Goal: Task Accomplishment & Management: Use online tool/utility

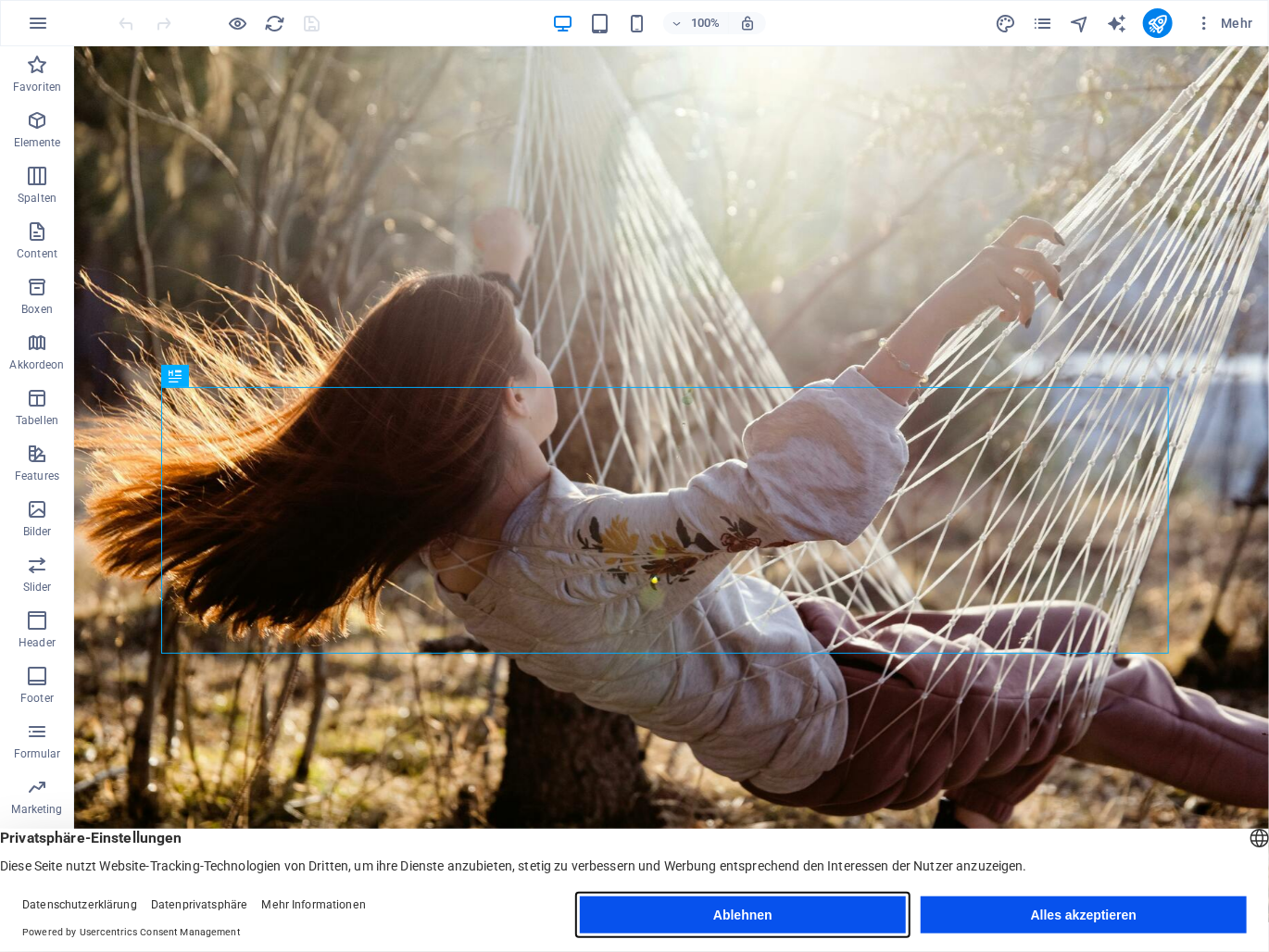
click at [851, 913] on button "Ablehnen" at bounding box center [743, 915] width 326 height 37
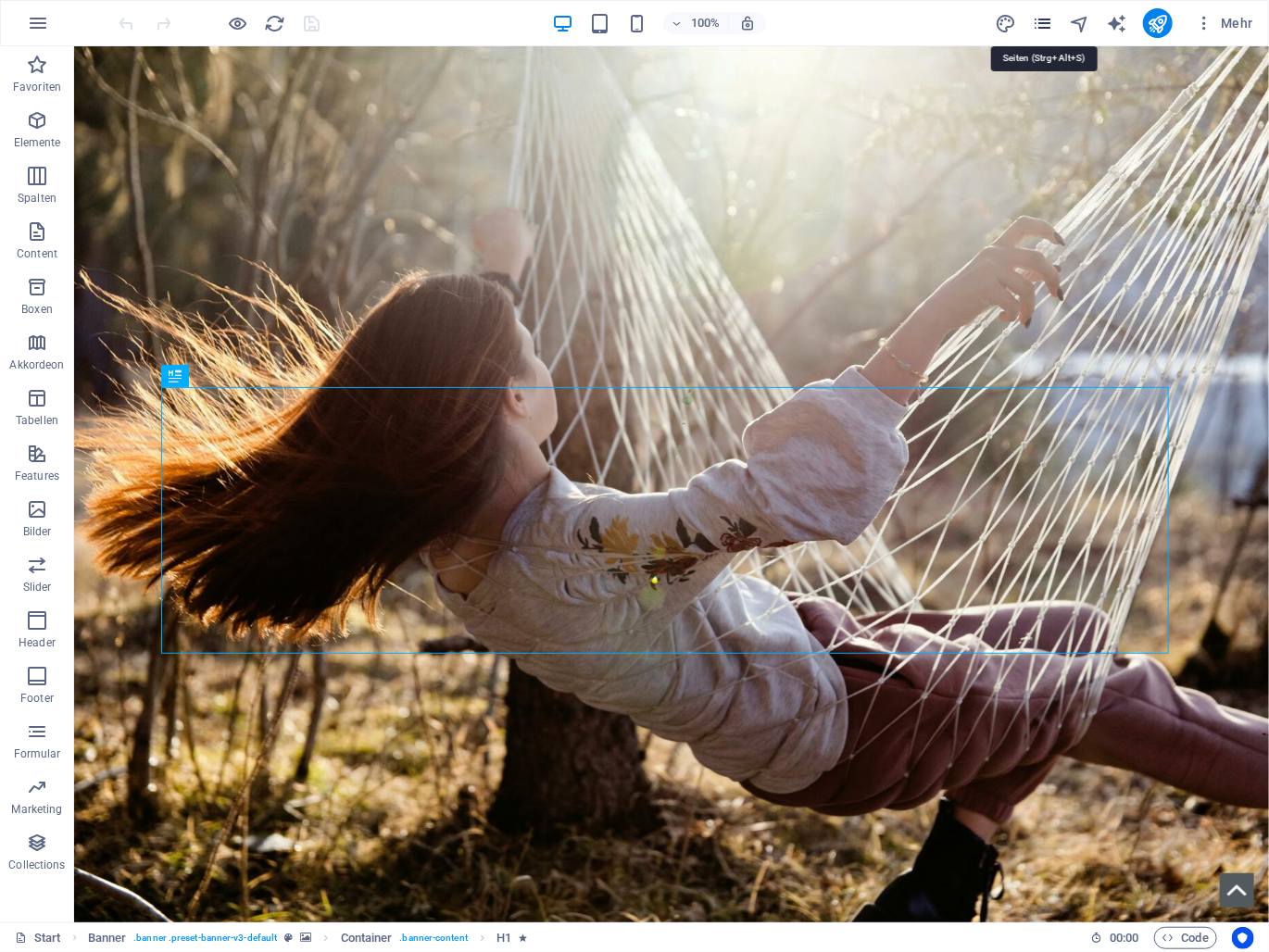
click at [1050, 23] on icon "pages" at bounding box center [1043, 24] width 22 height 22
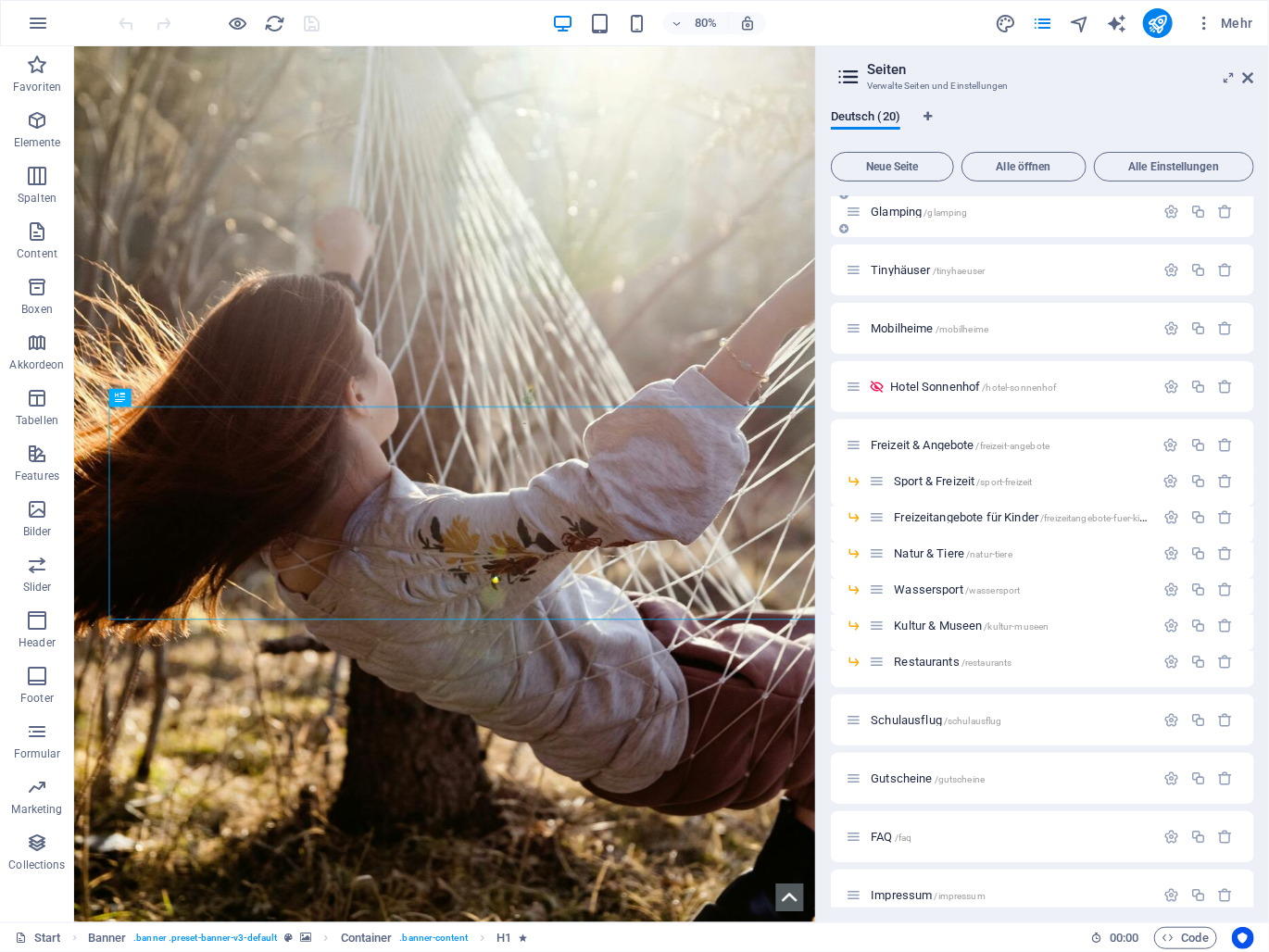
scroll to position [278, 0]
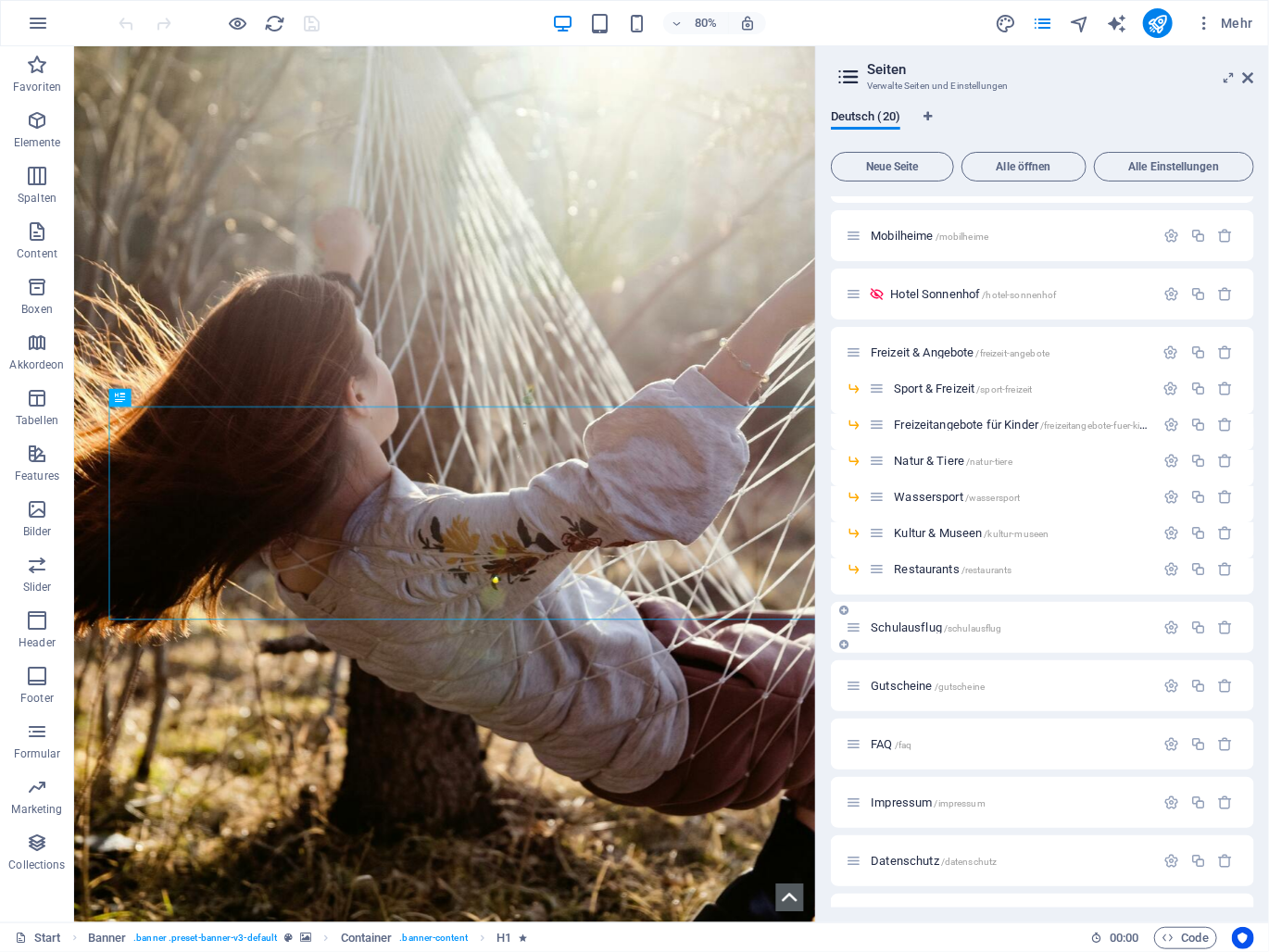
click at [900, 625] on span "Schulausflug /schulausflug" at bounding box center [935, 627] width 130 height 14
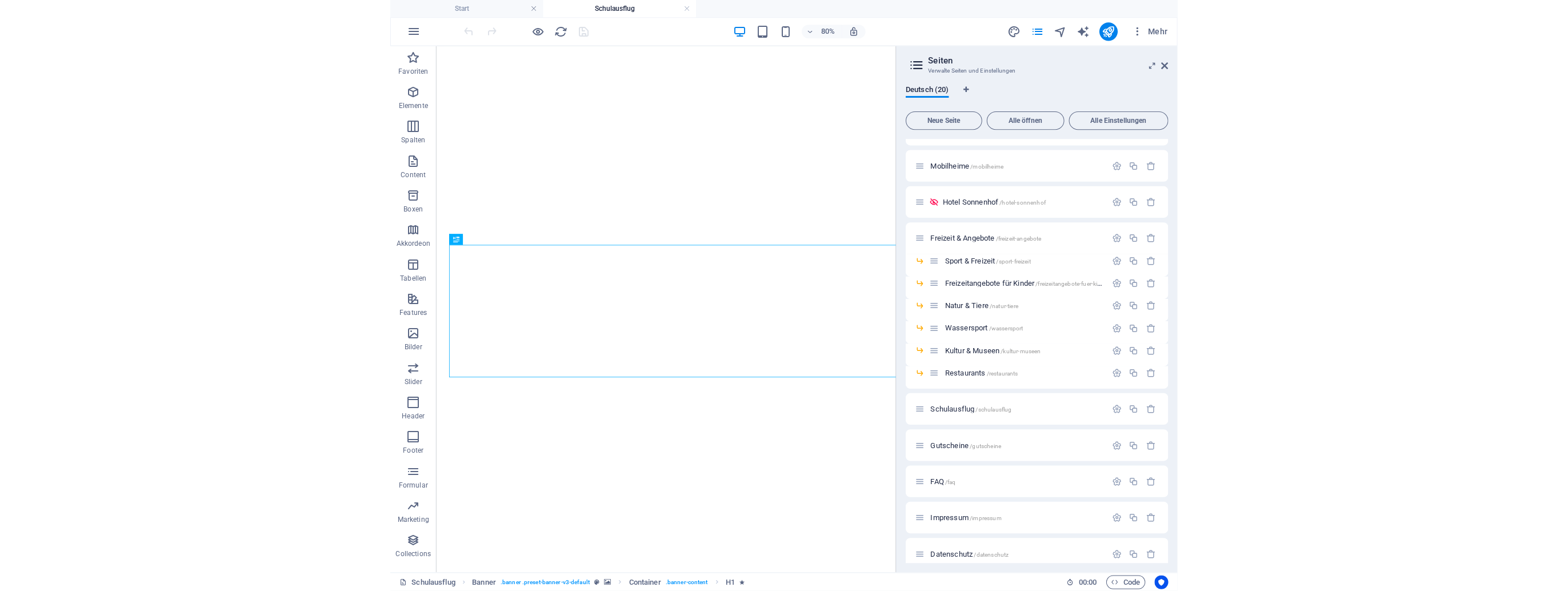
scroll to position [0, 0]
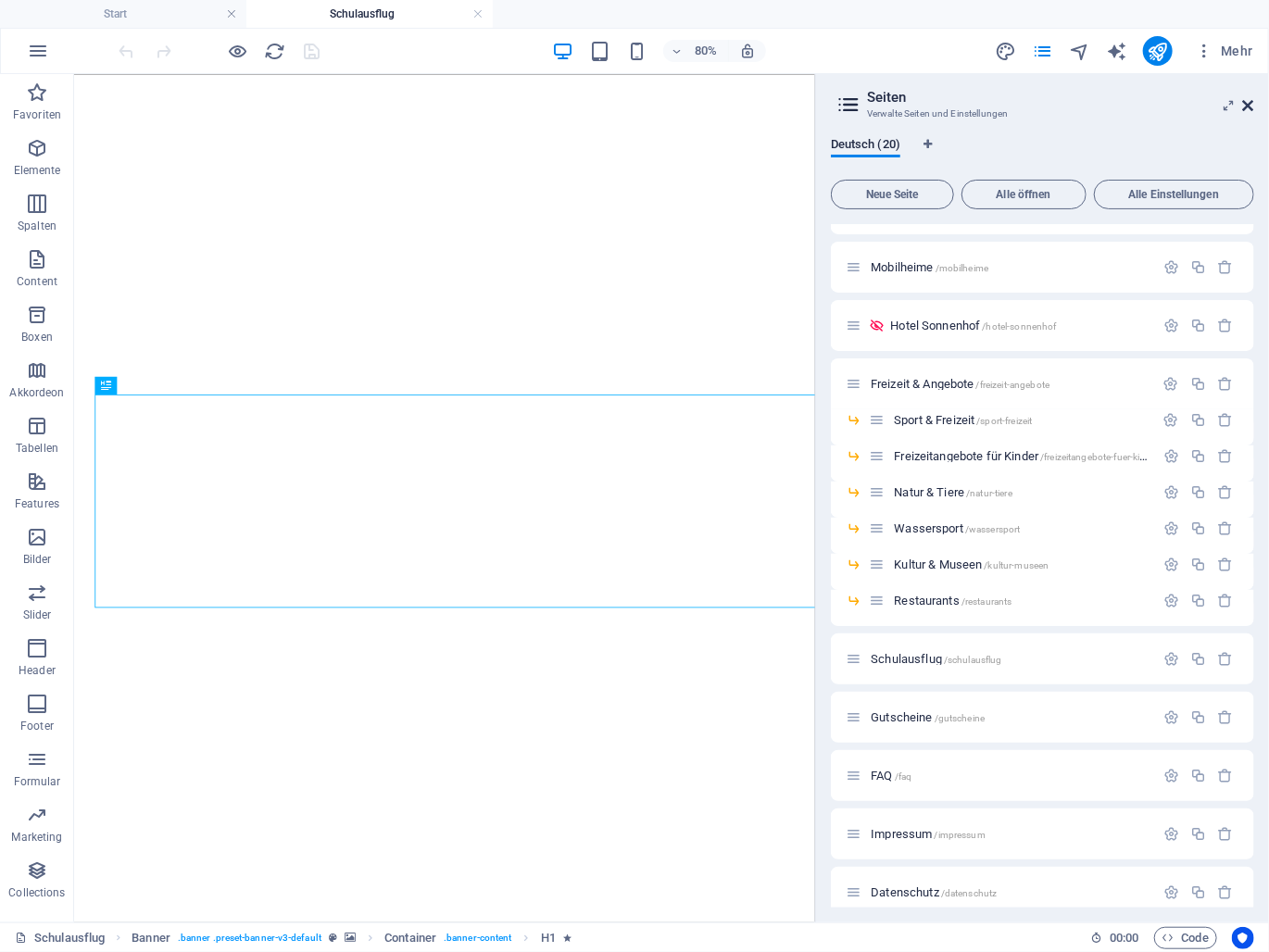
click at [1245, 107] on icon at bounding box center [1248, 106] width 11 height 15
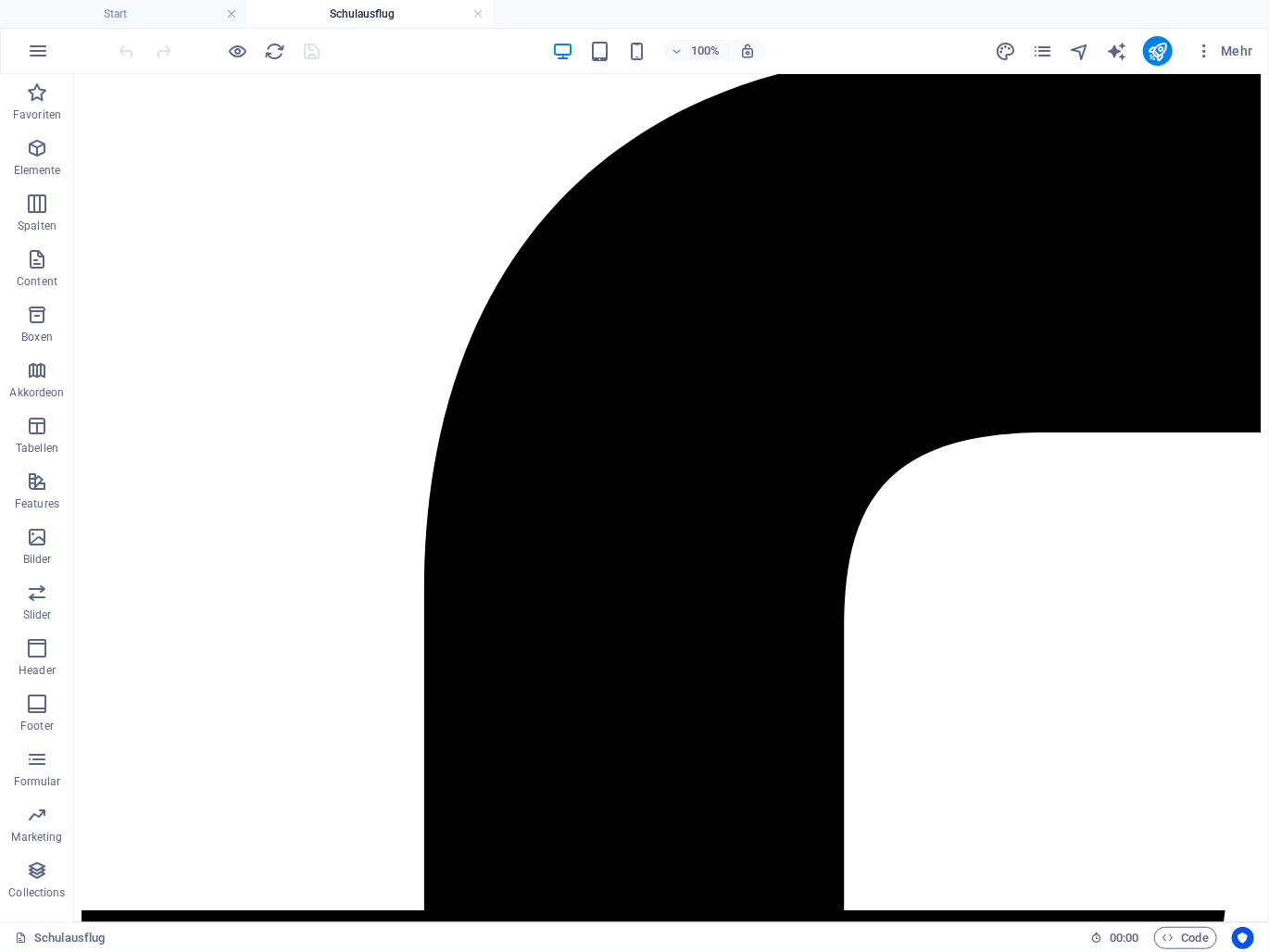
scroll to position [2266, 0]
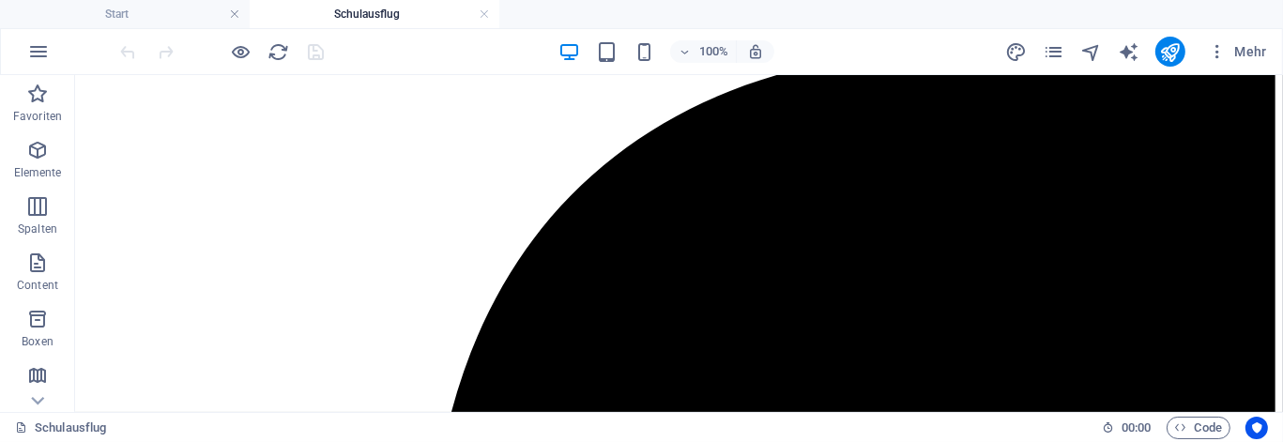
drag, startPoint x: 655, startPoint y: 3, endPoint x: -5, endPoint y: 225, distance: 696.5
click at [0, 225] on html "MT Süd Betriebs GmbH Start Schulausflug Favoriten Elemente Spalten Content Boxe…" at bounding box center [641, 221] width 1283 height 442
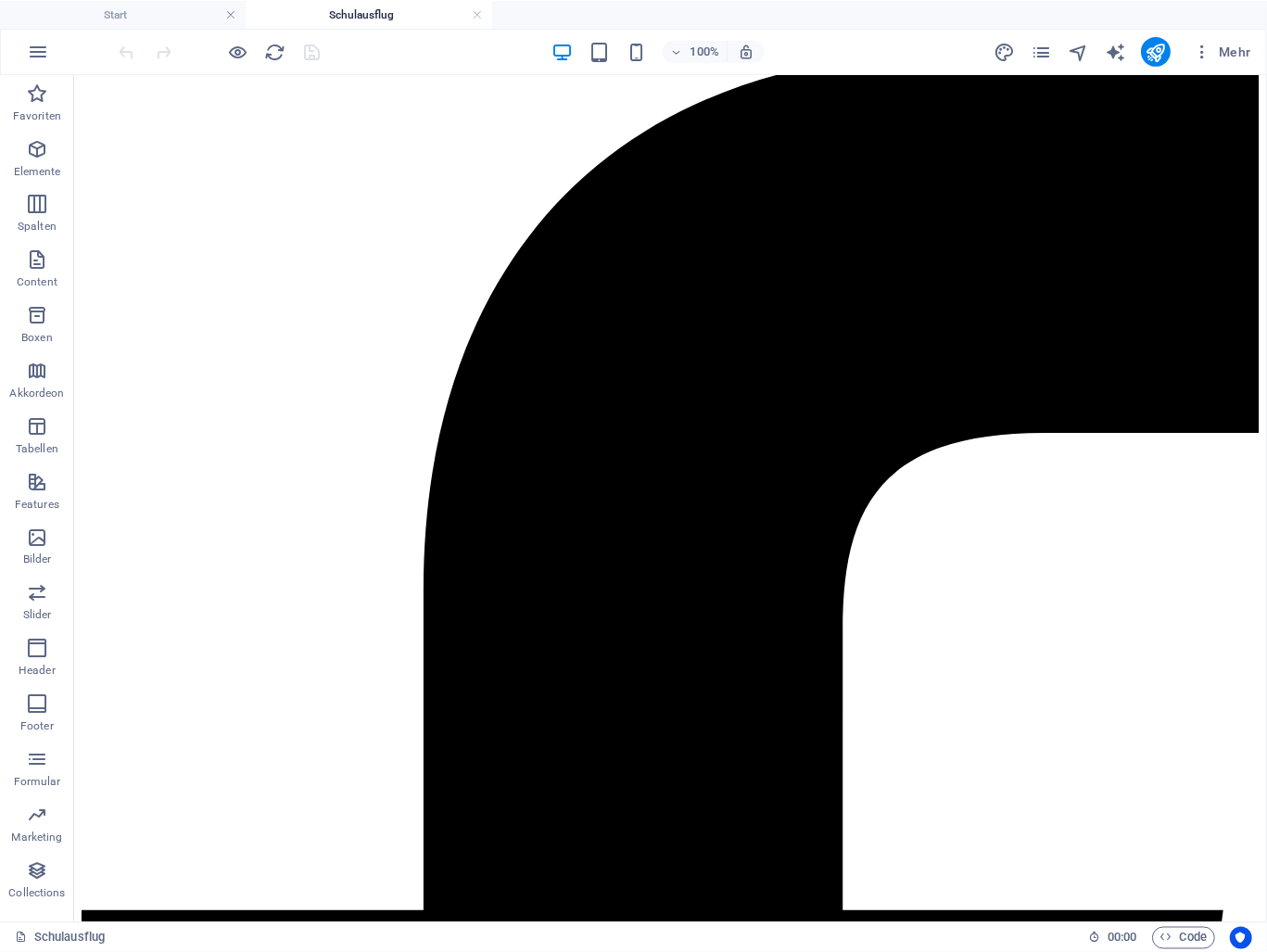
scroll to position [2448, 0]
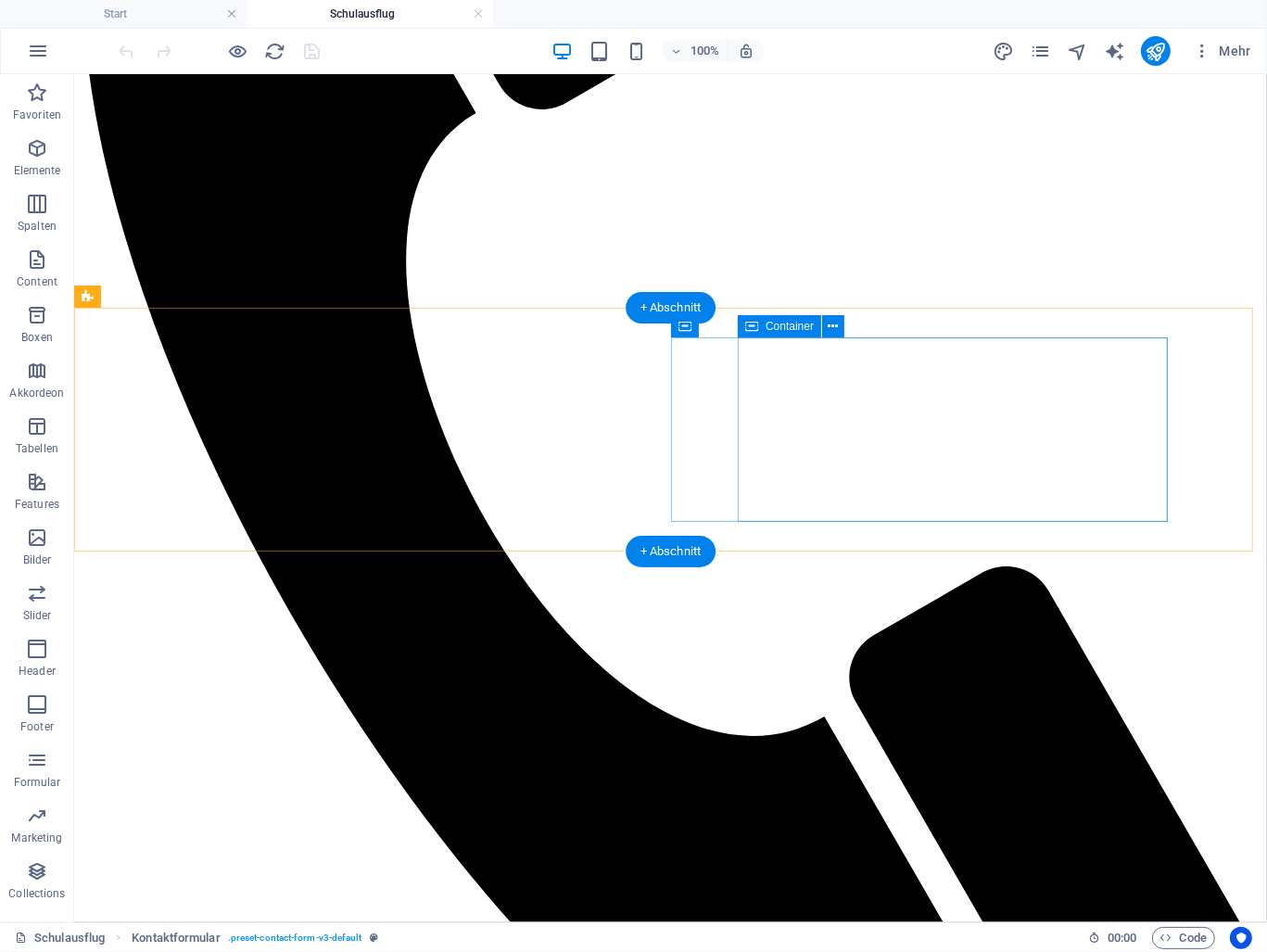
scroll to position [872, 0]
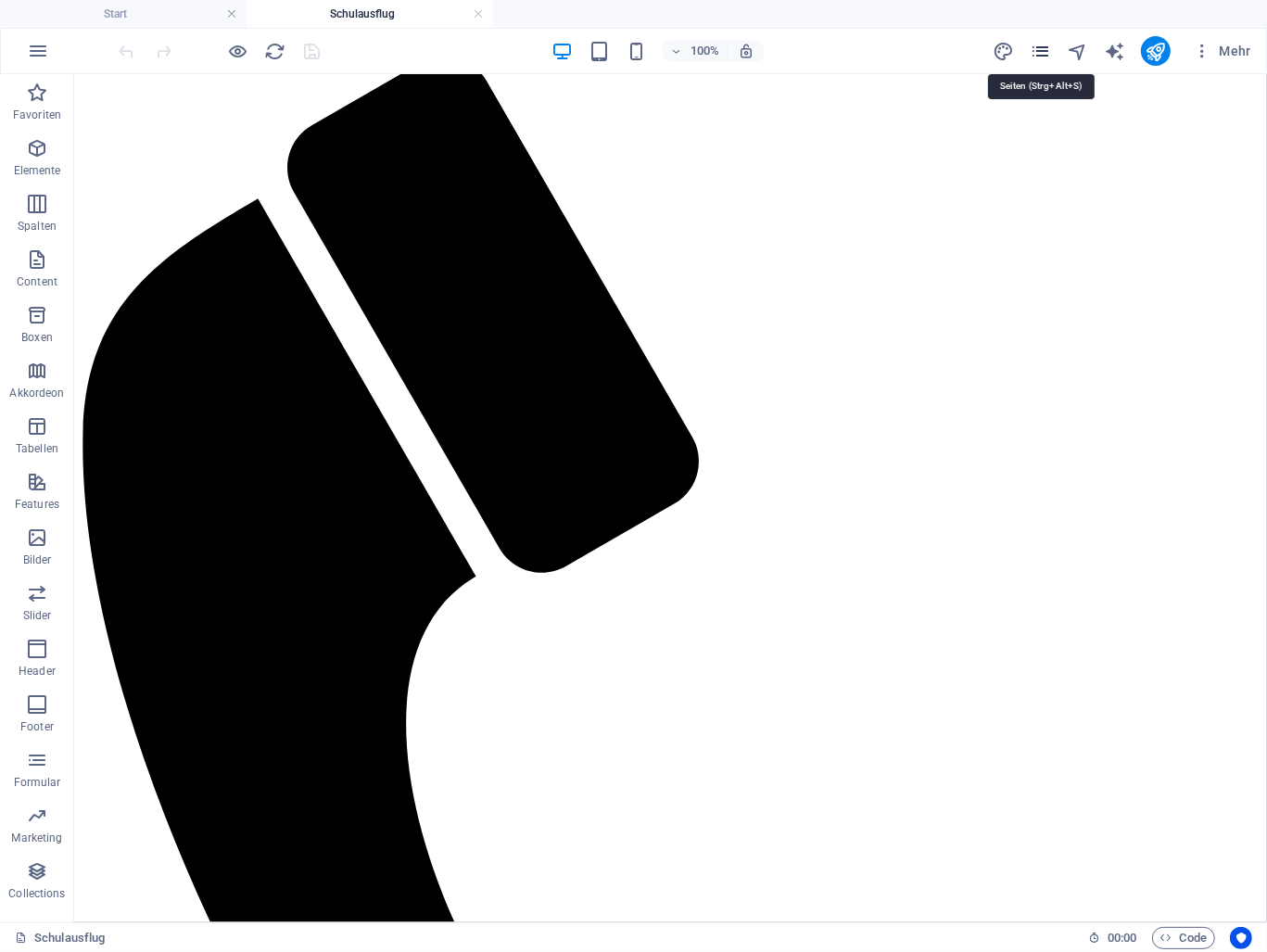
click at [1042, 55] on icon "pages" at bounding box center [1041, 51] width 22 height 22
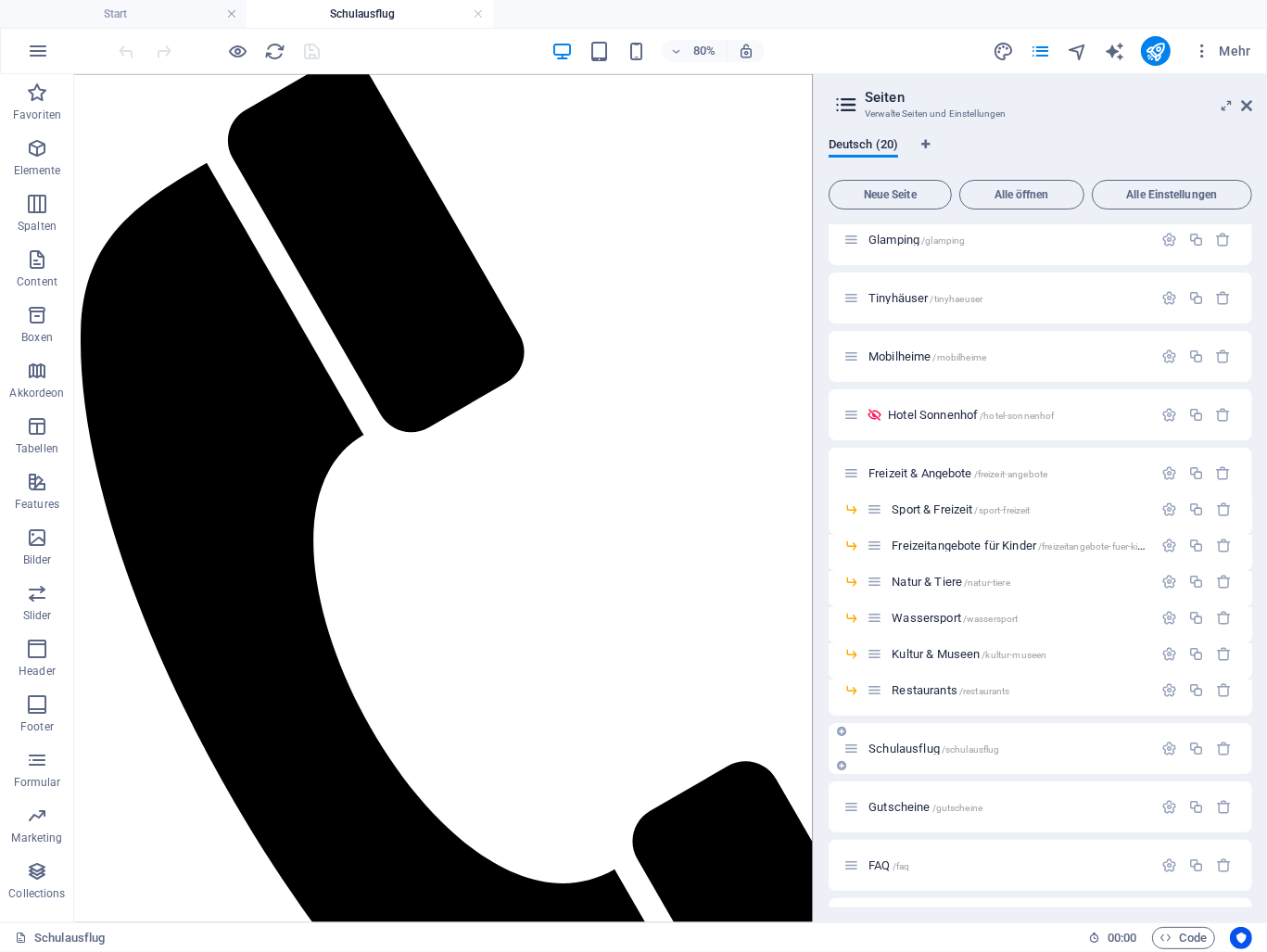
scroll to position [351, 0]
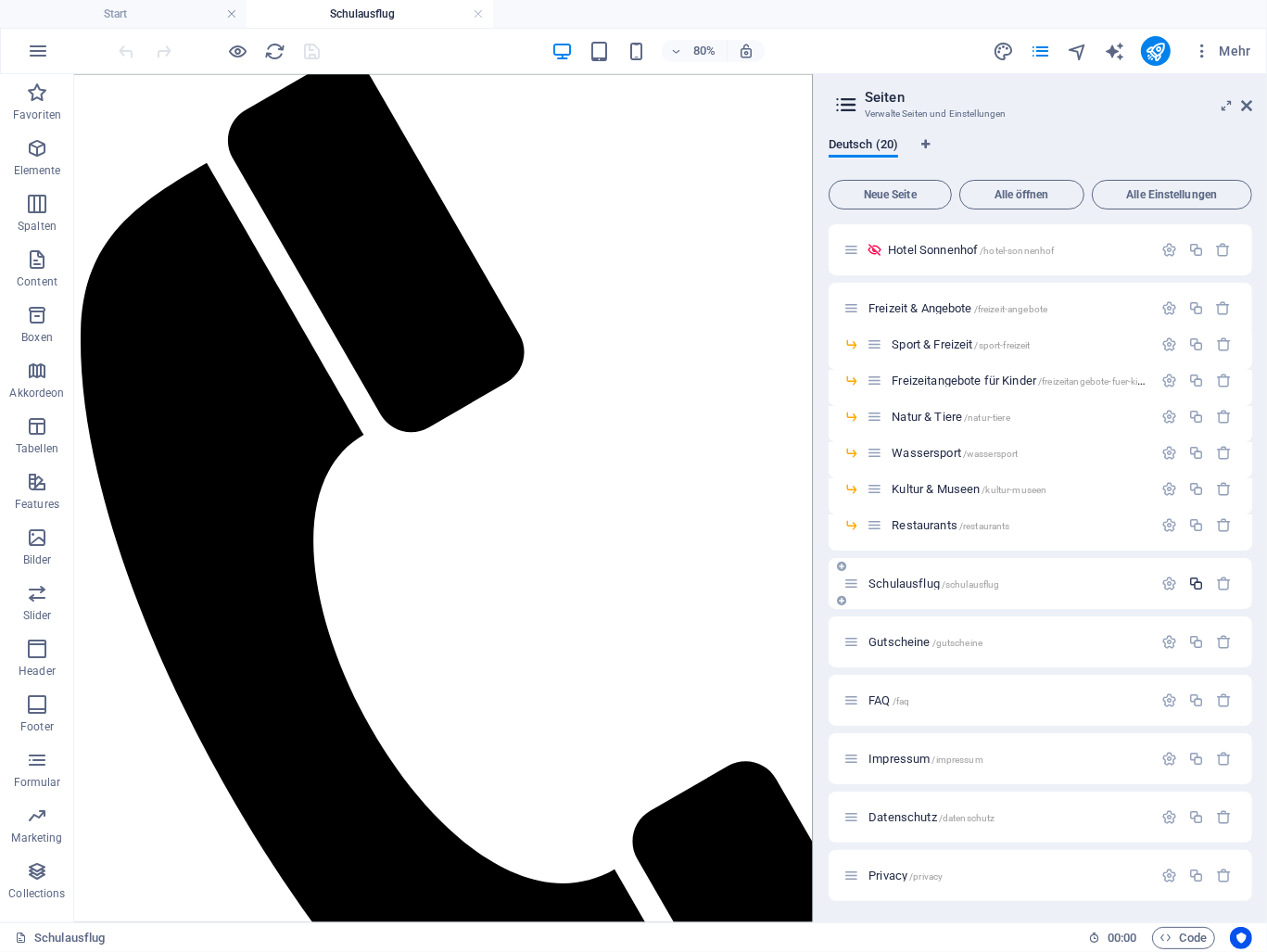
click at [1189, 582] on icon "button" at bounding box center [1197, 584] width 16 height 16
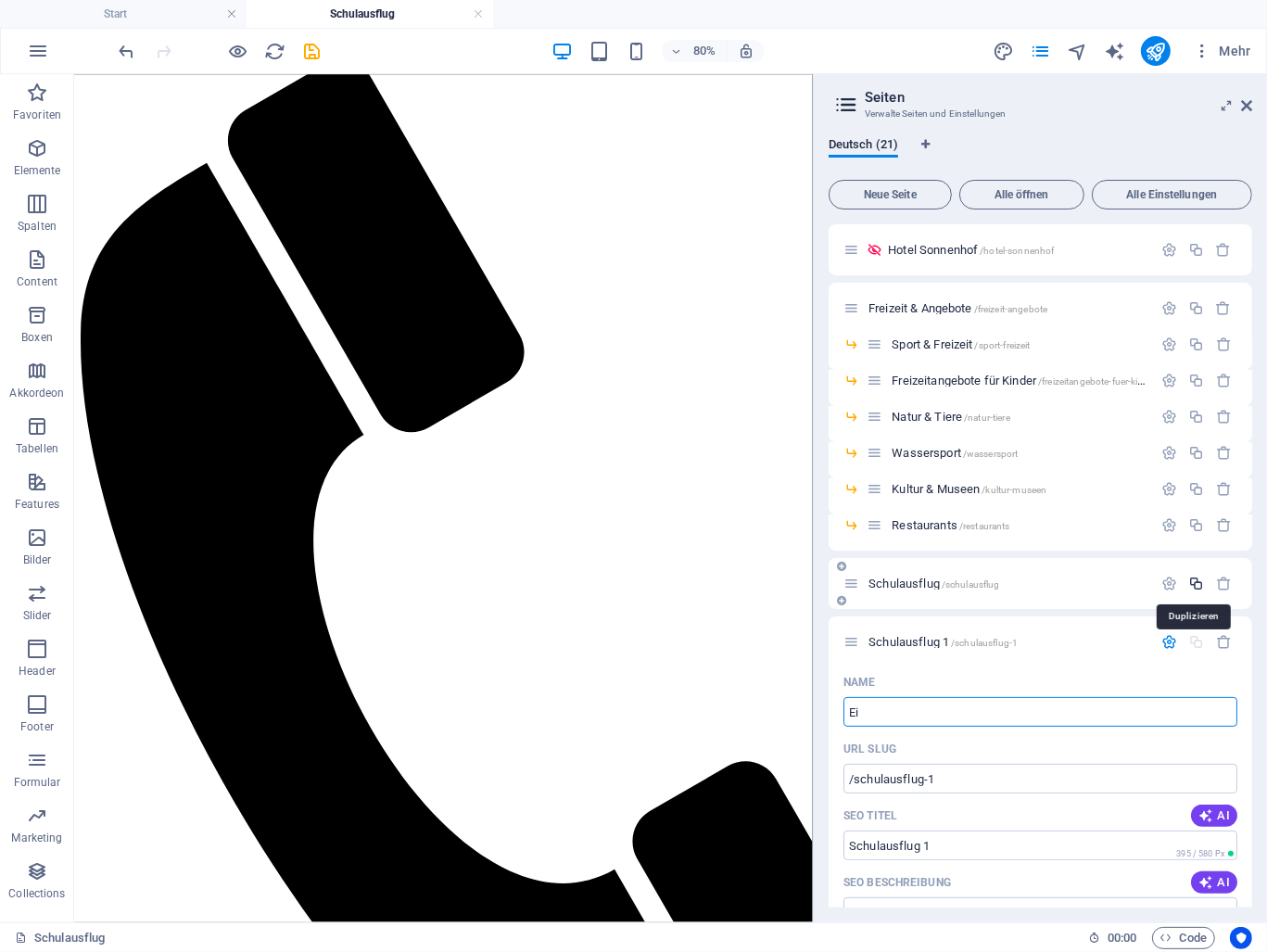
type input "Ei"
type input "/ei"
type input "Ei"
type input "Eigen"
type input "/eigen"
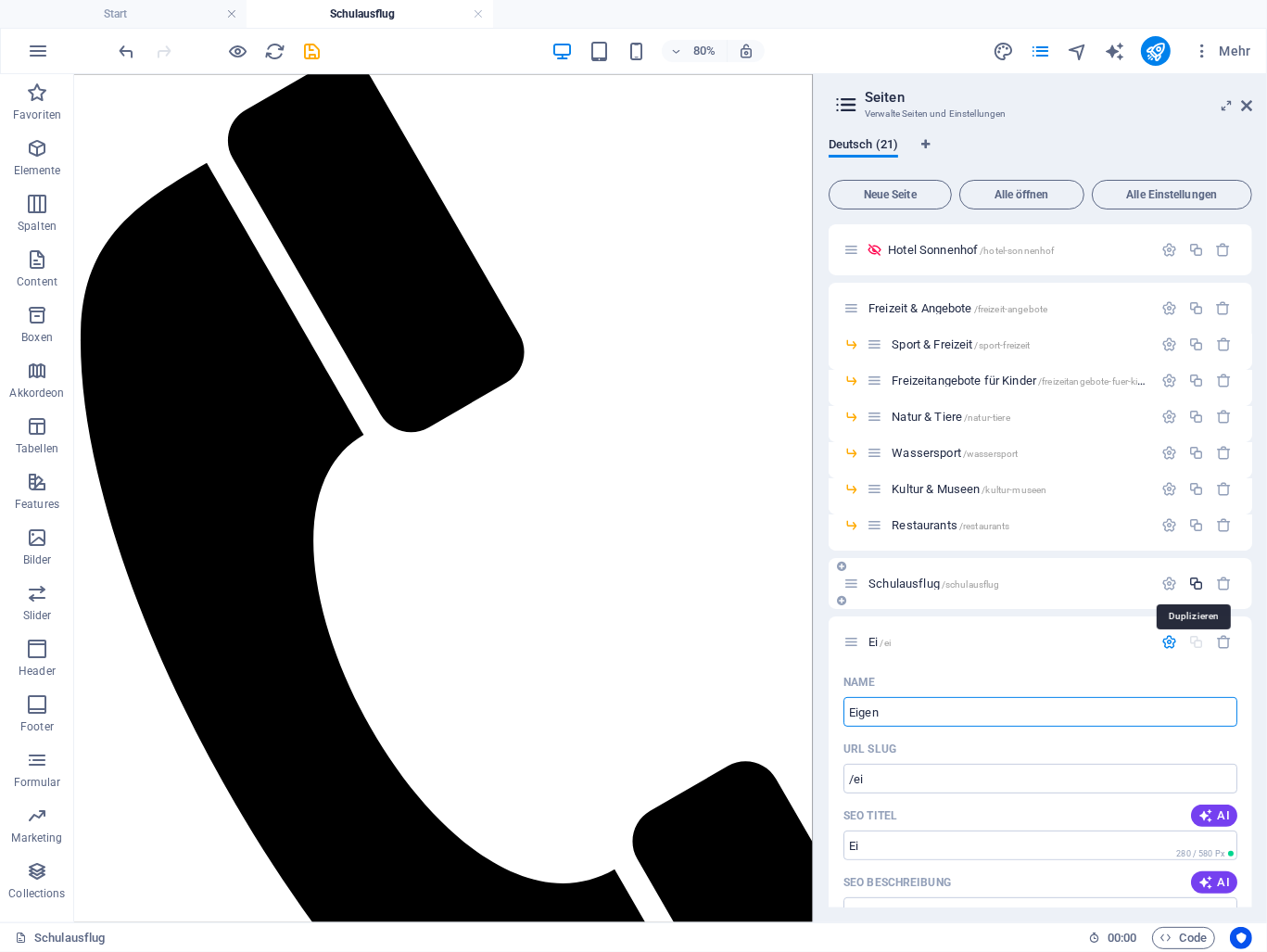
type input "Eigen"
type input "Eigentümer"
type input "/eigentuemer"
type input "Eigentümer"
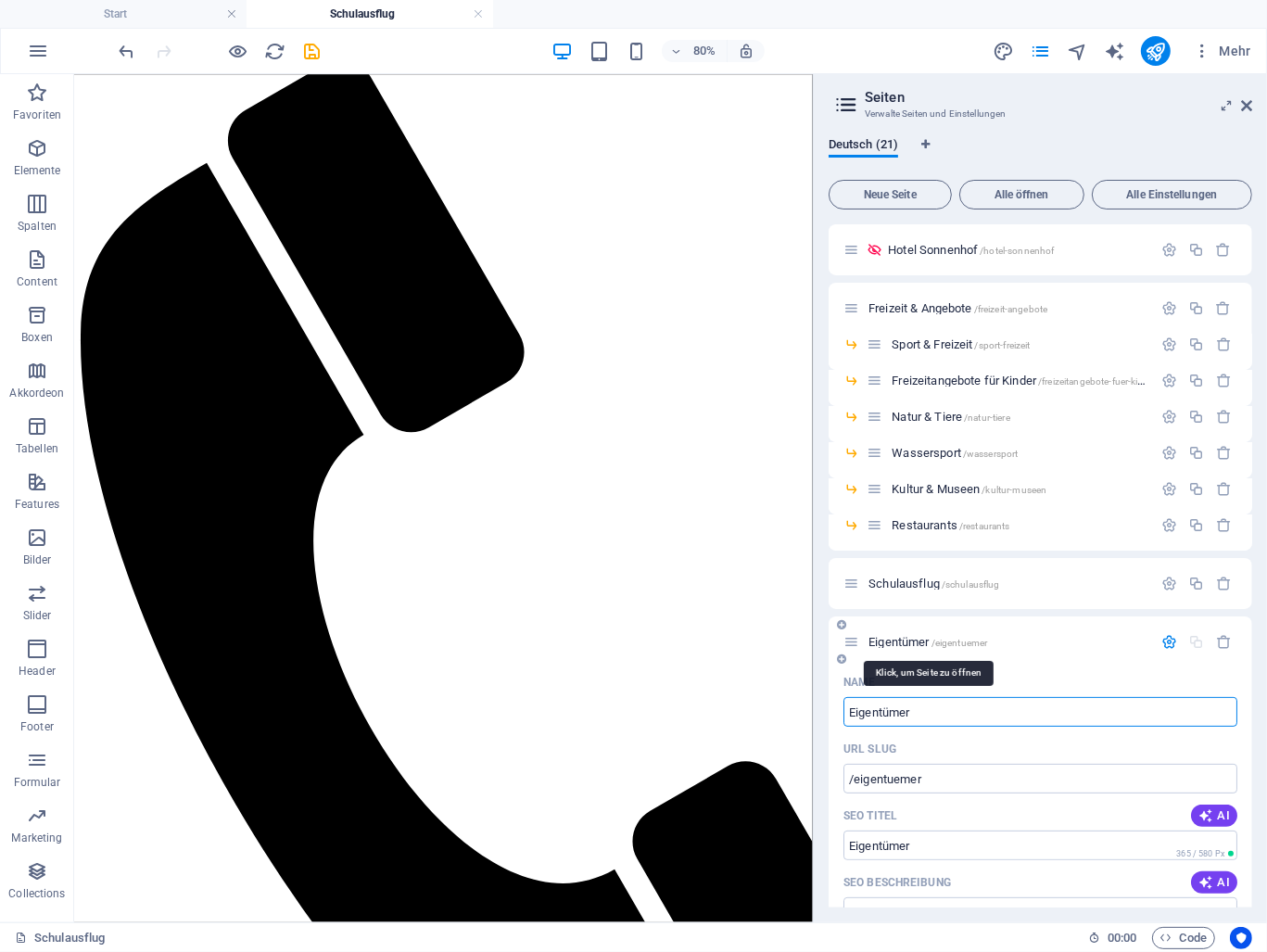
click at [912, 641] on span "Eigentümer /eigentuemer" at bounding box center [928, 642] width 119 height 14
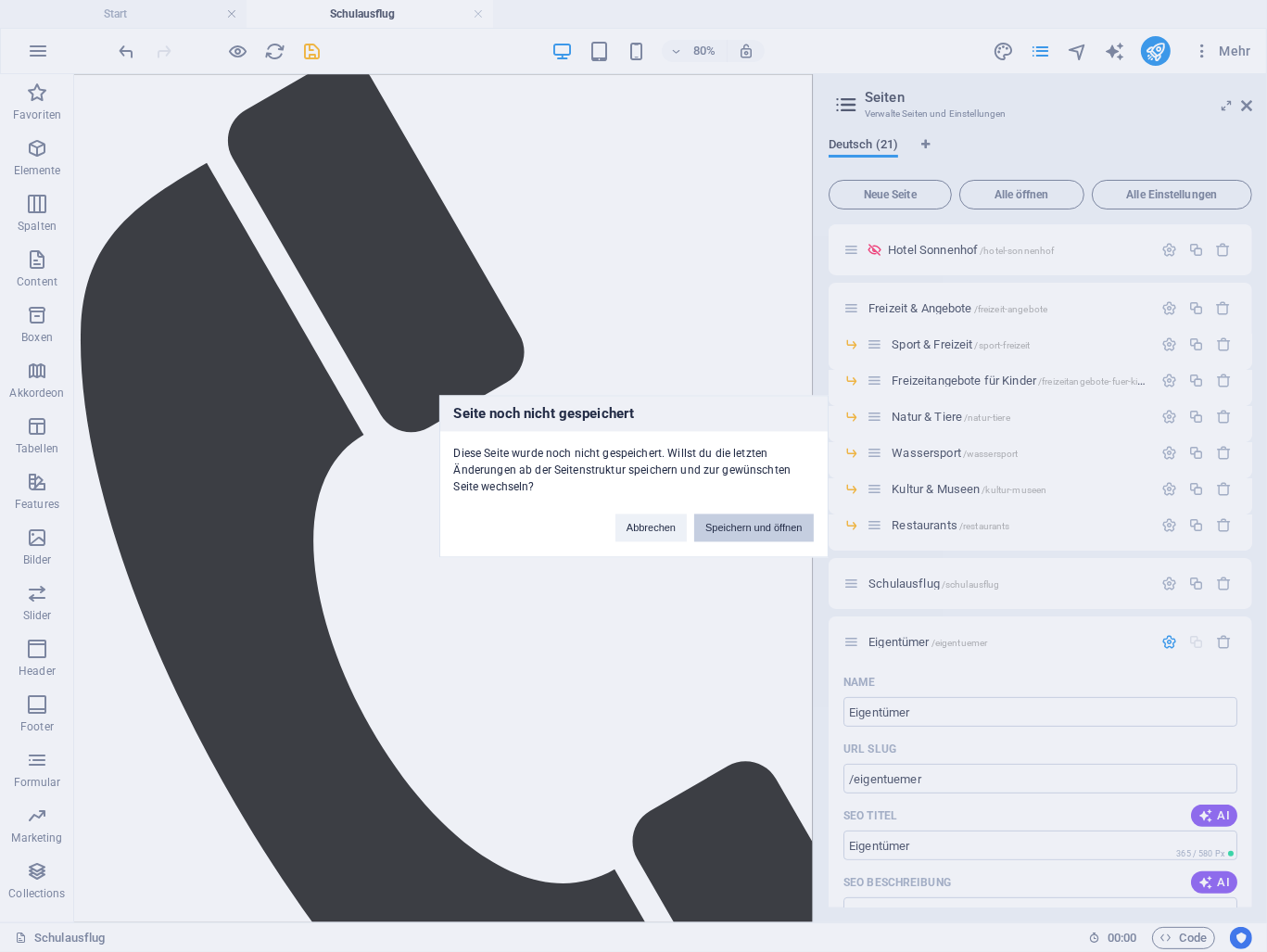
click at [730, 522] on button "Speichern und öffnen" at bounding box center [753, 527] width 119 height 28
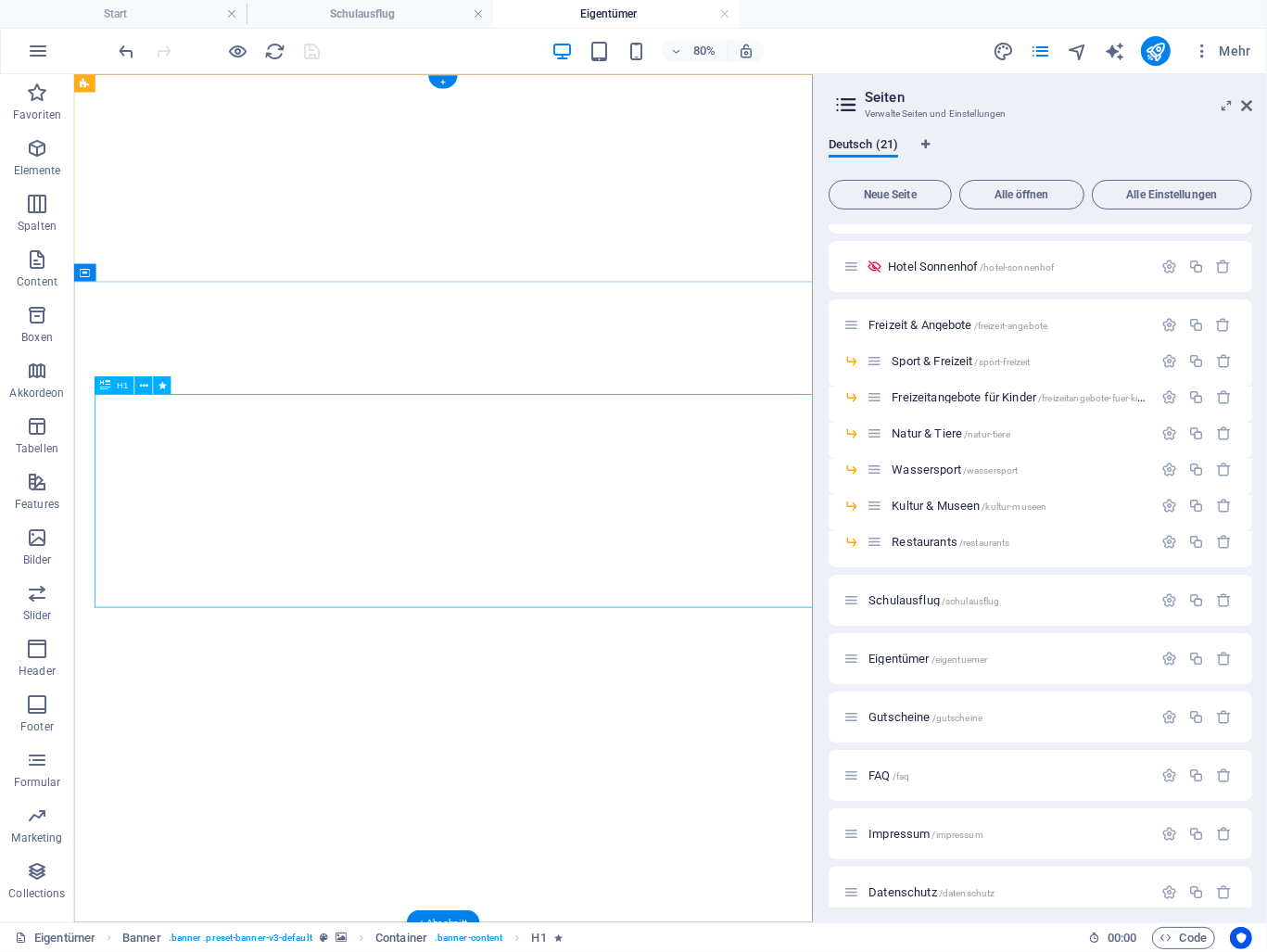
scroll to position [0, 0]
click at [1247, 103] on icon at bounding box center [1246, 106] width 11 height 15
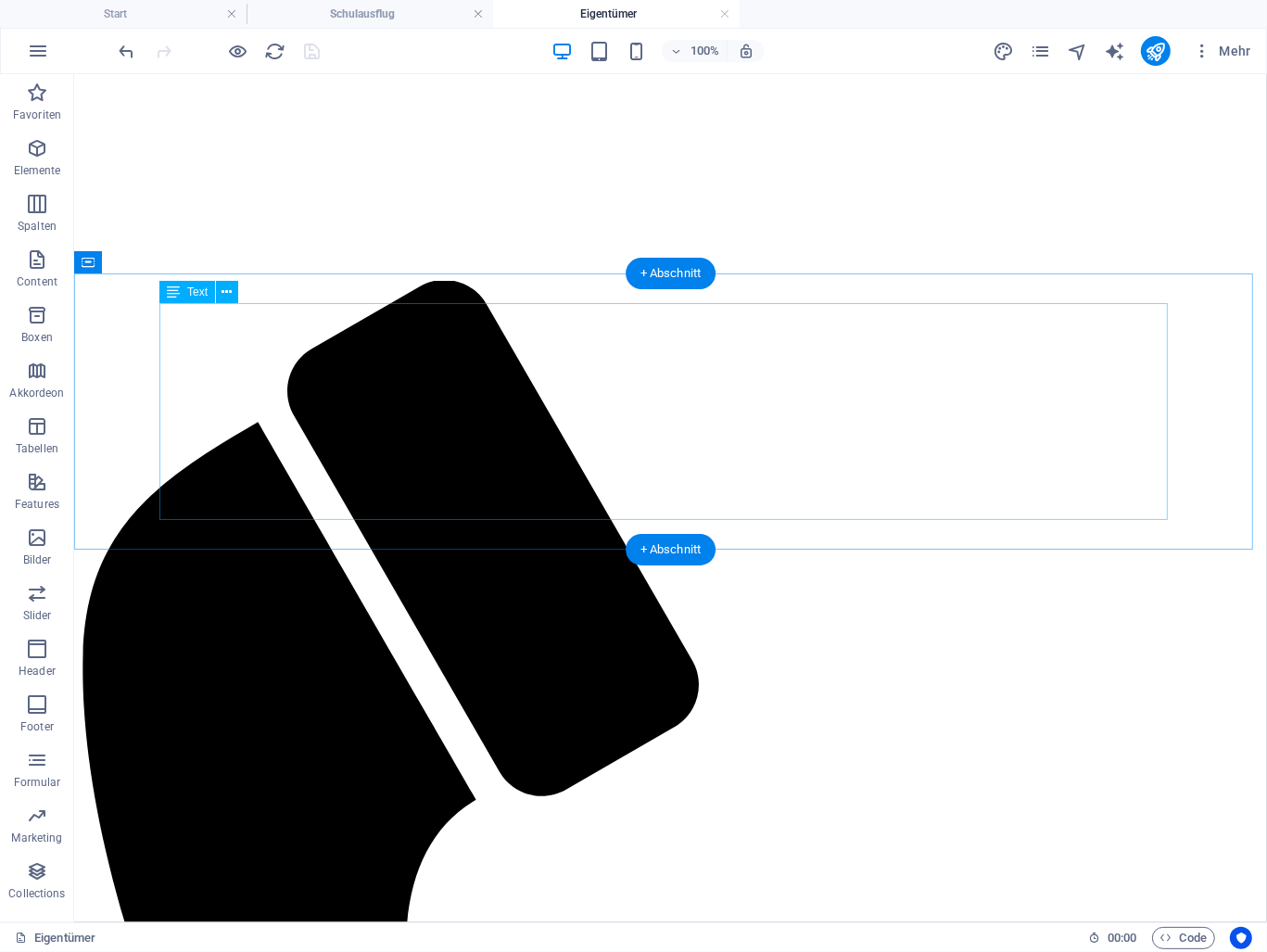
scroll to position [278, 0]
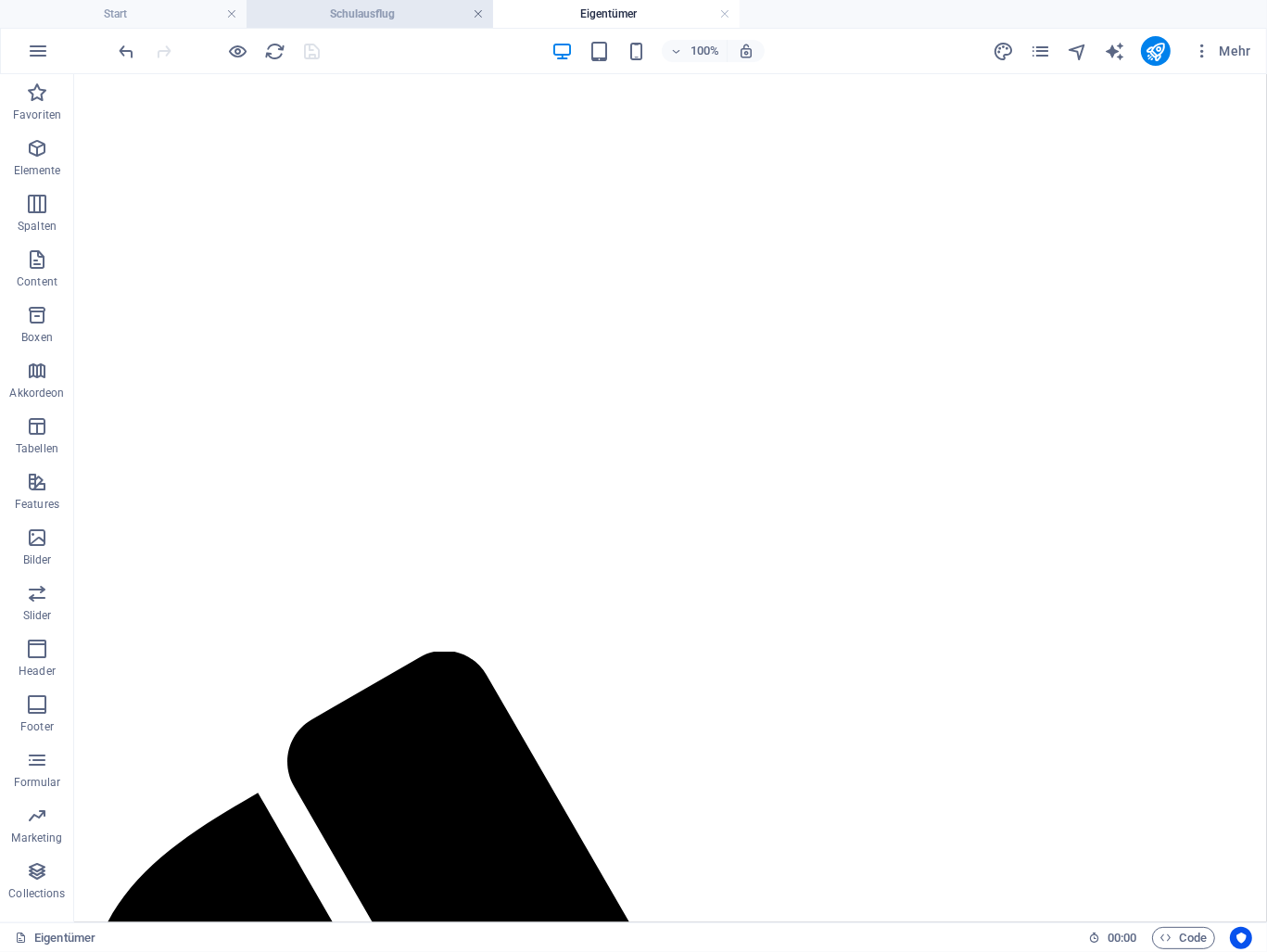
click at [479, 14] on link at bounding box center [478, 15] width 11 height 18
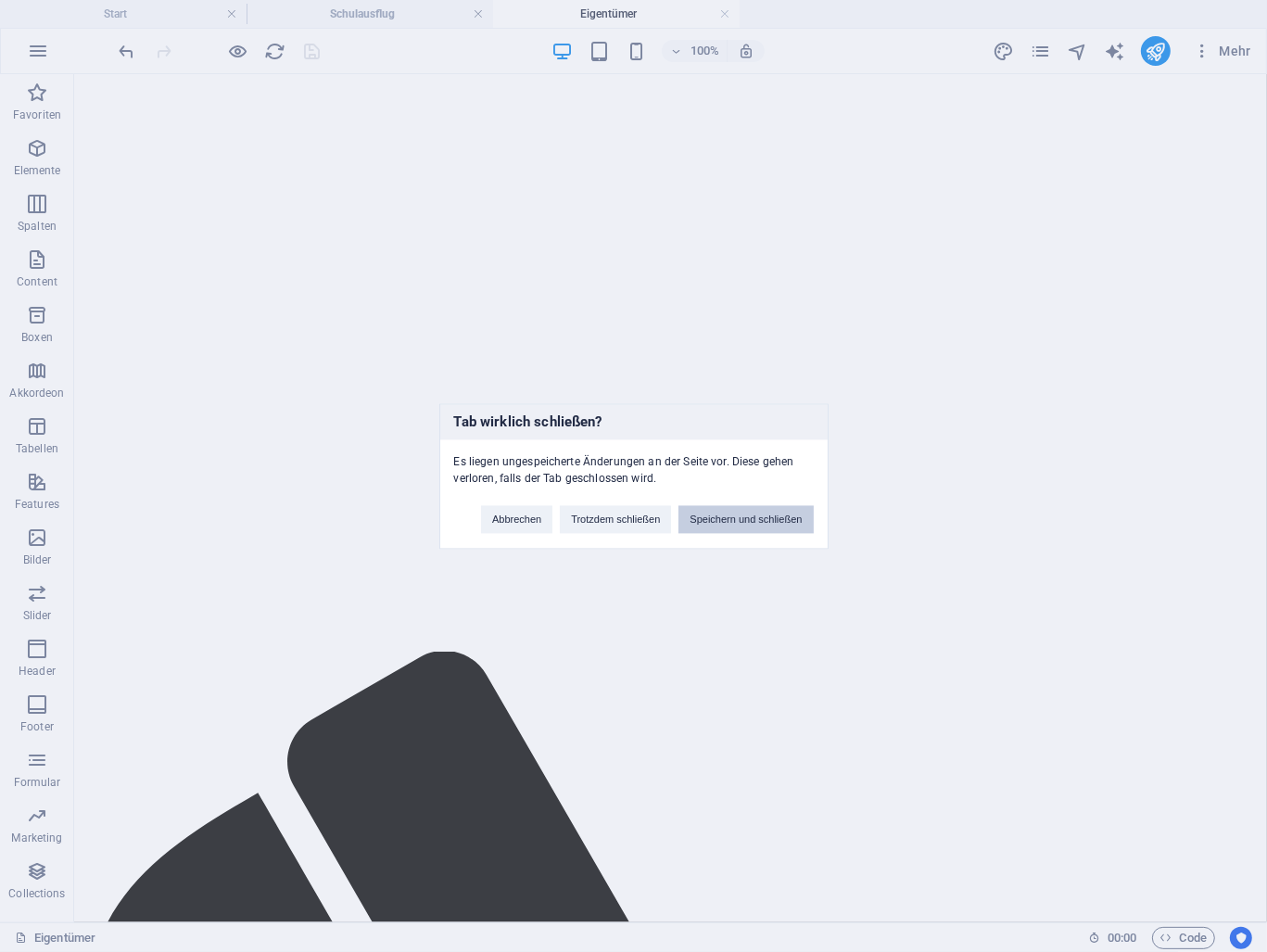
click at [735, 516] on button "Speichern und schließen" at bounding box center [746, 519] width 134 height 28
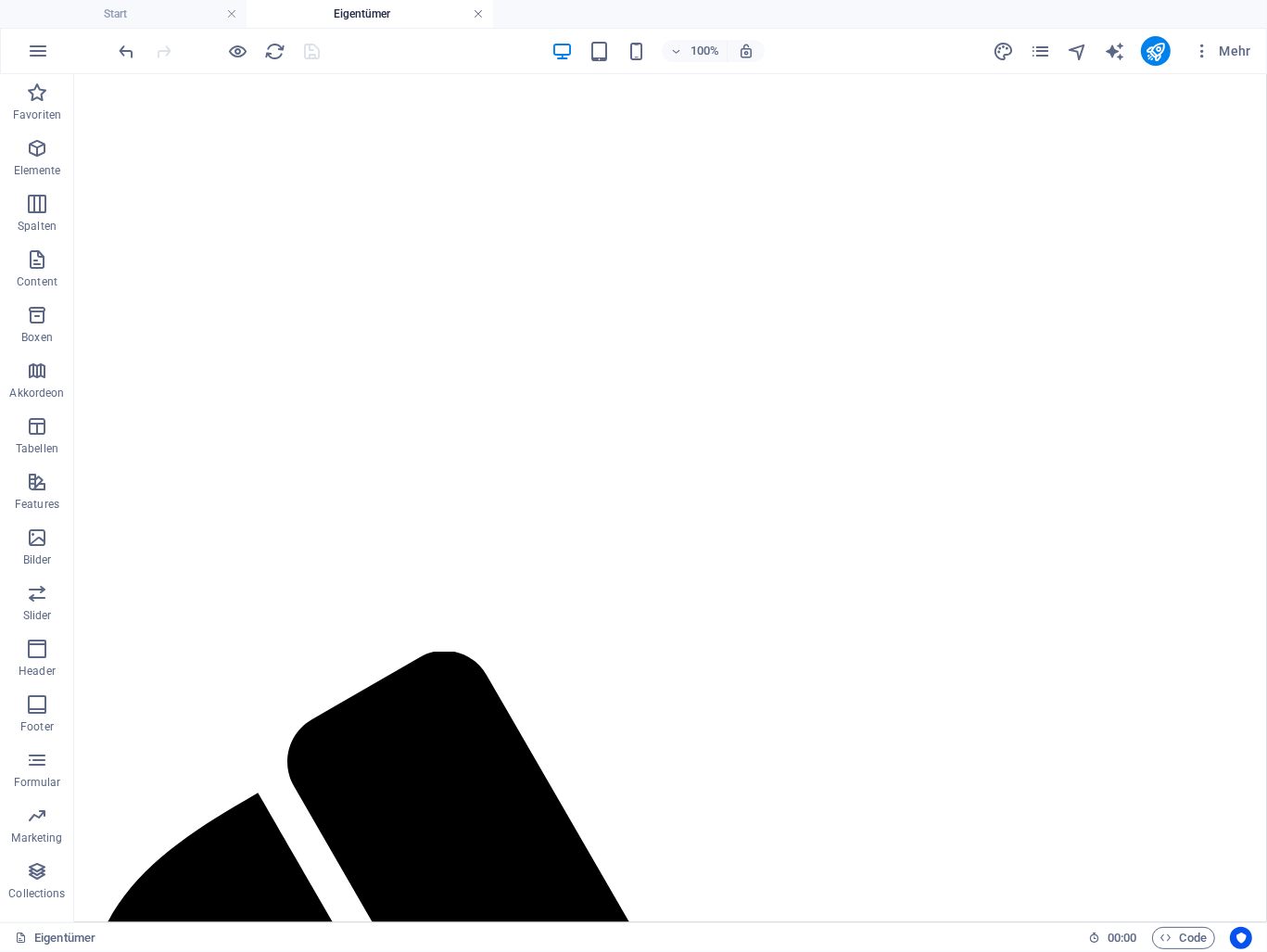
click at [473, 10] on link at bounding box center [478, 15] width 11 height 18
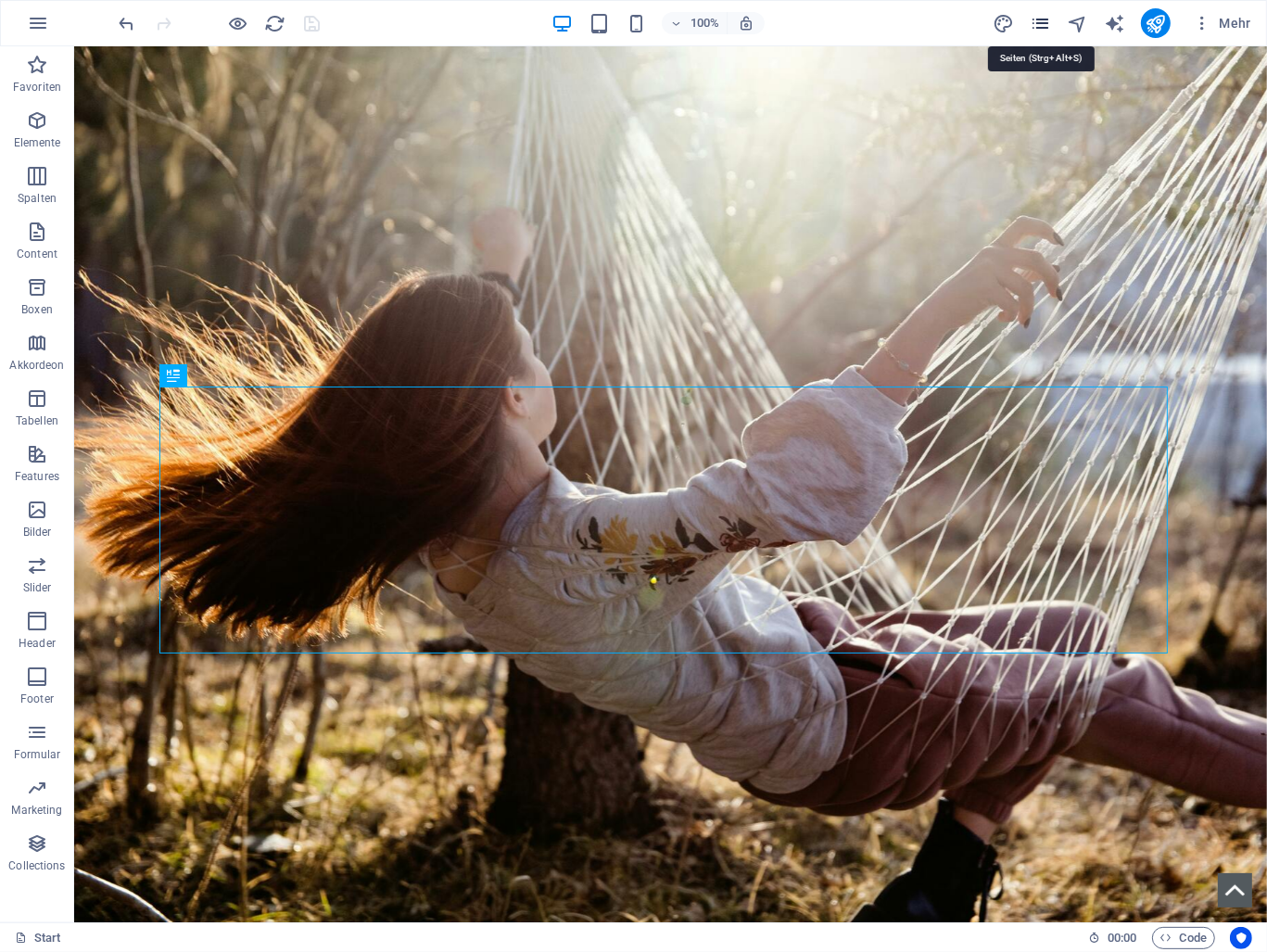
click at [1040, 24] on icon "pages" at bounding box center [1041, 24] width 22 height 22
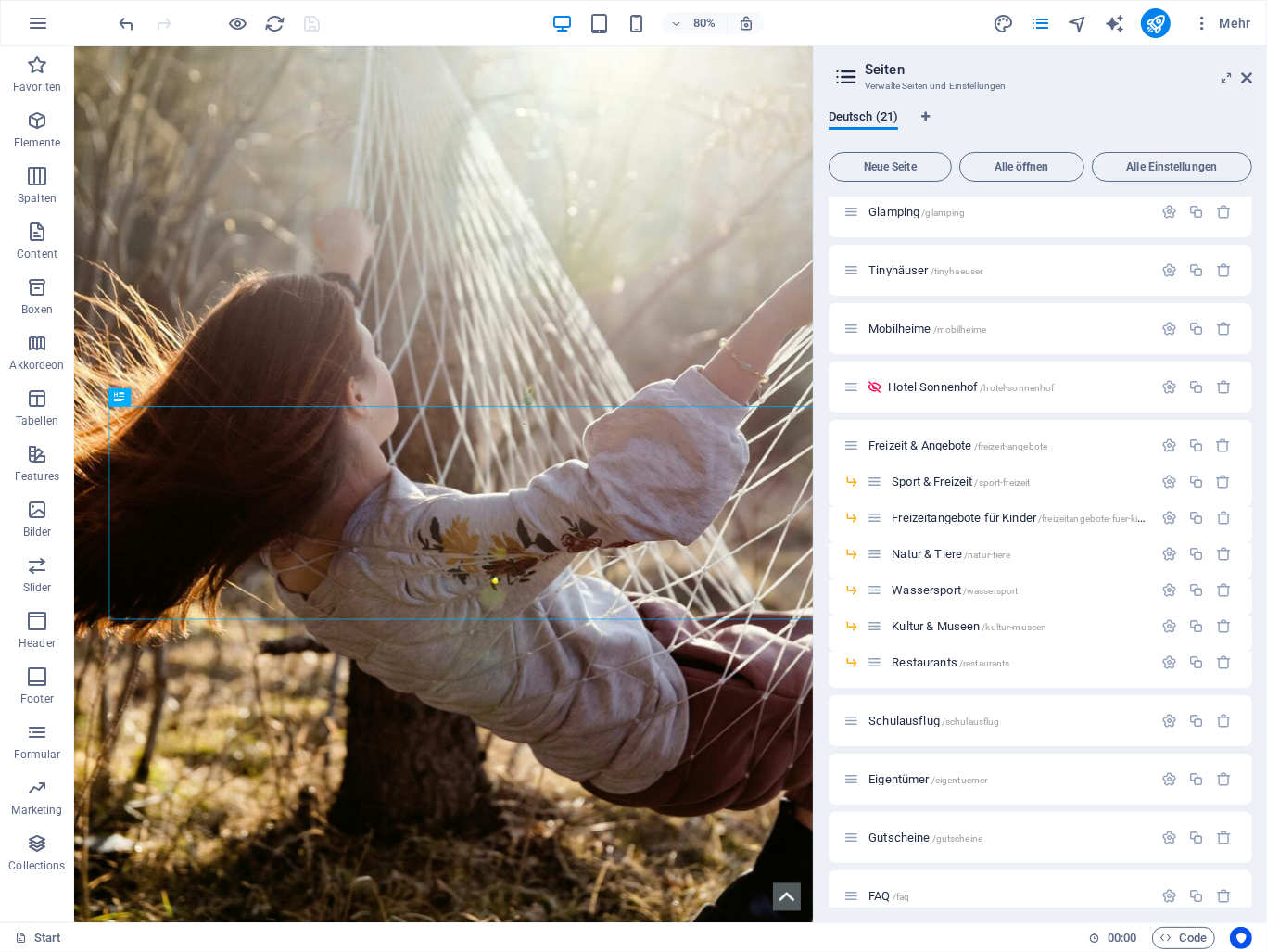
scroll to position [382, 0]
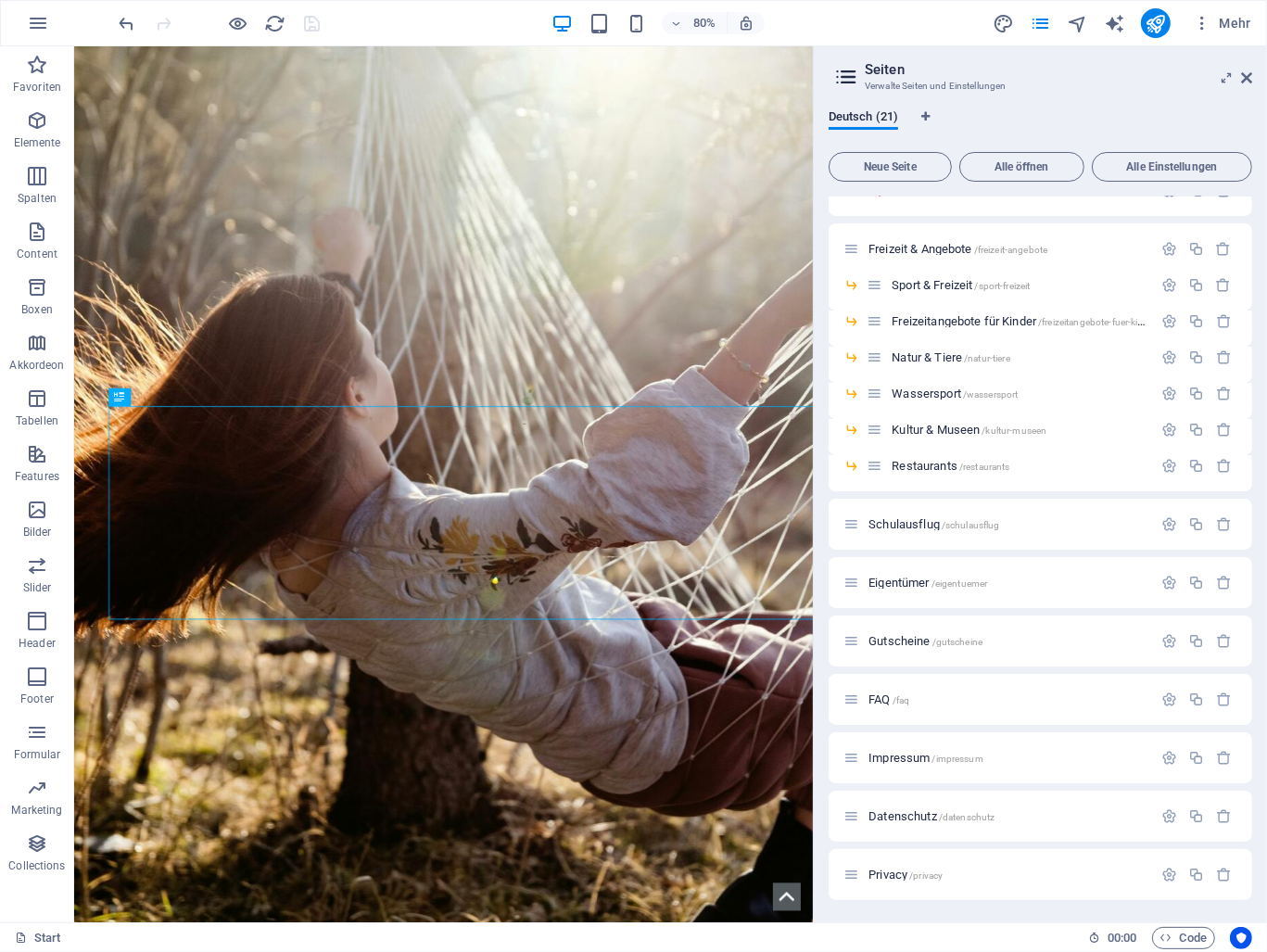
click at [891, 700] on span "FAQ /faq" at bounding box center [889, 699] width 40 height 14
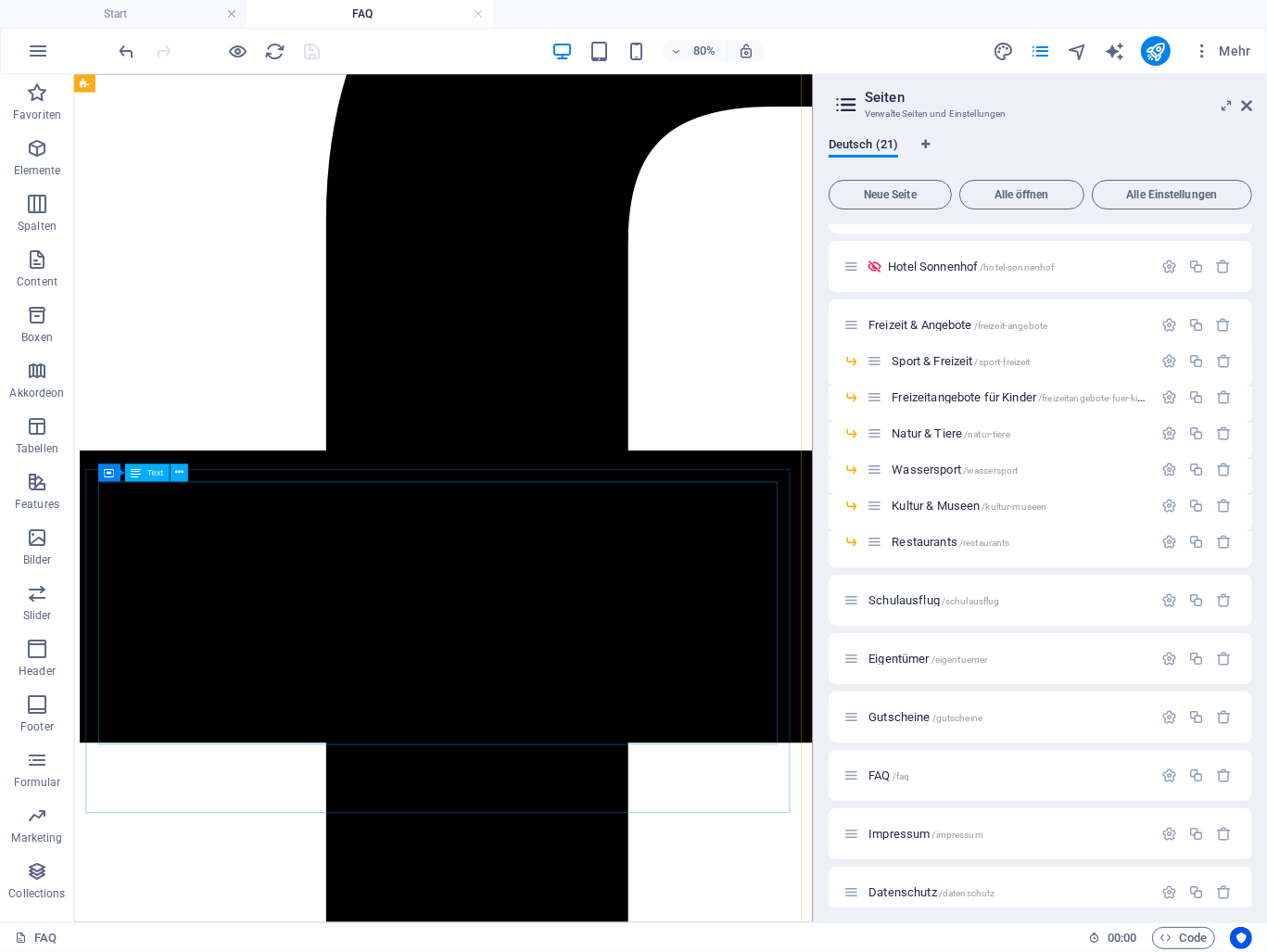
scroll to position [2503, 0]
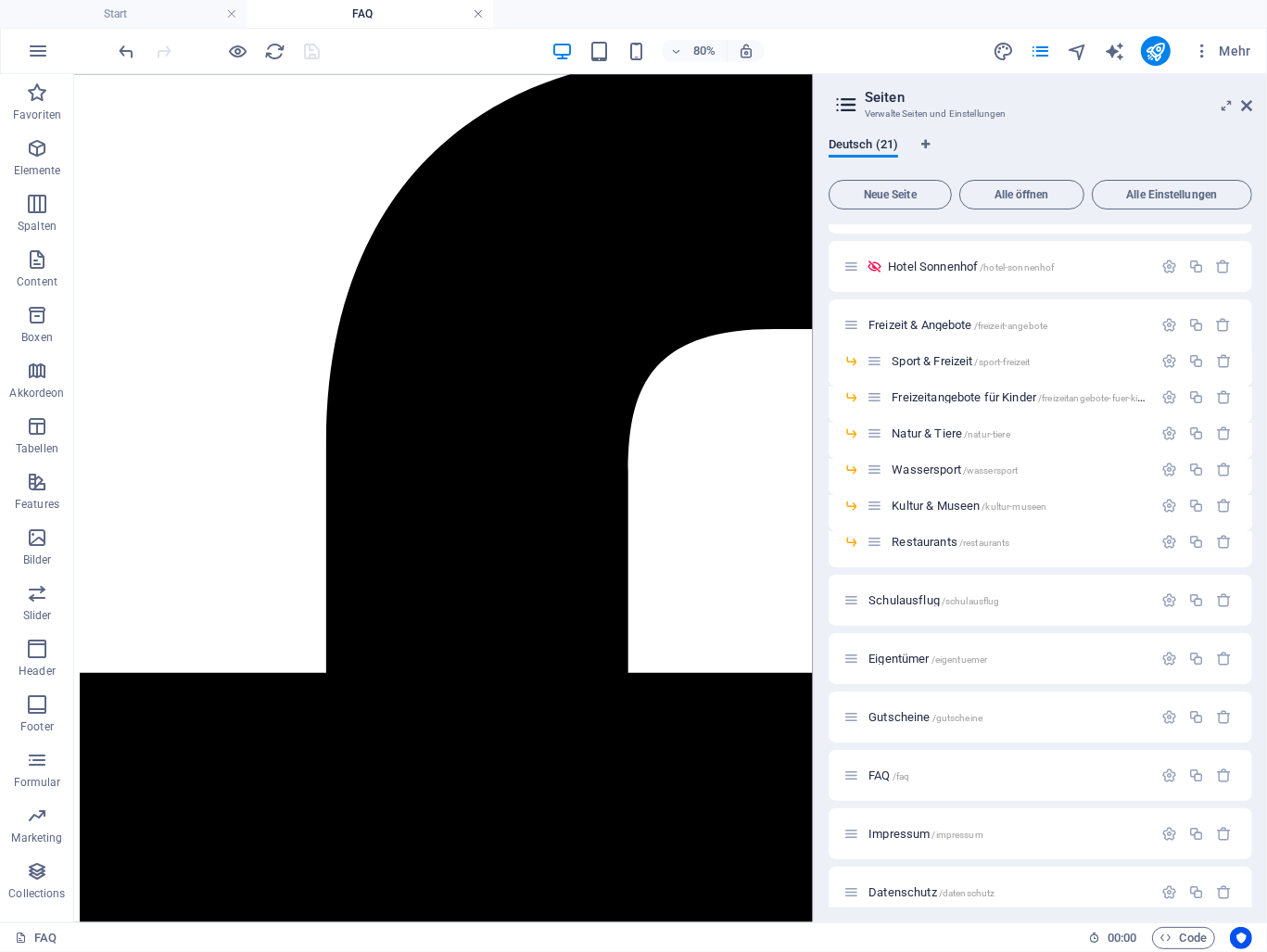
click at [478, 17] on link at bounding box center [478, 15] width 11 height 18
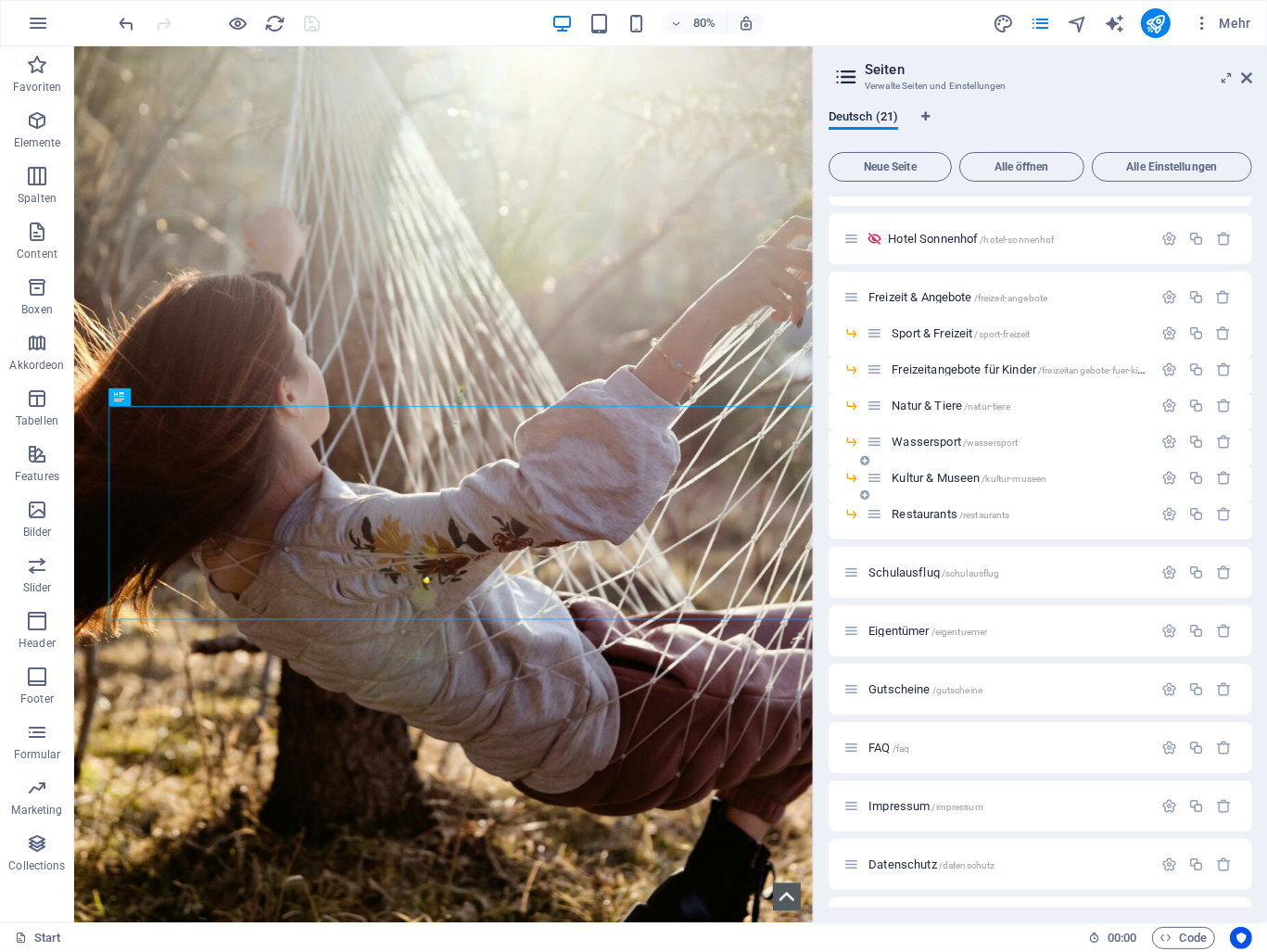
scroll to position [382, 0]
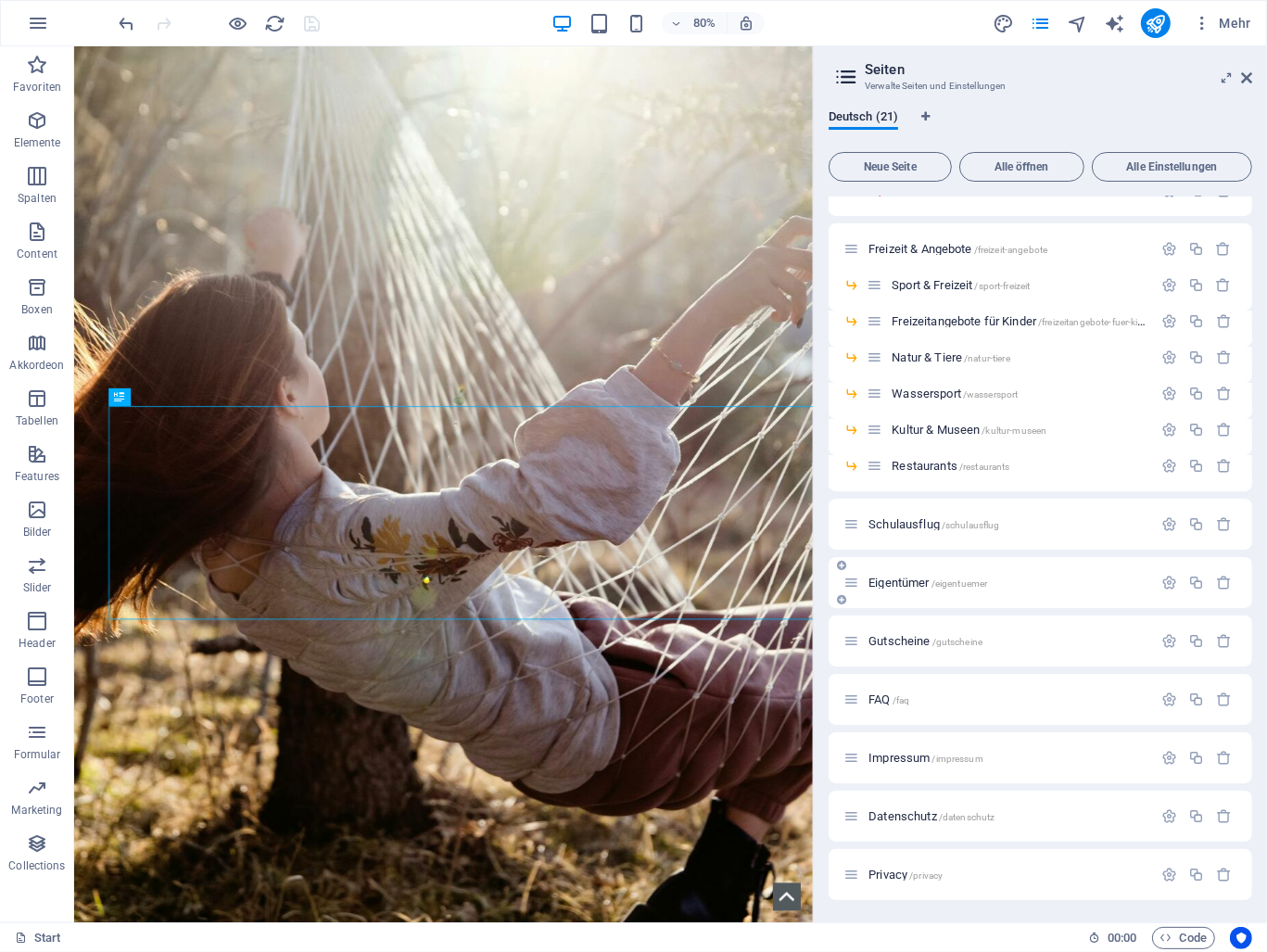
click at [898, 583] on span "Eigentümer /eigentuemer" at bounding box center [928, 583] width 119 height 14
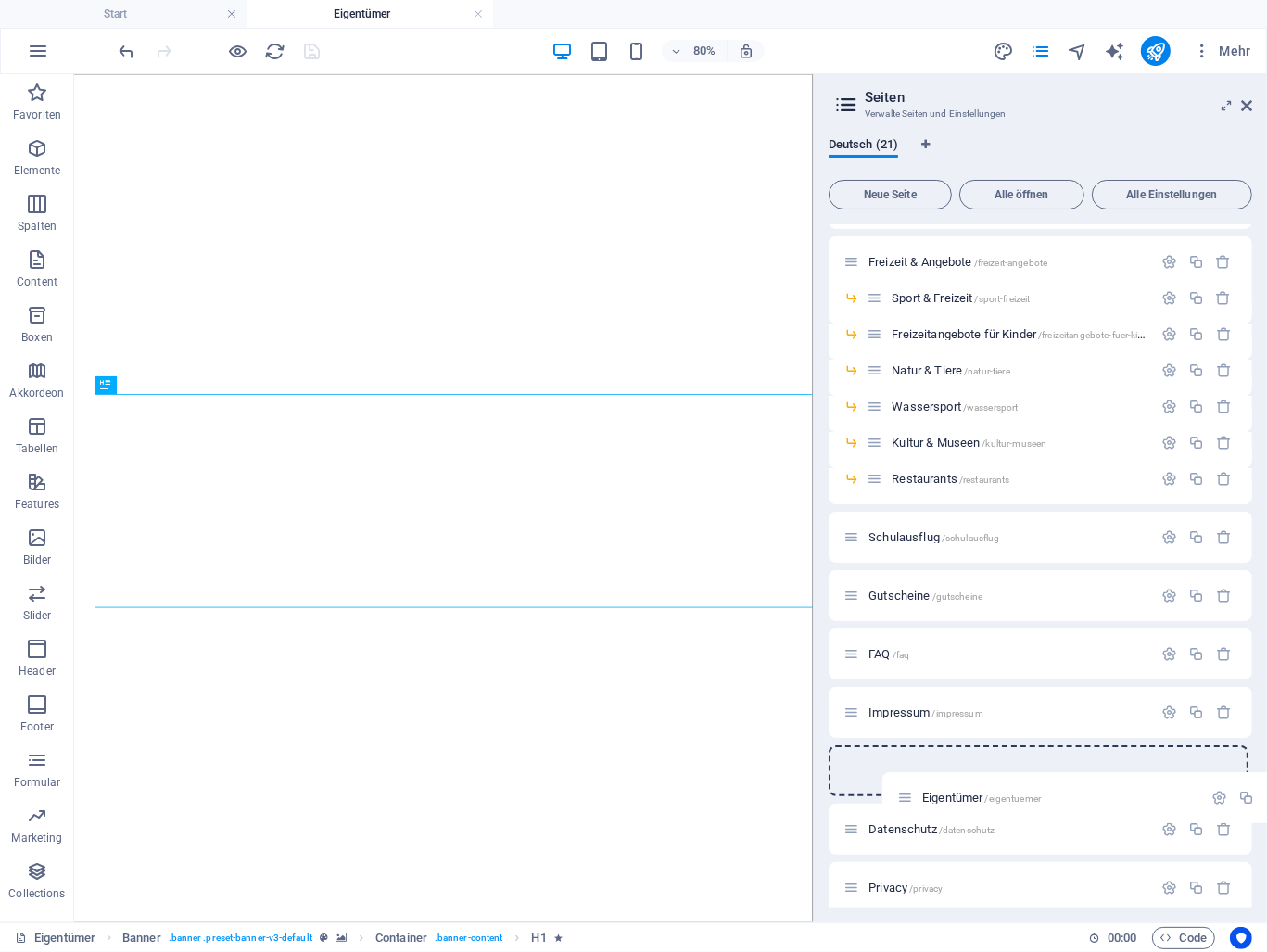
scroll to position [409, 0]
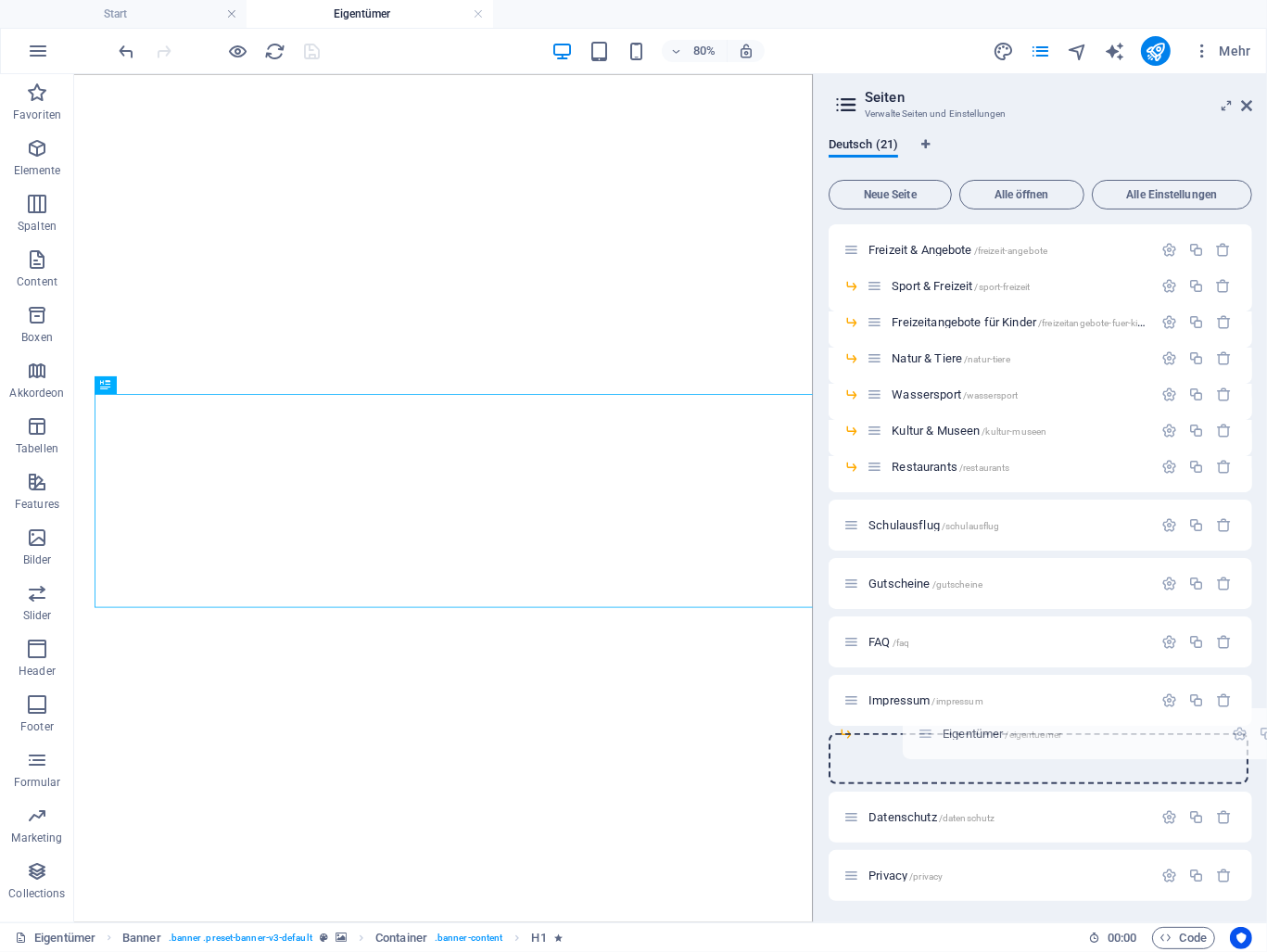
drag, startPoint x: 854, startPoint y: 657, endPoint x: 928, endPoint y: 739, distance: 110.5
click at [928, 739] on div "Start / Platz & Lage /platzlage Camping /camping Glamping /glamping Tinyhäuser …" at bounding box center [1040, 357] width 424 height 1085
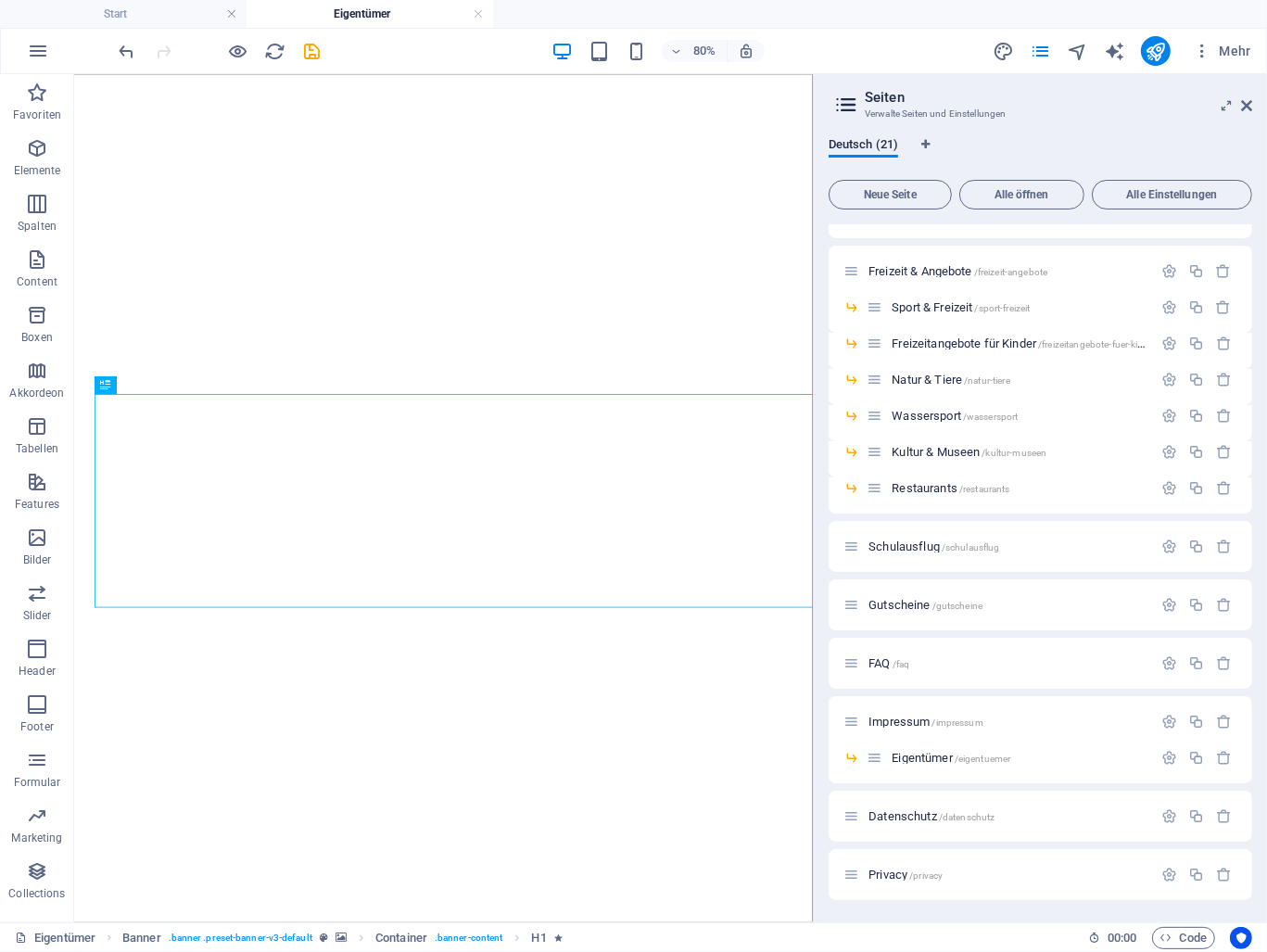
scroll to position [386, 0]
click at [1242, 108] on icon at bounding box center [1246, 106] width 11 height 15
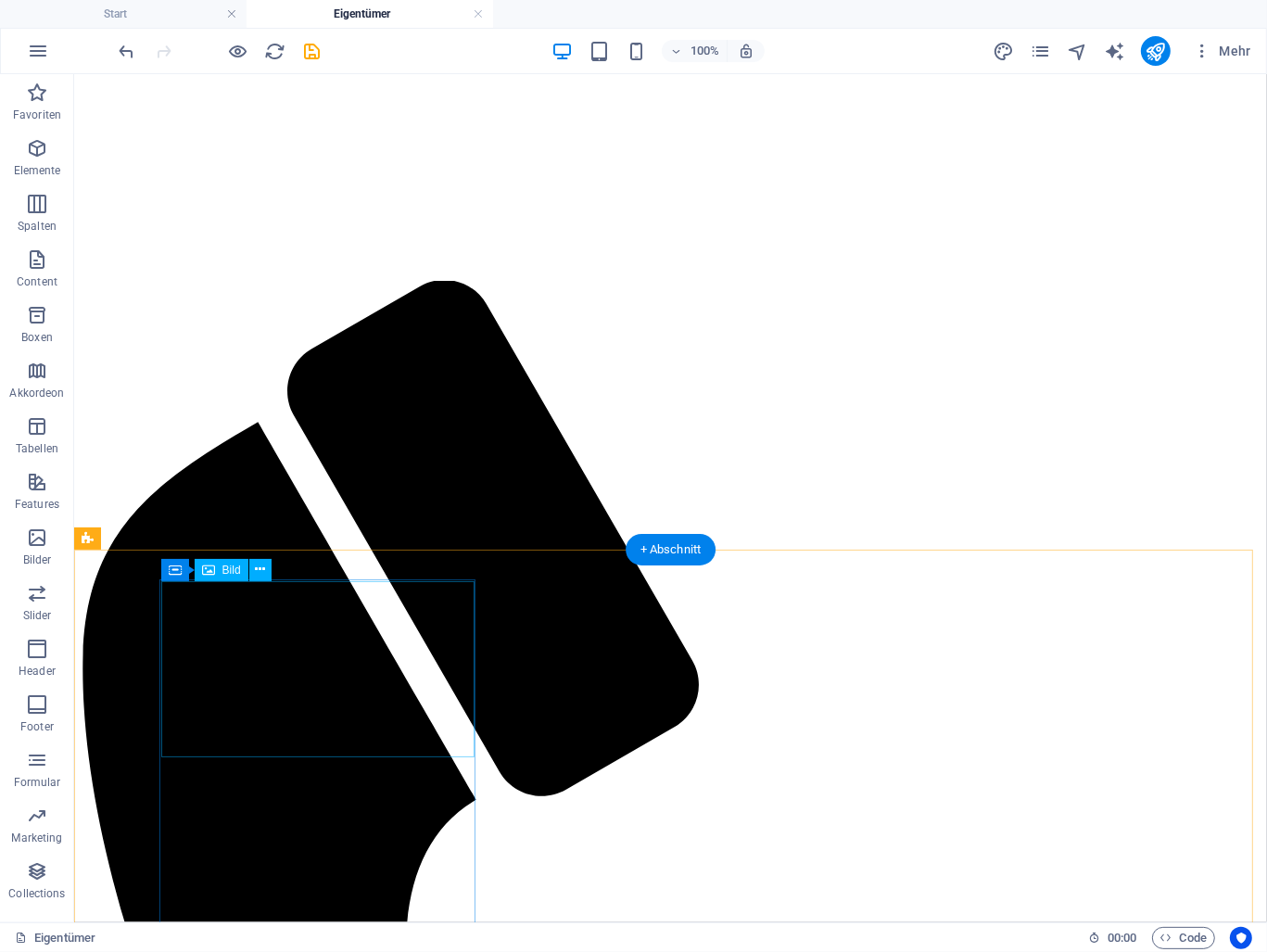
scroll to position [556, 0]
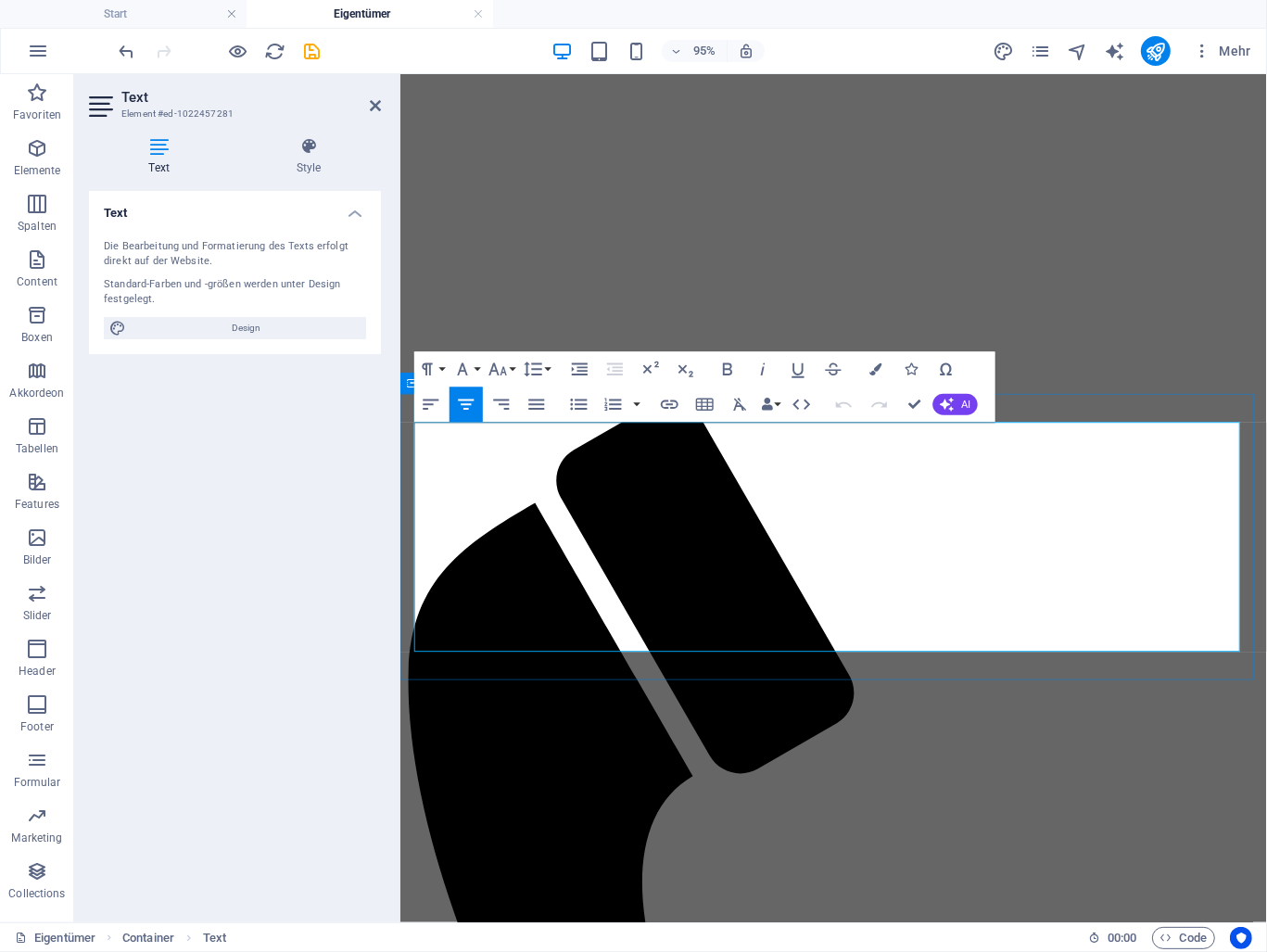
drag, startPoint x: 1082, startPoint y: 480, endPoint x: 626, endPoint y: 487, distance: 456.1
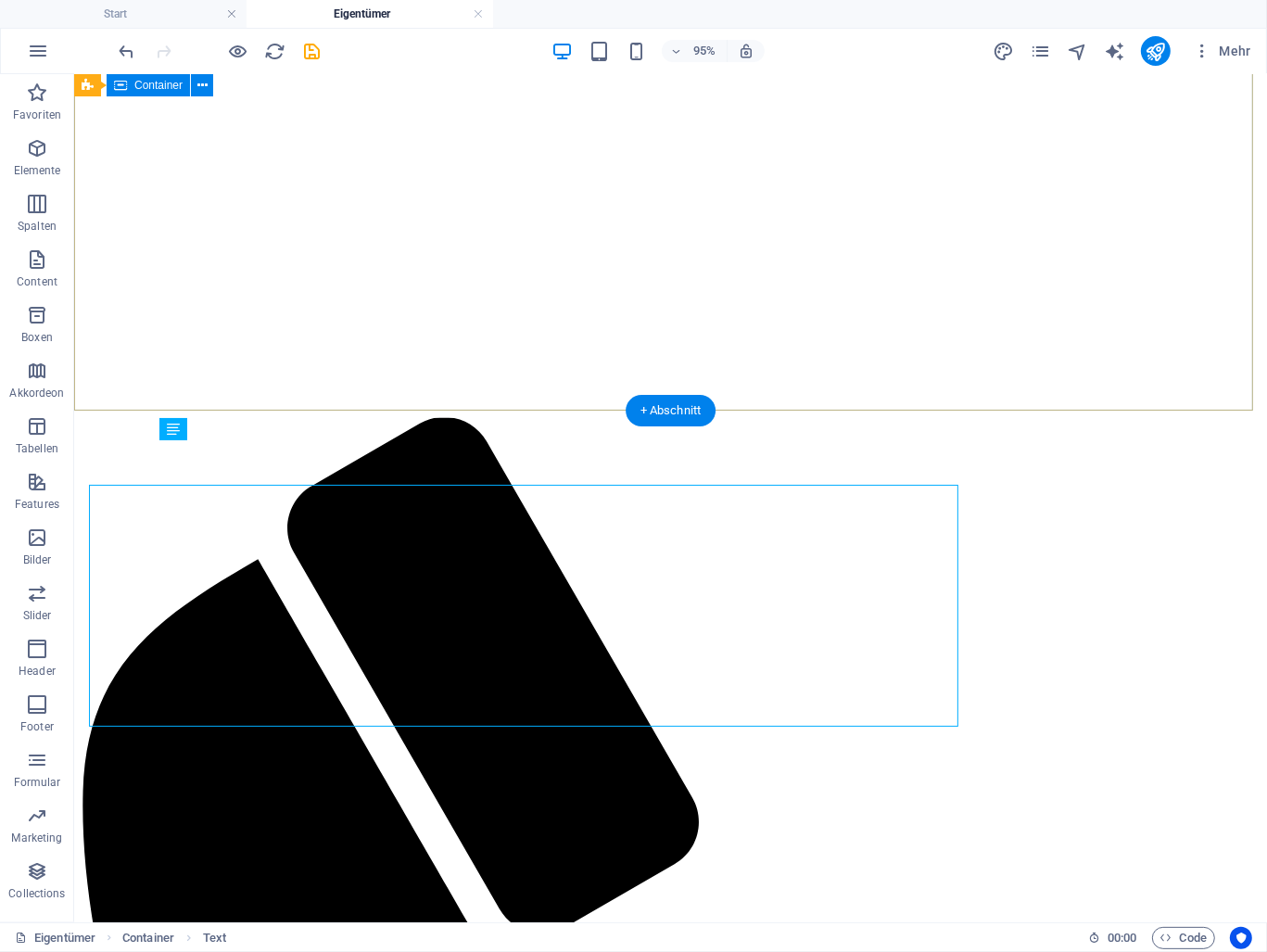
scroll to position [512, 0]
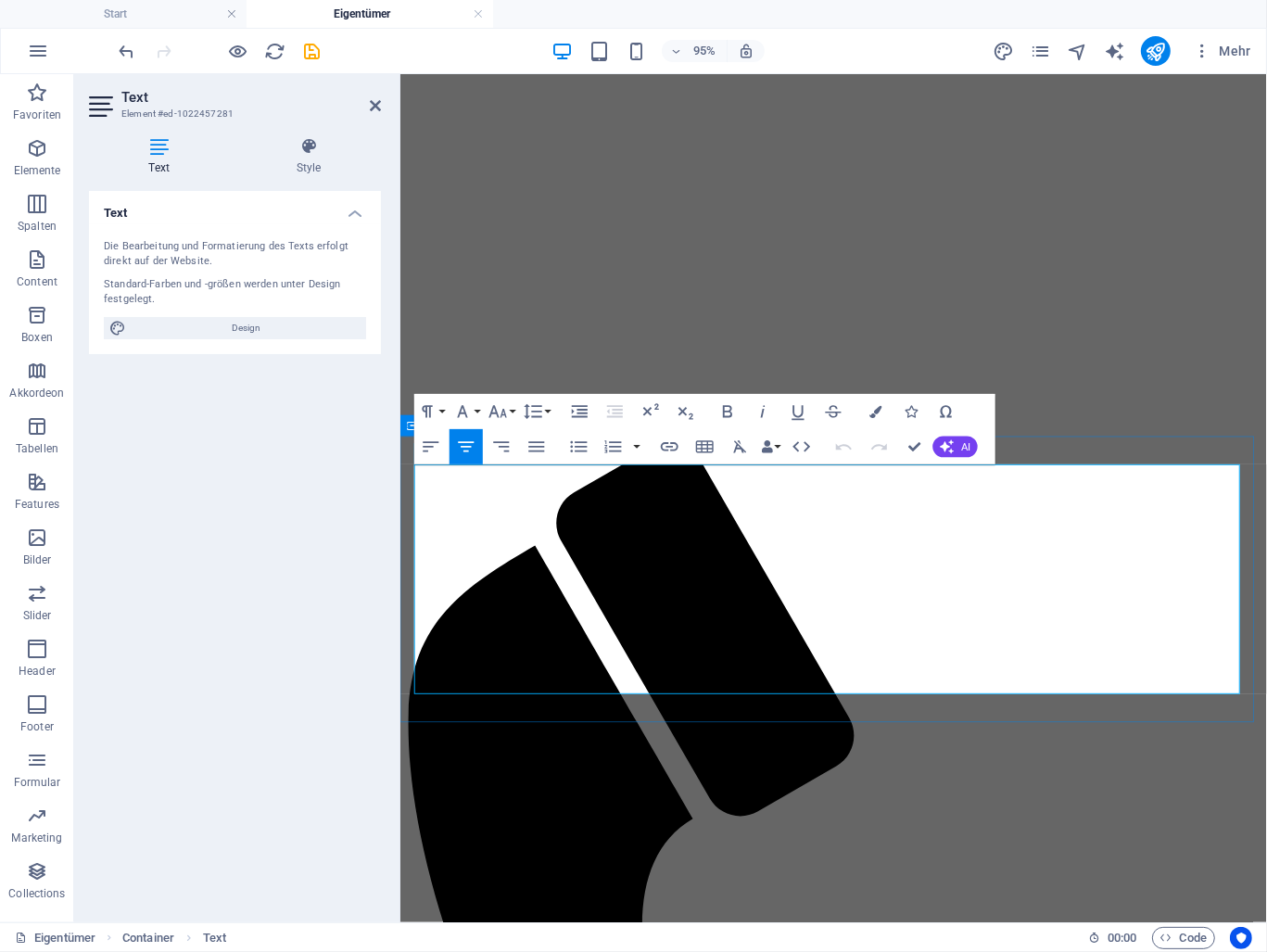
drag, startPoint x: 942, startPoint y: 700, endPoint x: 427, endPoint y: 583, distance: 528.1
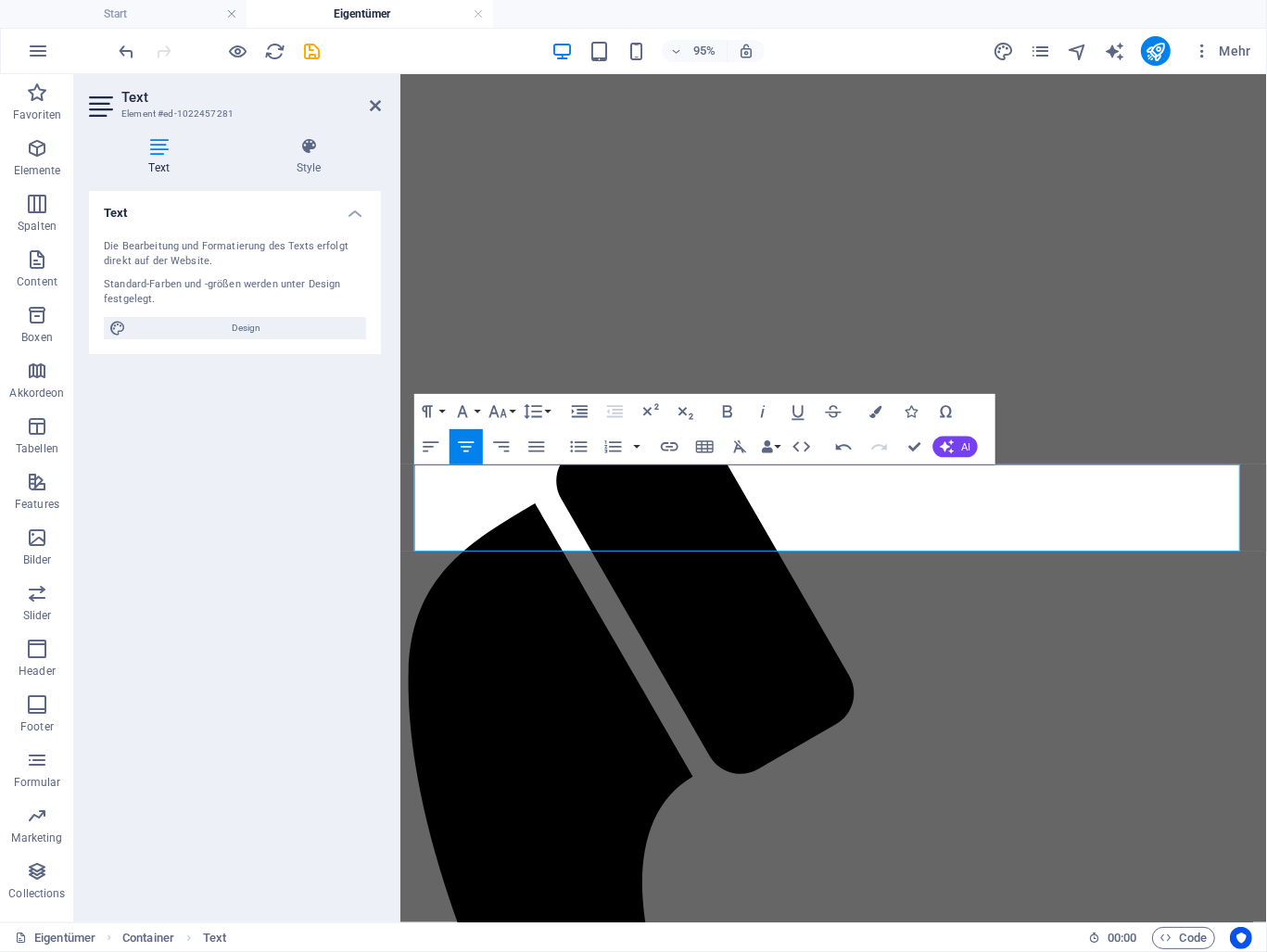
scroll to position [467, 0]
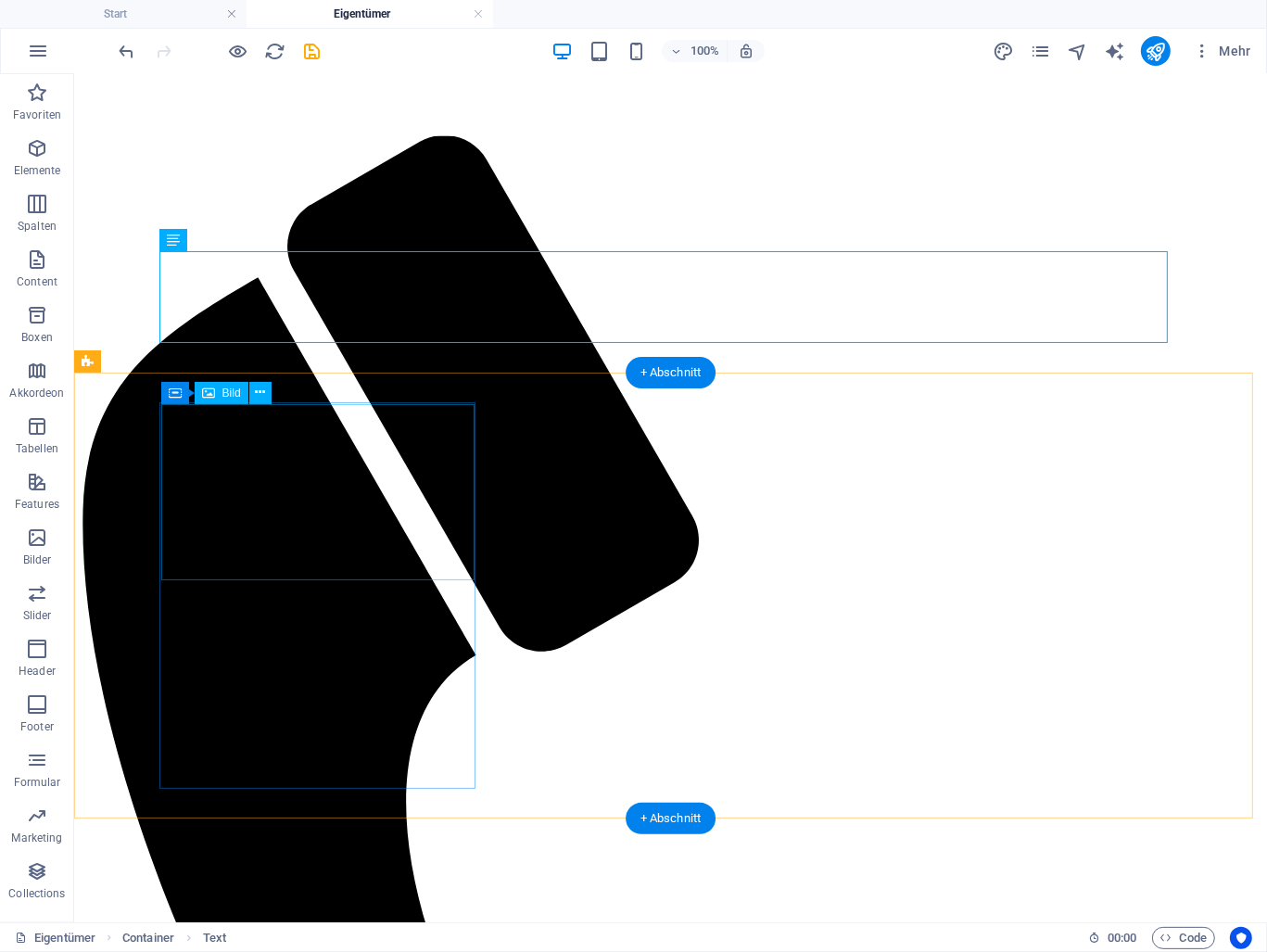
scroll to position [701, 0]
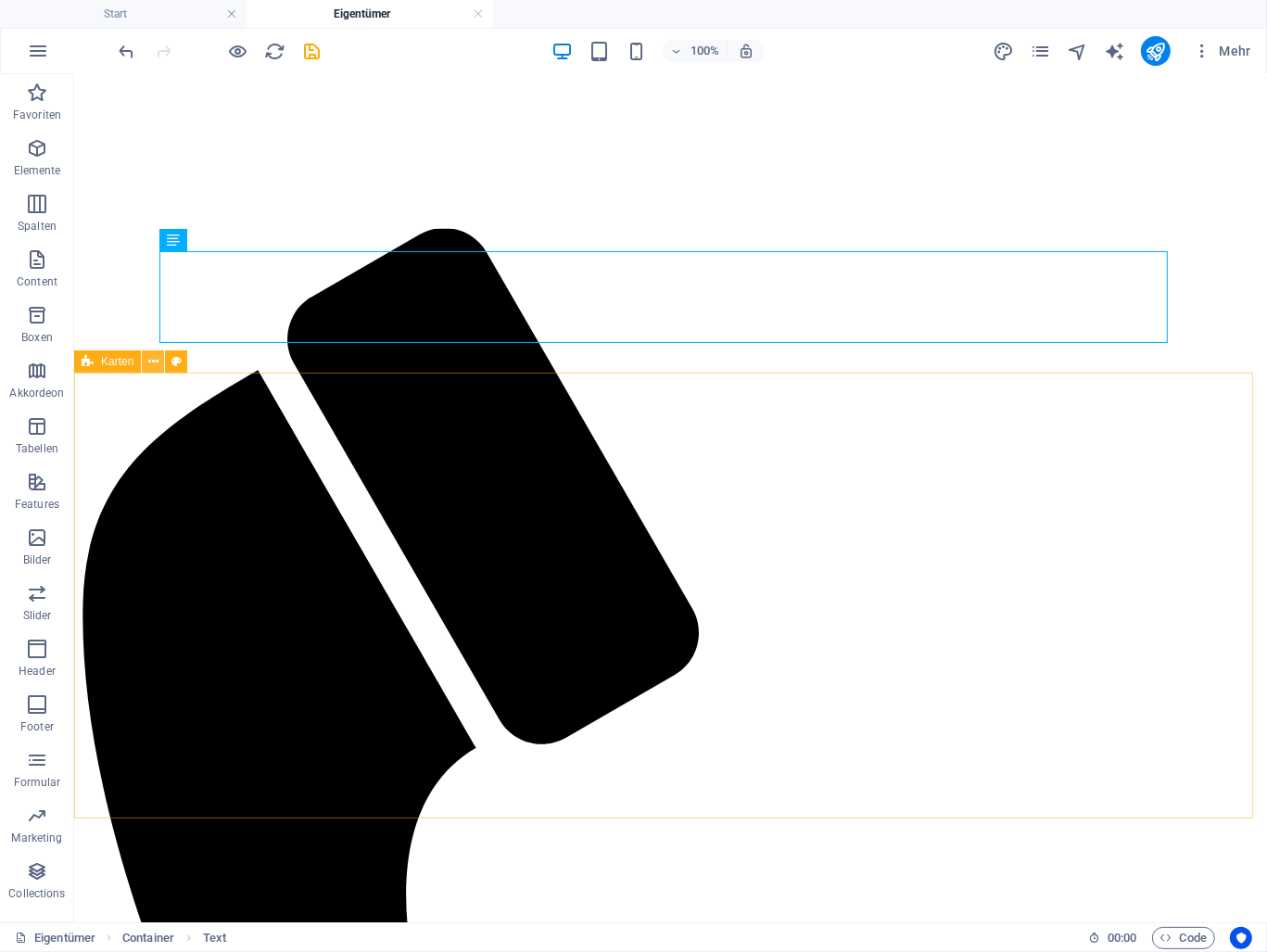
click at [148, 358] on icon at bounding box center [153, 362] width 10 height 20
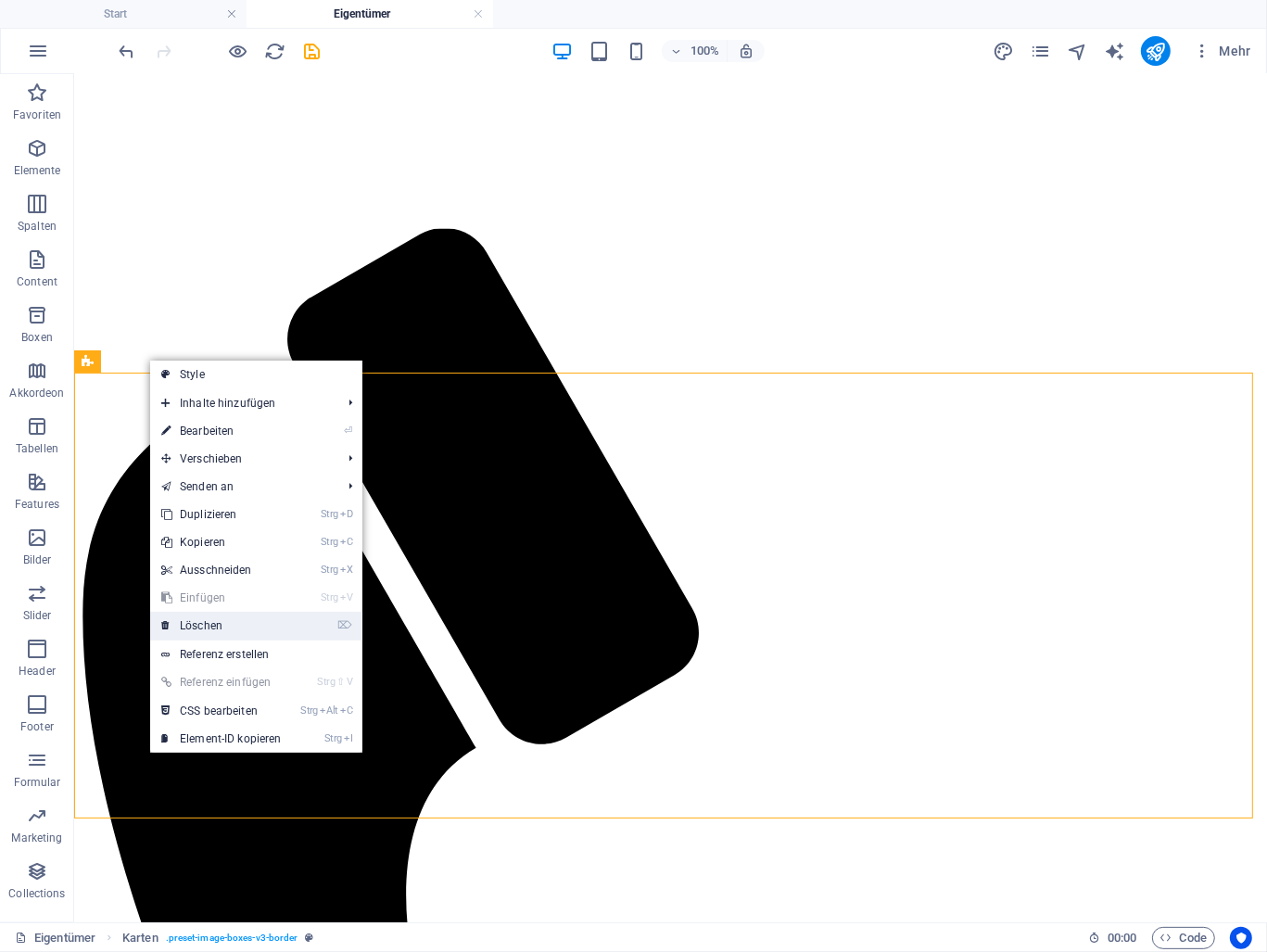
click at [207, 622] on link "⌦ Löschen" at bounding box center [221, 626] width 143 height 28
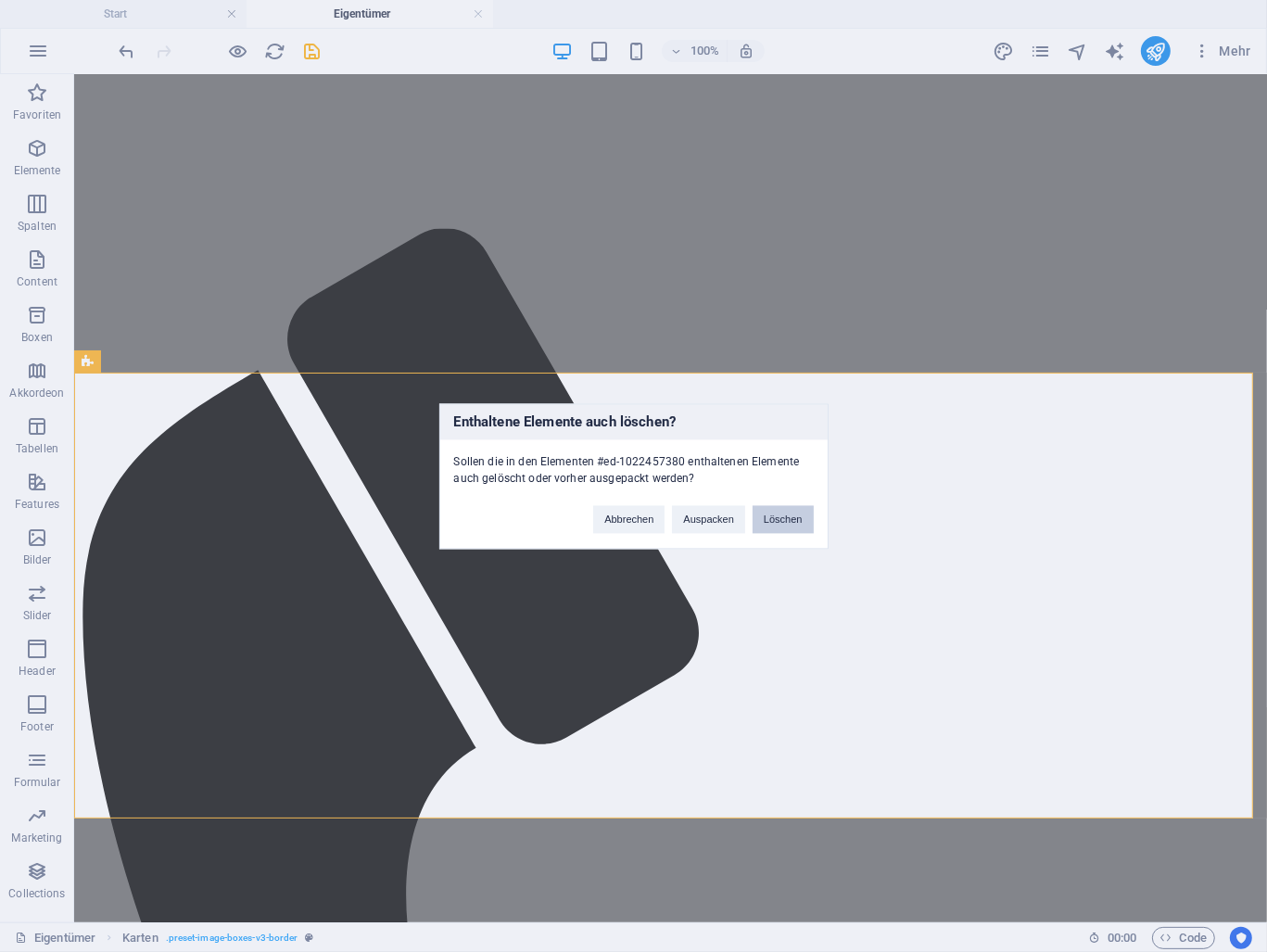
click at [803, 519] on button "Löschen" at bounding box center [783, 519] width 61 height 28
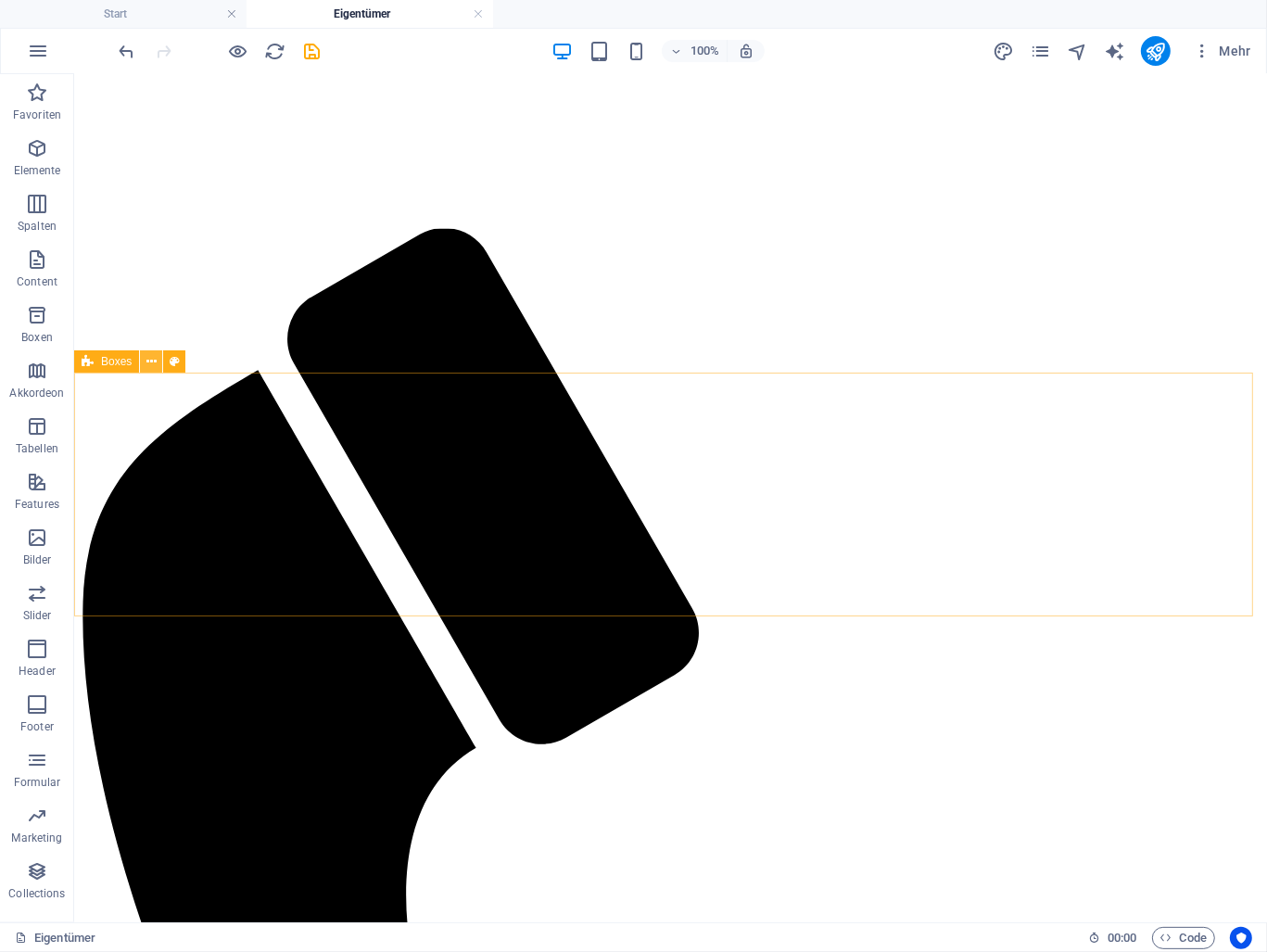
click at [150, 361] on icon at bounding box center [151, 362] width 10 height 20
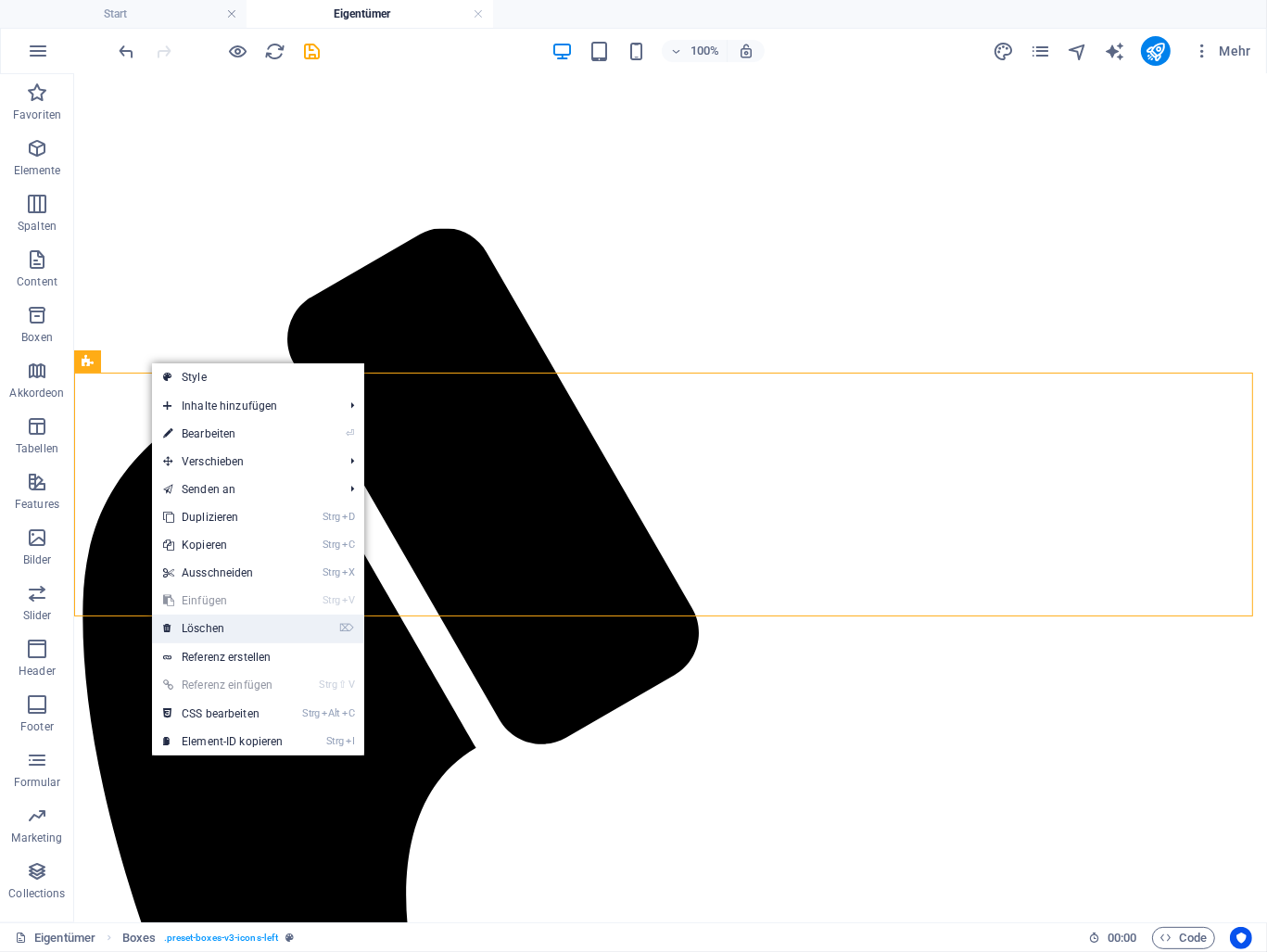
click at [207, 623] on link "⌦ Löschen" at bounding box center [223, 628] width 143 height 28
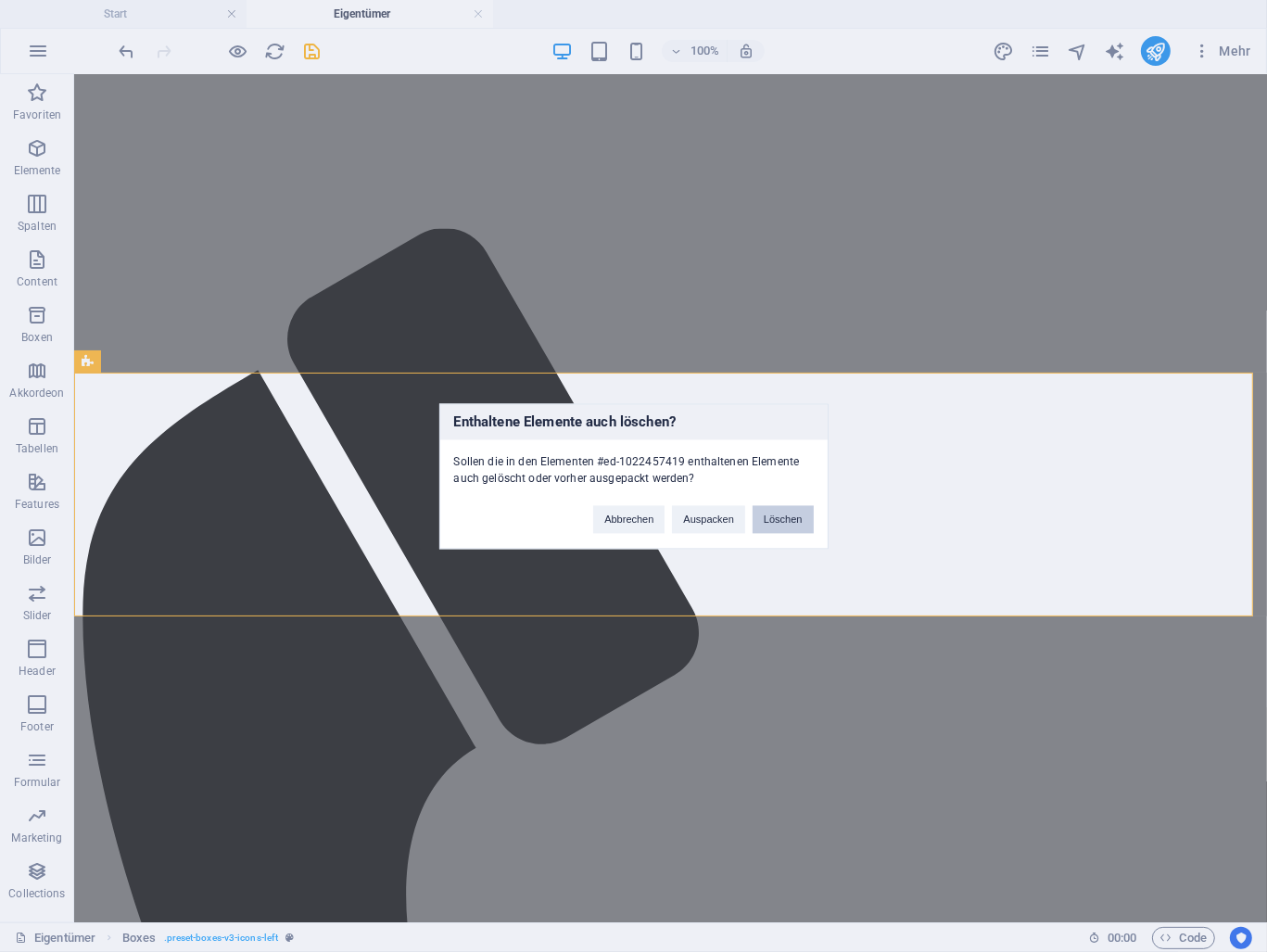
click at [775, 515] on button "Löschen" at bounding box center [783, 519] width 61 height 28
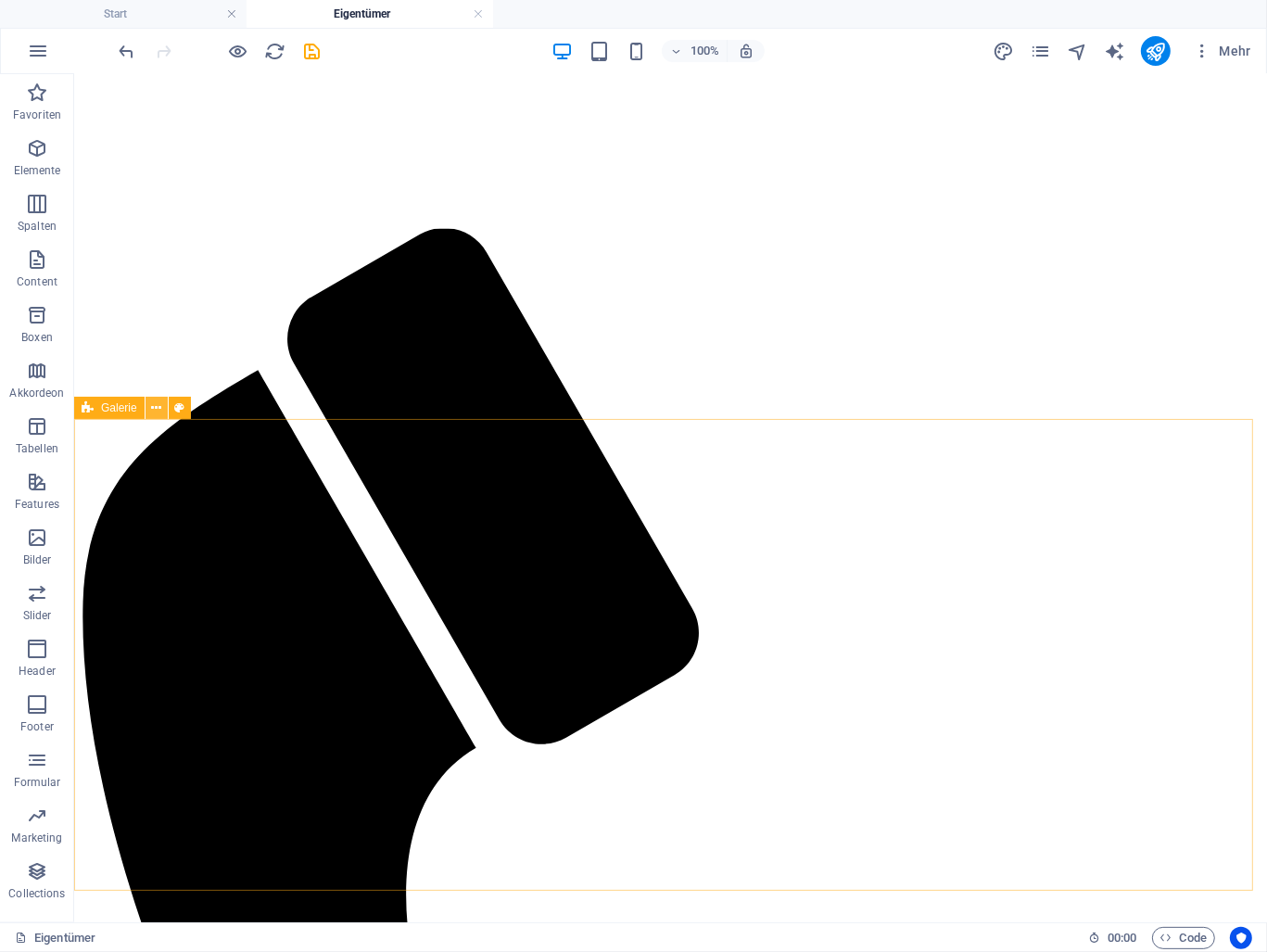
click at [145, 407] on button at bounding box center [156, 408] width 23 height 23
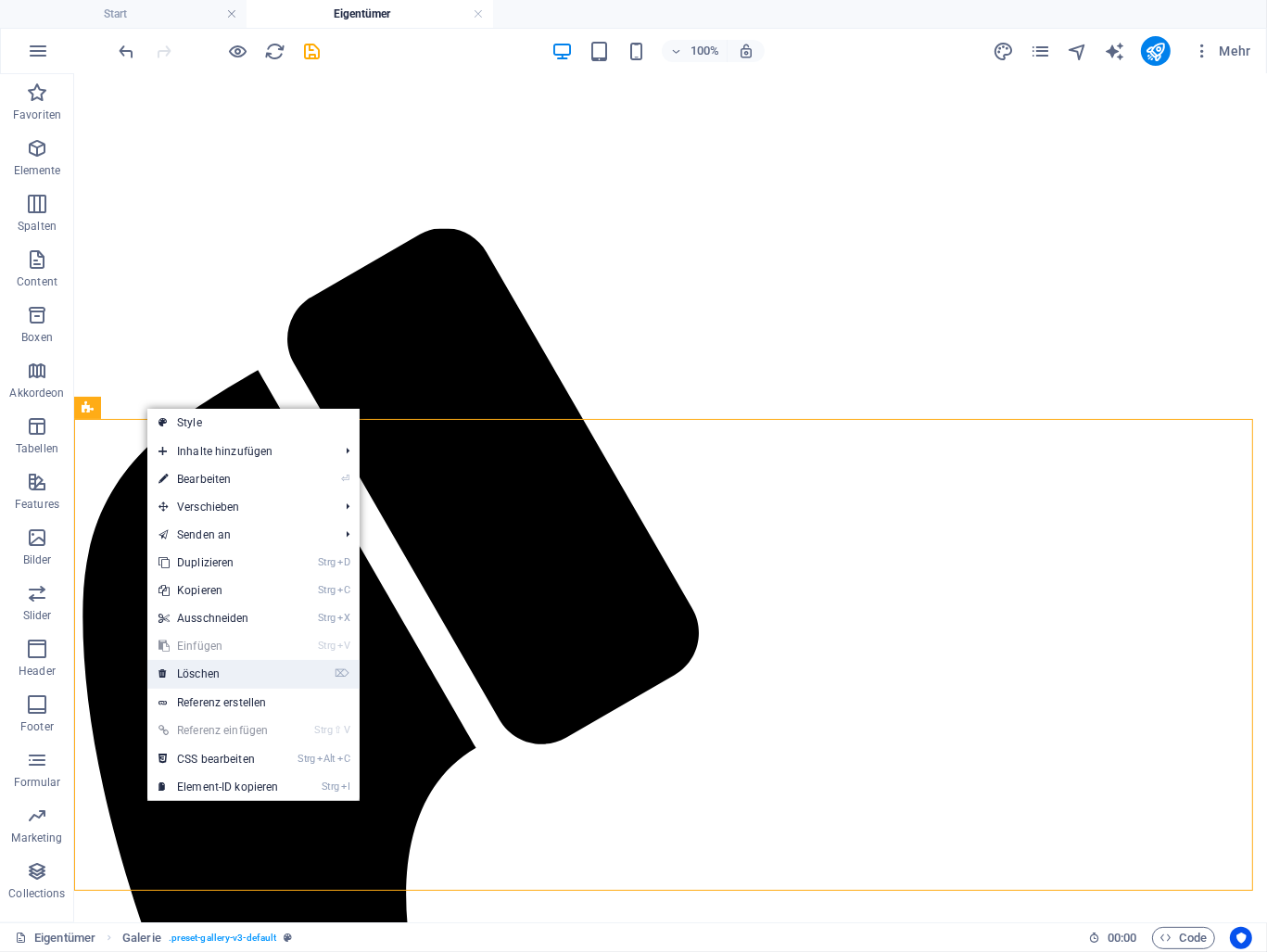
click at [230, 674] on link "⌦ Löschen" at bounding box center [218, 674] width 143 height 28
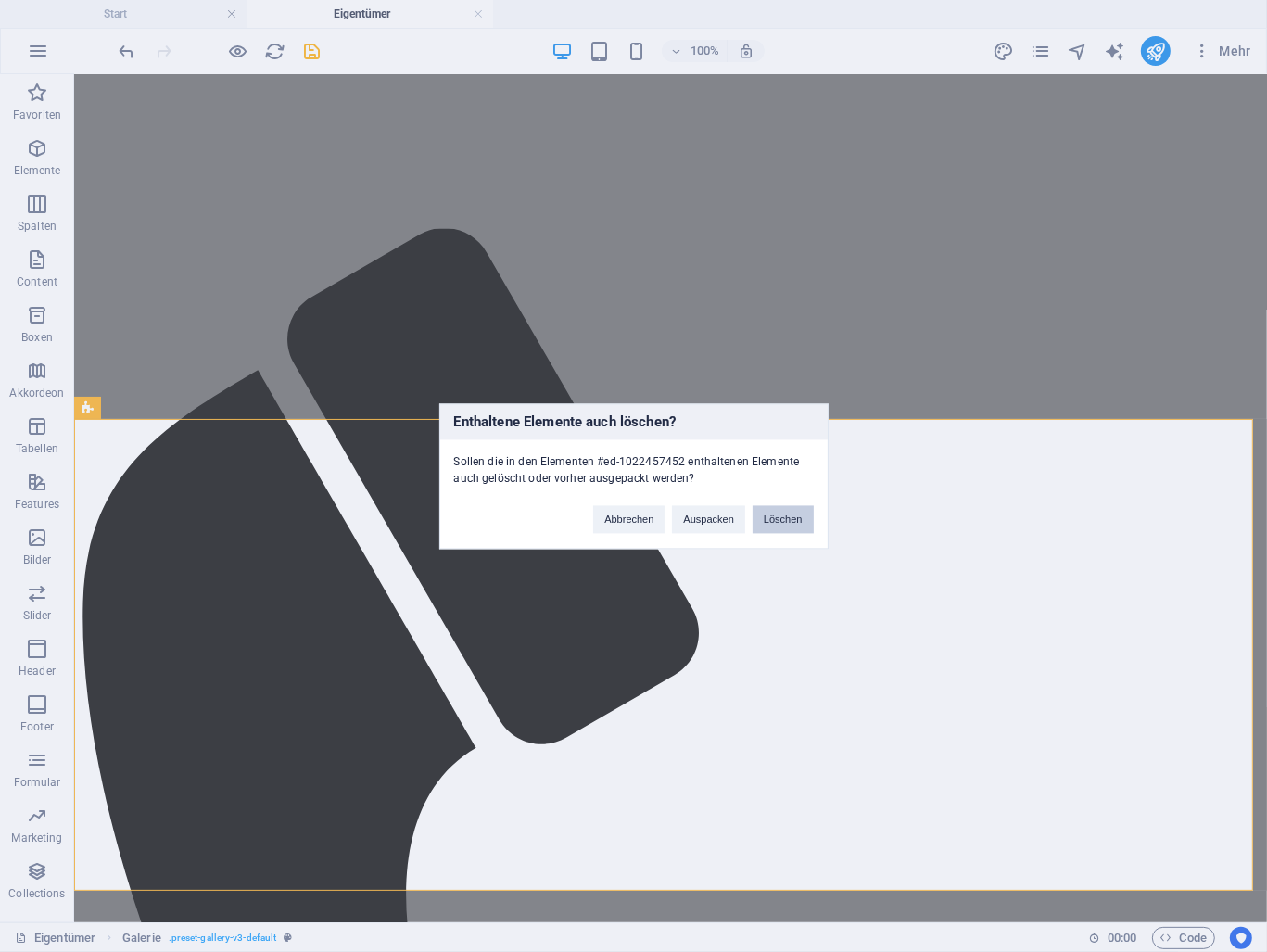
click at [779, 513] on button "Löschen" at bounding box center [783, 519] width 61 height 28
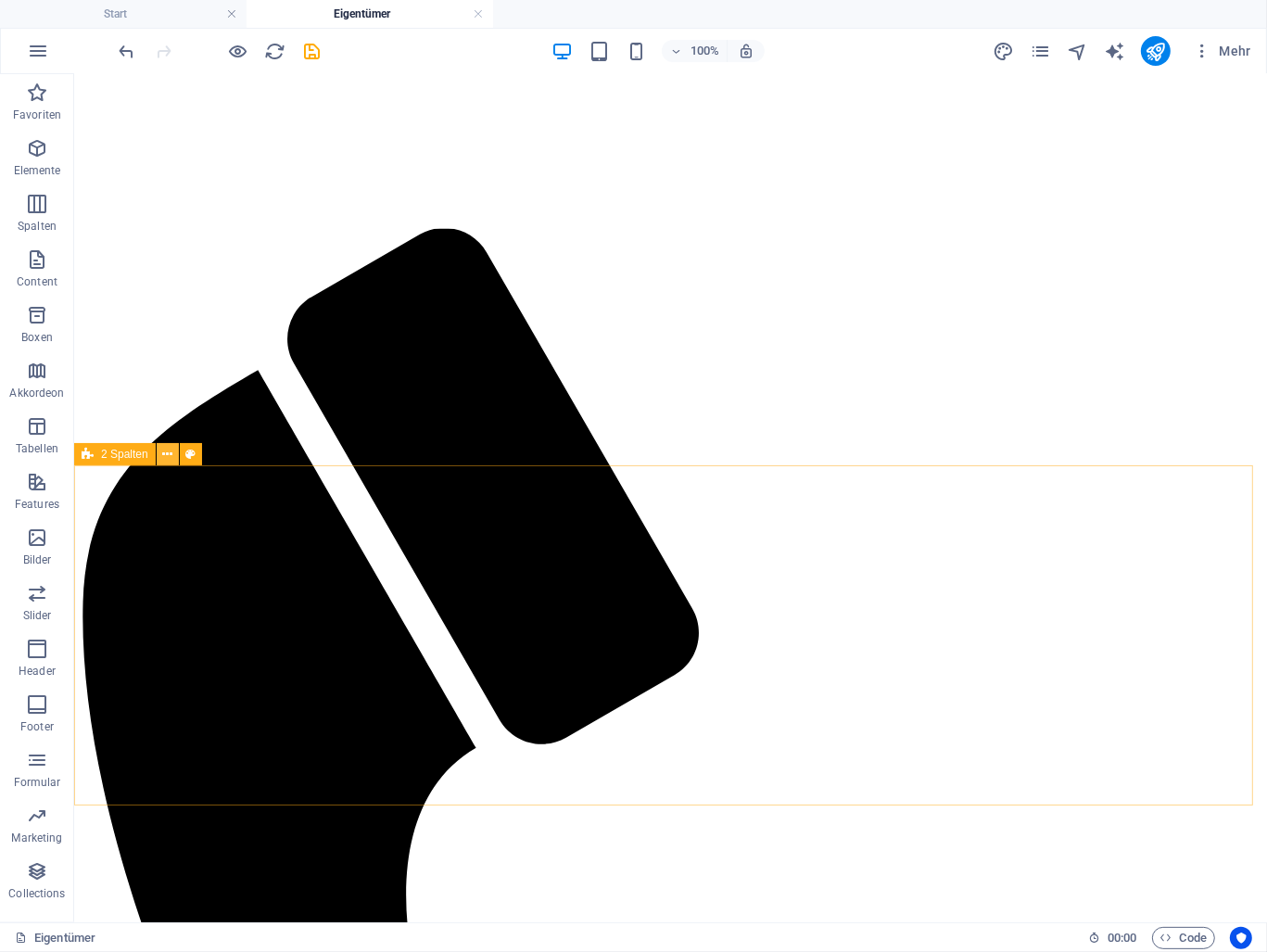
click at [168, 455] on icon at bounding box center [167, 455] width 10 height 20
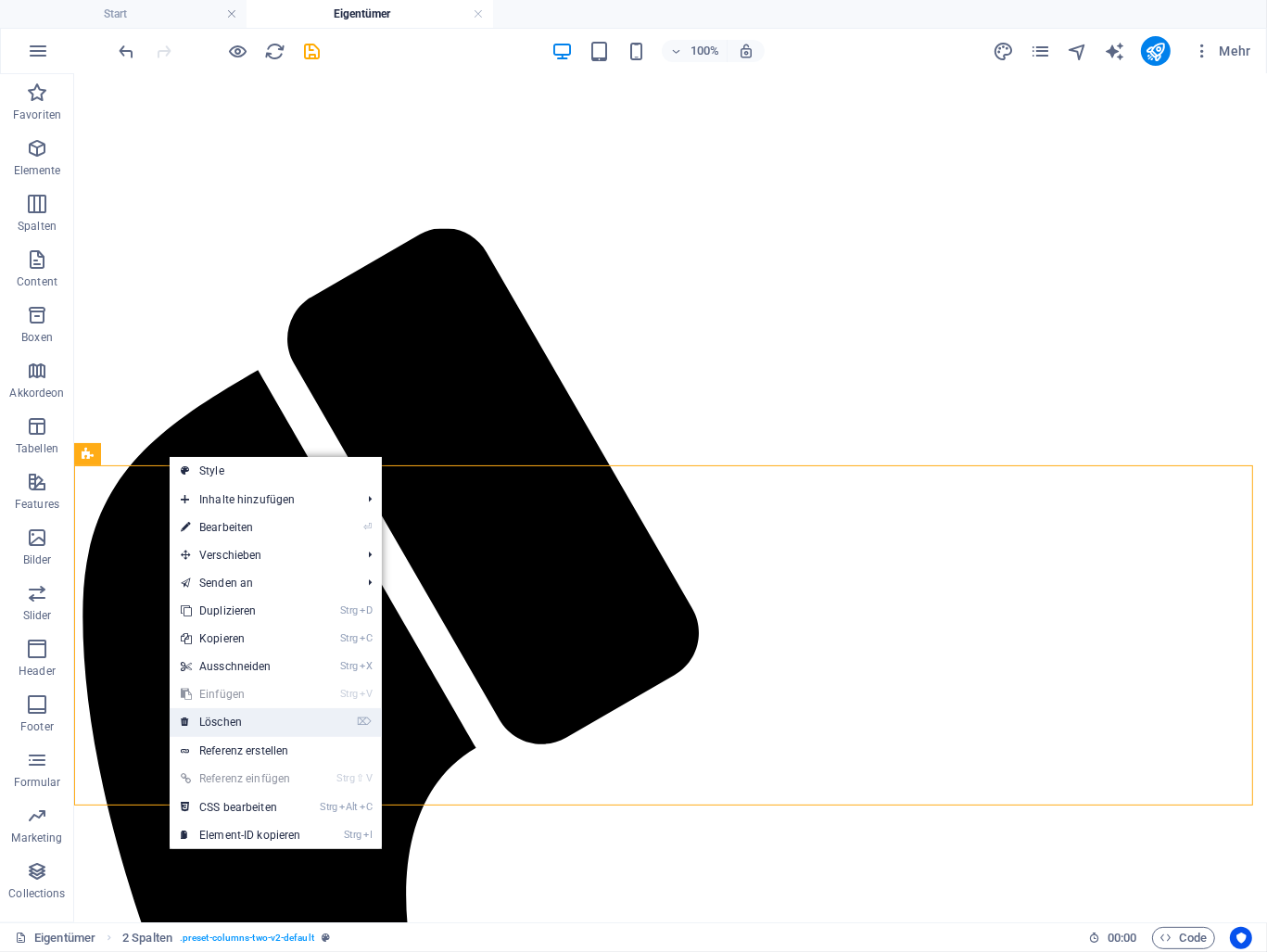
click at [273, 719] on link "⌦ Löschen" at bounding box center [241, 722] width 143 height 28
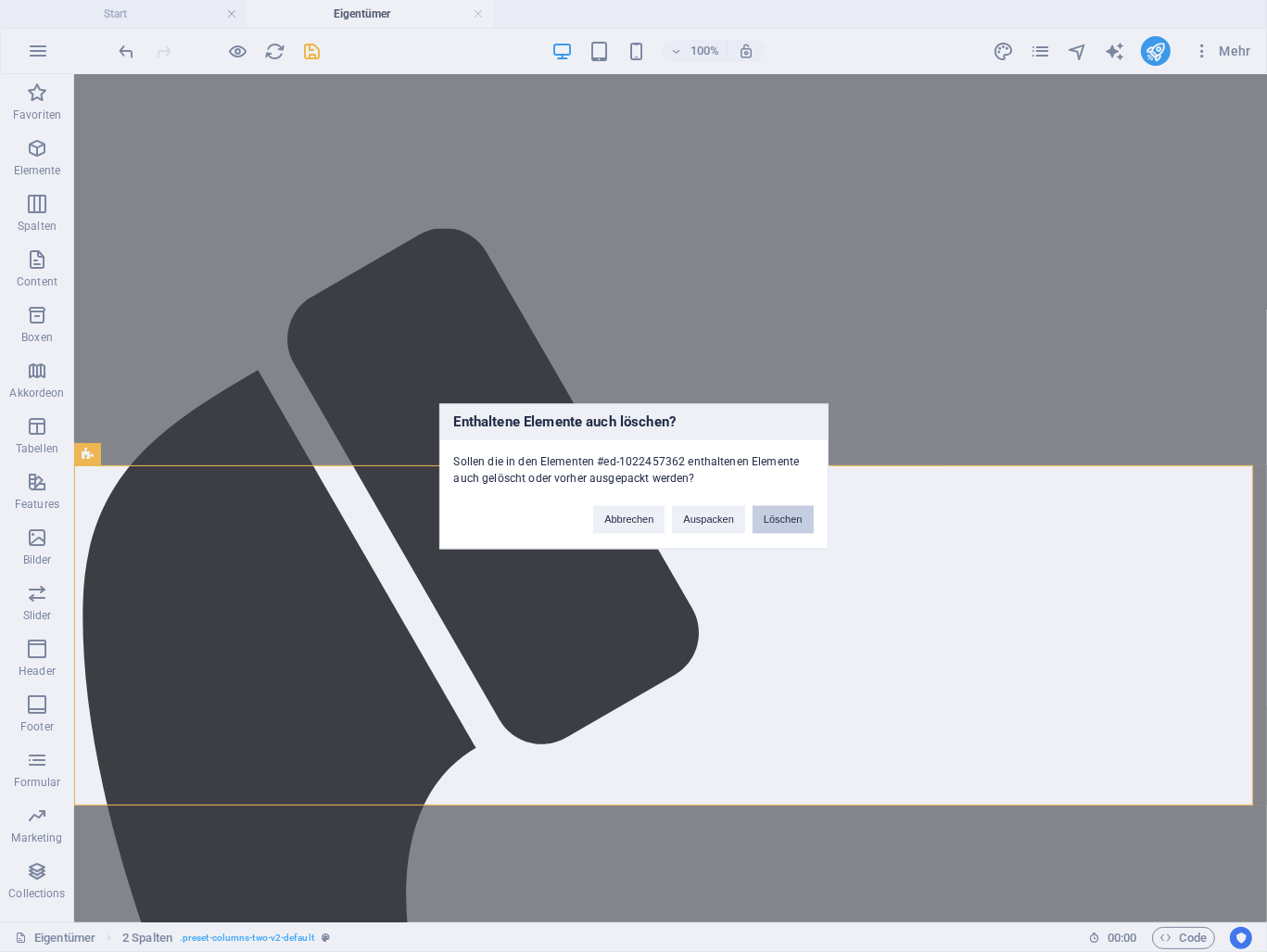
drag, startPoint x: 764, startPoint y: 520, endPoint x: 687, endPoint y: 445, distance: 107.5
click at [764, 520] on button "Löschen" at bounding box center [783, 519] width 61 height 28
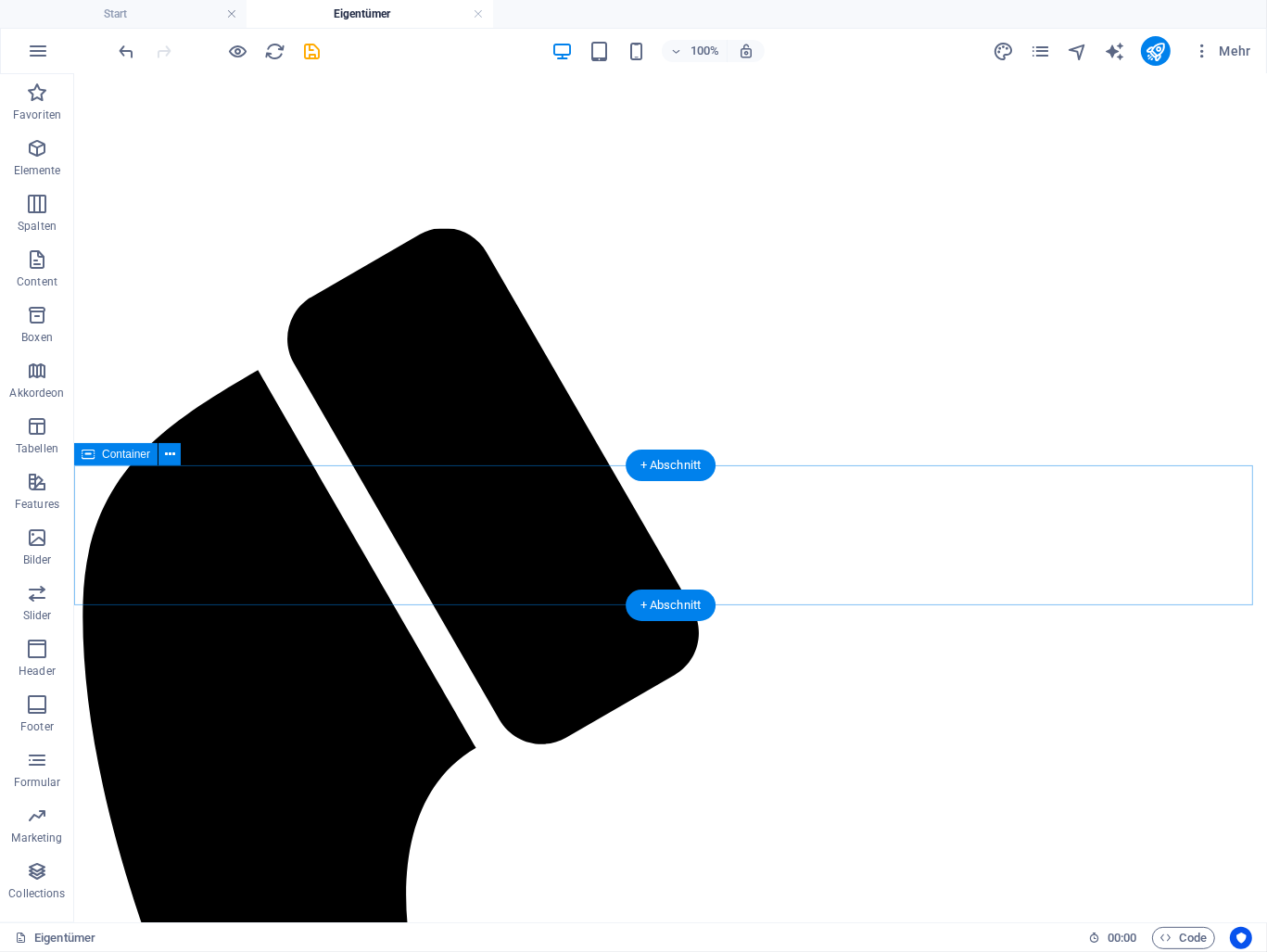
scroll to position [516, 0]
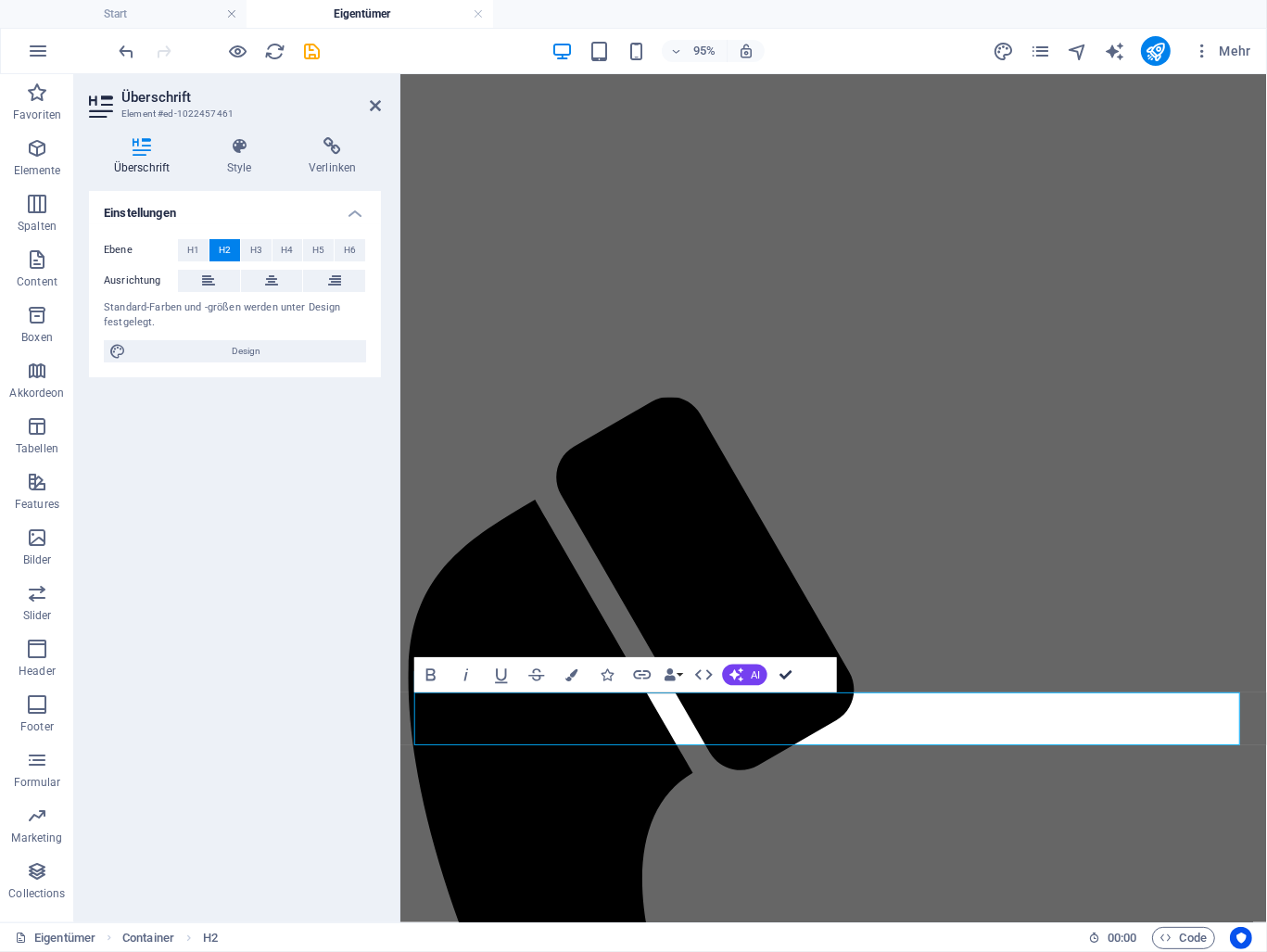
scroll to position [471, 0]
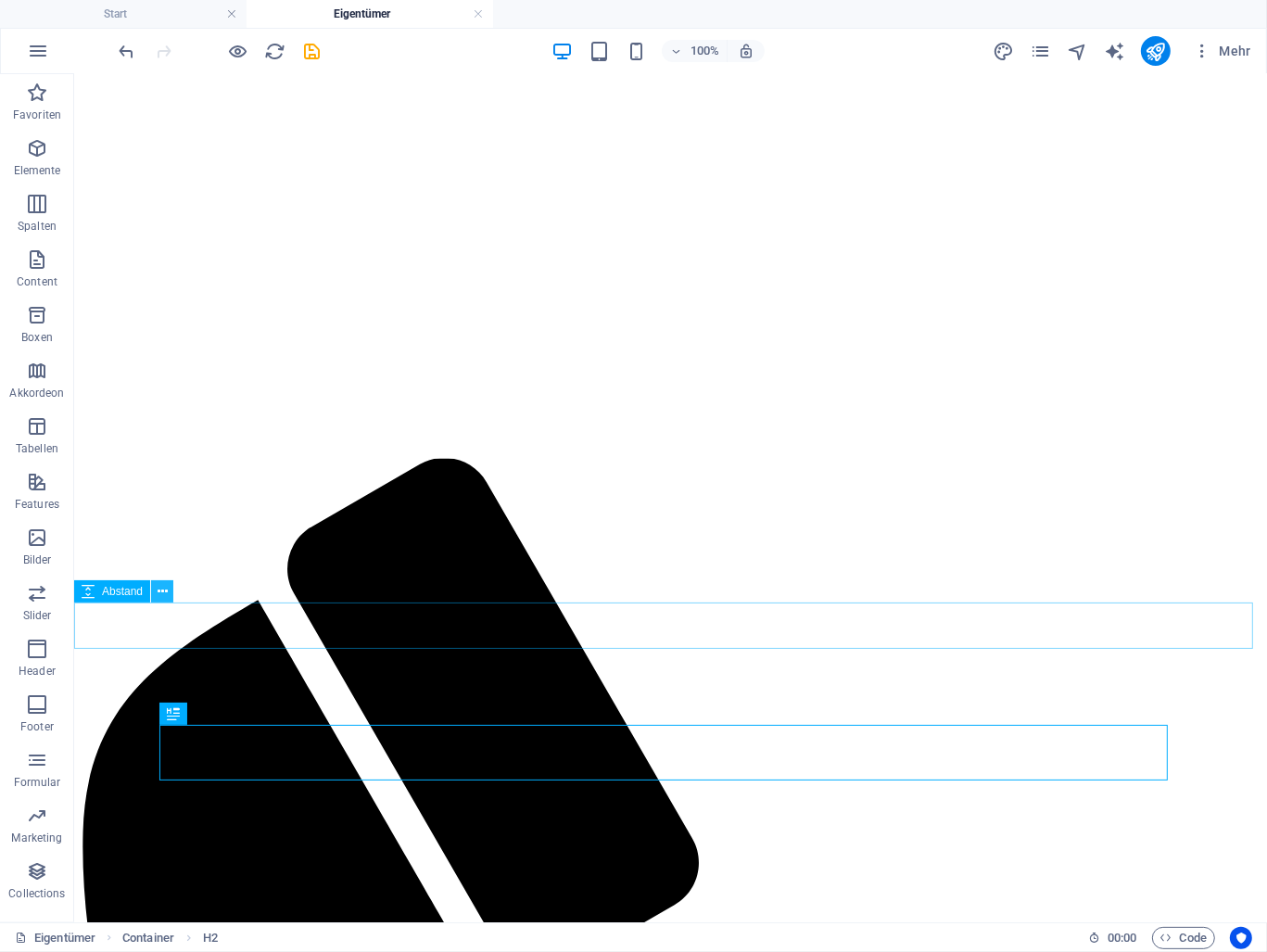
click at [166, 595] on icon at bounding box center [163, 593] width 10 height 20
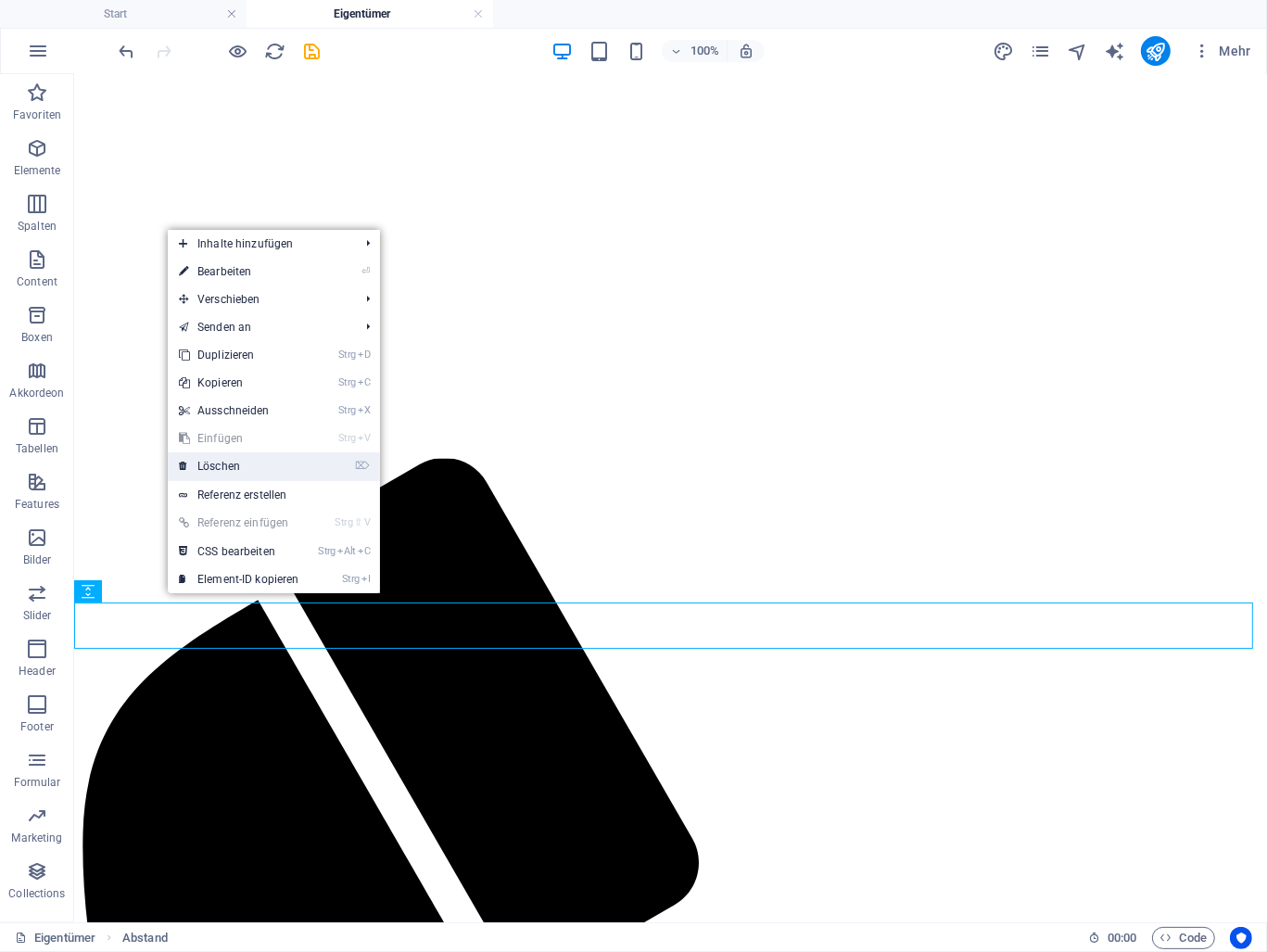
click at [256, 463] on link "⌦ Löschen" at bounding box center [239, 466] width 143 height 28
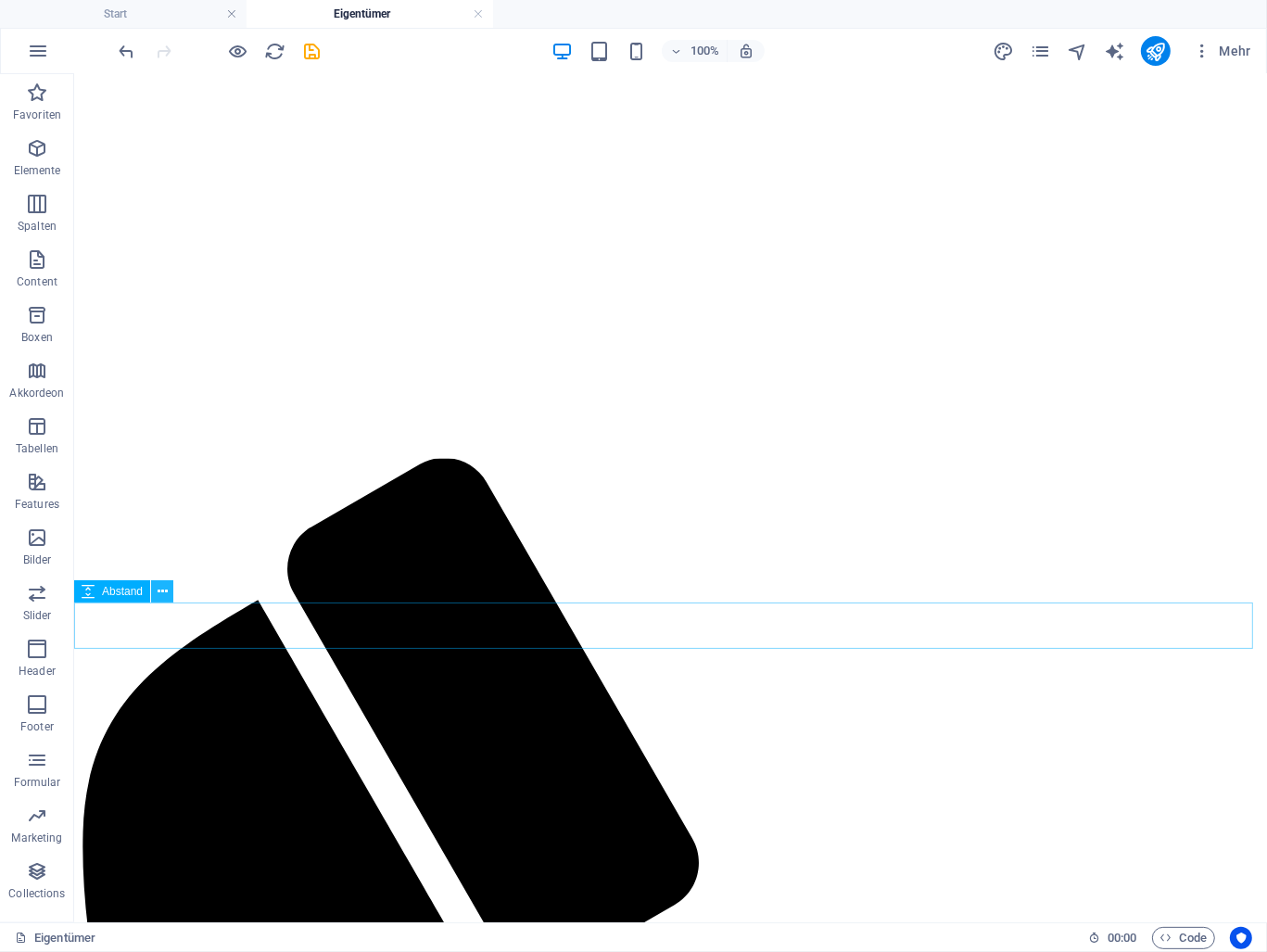
click at [159, 588] on icon at bounding box center [163, 593] width 10 height 20
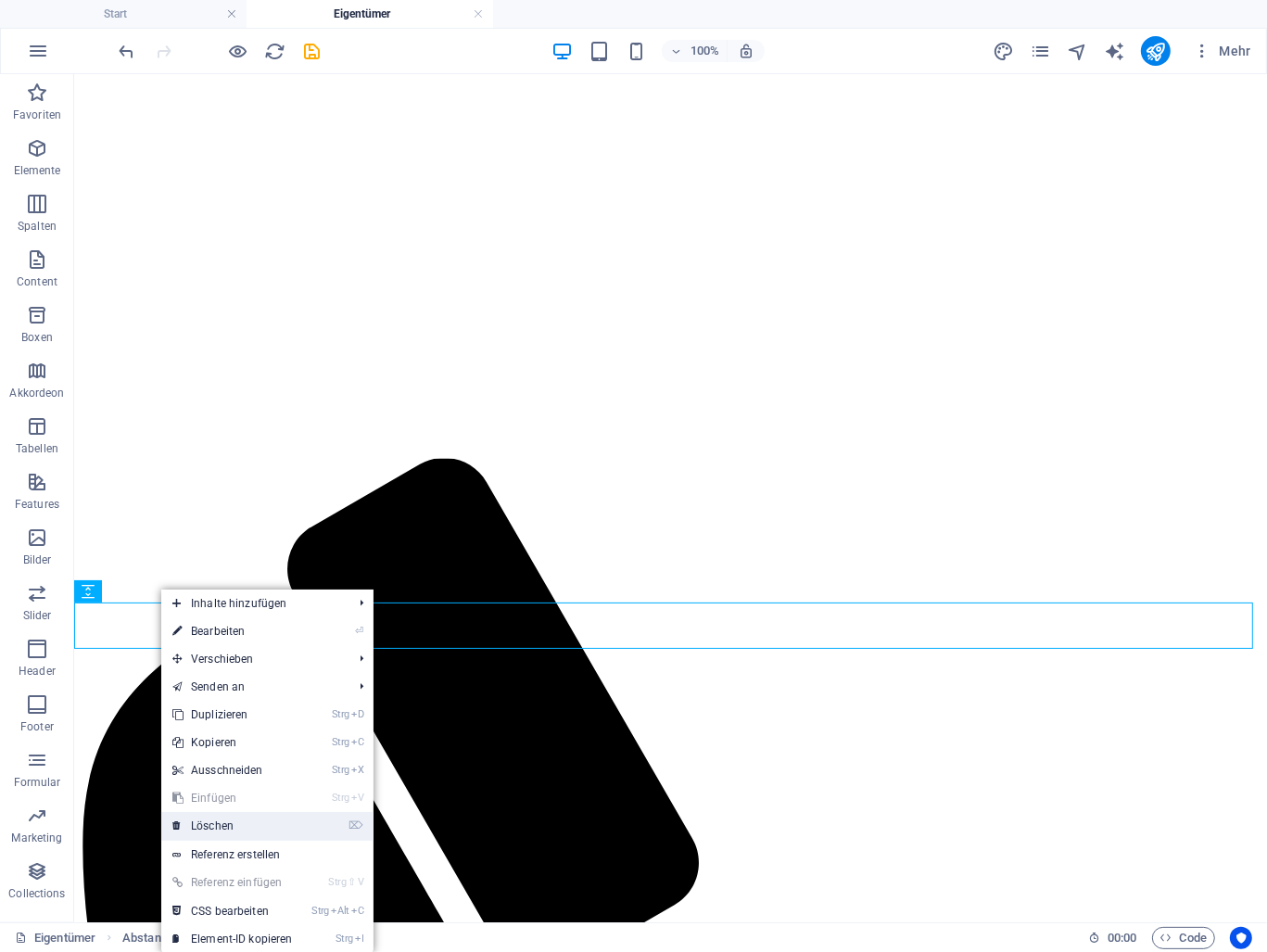
drag, startPoint x: 234, startPoint y: 819, endPoint x: 159, endPoint y: 745, distance: 105.4
click at [234, 819] on link "⌦ Löschen" at bounding box center [232, 826] width 143 height 28
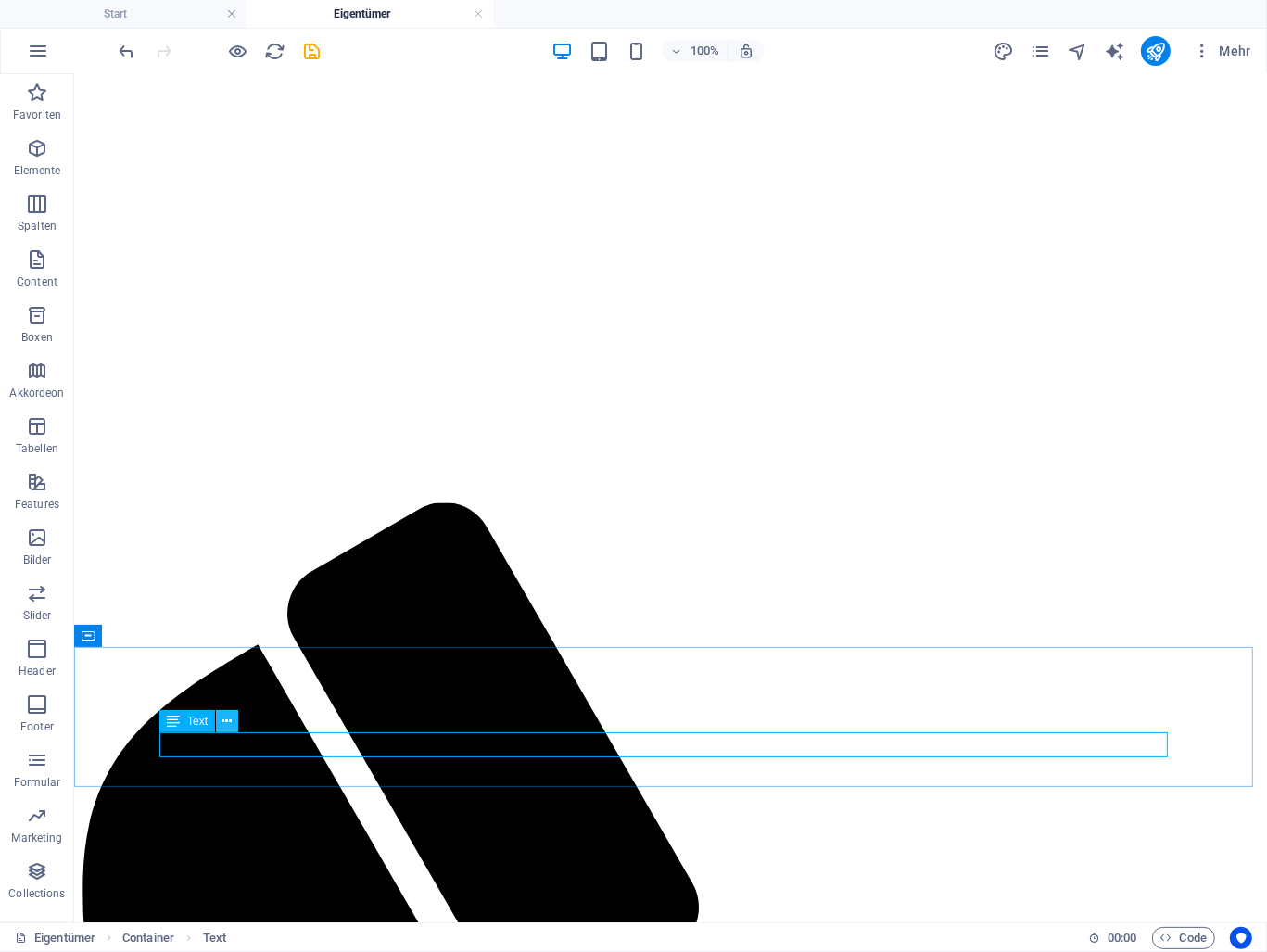
click at [222, 722] on icon at bounding box center [227, 722] width 10 height 20
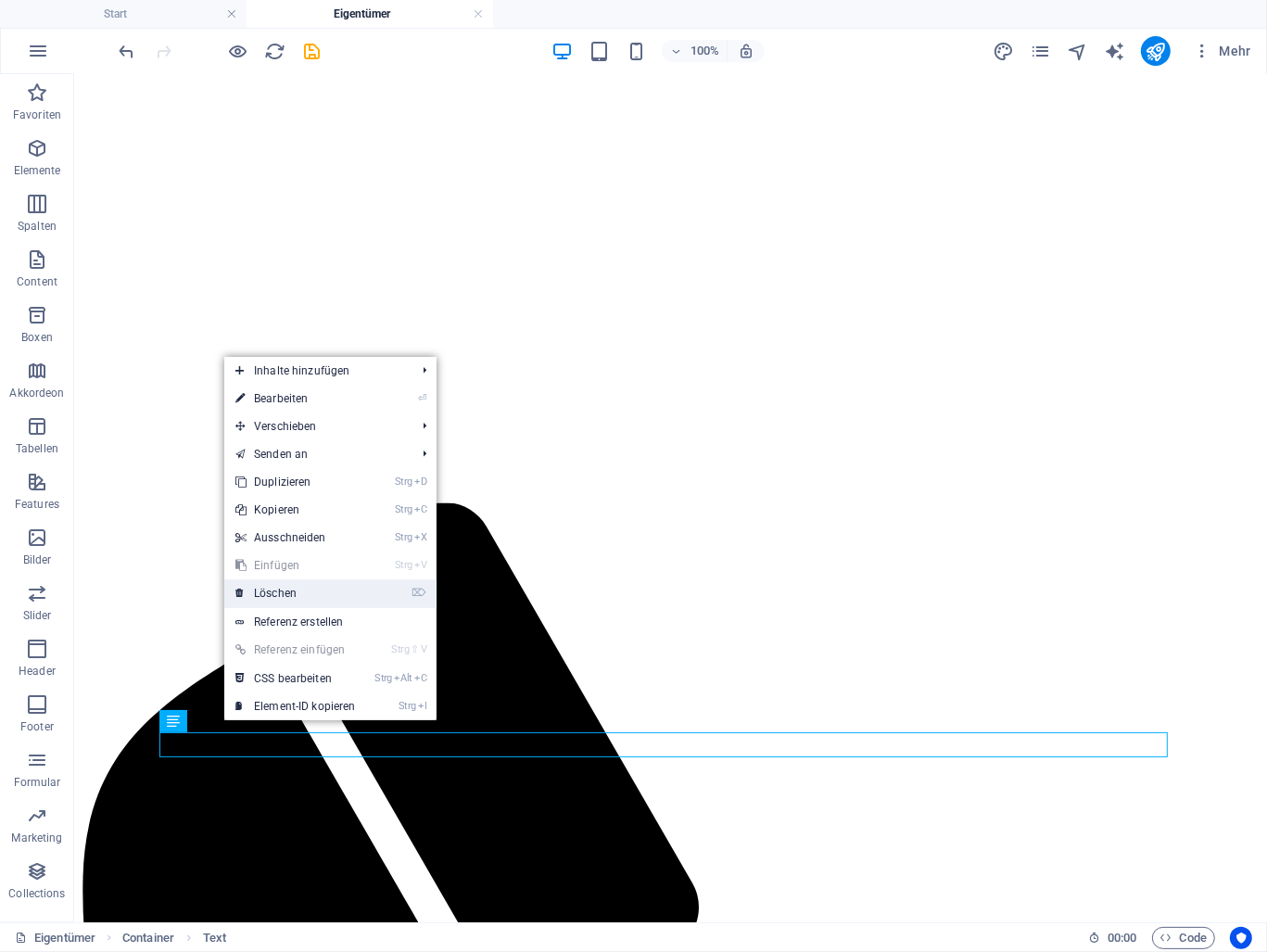
click at [272, 597] on link "⌦ Löschen" at bounding box center [295, 594] width 143 height 28
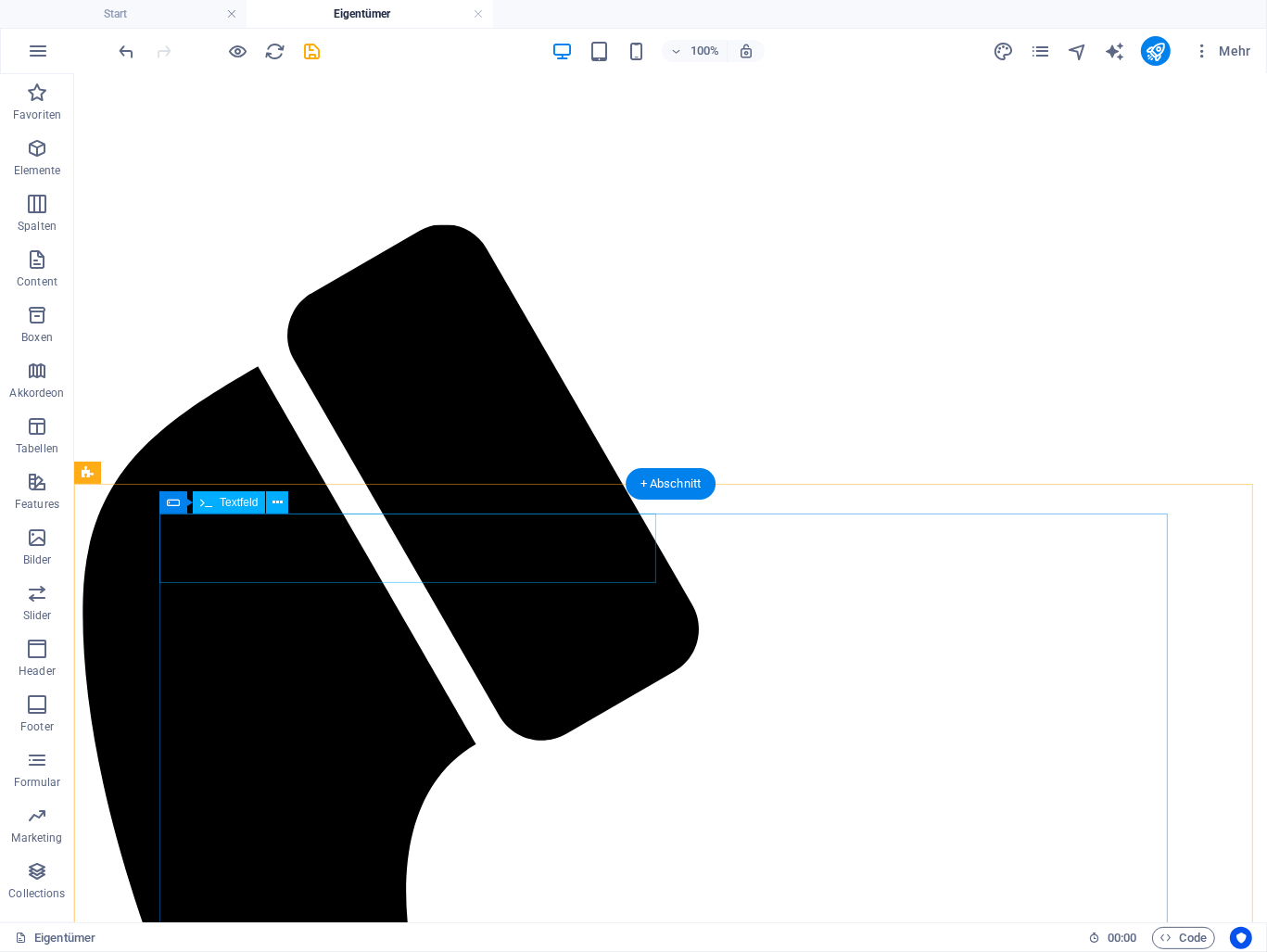
scroll to position [797, 0]
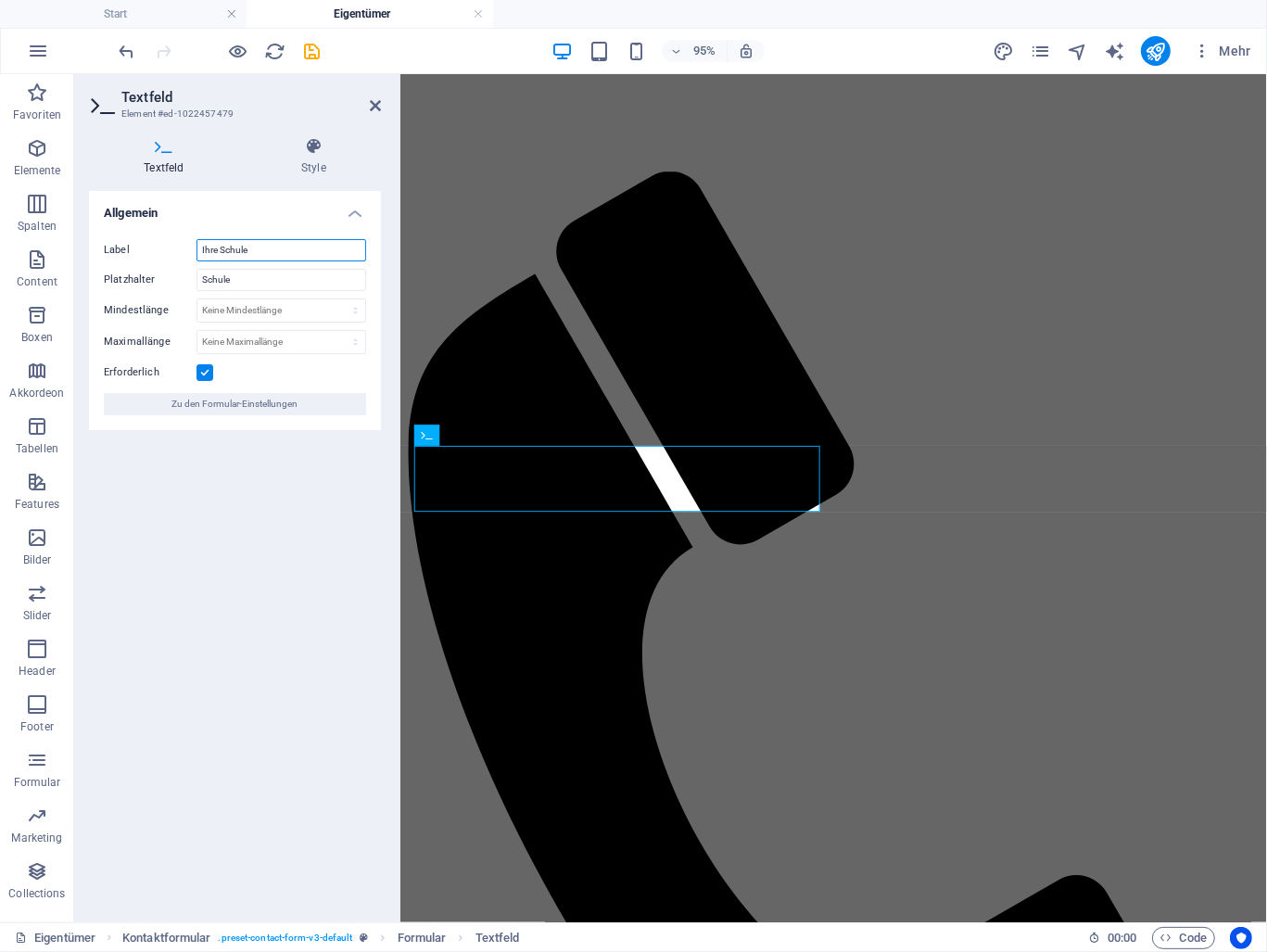
drag, startPoint x: 258, startPoint y: 249, endPoint x: 182, endPoint y: 244, distance: 76.2
click at [182, 244] on div "Label Ihre Schule" at bounding box center [235, 250] width 263 height 23
type input "Name"
click at [237, 273] on input "Schule" at bounding box center [281, 279] width 170 height 23
drag, startPoint x: 250, startPoint y: 278, endPoint x: 165, endPoint y: 278, distance: 85.0
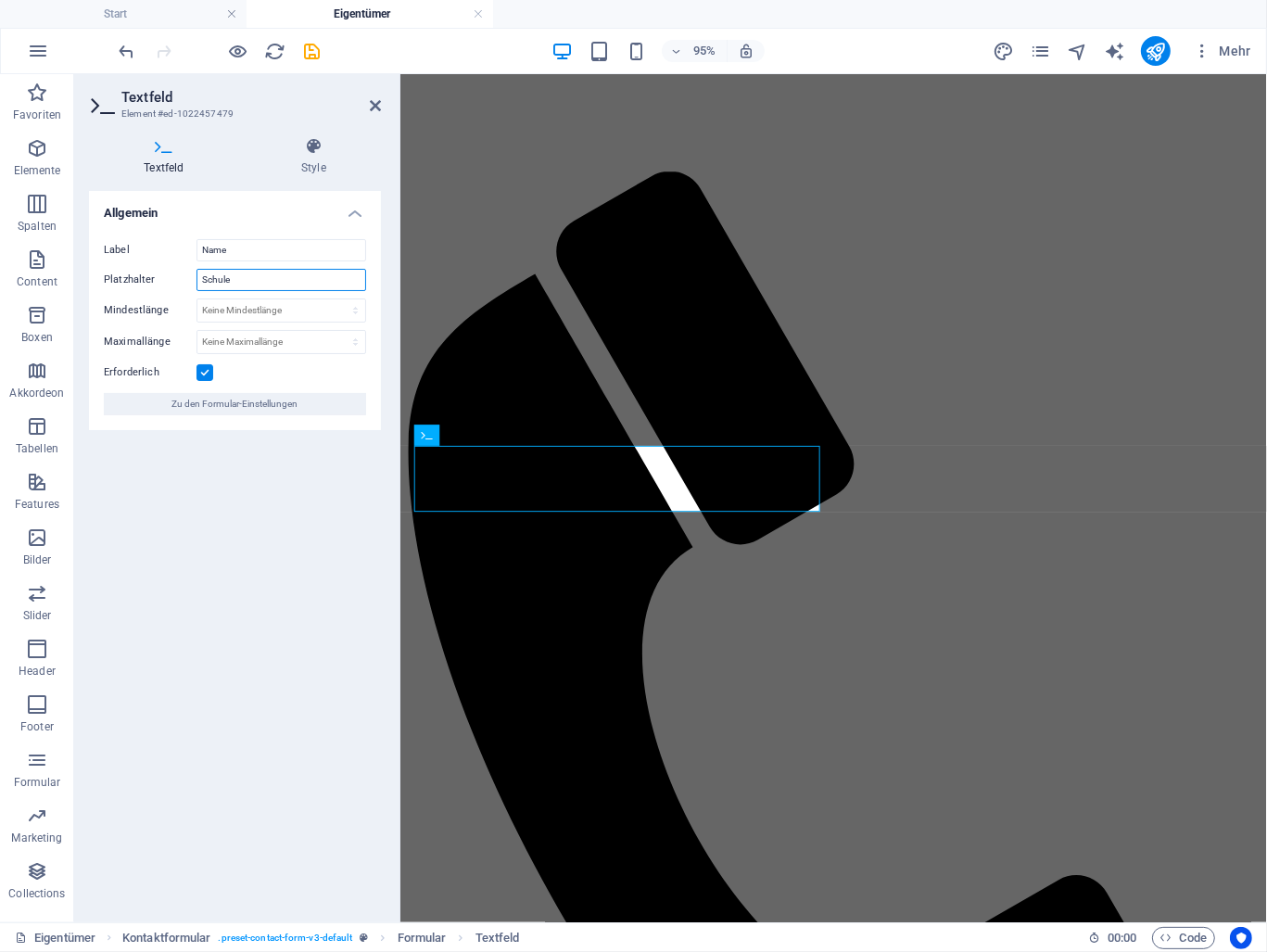
click at [165, 278] on div "Platzhalter Schule" at bounding box center [235, 279] width 263 height 23
type input "Vorname"
drag, startPoint x: 376, startPoint y: 107, endPoint x: 310, endPoint y: 40, distance: 94.0
click at [376, 107] on icon at bounding box center [375, 106] width 11 height 15
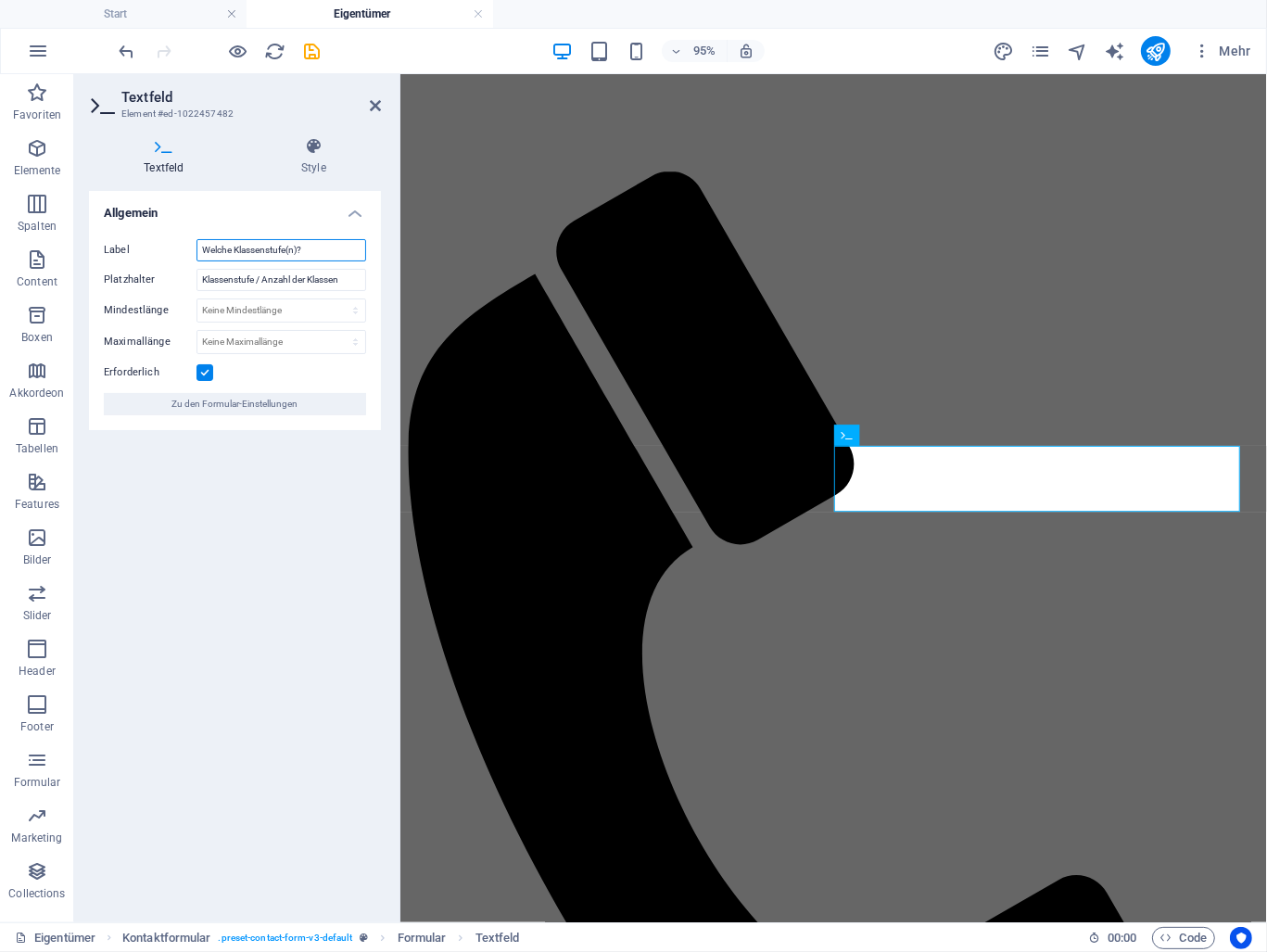
drag, startPoint x: 330, startPoint y: 251, endPoint x: 198, endPoint y: 249, distance: 132.0
click at [198, 249] on input "Welche Klassenstufe(n)?" at bounding box center [281, 250] width 170 height 23
click at [270, 277] on input "Klassenstufe / Anzahl der Klassen" at bounding box center [281, 279] width 170 height 23
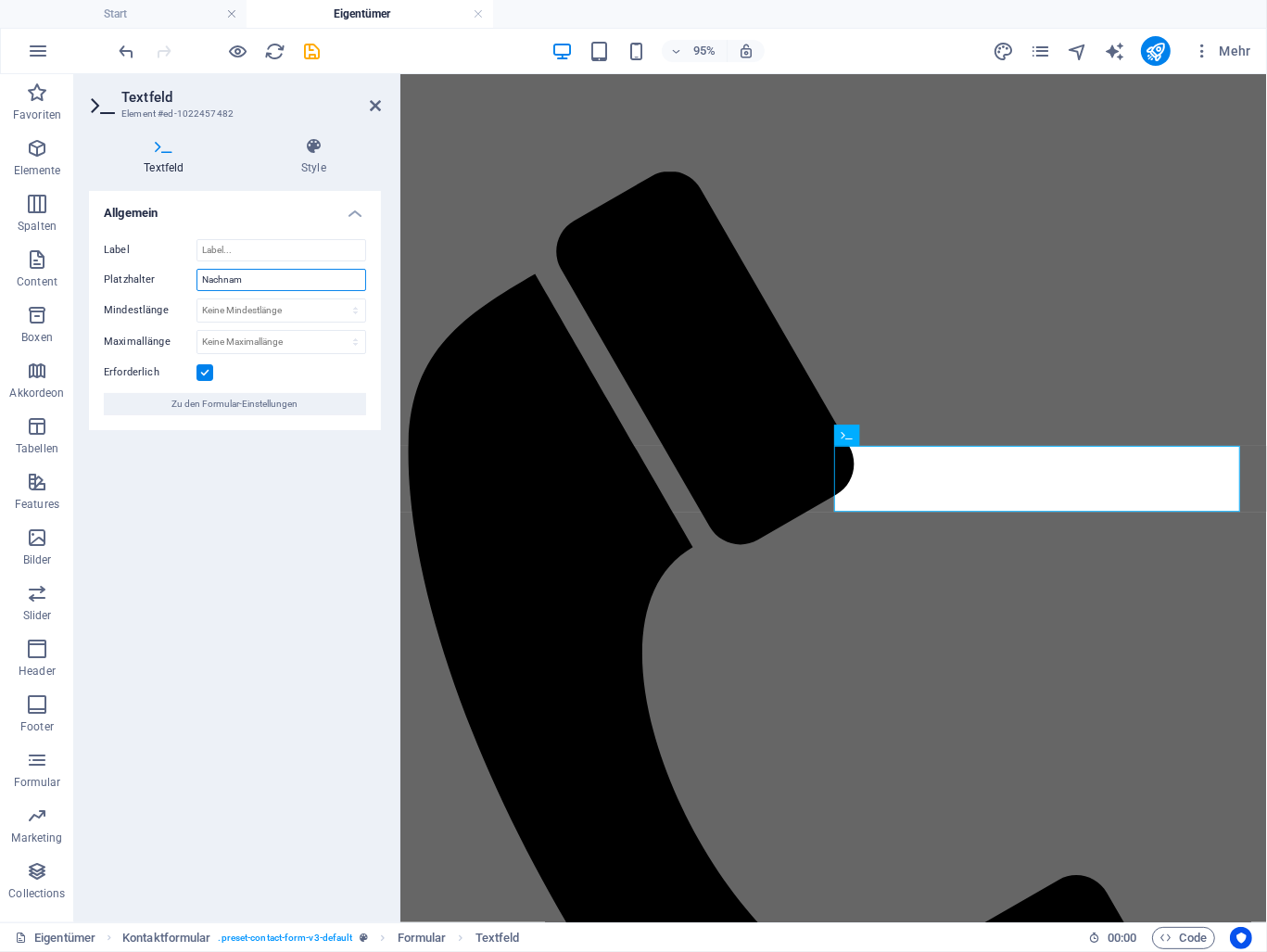
type input "Nachname"
click at [374, 104] on icon at bounding box center [375, 106] width 11 height 15
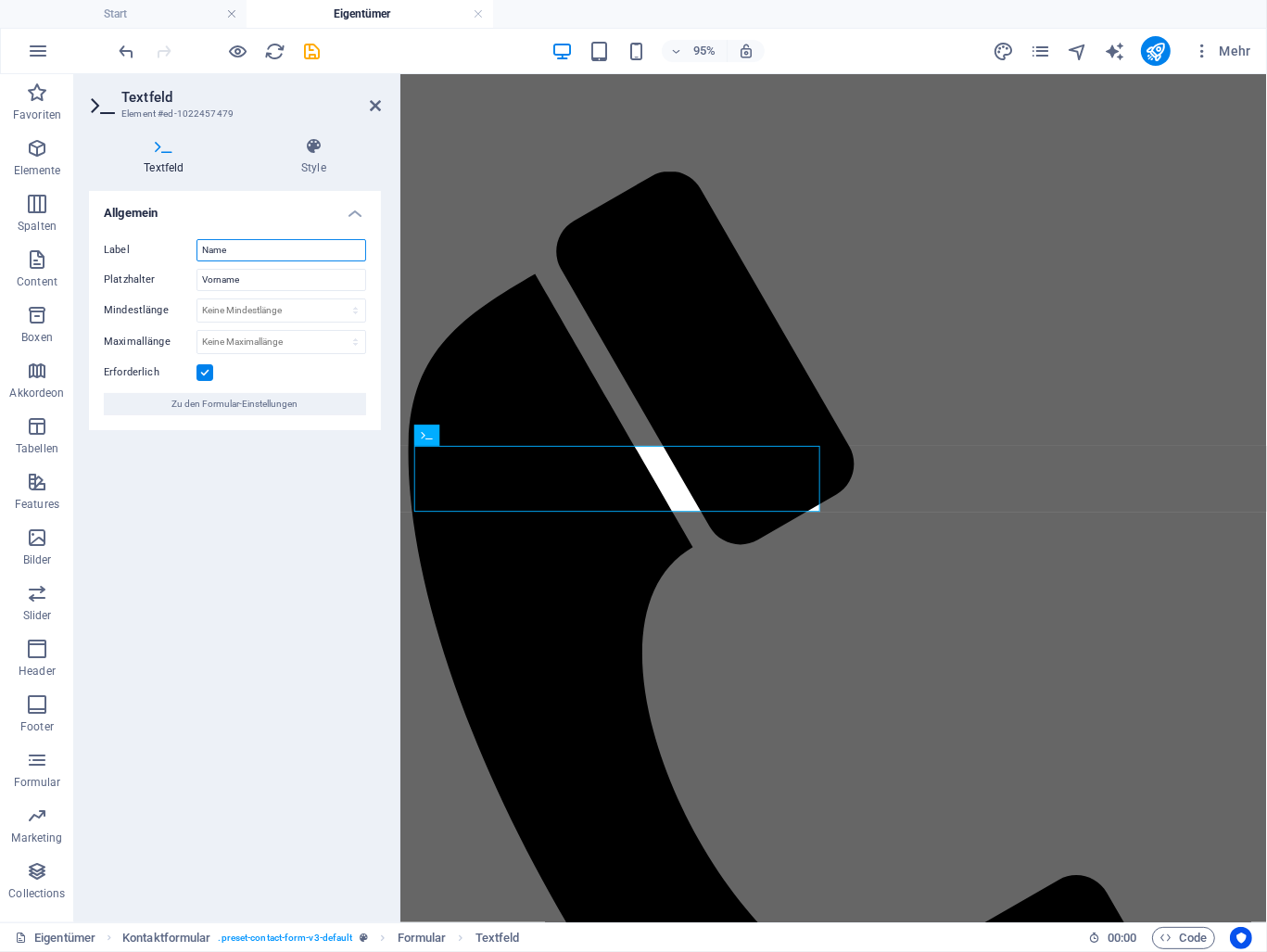
click at [241, 256] on input "Name" at bounding box center [281, 250] width 170 height 23
type input "N"
click at [377, 103] on icon at bounding box center [375, 106] width 11 height 15
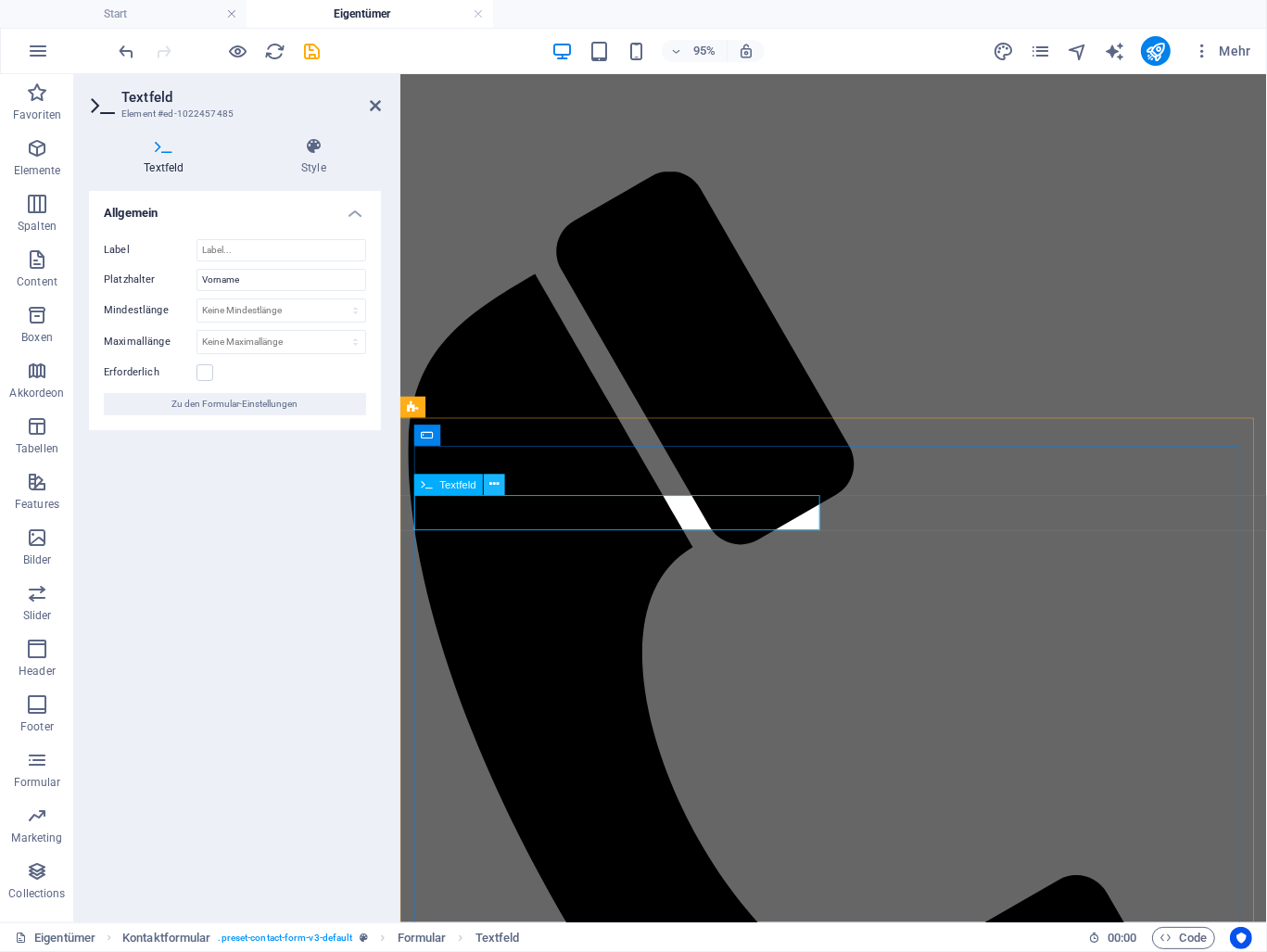
click at [498, 486] on icon at bounding box center [495, 485] width 9 height 19
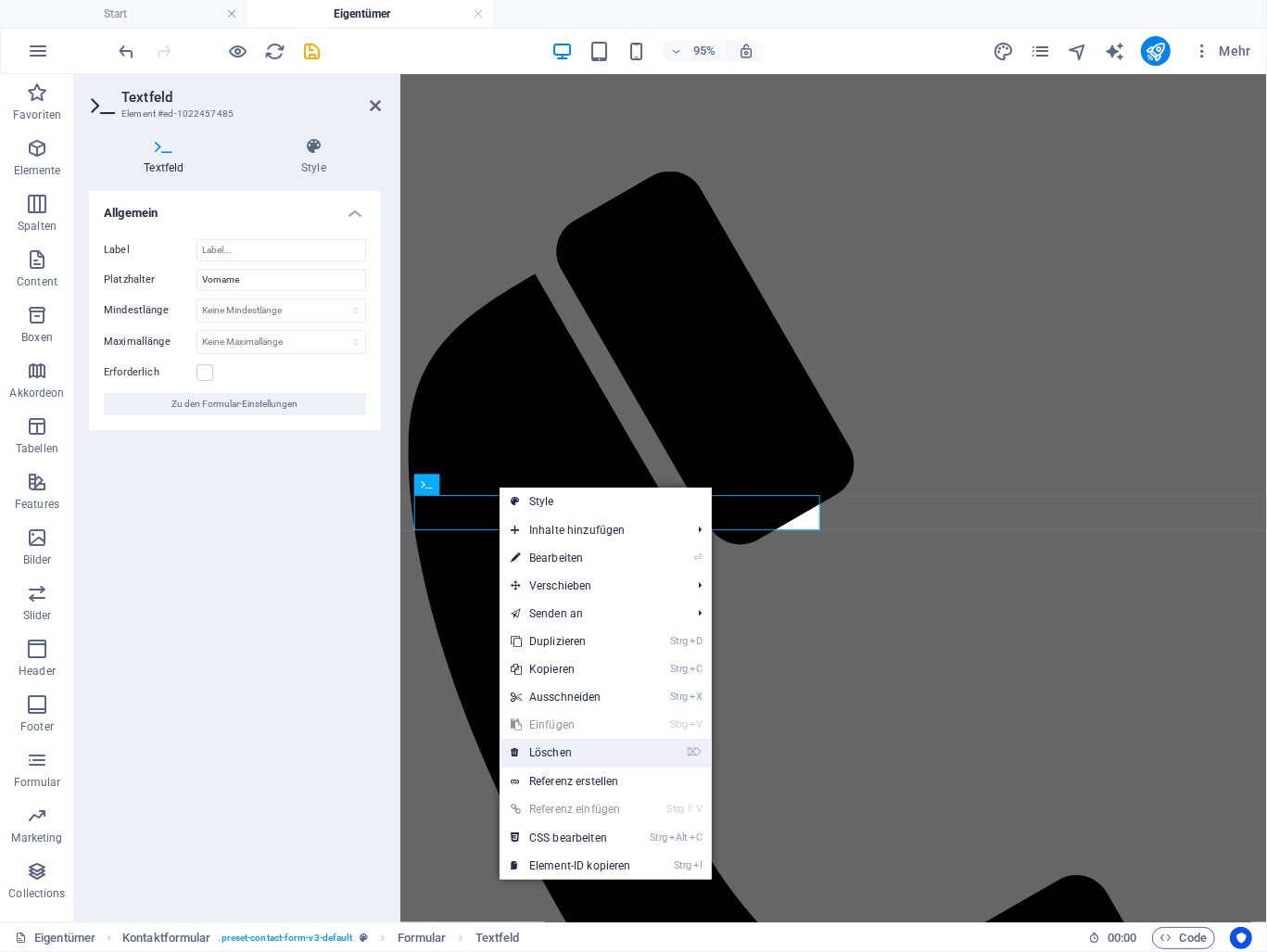
click at [570, 752] on link "⌦ Löschen" at bounding box center [571, 753] width 143 height 28
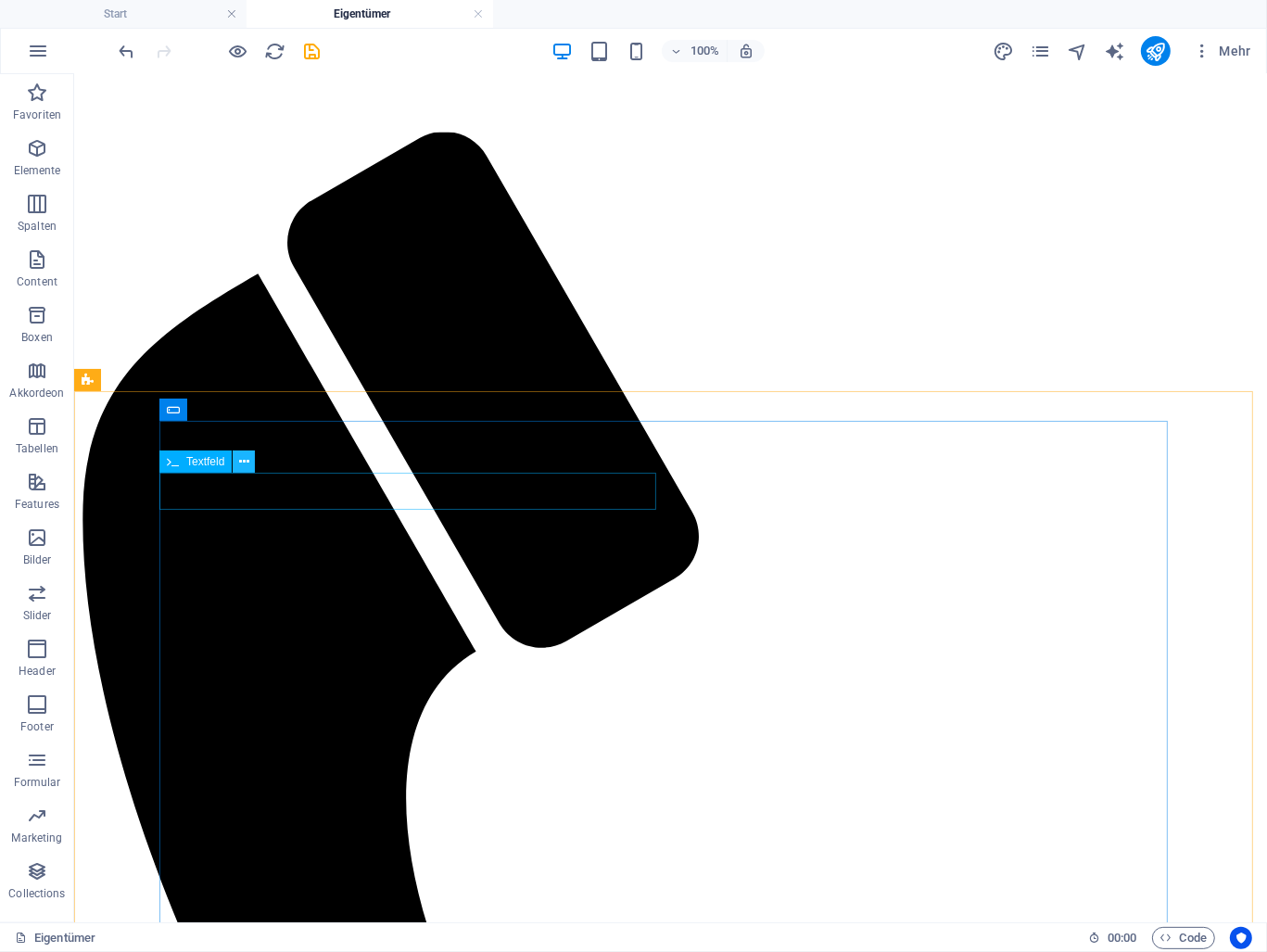
click at [246, 461] on icon at bounding box center [244, 462] width 10 height 20
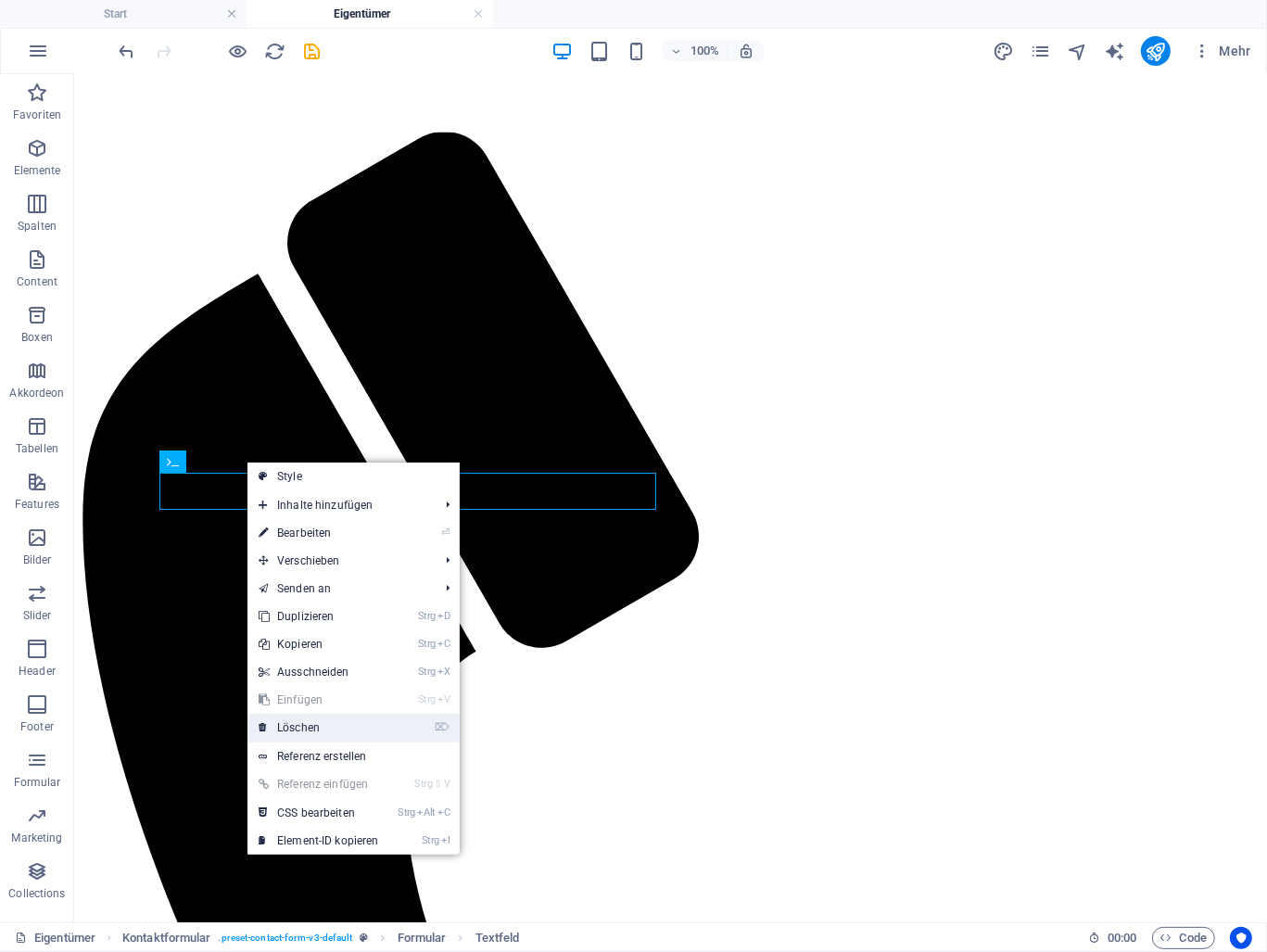
click at [306, 724] on link "⌦ Löschen" at bounding box center [319, 728] width 143 height 28
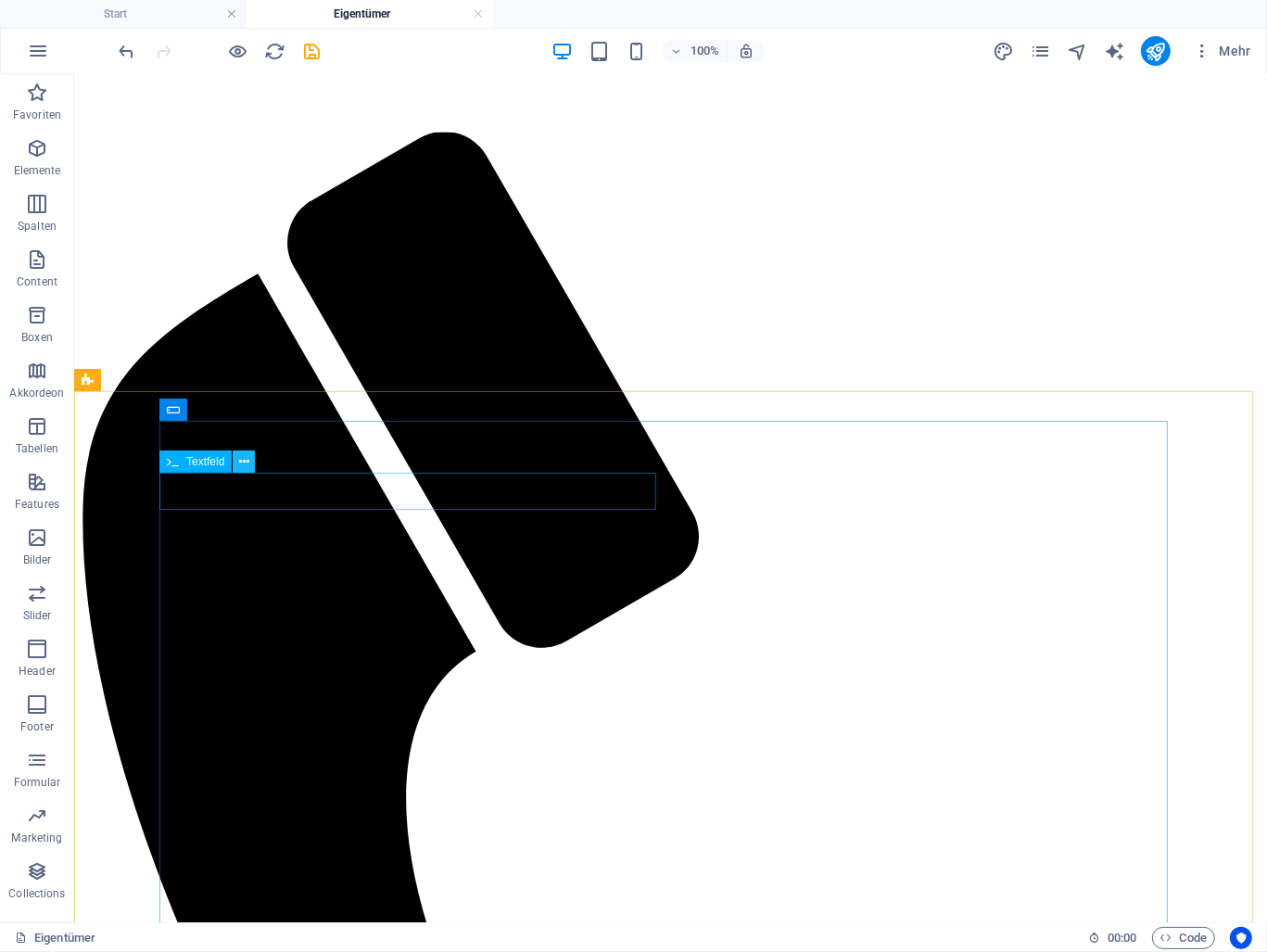
click at [245, 466] on icon at bounding box center [244, 462] width 10 height 20
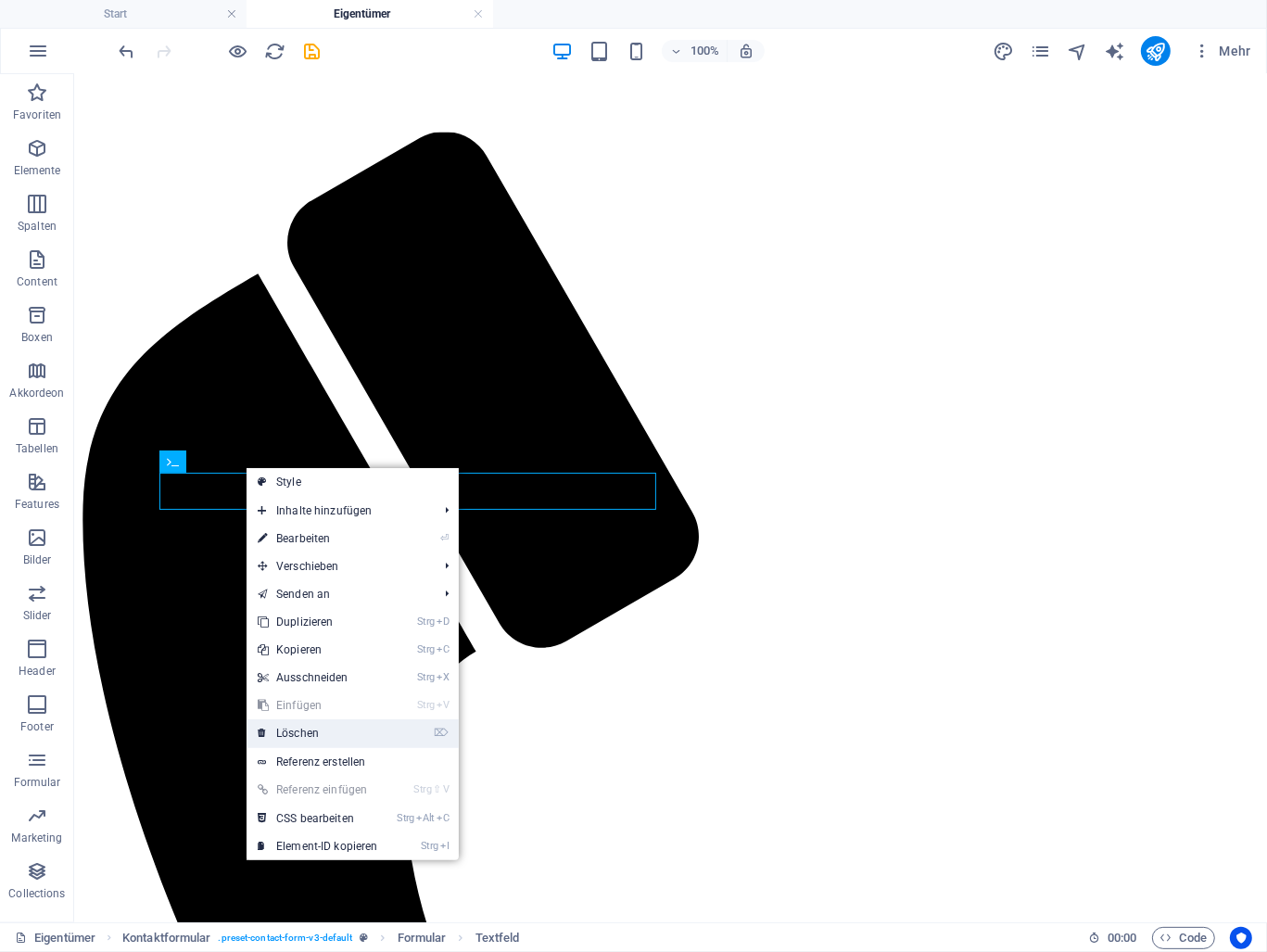
click at [308, 732] on link "⌦ Löschen" at bounding box center [318, 733] width 143 height 28
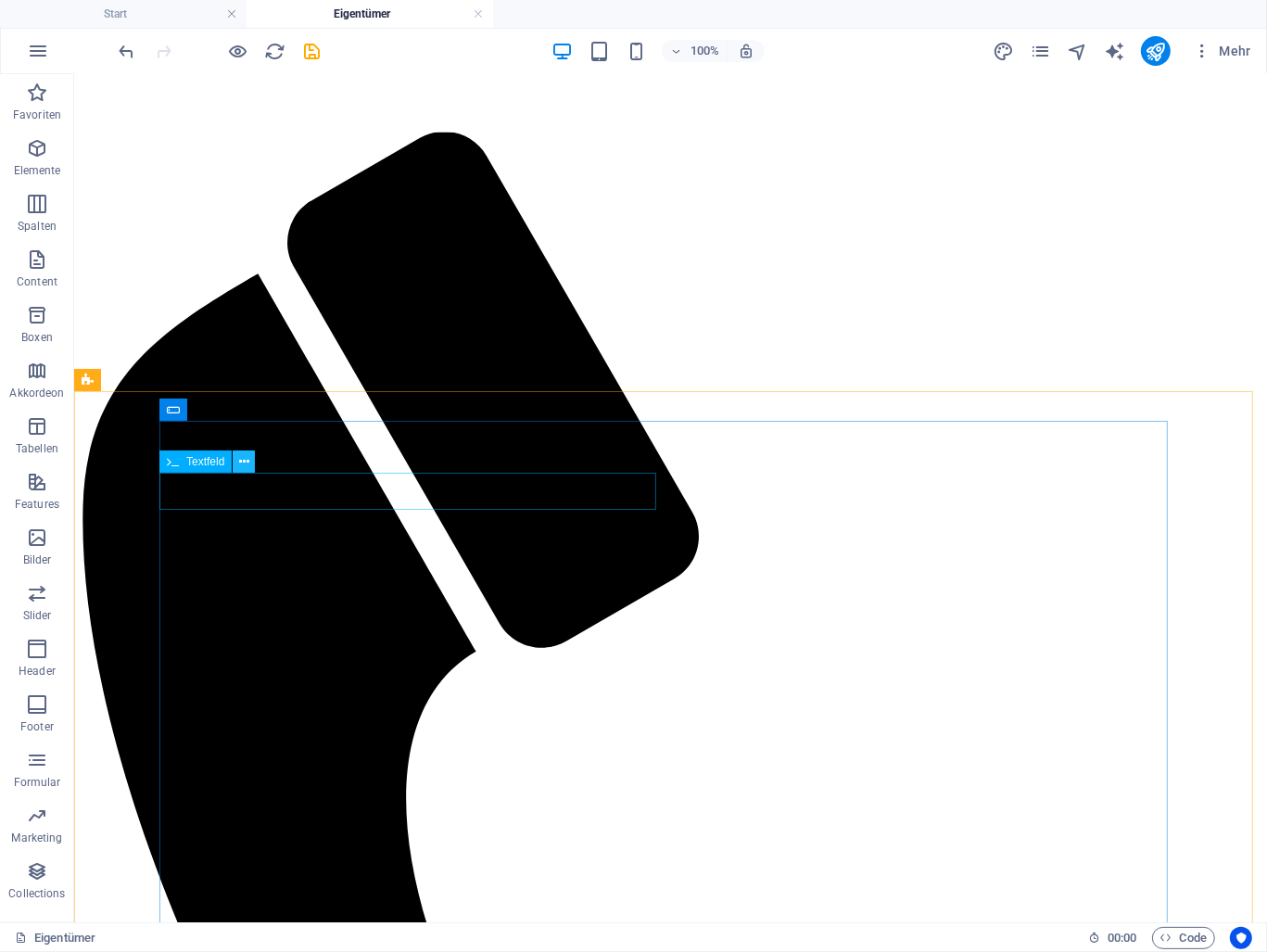
click at [241, 462] on icon at bounding box center [244, 462] width 10 height 20
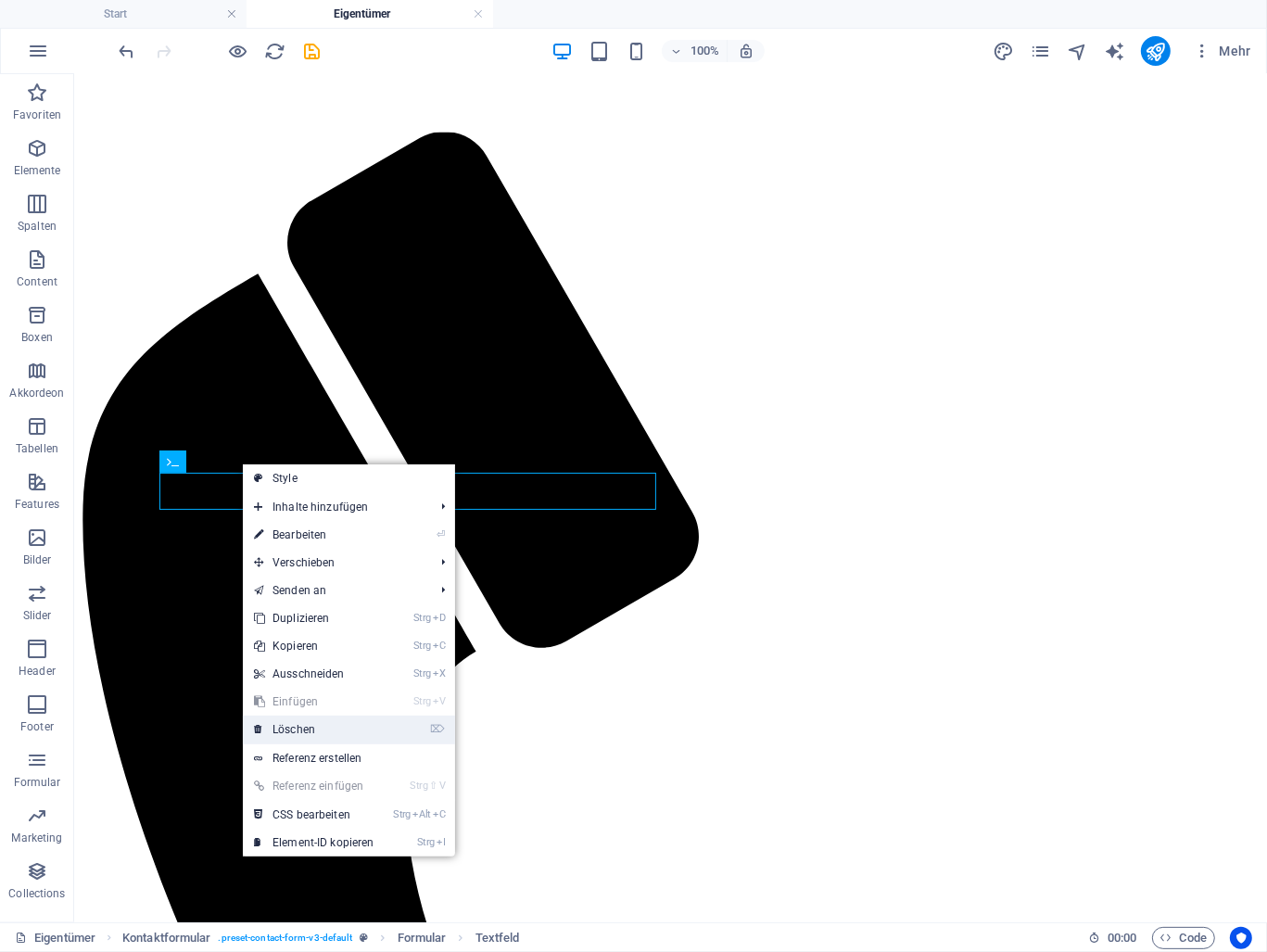
click at [284, 731] on link "⌦ Löschen" at bounding box center [314, 730] width 143 height 28
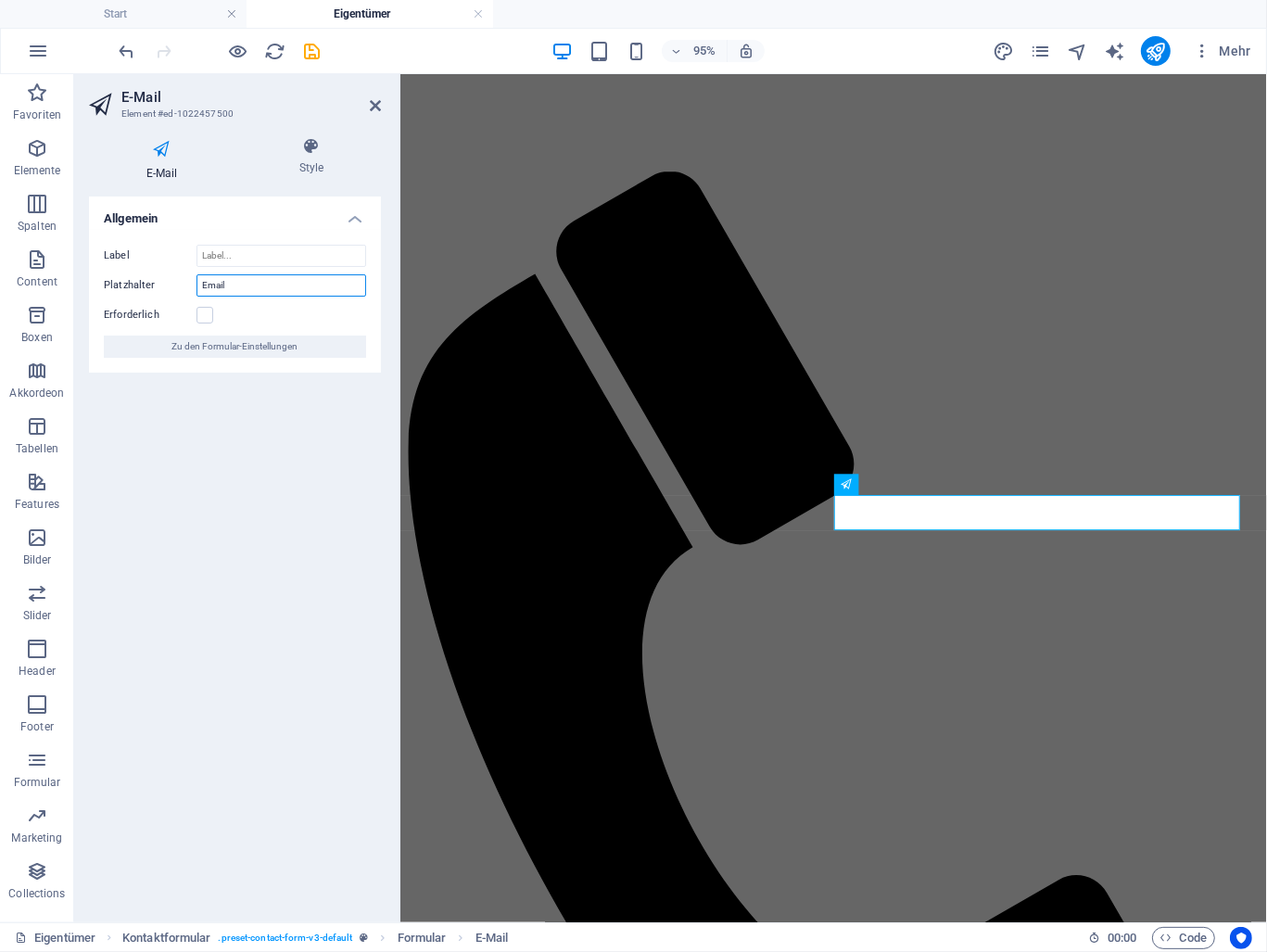
click at [207, 284] on input "Email" at bounding box center [281, 285] width 170 height 23
type input "E-Mail"
click at [207, 310] on label at bounding box center [204, 315] width 17 height 17
click at [0, 0] on input "Erforderlich" at bounding box center [0, 0] width 0 height 0
click at [379, 103] on icon at bounding box center [375, 106] width 11 height 15
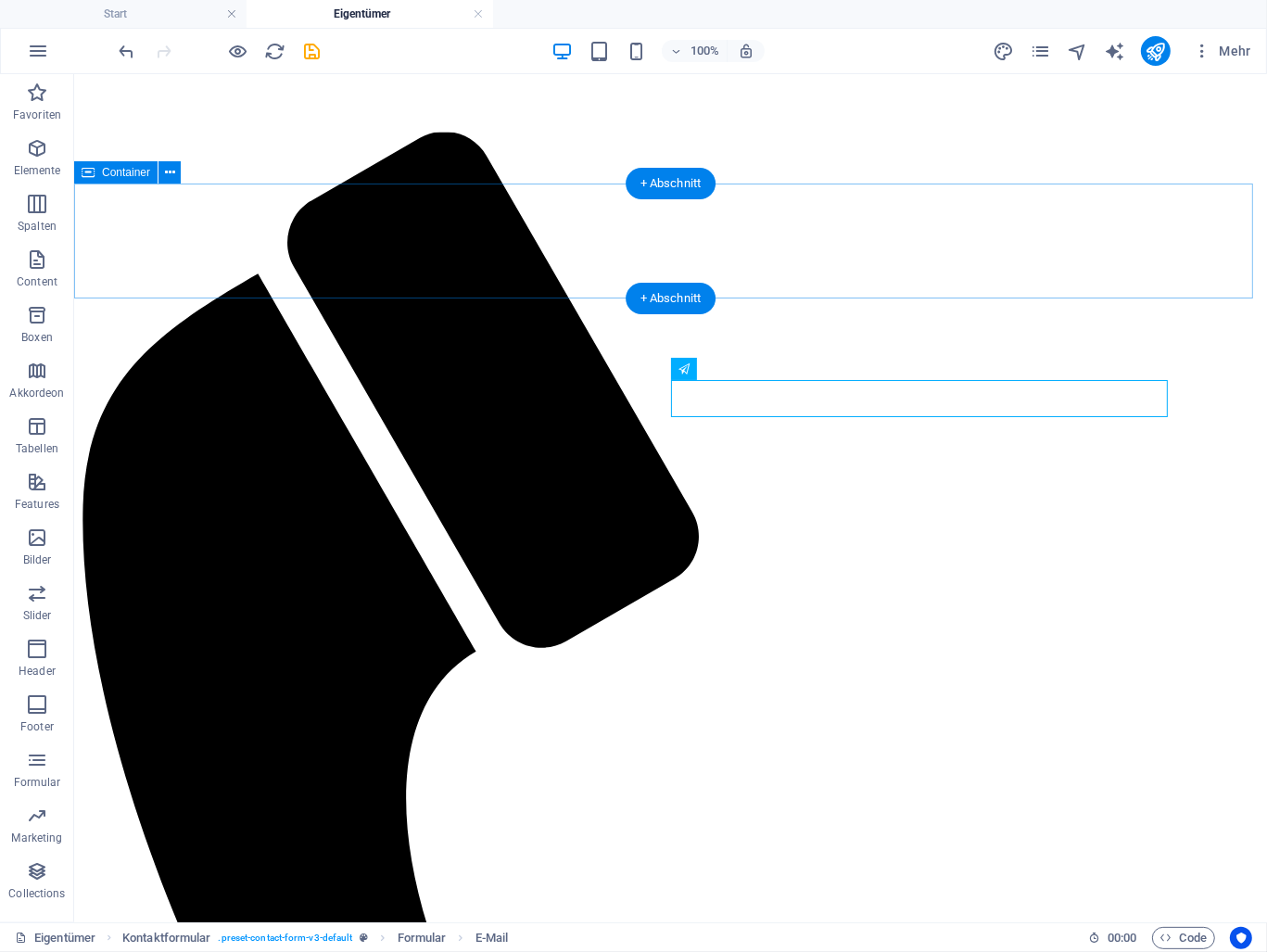
scroll to position [890, 0]
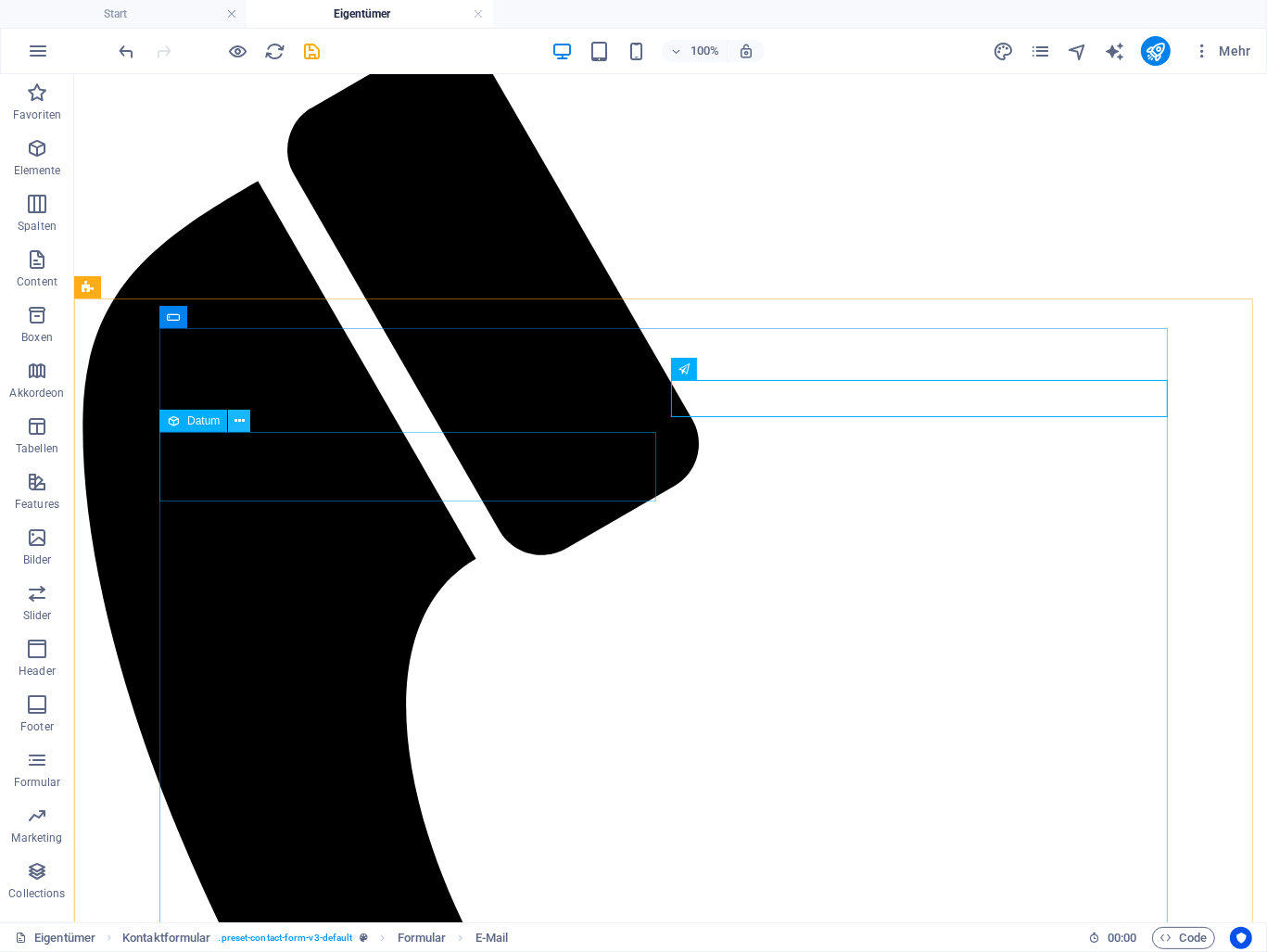
click at [237, 419] on icon at bounding box center [240, 422] width 10 height 20
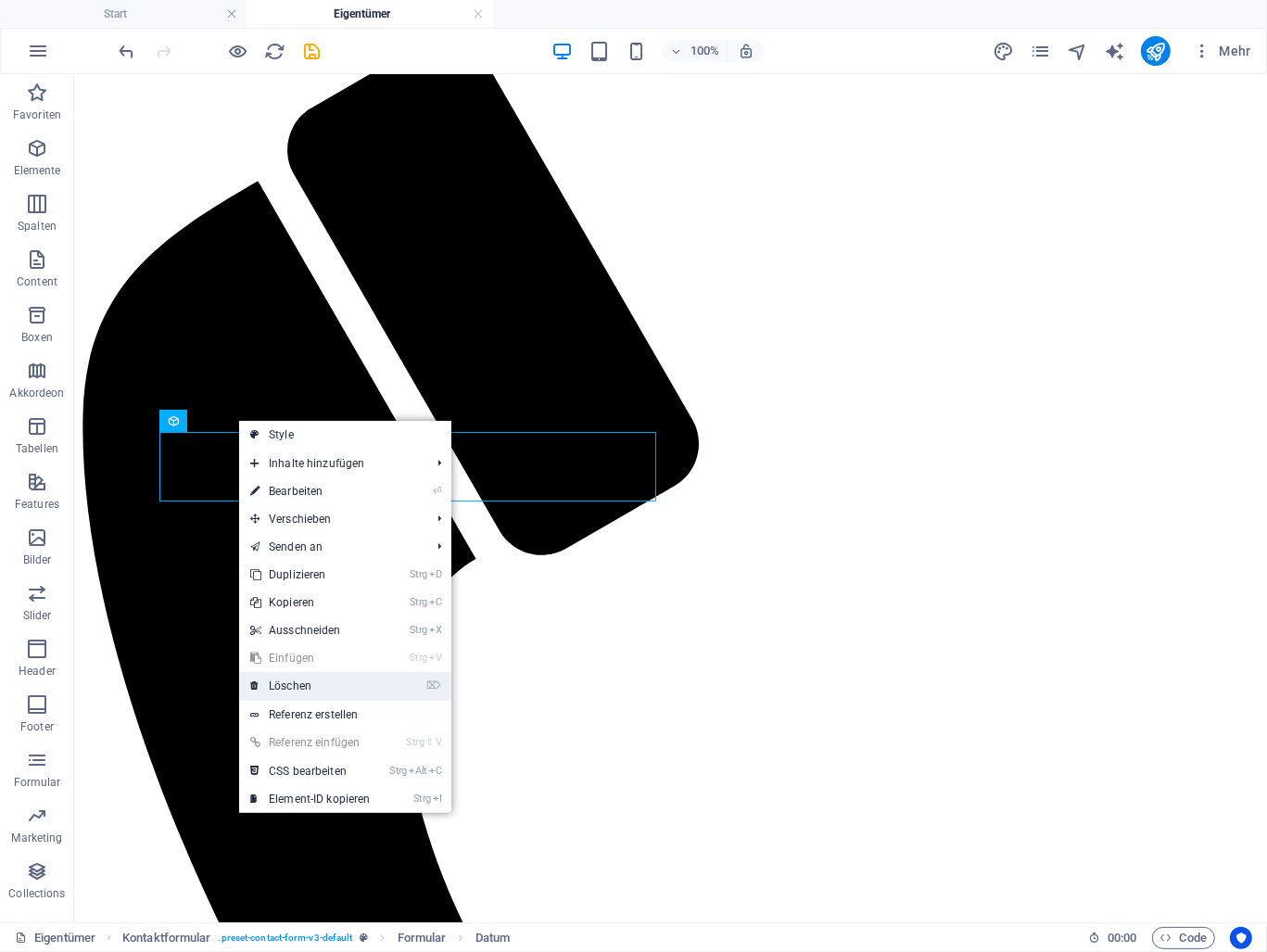
click at [313, 678] on link "⌦ Löschen" at bounding box center [310, 686] width 143 height 28
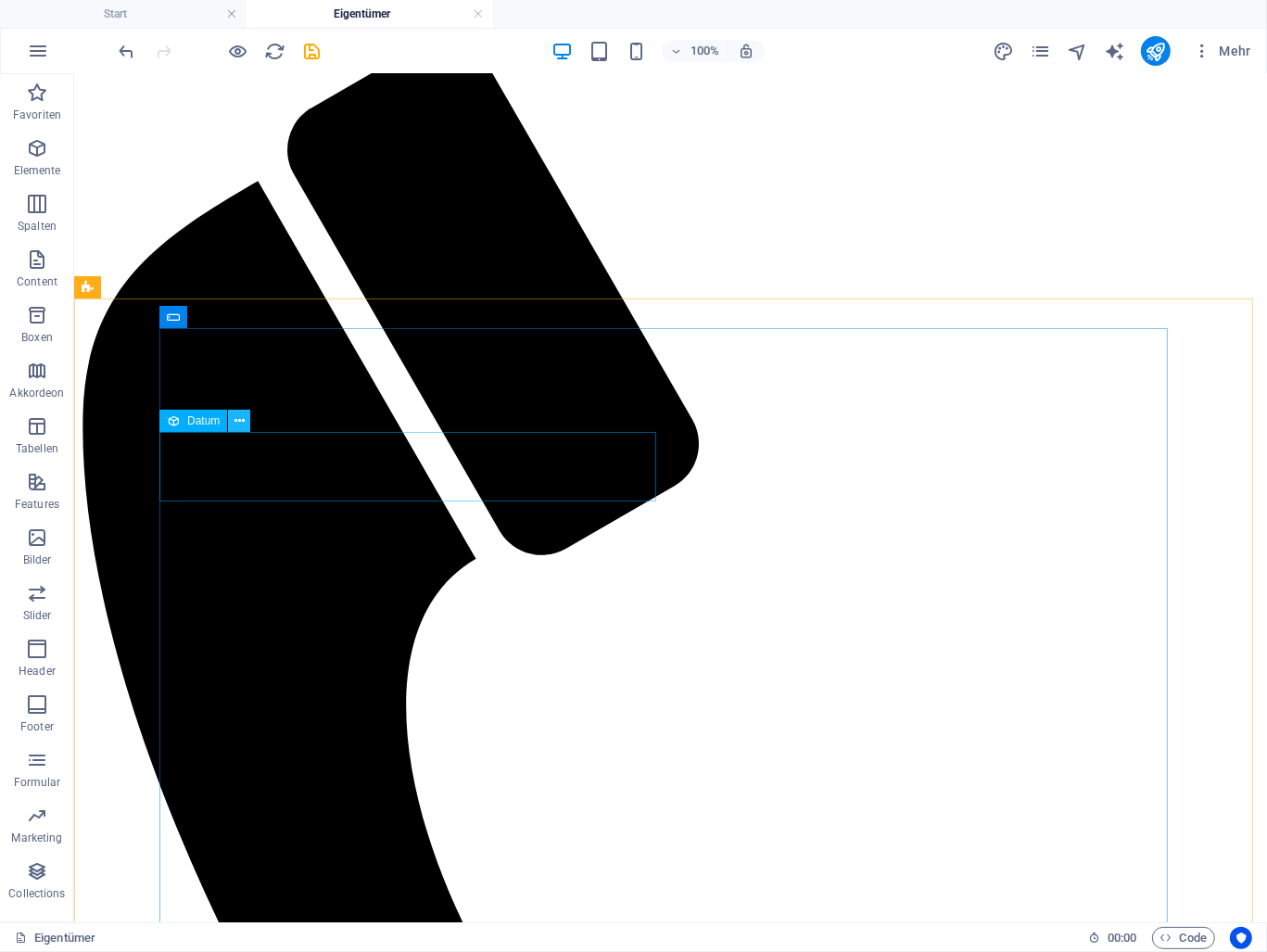
click at [239, 425] on icon at bounding box center [240, 422] width 10 height 20
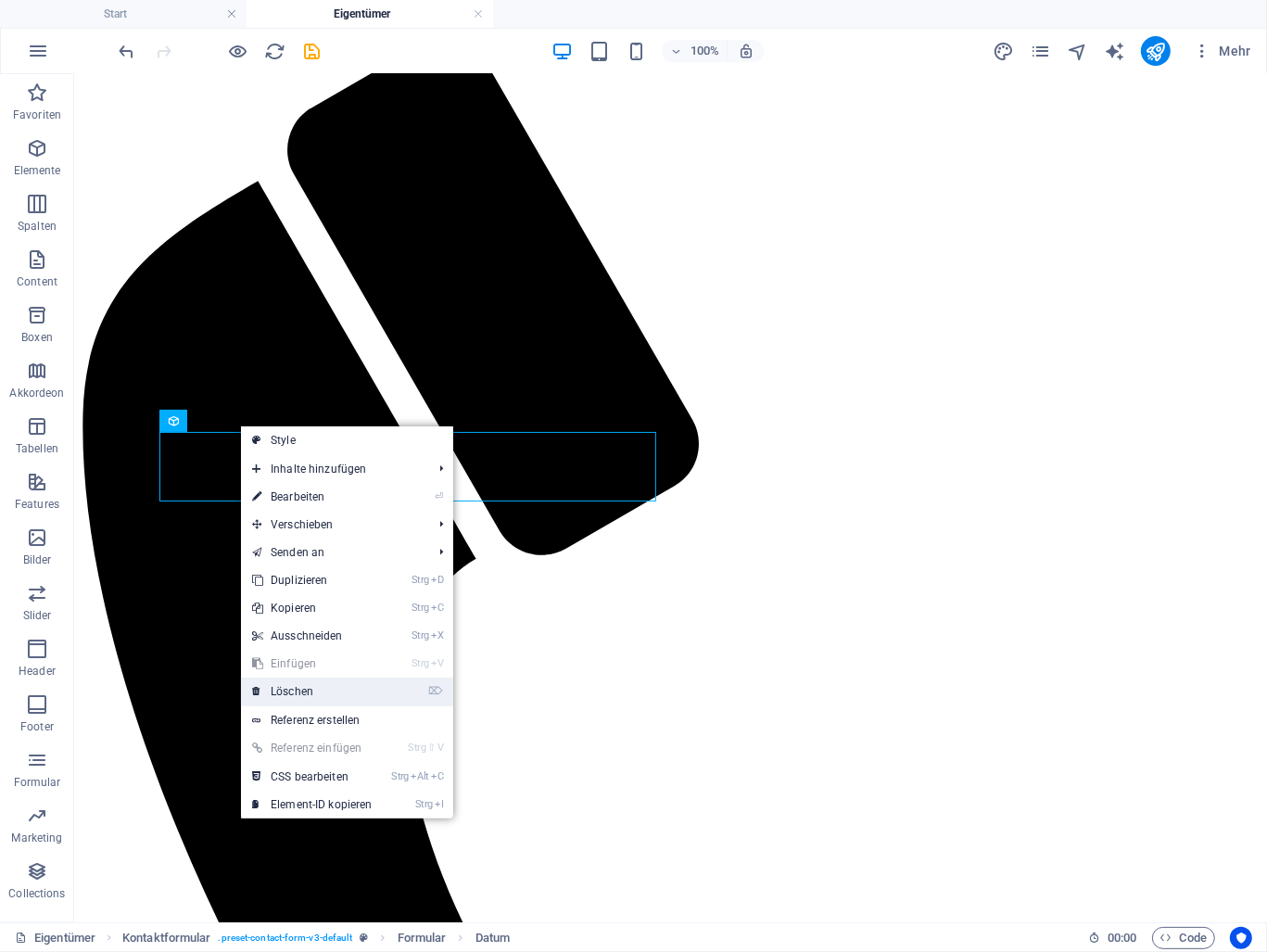
click at [295, 686] on link "⌦ Löschen" at bounding box center [312, 691] width 143 height 28
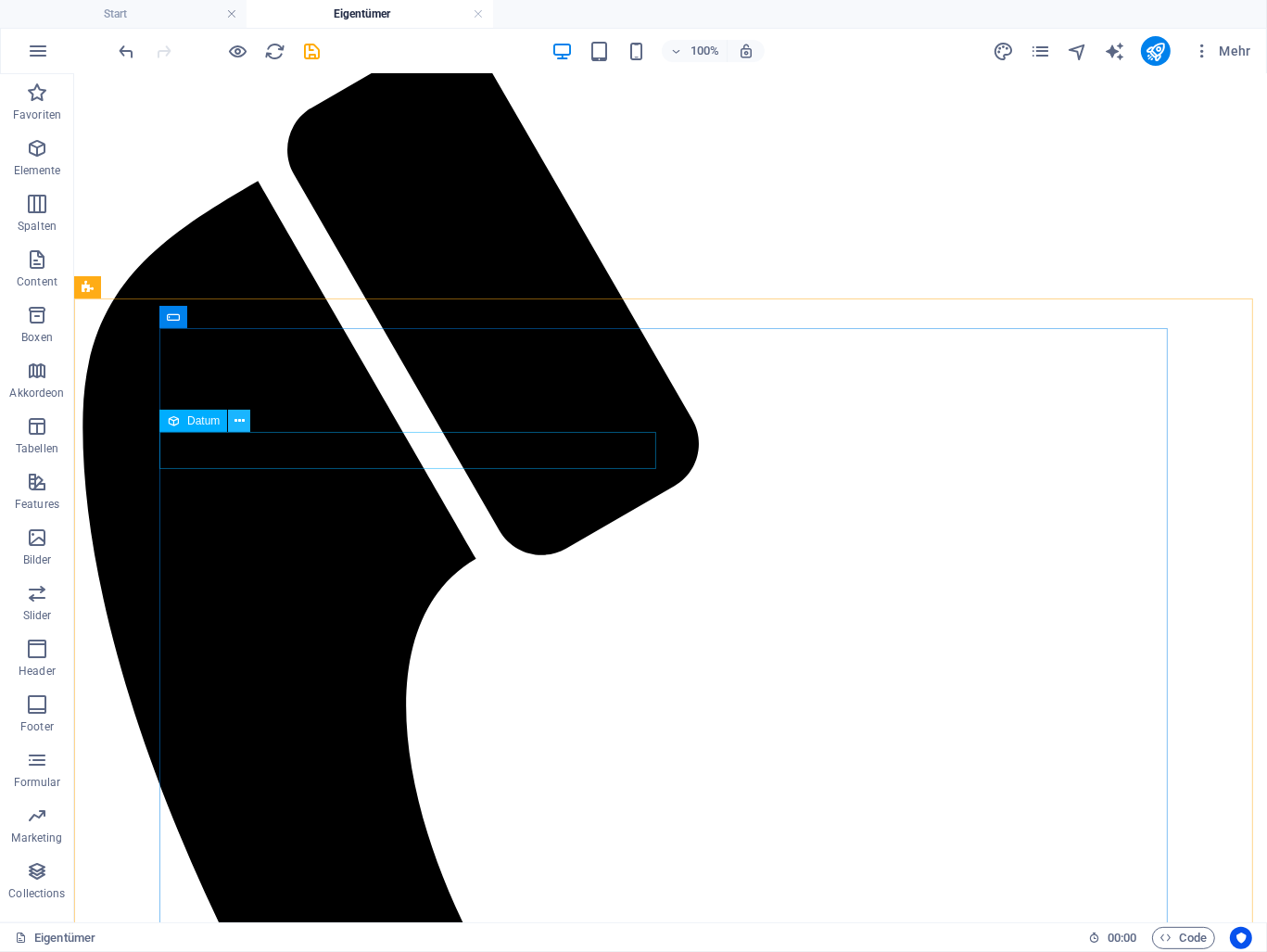
click at [230, 423] on button at bounding box center [239, 421] width 23 height 23
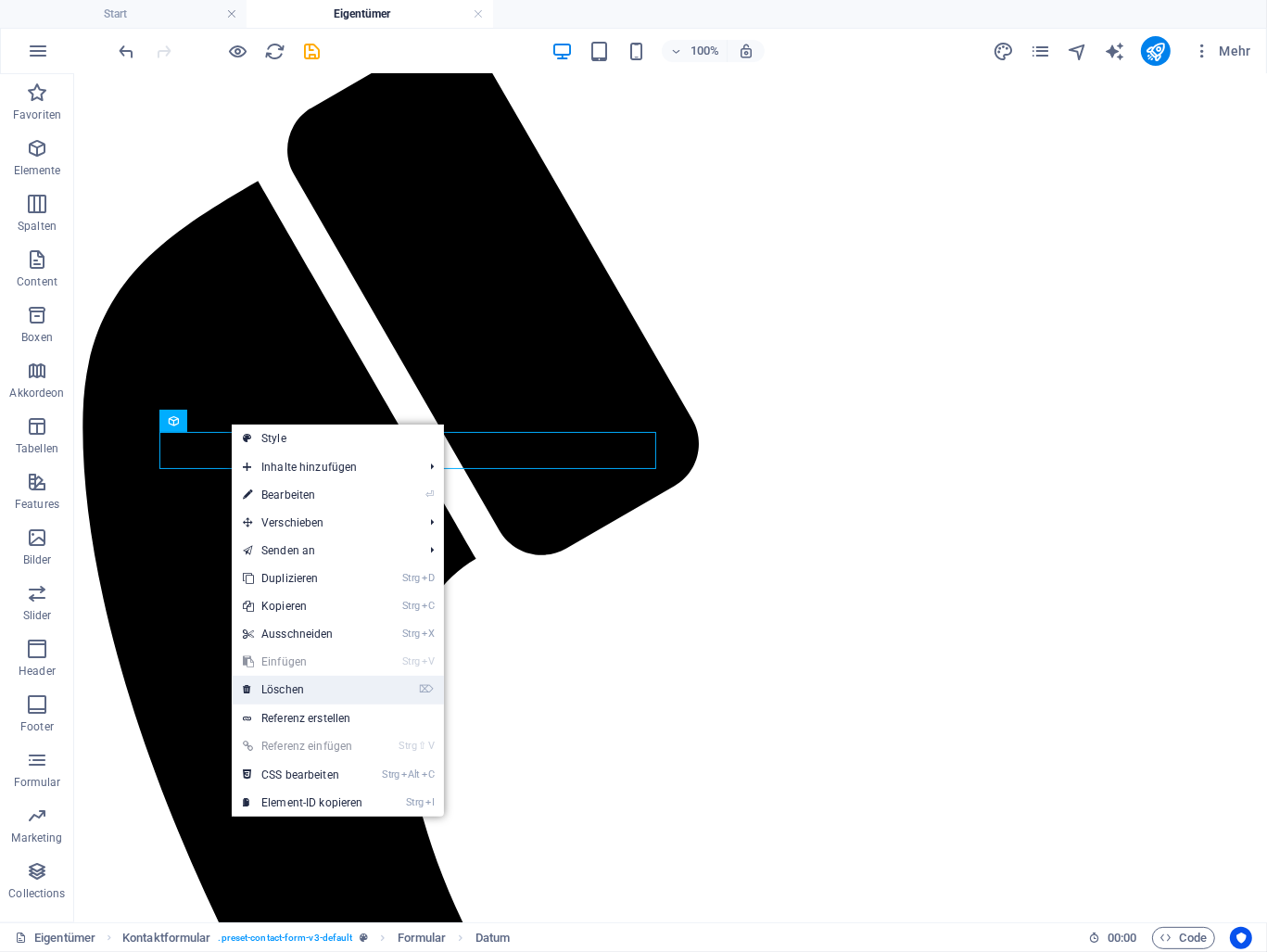
click at [294, 686] on link "⌦ Löschen" at bounding box center [303, 689] width 143 height 28
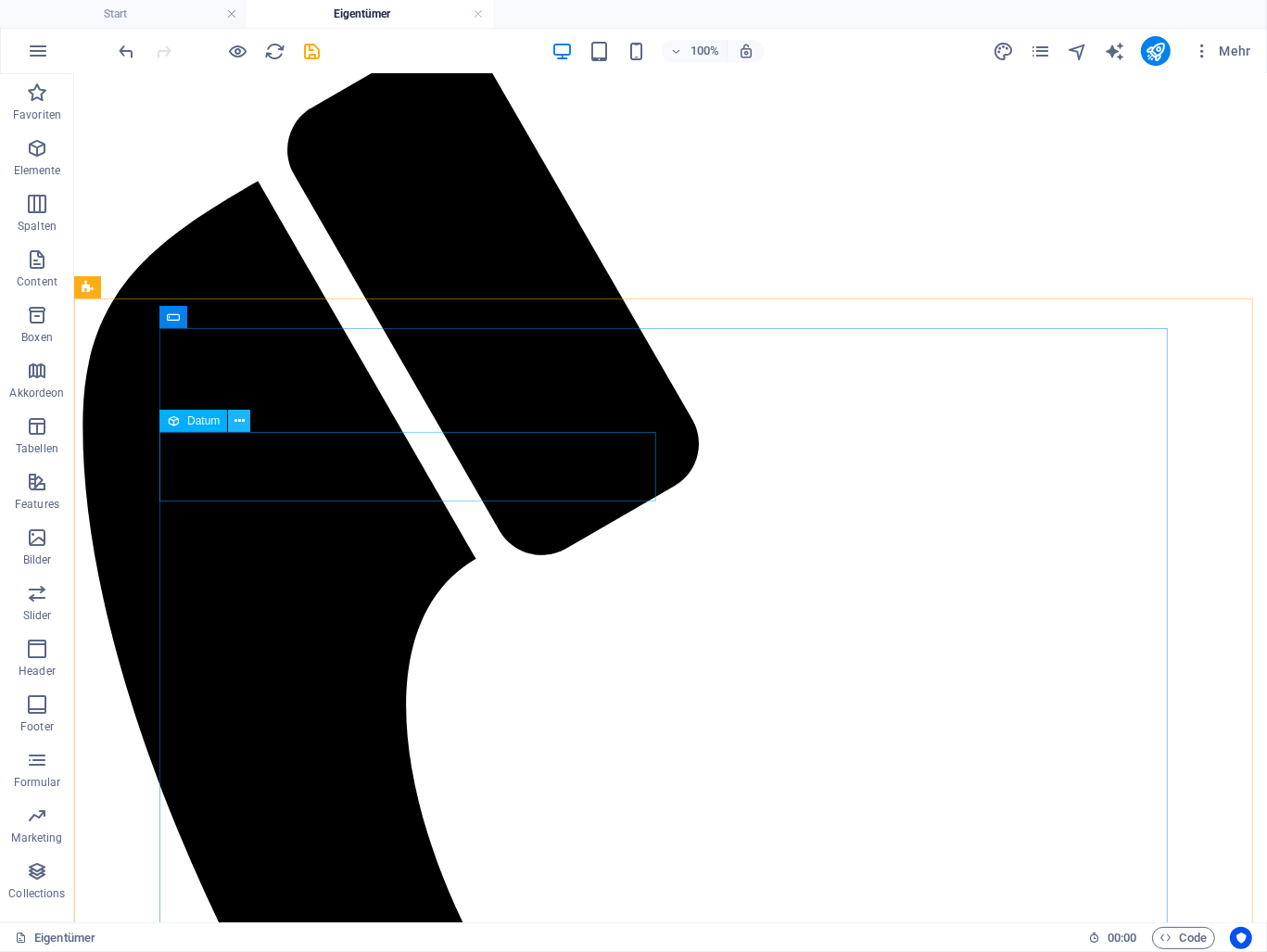
drag, startPoint x: 239, startPoint y: 427, endPoint x: 160, endPoint y: 407, distance: 81.5
click at [239, 427] on icon at bounding box center [240, 422] width 10 height 20
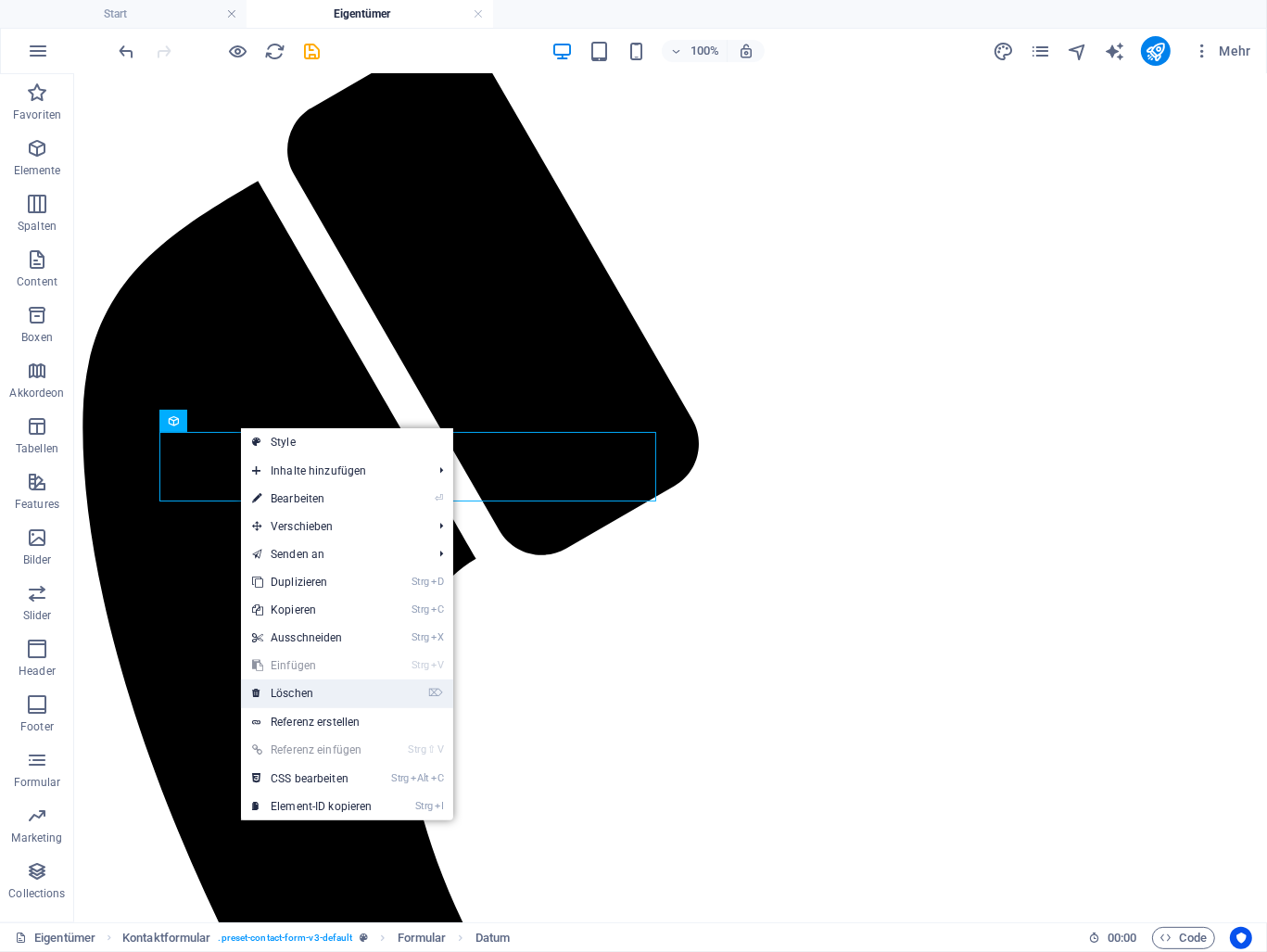
click at [296, 684] on link "⌦ Löschen" at bounding box center [312, 693] width 143 height 28
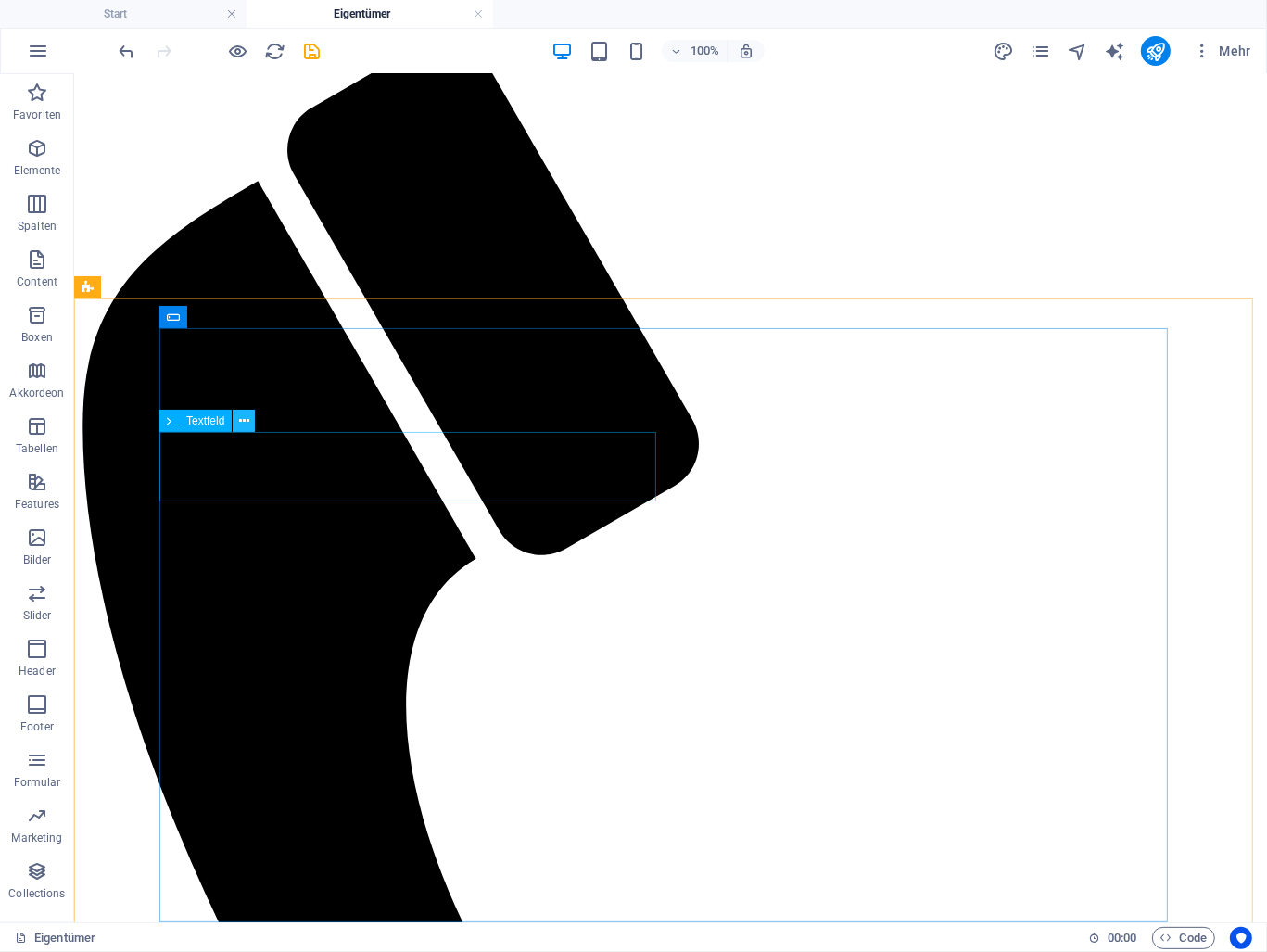
click at [249, 424] on icon at bounding box center [244, 422] width 10 height 20
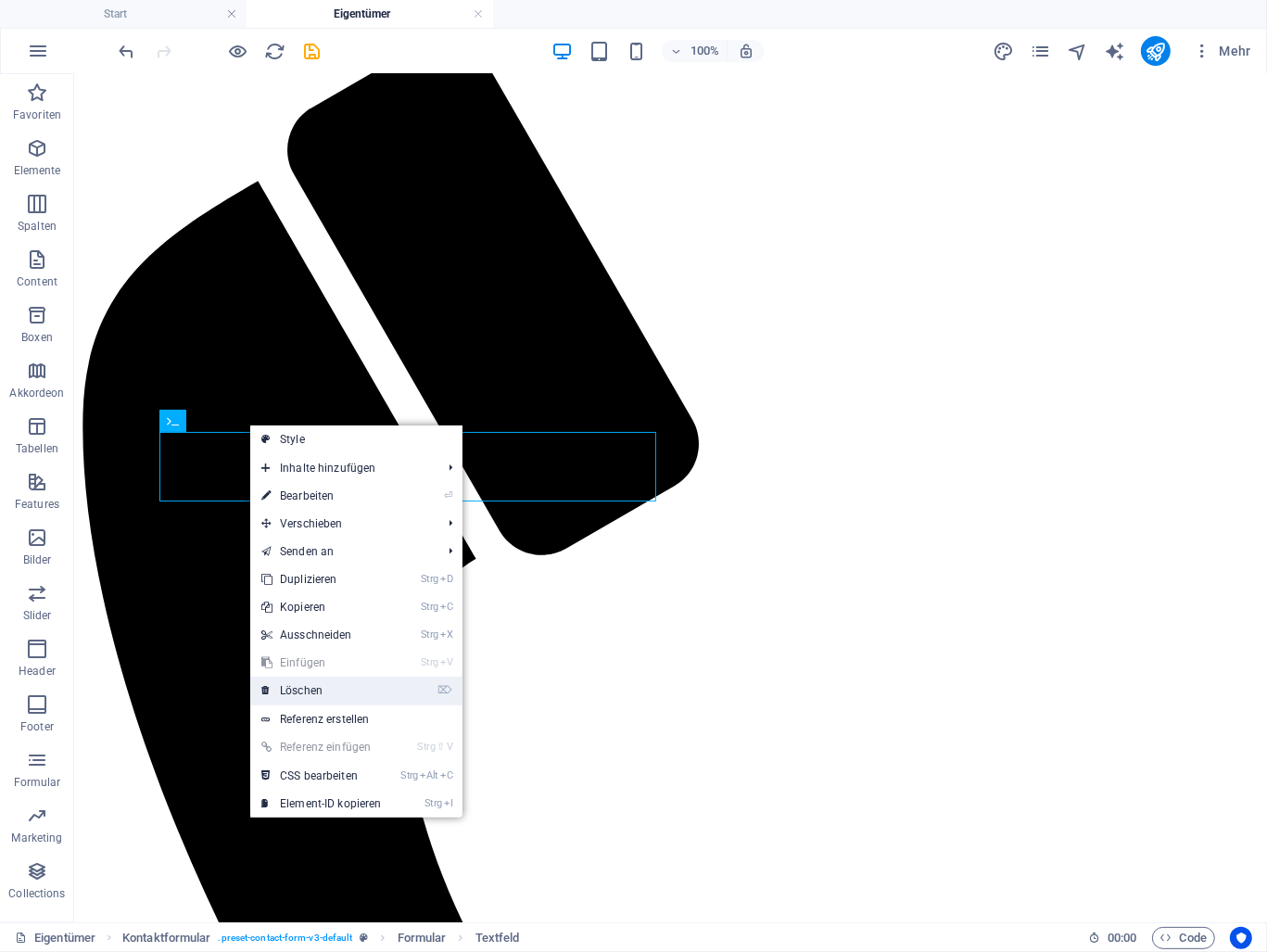
click at [308, 693] on link "⌦ Löschen" at bounding box center [321, 690] width 143 height 28
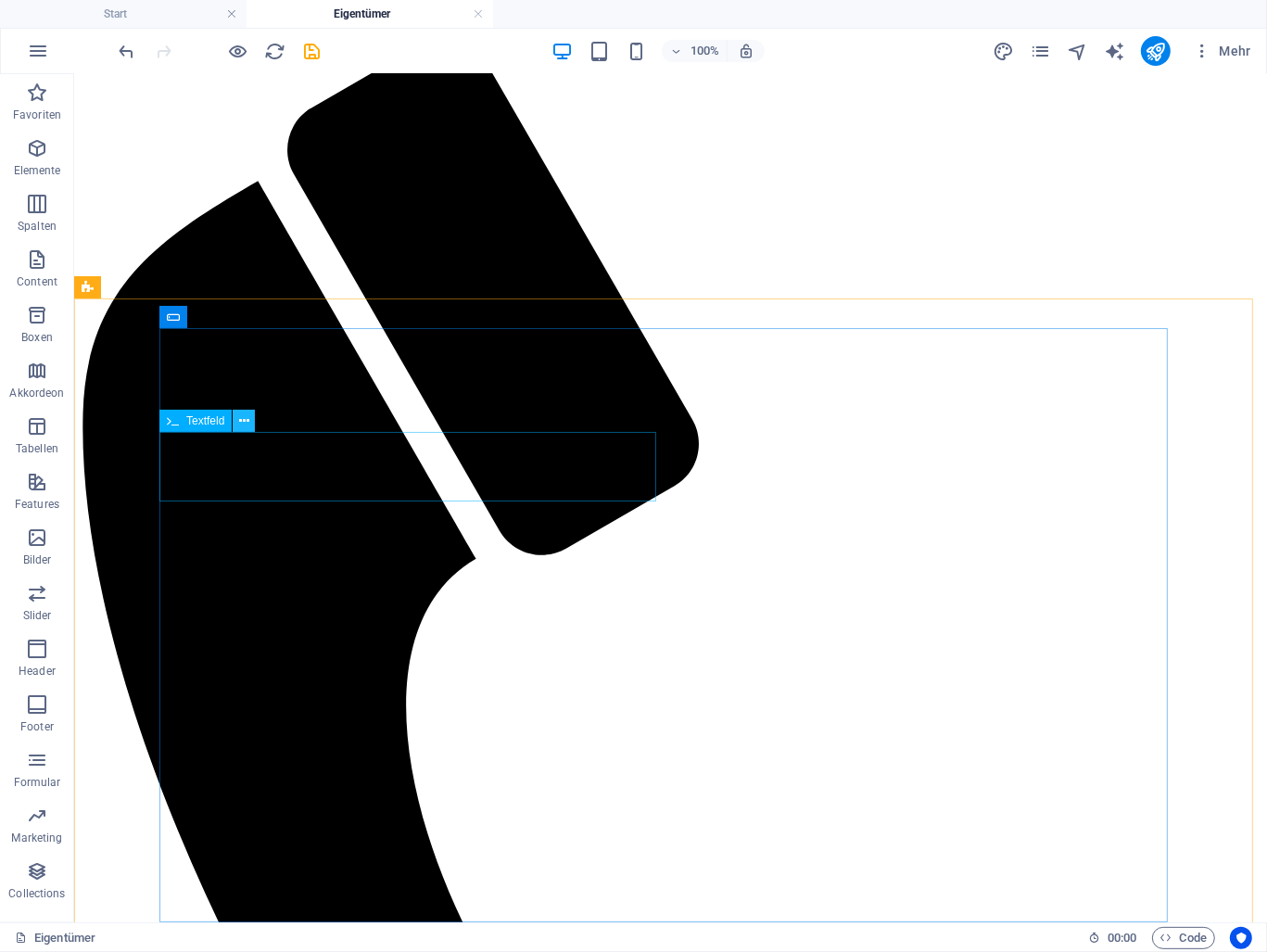
drag, startPoint x: 250, startPoint y: 417, endPoint x: 175, endPoint y: 442, distance: 79.1
click at [250, 417] on button at bounding box center [244, 421] width 23 height 23
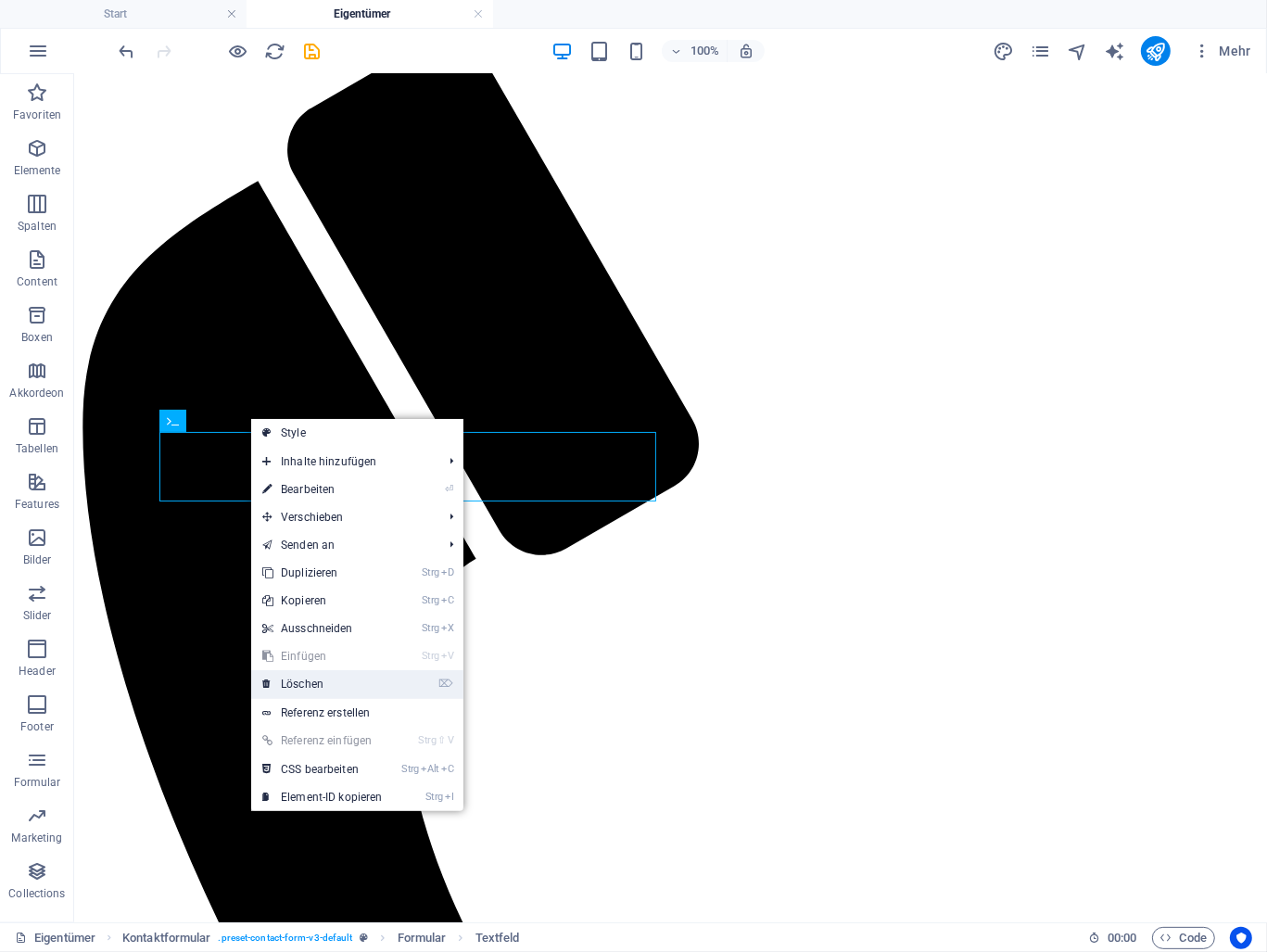
click at [291, 676] on link "⌦ Löschen" at bounding box center [322, 684] width 143 height 28
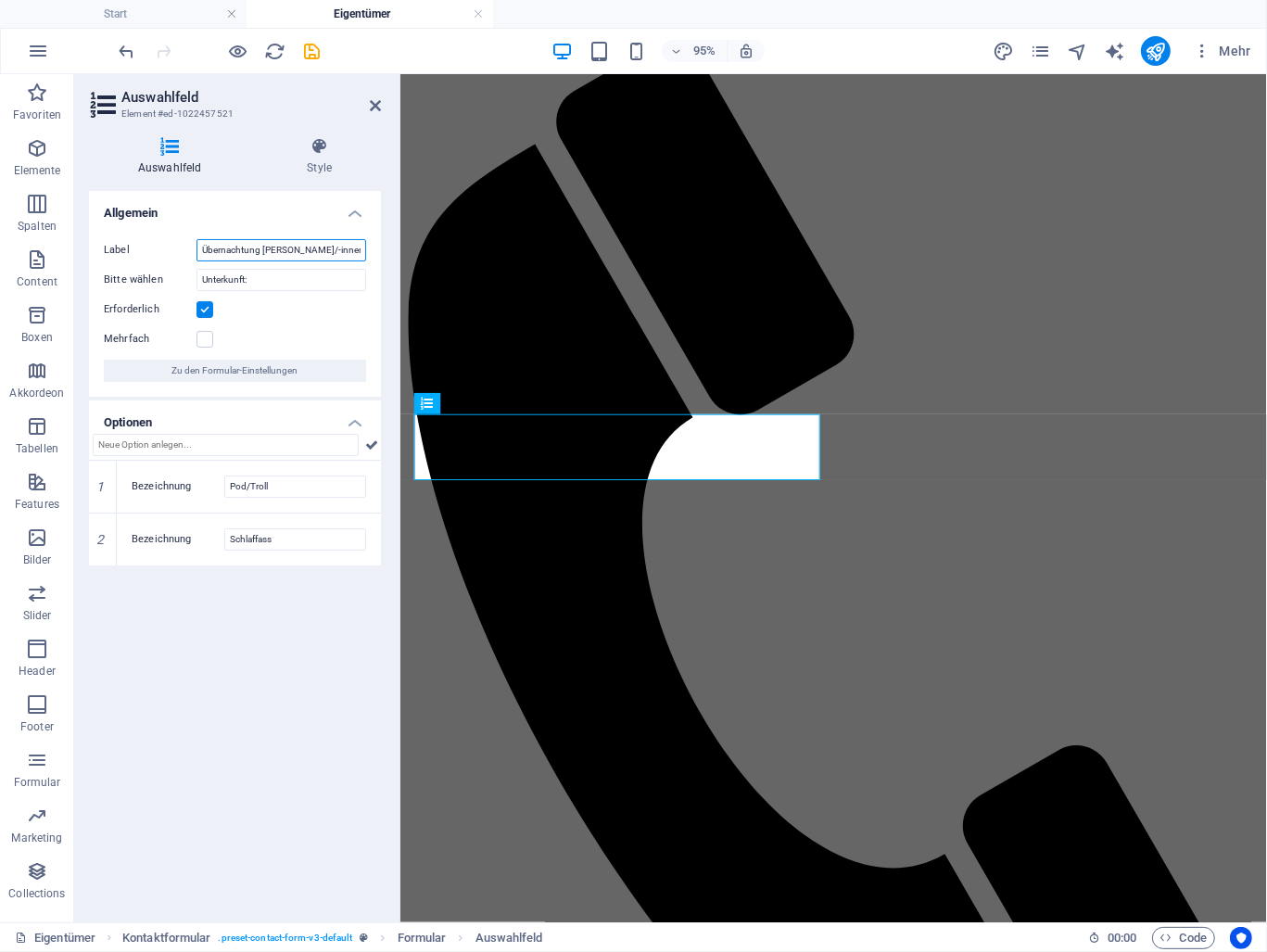
drag, startPoint x: 340, startPoint y: 250, endPoint x: 201, endPoint y: 250, distance: 139.0
click at [201, 250] on input "Übernachtung [PERSON_NAME]/-innen:" at bounding box center [281, 250] width 170 height 23
type input "Dauercamper / Eigentümer"
click at [256, 281] on input "Unterkunft:" at bounding box center [281, 279] width 170 height 23
click at [281, 489] on input "Pod/Troll" at bounding box center [295, 487] width 142 height 23
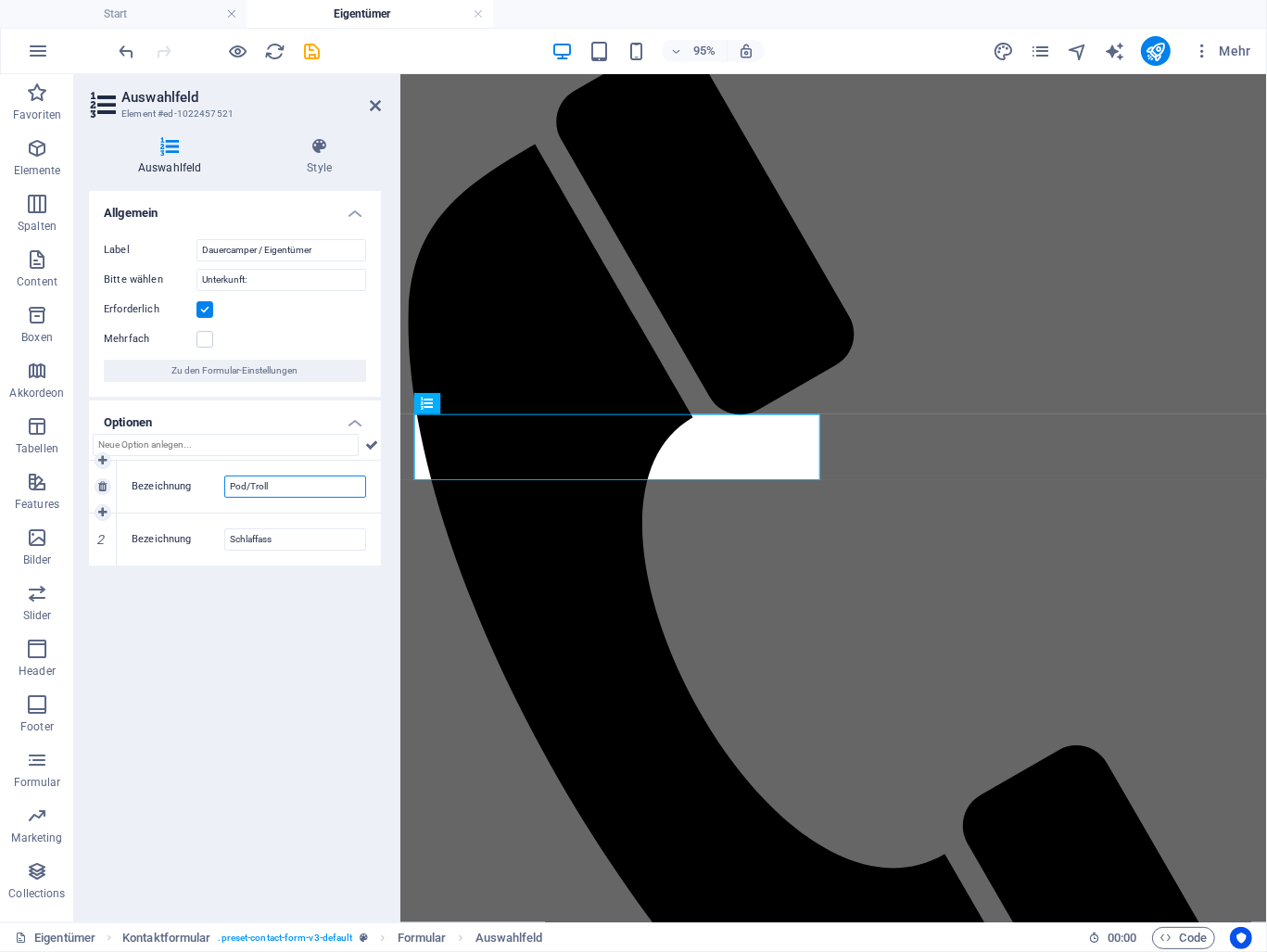
drag, startPoint x: 262, startPoint y: 483, endPoint x: 227, endPoint y: 483, distance: 35.0
click at [227, 483] on input "Pod/Troll" at bounding box center [295, 487] width 142 height 23
type input "Dauercamper"
click at [289, 546] on input "Schlaffass" at bounding box center [295, 539] width 142 height 23
drag, startPoint x: 291, startPoint y: 537, endPoint x: 226, endPoint y: 537, distance: 65.0
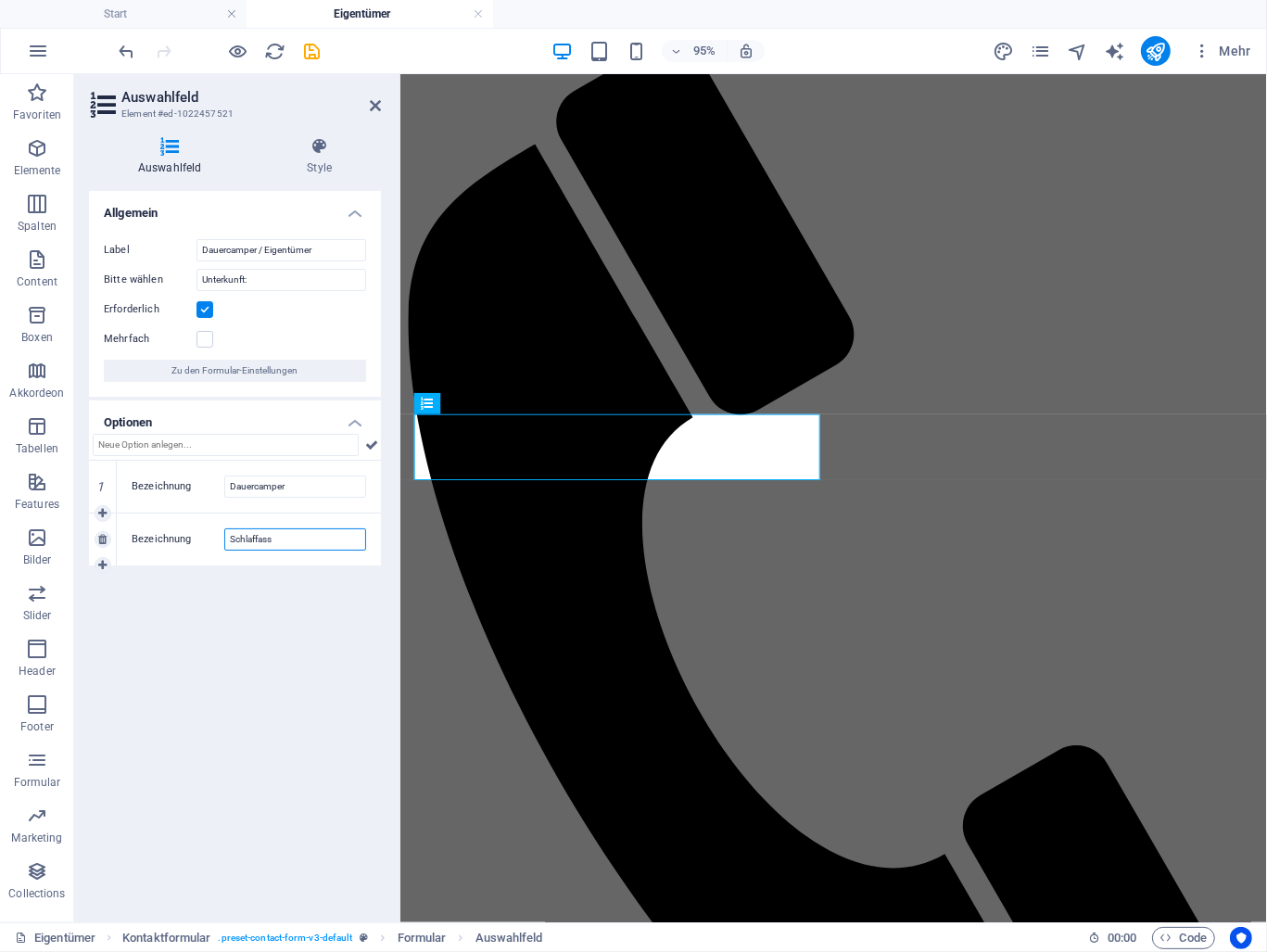
click at [226, 537] on input "Schlaffass" at bounding box center [295, 539] width 142 height 23
click at [101, 560] on icon at bounding box center [103, 565] width 8 height 11
type input "Tinyhaus"
click at [271, 596] on input "Neue Option" at bounding box center [295, 593] width 142 height 23
drag, startPoint x: 293, startPoint y: 589, endPoint x: 221, endPoint y: 589, distance: 72.0
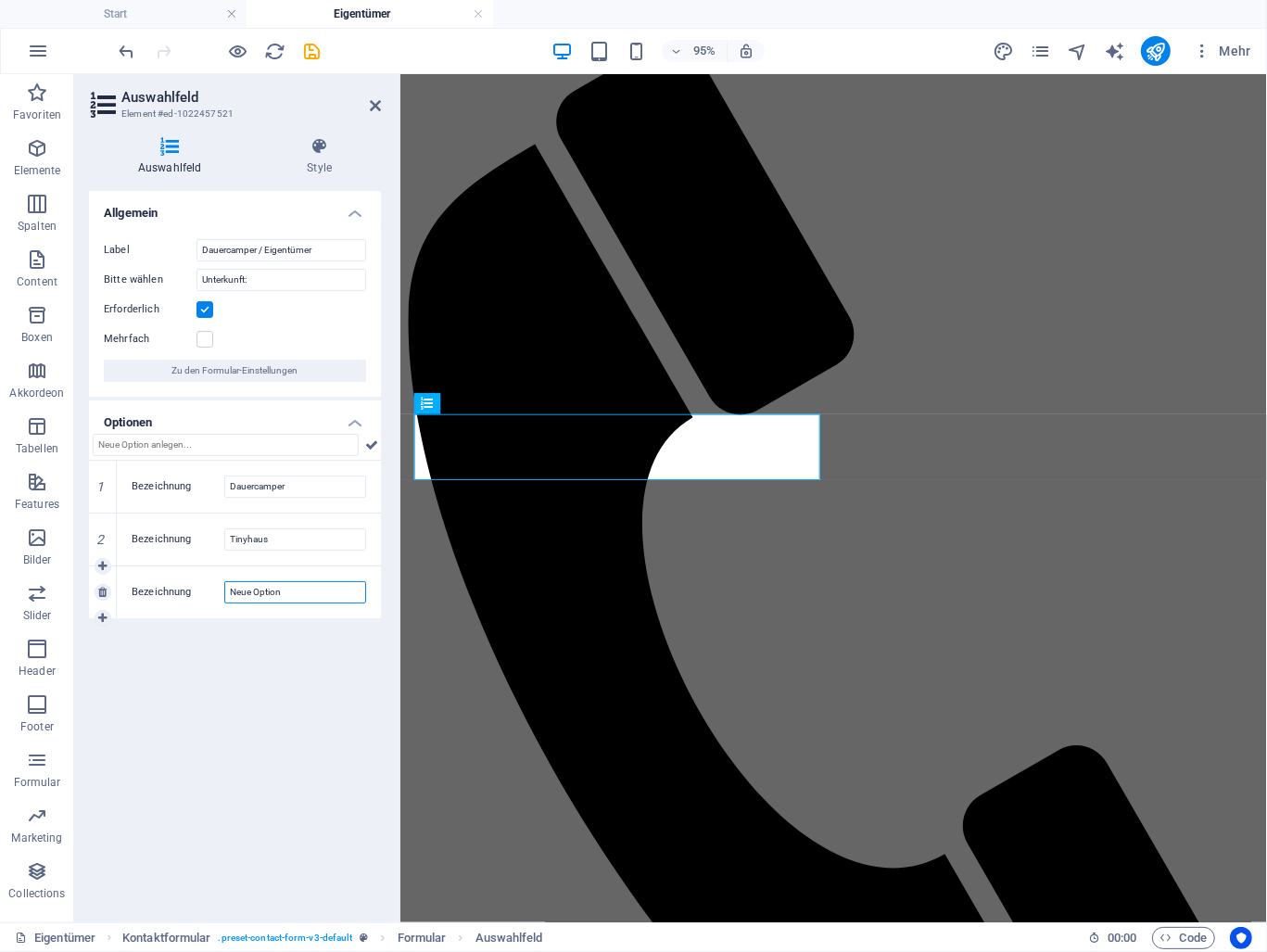
click at [221, 589] on div "Bezeichnung Neue Option" at bounding box center [249, 593] width 235 height 23
type input "Mobilheim"
click at [263, 251] on input "Dauercamper / Eigentümer" at bounding box center [281, 250] width 170 height 23
drag, startPoint x: 331, startPoint y: 251, endPoint x: 188, endPoint y: 251, distance: 143.0
click at [188, 251] on div "Label Dauercamper / Eigentümer" at bounding box center [235, 250] width 263 height 23
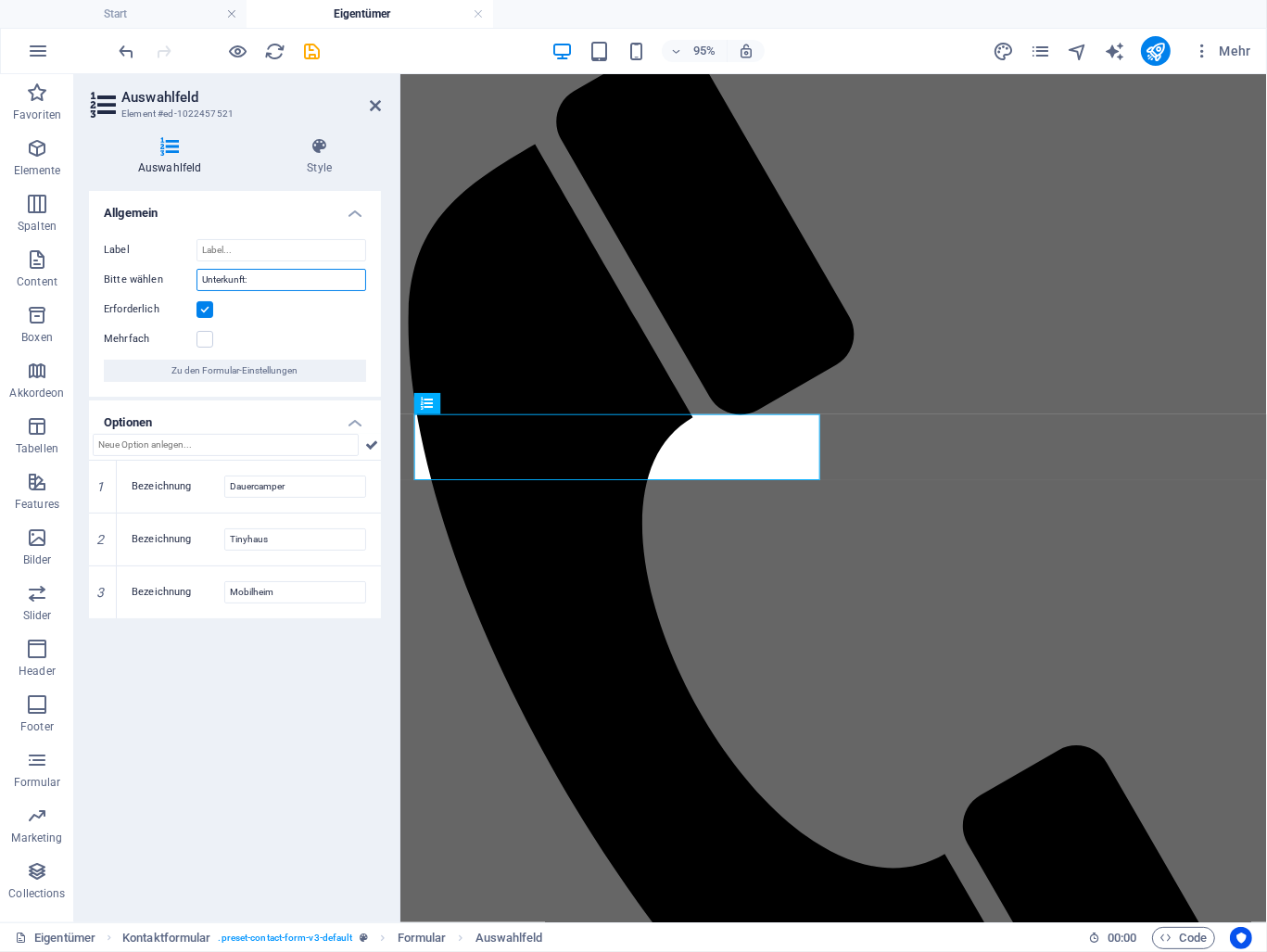
drag, startPoint x: 264, startPoint y: 274, endPoint x: 190, endPoint y: 274, distance: 74.0
click at [190, 274] on div "Bitte wählen Unterkunft:" at bounding box center [235, 279] width 263 height 23
paste input "Dauercamper / Eigentümer"
type input "Dauercamper / Eigentümer"
click at [371, 101] on icon at bounding box center [375, 106] width 11 height 15
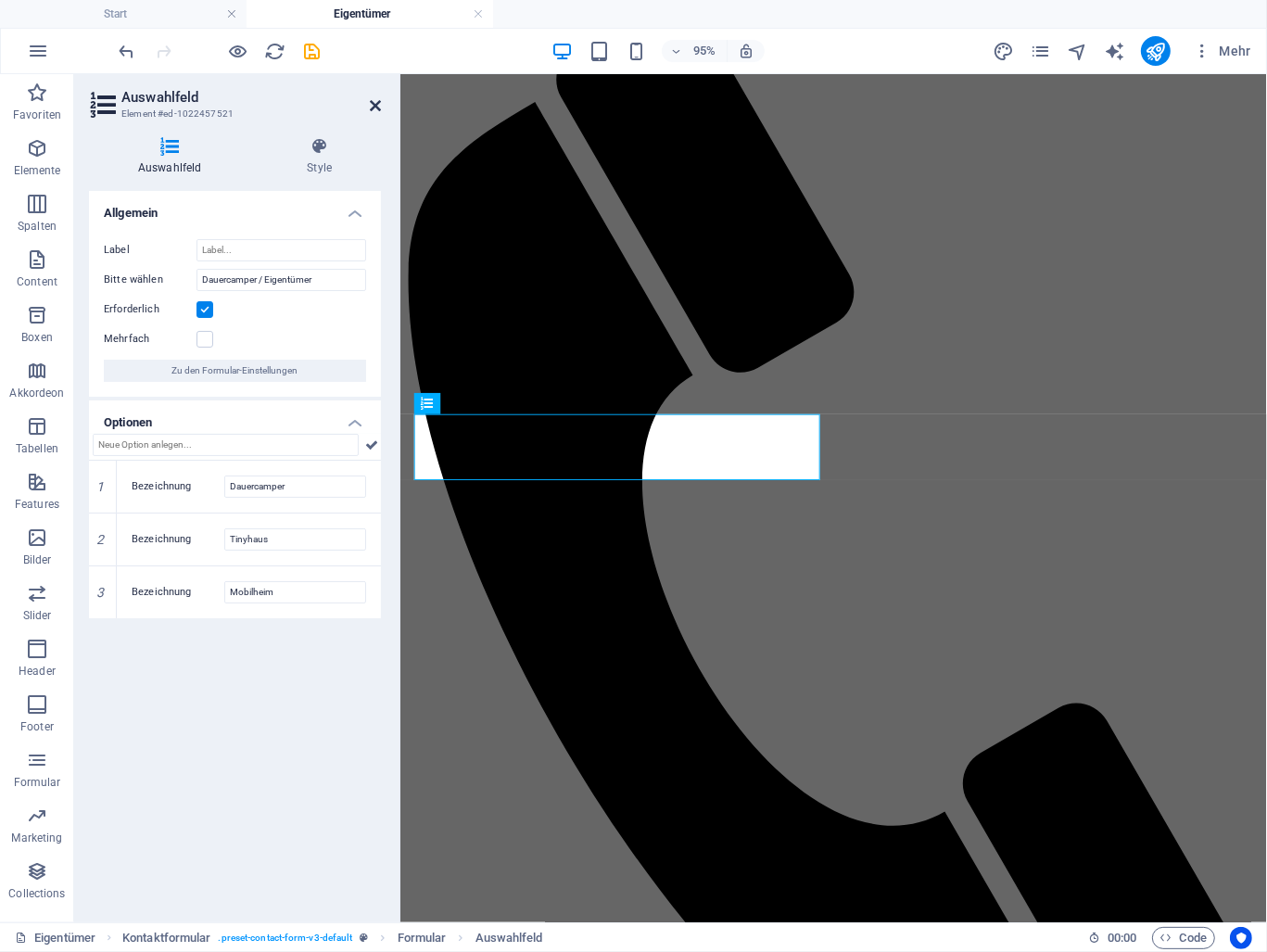
scroll to position [890, 0]
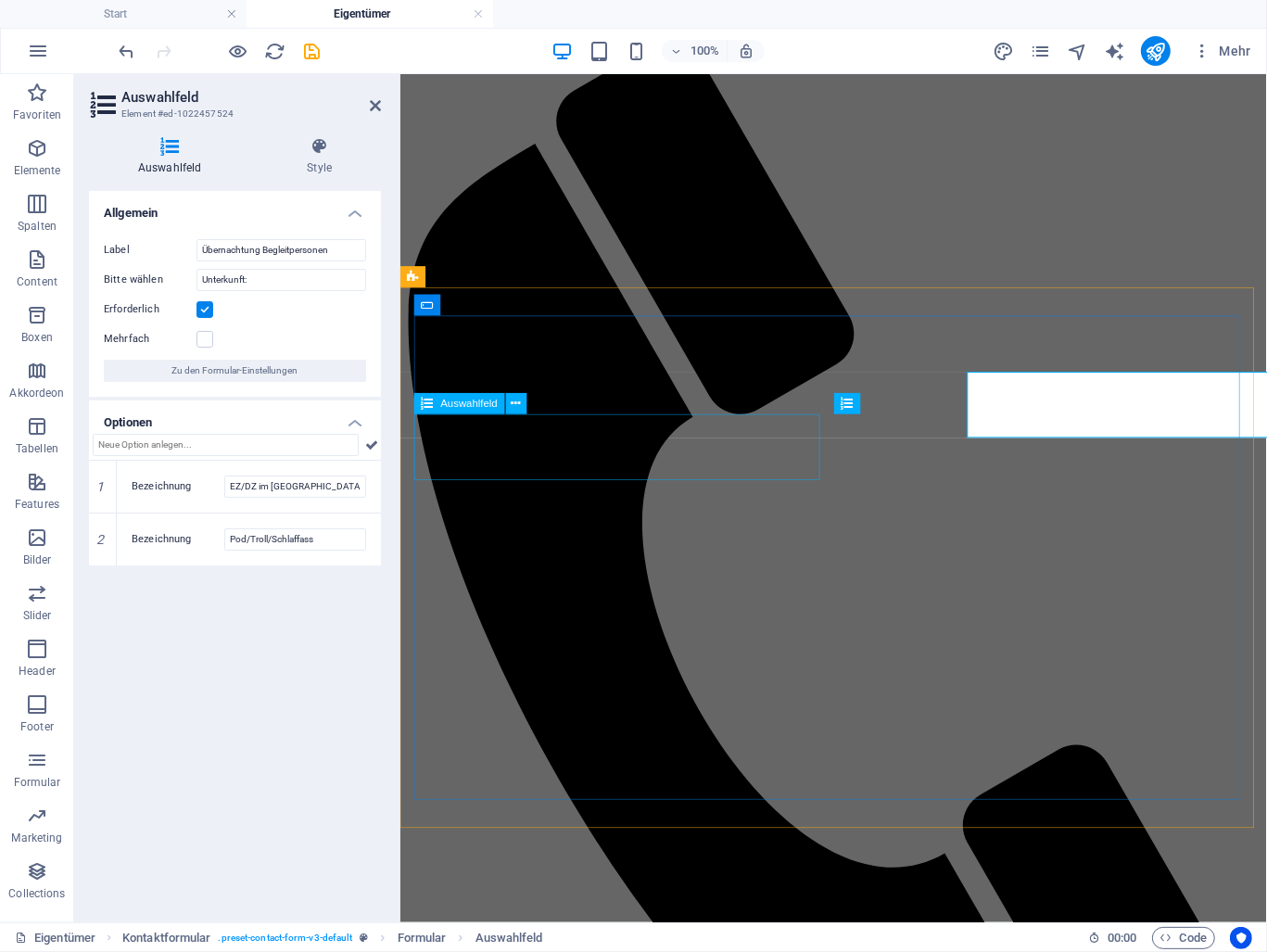
scroll to position [934, 0]
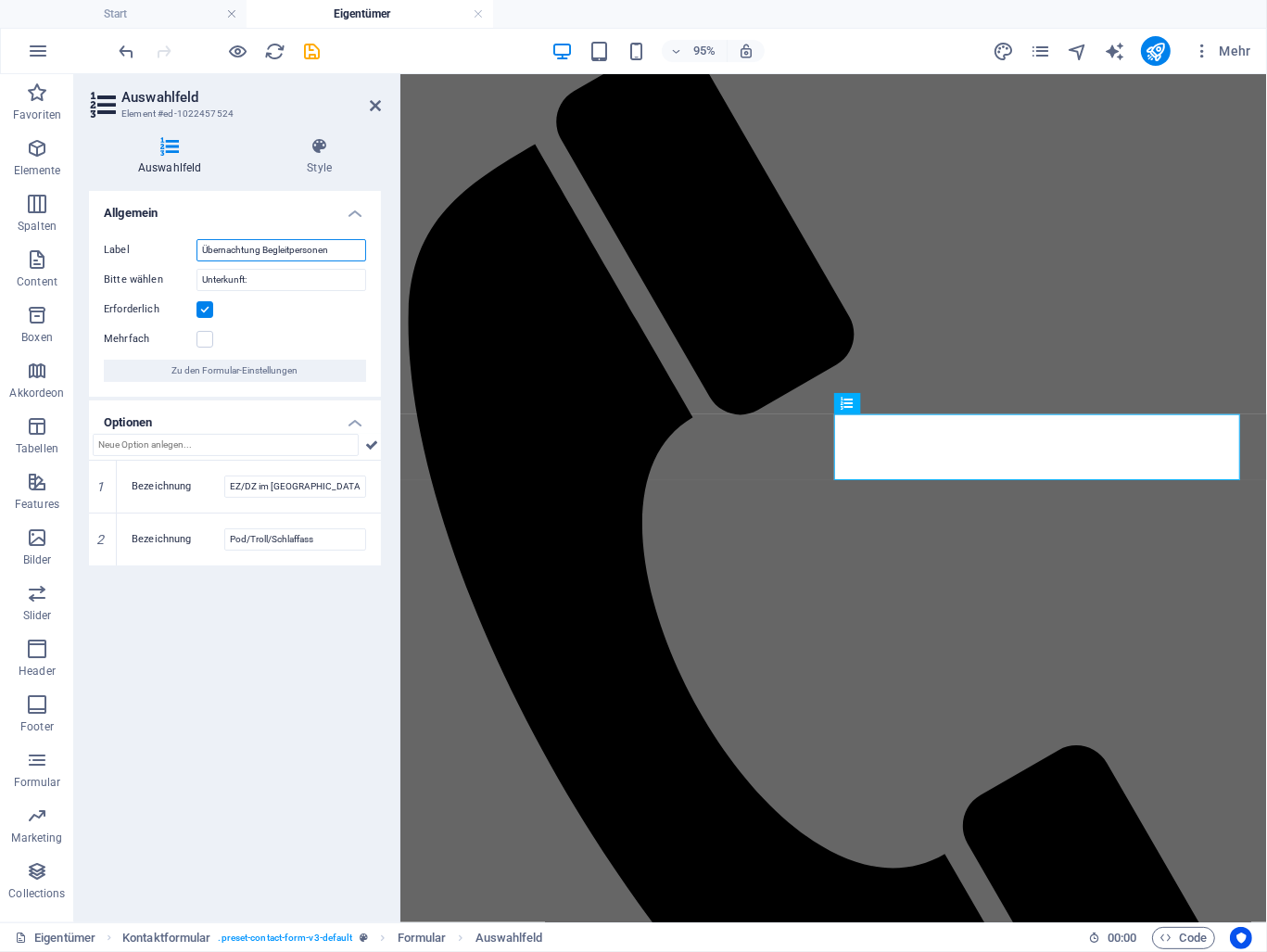
drag, startPoint x: 323, startPoint y: 243, endPoint x: 192, endPoint y: 234, distance: 131.3
click at [192, 234] on div "Label Übernachtung Begleitpersonen Bitte wählen Unterkunft: Erforderlich Mehrfa…" at bounding box center [235, 310] width 292 height 173
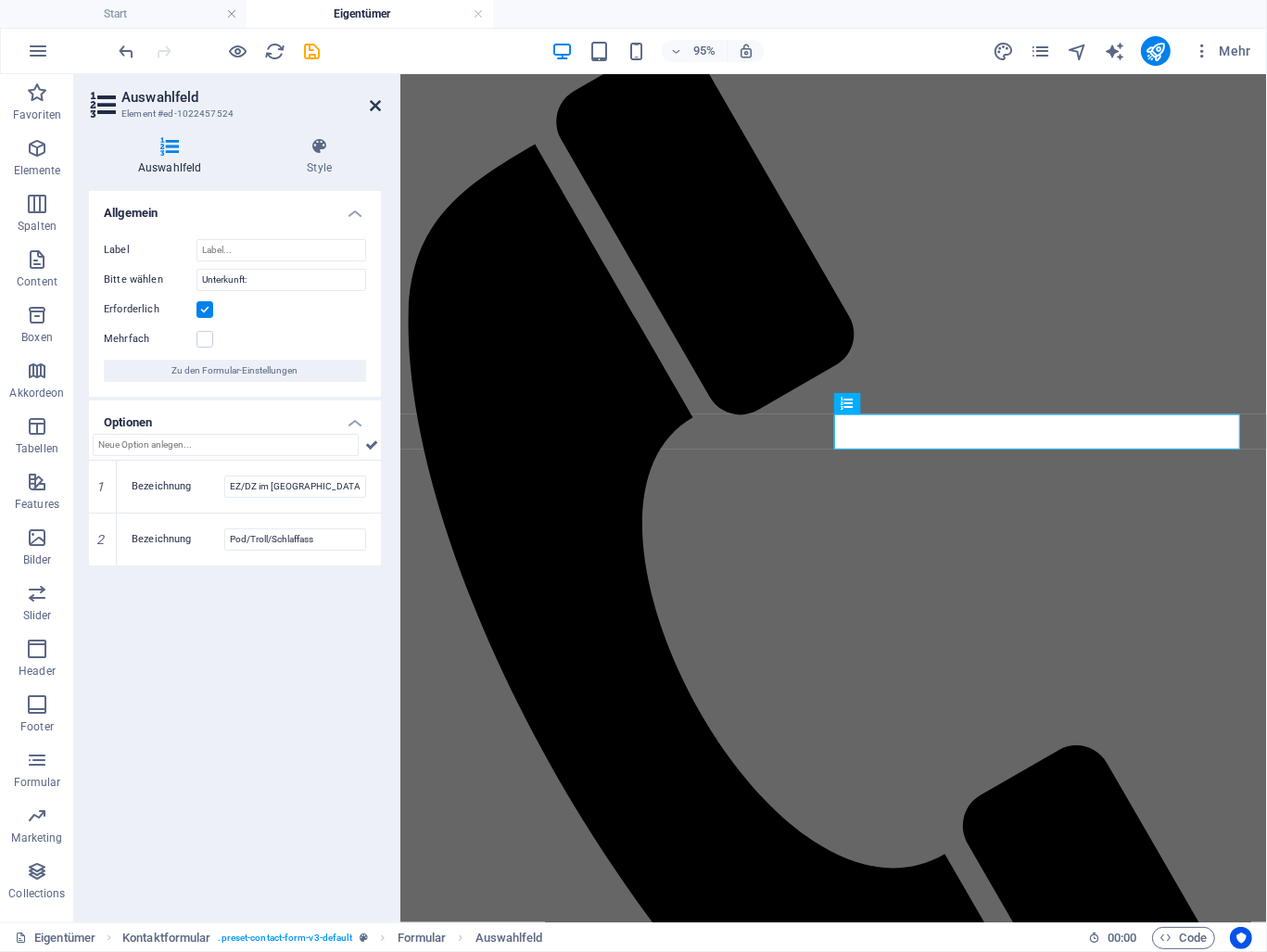
click at [374, 104] on icon at bounding box center [375, 106] width 11 height 15
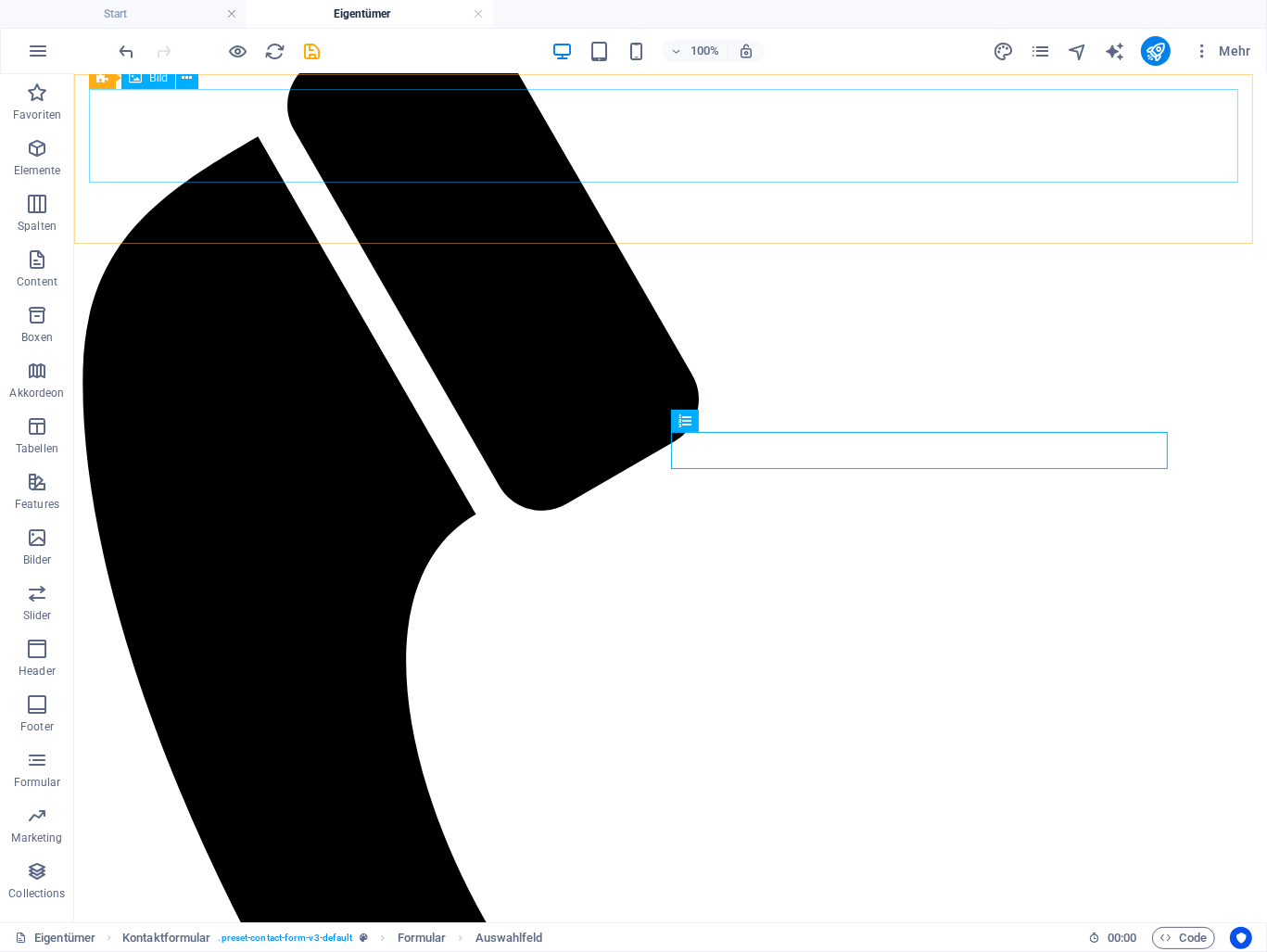
scroll to position [890, 0]
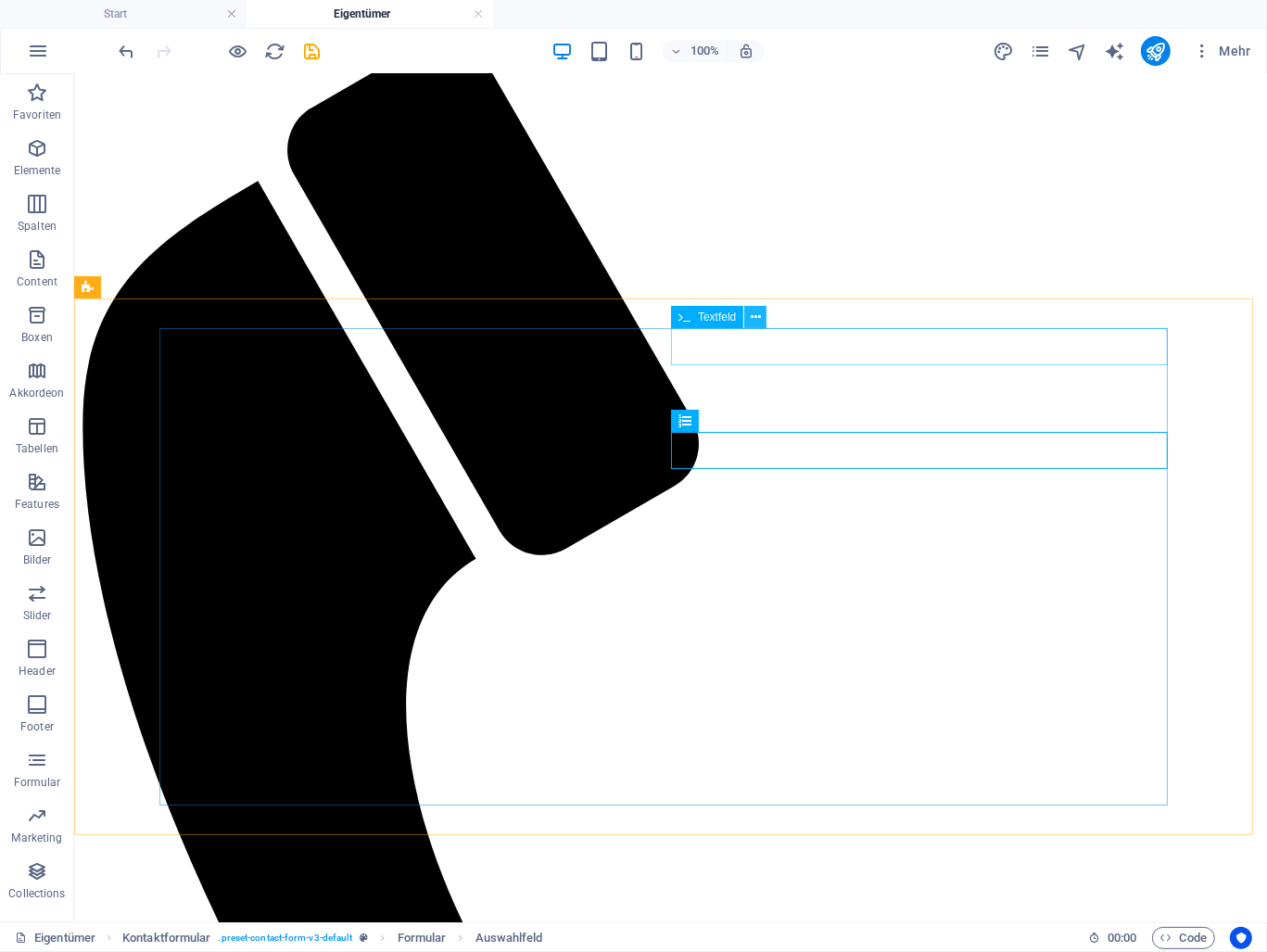
click at [759, 315] on icon at bounding box center [755, 318] width 10 height 20
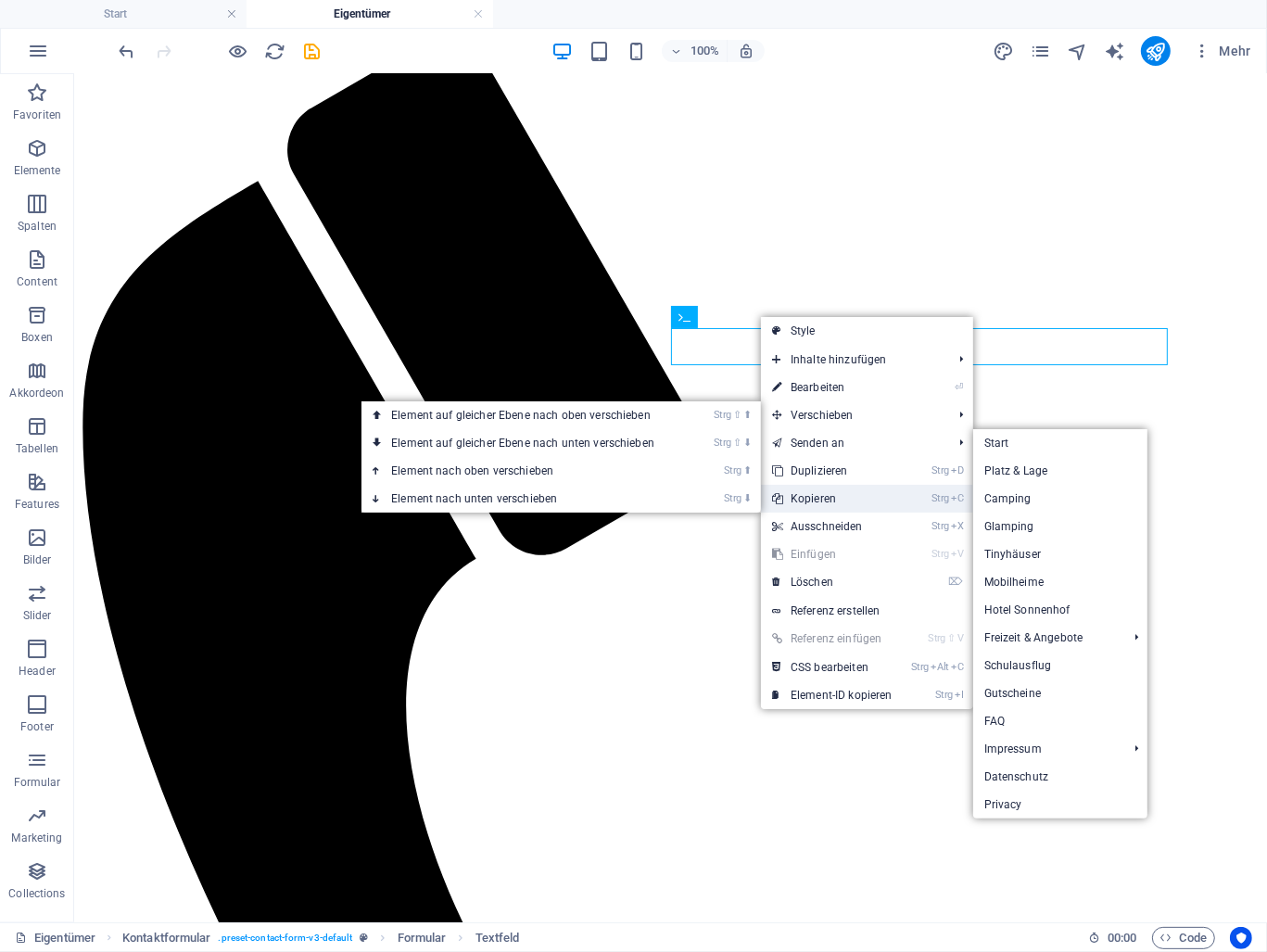
click at [824, 502] on link "Strg C Kopieren" at bounding box center [832, 499] width 143 height 28
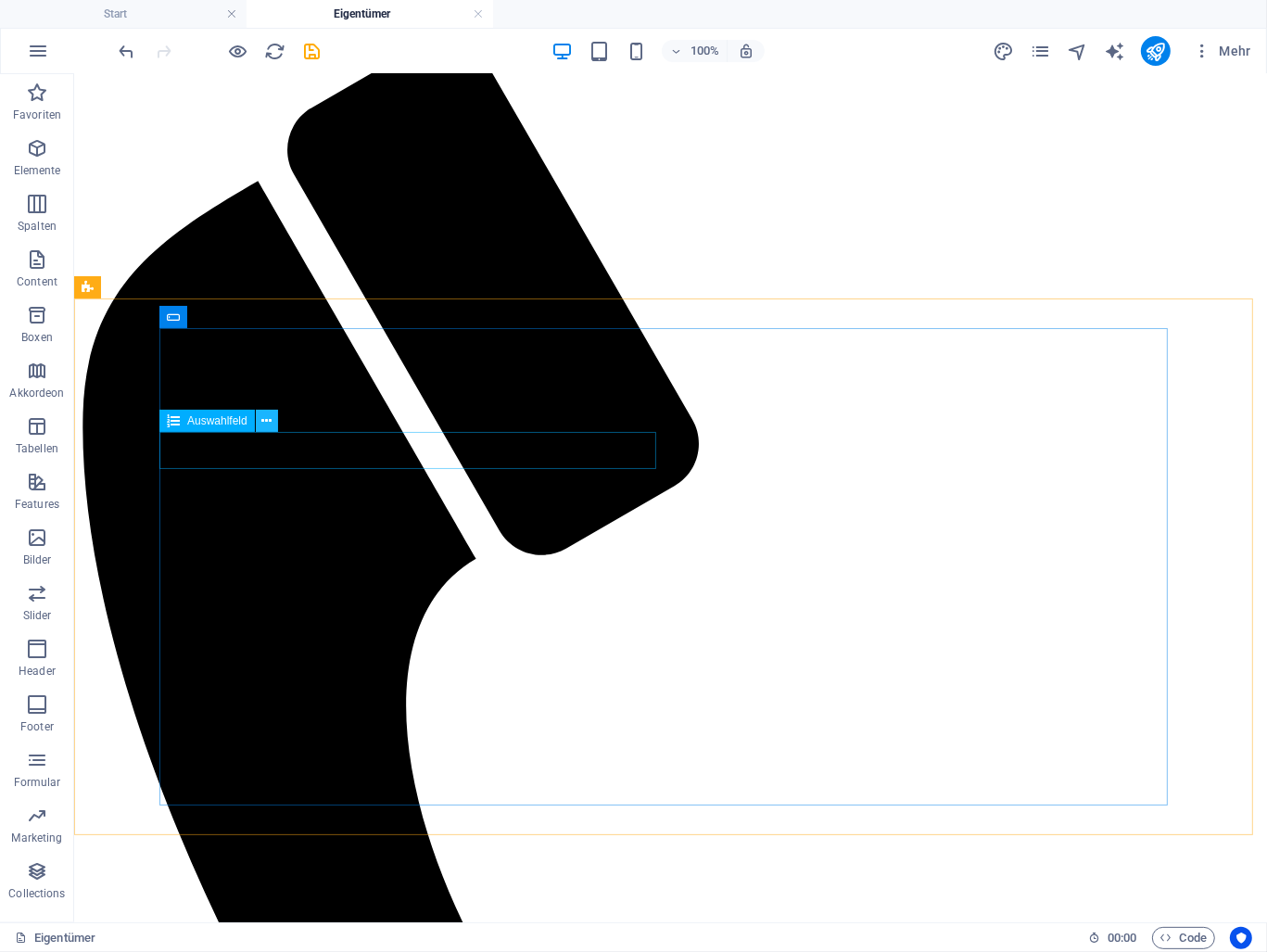
click at [267, 422] on icon at bounding box center [267, 422] width 10 height 20
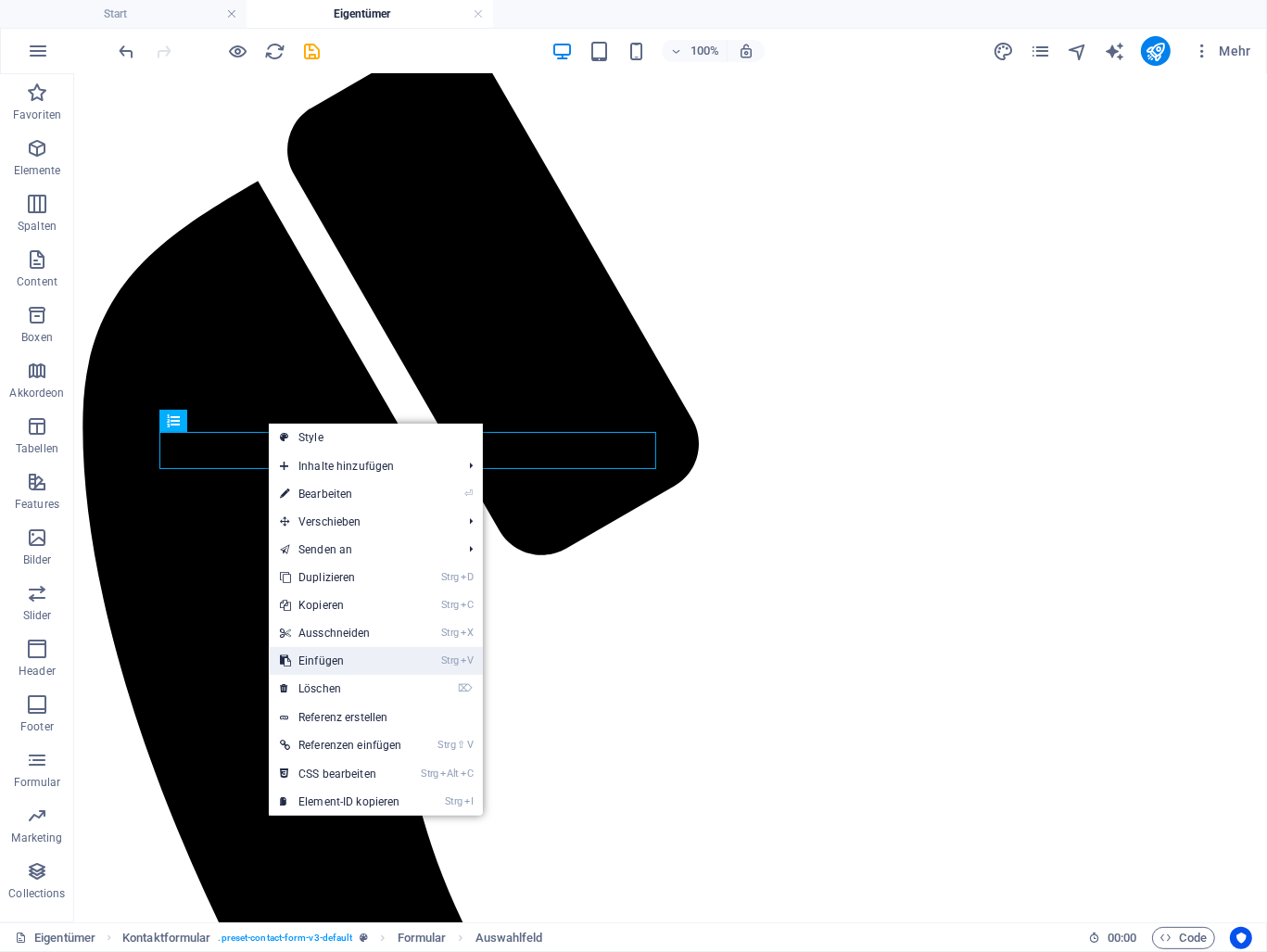
click at [328, 665] on link "Strg V Einfügen" at bounding box center [341, 661] width 144 height 28
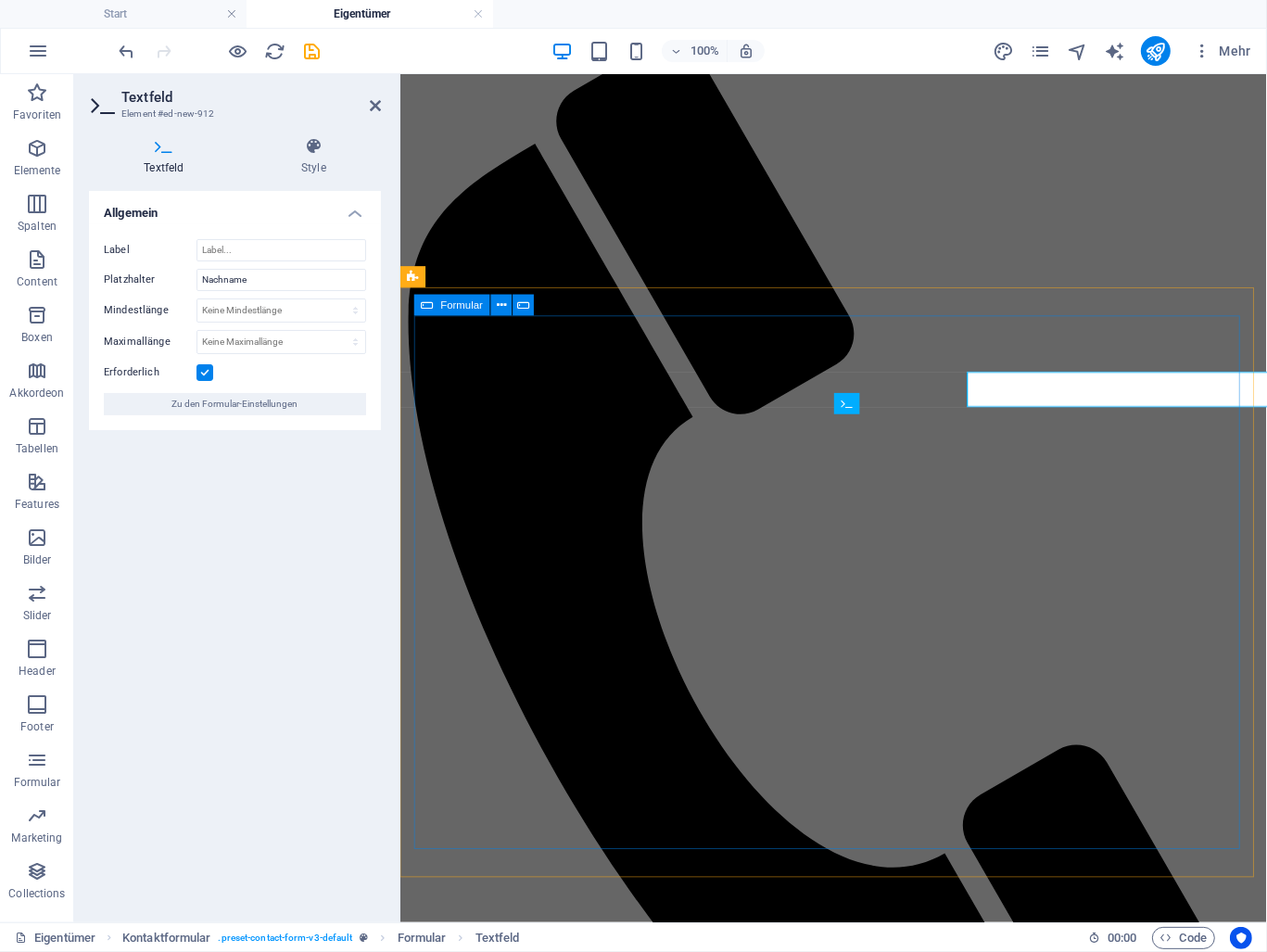
scroll to position [934, 0]
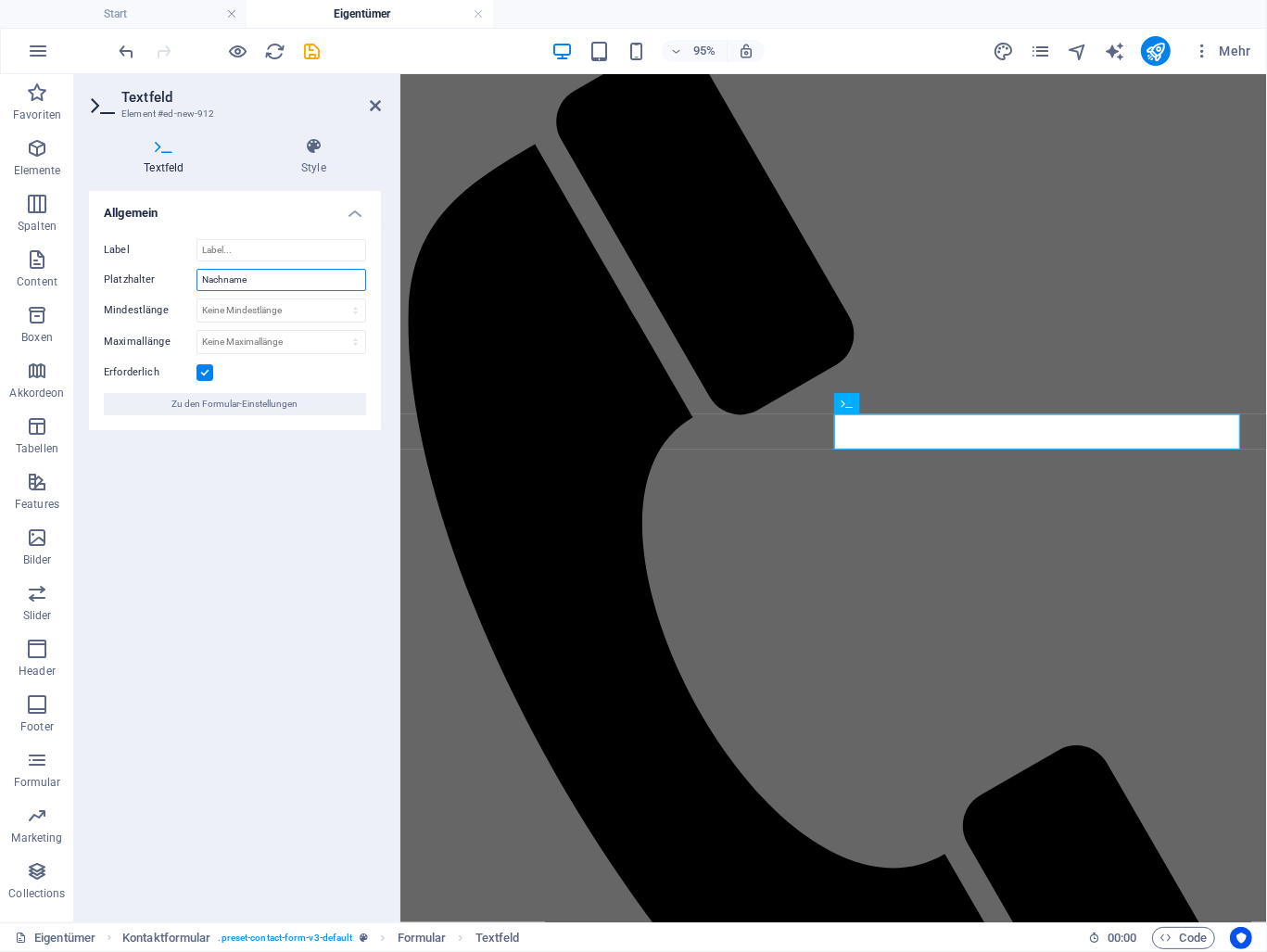
drag, startPoint x: 257, startPoint y: 278, endPoint x: 195, endPoint y: 278, distance: 62.0
click at [195, 278] on div "Platzhalter Nachname" at bounding box center [235, 279] width 263 height 23
type input "Platz / Hausnummer"
click at [374, 104] on icon at bounding box center [375, 106] width 11 height 15
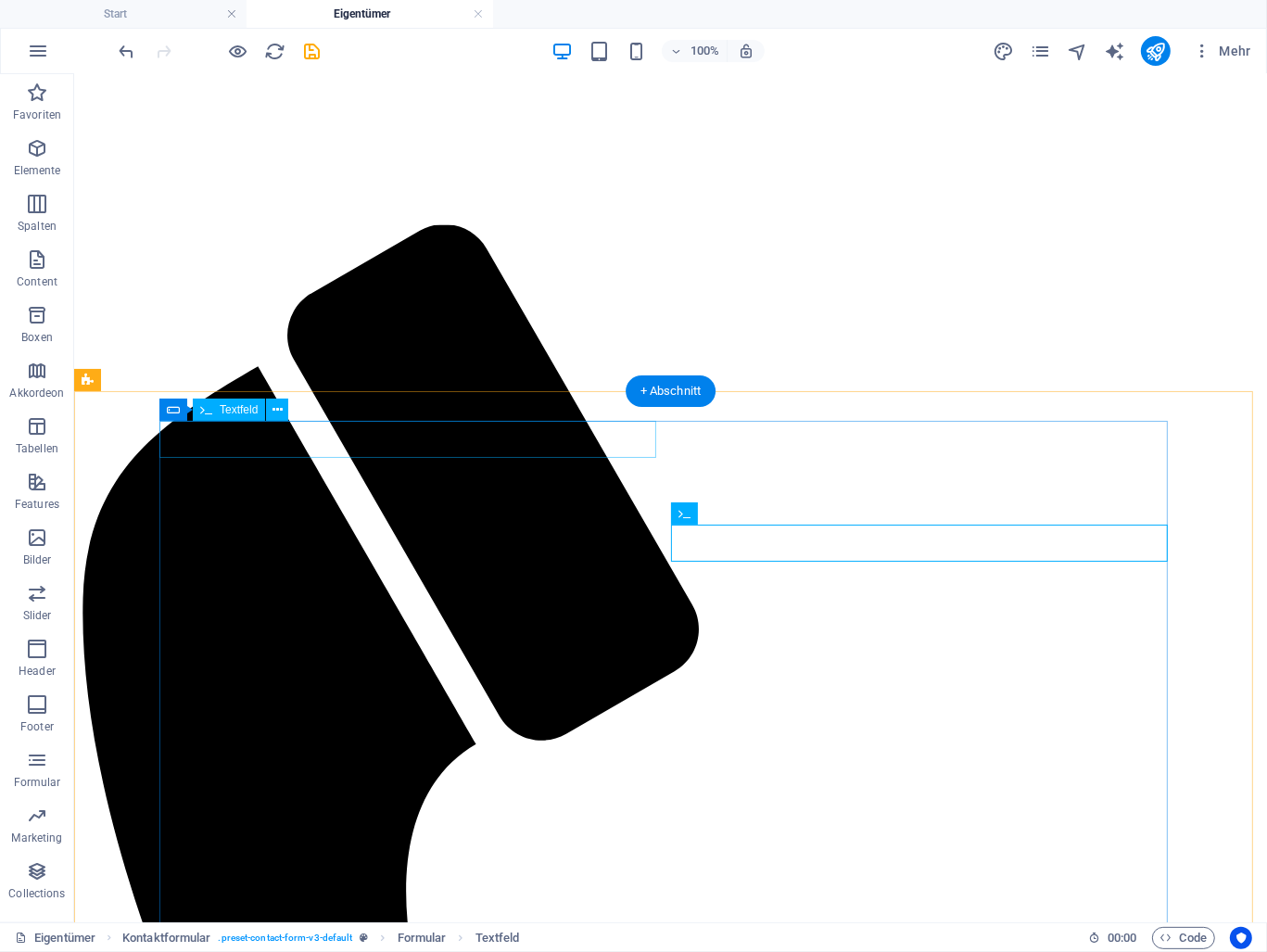
scroll to position [797, 0]
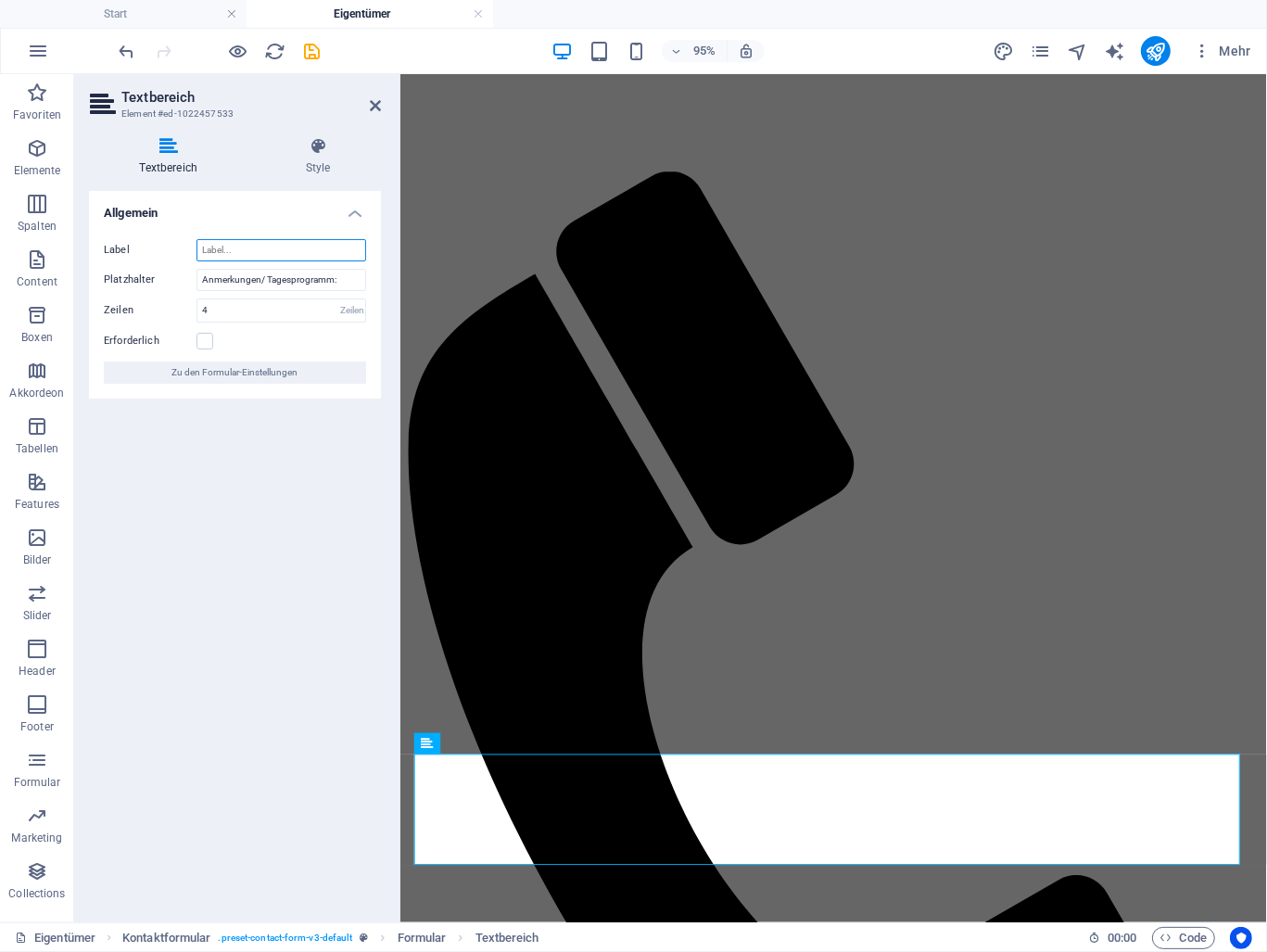
click at [267, 247] on input "Label" at bounding box center [281, 250] width 170 height 23
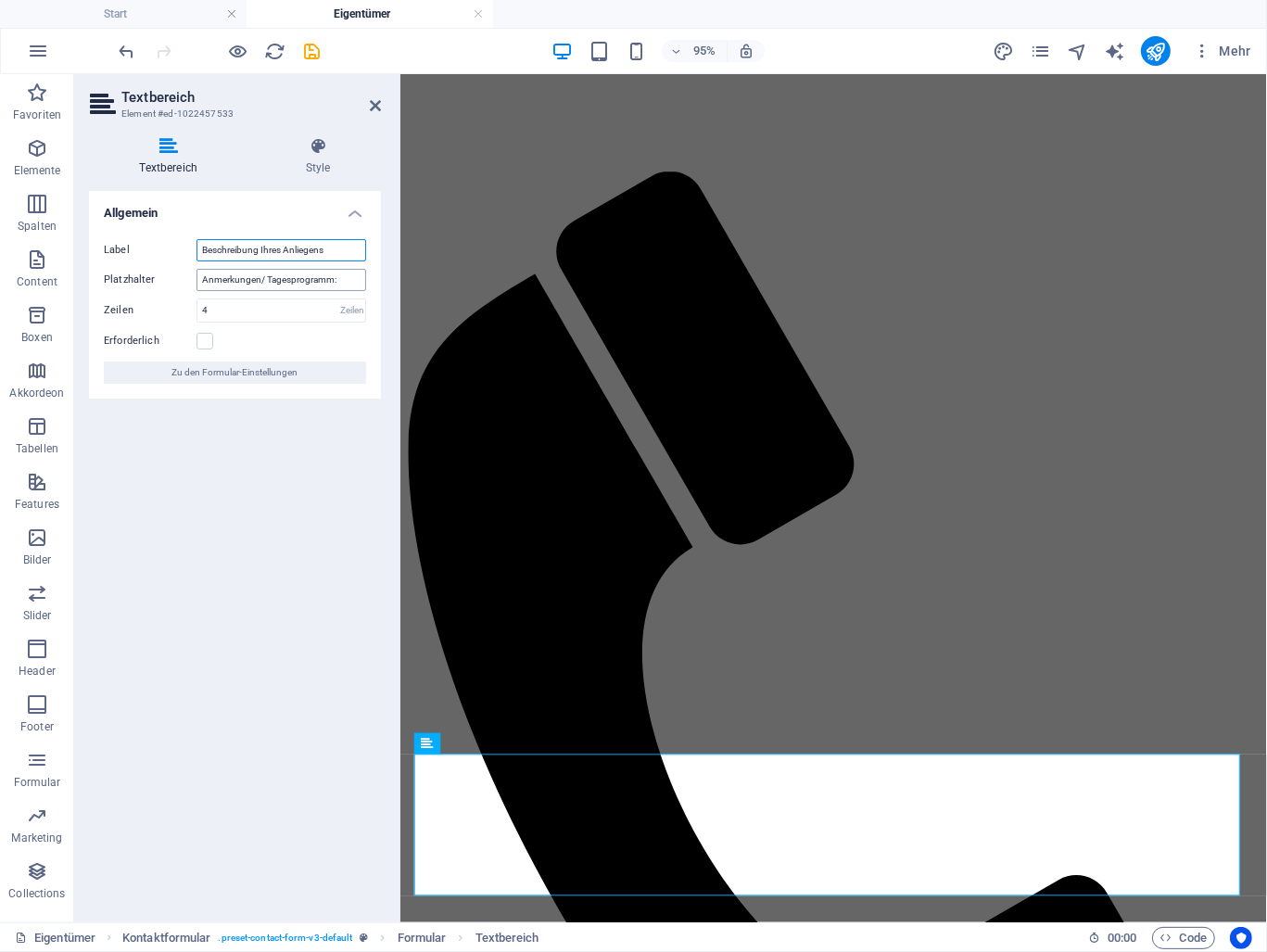
type input "Beschreibung Ihres Anliegens"
drag, startPoint x: 341, startPoint y: 278, endPoint x: 165, endPoint y: 278, distance: 176.0
click at [165, 278] on div "Platzhalter Anmerkungen/ Tagesprogramm:" at bounding box center [235, 279] width 263 height 23
click at [220, 305] on input "4" at bounding box center [281, 310] width 168 height 23
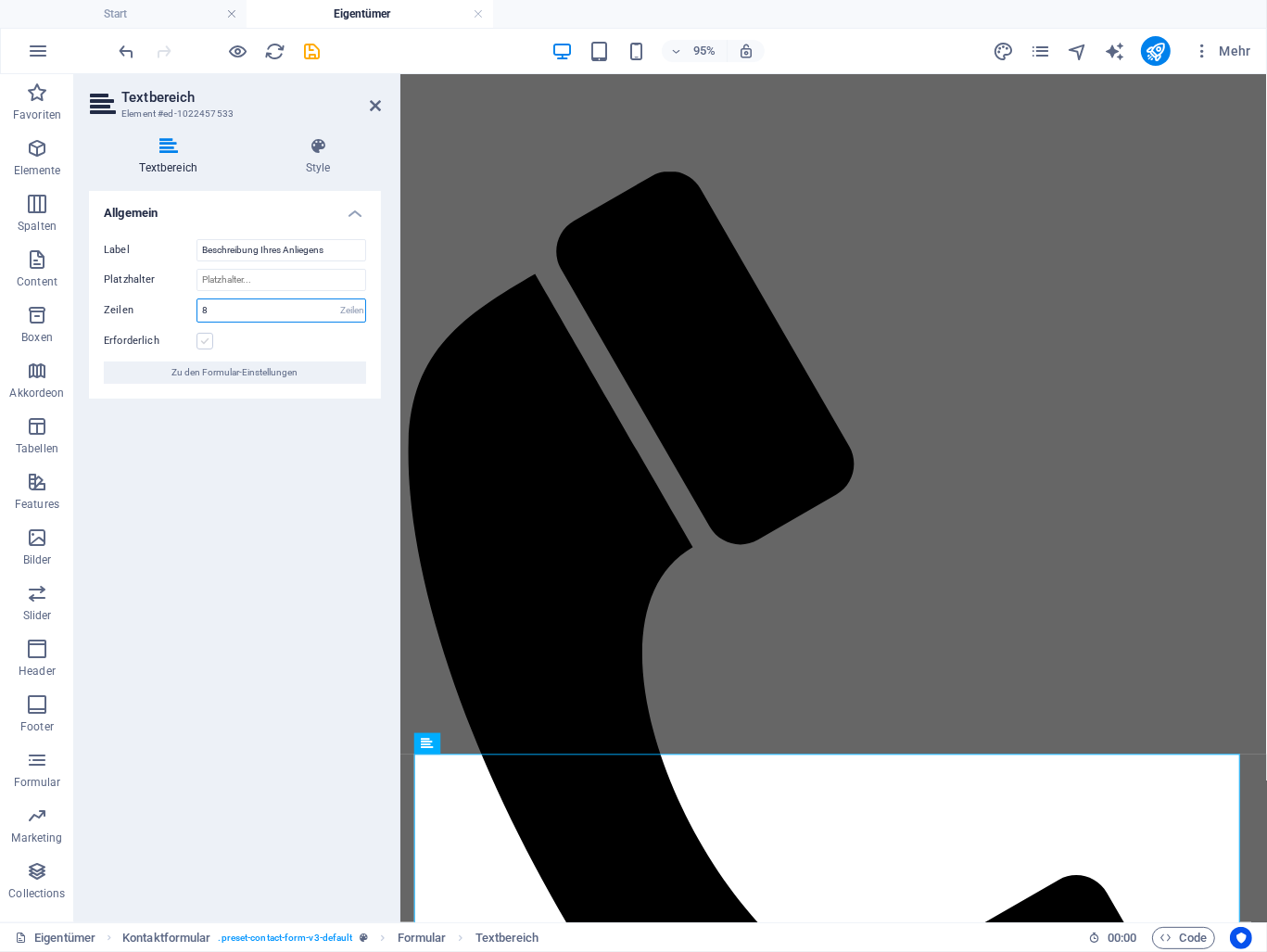
type input "8"
click at [198, 341] on label at bounding box center [204, 341] width 17 height 17
click at [0, 0] on input "Erforderlich" at bounding box center [0, 0] width 0 height 0
click at [376, 105] on icon at bounding box center [375, 106] width 11 height 15
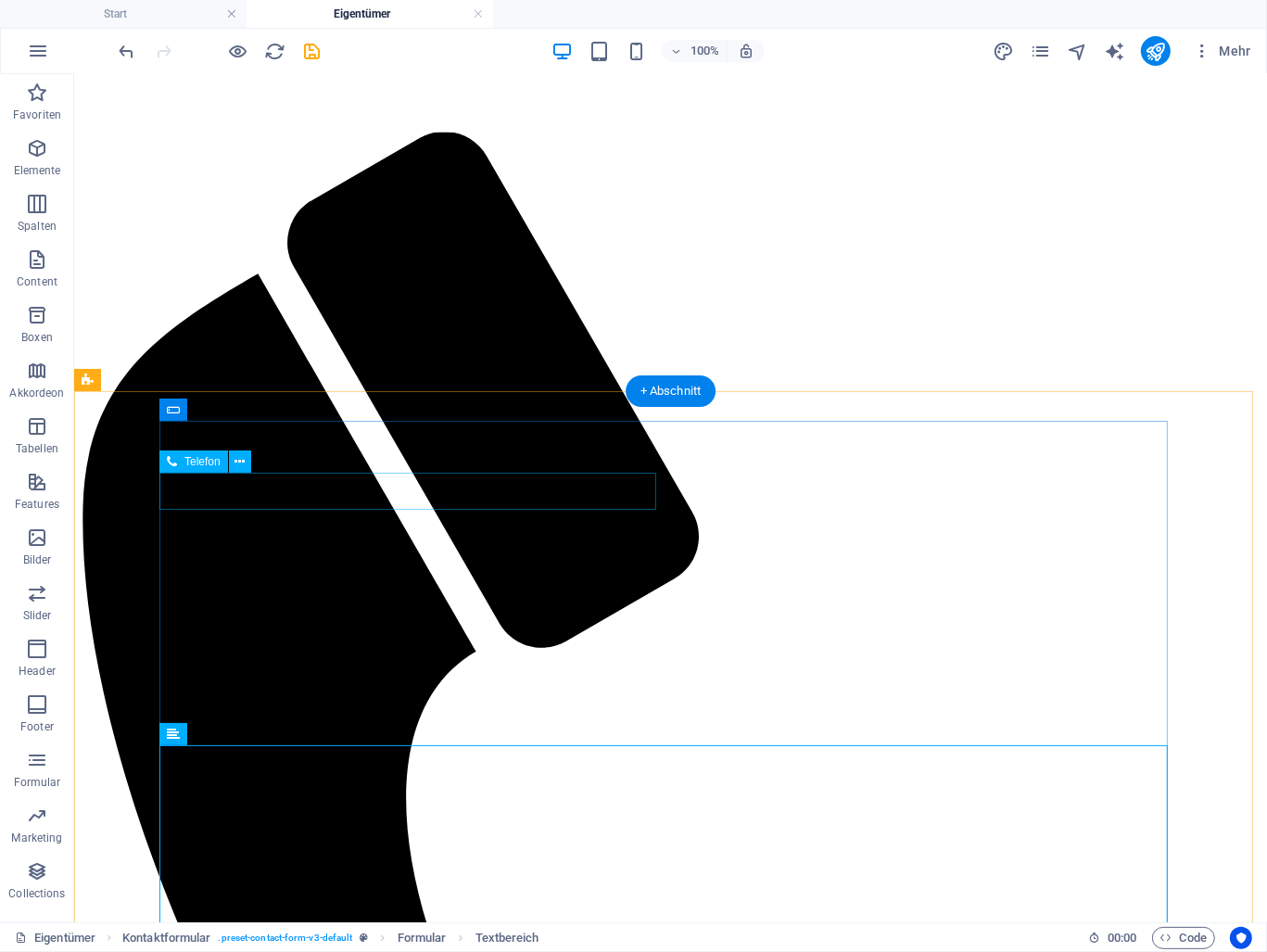
scroll to position [983, 0]
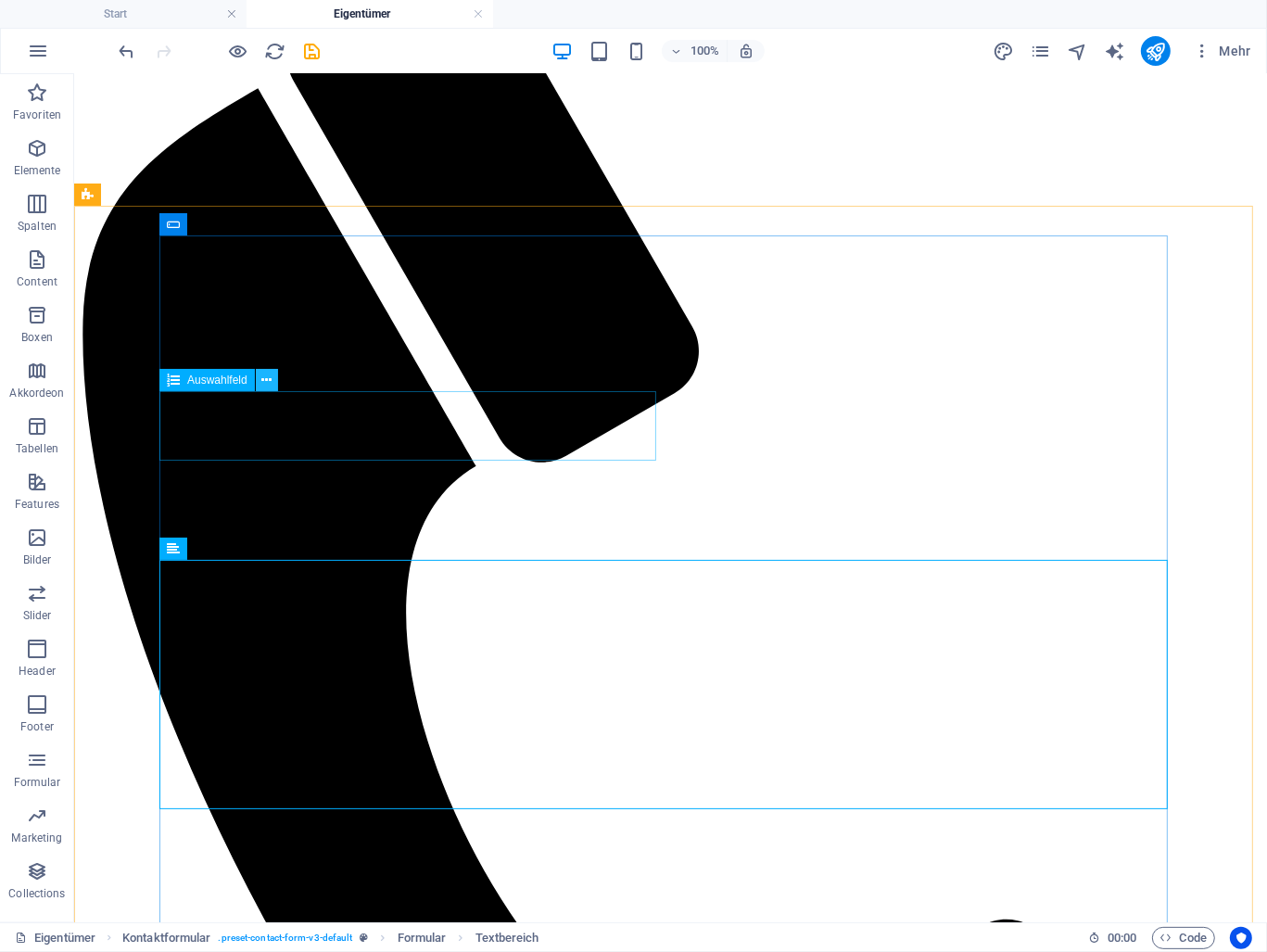
click at [269, 381] on icon at bounding box center [267, 381] width 10 height 20
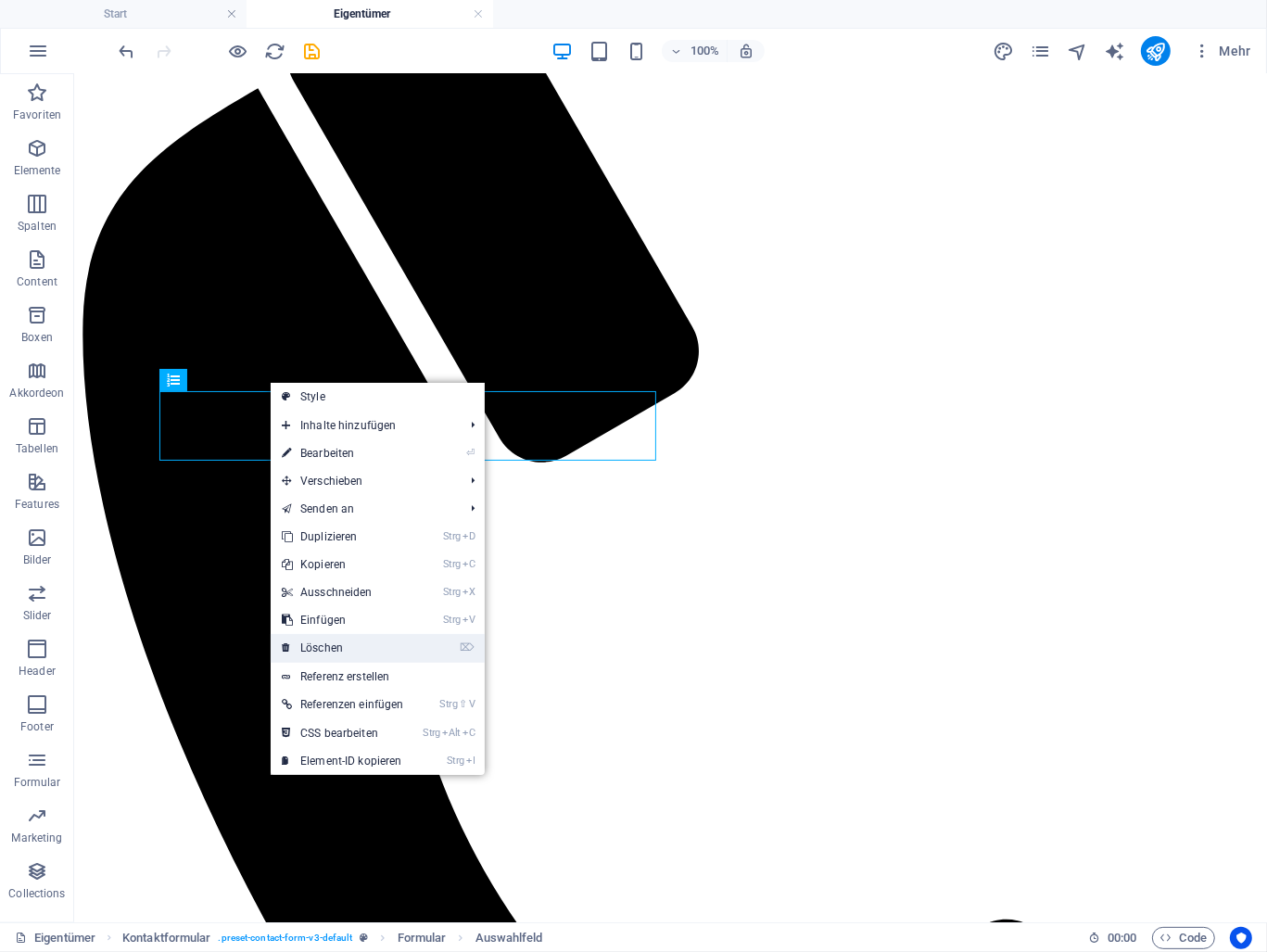
click at [341, 643] on link "⌦ Löschen" at bounding box center [343, 648] width 144 height 28
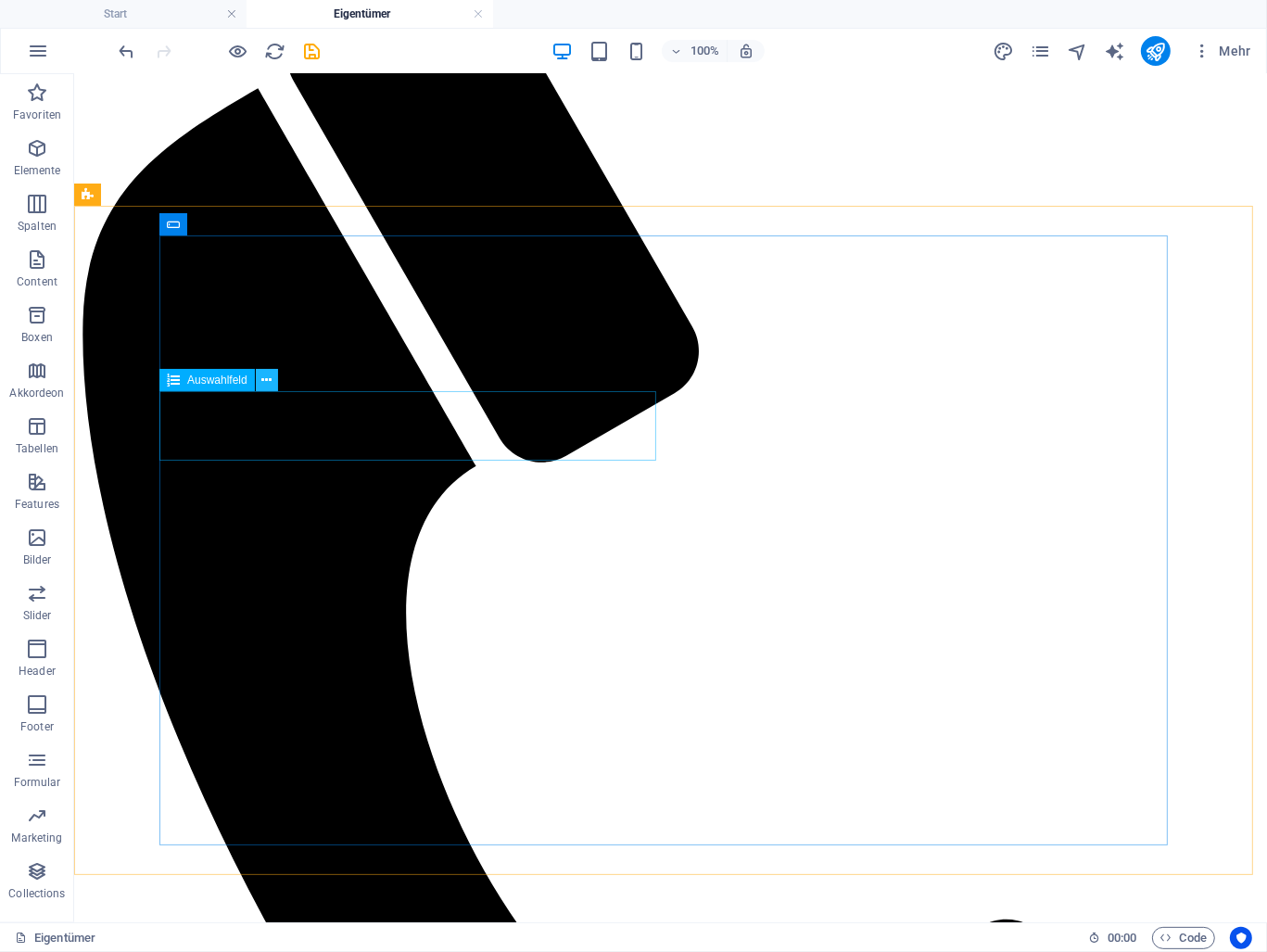
click at [266, 381] on icon at bounding box center [267, 381] width 10 height 20
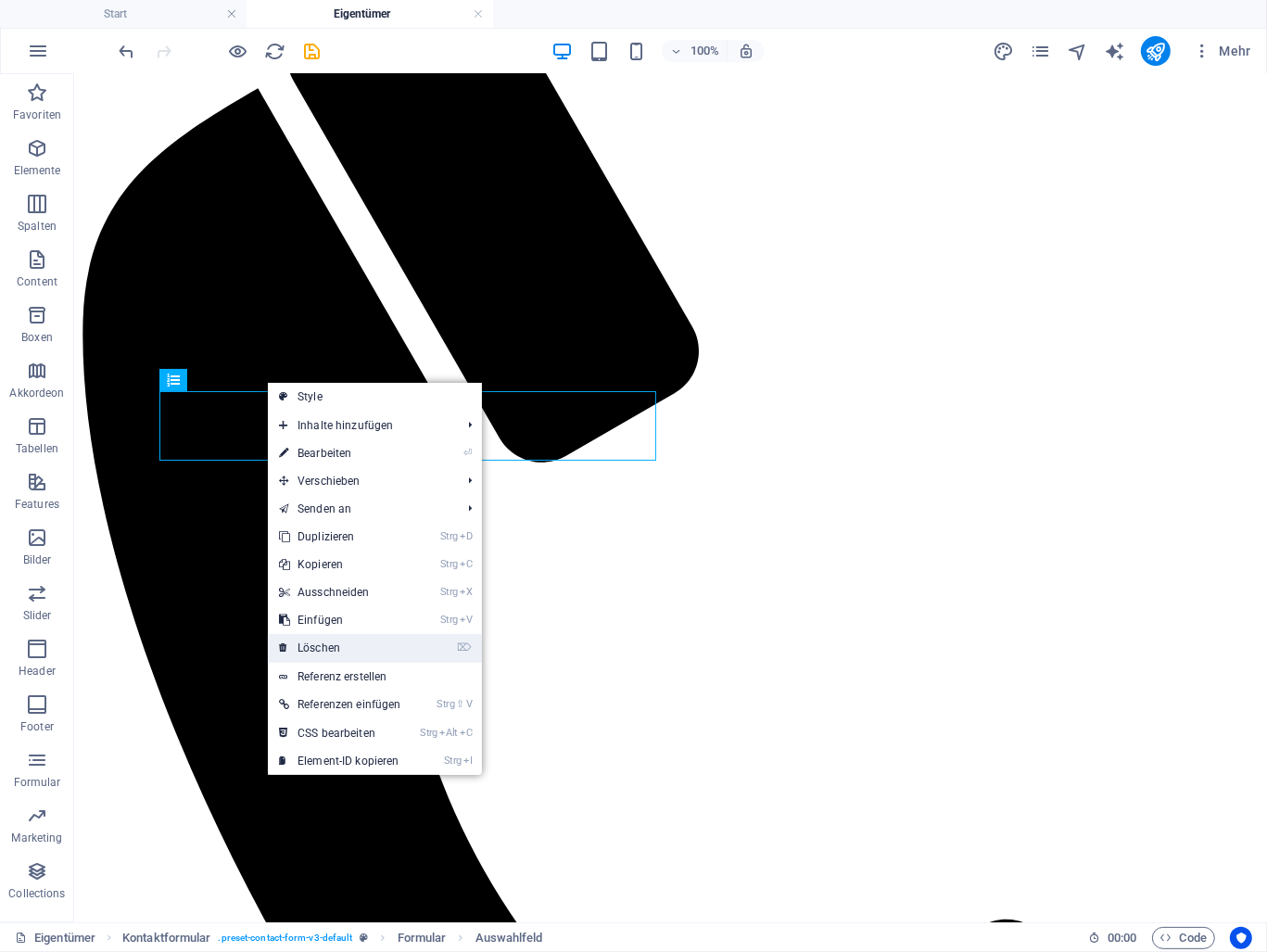
click at [338, 641] on link "⌦ Löschen" at bounding box center [340, 648] width 144 height 28
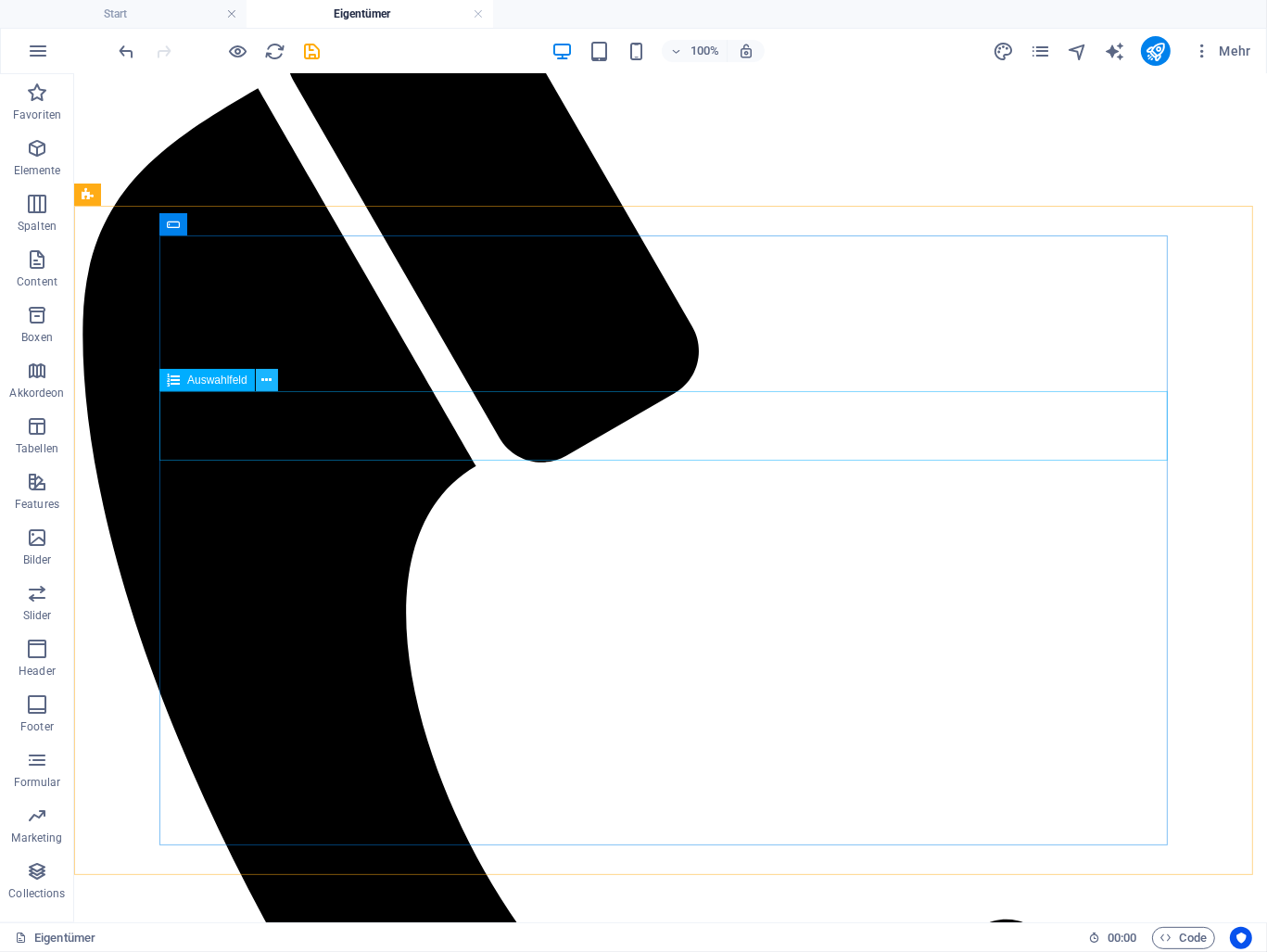
click at [272, 379] on button at bounding box center [267, 380] width 23 height 23
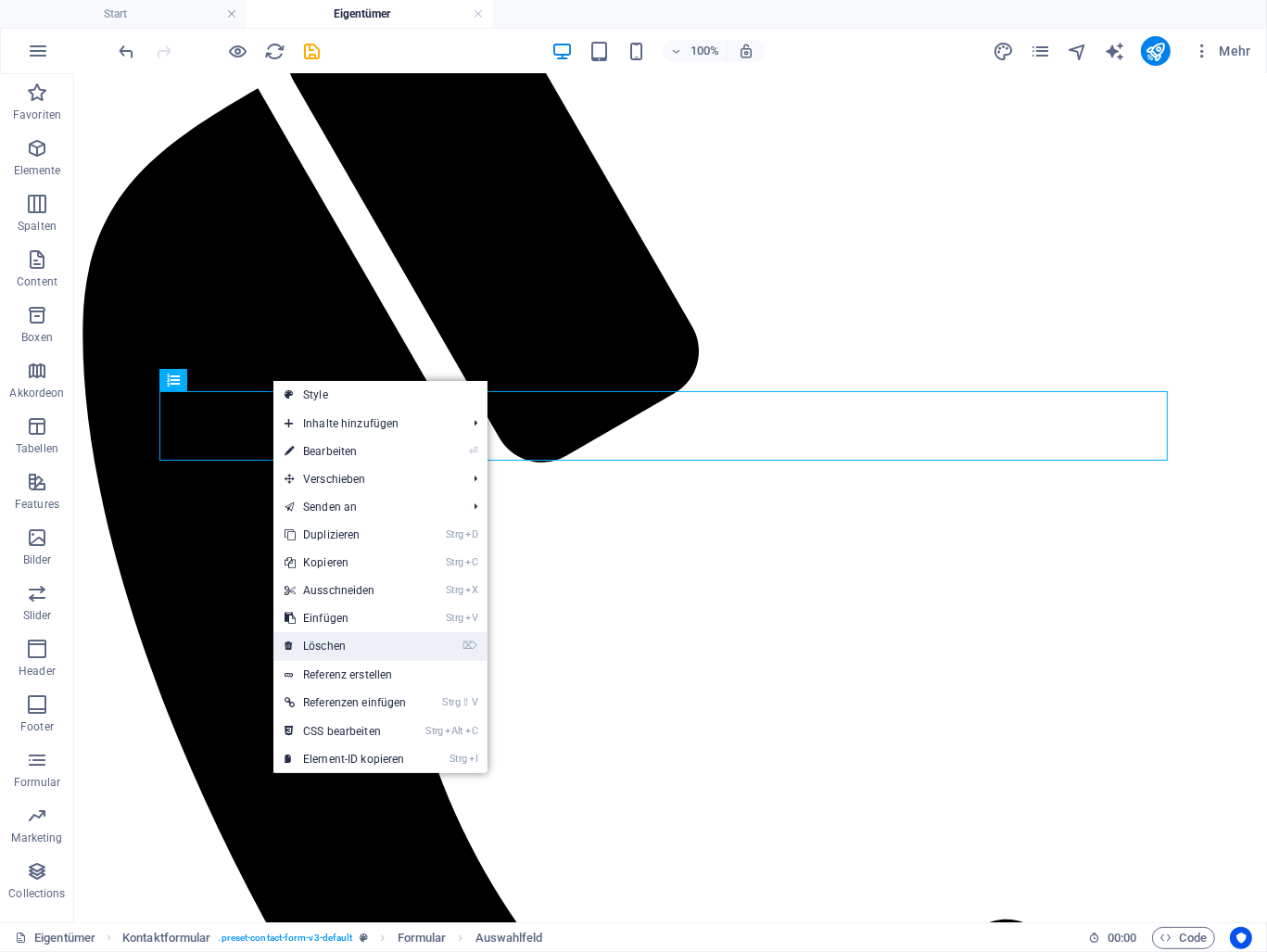
click at [350, 641] on link "⌦ Löschen" at bounding box center [346, 646] width 144 height 28
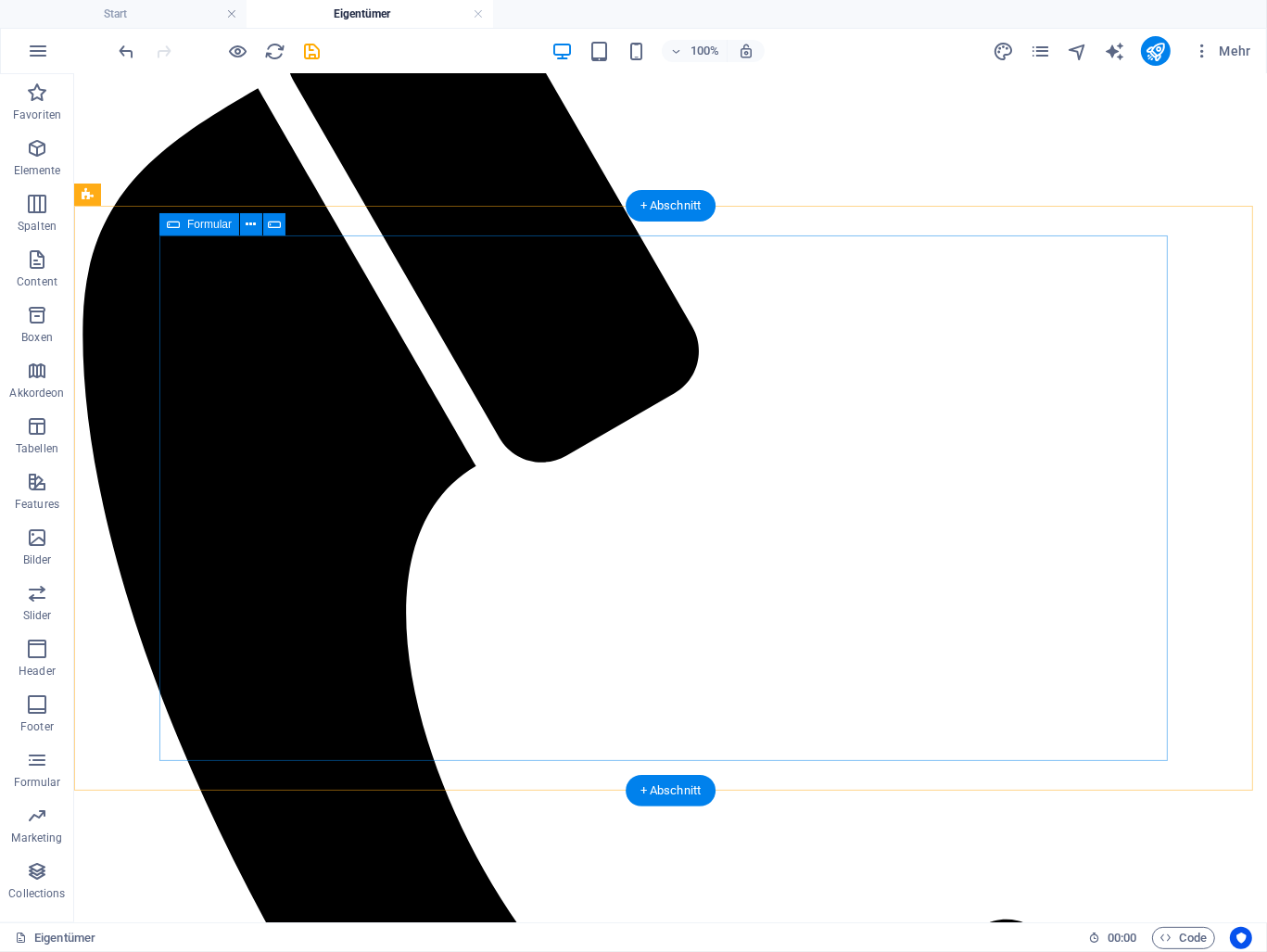
scroll to position [797, 0]
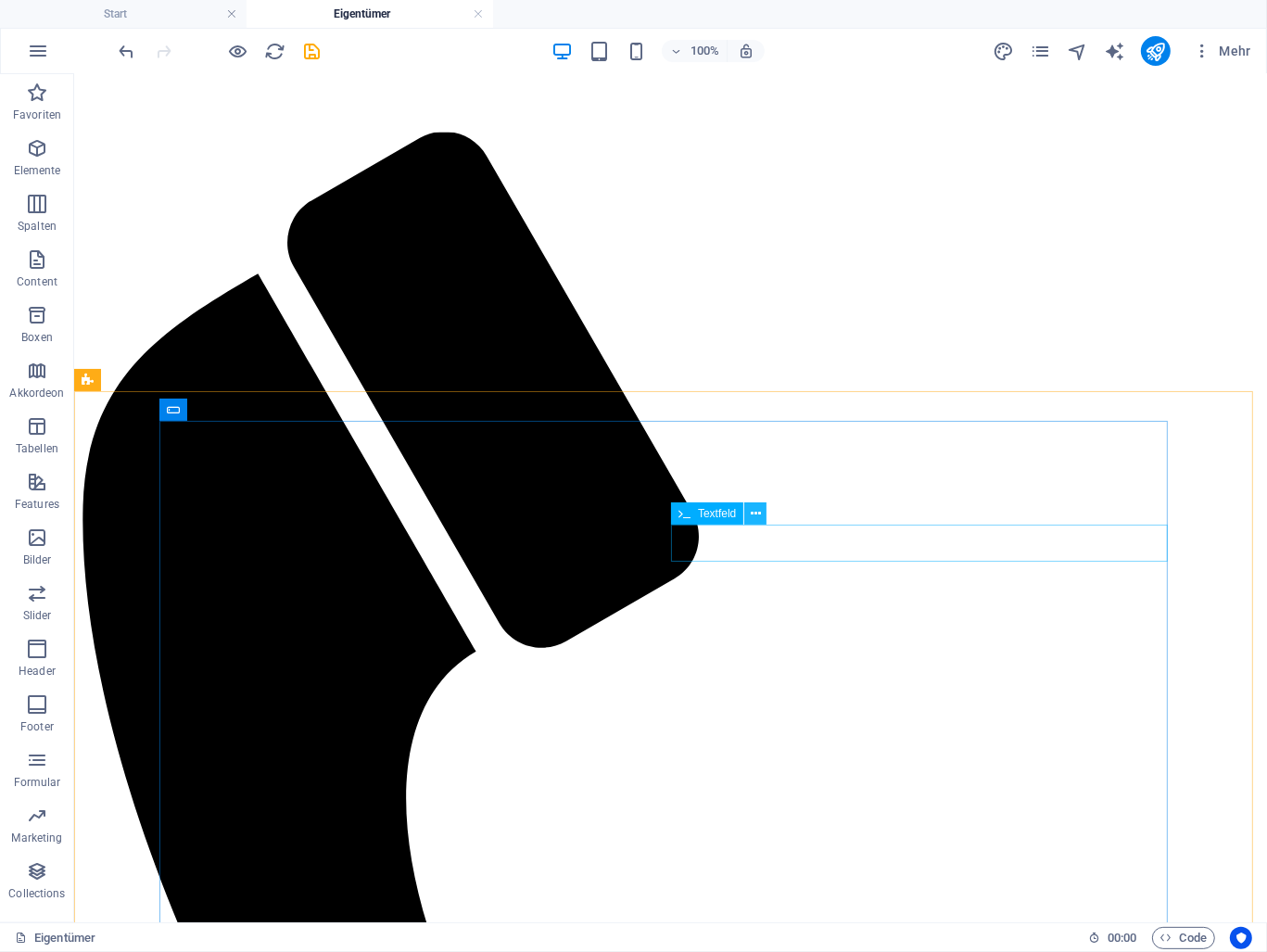
click at [751, 515] on icon at bounding box center [755, 515] width 10 height 20
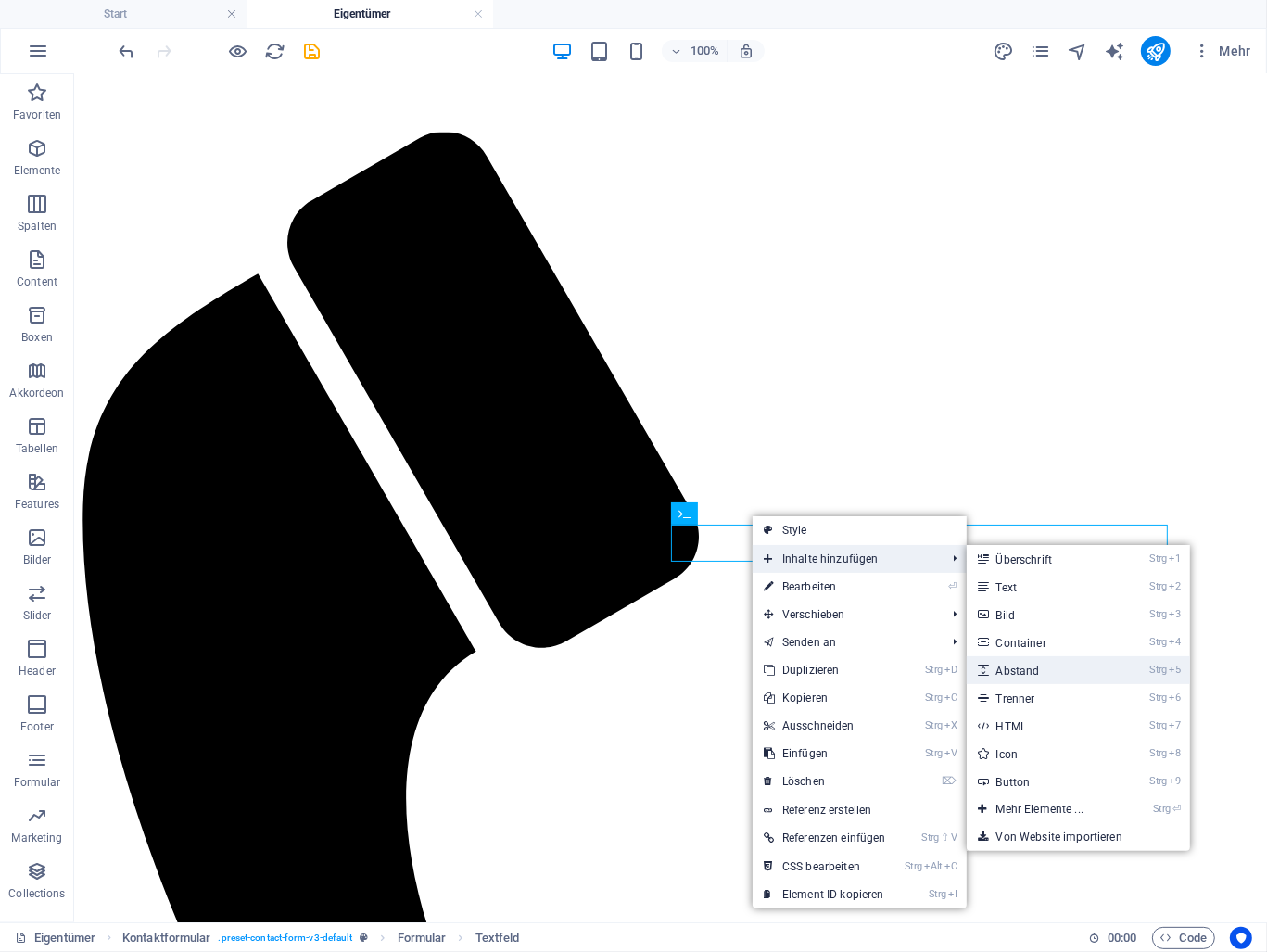
click at [1093, 672] on link "Strg 5 Abstand" at bounding box center [1044, 671] width 154 height 28
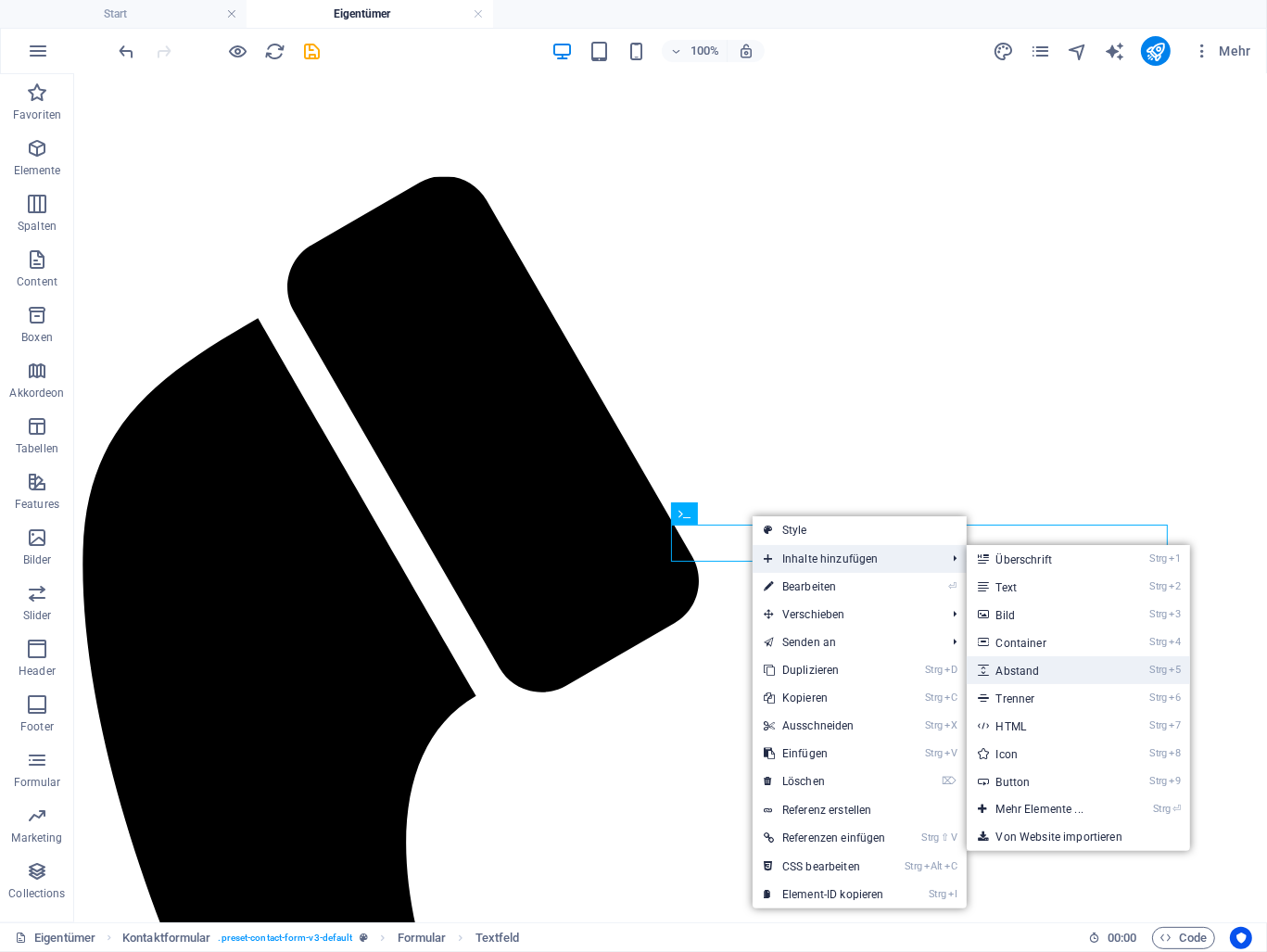
select select "px"
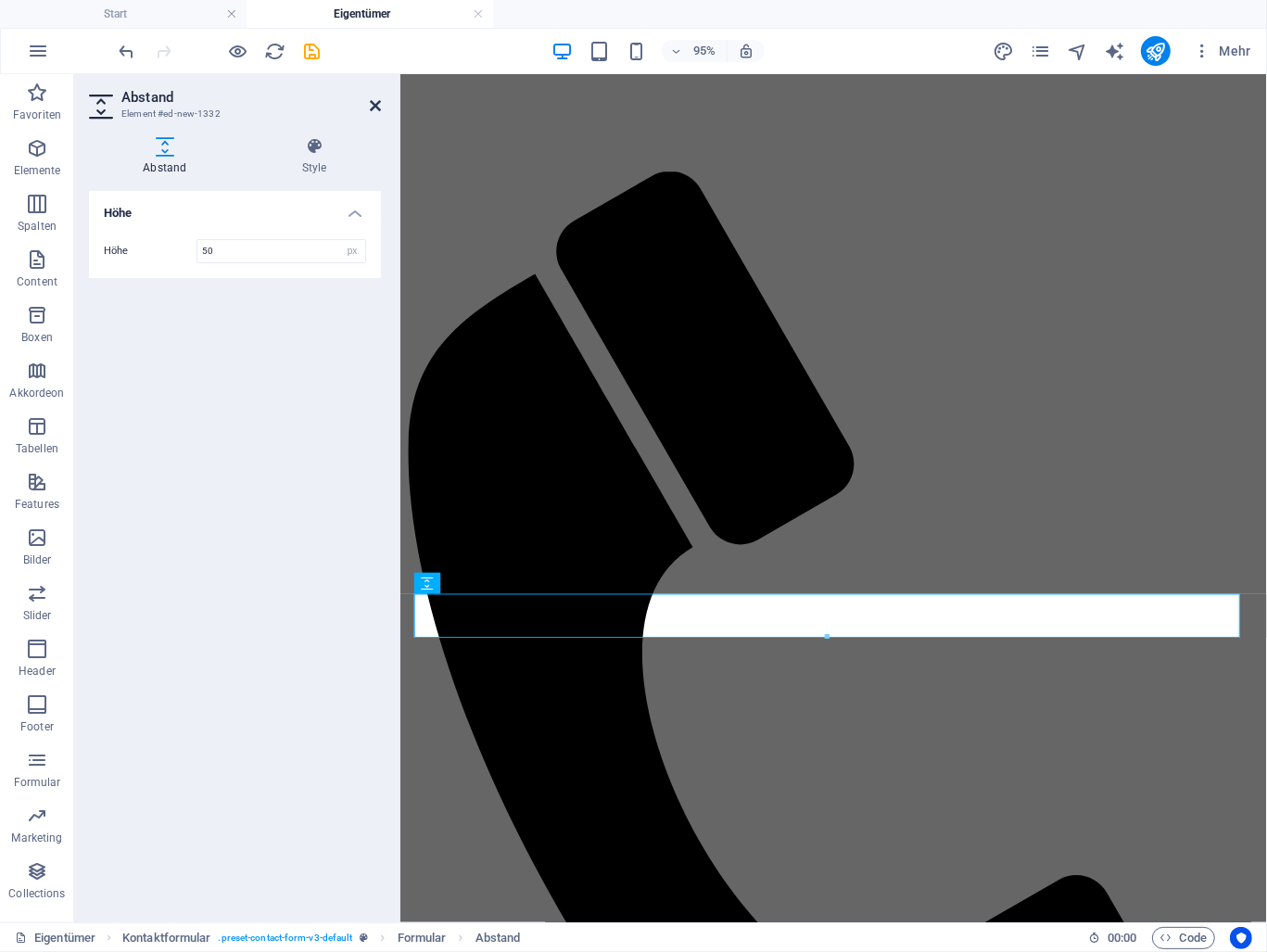
drag, startPoint x: 373, startPoint y: 105, endPoint x: 441, endPoint y: 153, distance: 83.2
click at [373, 105] on icon at bounding box center [375, 106] width 11 height 15
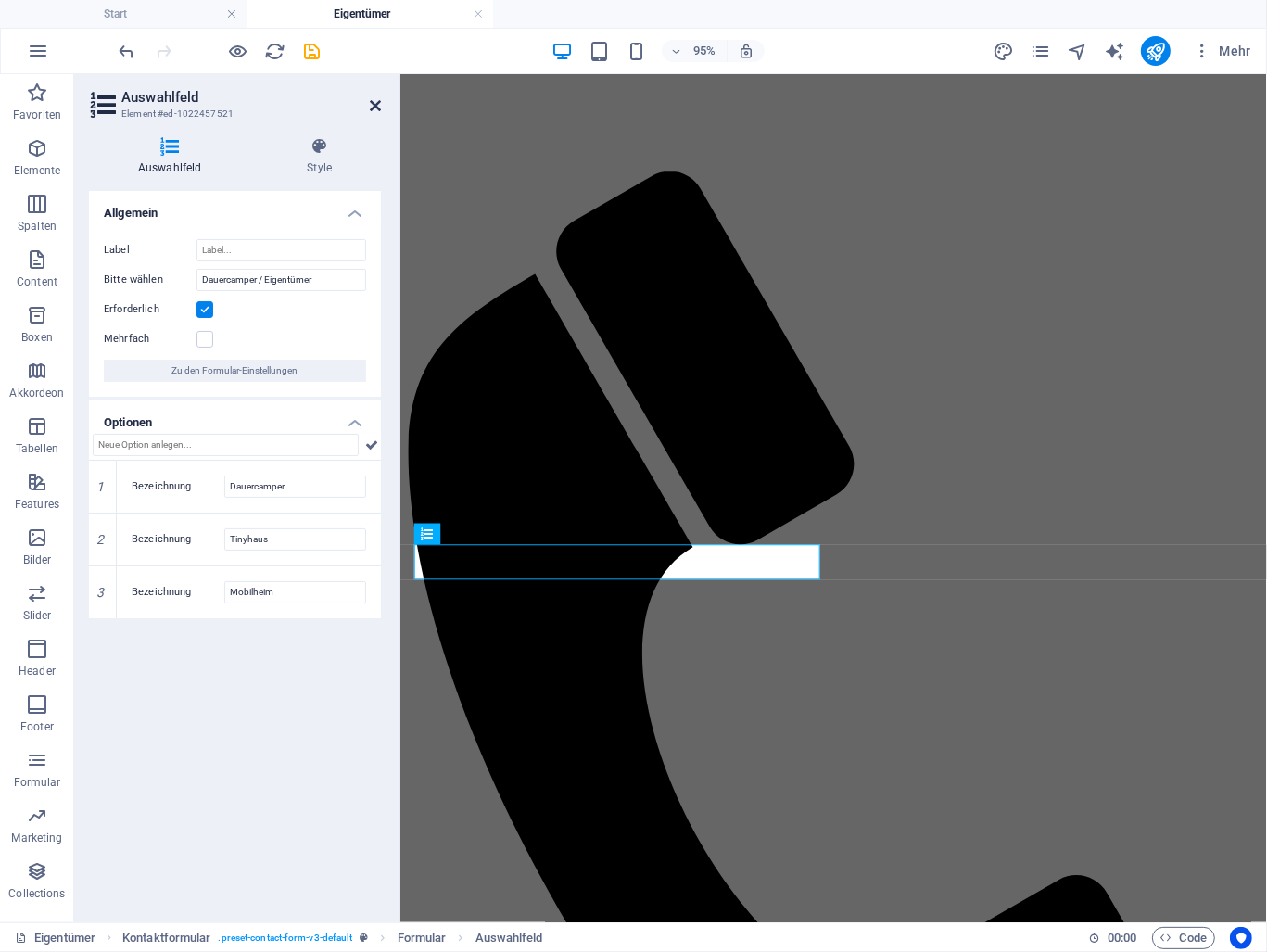
click at [376, 104] on icon at bounding box center [375, 106] width 11 height 15
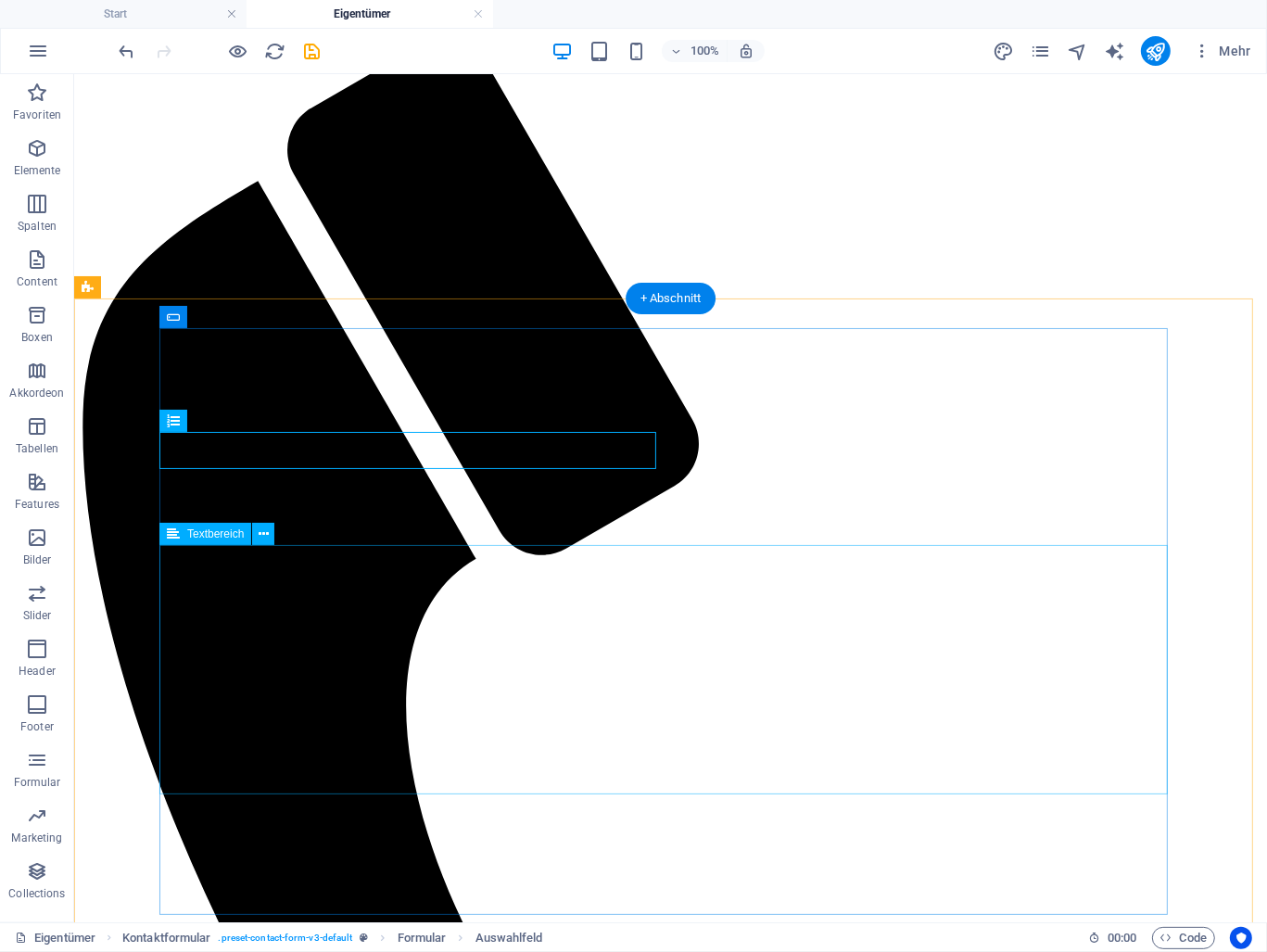
scroll to position [983, 0]
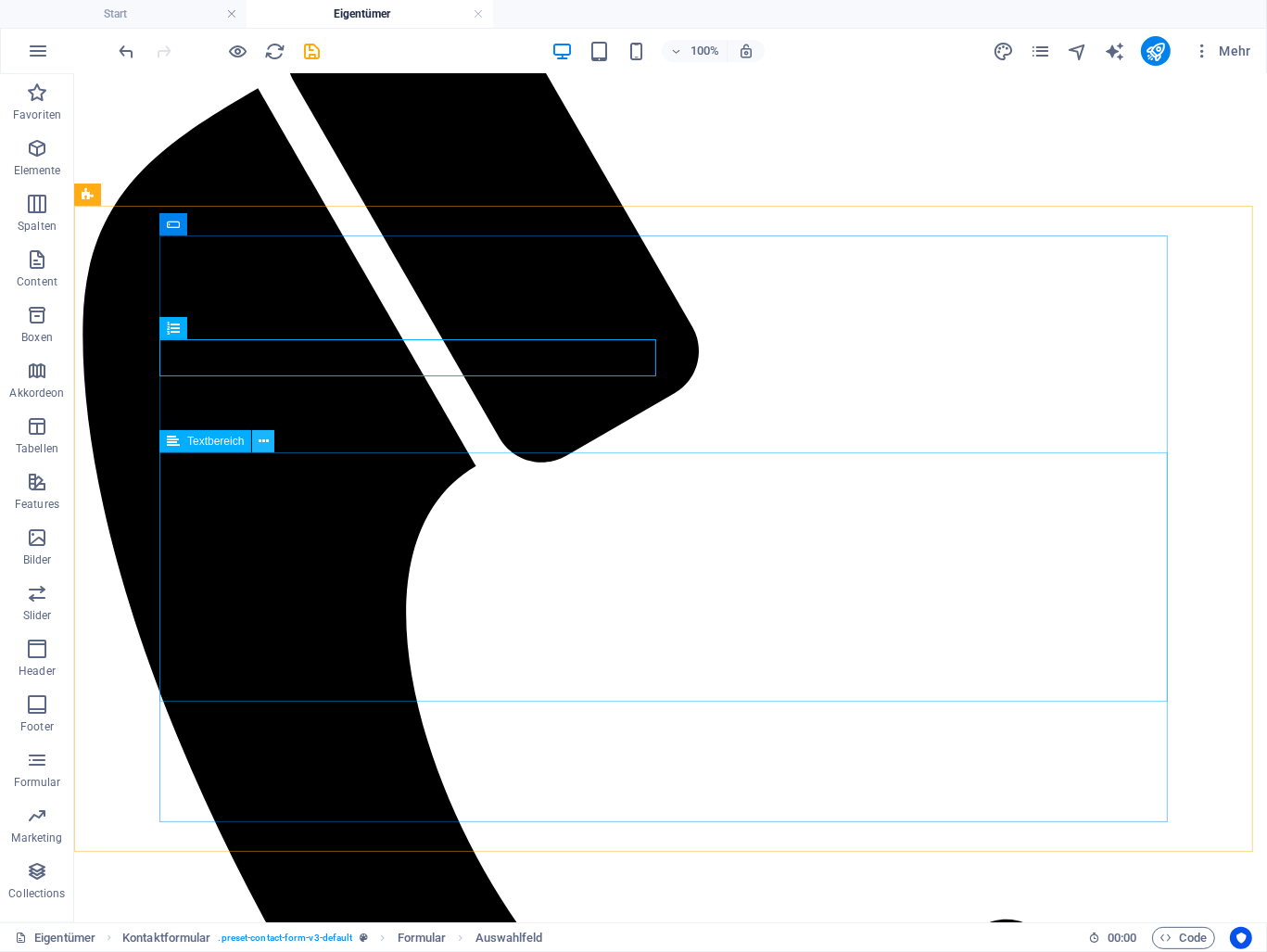
click at [259, 444] on icon at bounding box center [264, 441] width 10 height 20
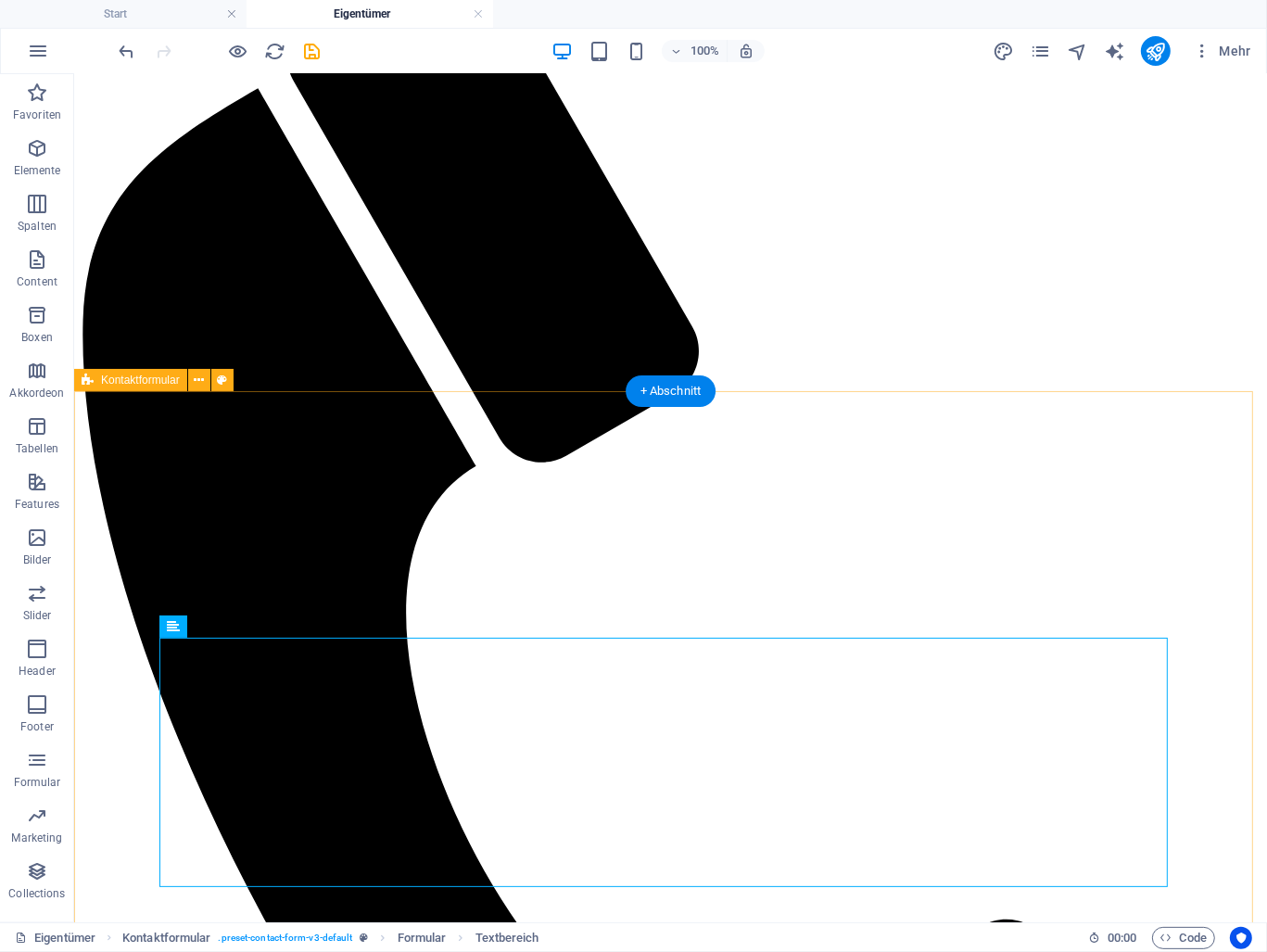
scroll to position [797, 0]
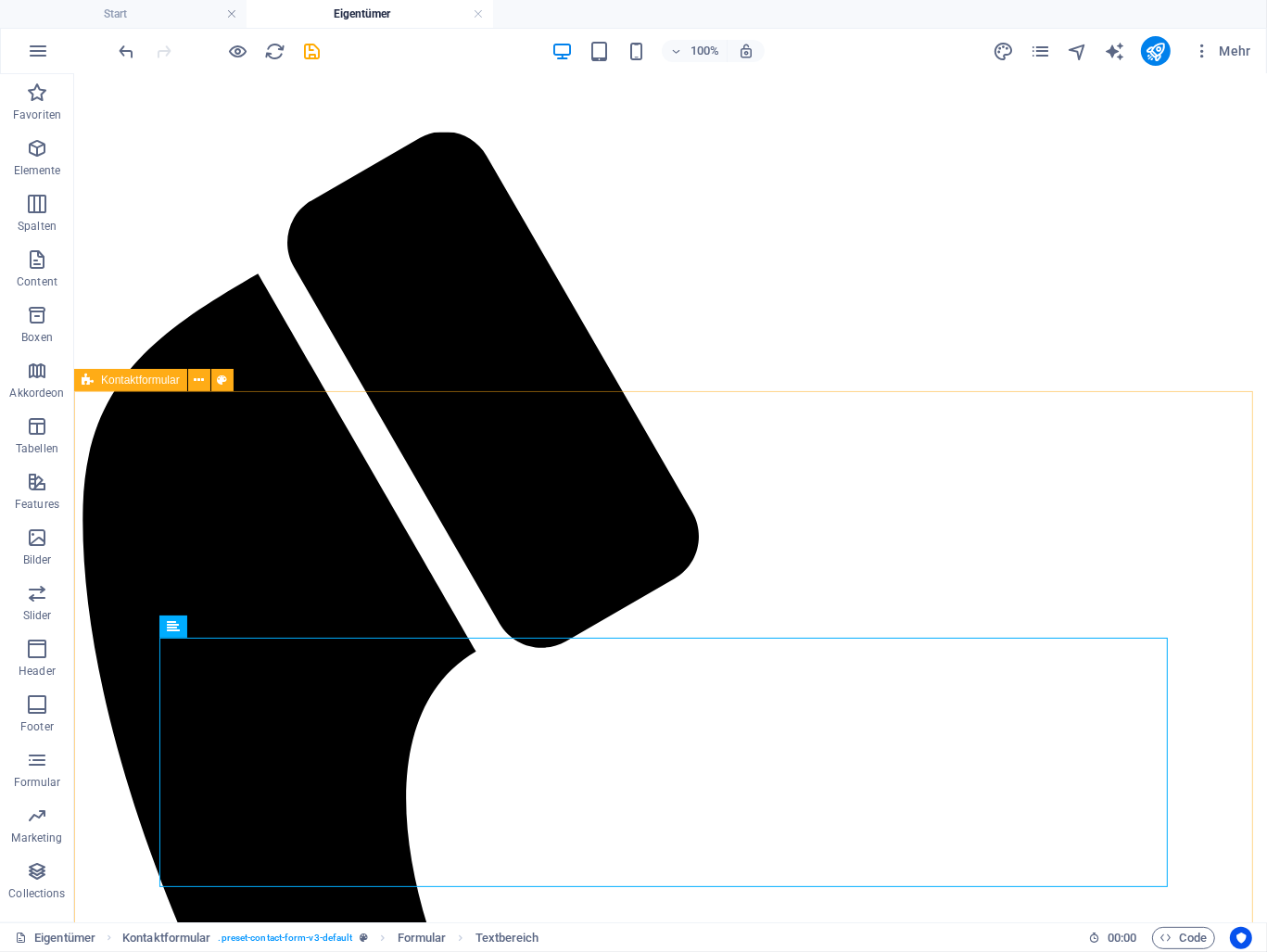
click at [132, 376] on span "Kontaktformular" at bounding box center [140, 379] width 79 height 11
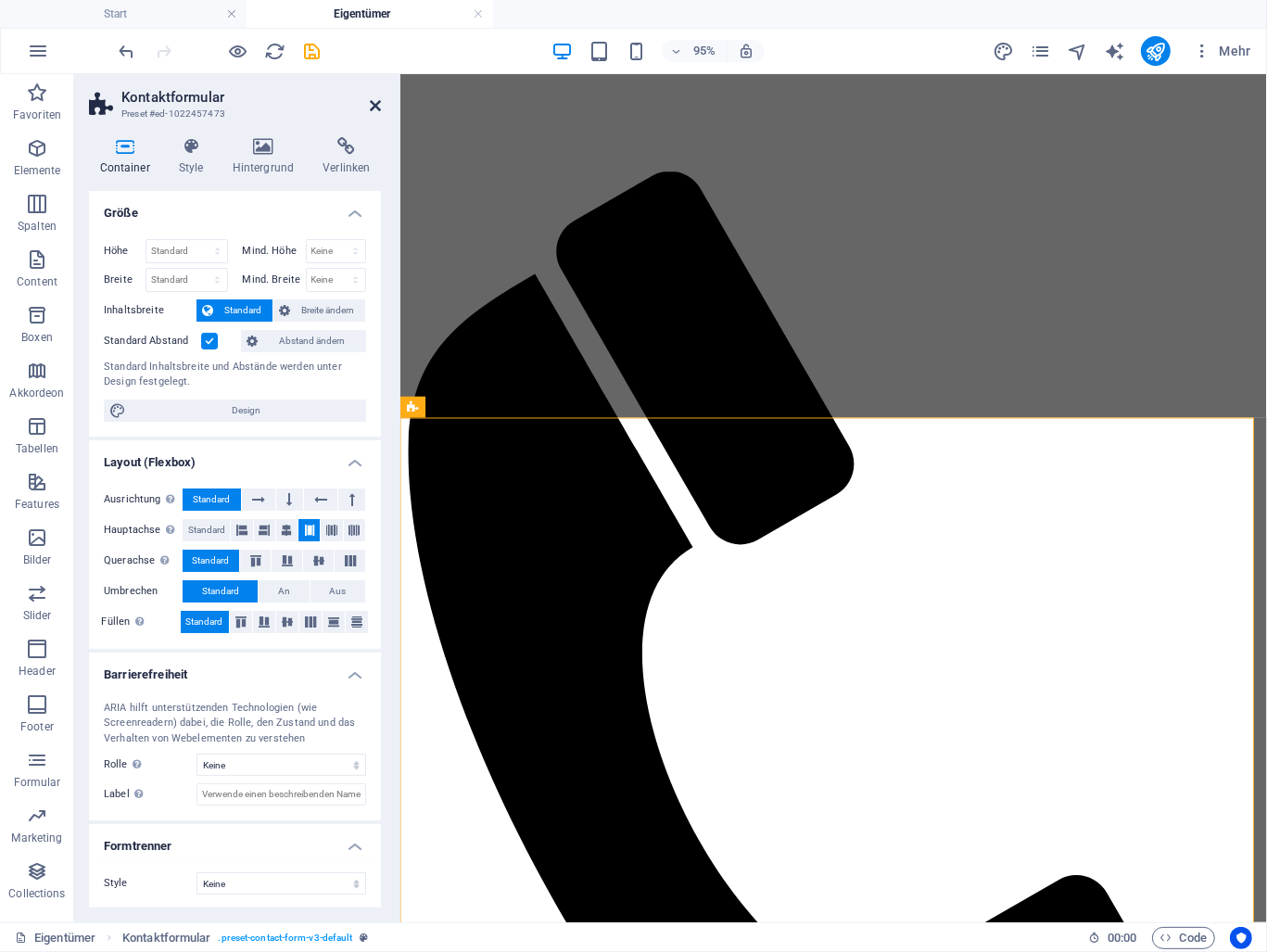
click at [378, 107] on icon at bounding box center [375, 106] width 11 height 15
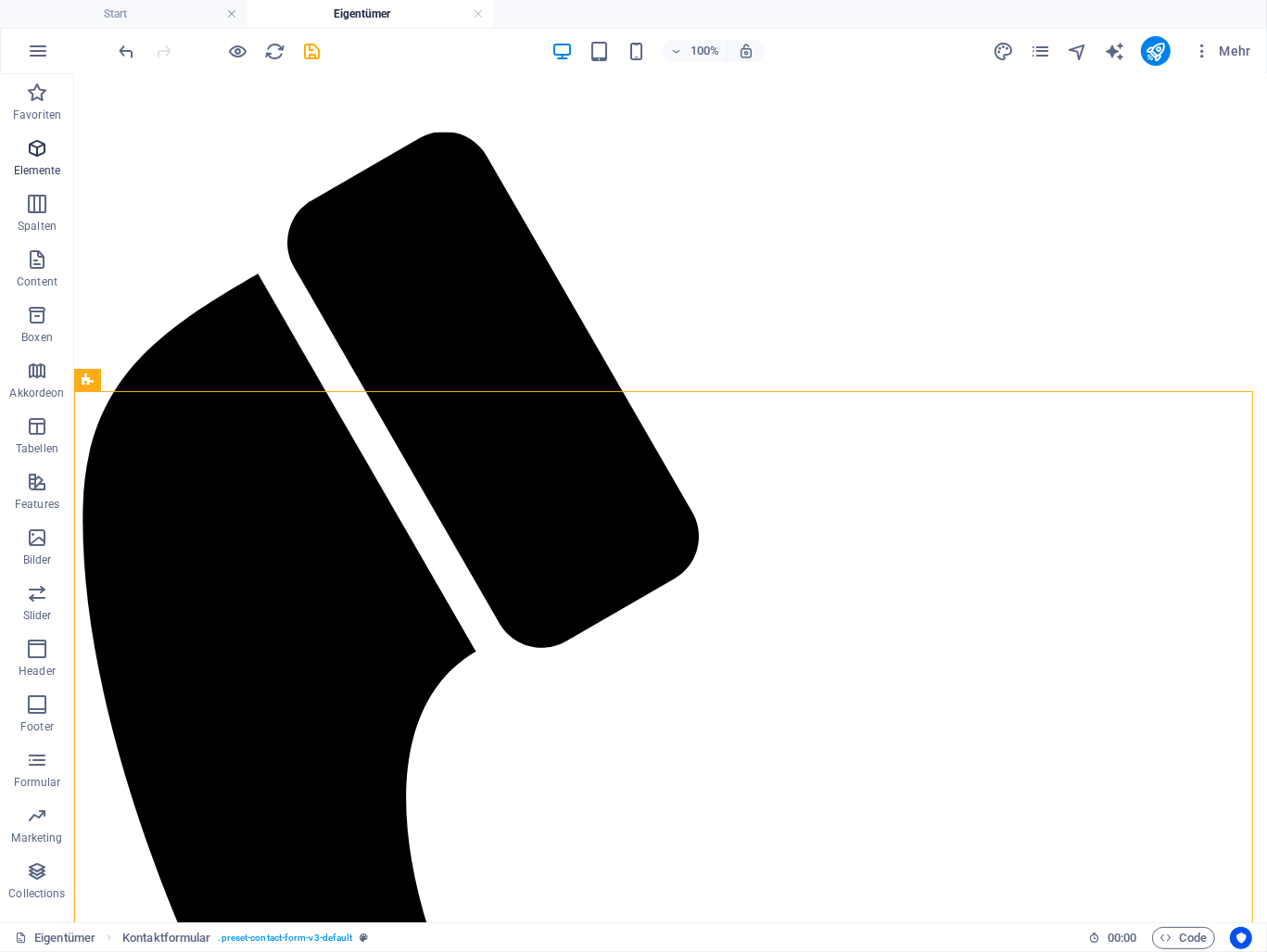
click at [41, 163] on p "Elemente" at bounding box center [38, 170] width 47 height 15
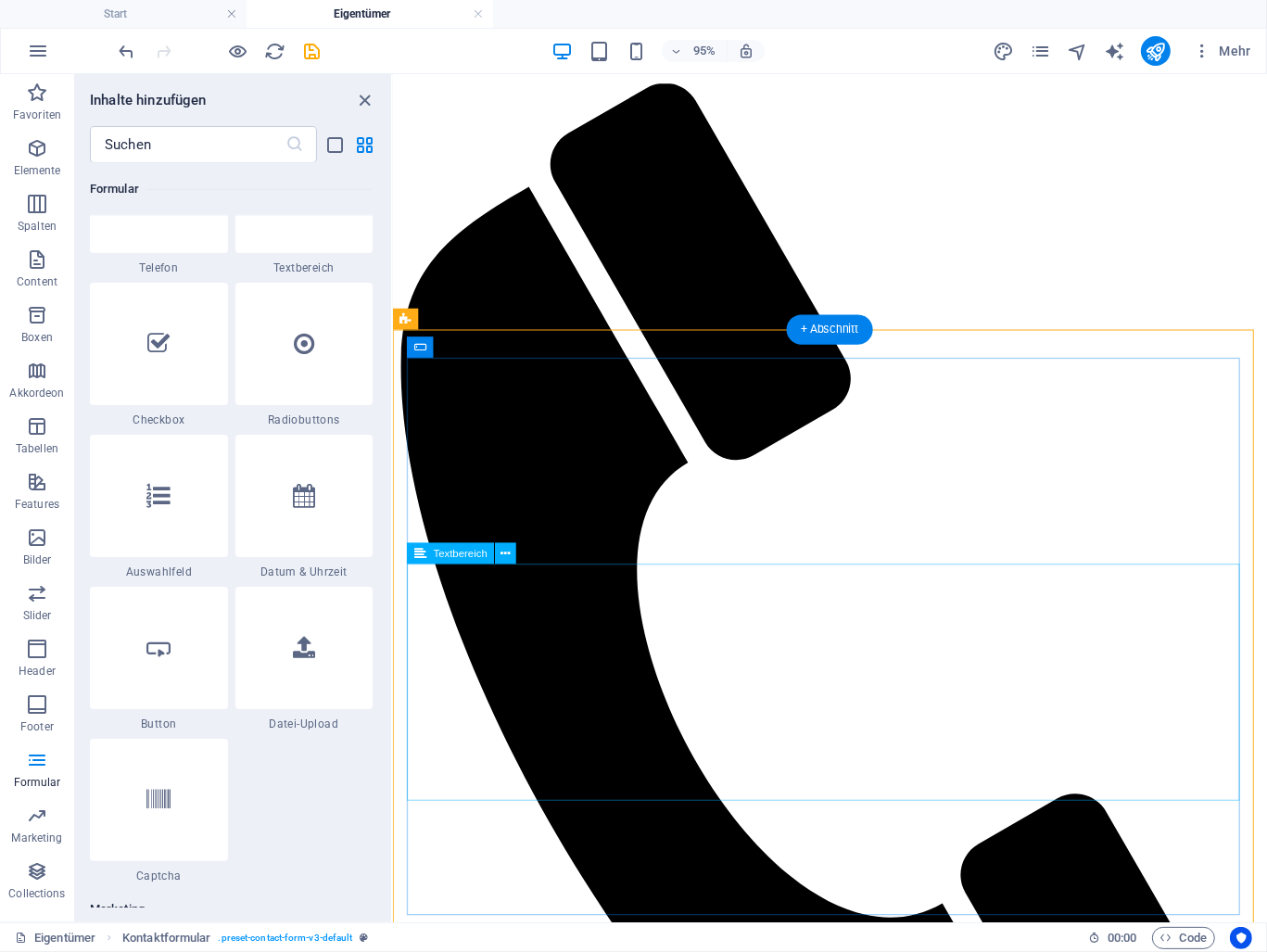
scroll to position [983, 0]
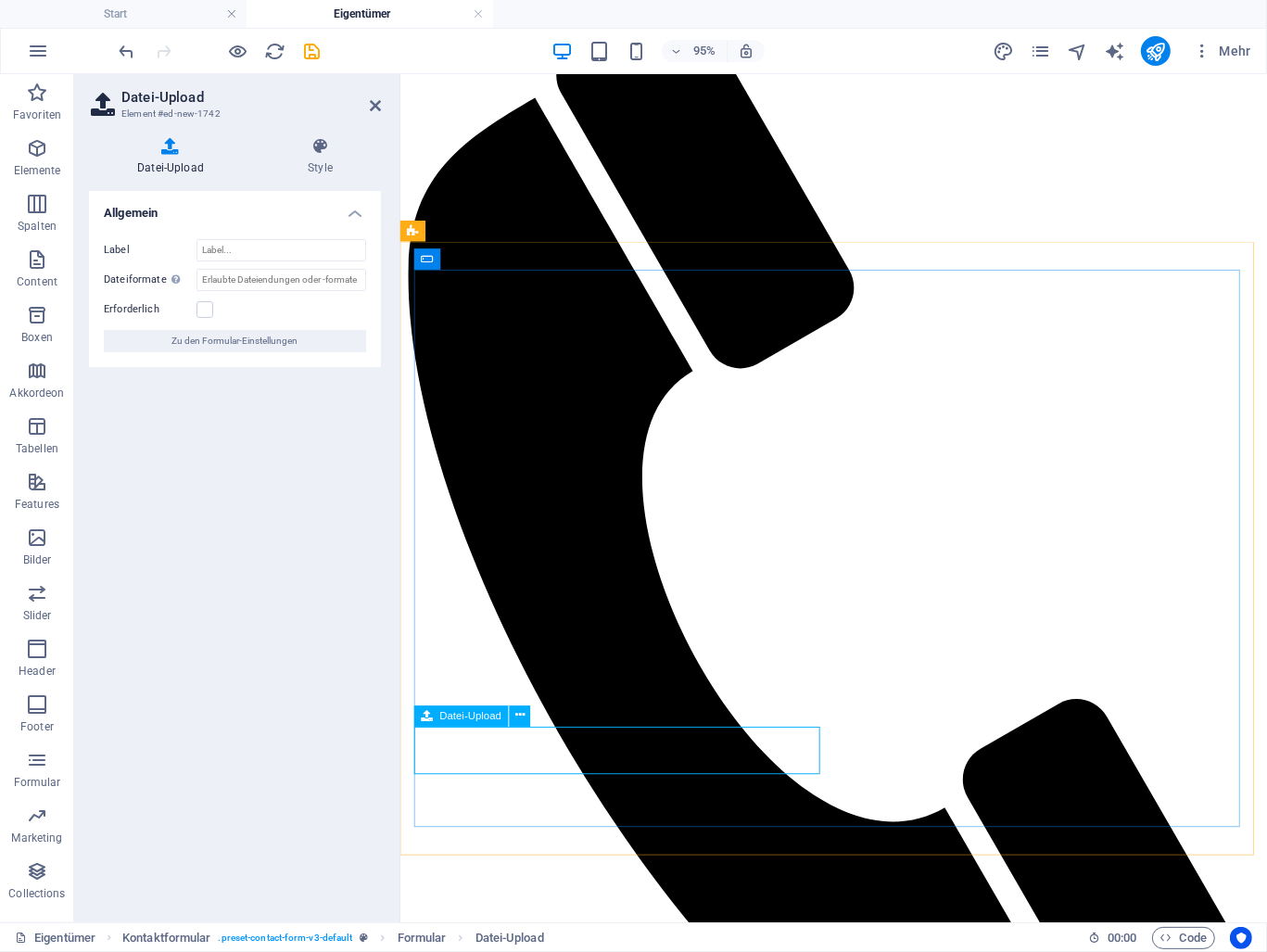
click at [519, 715] on icon at bounding box center [519, 715] width 9 height 19
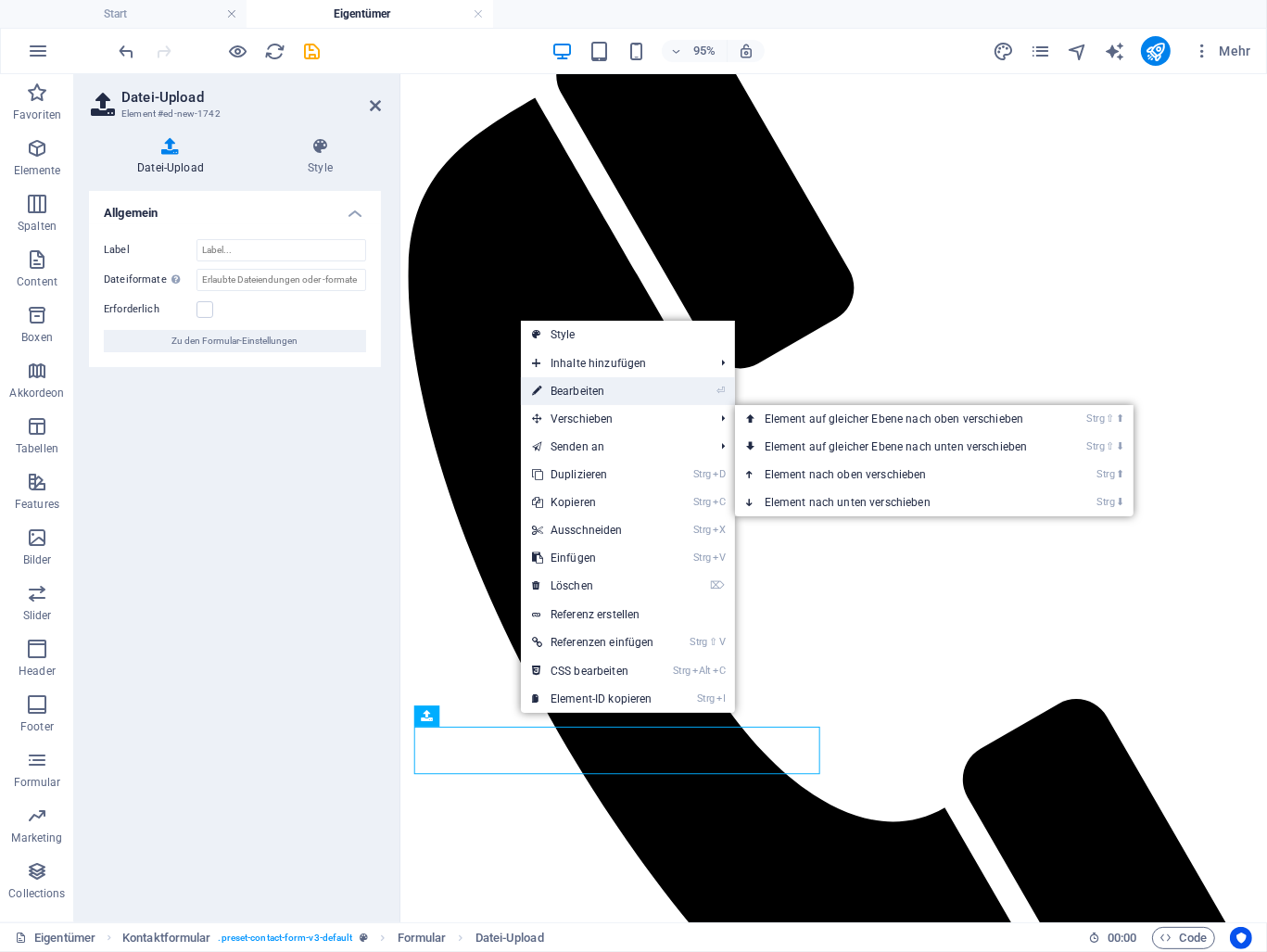
click at [625, 386] on link "⏎ Bearbeiten" at bounding box center [594, 391] width 144 height 28
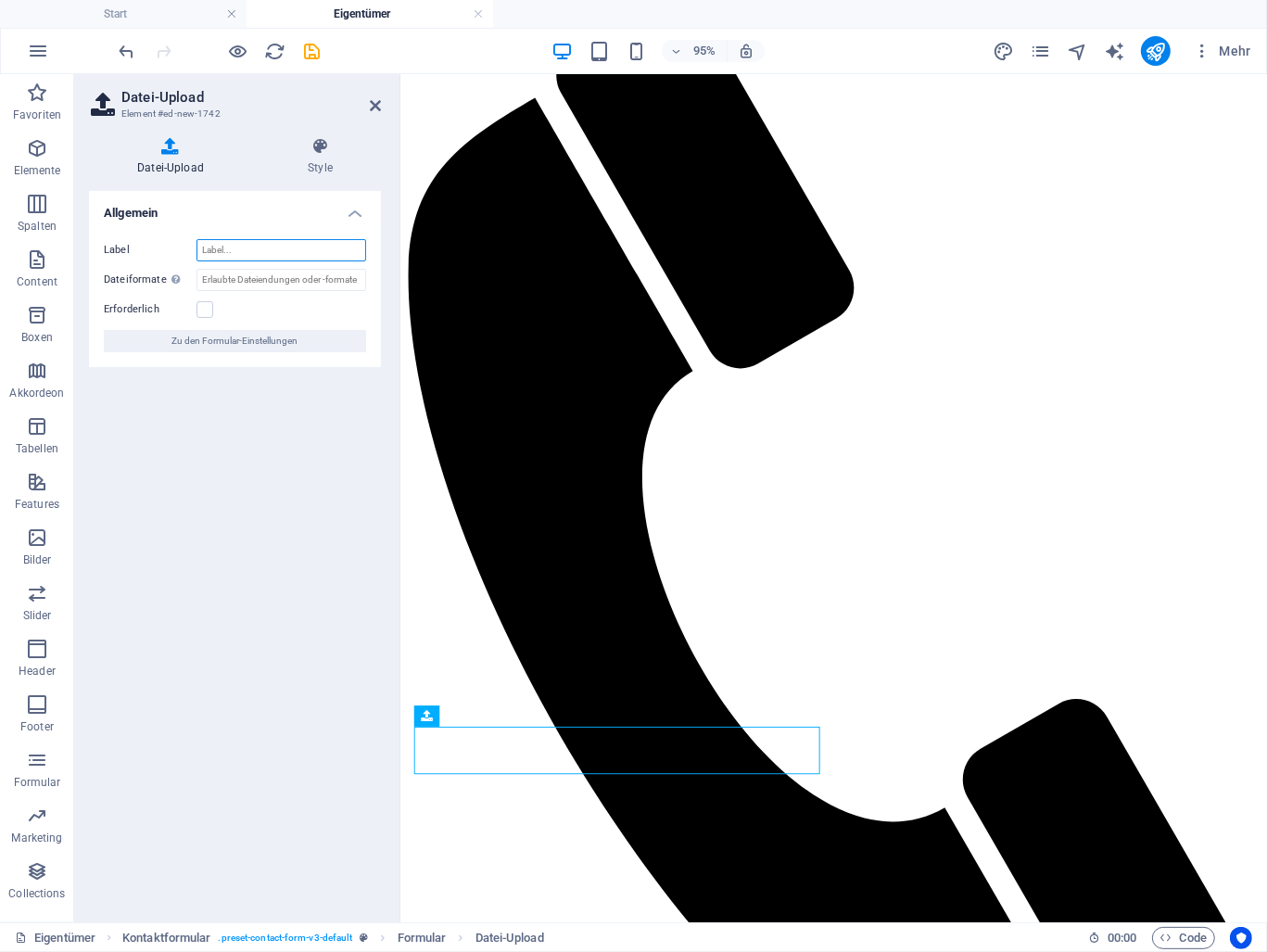
click at [274, 250] on input "Label" at bounding box center [281, 250] width 170 height 23
type input "Bilder hochladen"
click at [311, 166] on h4 "Style" at bounding box center [320, 156] width 121 height 39
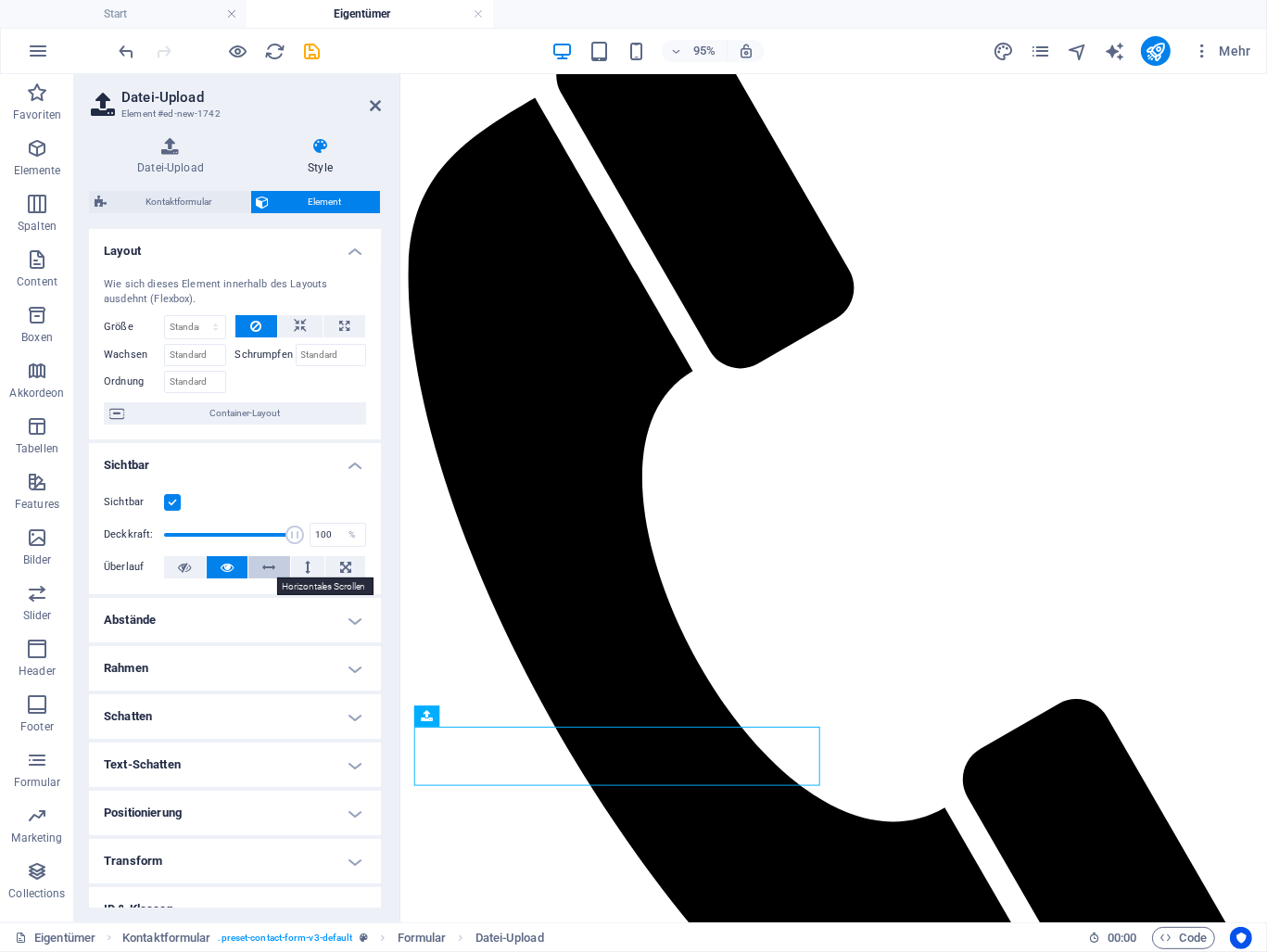
click at [272, 573] on icon at bounding box center [270, 567] width 13 height 23
click at [229, 567] on icon at bounding box center [226, 567] width 13 height 23
click at [300, 567] on button at bounding box center [308, 567] width 35 height 23
click at [233, 567] on button at bounding box center [227, 567] width 41 height 23
click at [476, 466] on span "Textbereich" at bounding box center [468, 465] width 53 height 10
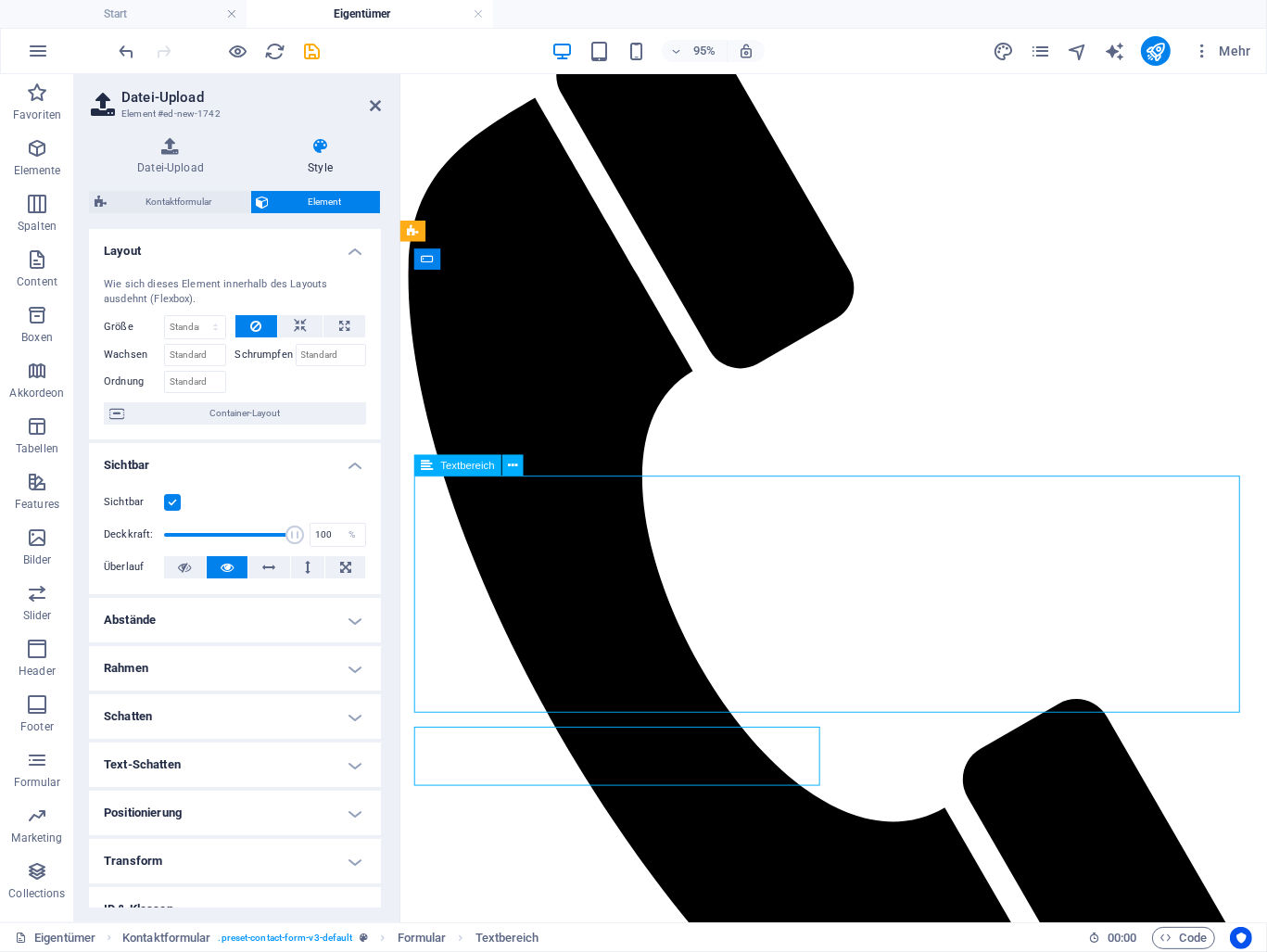
click at [476, 466] on span "Textbereich" at bounding box center [468, 465] width 53 height 10
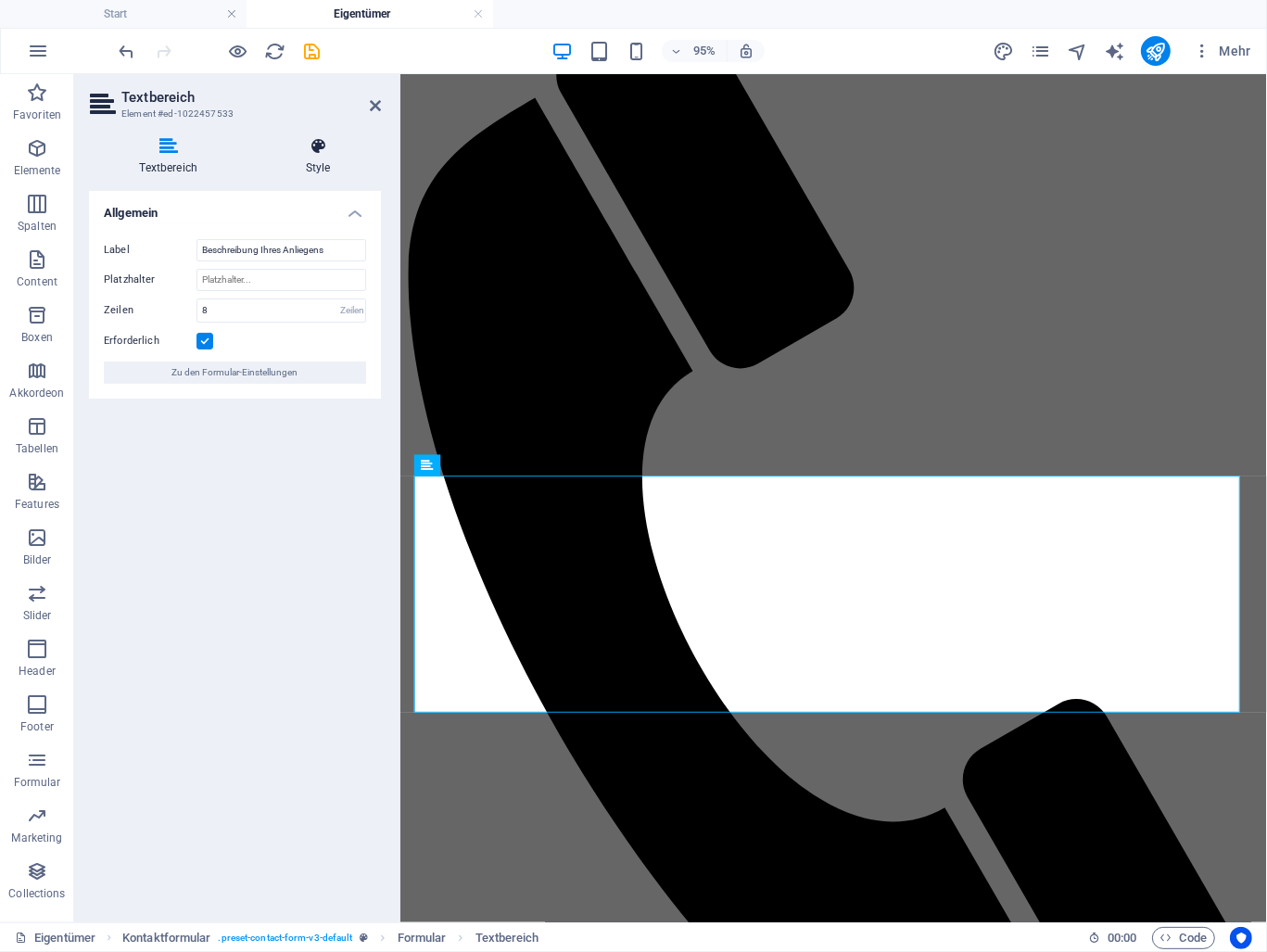
click at [334, 159] on h4 "Style" at bounding box center [318, 156] width 126 height 39
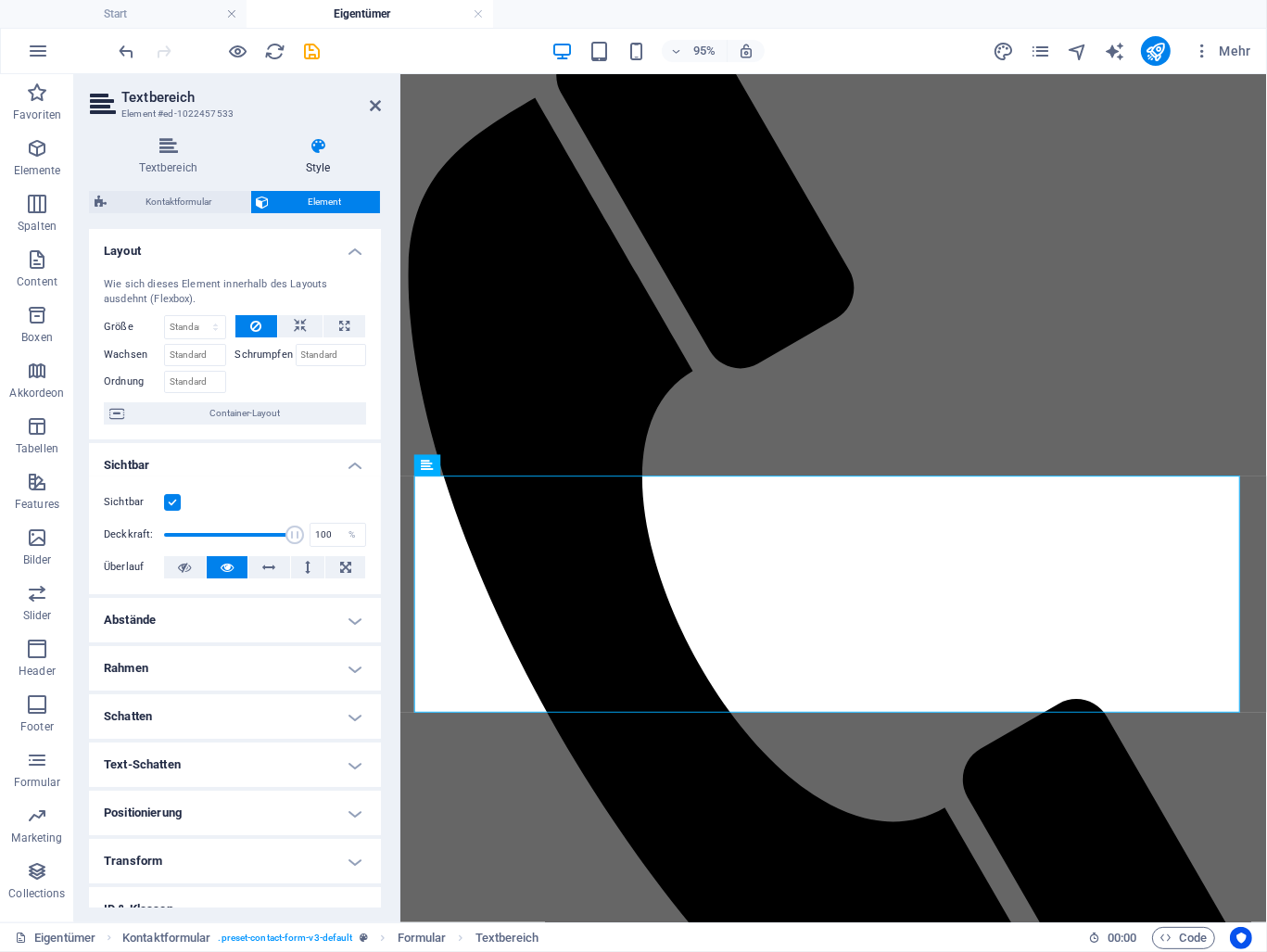
scroll to position [119, 0]
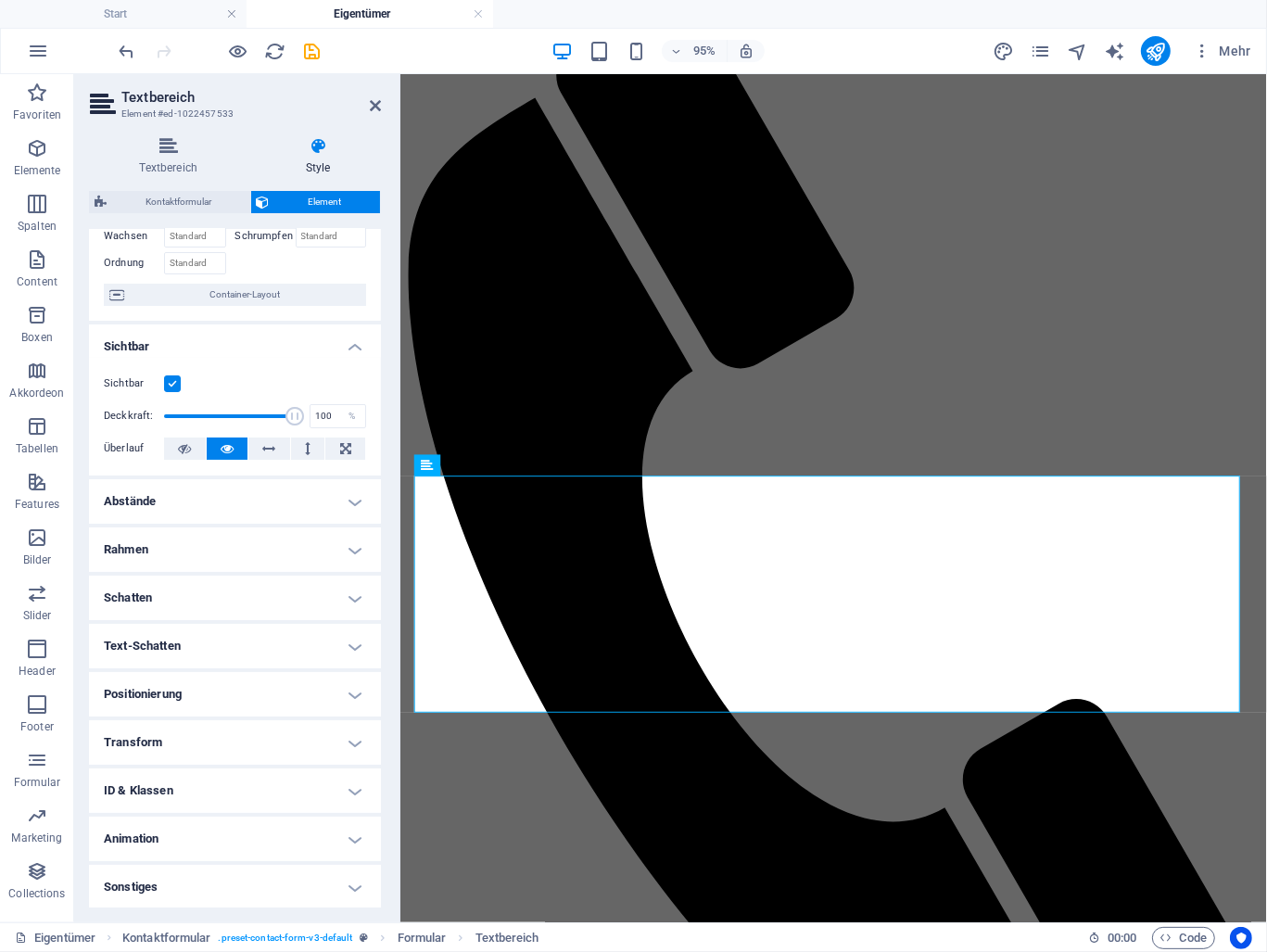
click at [295, 889] on h4 "Sonstiges" at bounding box center [235, 887] width 292 height 44
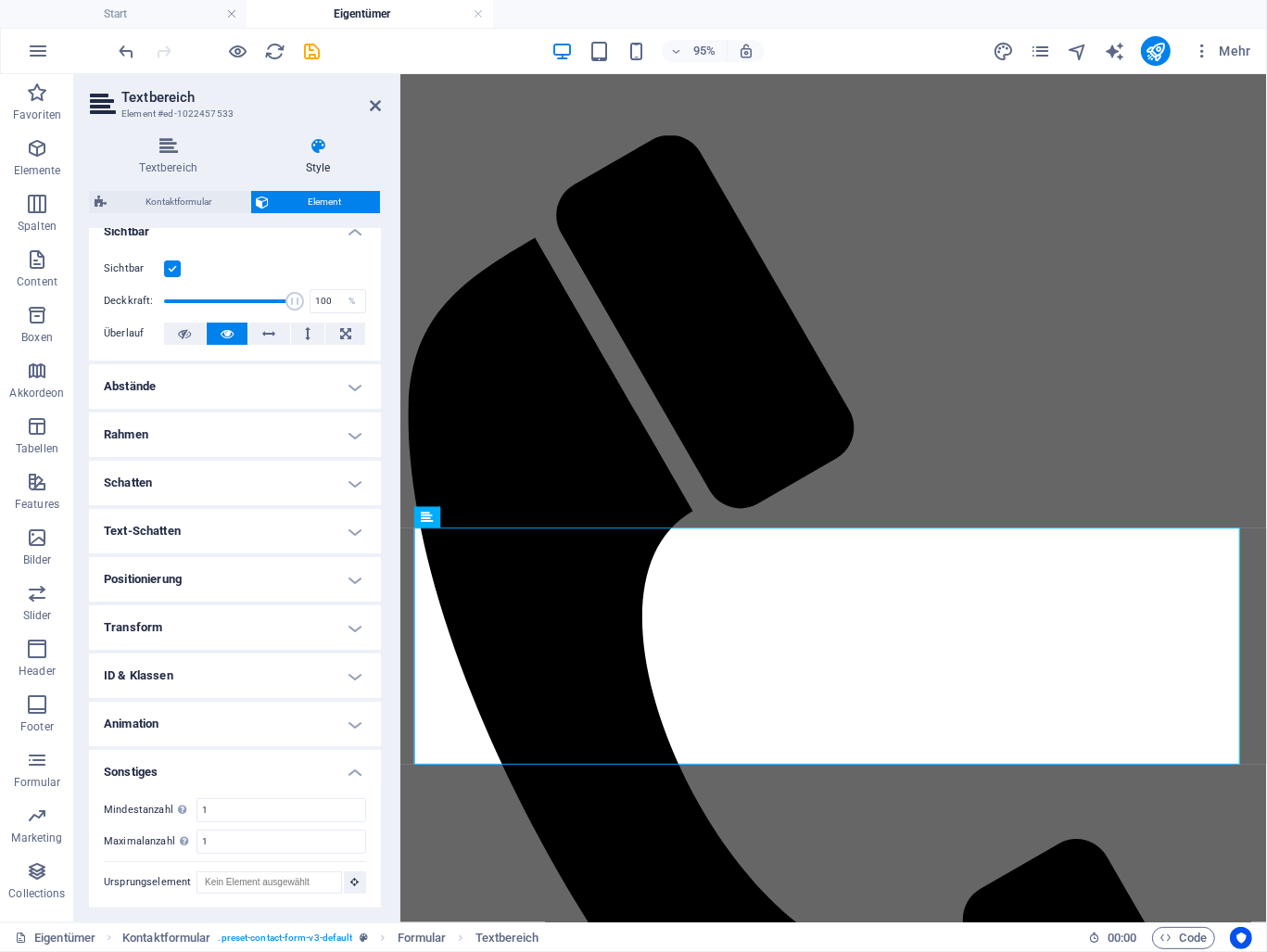
scroll to position [812, 0]
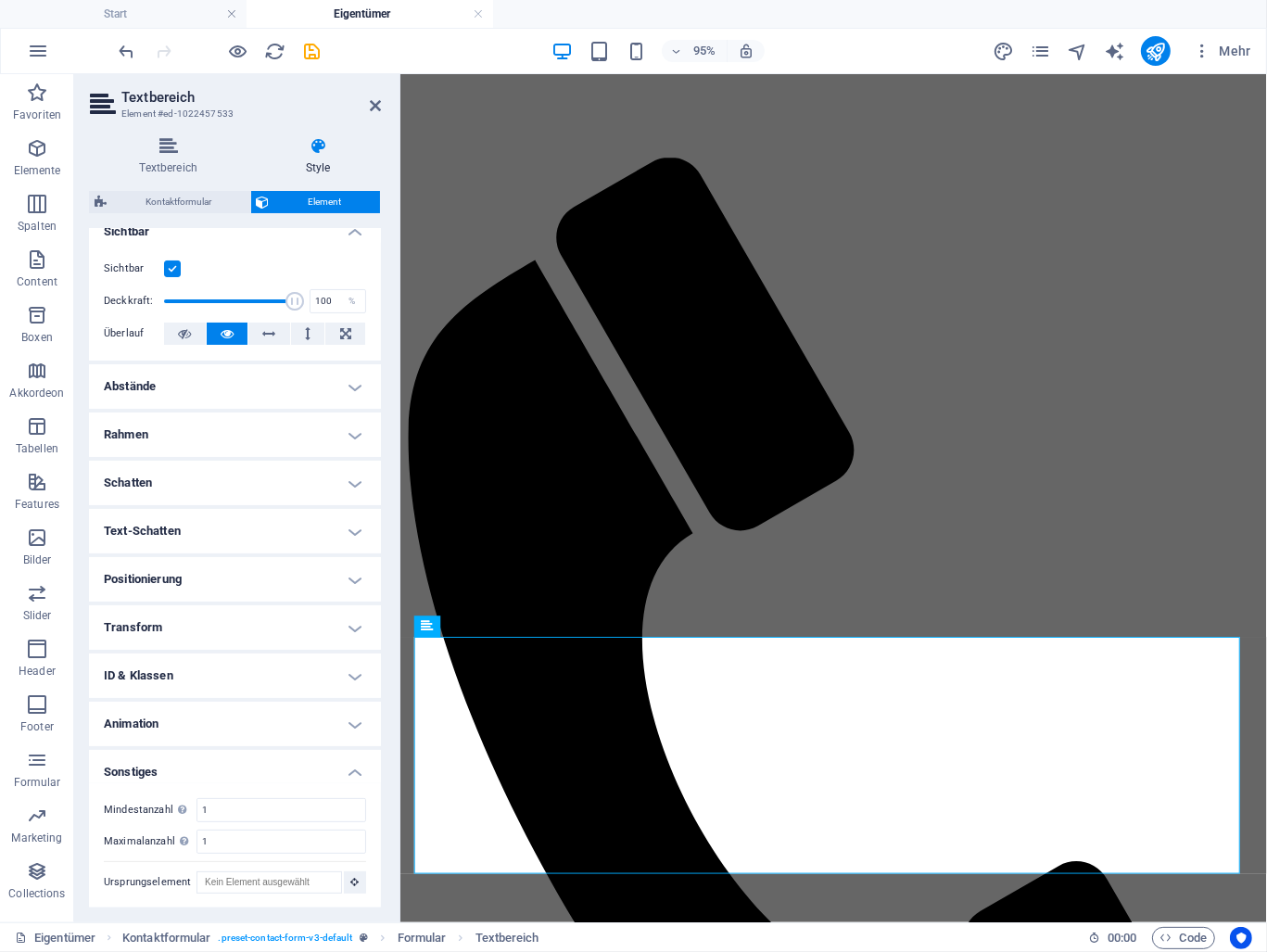
click at [349, 719] on h4 "Animation" at bounding box center [235, 724] width 292 height 44
click at [349, 719] on h4 "Animation" at bounding box center [235, 719] width 292 height 34
click at [348, 630] on h4 "Transform" at bounding box center [235, 627] width 292 height 44
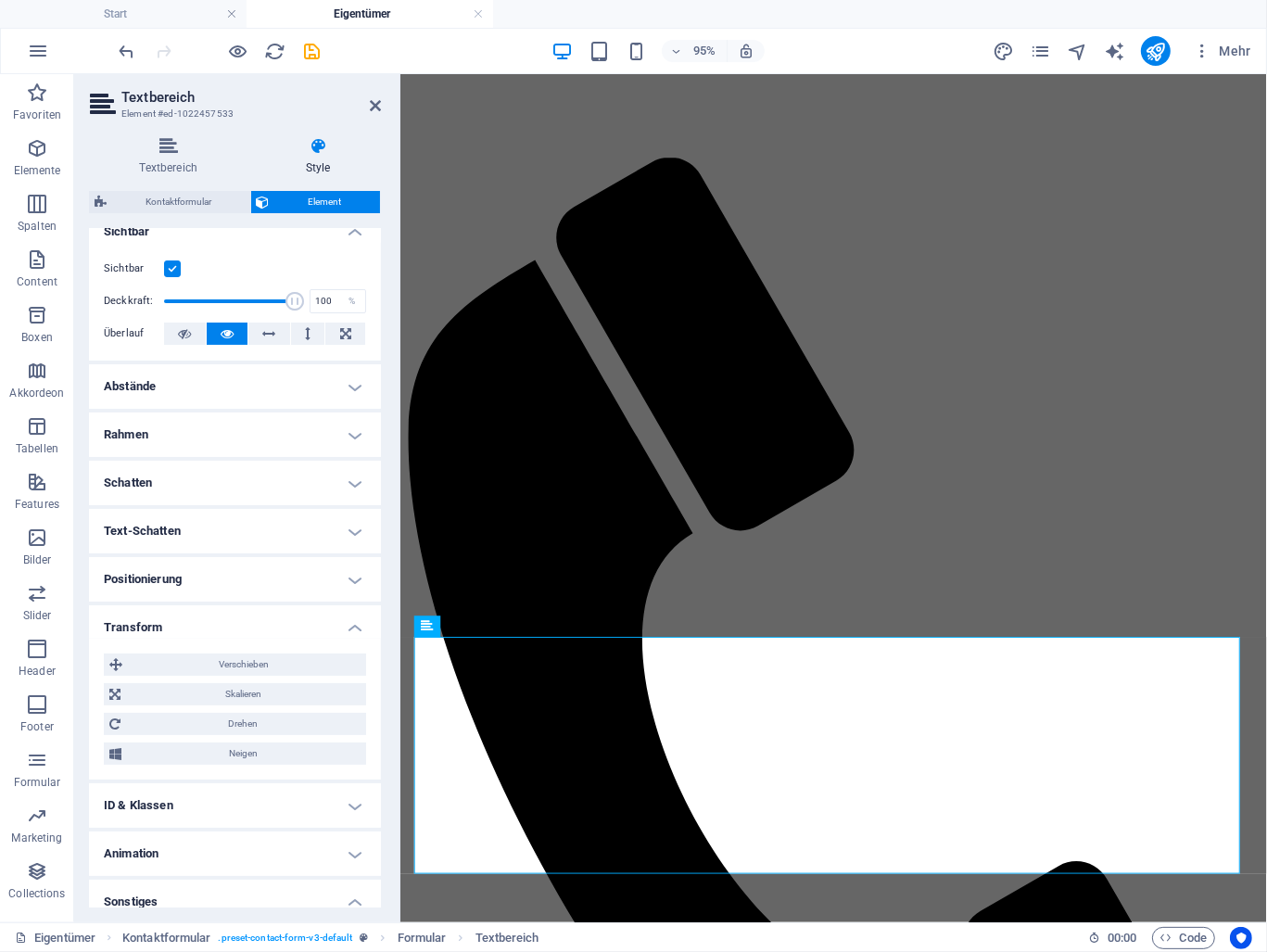
click at [348, 630] on h4 "Transform" at bounding box center [235, 622] width 292 height 34
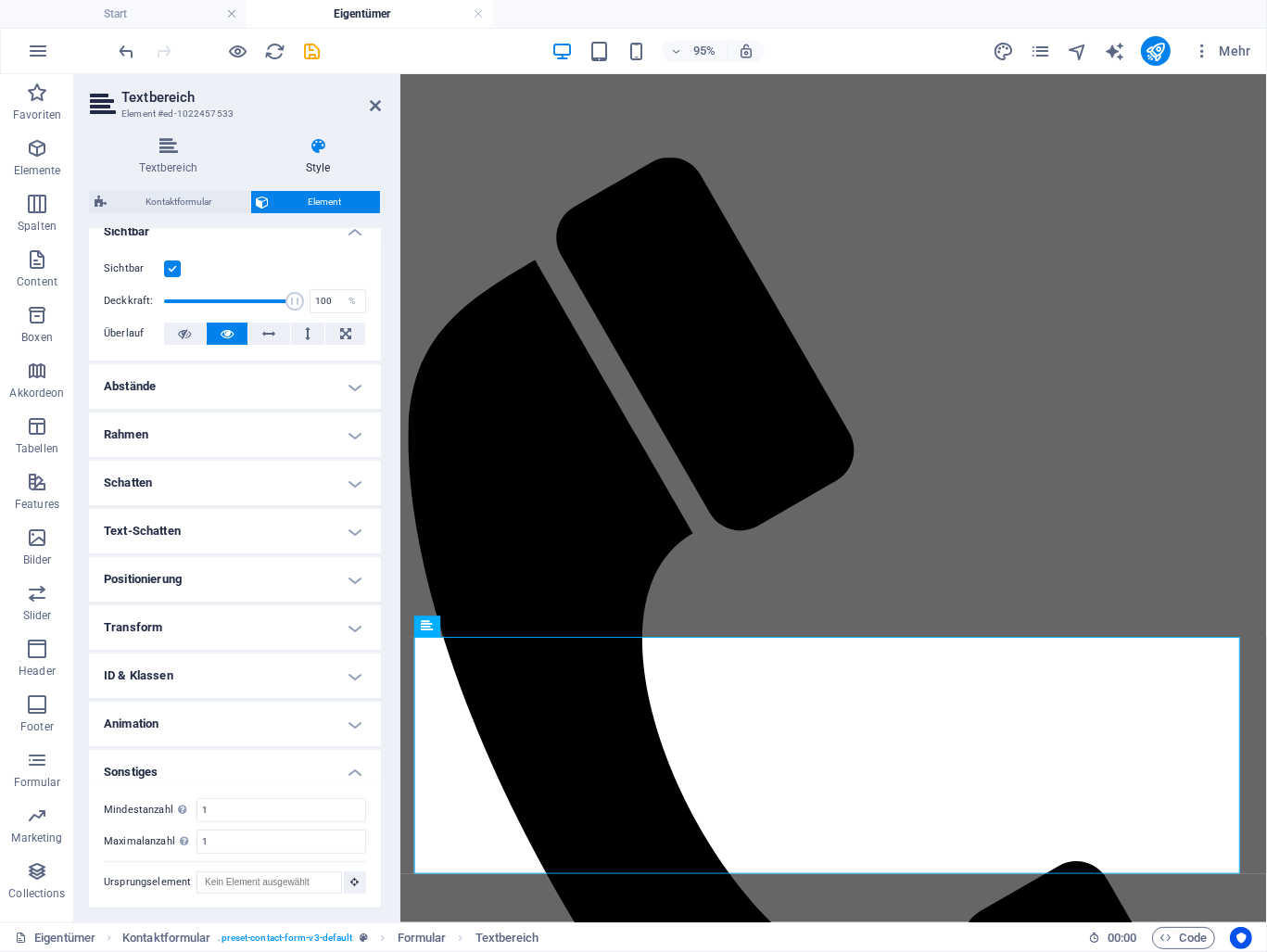
click at [349, 577] on h4 "Positionierung" at bounding box center [235, 579] width 292 height 44
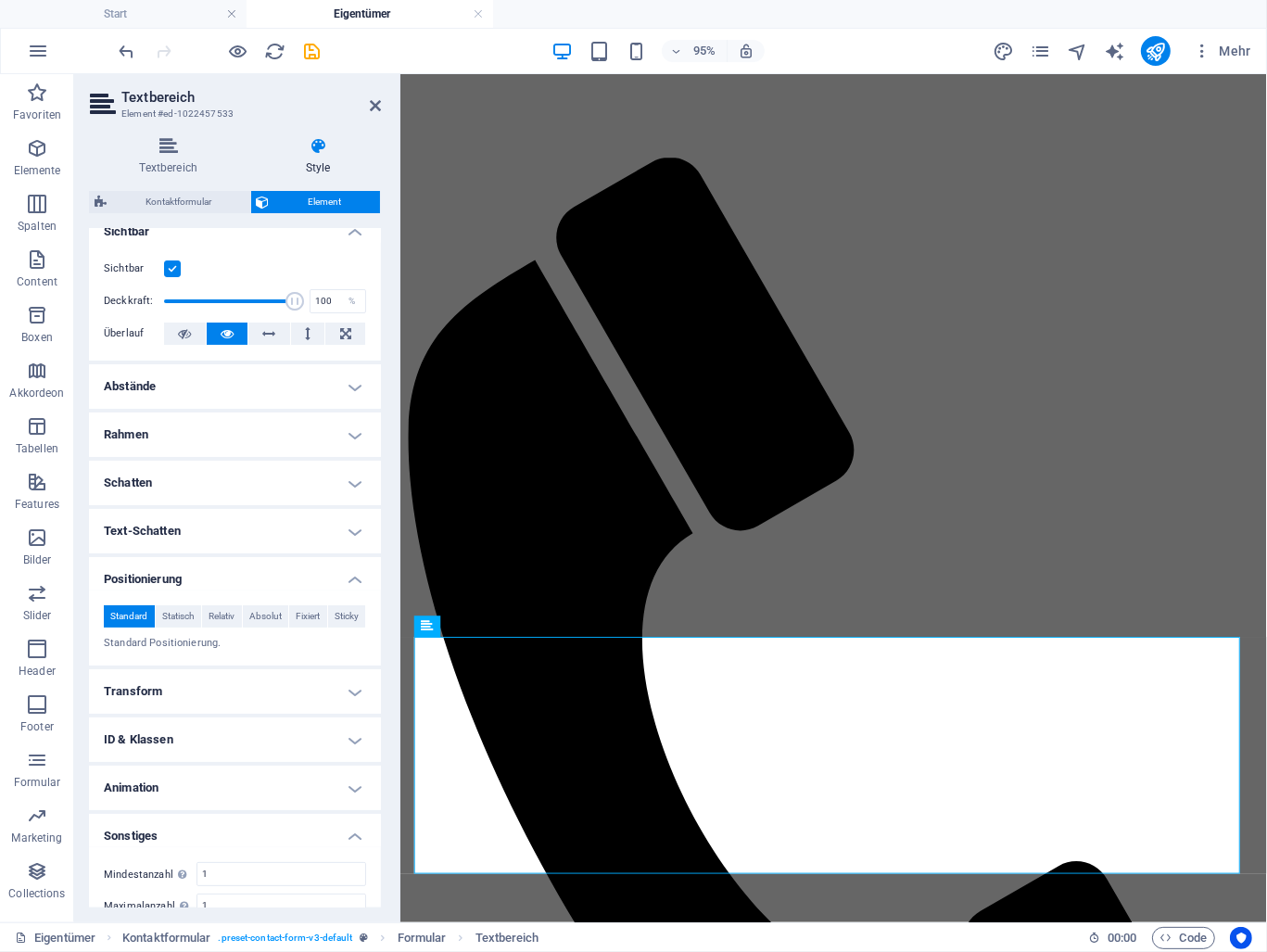
click at [349, 577] on h4 "Positionierung" at bounding box center [235, 574] width 292 height 34
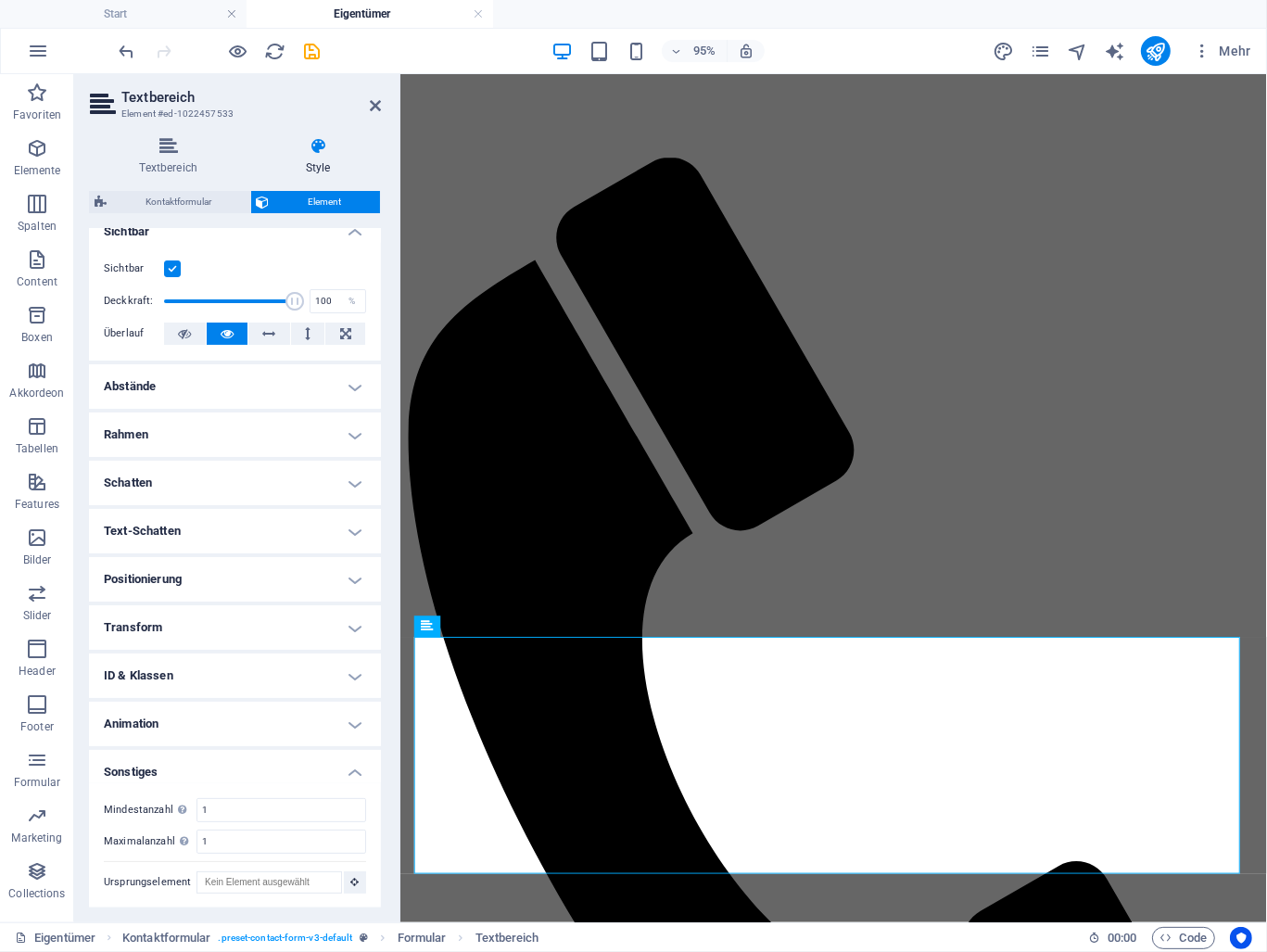
click at [356, 387] on h4 "Abstände" at bounding box center [235, 386] width 292 height 44
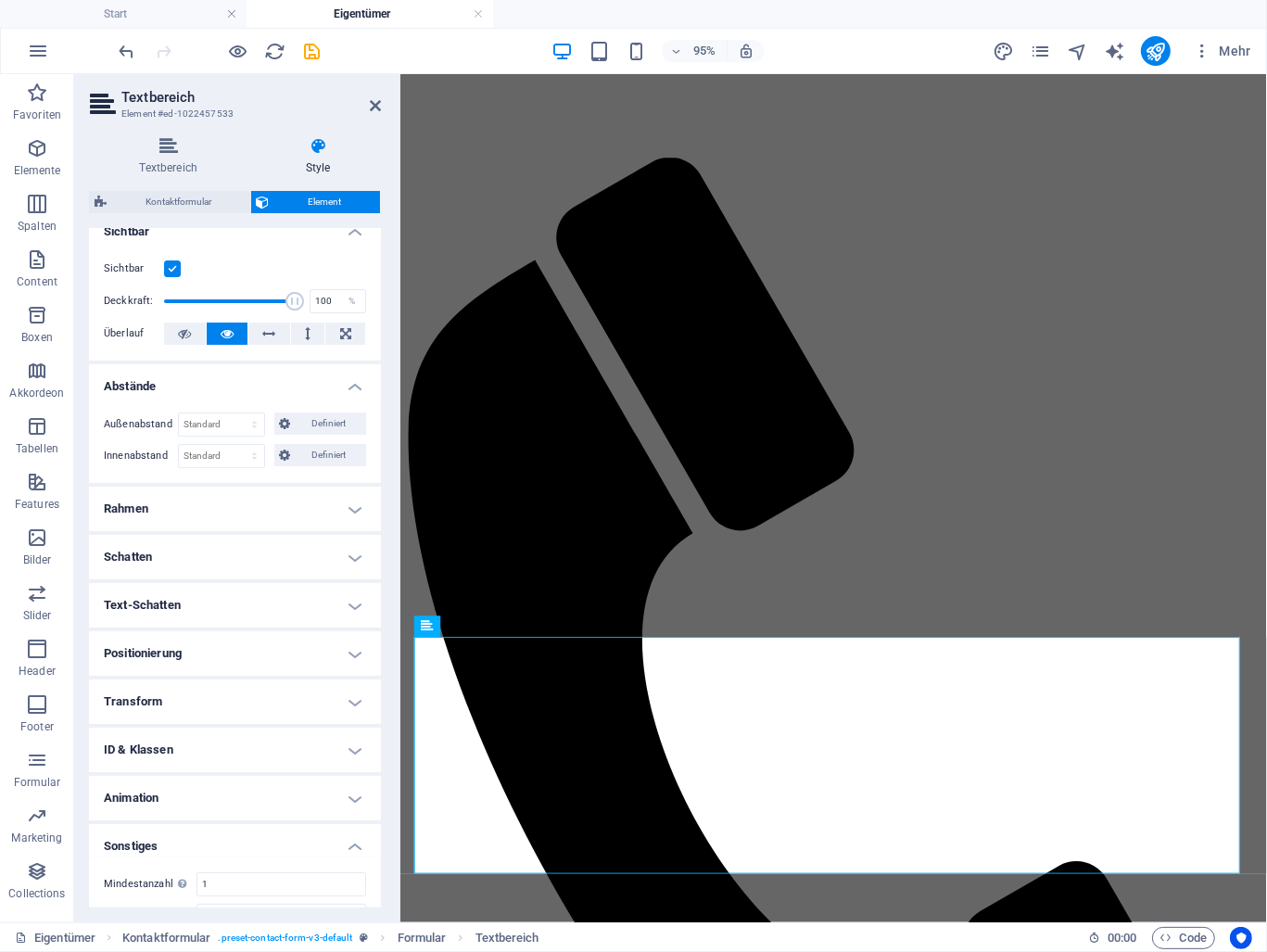
click at [356, 387] on h4 "Abstände" at bounding box center [235, 381] width 292 height 34
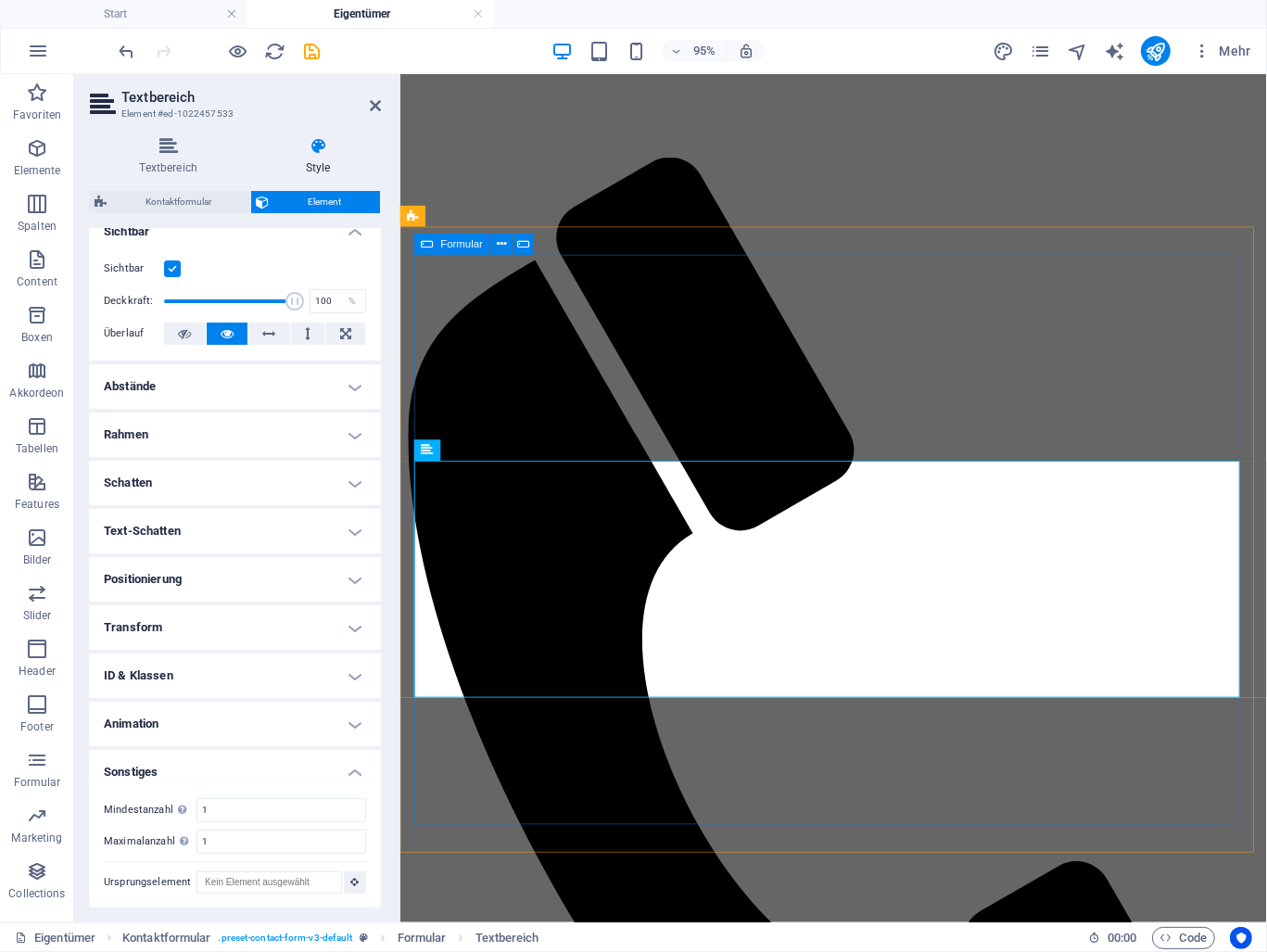
scroll to position [997, 0]
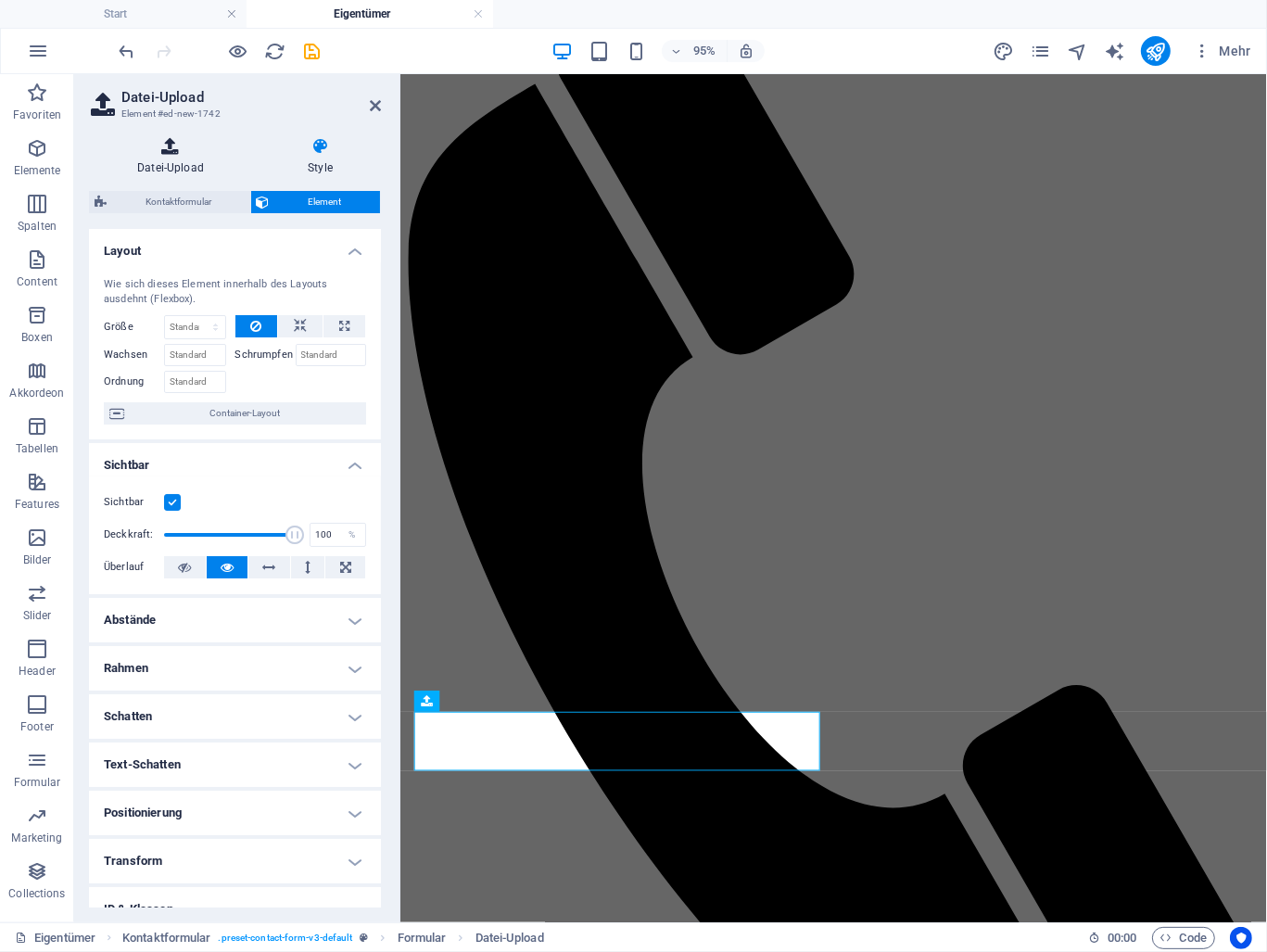
click at [204, 153] on icon at bounding box center [170, 146] width 163 height 19
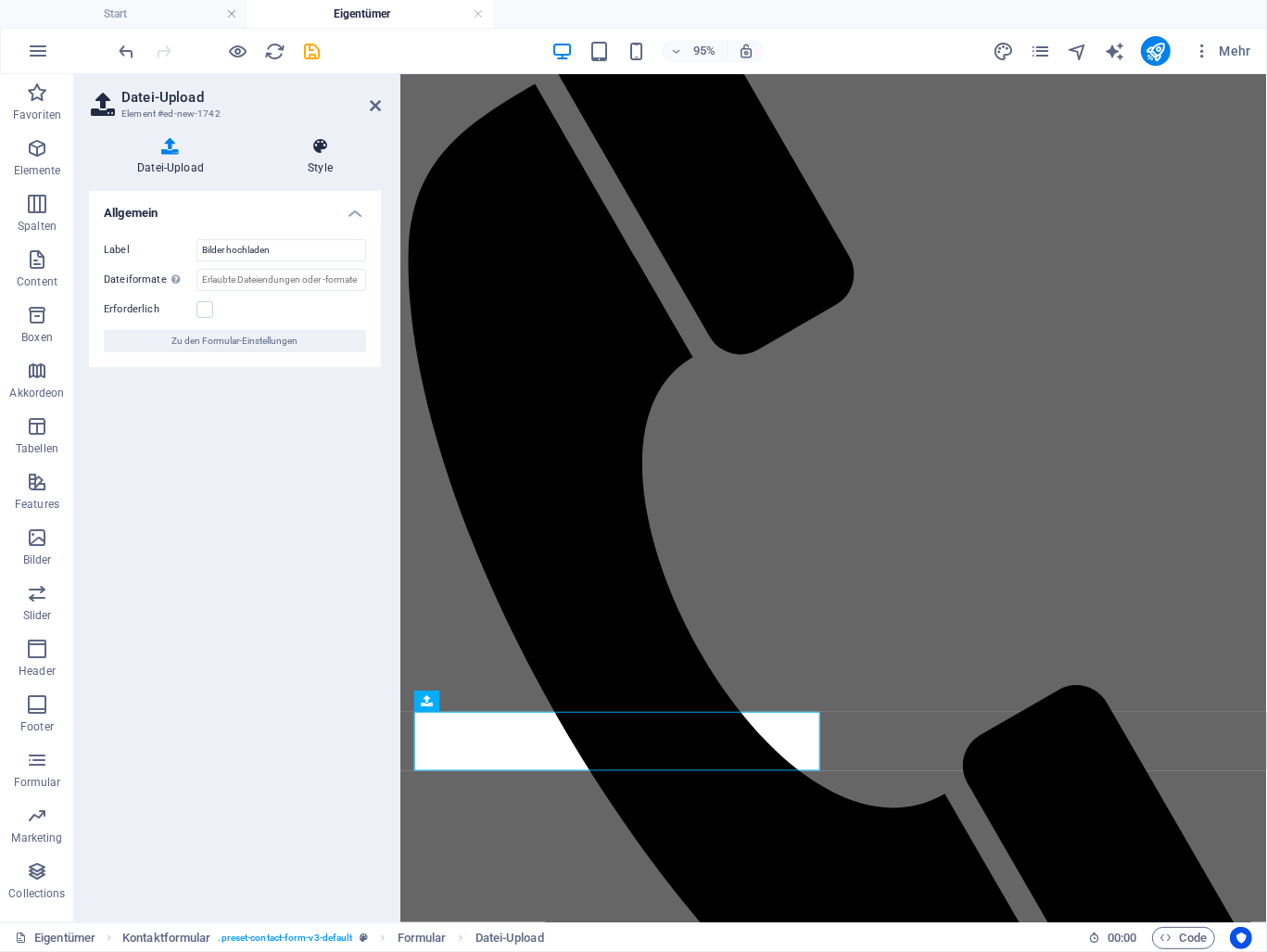
click at [323, 155] on icon at bounding box center [320, 146] width 121 height 19
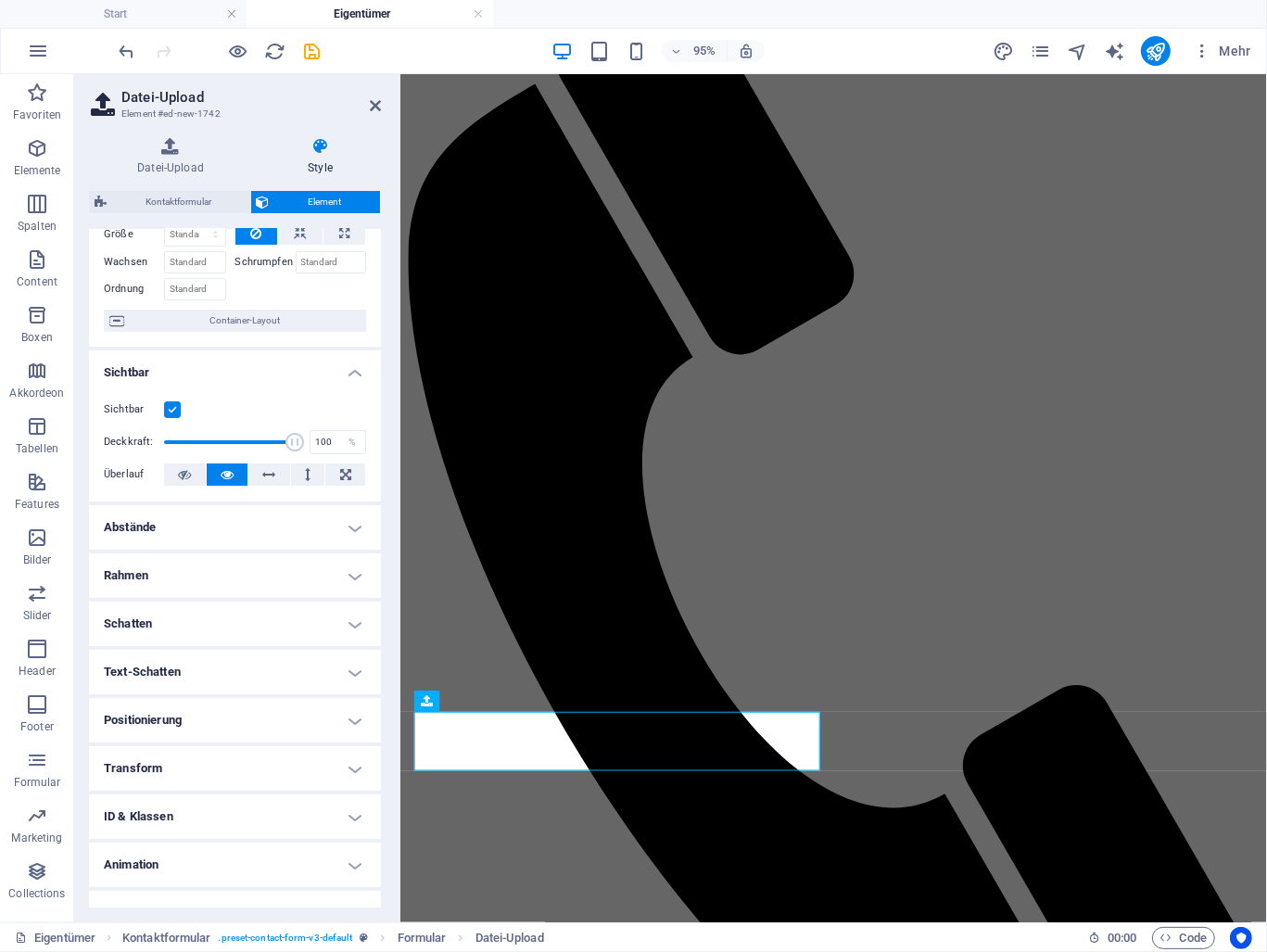
scroll to position [119, 0]
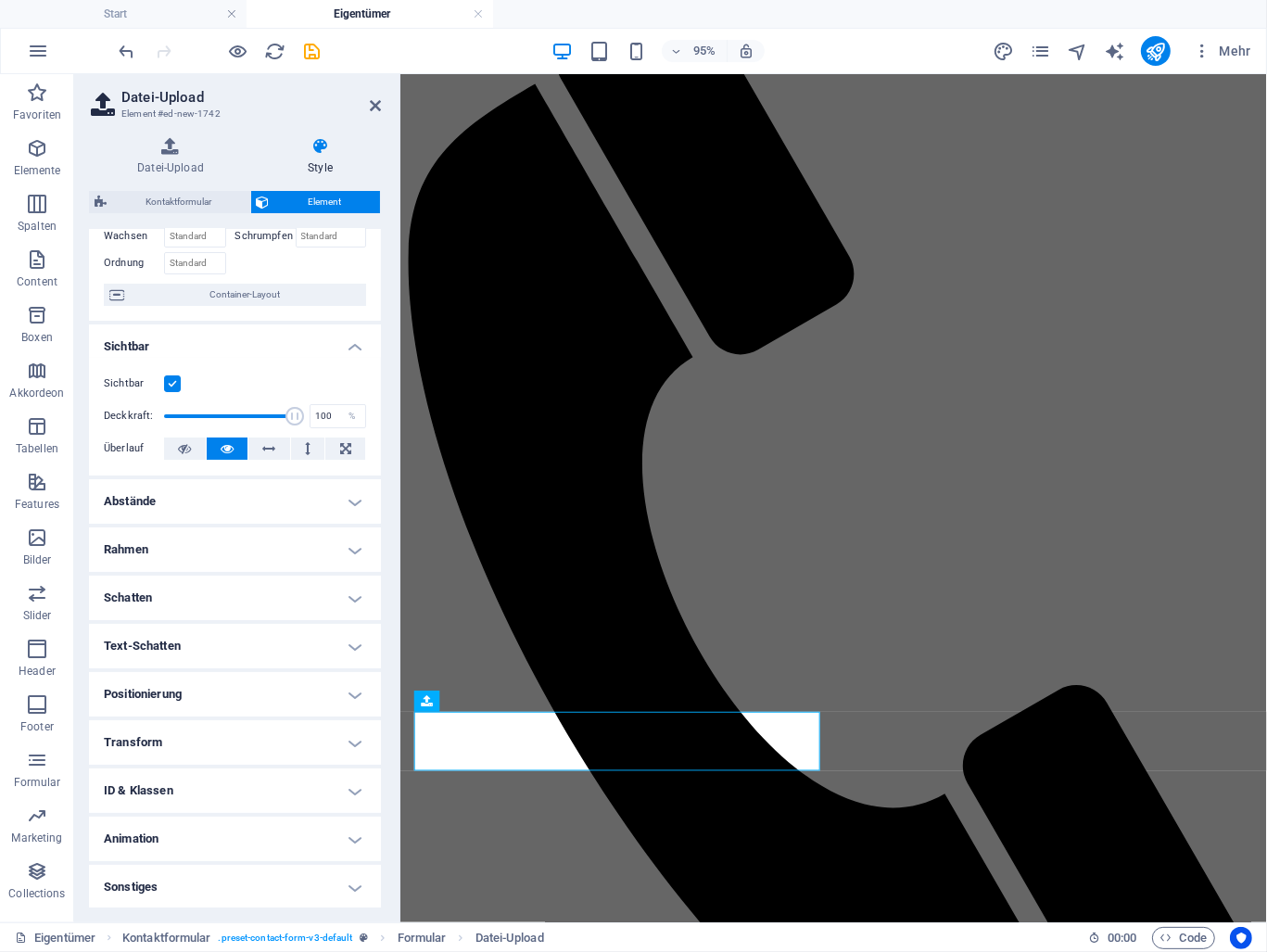
click at [294, 877] on h4 "Sonstiges" at bounding box center [235, 887] width 292 height 44
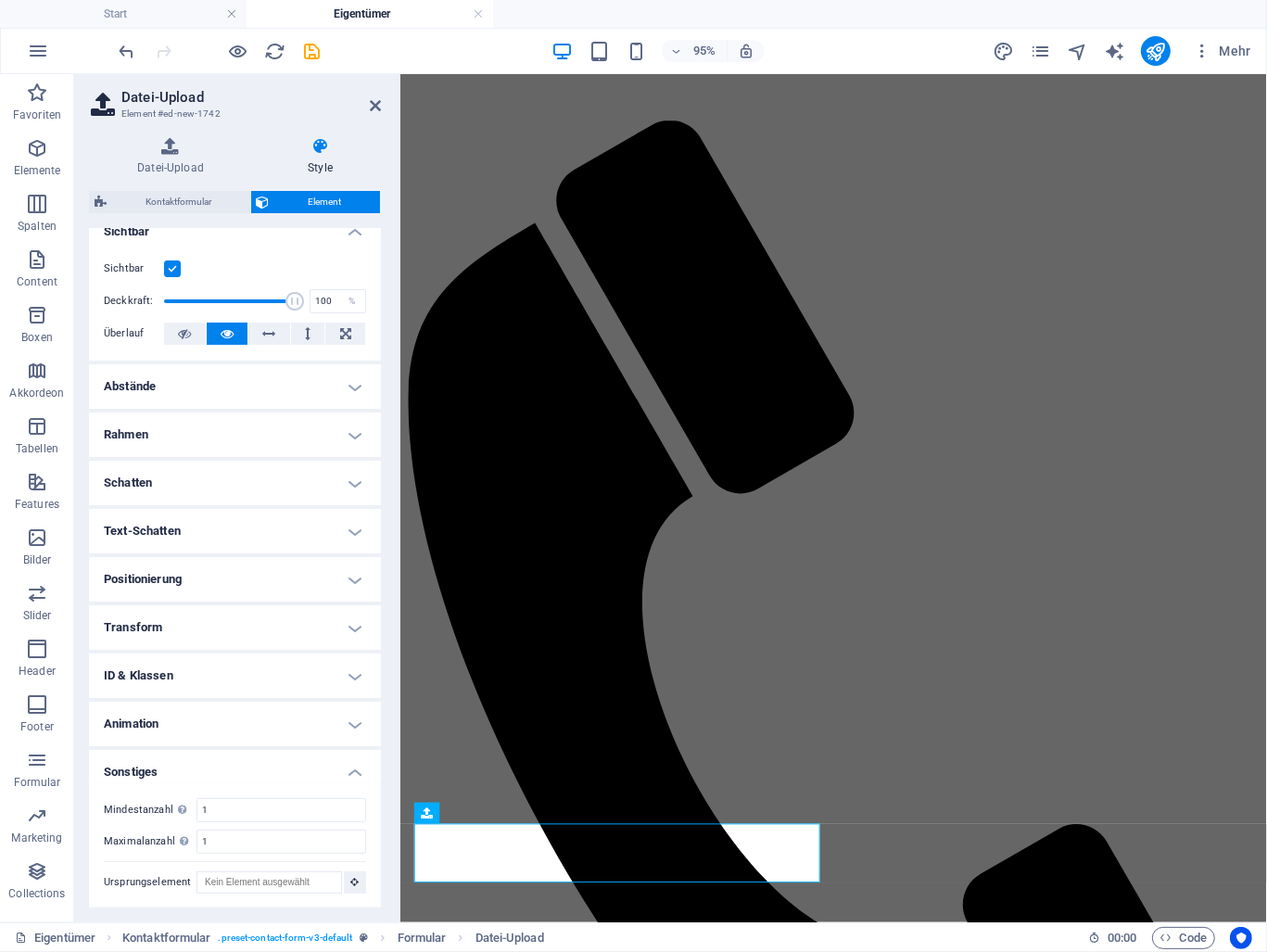
scroll to position [828, 0]
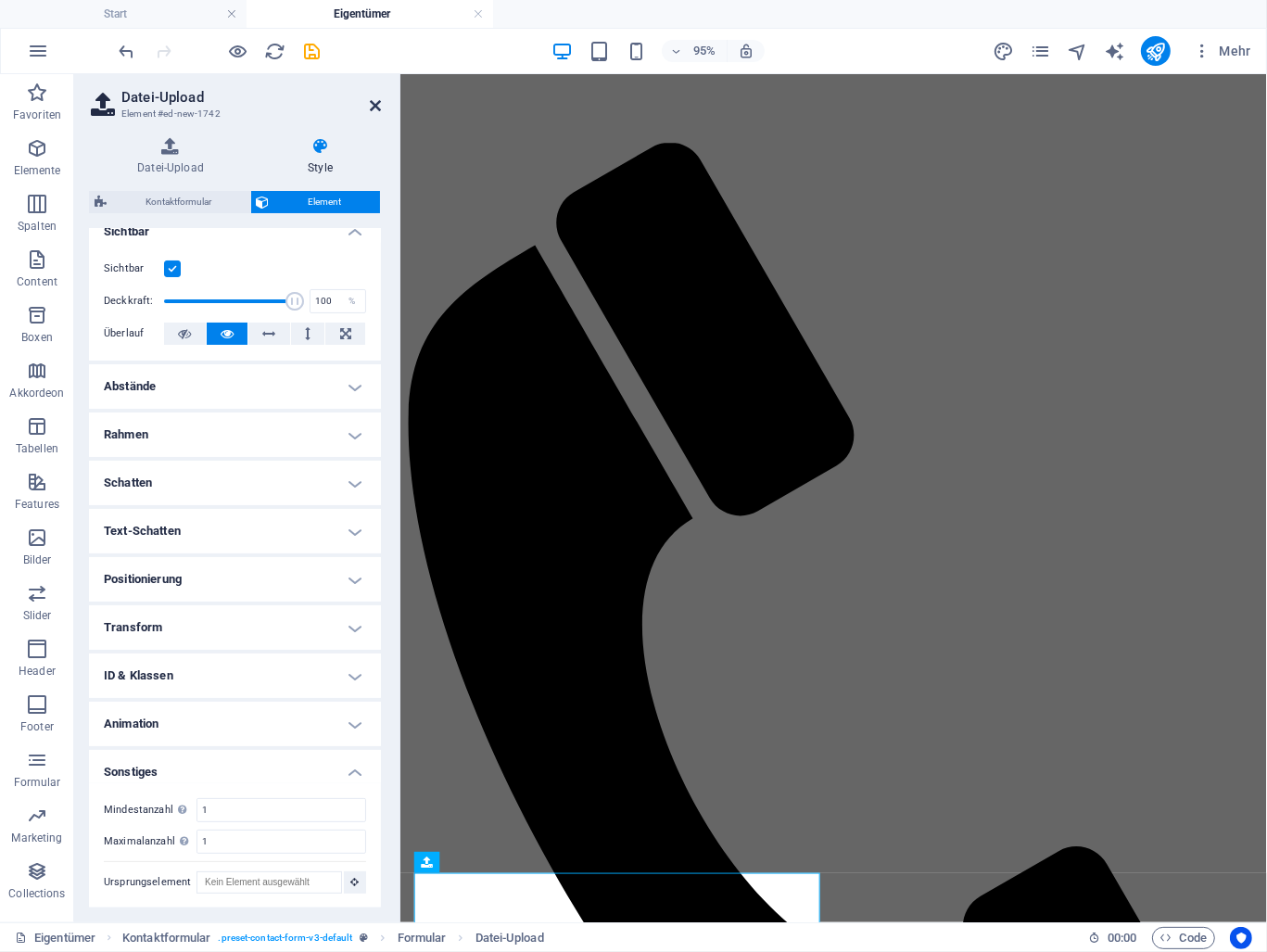
click at [374, 104] on icon at bounding box center [375, 106] width 11 height 15
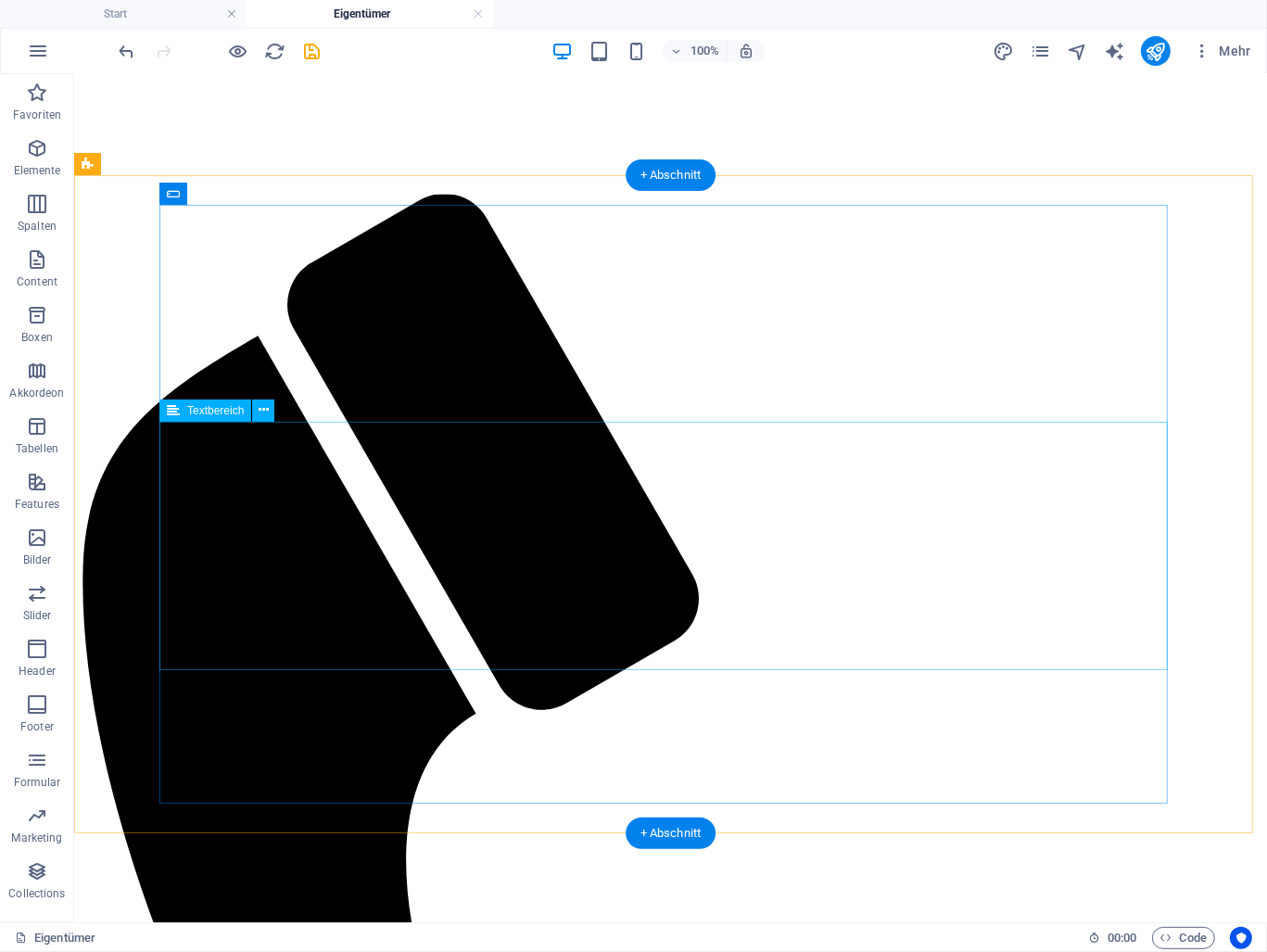
scroll to position [1013, 0]
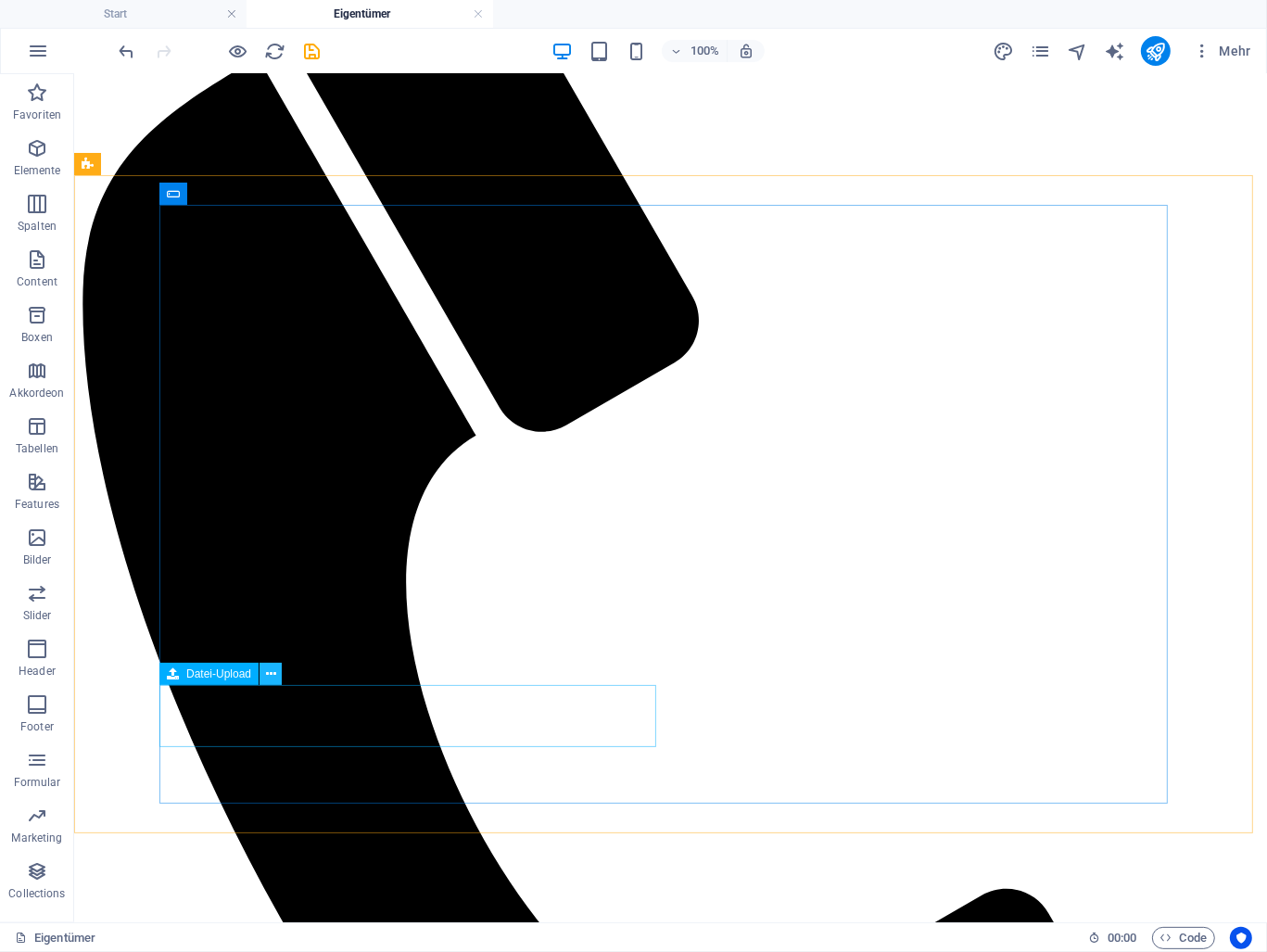
click at [267, 674] on icon at bounding box center [271, 674] width 10 height 20
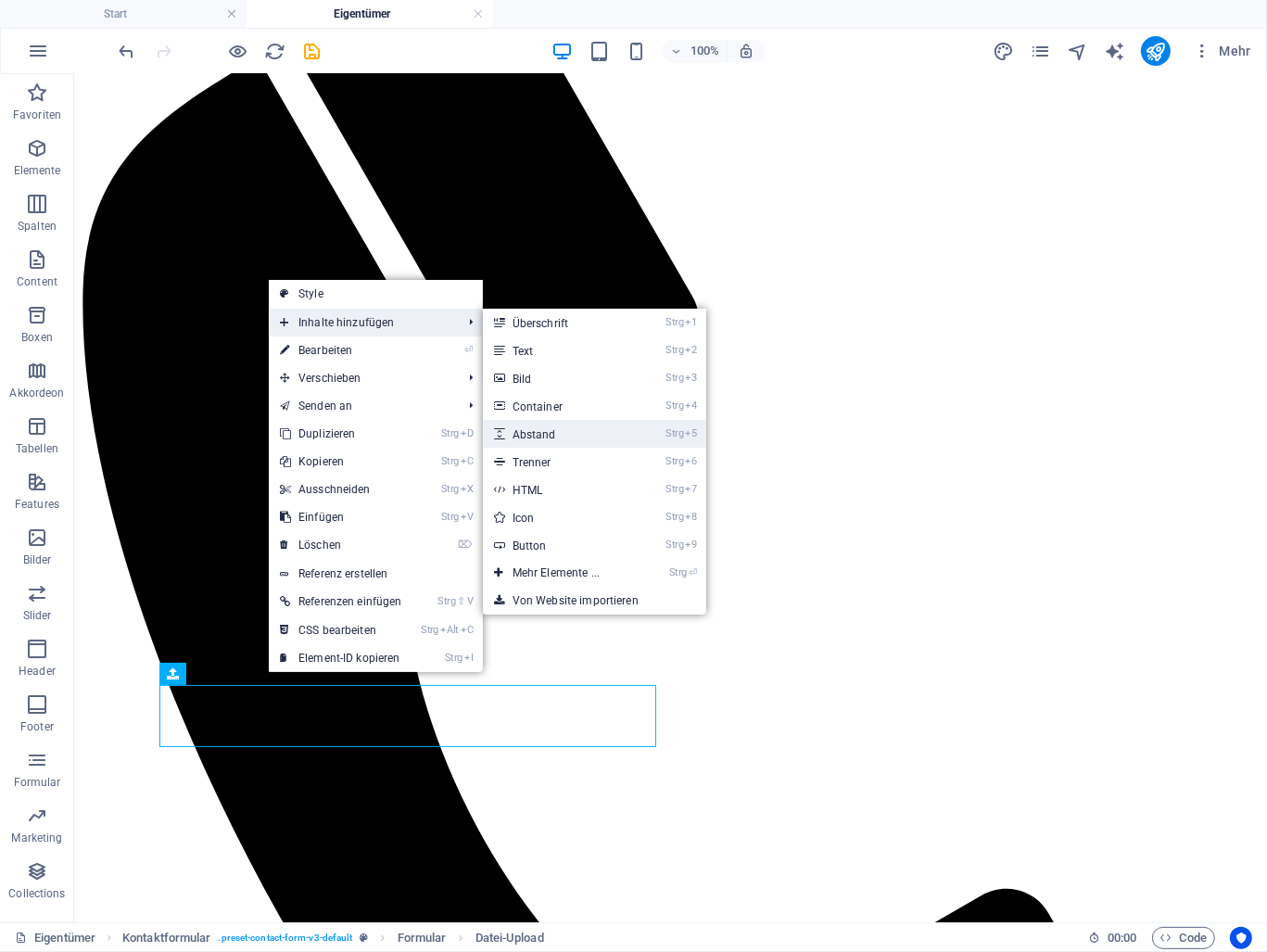
click at [583, 430] on link "Strg 5 Abstand" at bounding box center [560, 434] width 154 height 28
select select "px"
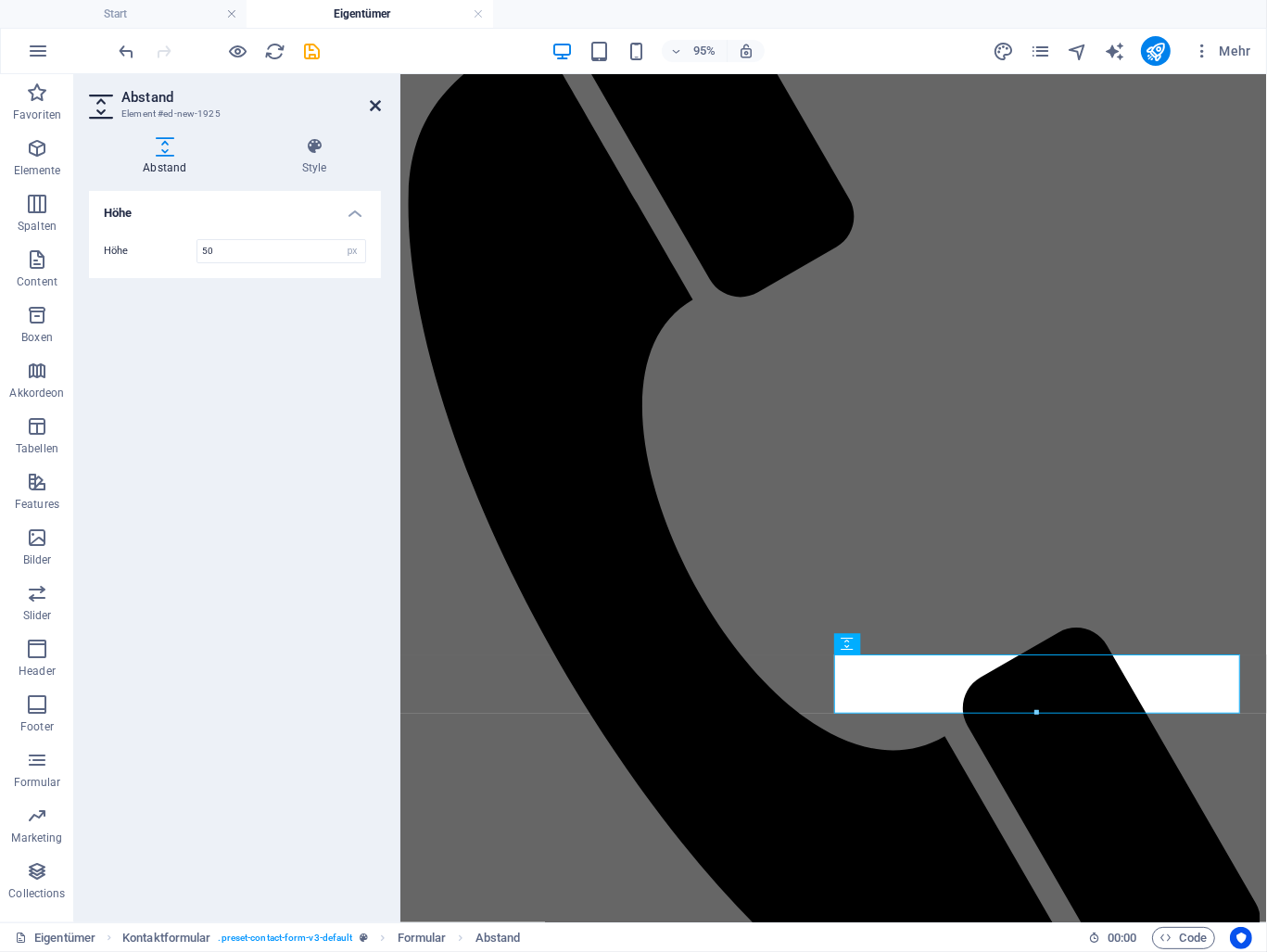
click at [373, 107] on icon at bounding box center [375, 106] width 11 height 15
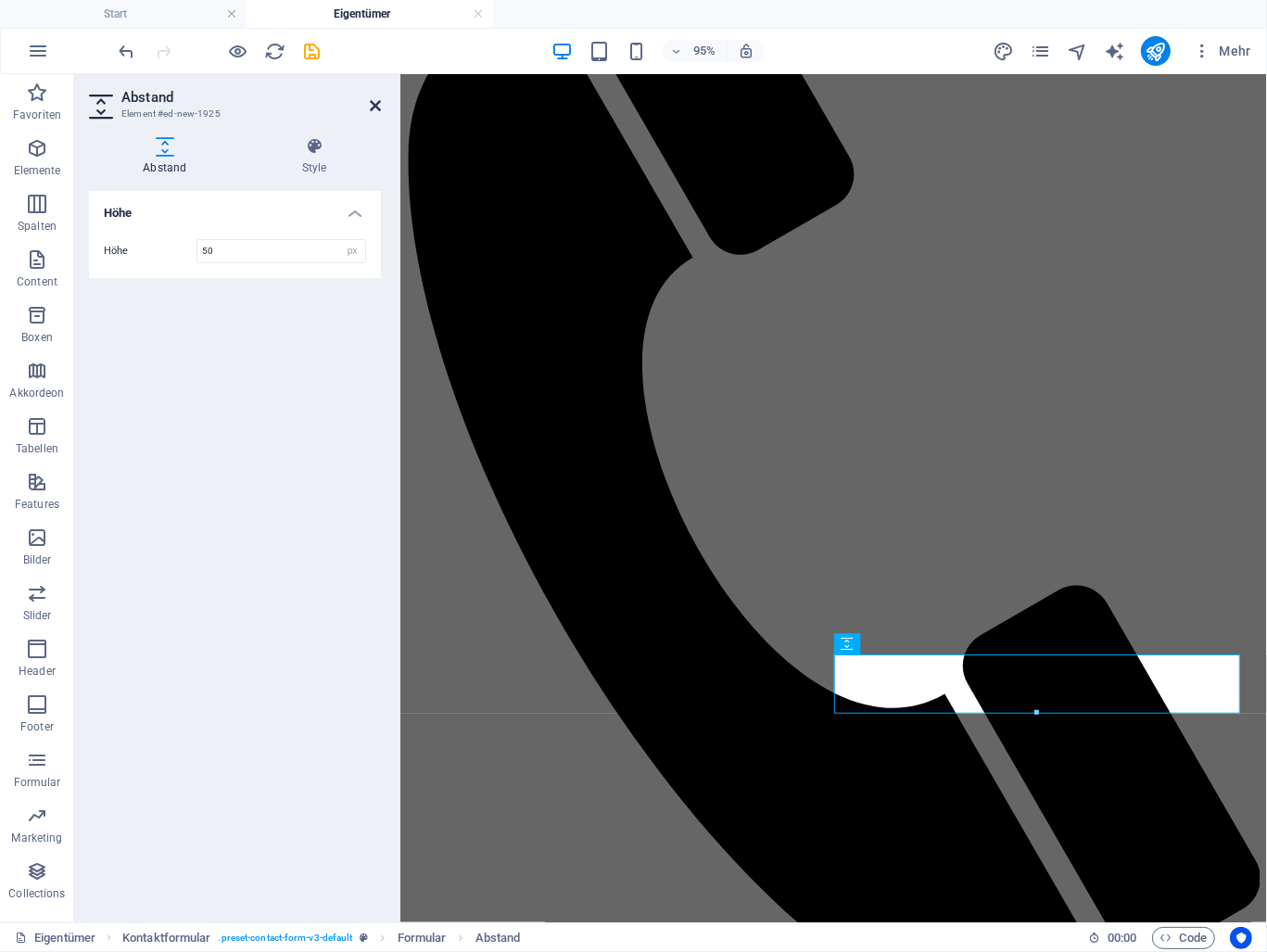
scroll to position [1013, 0]
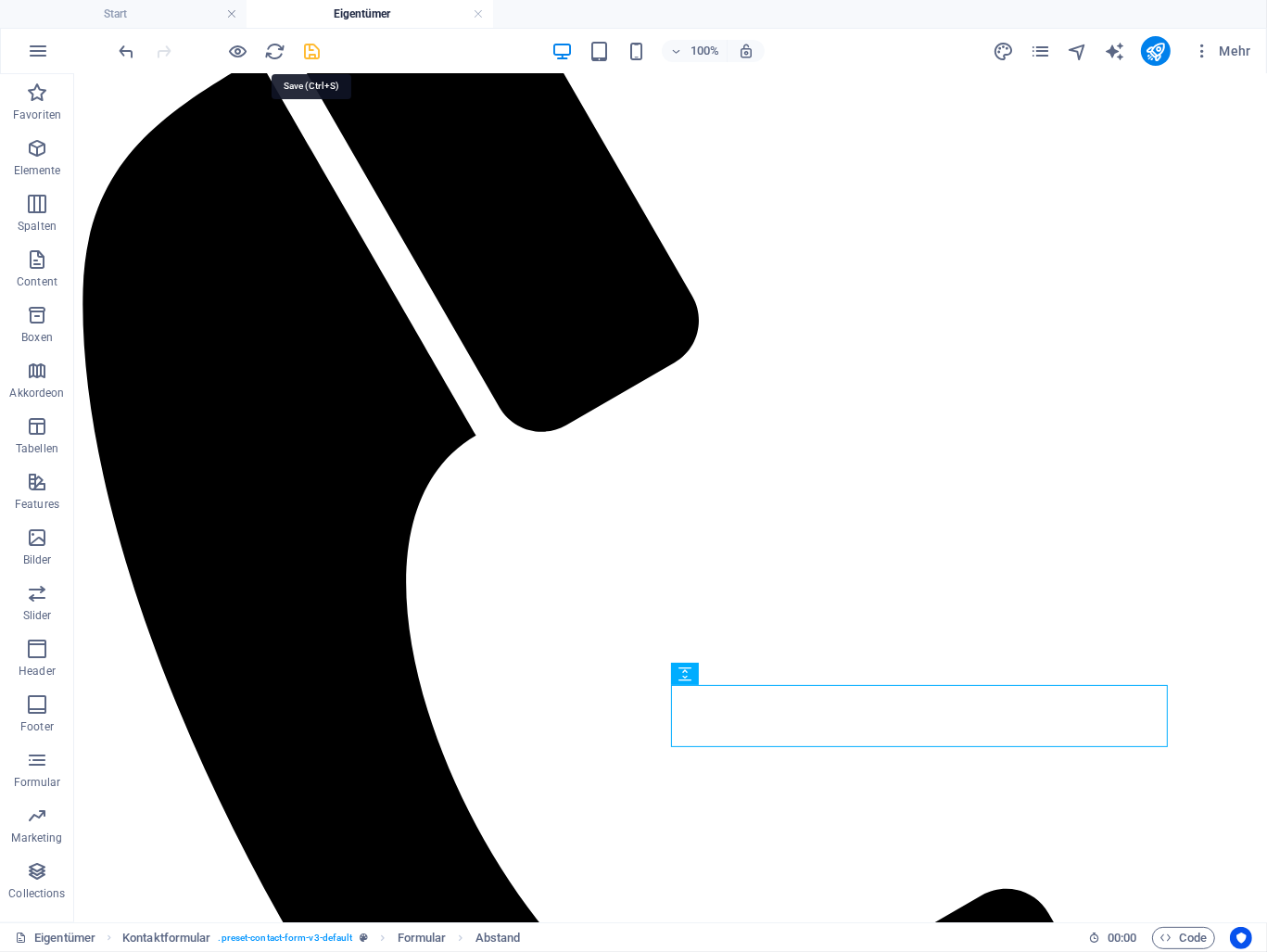
click at [302, 47] on icon "save" at bounding box center [313, 51] width 22 height 22
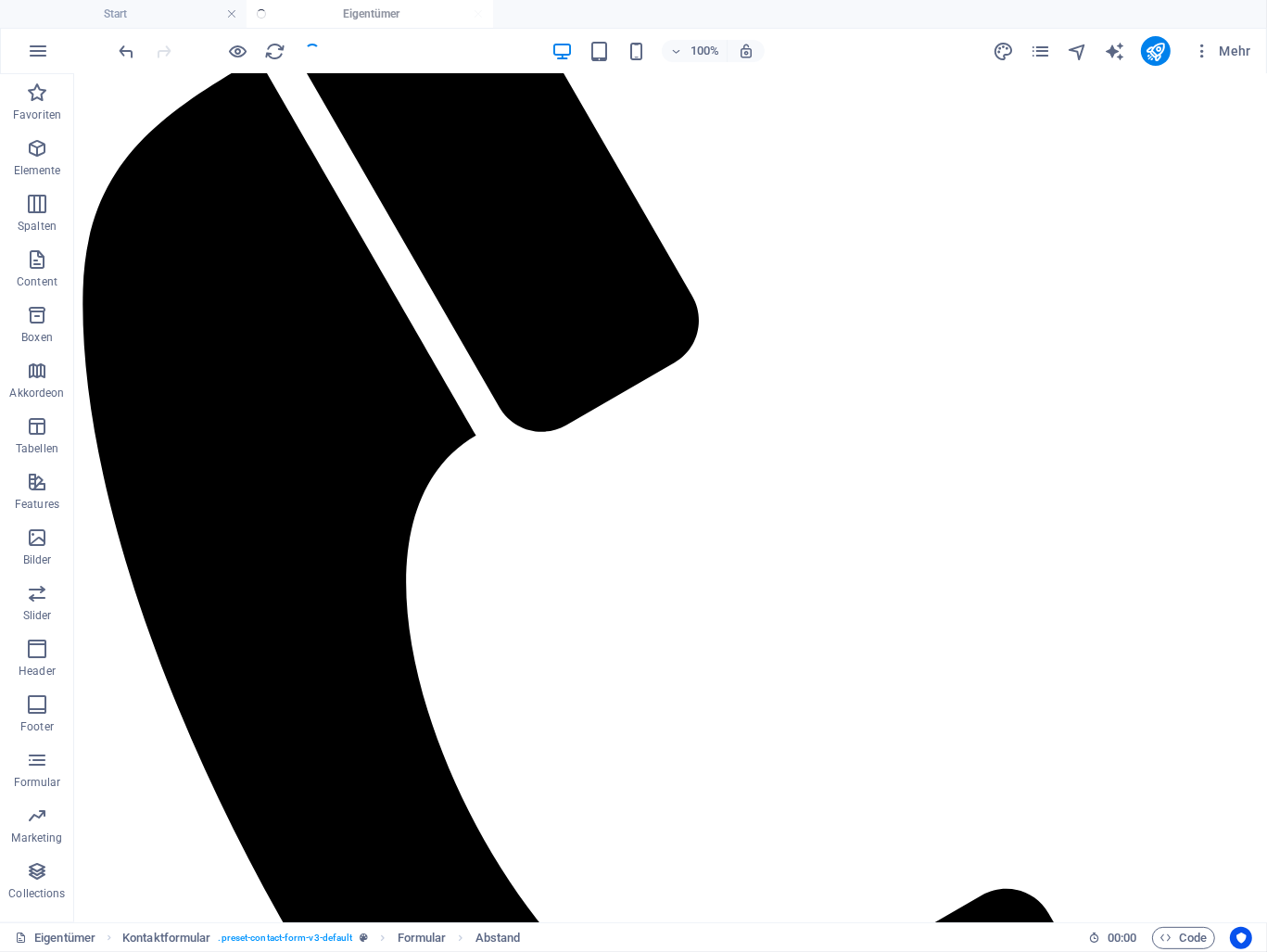
checkbox input "false"
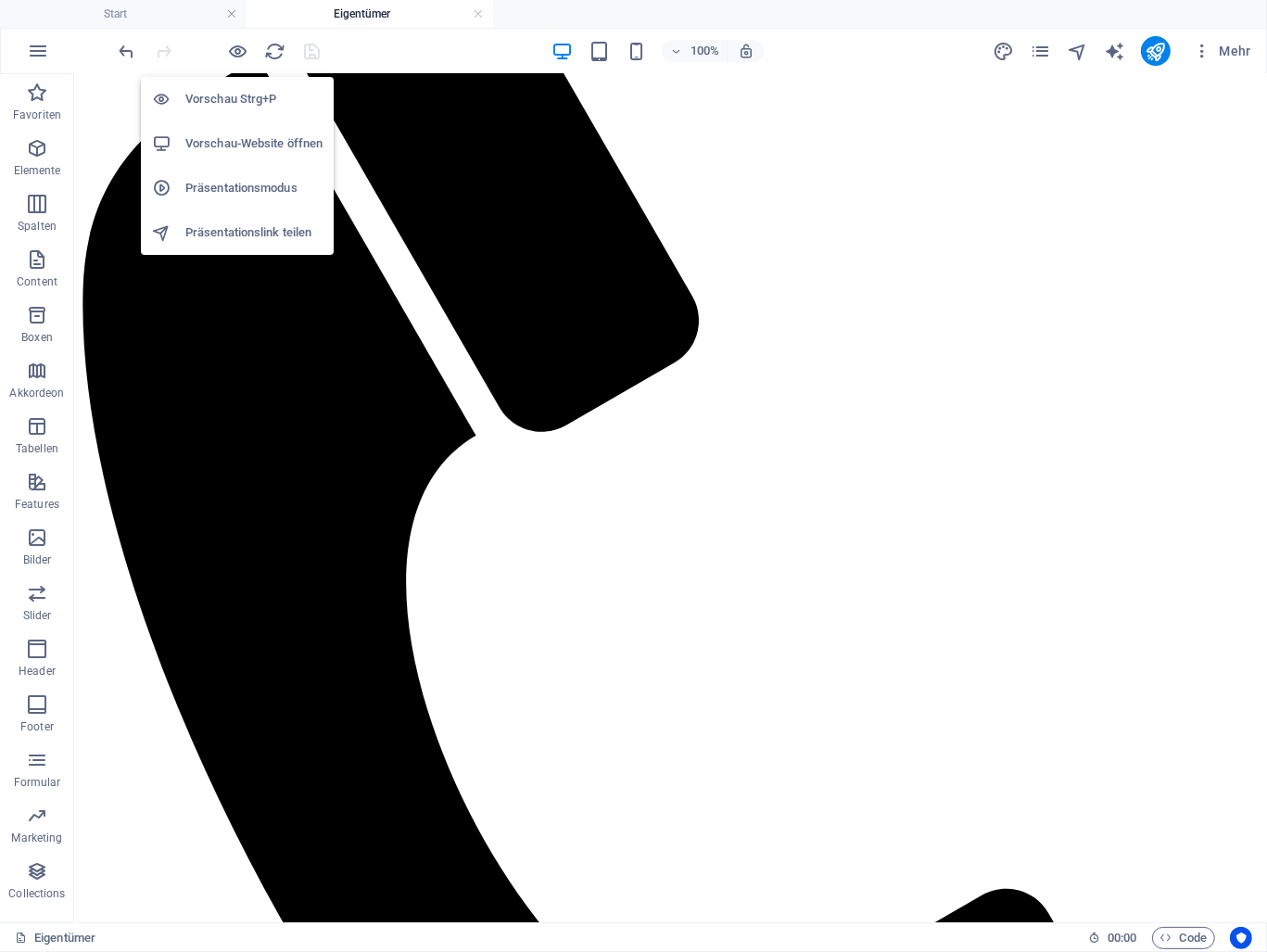
click at [238, 143] on h6 "Vorschau-Website öffnen" at bounding box center [254, 143] width 137 height 23
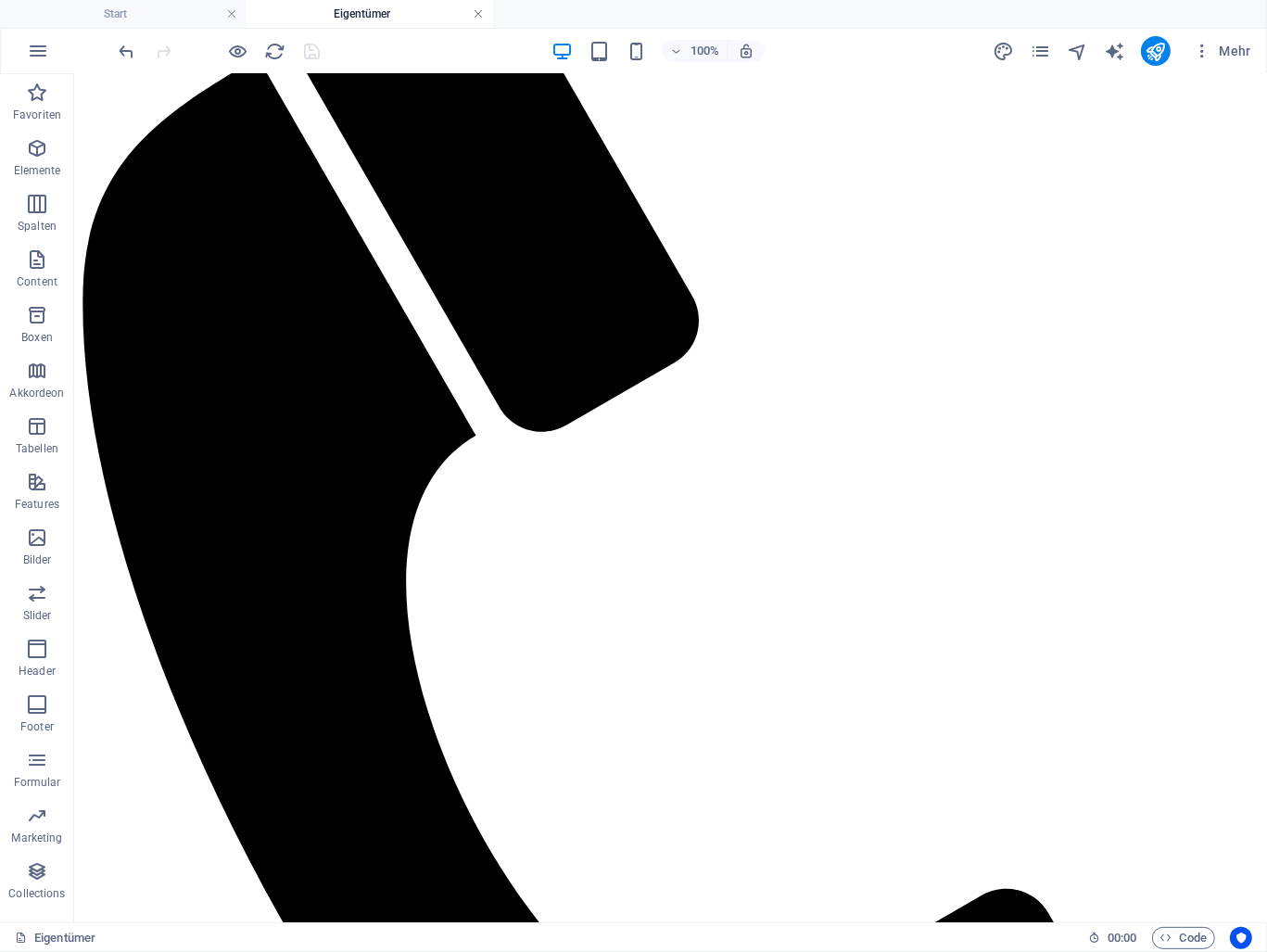
click at [478, 13] on link at bounding box center [478, 15] width 11 height 18
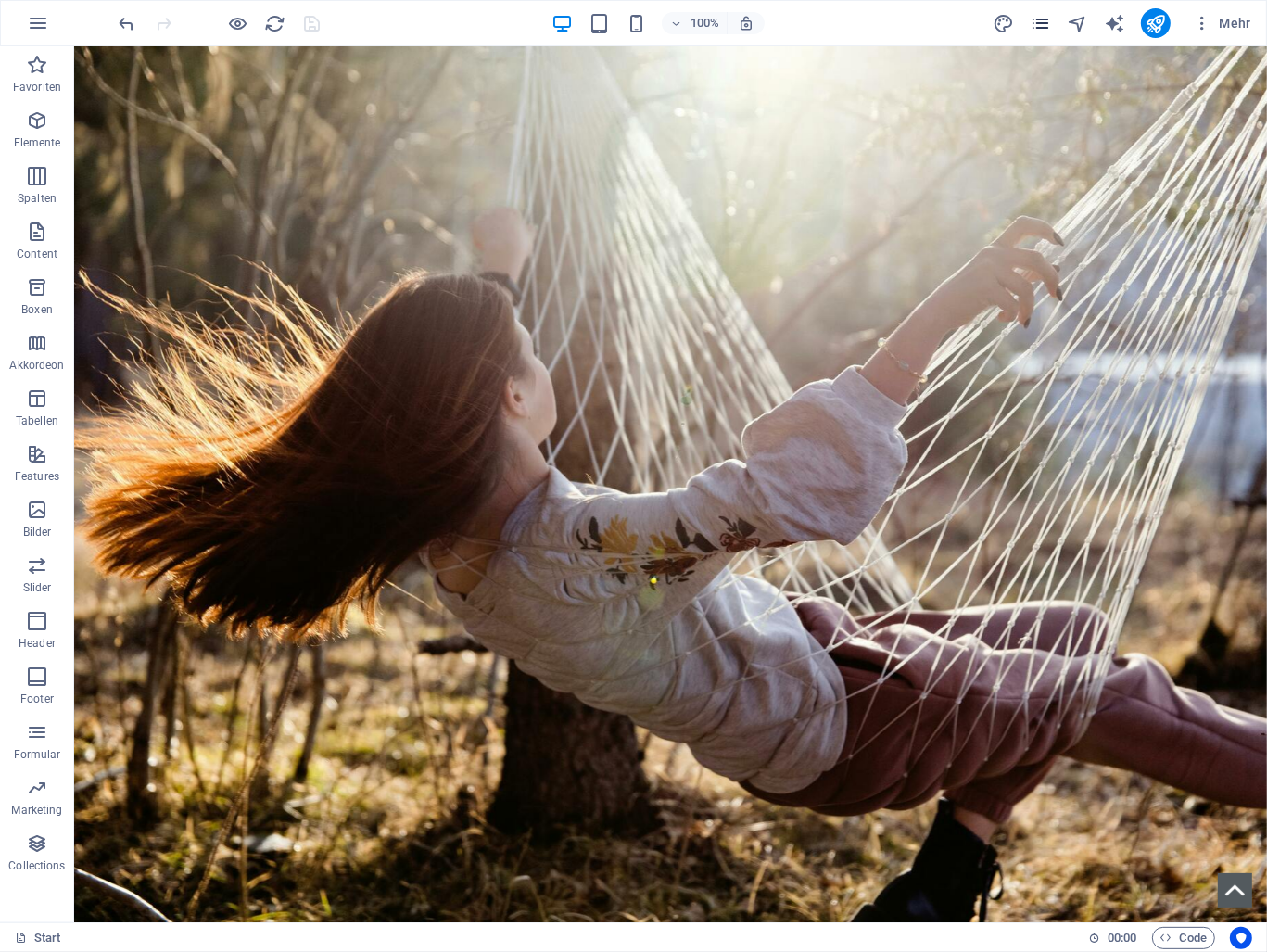
click at [1046, 32] on icon "pages" at bounding box center [1041, 24] width 22 height 22
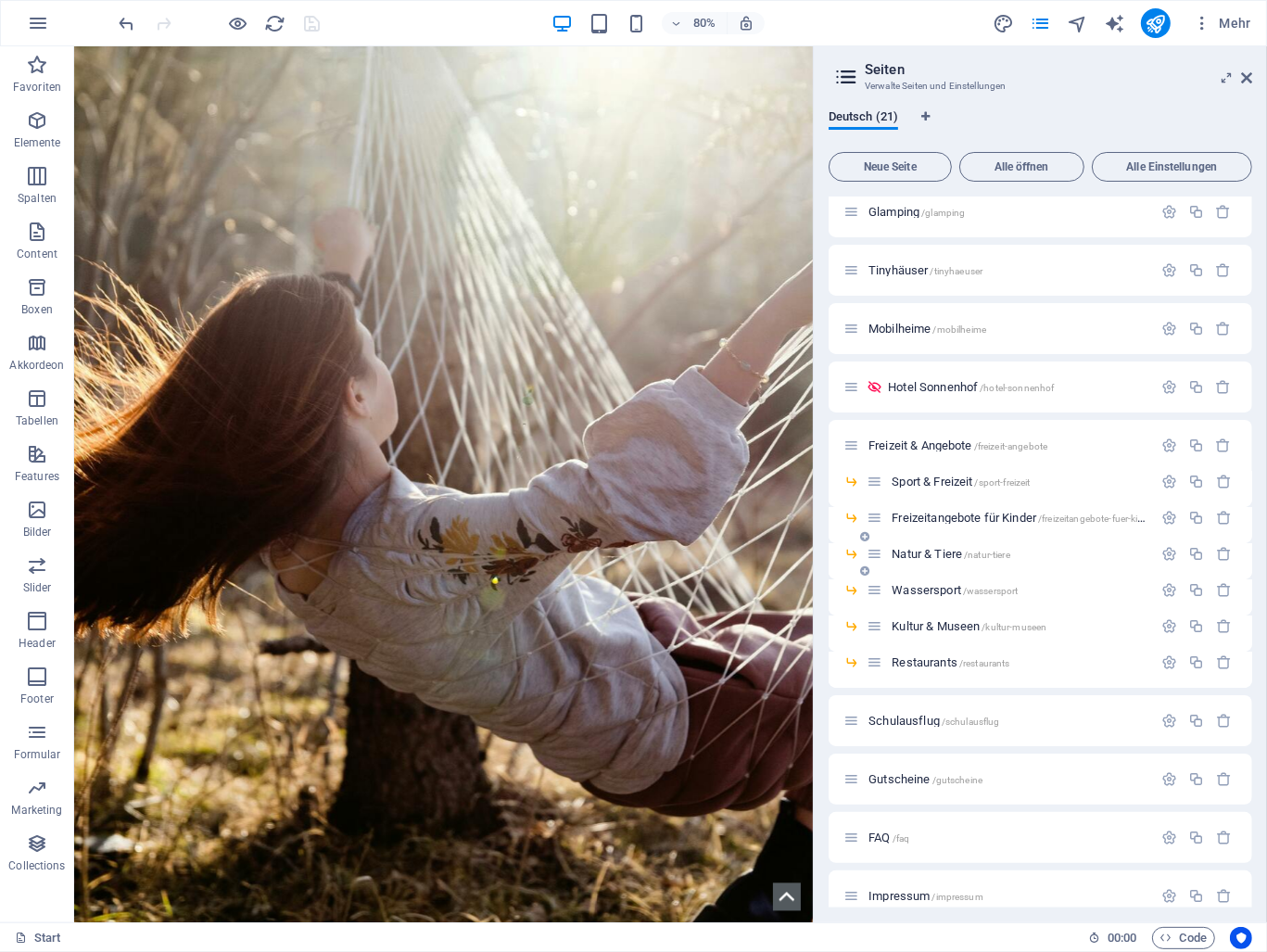
scroll to position [359, 0]
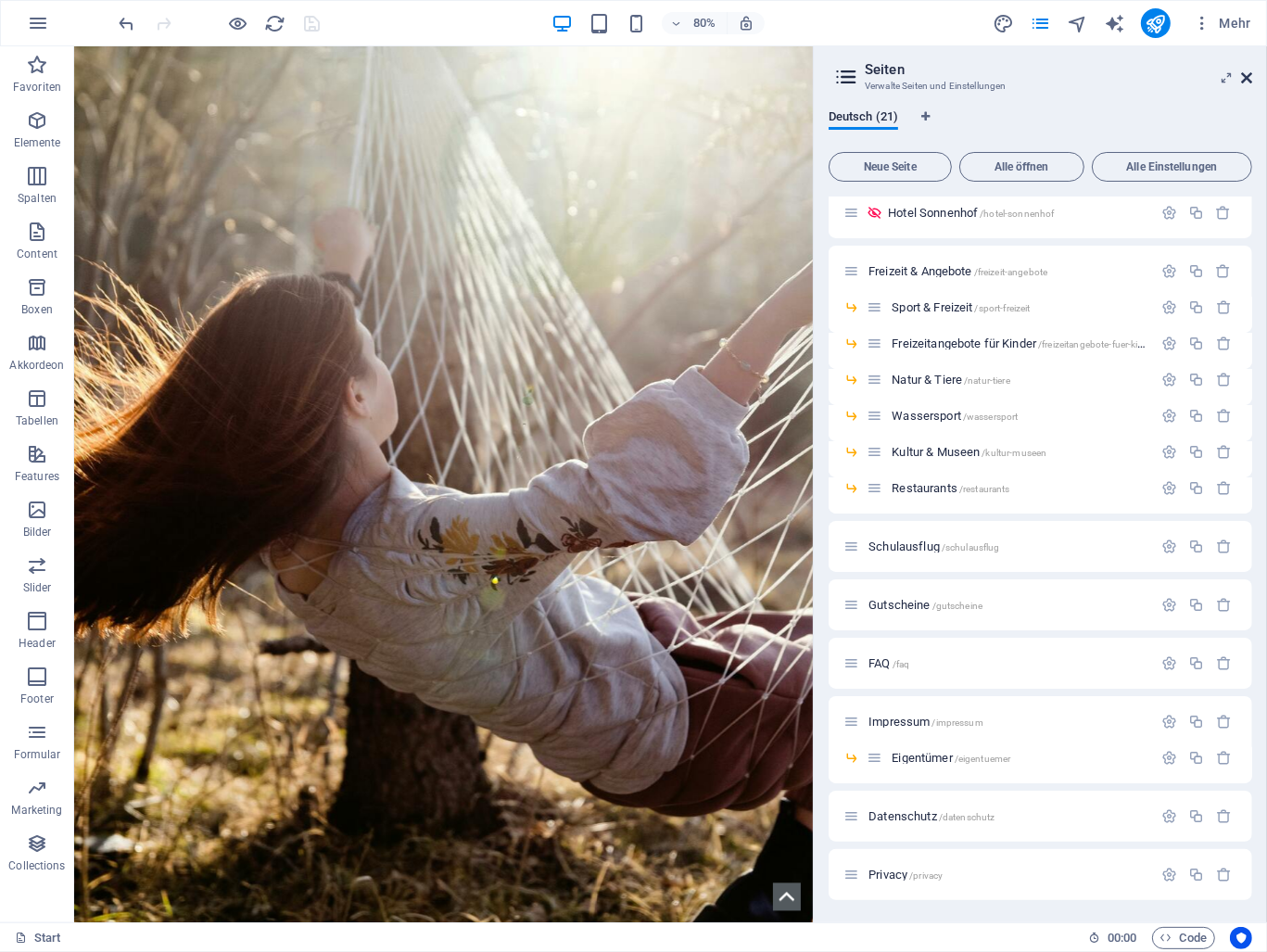
drag, startPoint x: 1247, startPoint y: 79, endPoint x: 1168, endPoint y: 35, distance: 90.4
click at [1247, 79] on icon at bounding box center [1246, 77] width 11 height 15
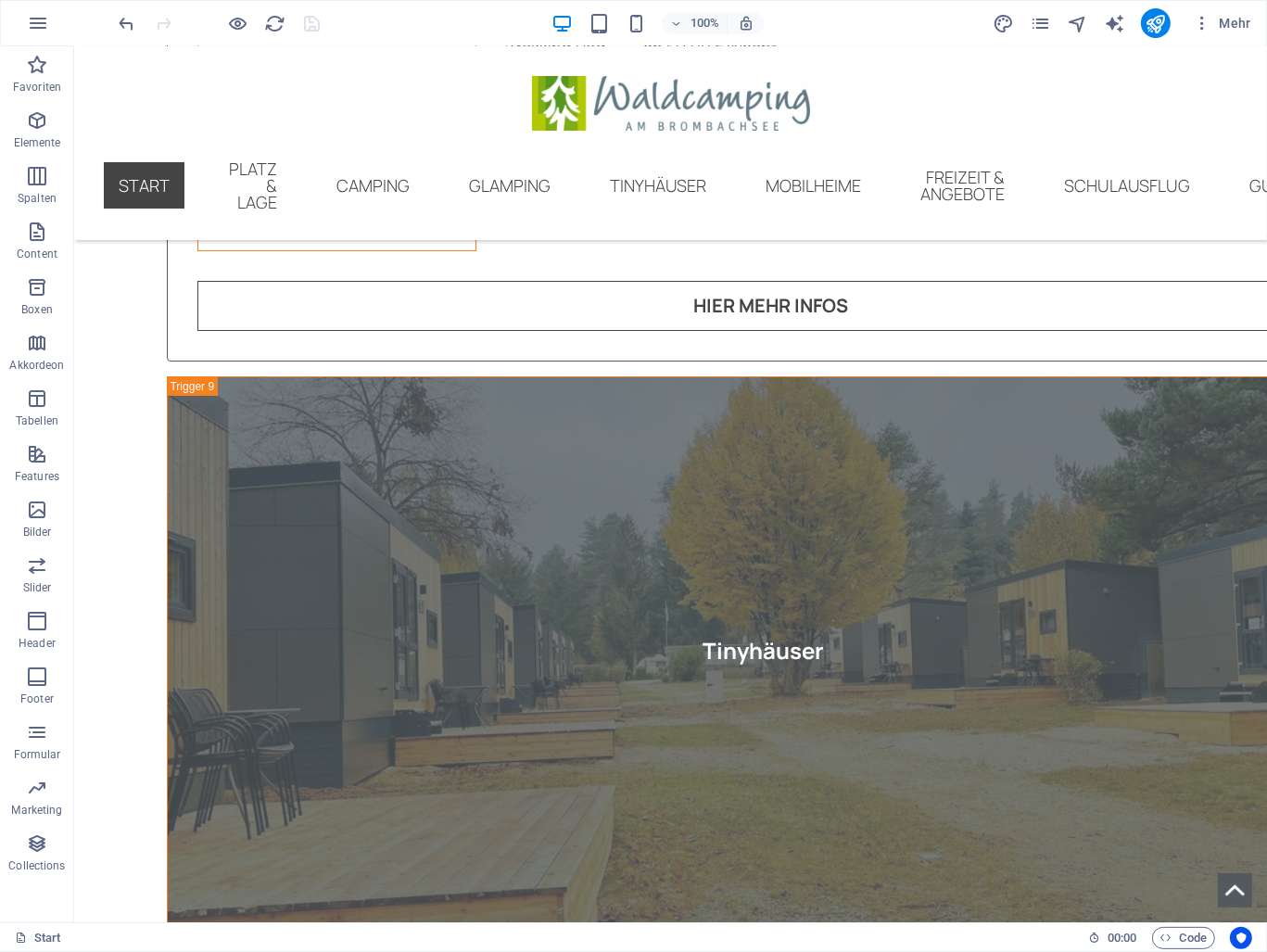
scroll to position [10068, 0]
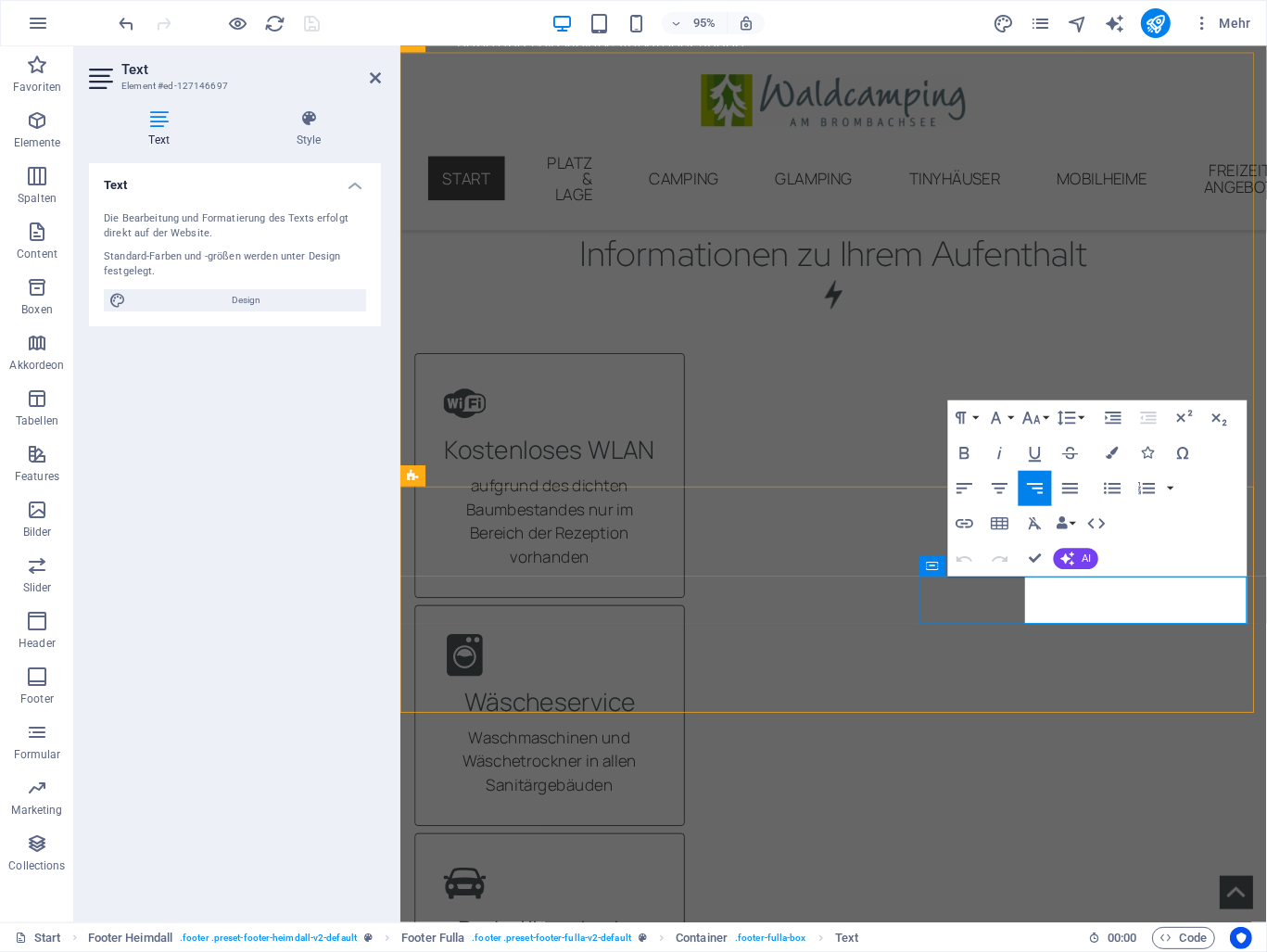
scroll to position [10255, 0]
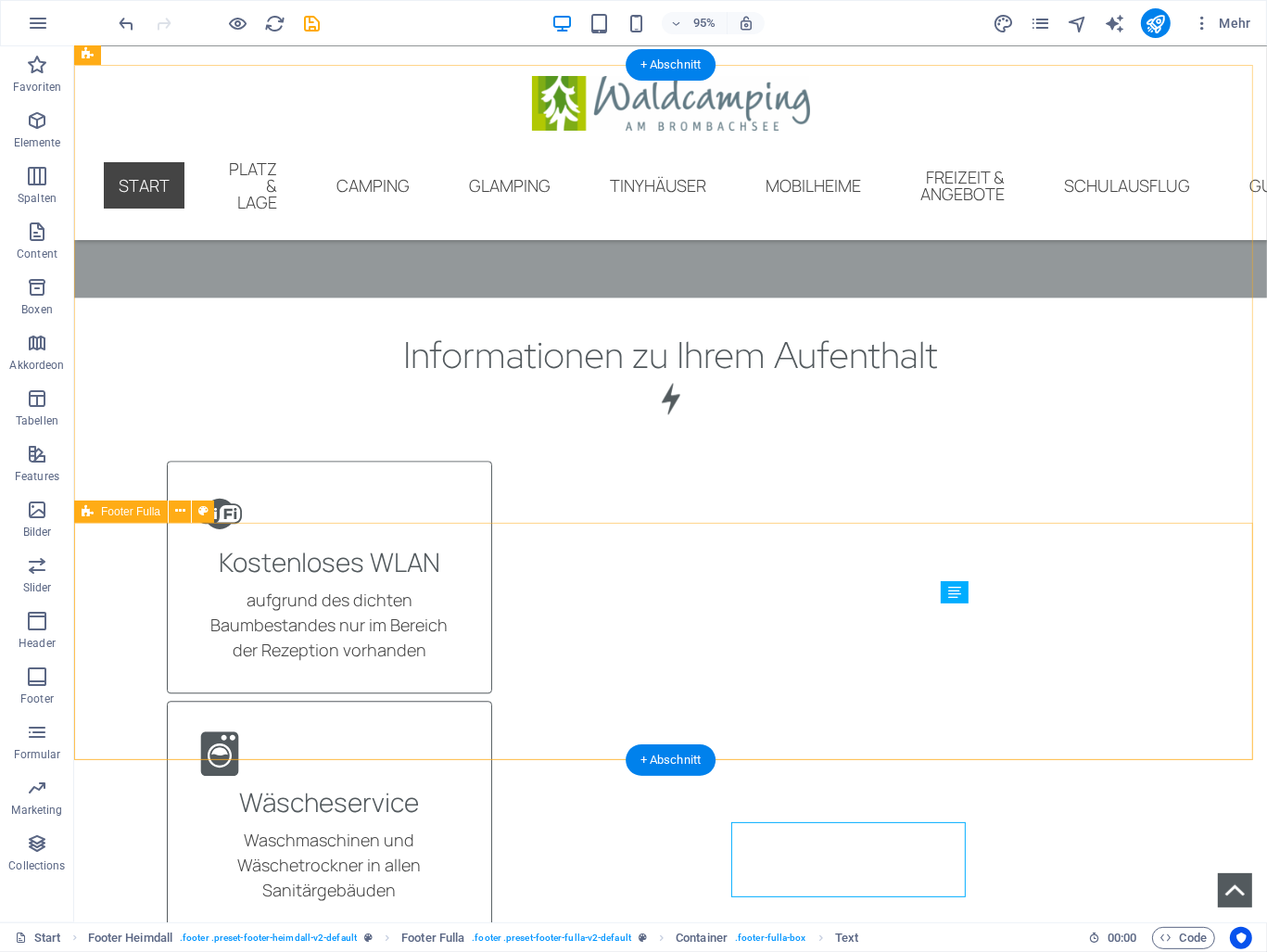
scroll to position [10024, 0]
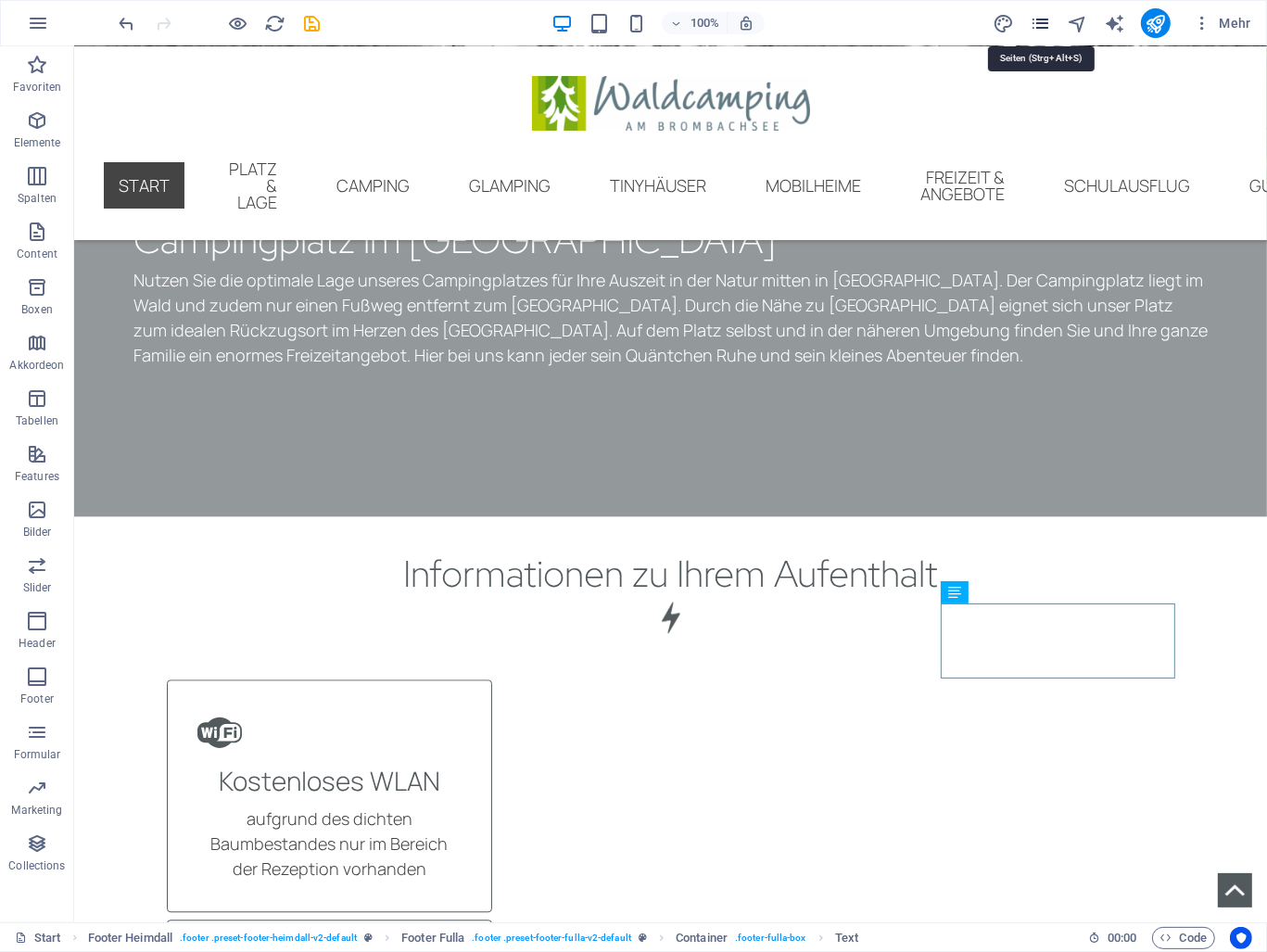
click at [1046, 23] on icon "pages" at bounding box center [1041, 24] width 22 height 22
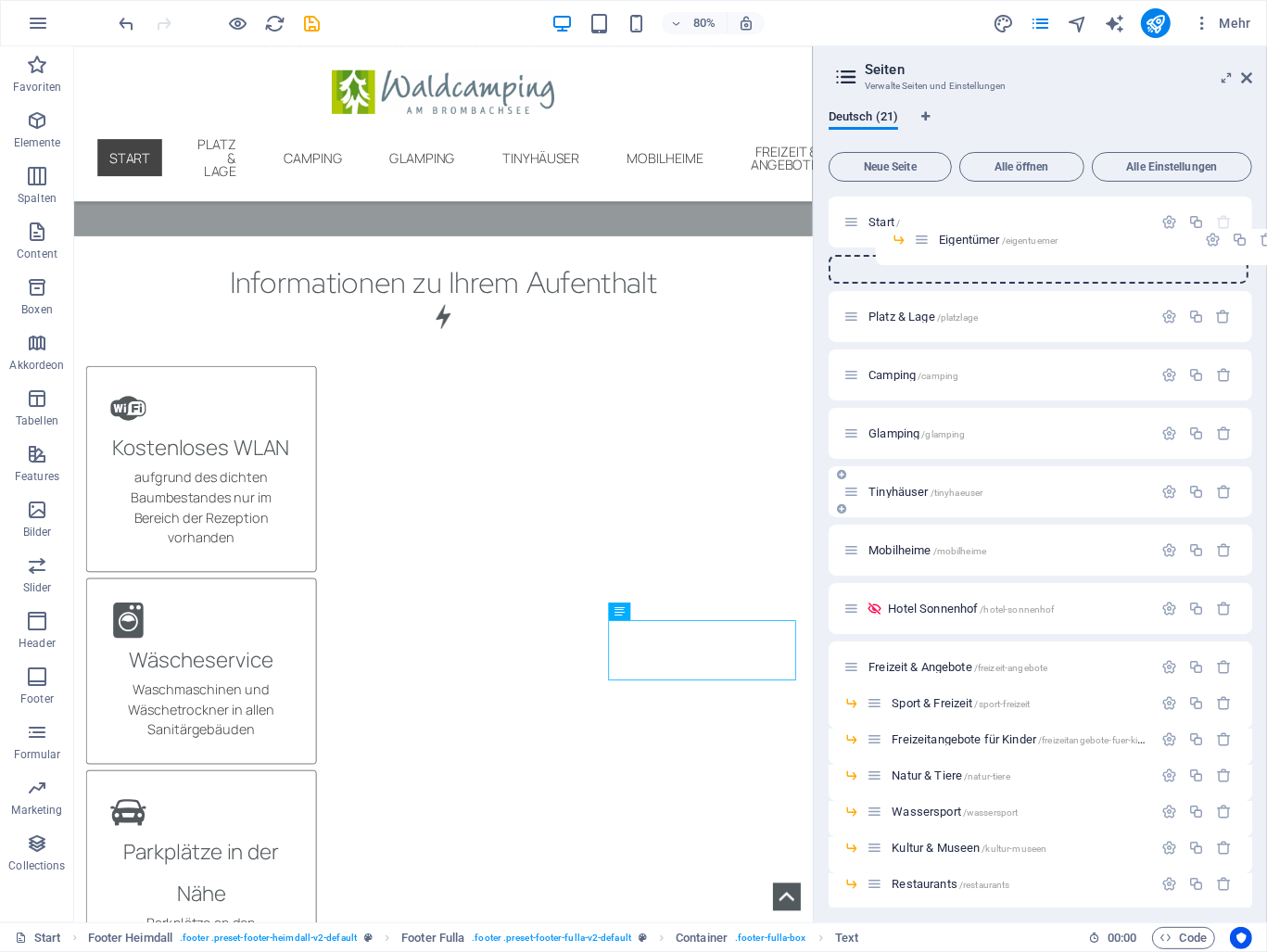
scroll to position [0, 0]
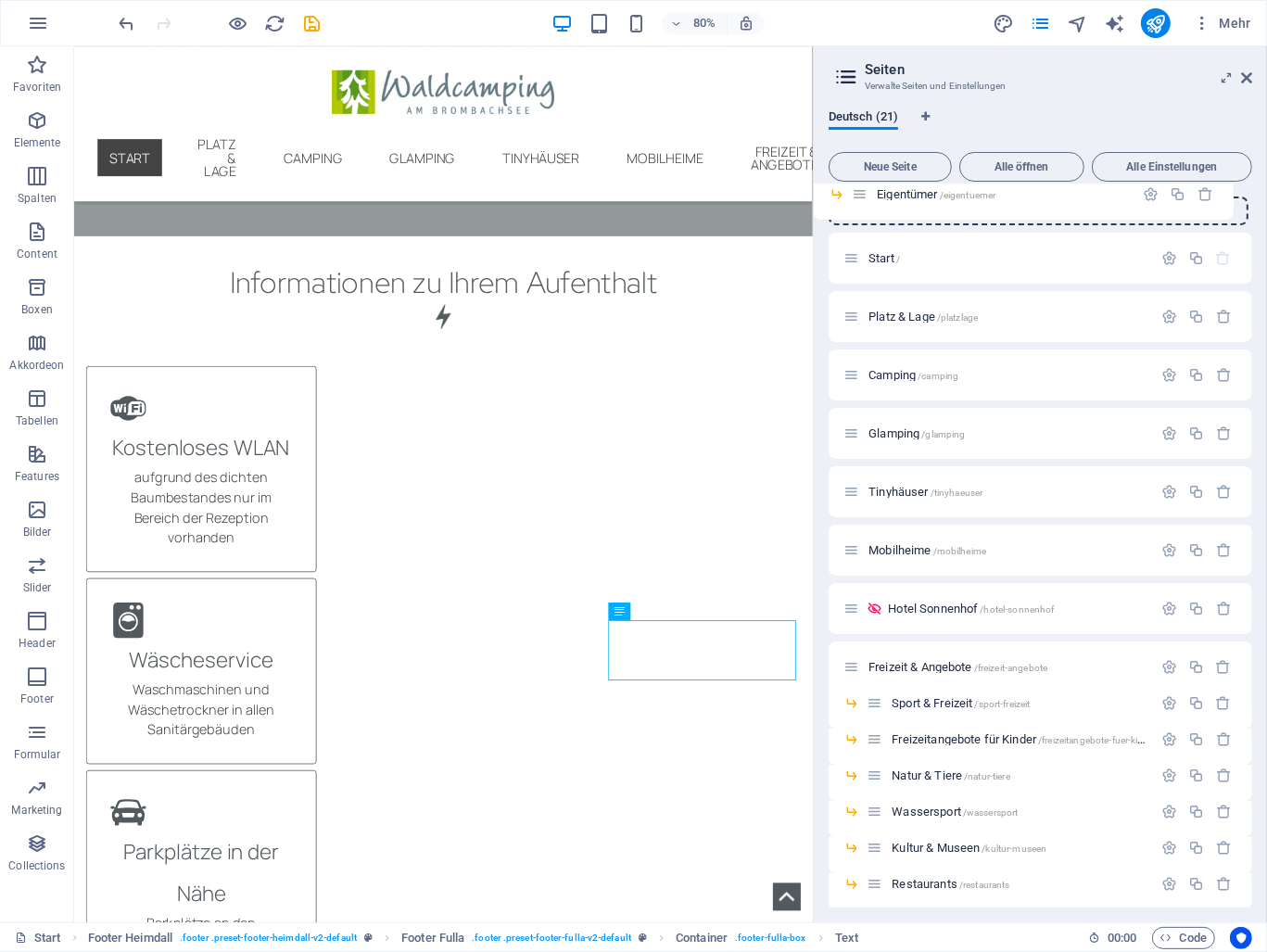
drag, startPoint x: 875, startPoint y: 755, endPoint x: 856, endPoint y: 198, distance: 557.3
click at [856, 198] on div "Start / Platz & Lage /platzlage Camping /camping Glamping /glamping Tinyhäuser …" at bounding box center [1040, 728] width 424 height 1064
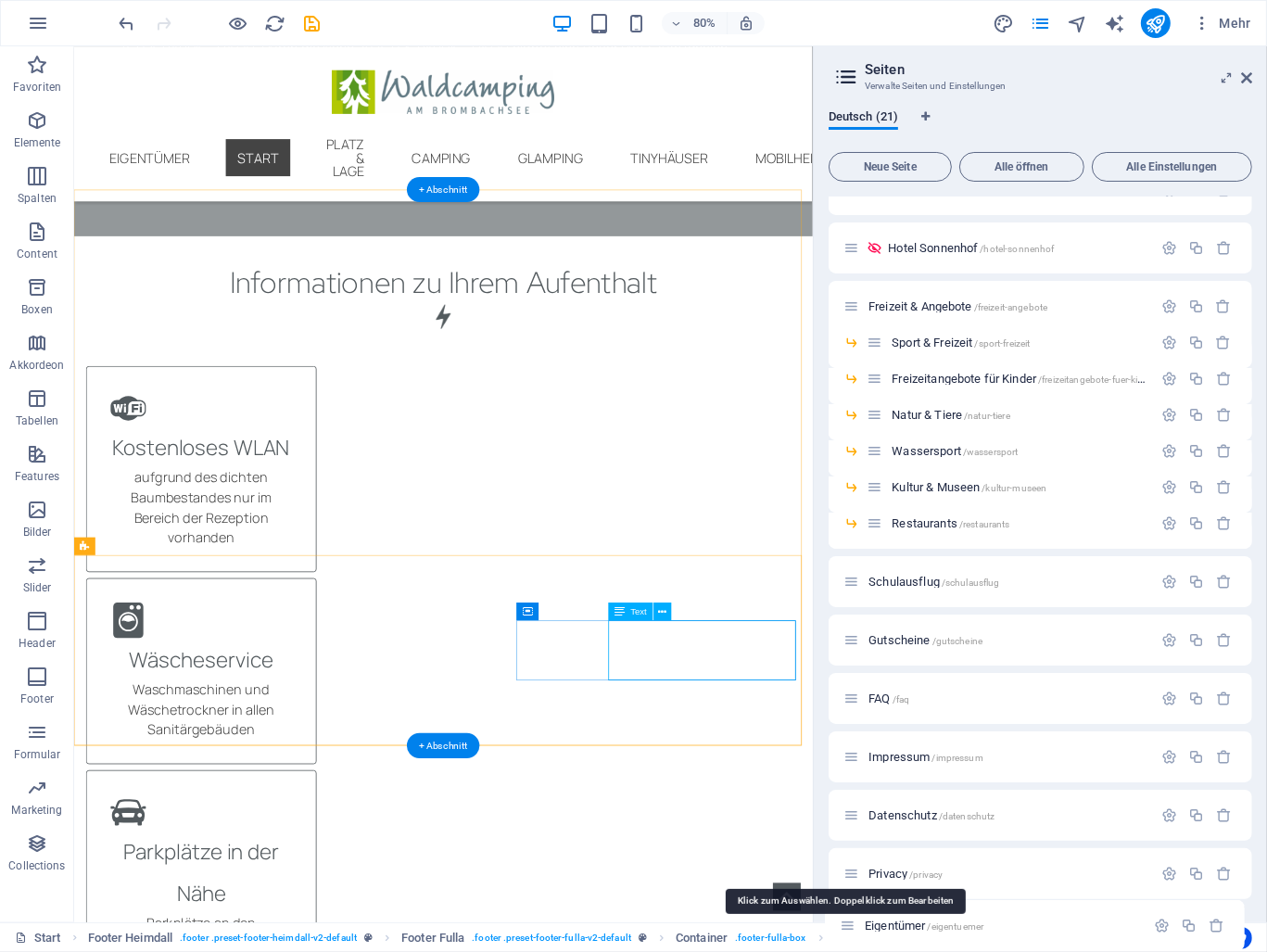
scroll to position [382, 0]
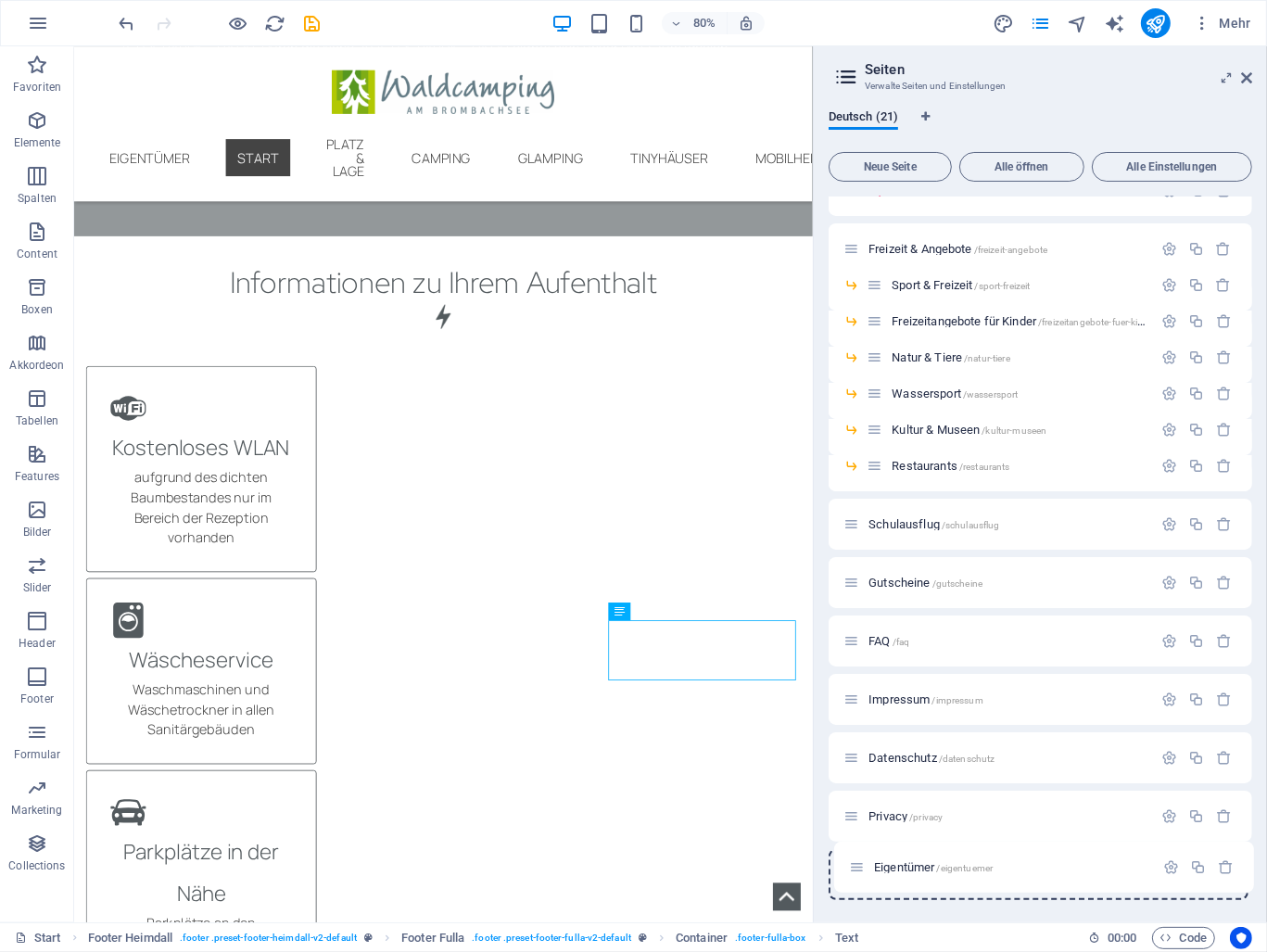
drag, startPoint x: 851, startPoint y: 219, endPoint x: 858, endPoint y: 874, distance: 655.0
click at [858, 874] on div "Eigentümer /eigentuemer Start / Platz & Lage /platzlage Camping /camping Glampi…" at bounding box center [1040, 357] width 424 height 1085
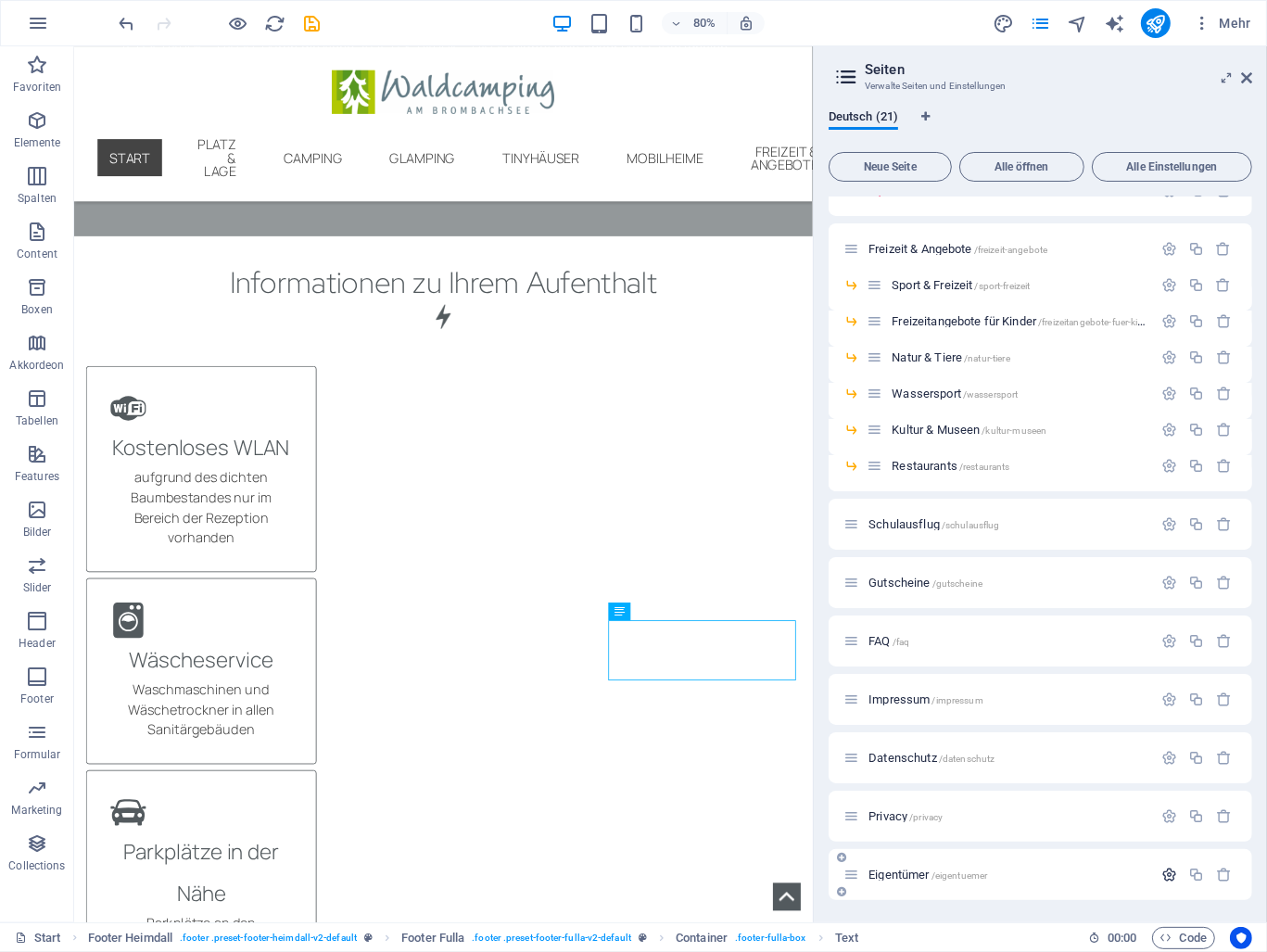
click at [1161, 877] on icon "button" at bounding box center [1169, 875] width 16 height 16
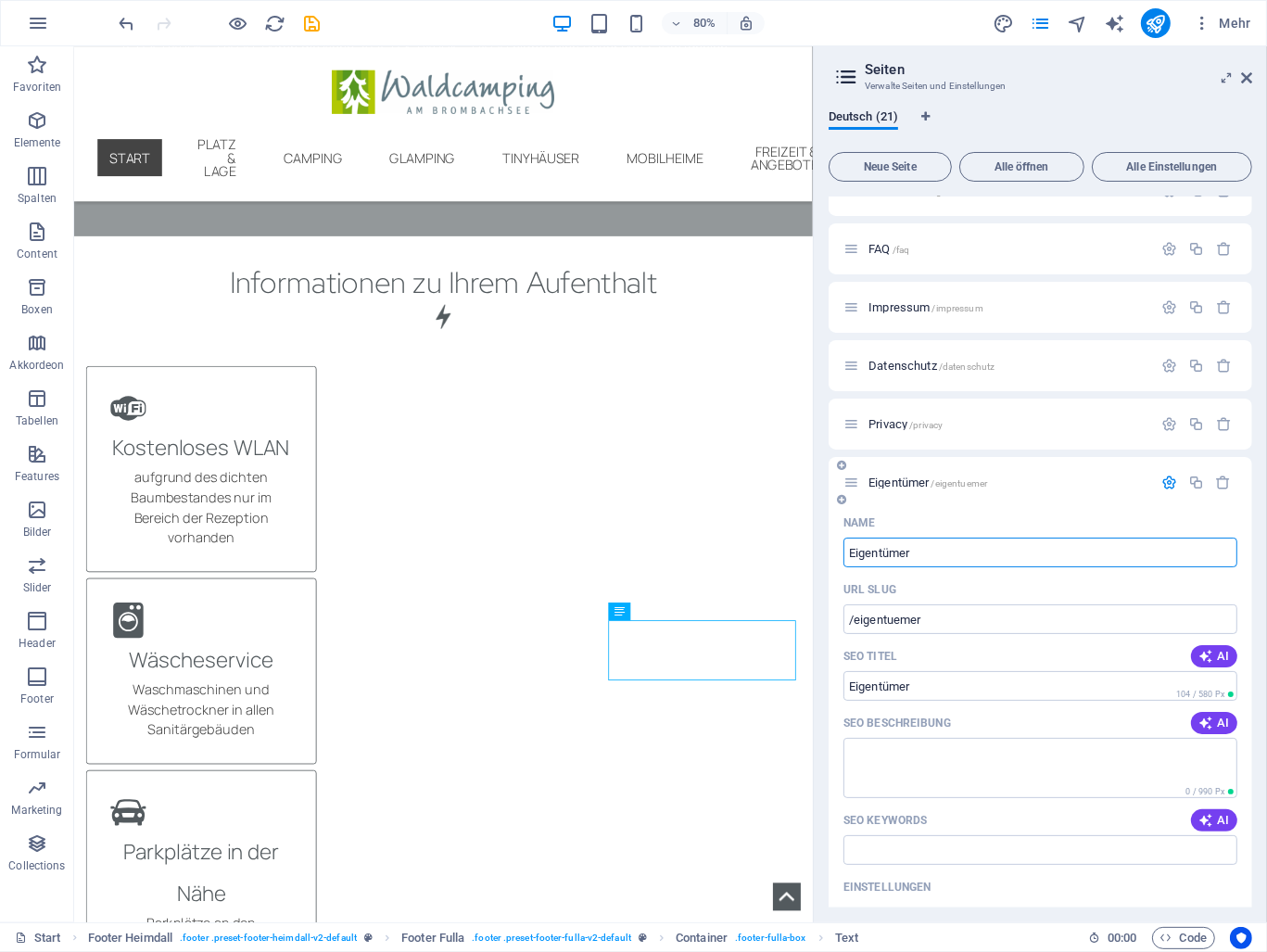
scroll to position [1053, 0]
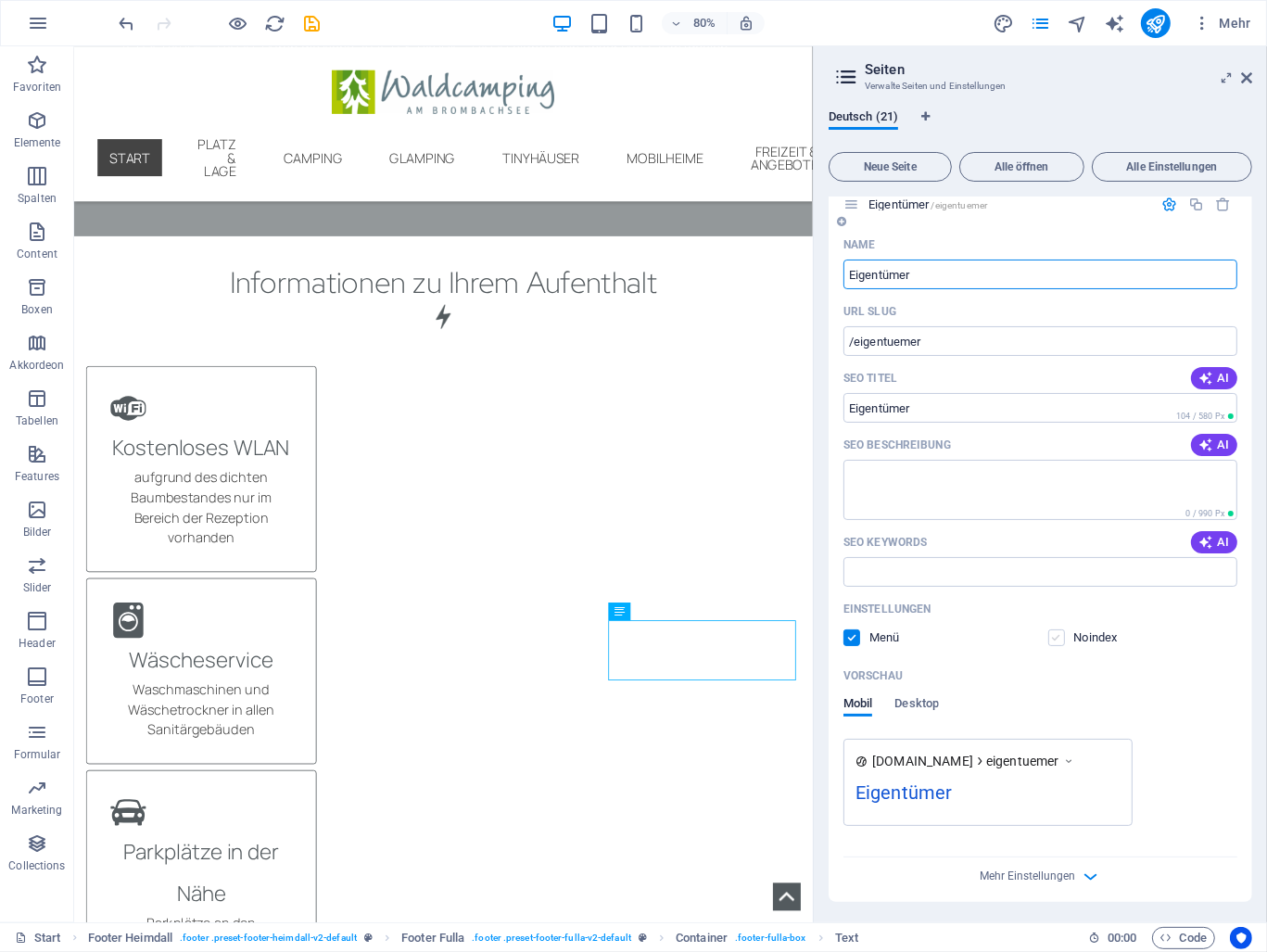
click at [1061, 639] on label at bounding box center [1057, 637] width 17 height 17
click at [0, 0] on input "checkbox" at bounding box center [0, 0] width 0 height 0
click at [857, 646] on div "Einstellungen Menü Noindex" at bounding box center [1040, 624] width 394 height 59
click at [856, 644] on label at bounding box center [851, 637] width 17 height 17
click at [0, 0] on input "checkbox" at bounding box center [0, 0] width 0 height 0
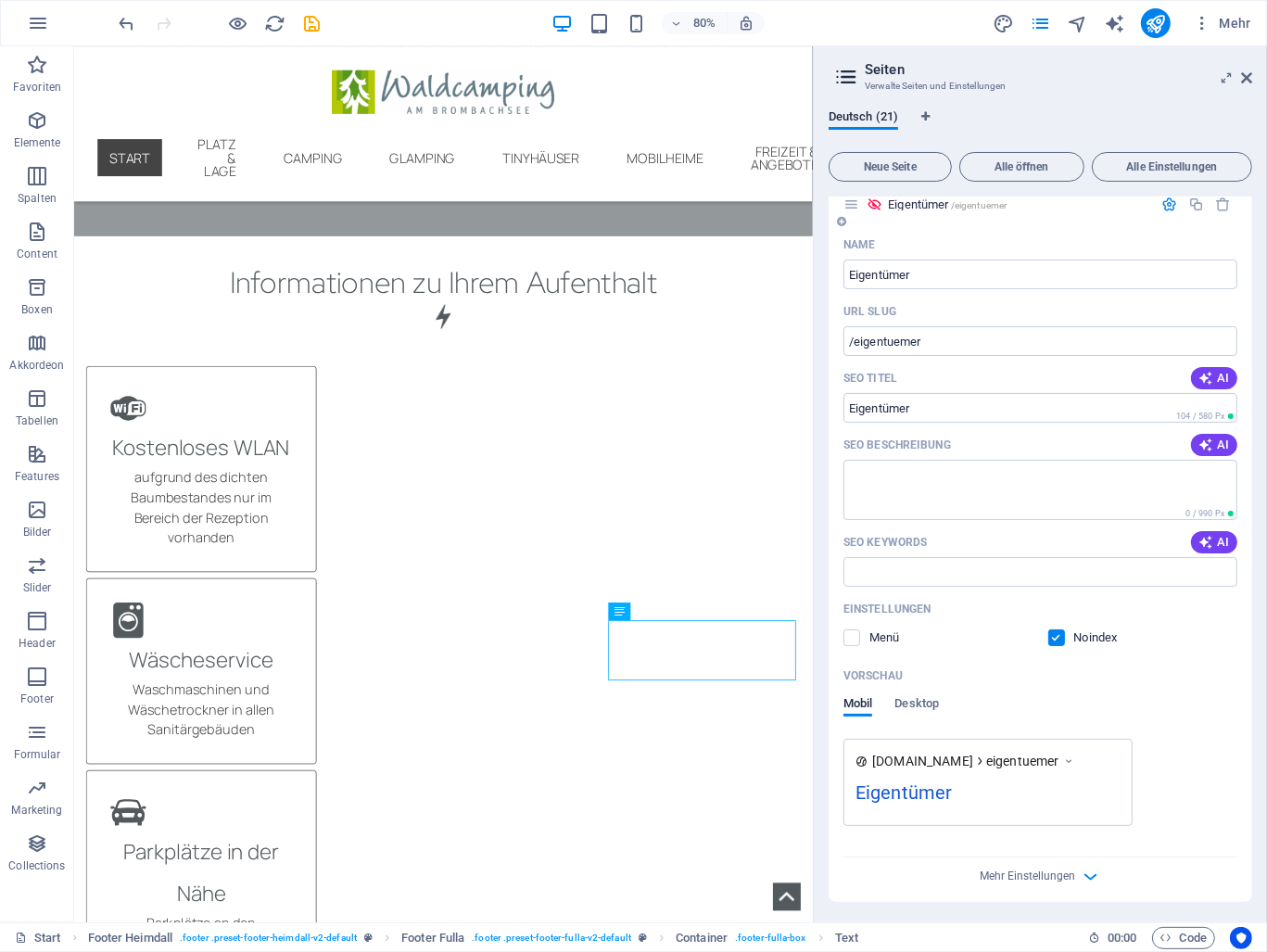
click at [1051, 640] on label at bounding box center [1057, 637] width 17 height 17
click at [0, 0] on input "checkbox" at bounding box center [0, 0] width 0 height 0
click at [307, 21] on icon "save" at bounding box center [313, 24] width 22 height 22
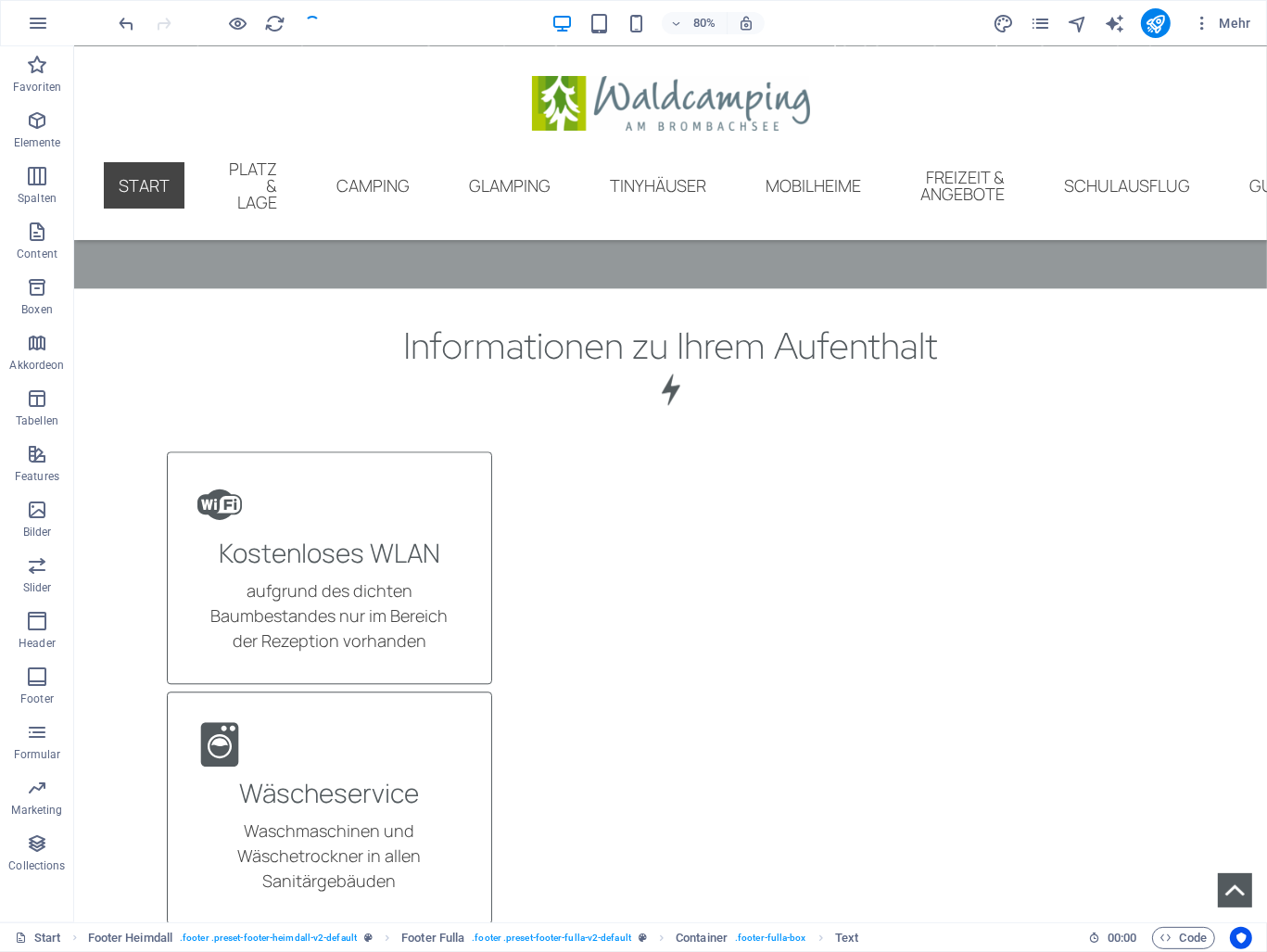
scroll to position [10024, 0]
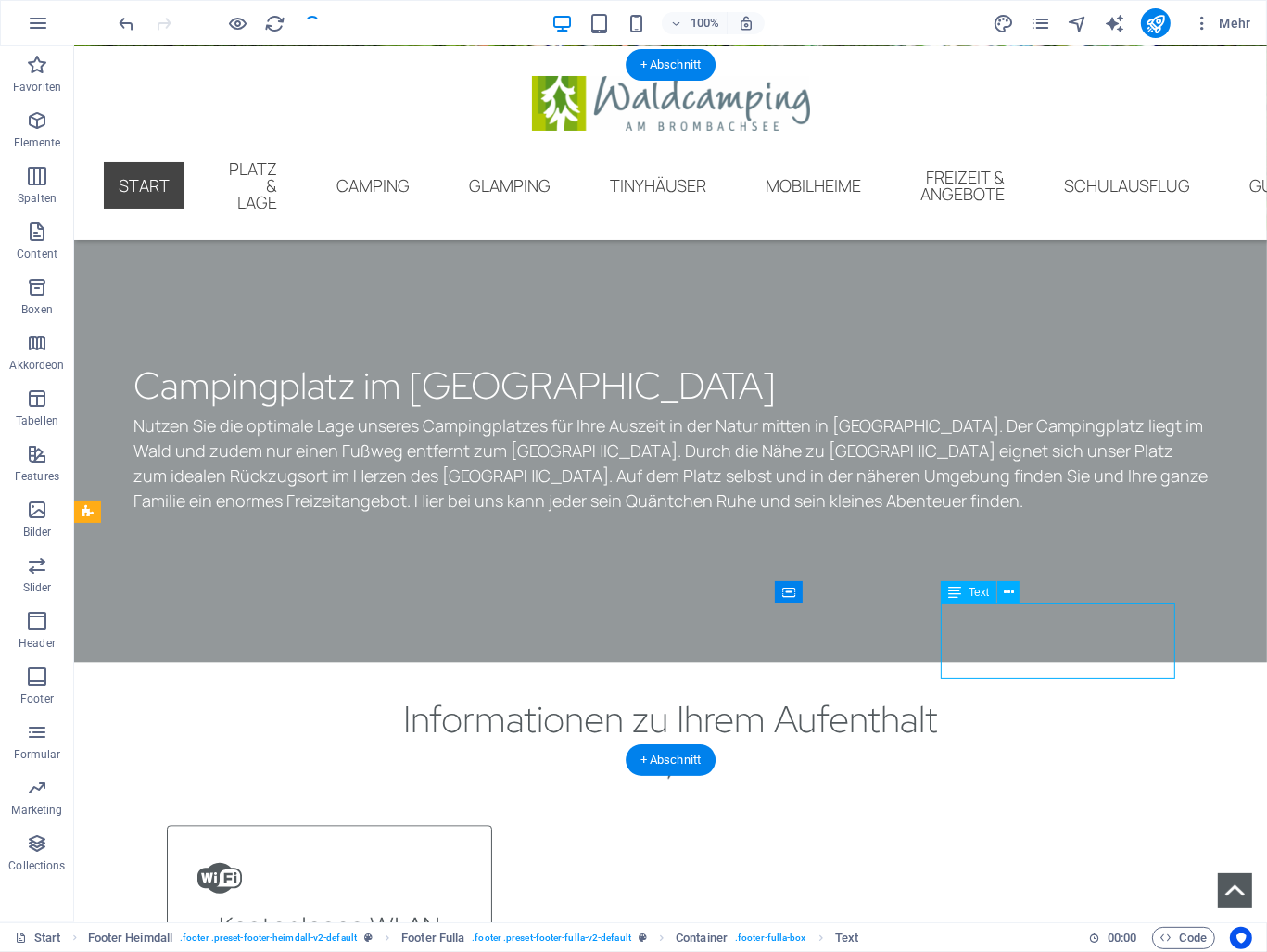
scroll to position [10116, 0]
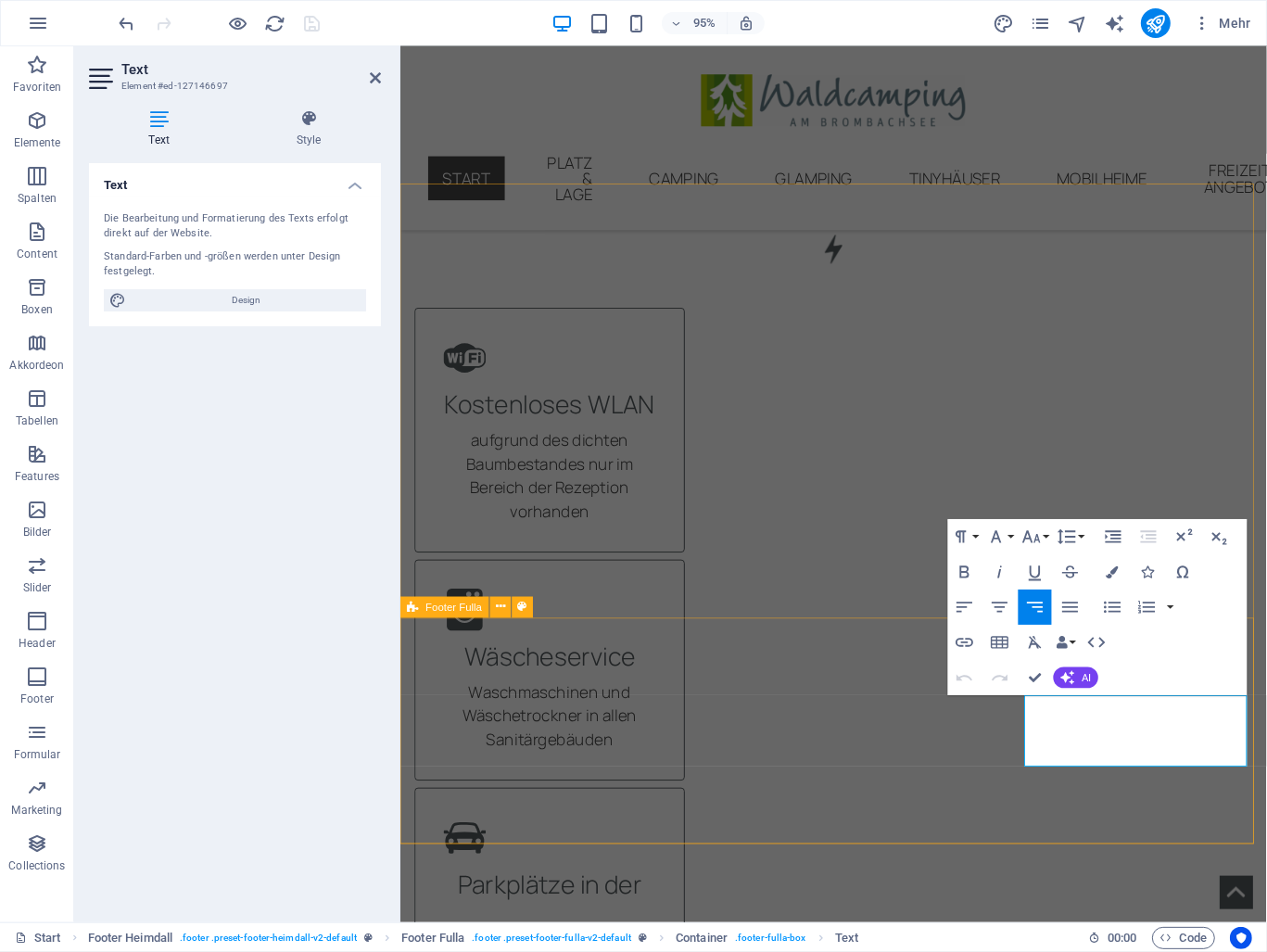
drag, startPoint x: 1083, startPoint y: 794, endPoint x: 1293, endPoint y: 809, distance: 210.5
click at [961, 641] on icon "button" at bounding box center [965, 643] width 22 height 22
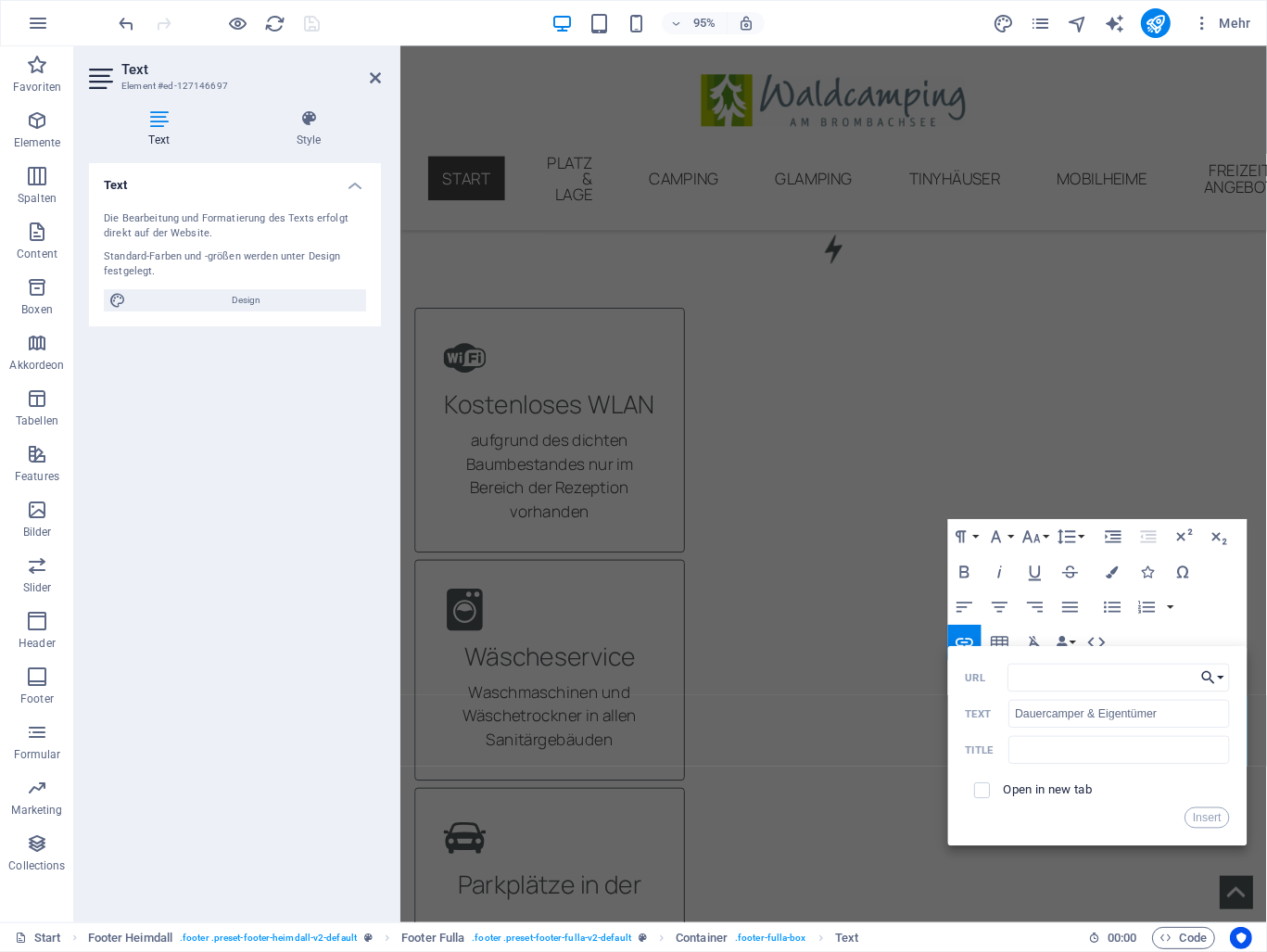
click at [1217, 677] on icon "button" at bounding box center [1209, 678] width 18 height 22
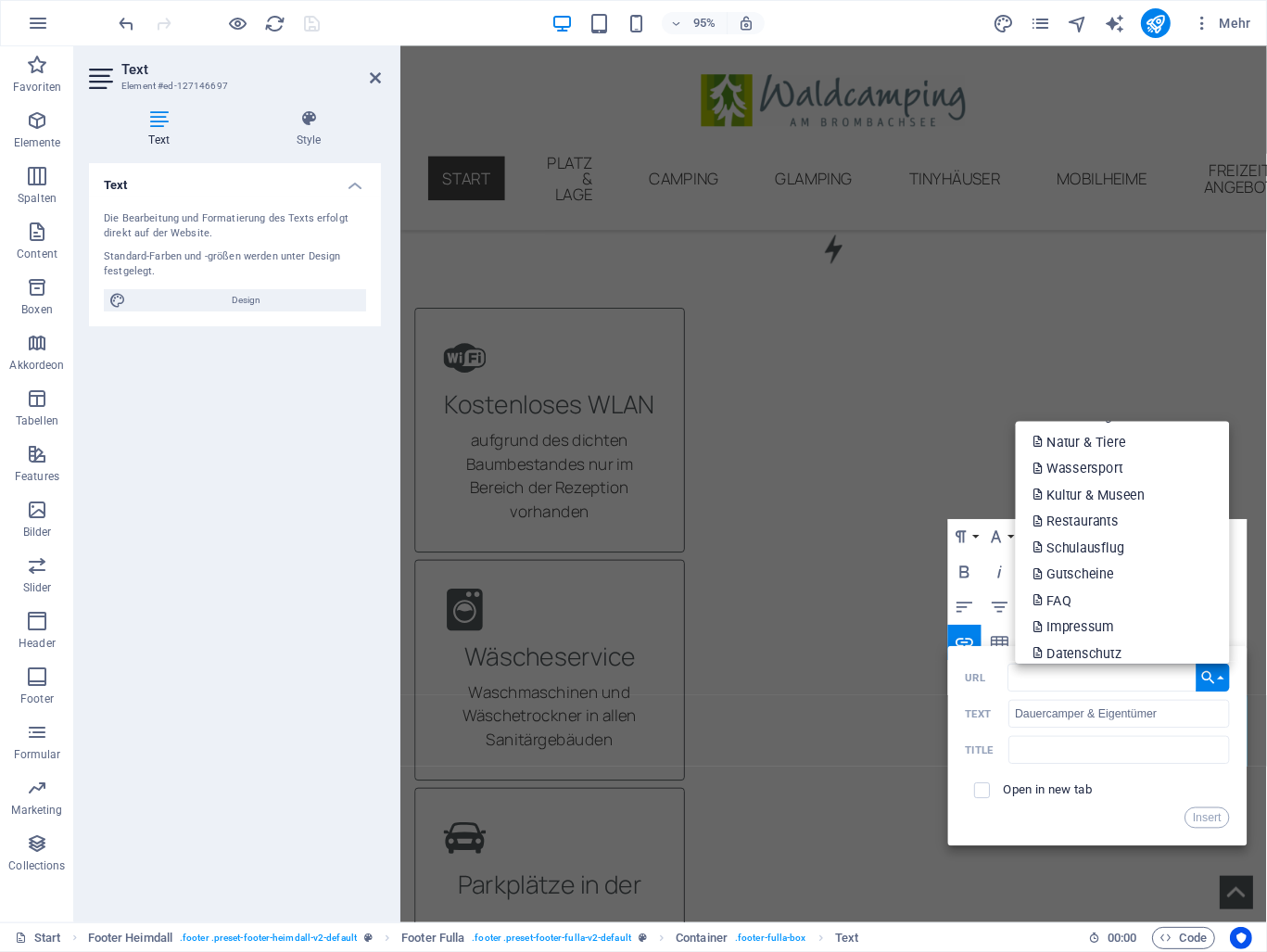
scroll to position [371, 0]
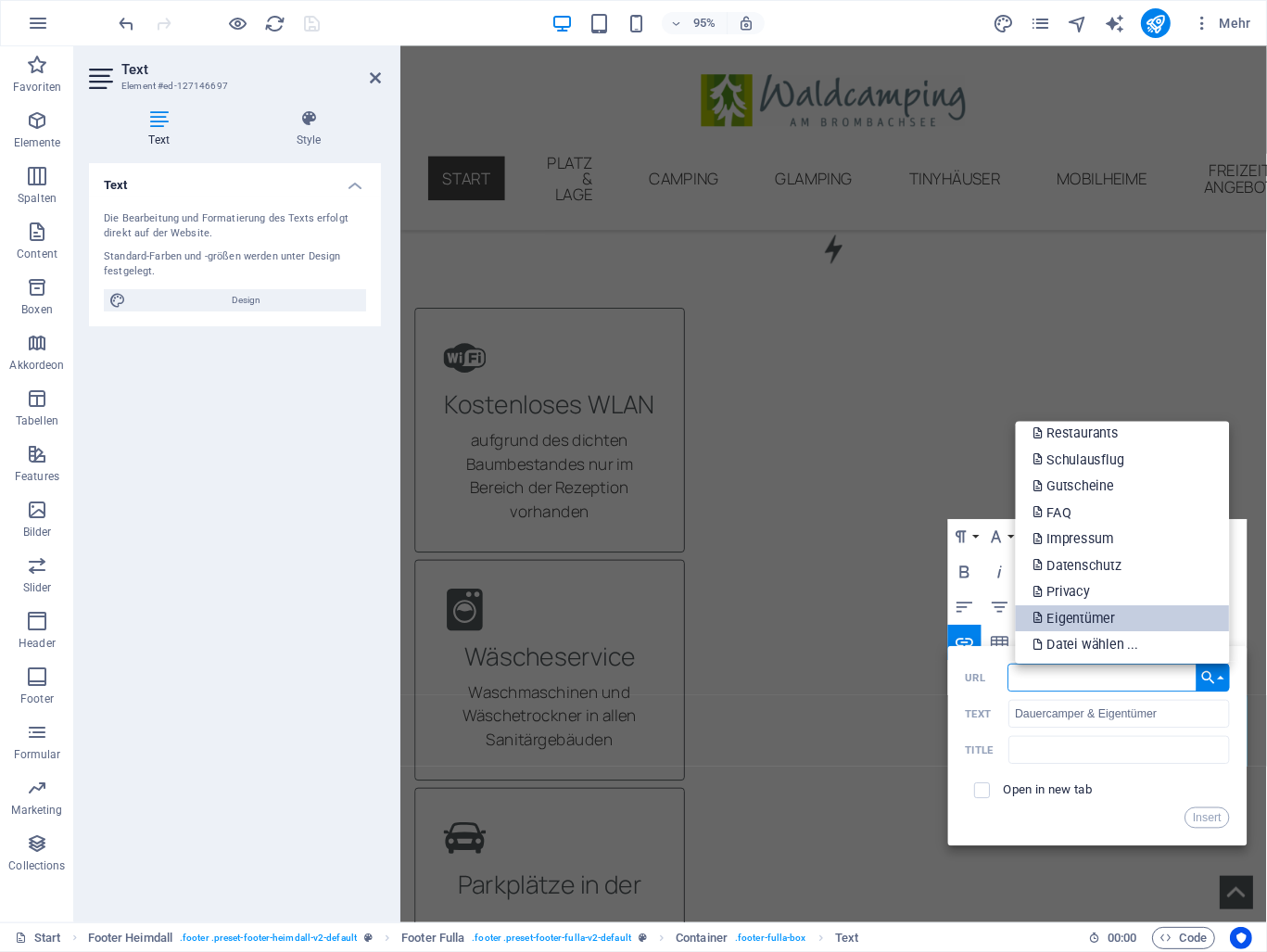
click at [1124, 620] on link "Eigentümer" at bounding box center [1123, 617] width 214 height 27
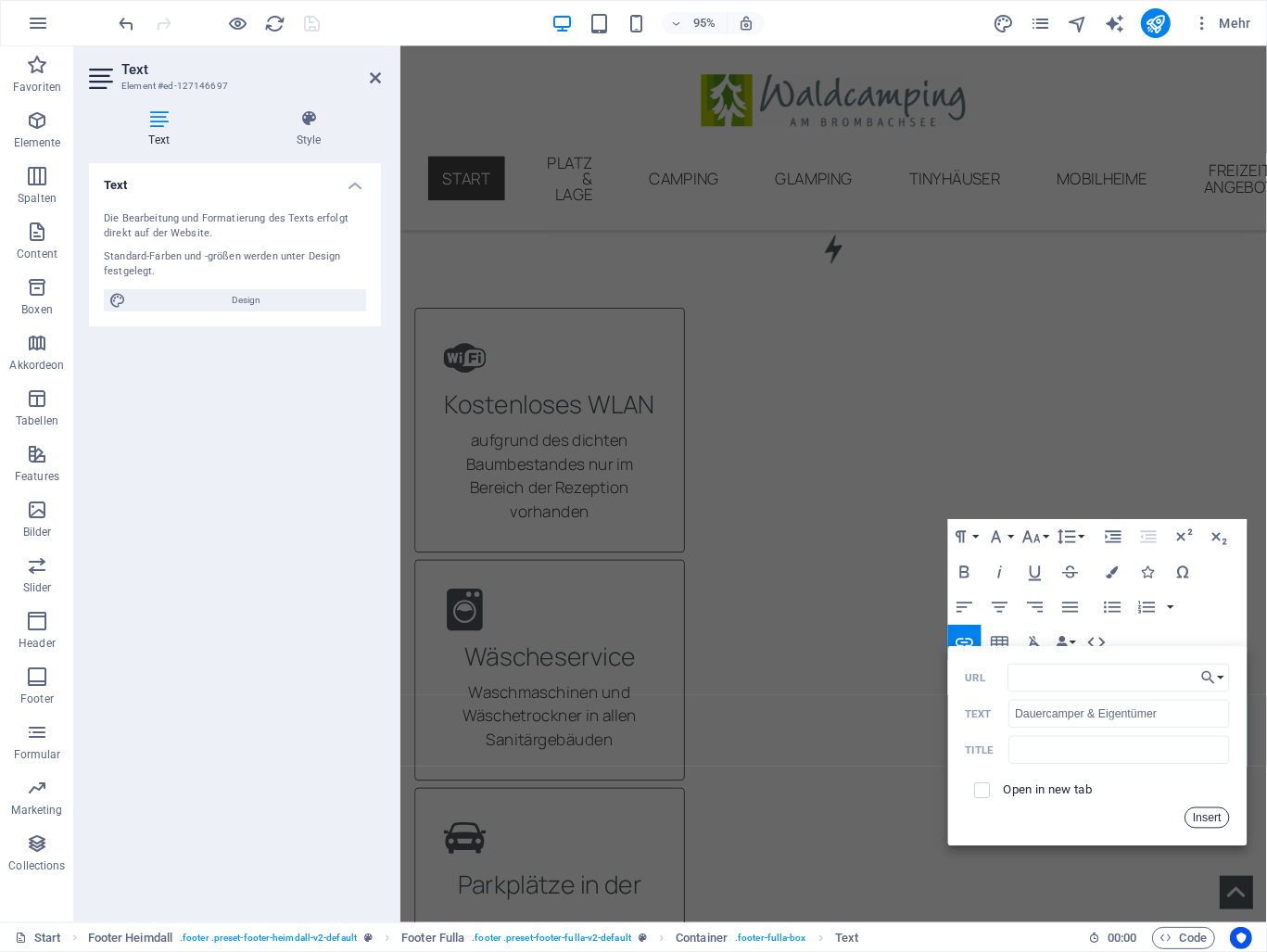
click at [1211, 815] on button "Insert" at bounding box center [1208, 819] width 44 height 22
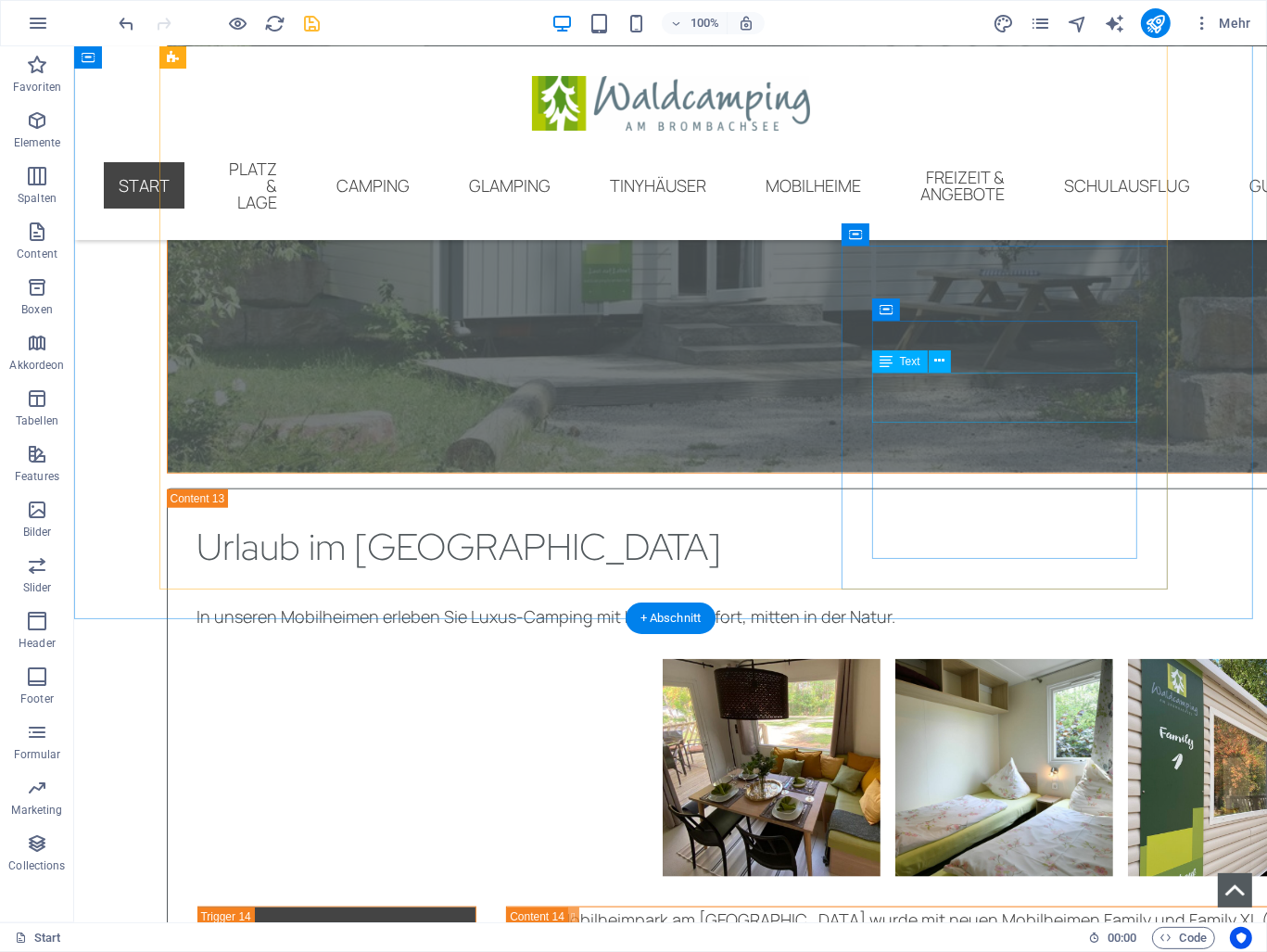
scroll to position [7631, 0]
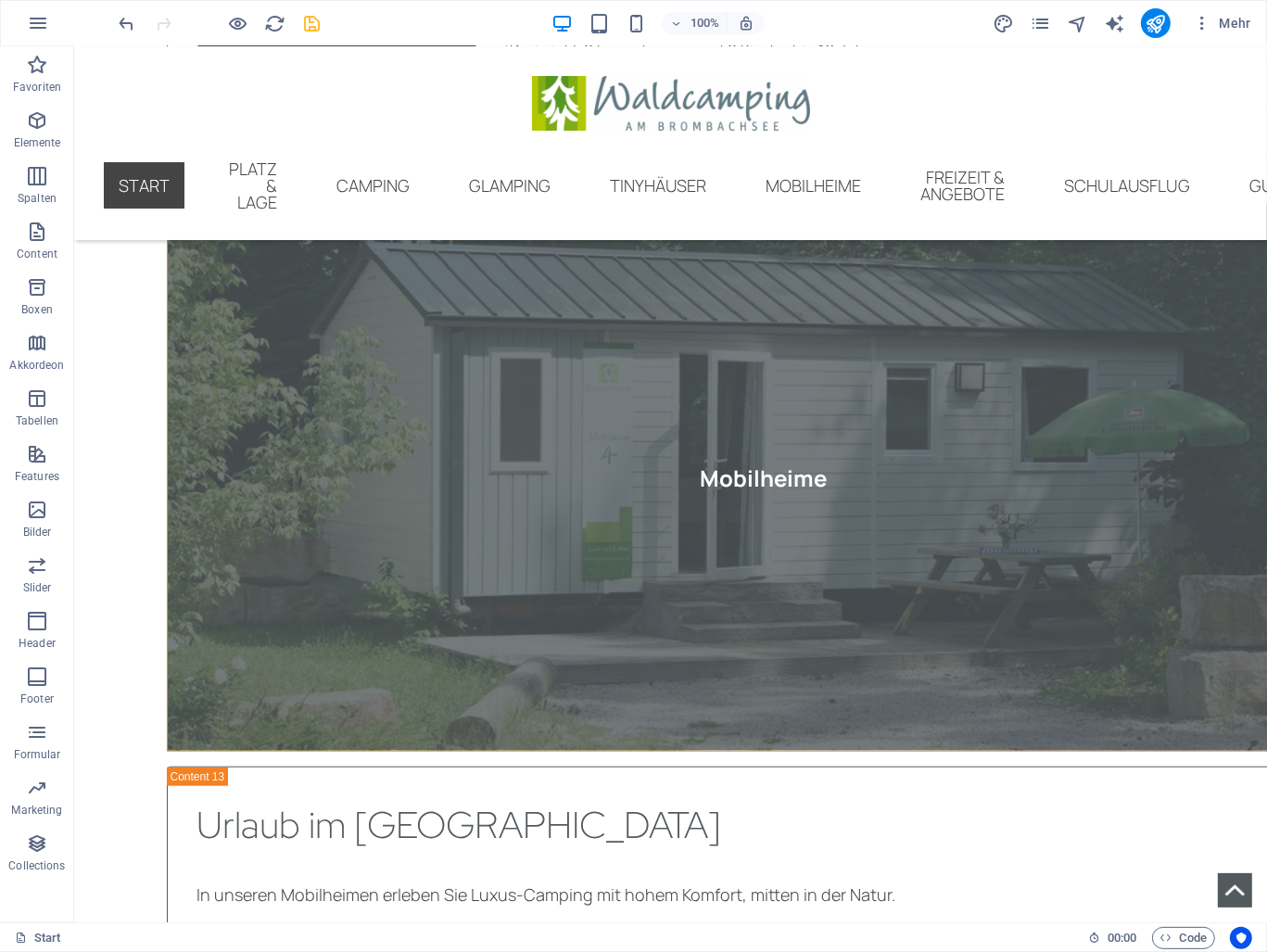
click at [315, 30] on icon "save" at bounding box center [313, 24] width 22 height 22
click at [250, 117] on h6 "Vorschau-Website öffnen" at bounding box center [254, 116] width 137 height 23
click at [1042, 22] on icon "pages" at bounding box center [1041, 24] width 22 height 22
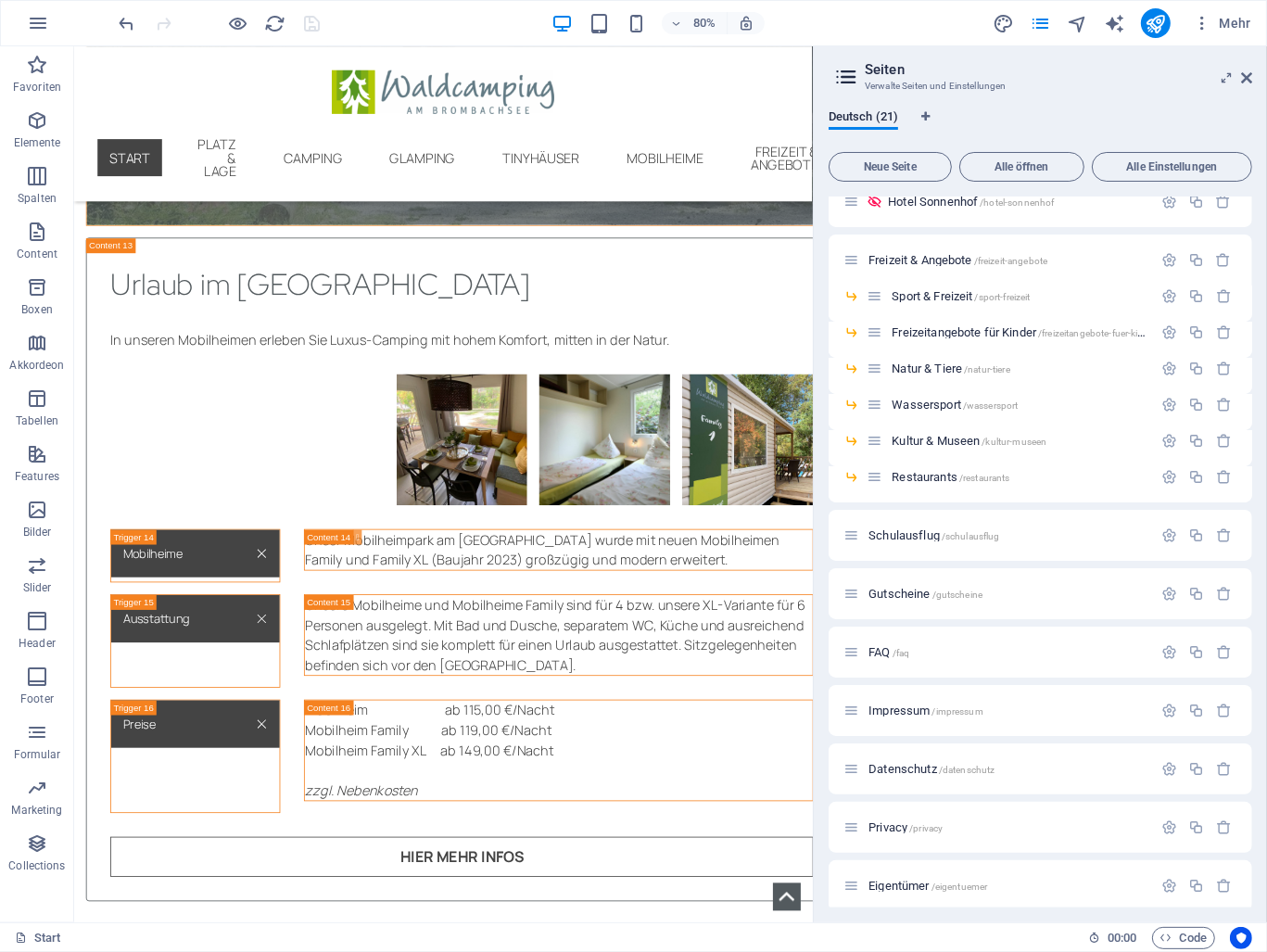
scroll to position [382, 0]
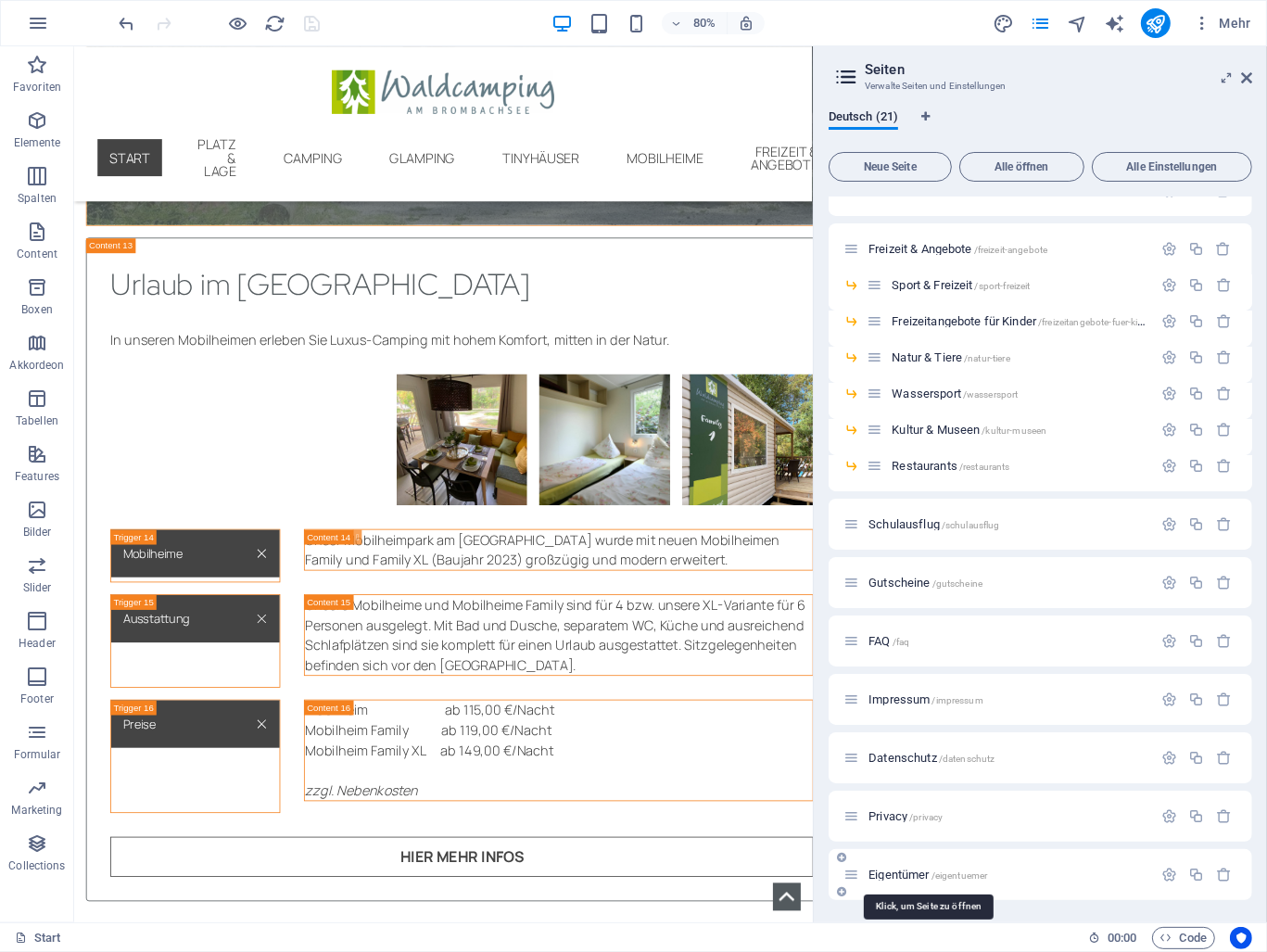
click at [900, 878] on span "Eigentümer /eigentuemer" at bounding box center [928, 875] width 119 height 14
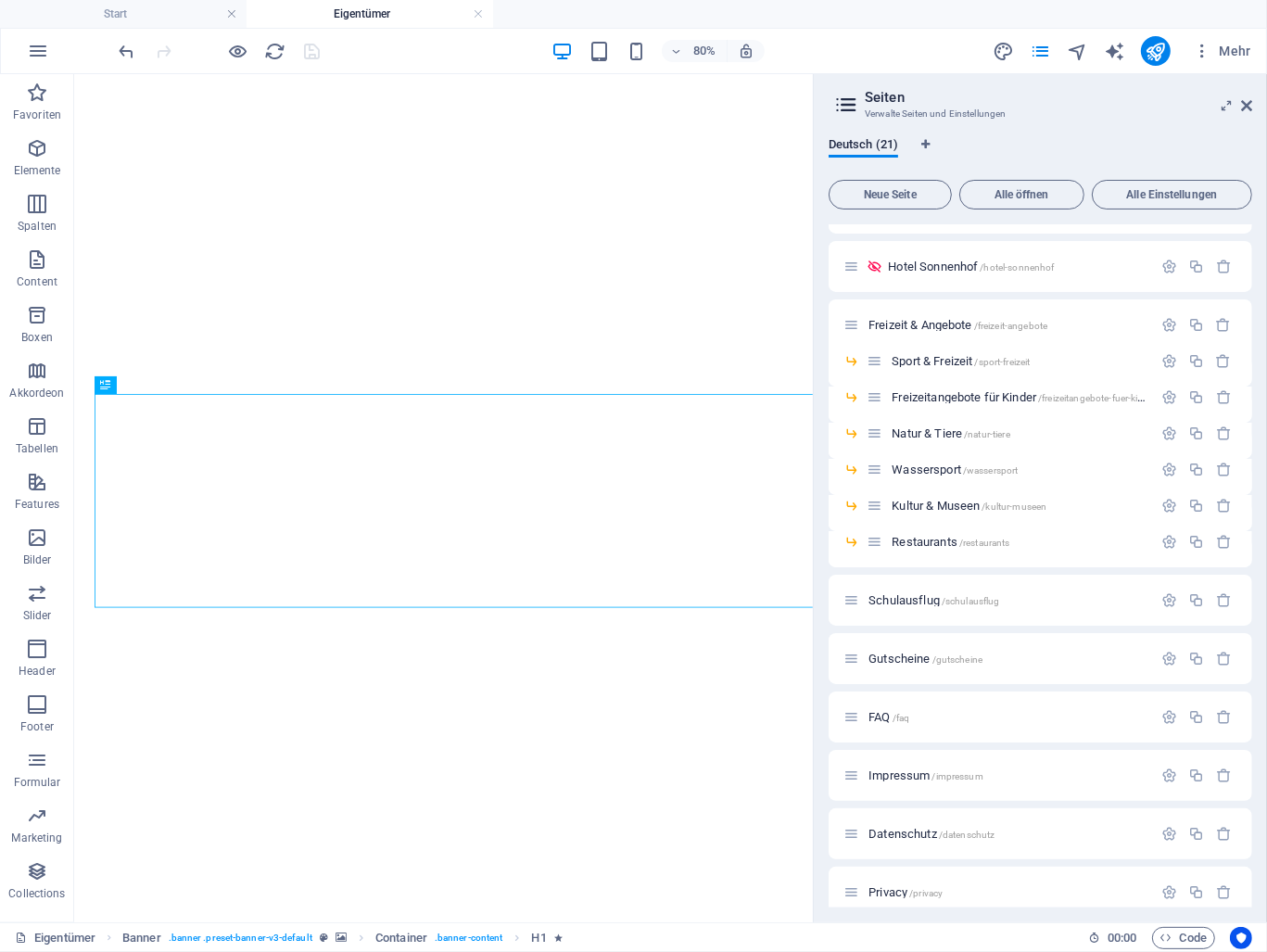
scroll to position [0, 0]
click at [1244, 104] on icon at bounding box center [1246, 106] width 11 height 15
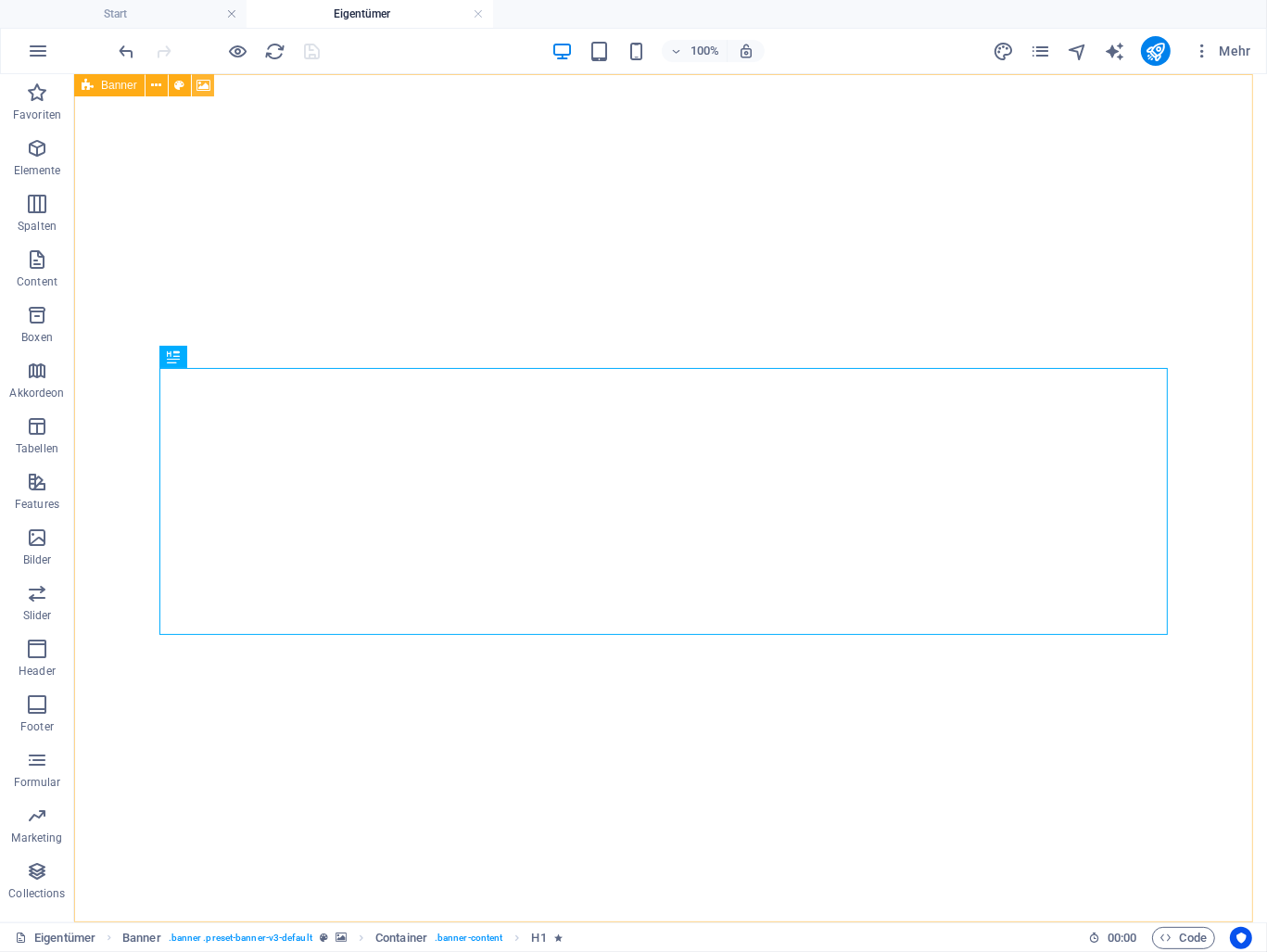
click at [204, 83] on icon at bounding box center [203, 86] width 14 height 20
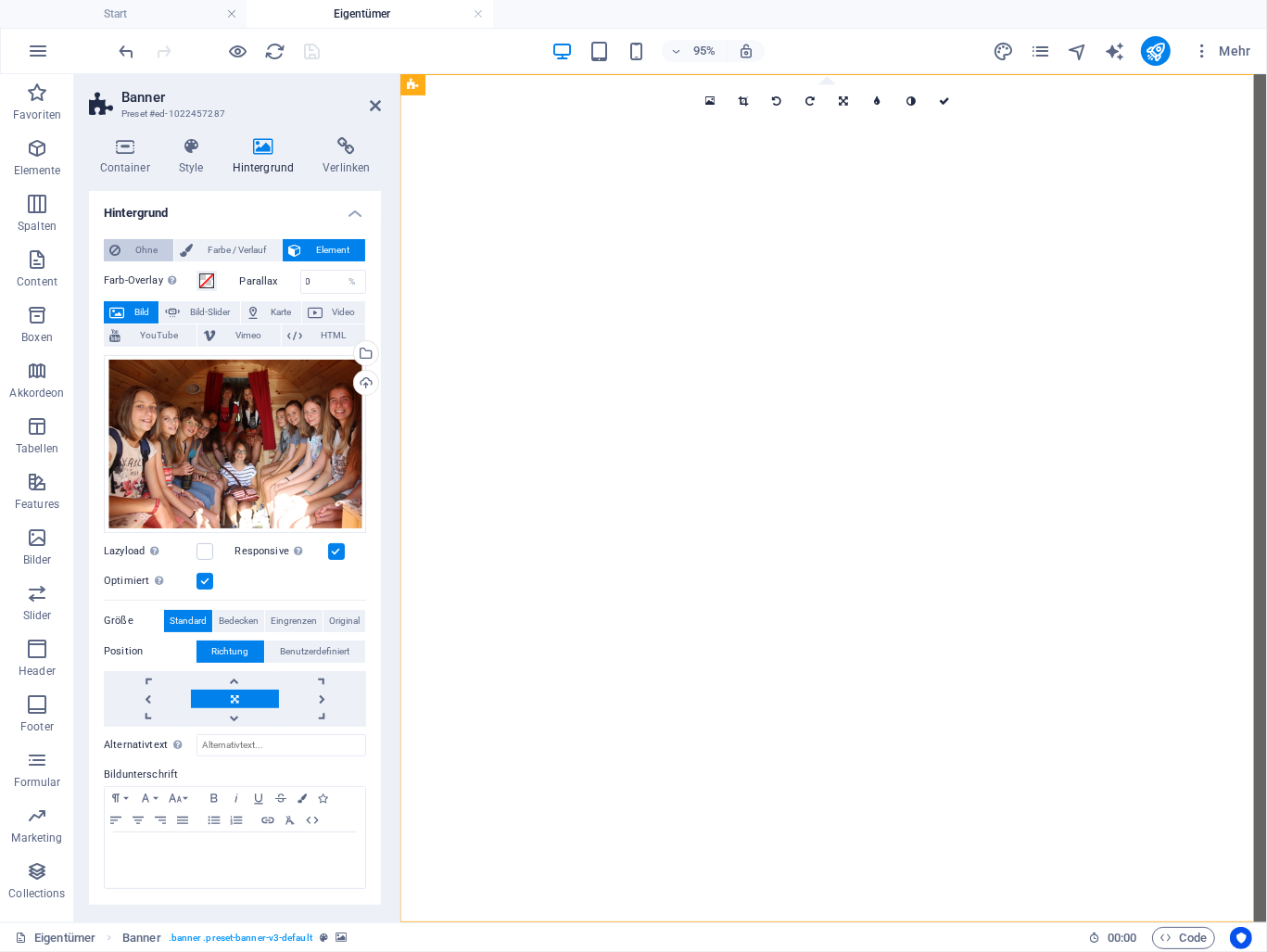
click at [156, 250] on span "Ohne" at bounding box center [147, 250] width 41 height 23
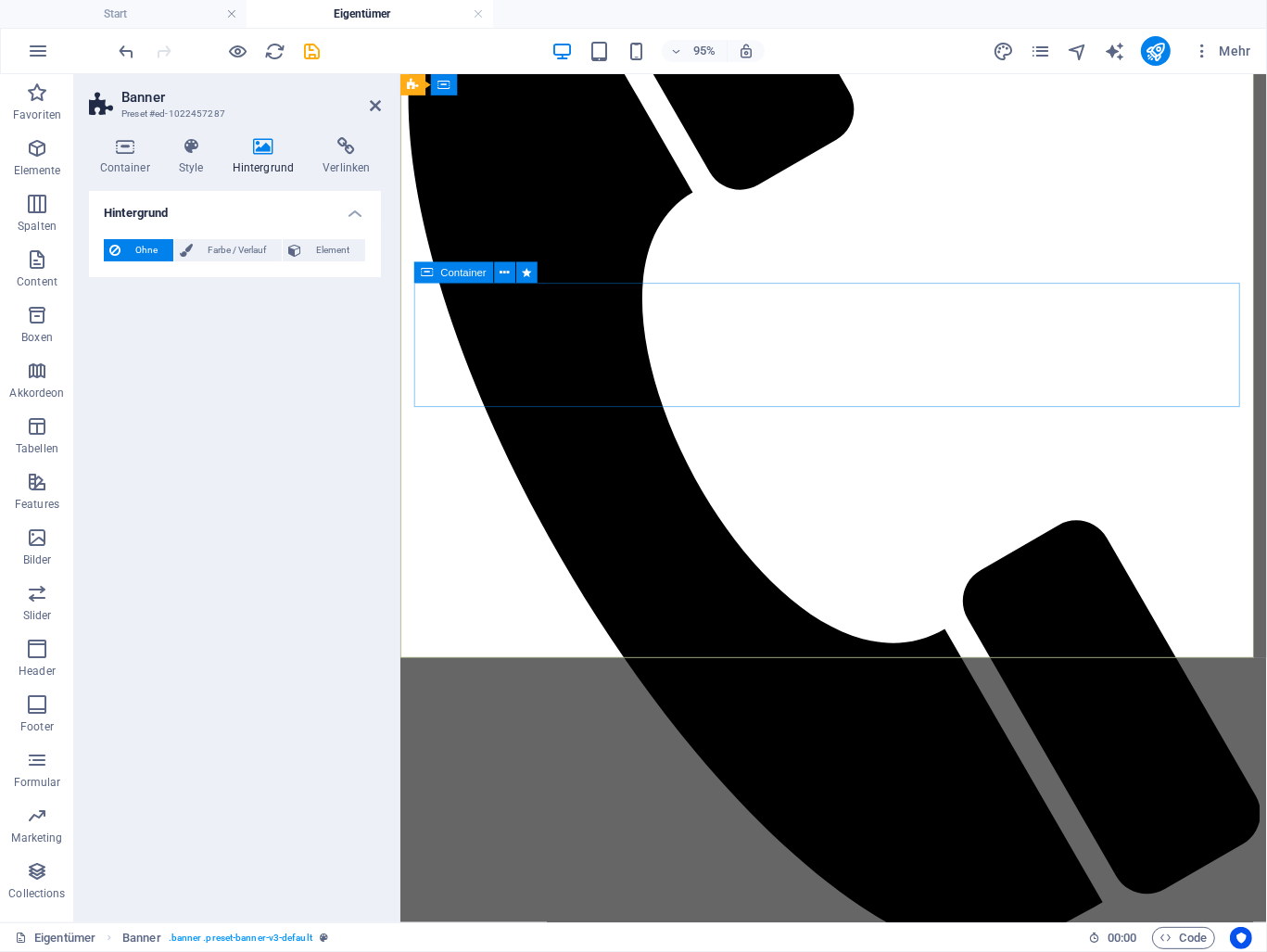
scroll to position [93, 0]
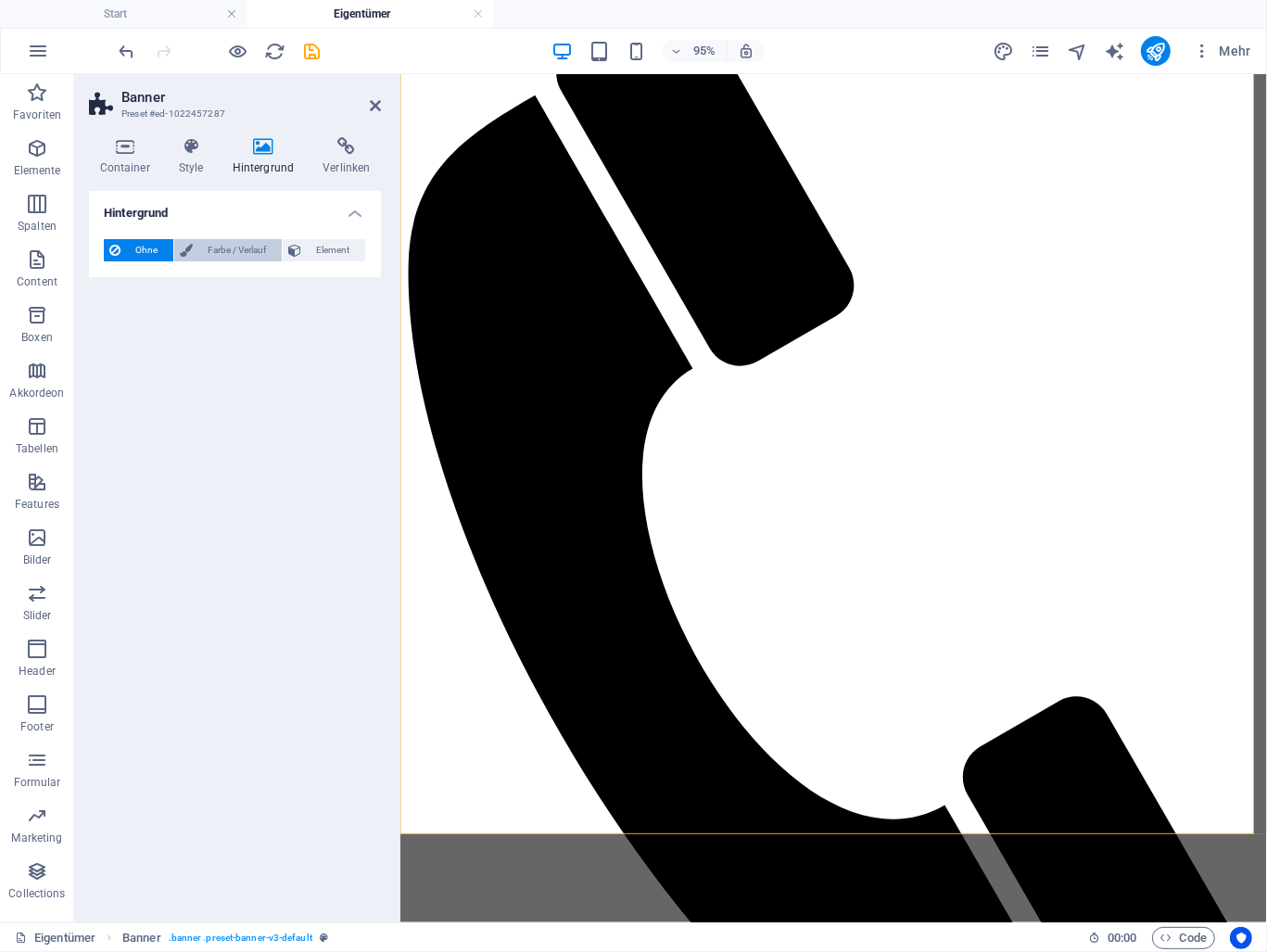
click at [236, 258] on span "Farbe / Verlauf" at bounding box center [237, 250] width 78 height 23
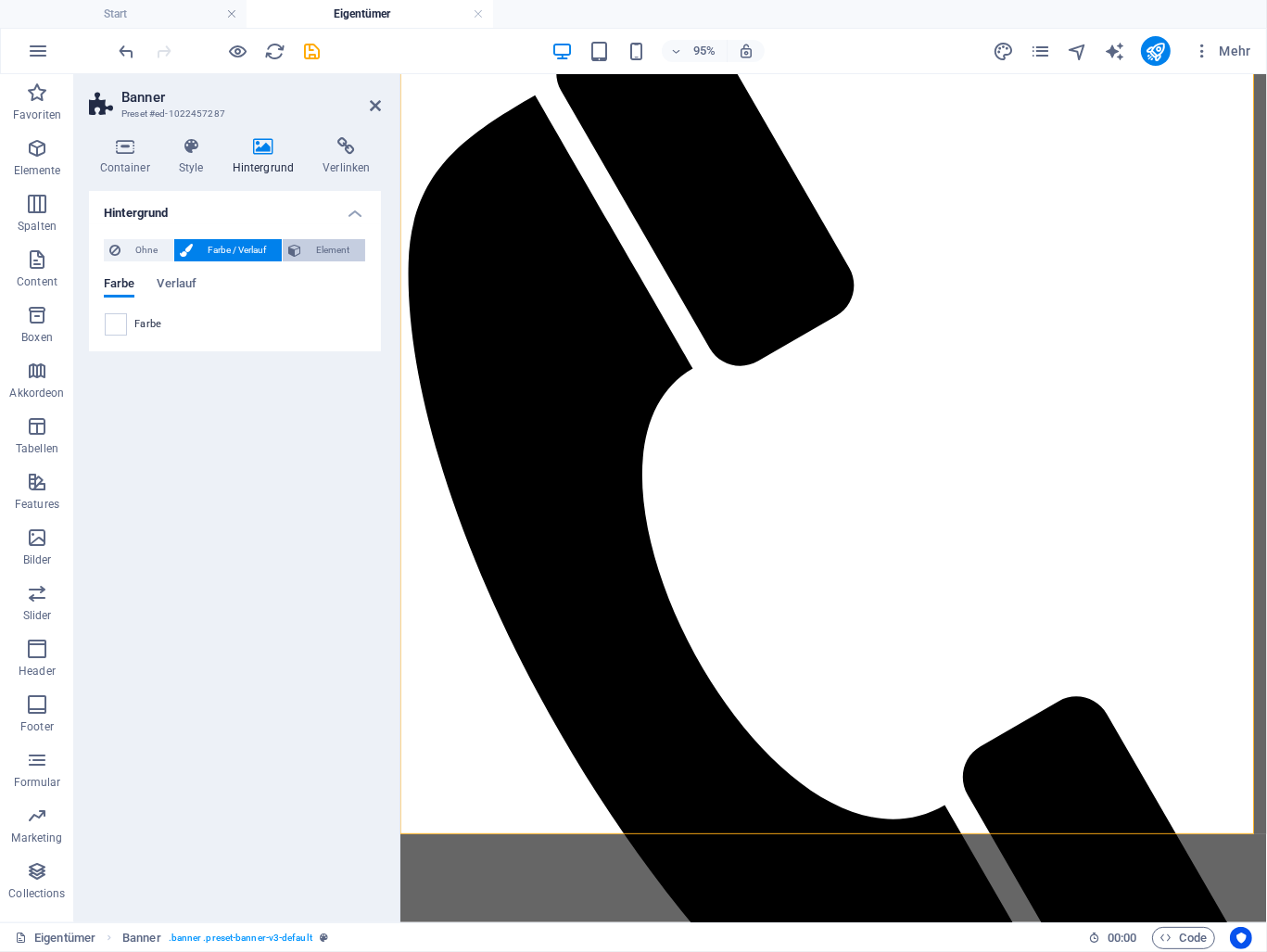
click at [340, 254] on span "Element" at bounding box center [334, 250] width 53 height 23
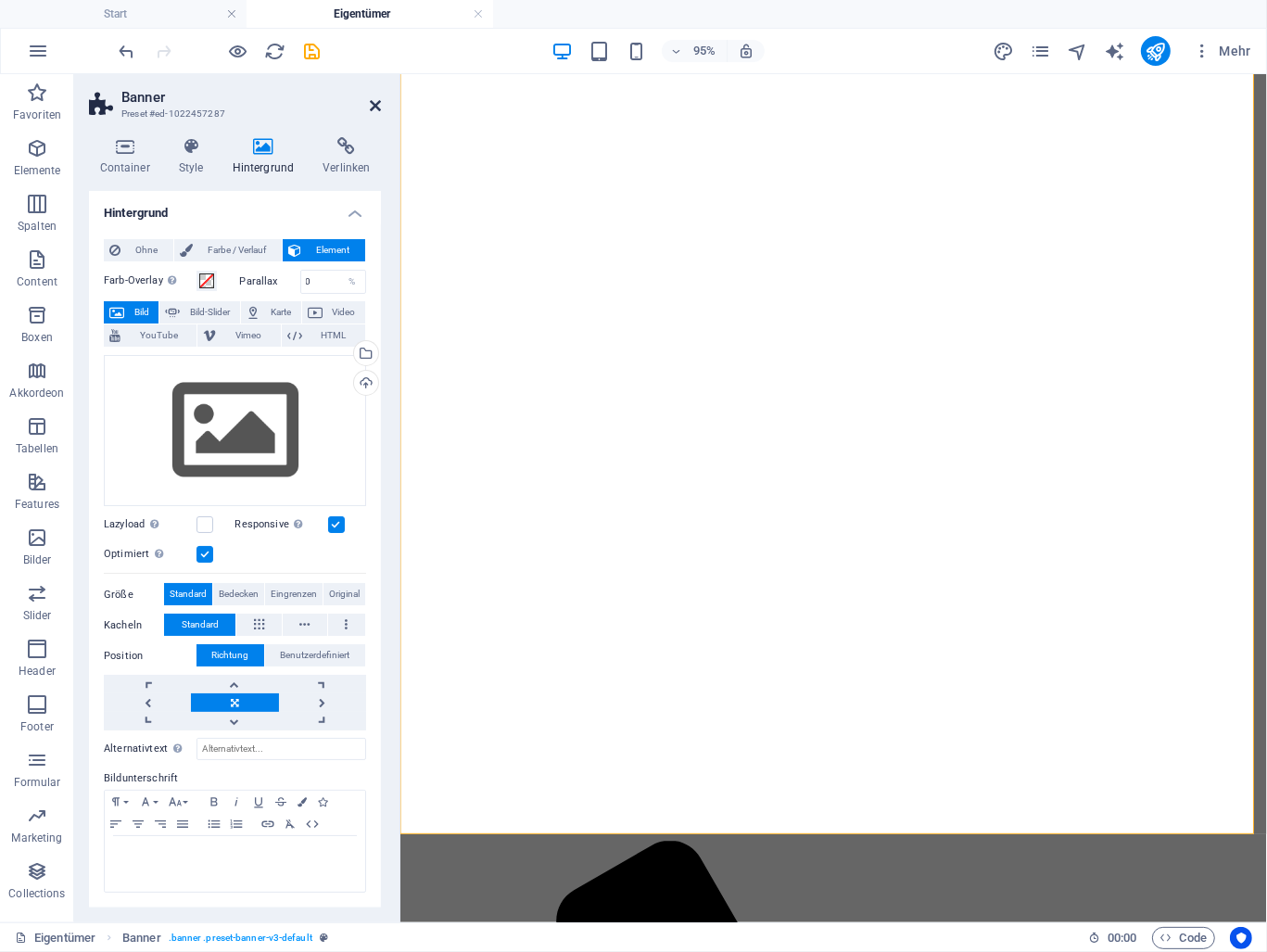
click at [376, 109] on icon at bounding box center [375, 106] width 11 height 15
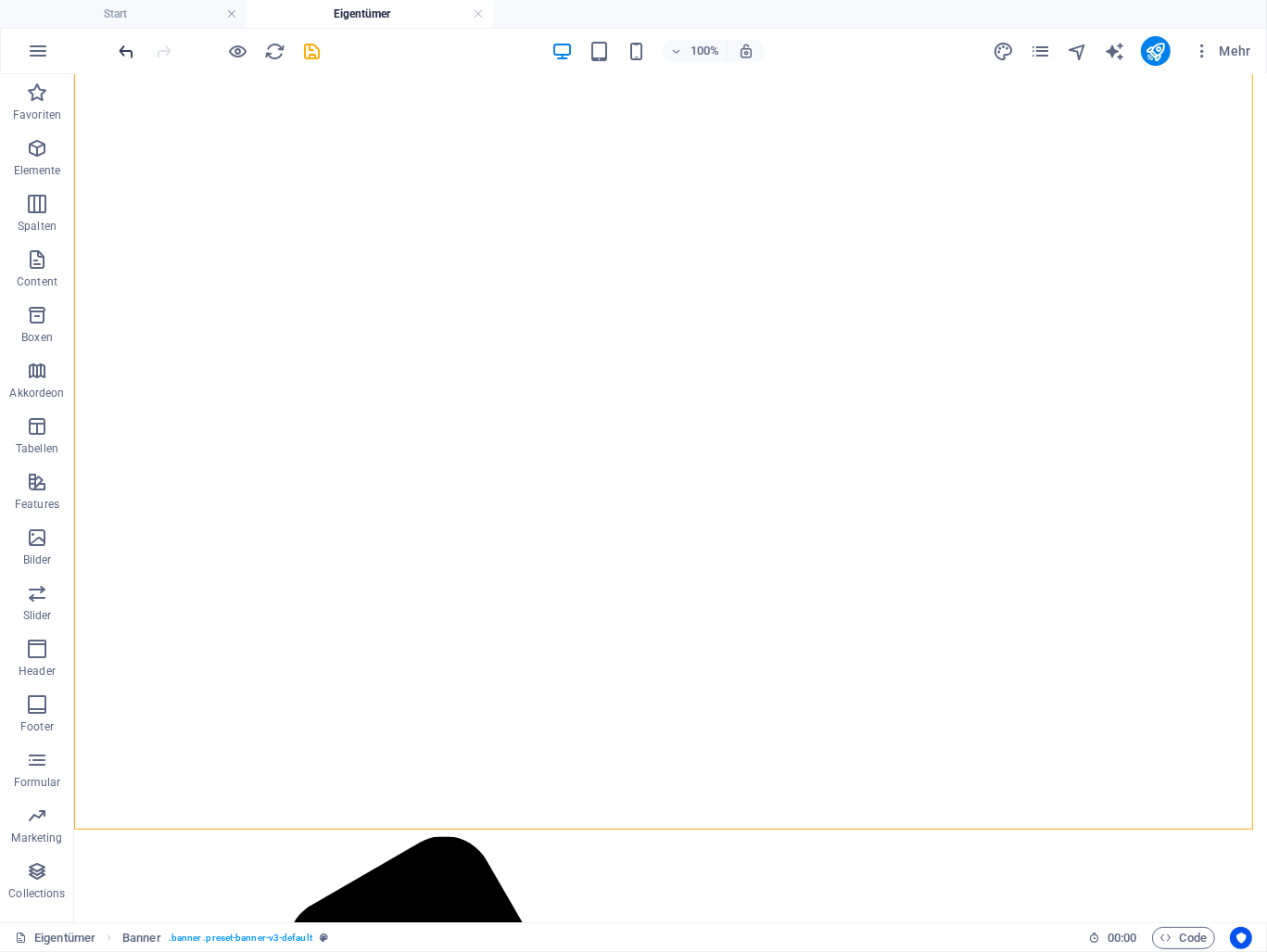
click at [124, 53] on icon "undo" at bounding box center [127, 51] width 22 height 22
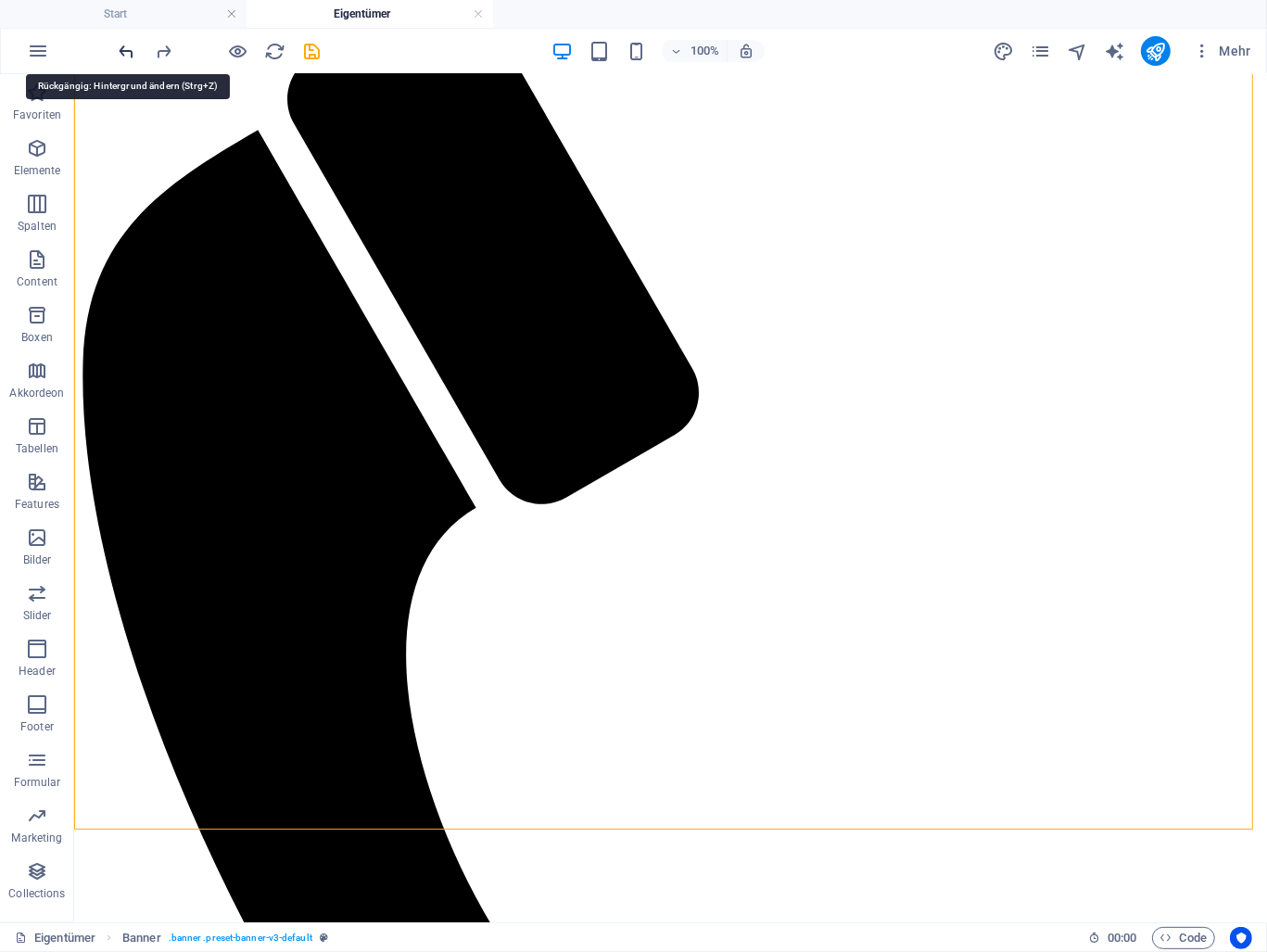
click at [124, 53] on icon "undo" at bounding box center [127, 51] width 22 height 22
click at [128, 50] on icon "undo" at bounding box center [127, 51] width 22 height 22
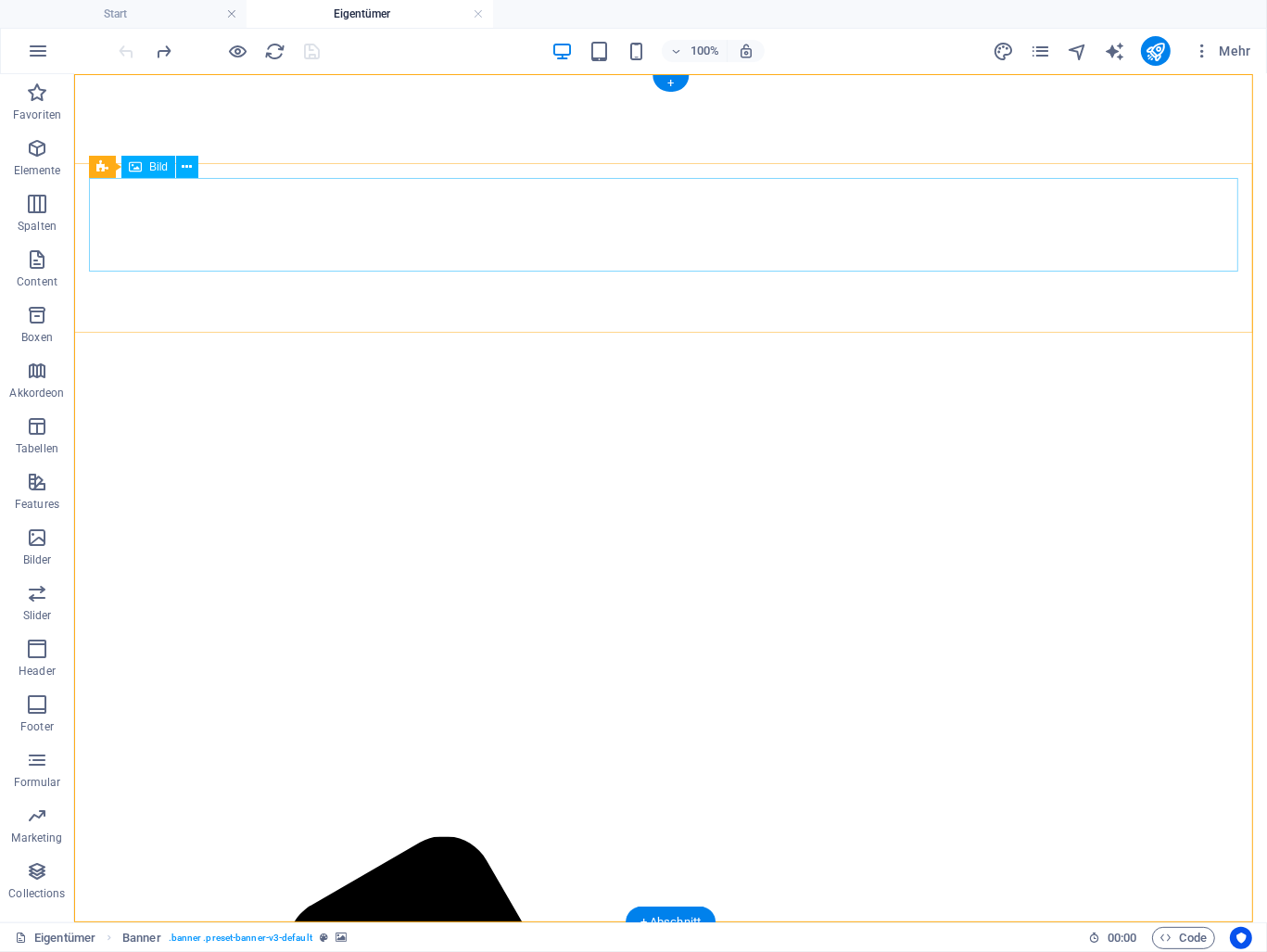
scroll to position [0, 0]
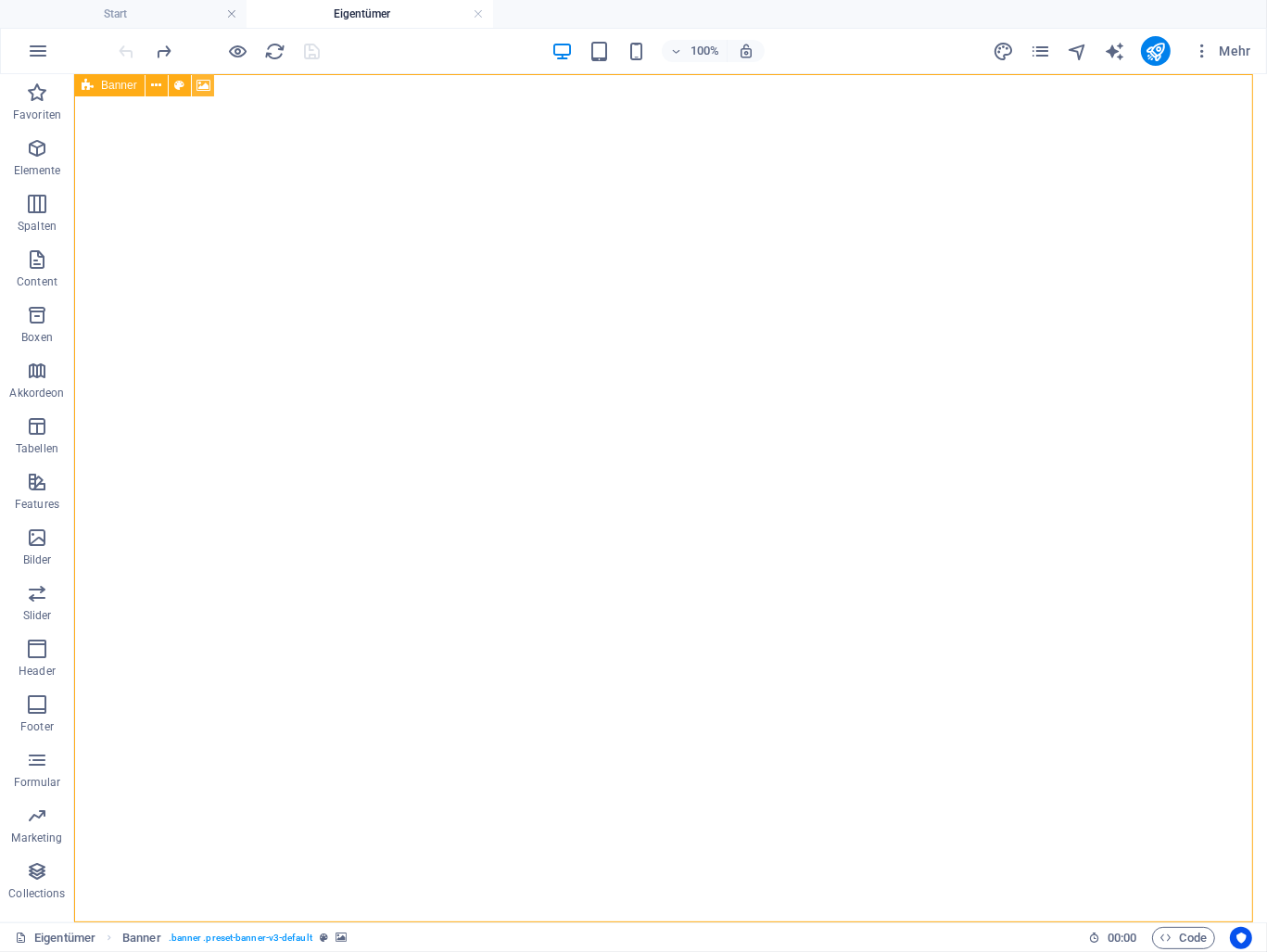
click at [204, 74] on button at bounding box center [202, 85] width 23 height 23
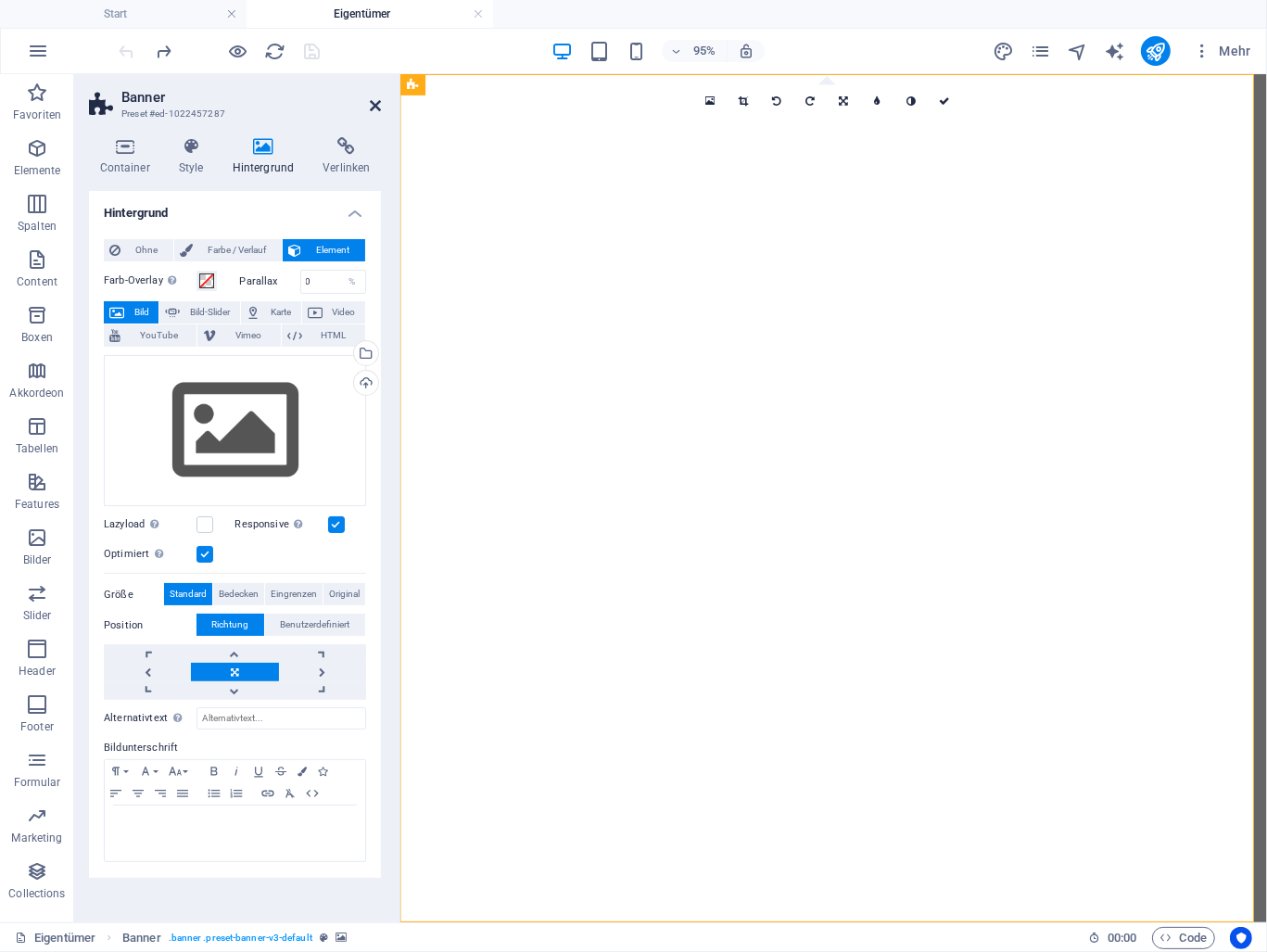
click at [371, 108] on icon at bounding box center [375, 106] width 11 height 15
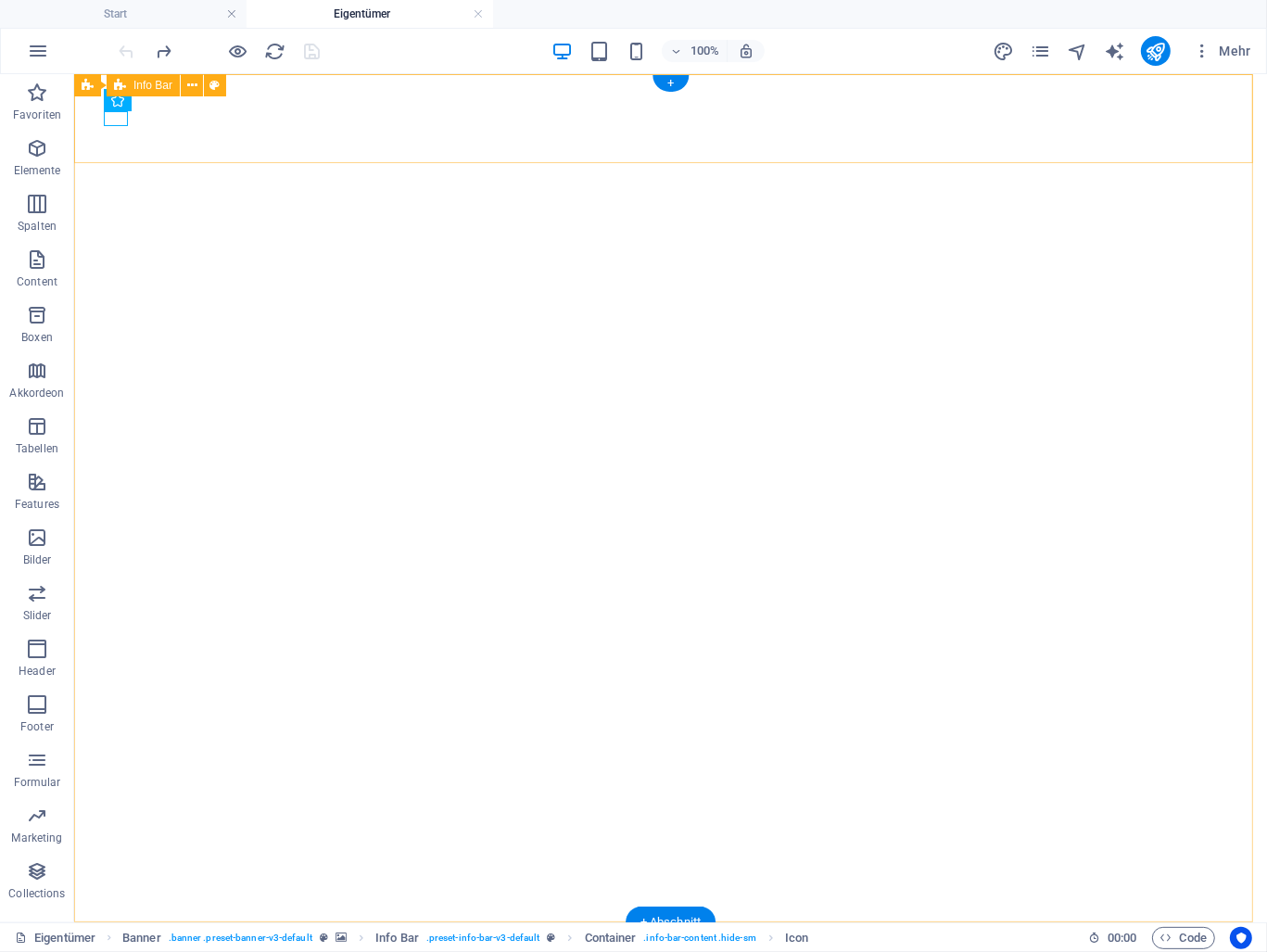
click at [203, 77] on icon at bounding box center [203, 86] width 14 height 20
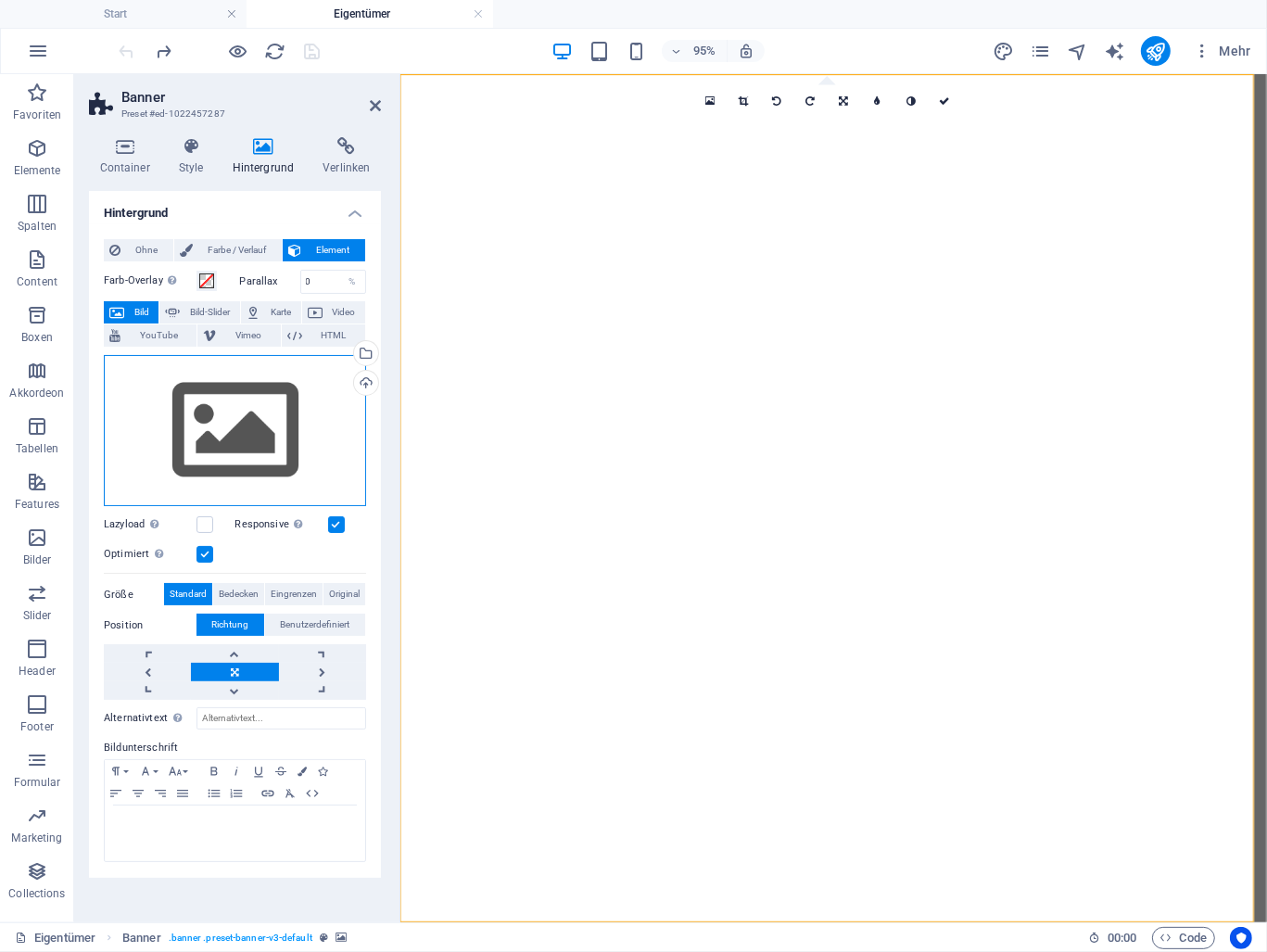
click at [263, 405] on div "Ziehe Dateien zum Hochladen hierher oder klicke hier, um aus Dateien oder koste…" at bounding box center [235, 432] width 263 height 152
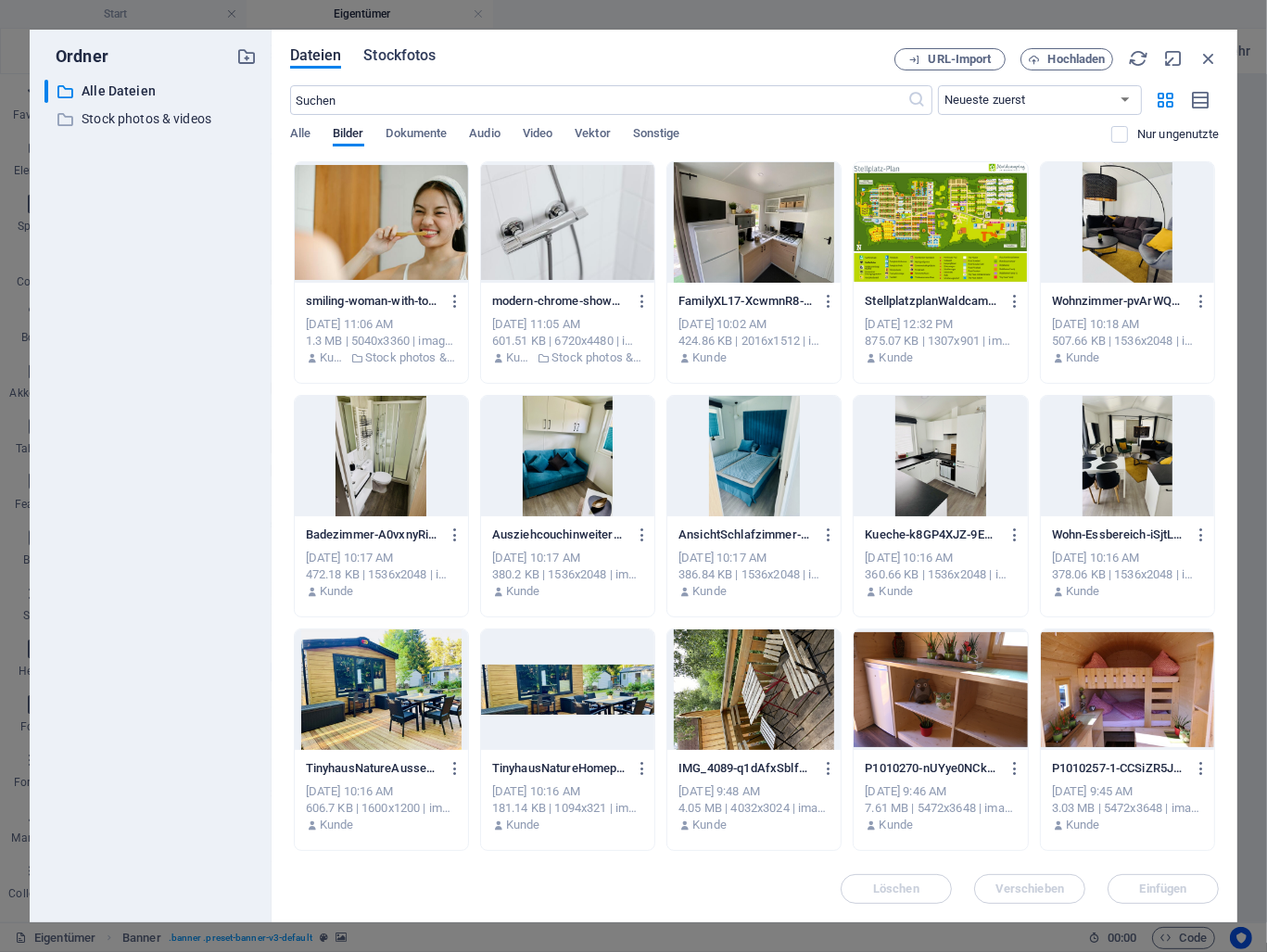
click at [419, 61] on span "Stockfotos" at bounding box center [399, 55] width 72 height 23
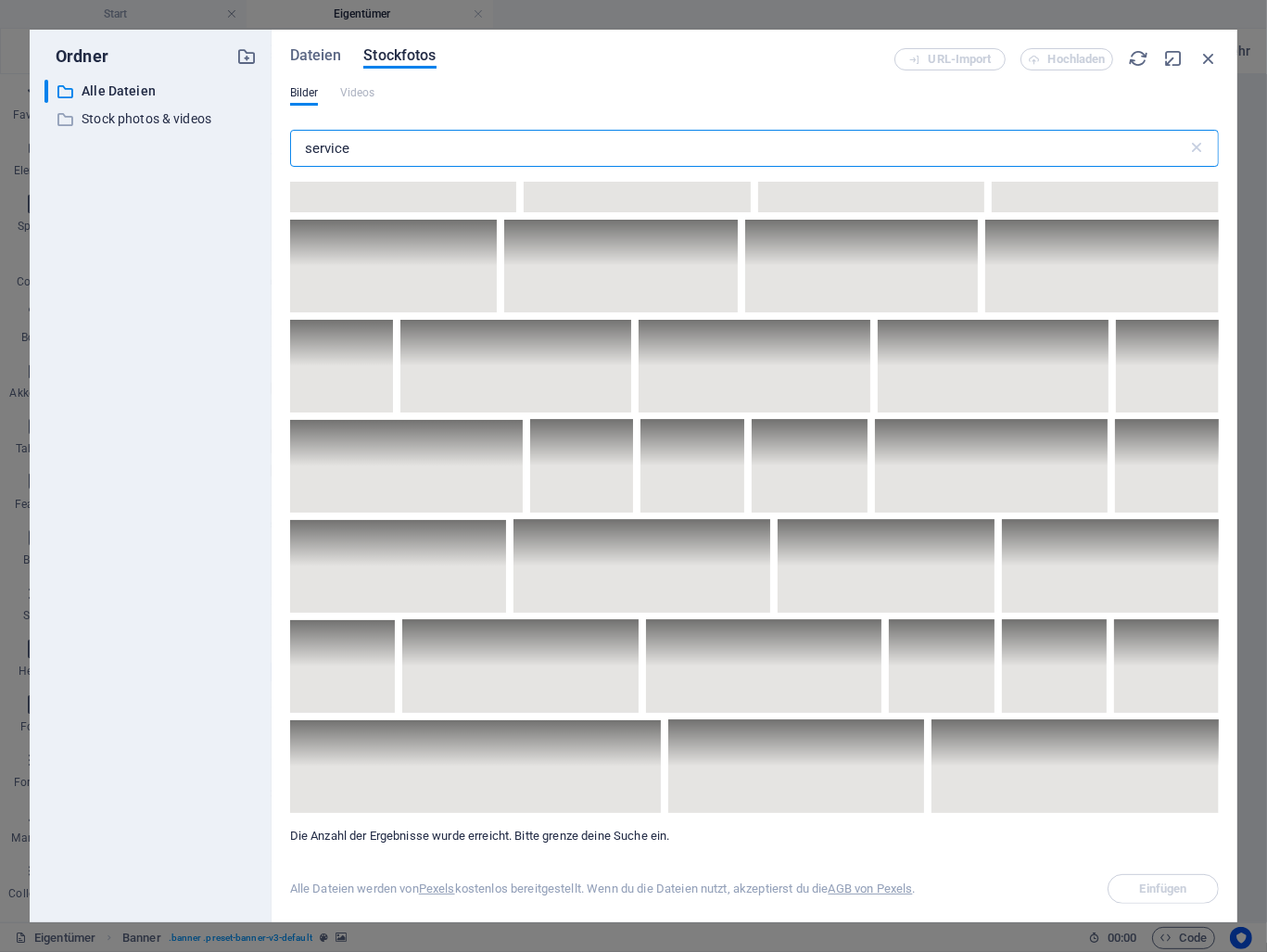
scroll to position [10383, 0]
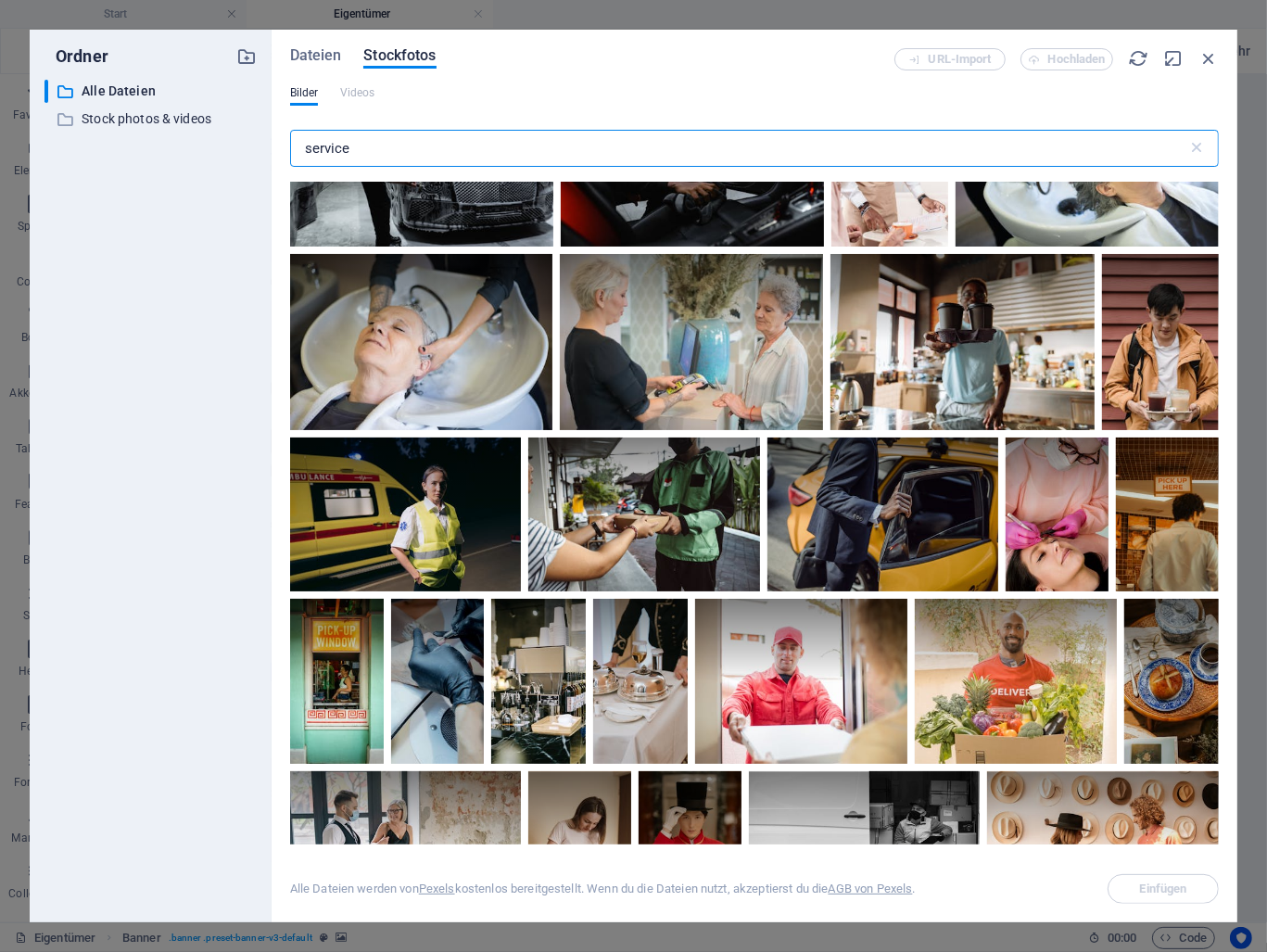
click at [367, 147] on input "service" at bounding box center [739, 148] width 898 height 38
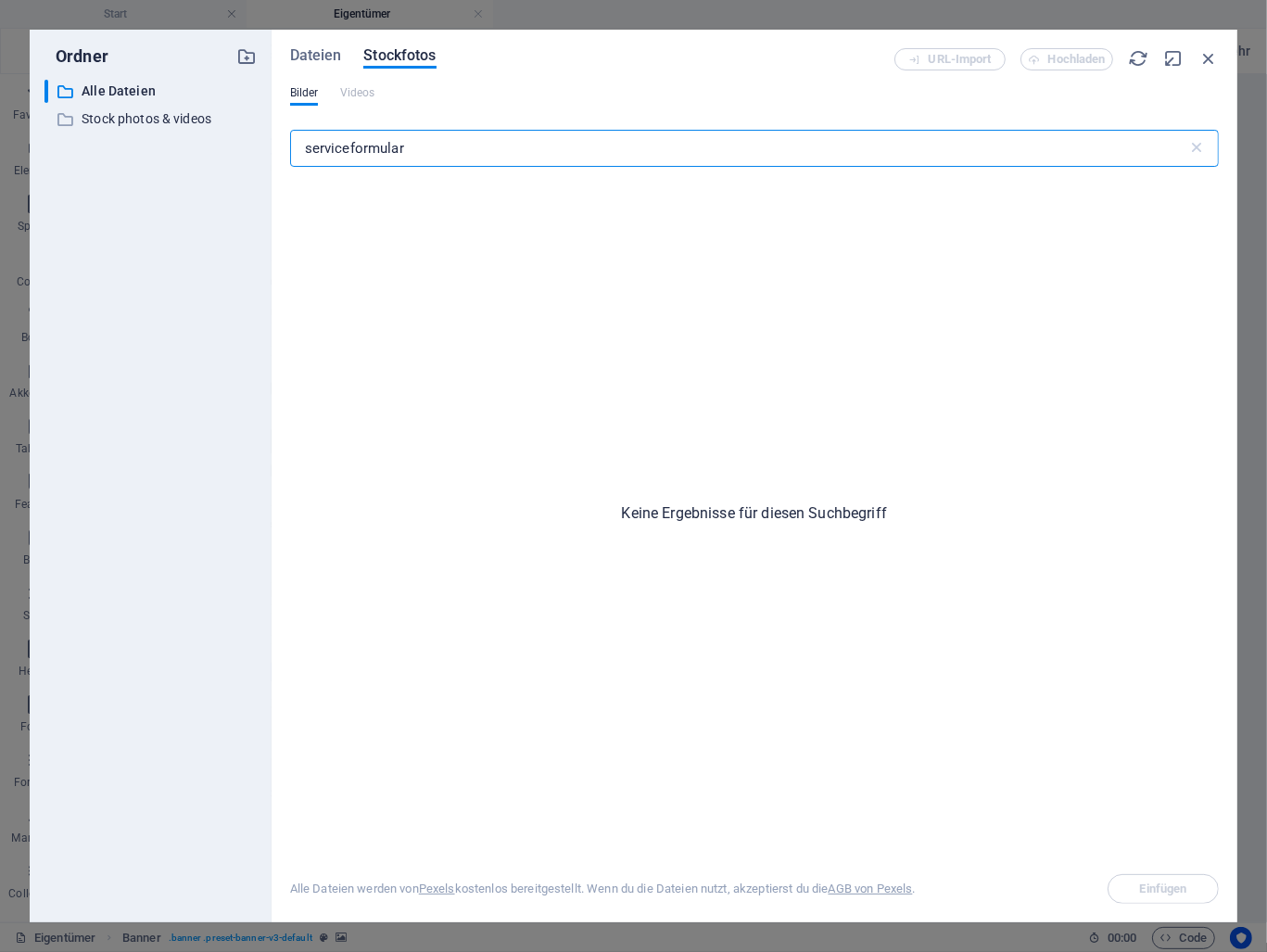
drag, startPoint x: 431, startPoint y: 147, endPoint x: 281, endPoint y: 144, distance: 150.0
click at [281, 144] on div "Dateien Stockfotos URL-Import Hochladen Bilder Videos serviceformular ​ Keine E…" at bounding box center [754, 476] width 966 height 893
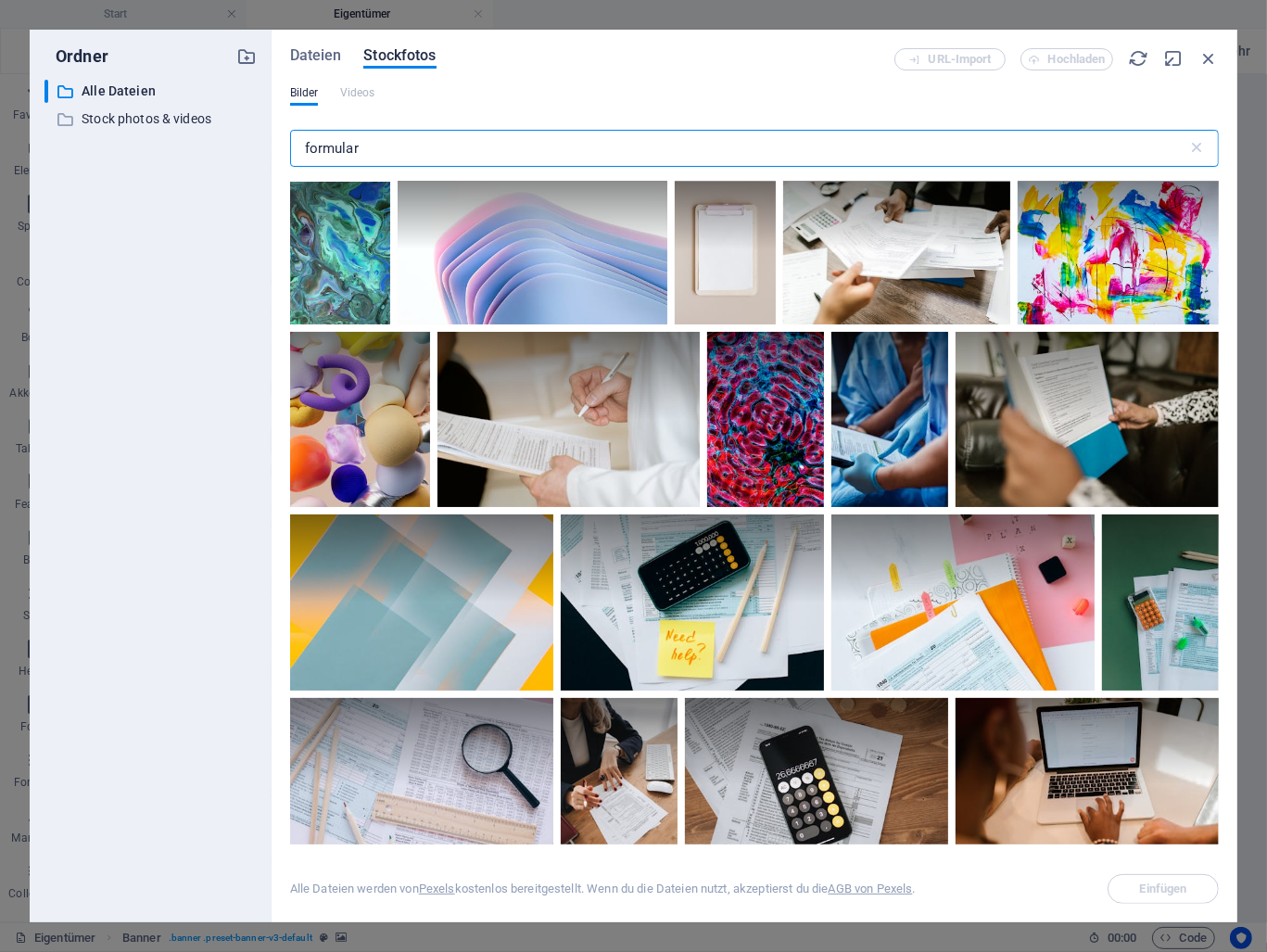
scroll to position [0, 0]
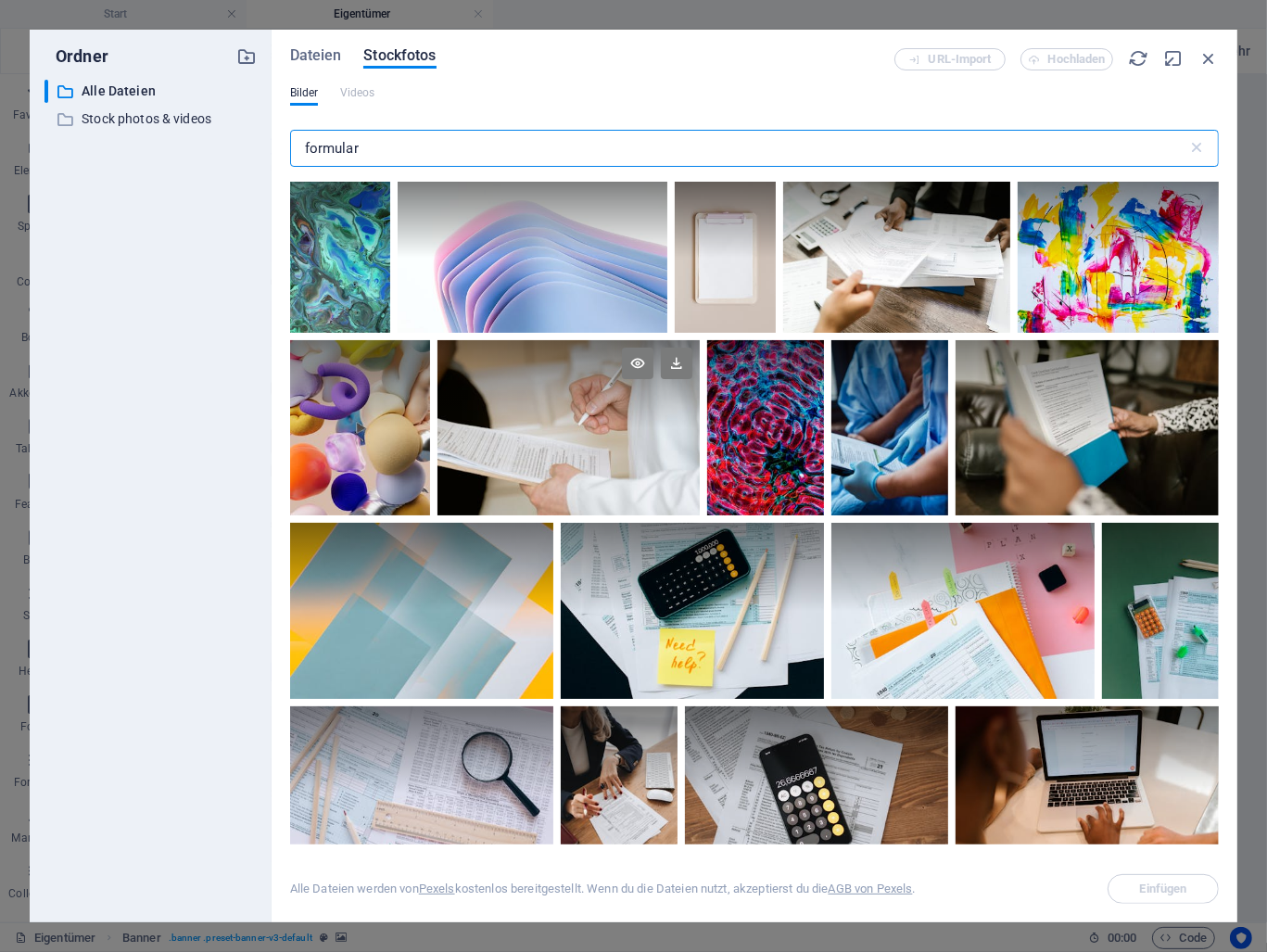
type input "formular"
click at [467, 425] on div at bounding box center [569, 384] width 264 height 88
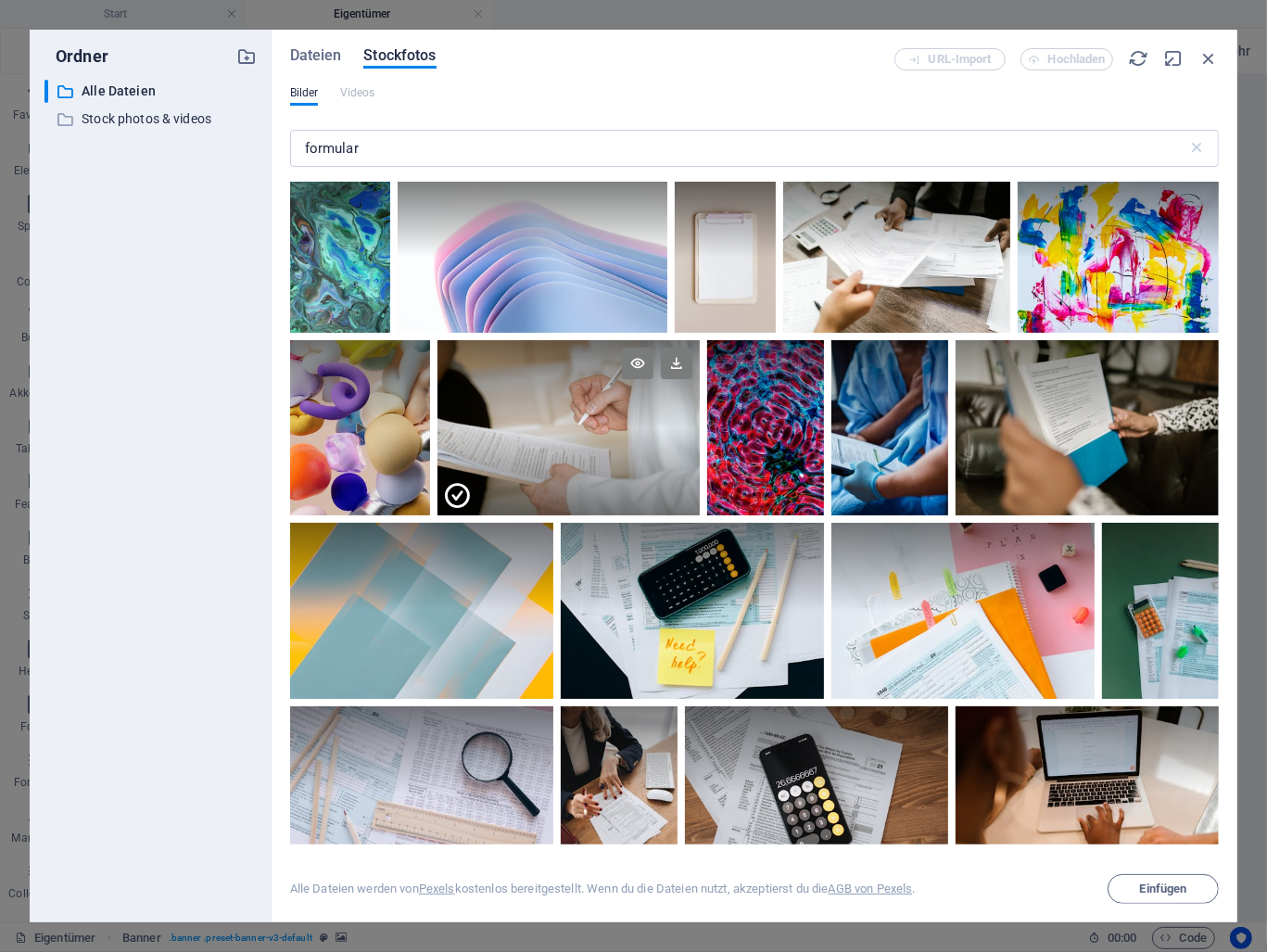
click at [502, 418] on div at bounding box center [569, 384] width 264 height 88
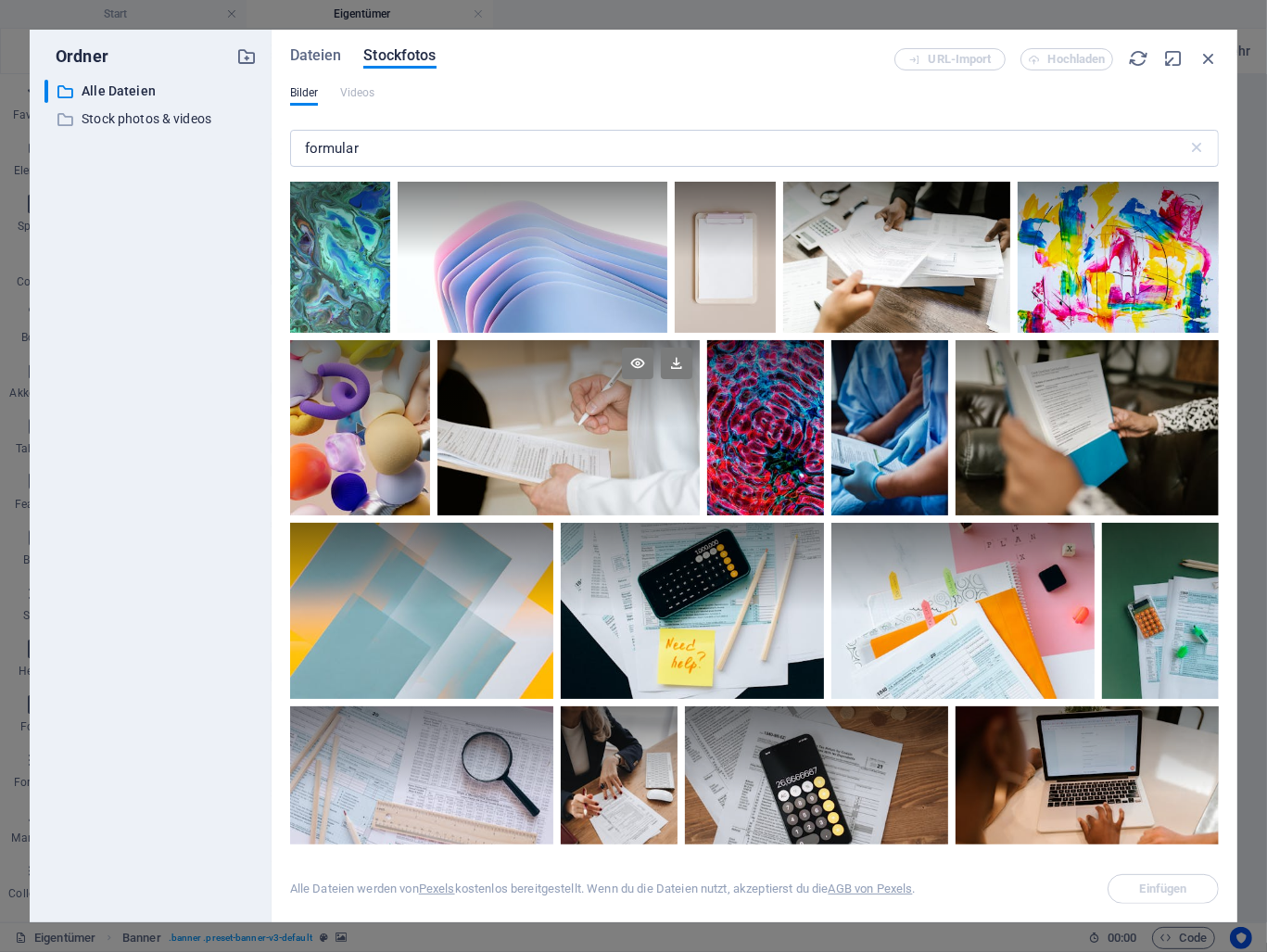
click at [503, 418] on div at bounding box center [569, 384] width 264 height 88
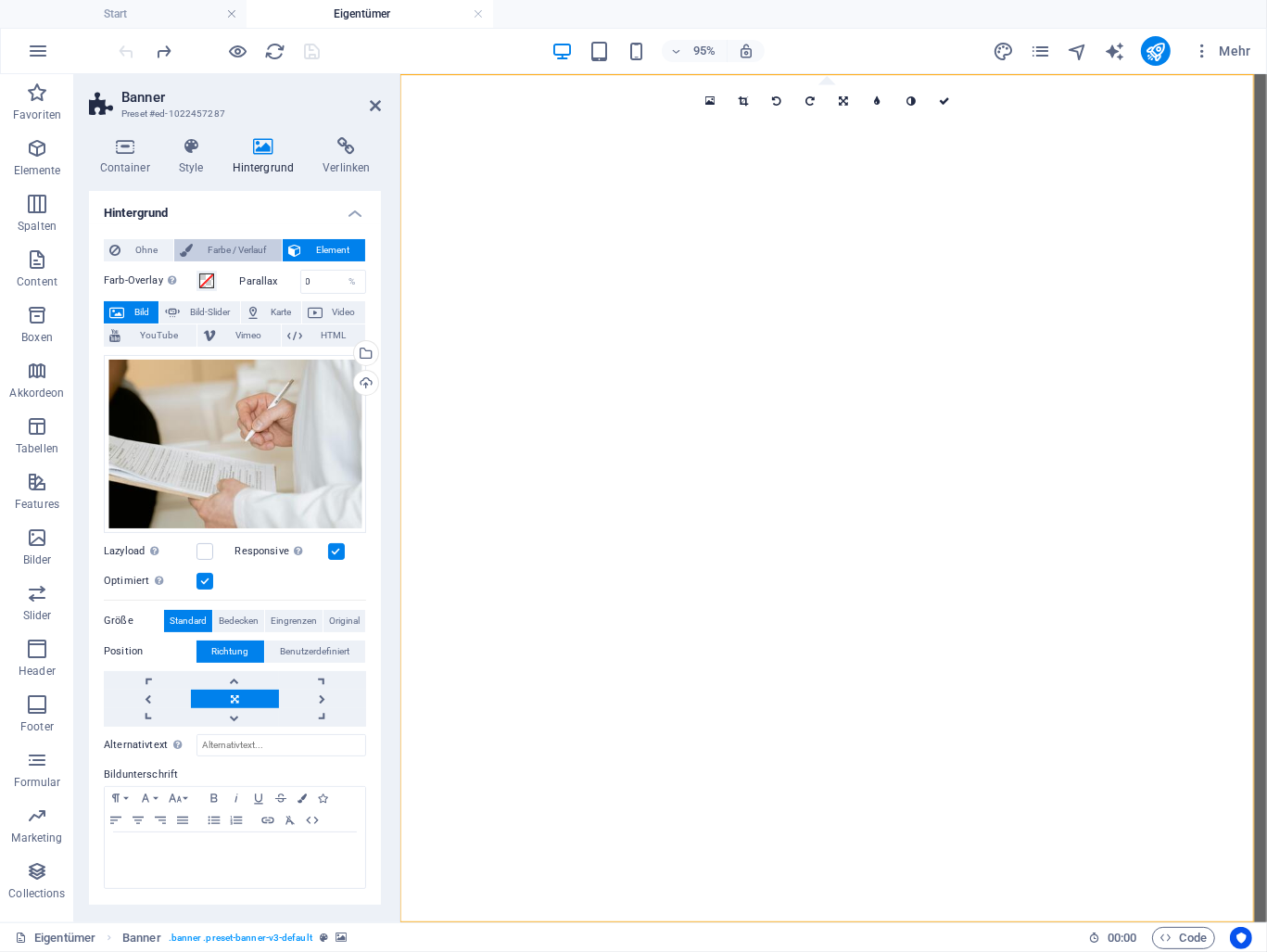
click at [198, 251] on span "Farbe / Verlauf" at bounding box center [237, 250] width 78 height 23
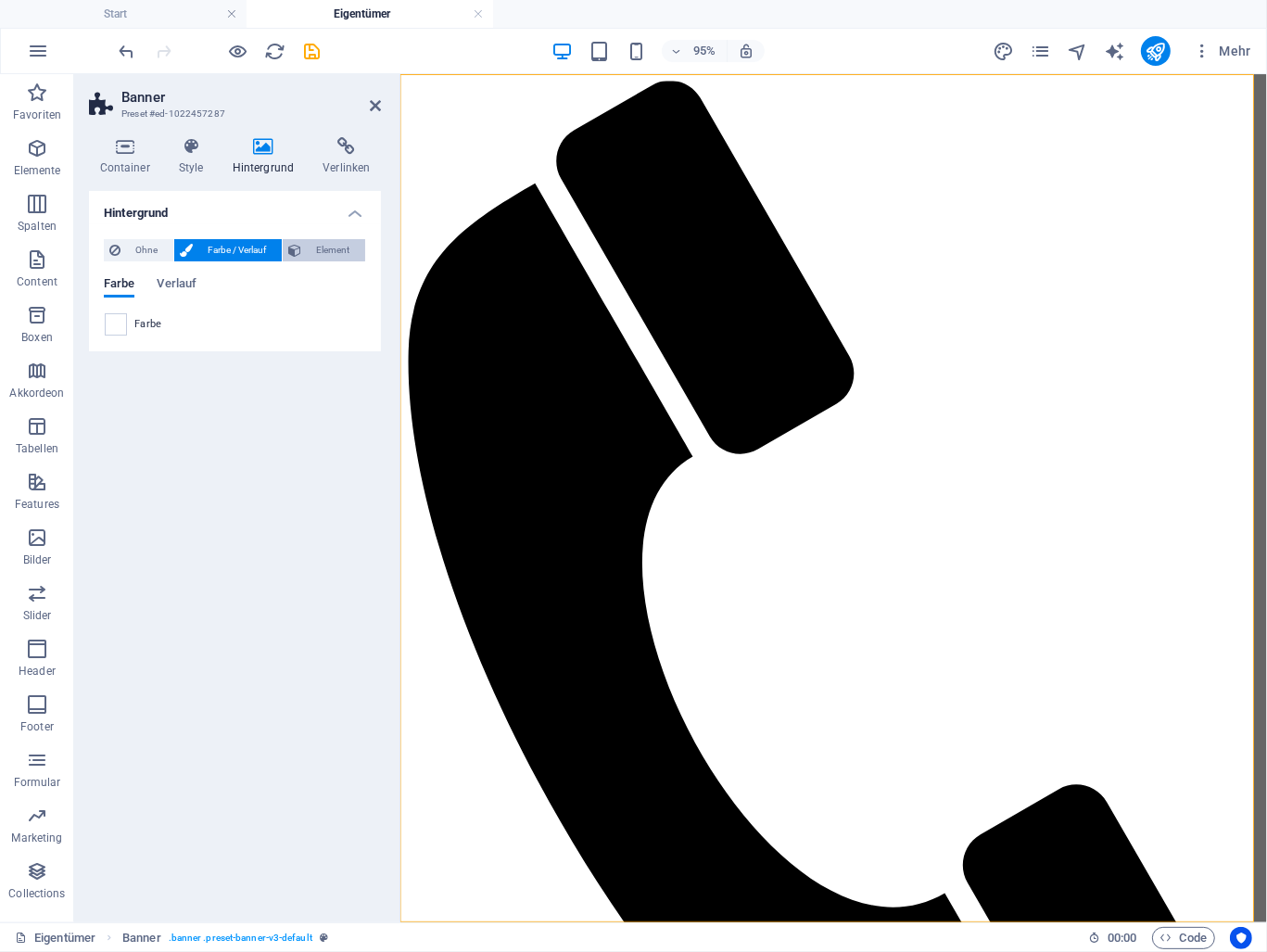
click at [330, 253] on span "Element" at bounding box center [334, 250] width 53 height 23
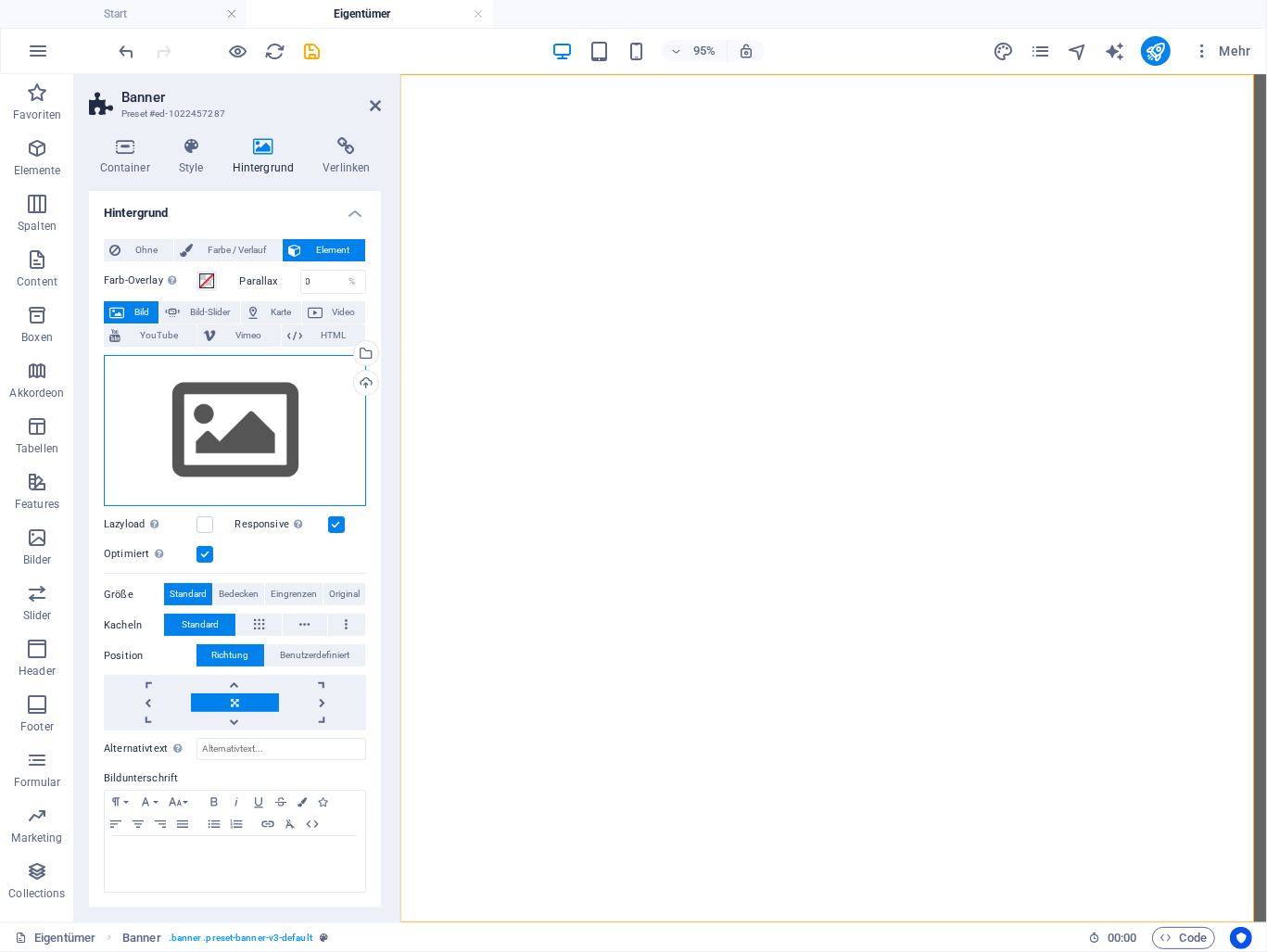
click at [236, 475] on div "Ziehe Dateien zum Hochladen hierher oder klicke hier, um aus Dateien oder koste…" at bounding box center [235, 432] width 263 height 152
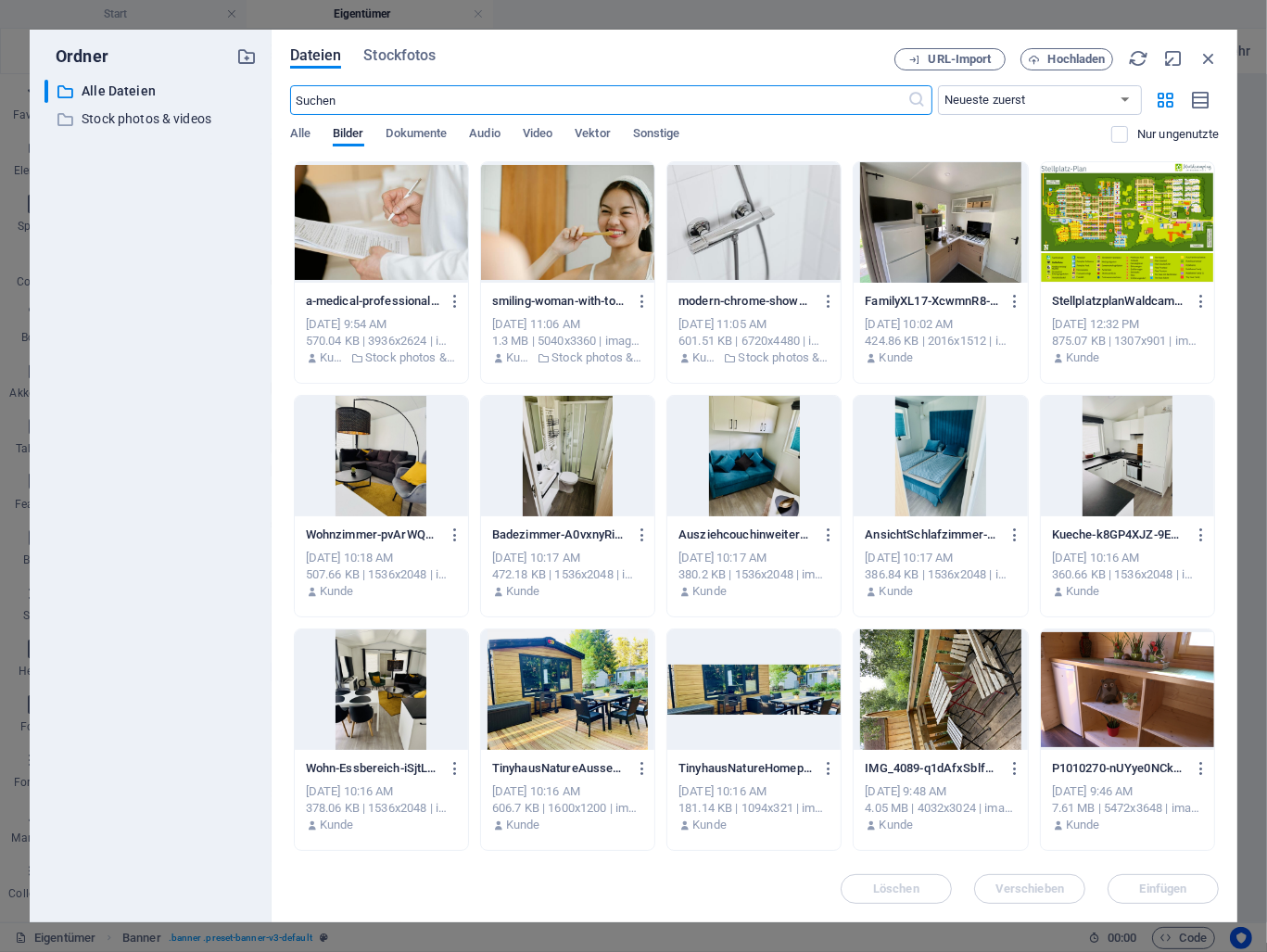
click at [355, 251] on div at bounding box center [382, 222] width 174 height 120
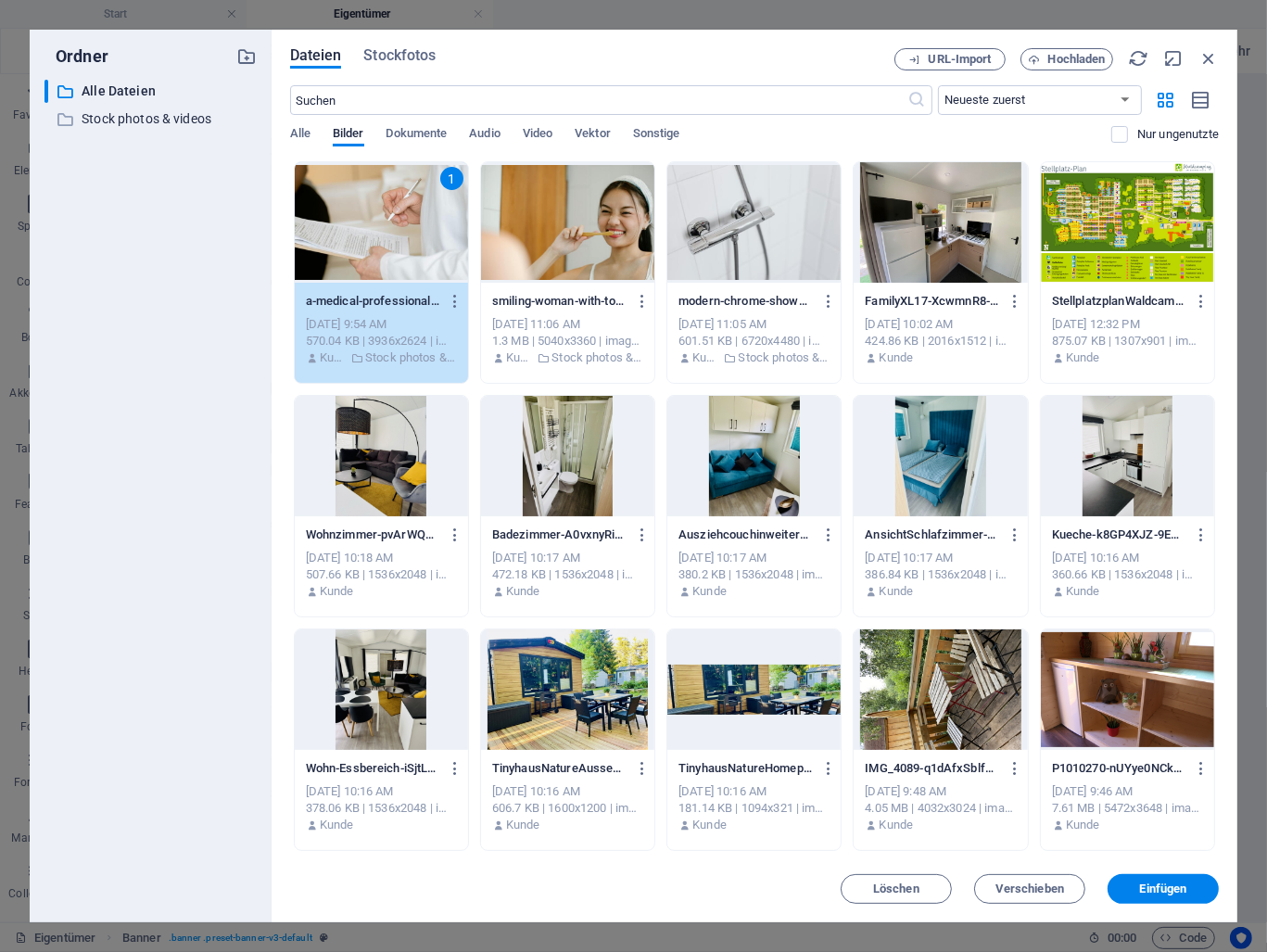
click at [355, 251] on div "1" at bounding box center [382, 222] width 174 height 120
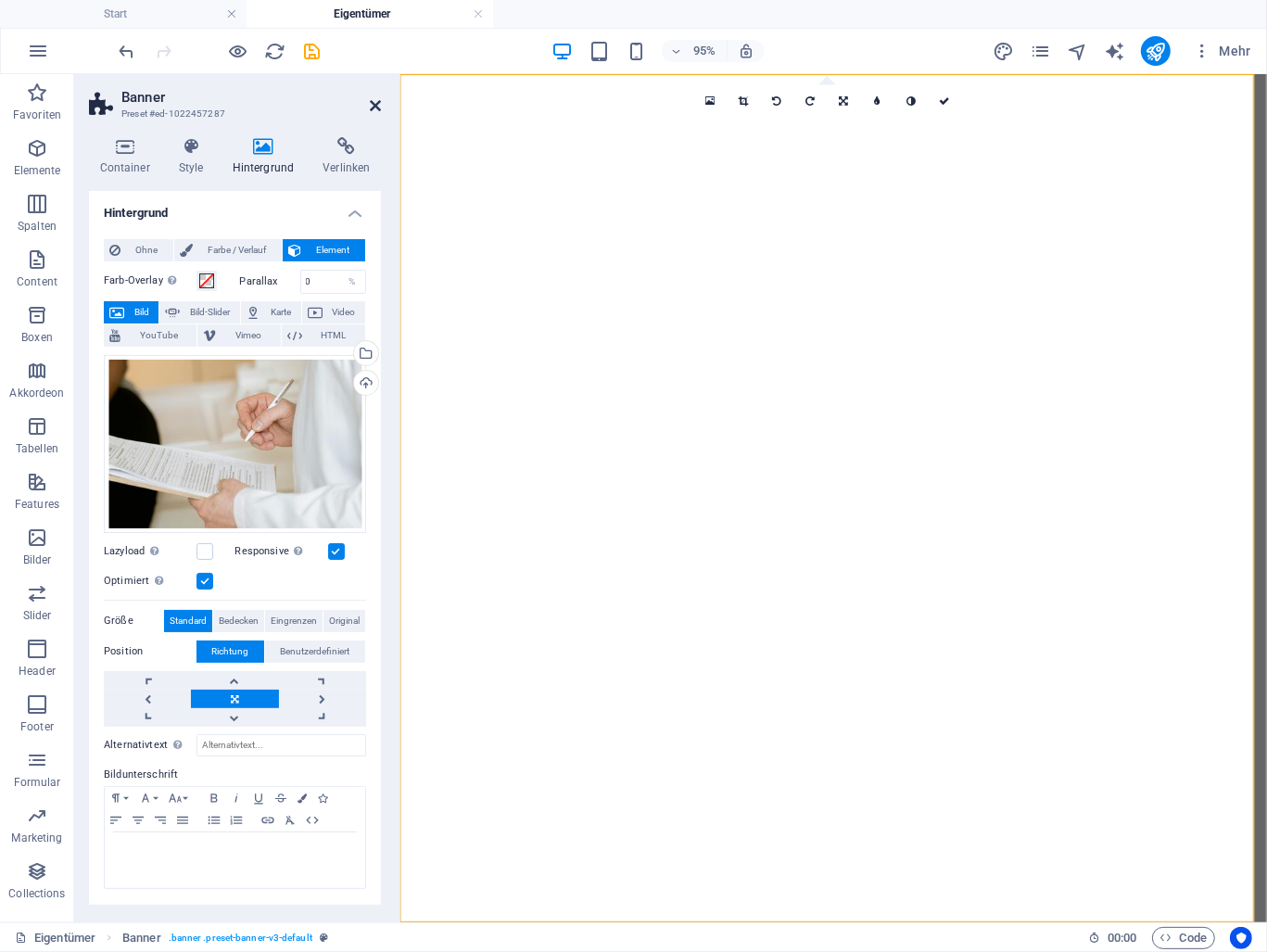
click at [372, 102] on icon at bounding box center [375, 106] width 11 height 15
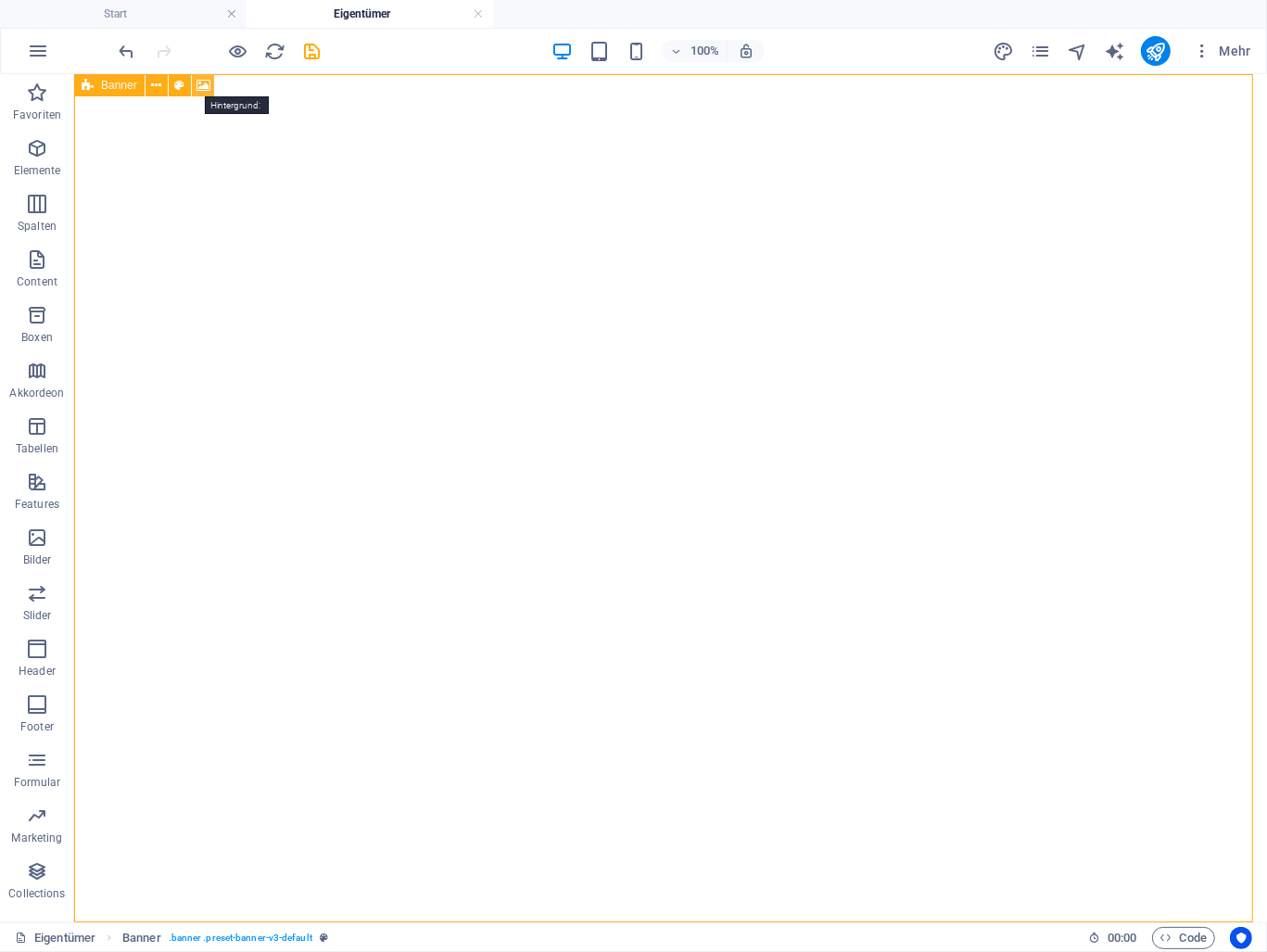
click at [200, 84] on icon at bounding box center [203, 86] width 14 height 20
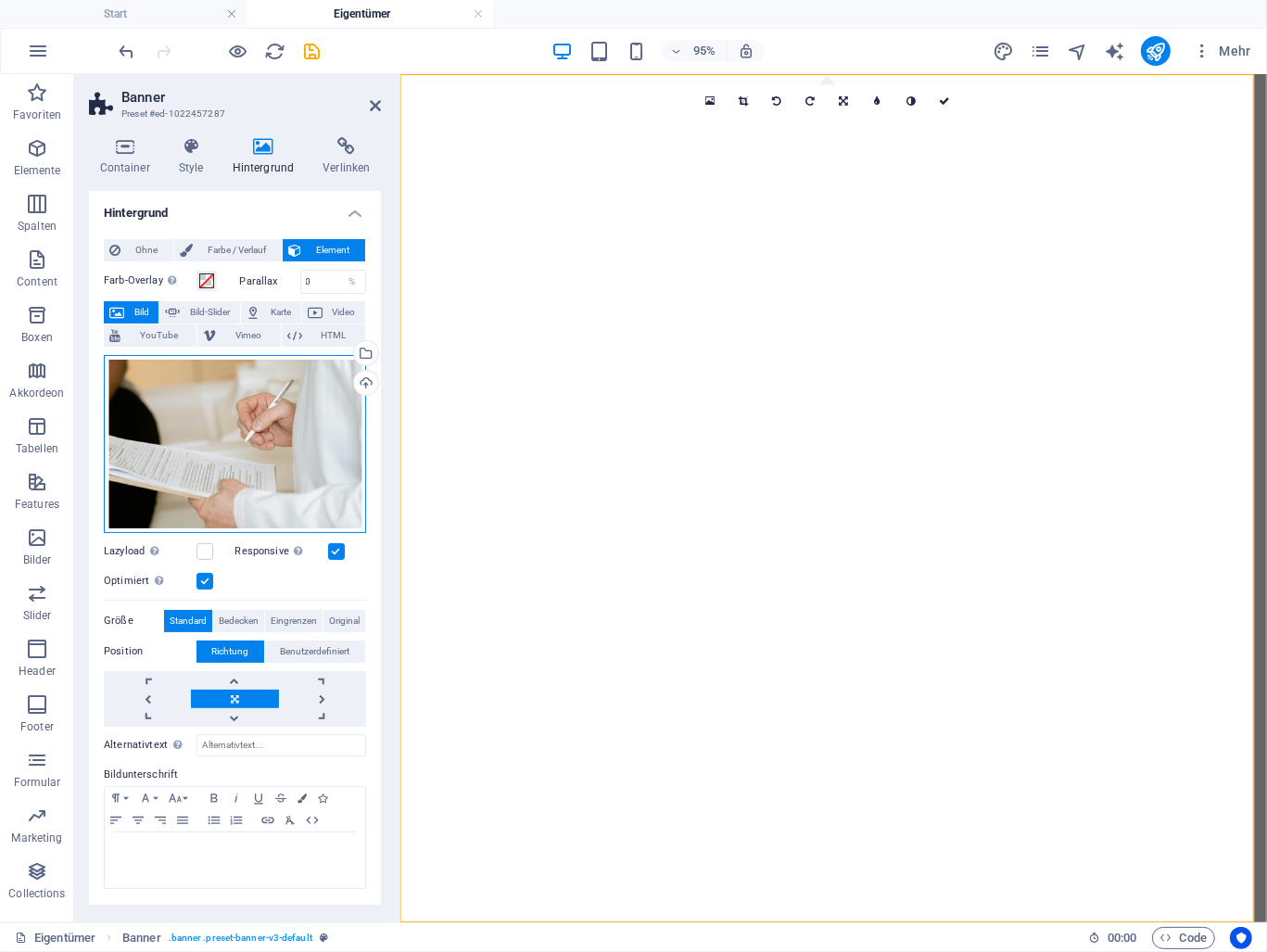
click at [266, 417] on div "Ziehe Dateien zum Hochladen hierher oder klicke hier, um aus Dateien oder koste…" at bounding box center [235, 444] width 263 height 178
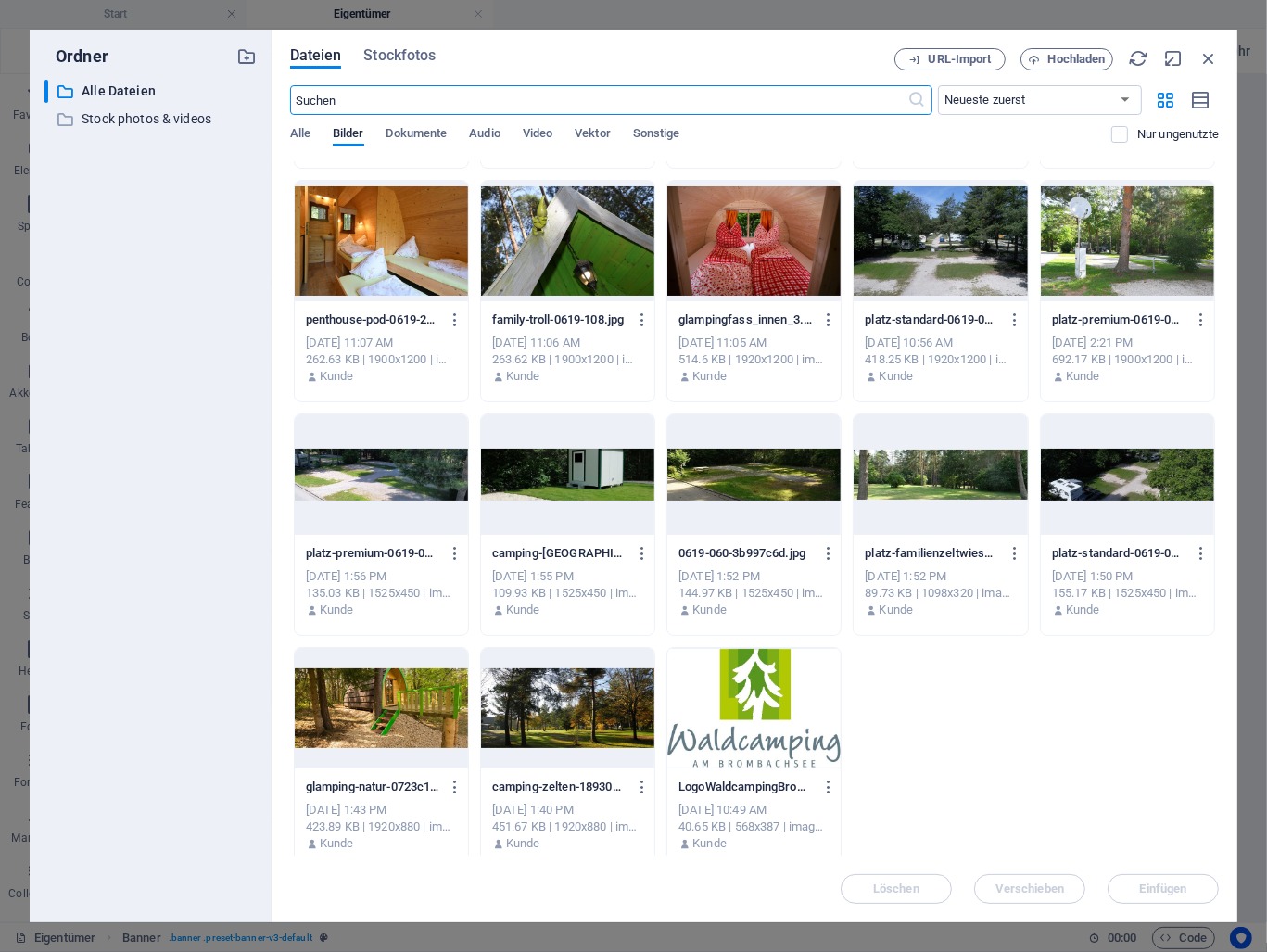
scroll to position [14012, 0]
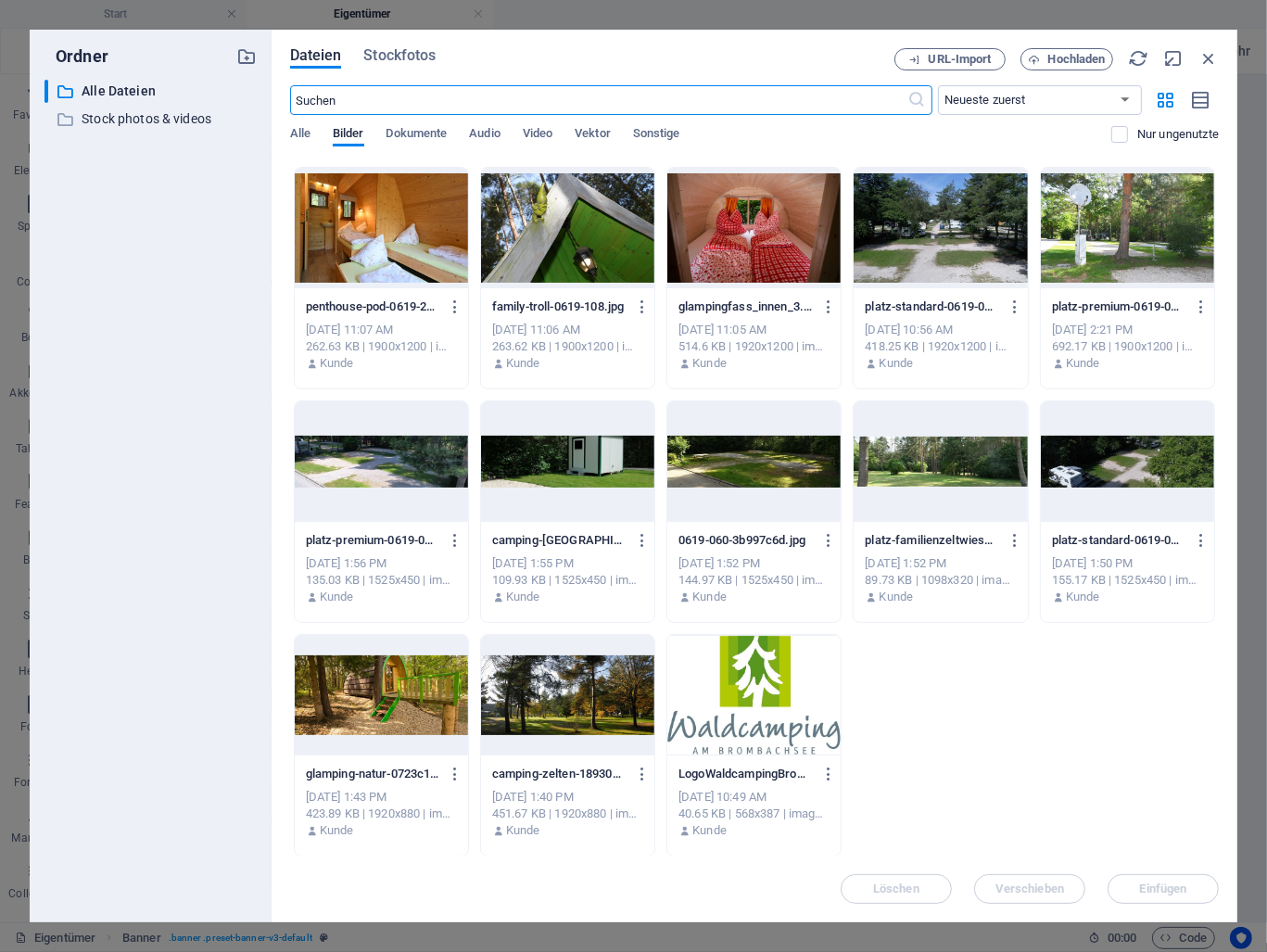
click at [605, 688] on div at bounding box center [568, 695] width 174 height 120
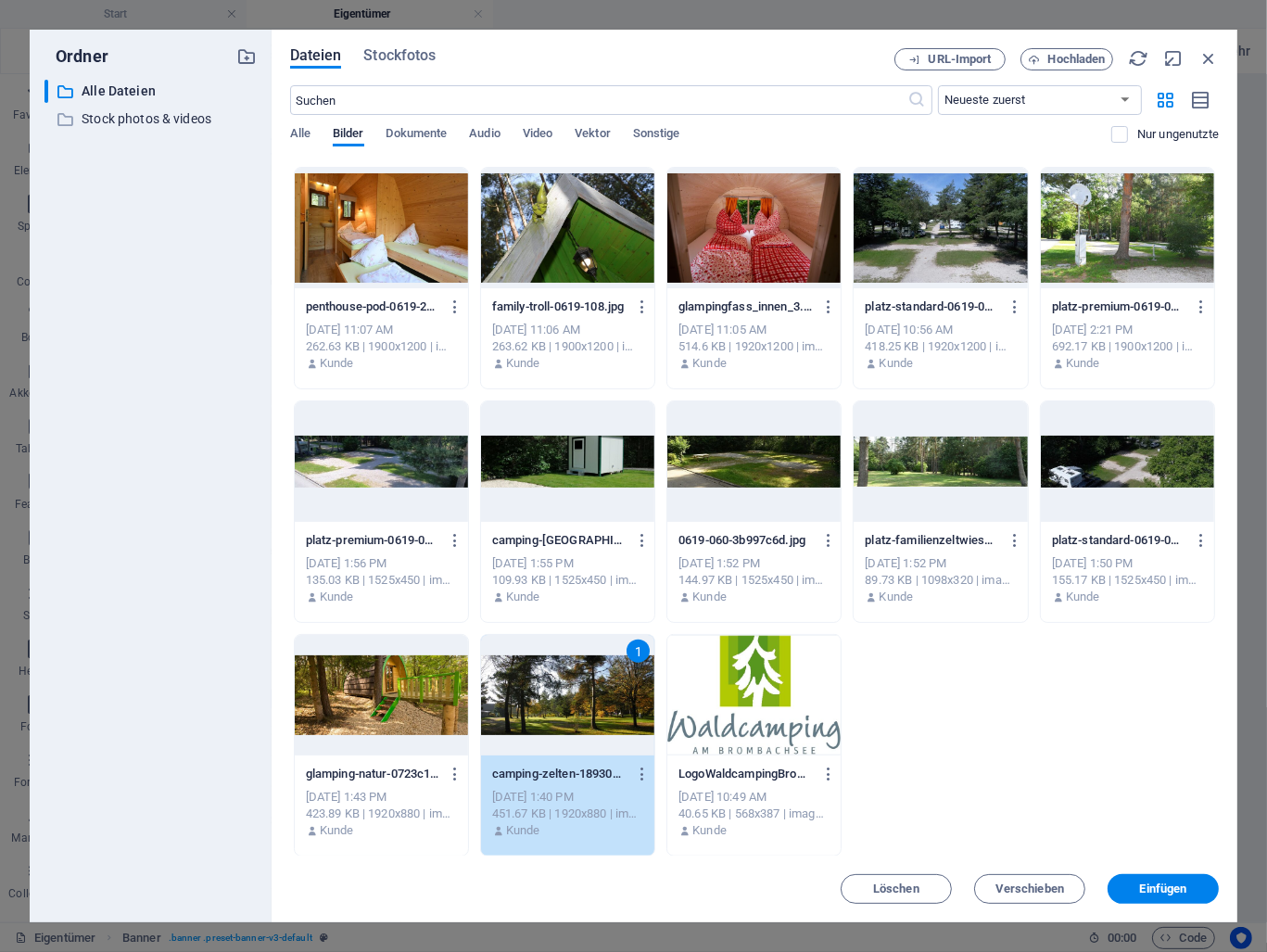
click at [605, 688] on div "1" at bounding box center [568, 695] width 174 height 120
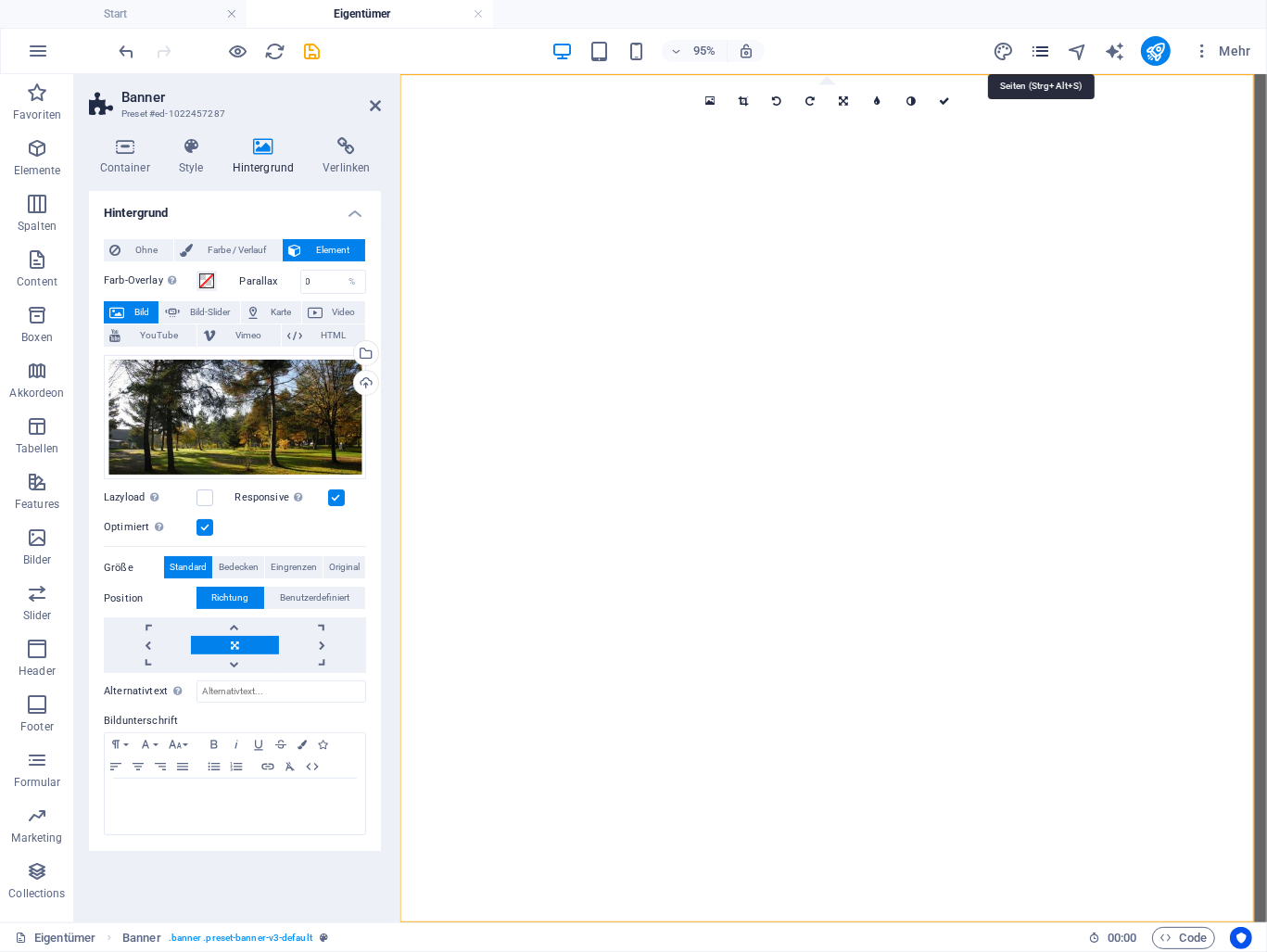
click at [1034, 50] on icon "pages" at bounding box center [1041, 51] width 22 height 22
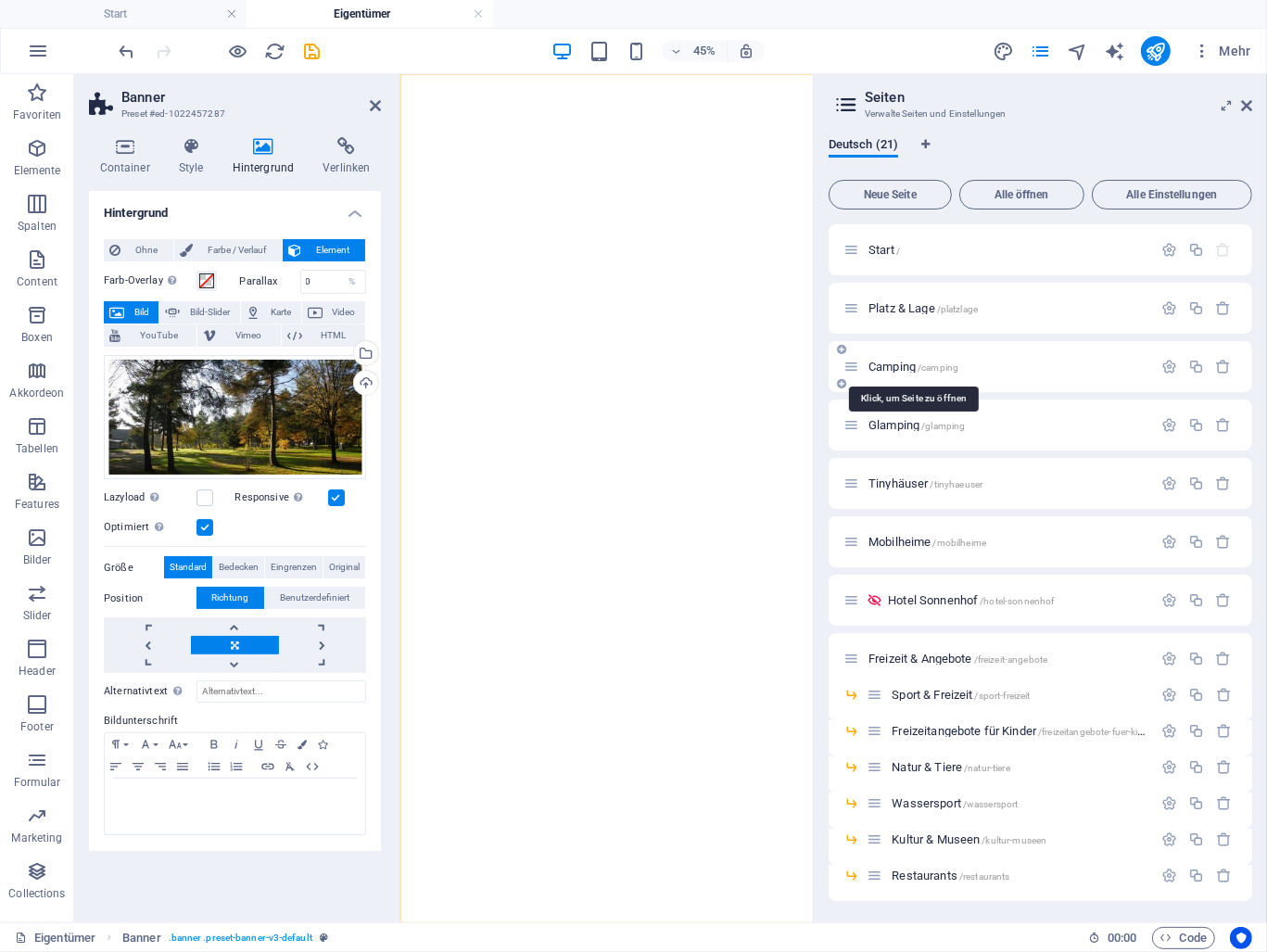
click at [905, 370] on span "Camping /camping" at bounding box center [913, 366] width 90 height 14
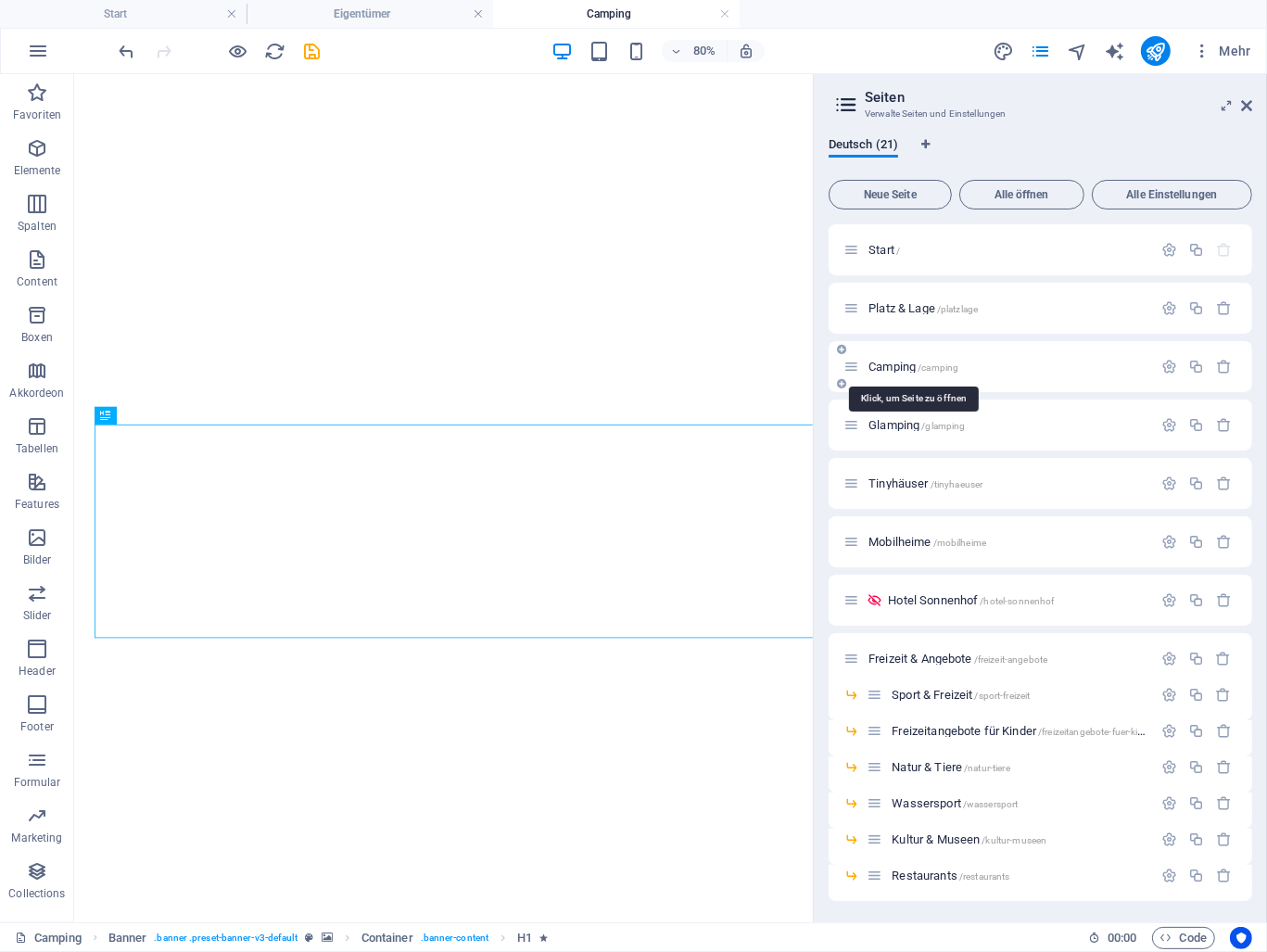
scroll to position [0, 0]
click at [727, 14] on link at bounding box center [724, 15] width 11 height 18
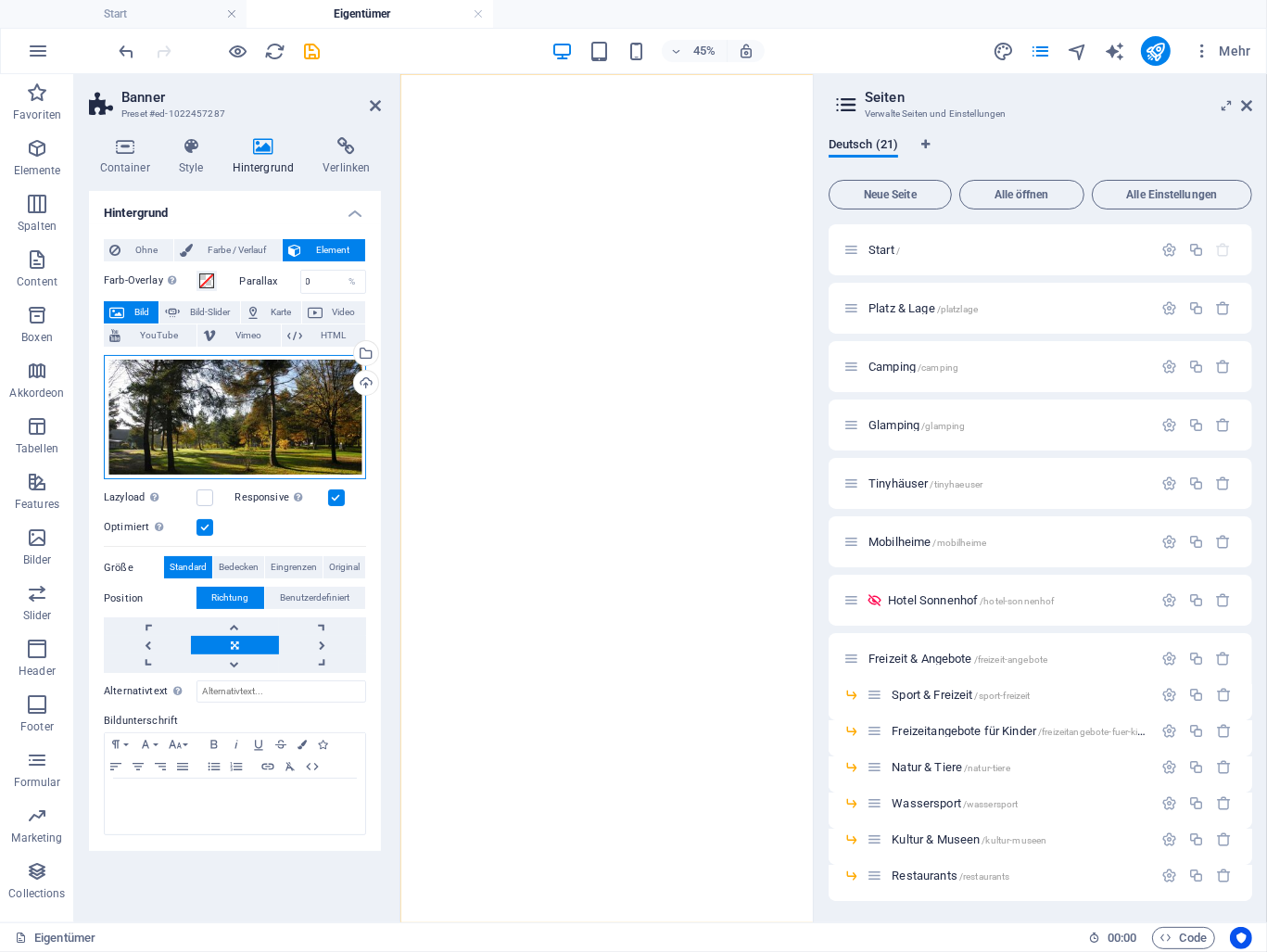
click at [256, 412] on div "Ziehe Dateien zum Hochladen hierher oder klicke hier, um aus Dateien oder koste…" at bounding box center [235, 418] width 263 height 125
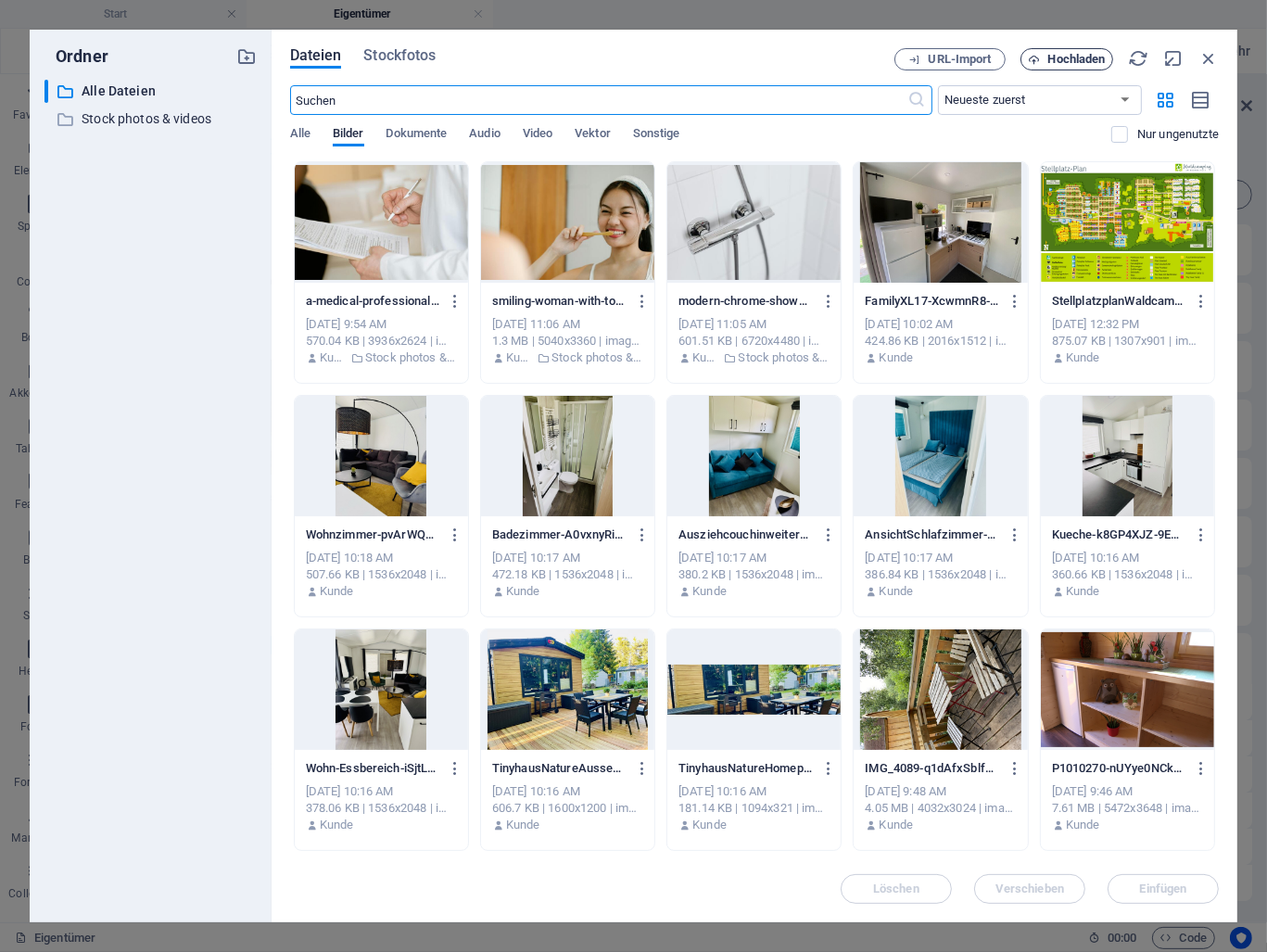
click at [1061, 63] on span "Hochladen" at bounding box center [1077, 58] width 57 height 11
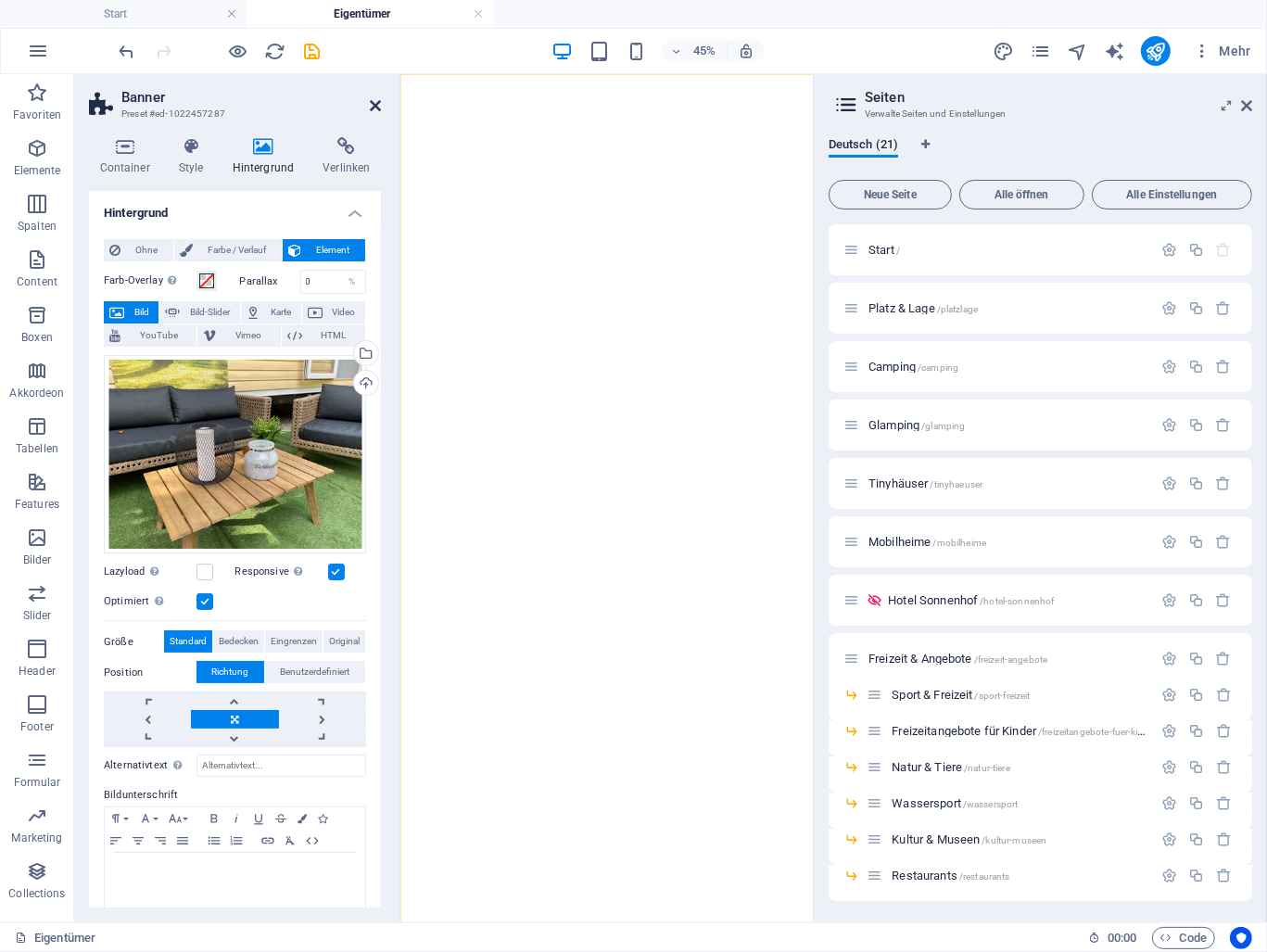
click at [378, 106] on icon at bounding box center [375, 106] width 11 height 15
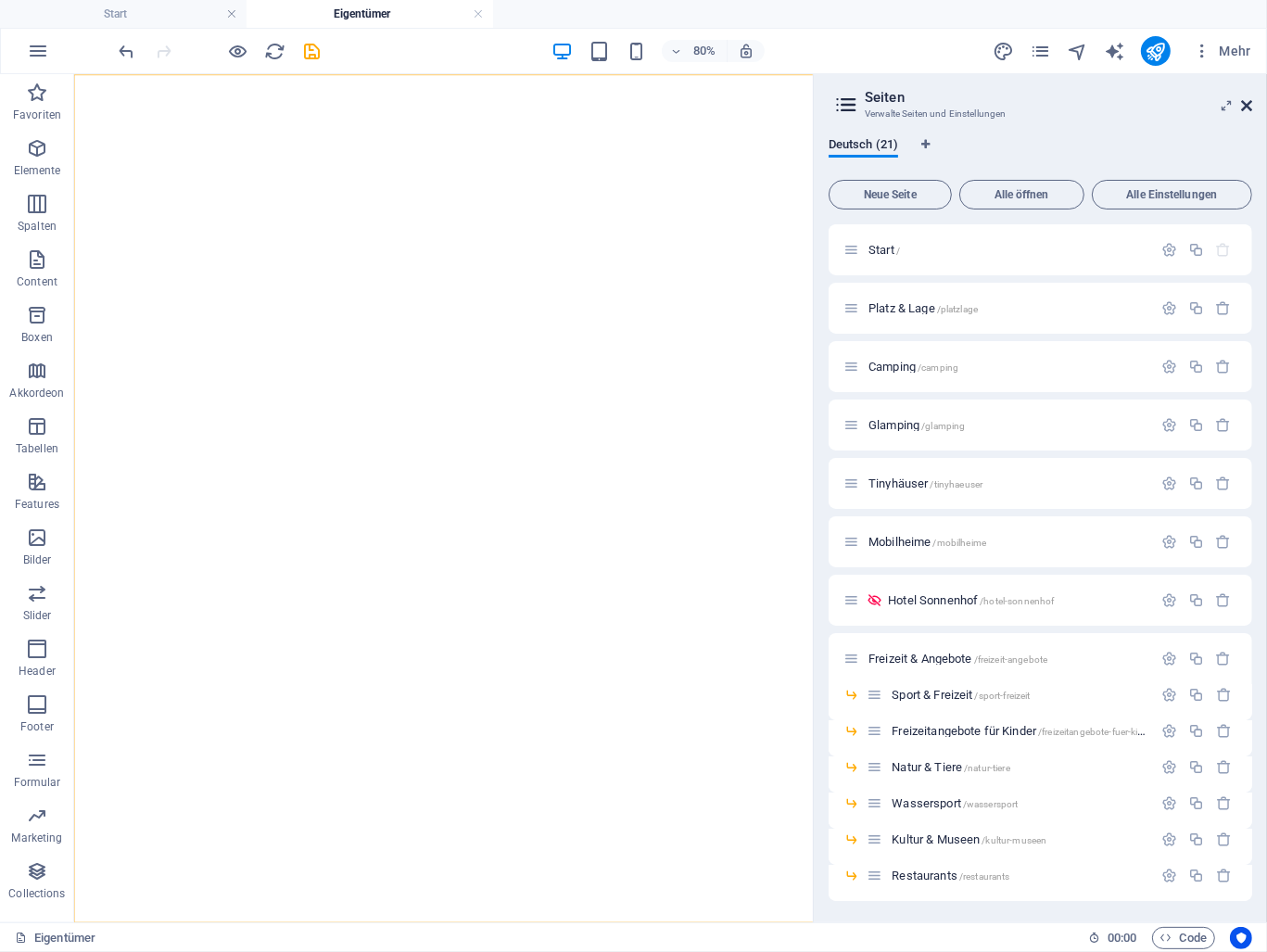
click at [1249, 104] on icon at bounding box center [1246, 106] width 11 height 15
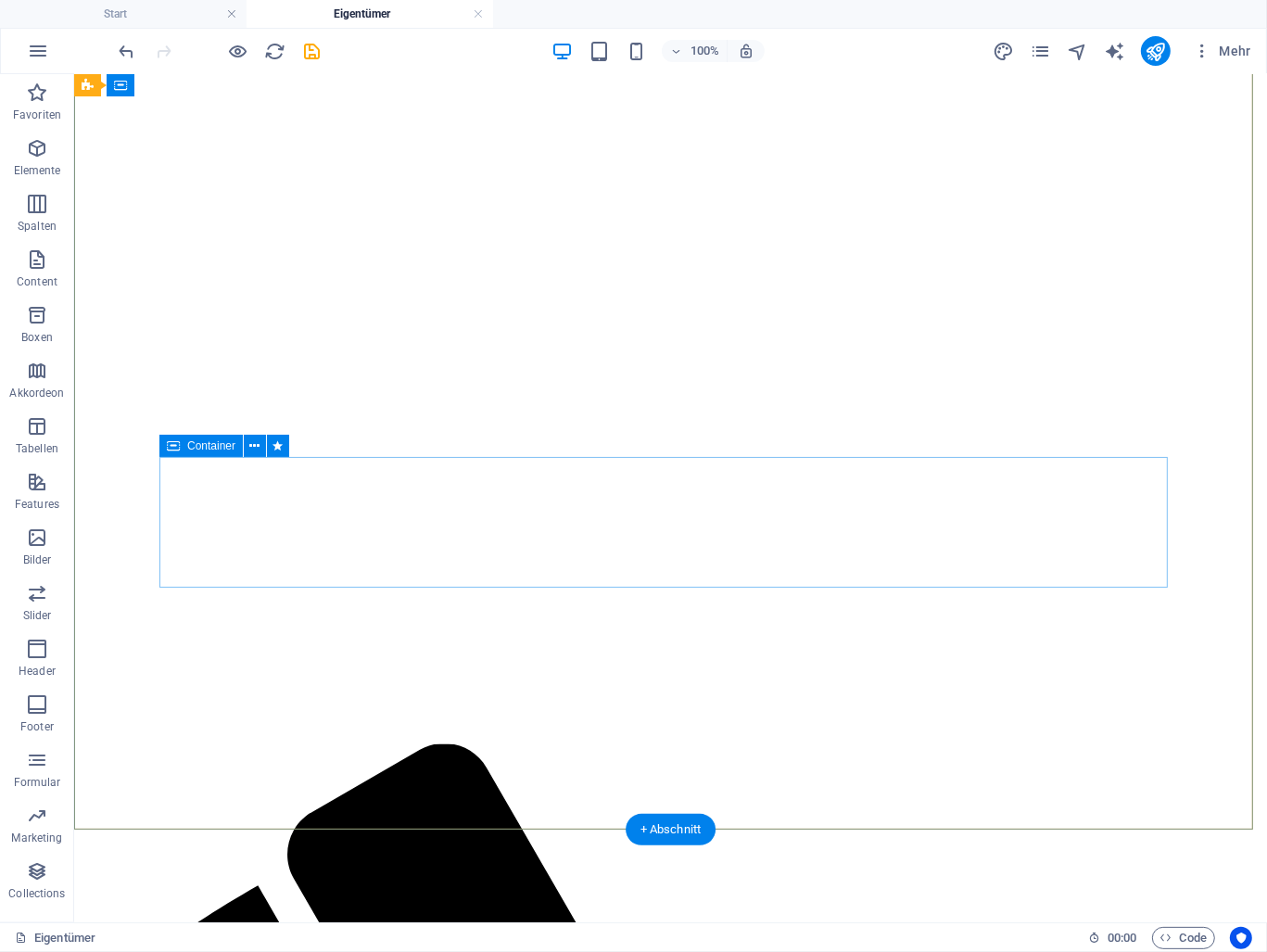
scroll to position [93, 0]
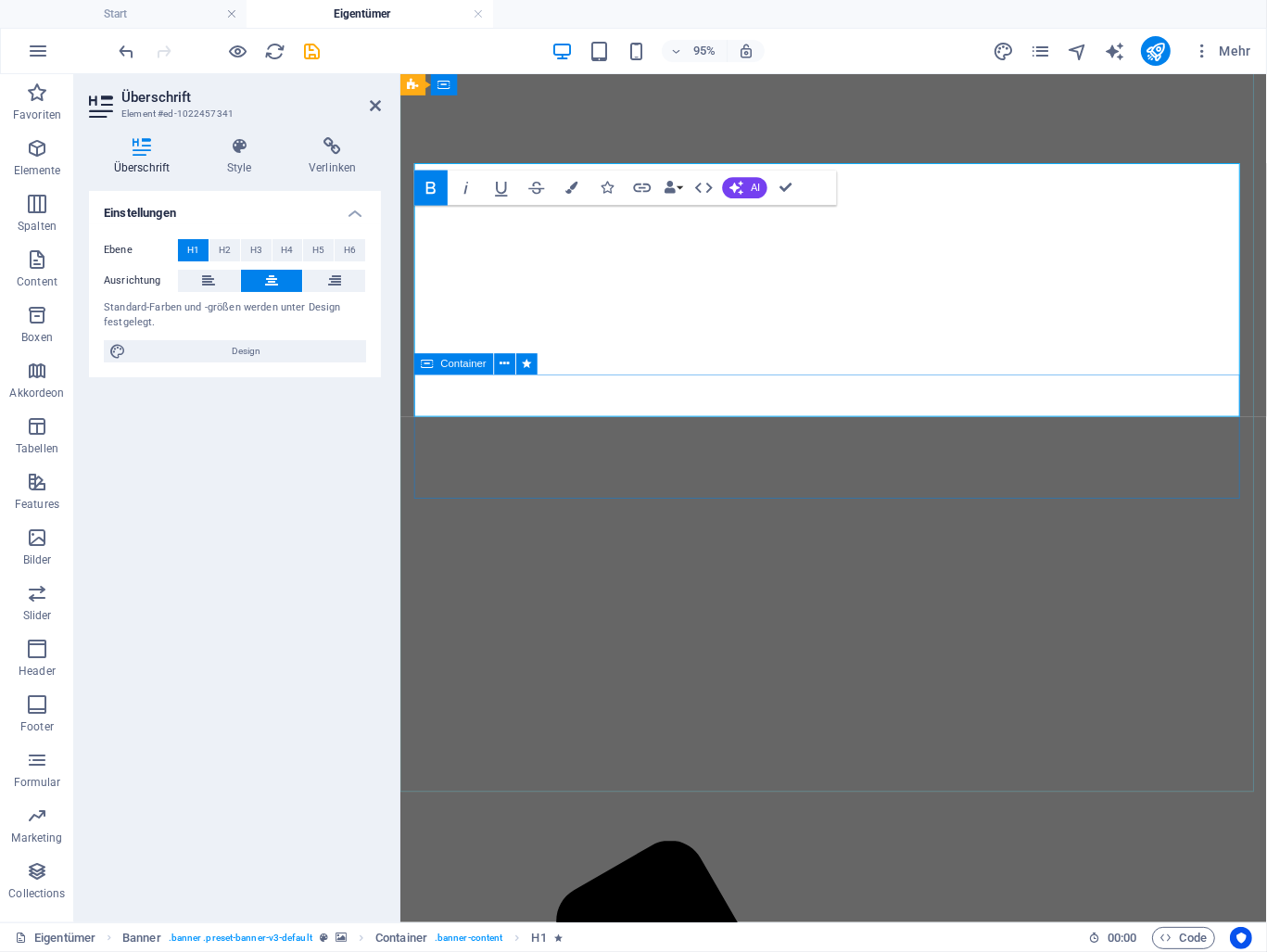
scroll to position [137, 0]
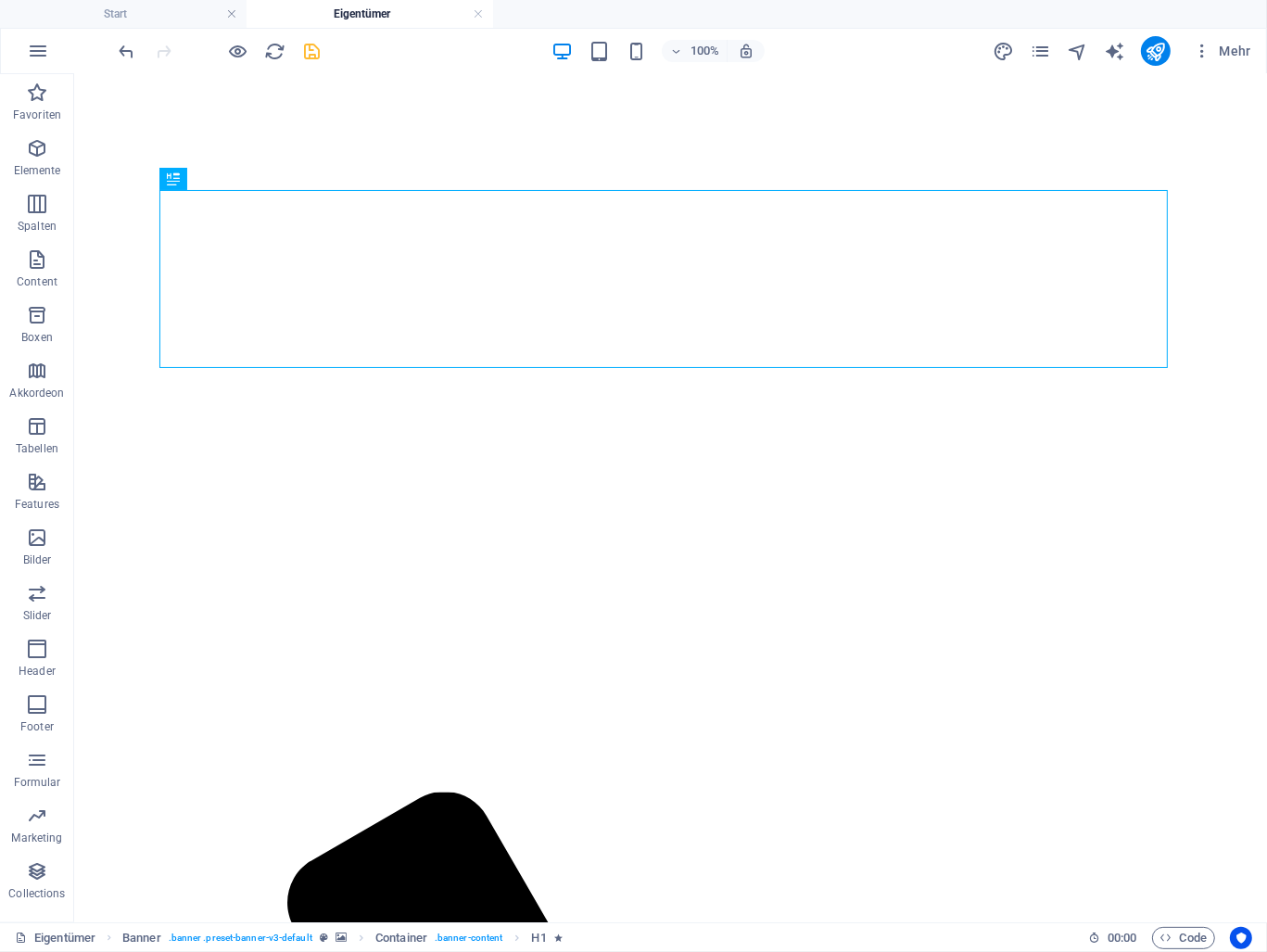
click at [308, 50] on icon "save" at bounding box center [313, 51] width 22 height 22
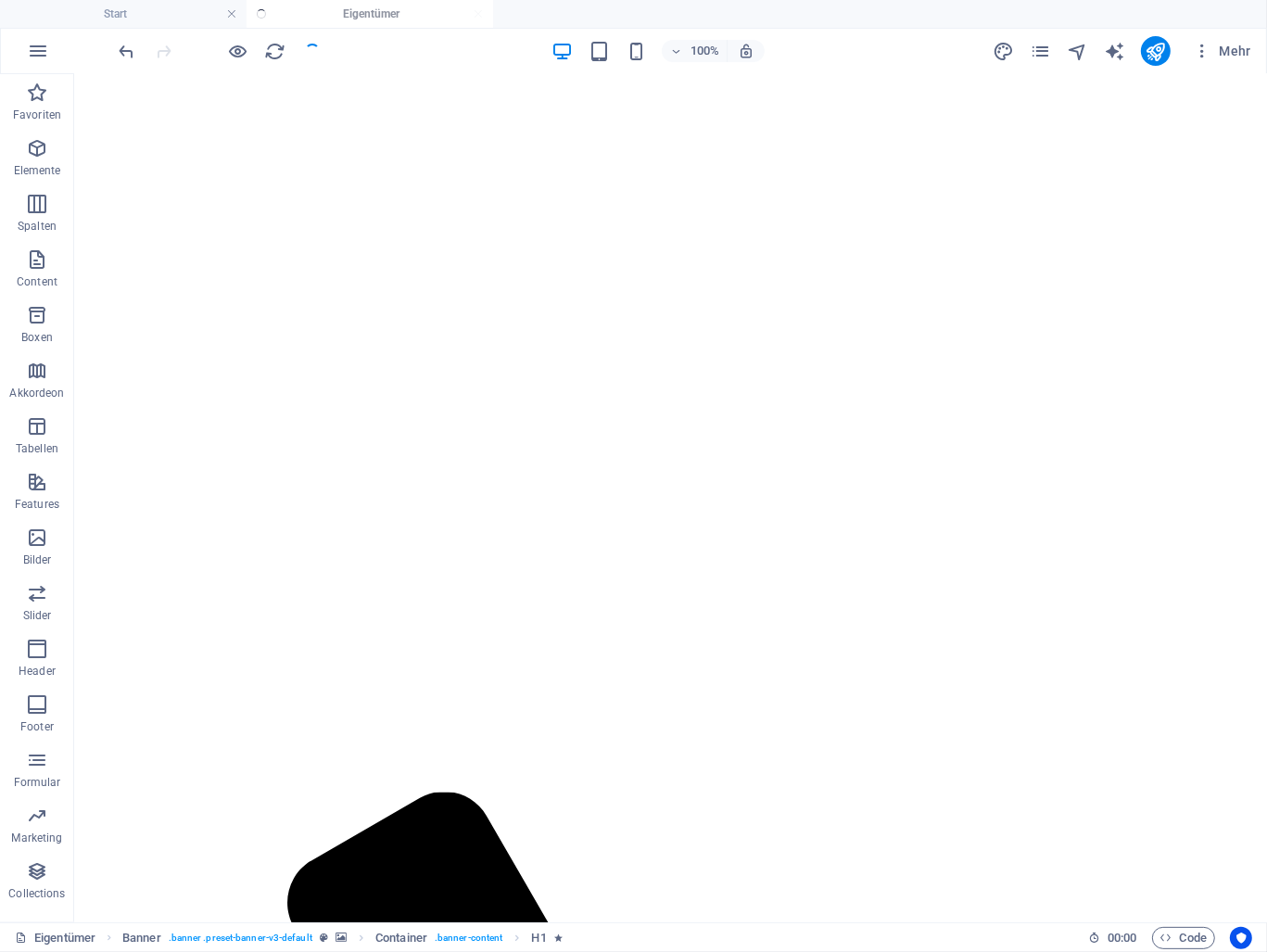
checkbox input "false"
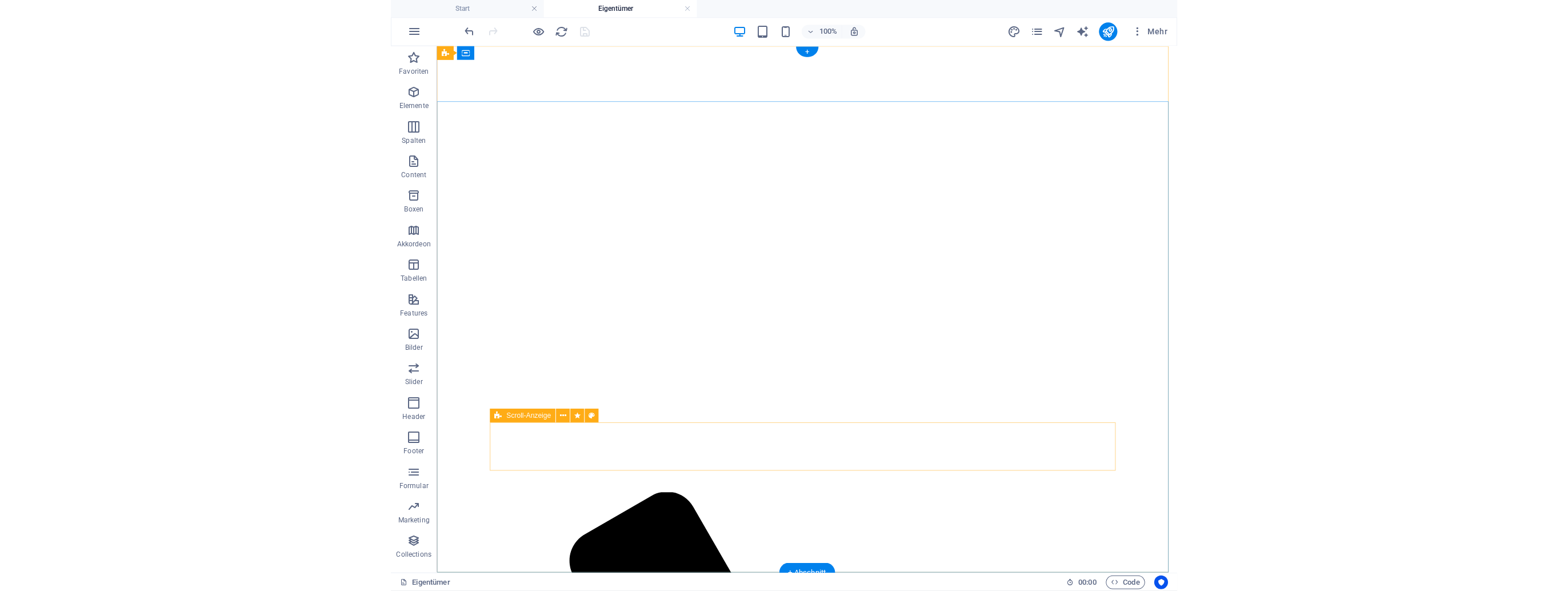
scroll to position [0, 0]
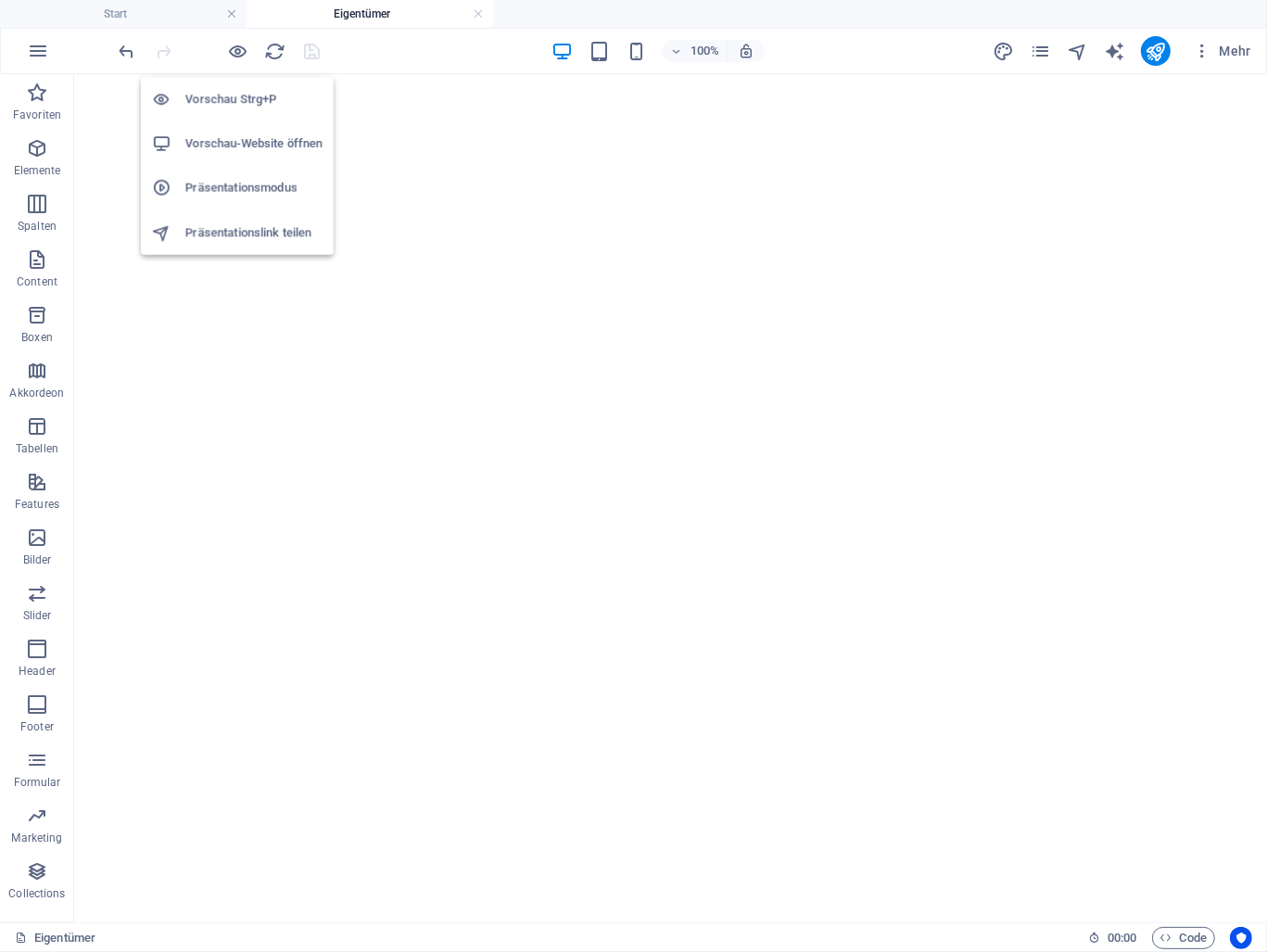
click at [235, 137] on h6 "Vorschau-Website öffnen" at bounding box center [254, 143] width 137 height 23
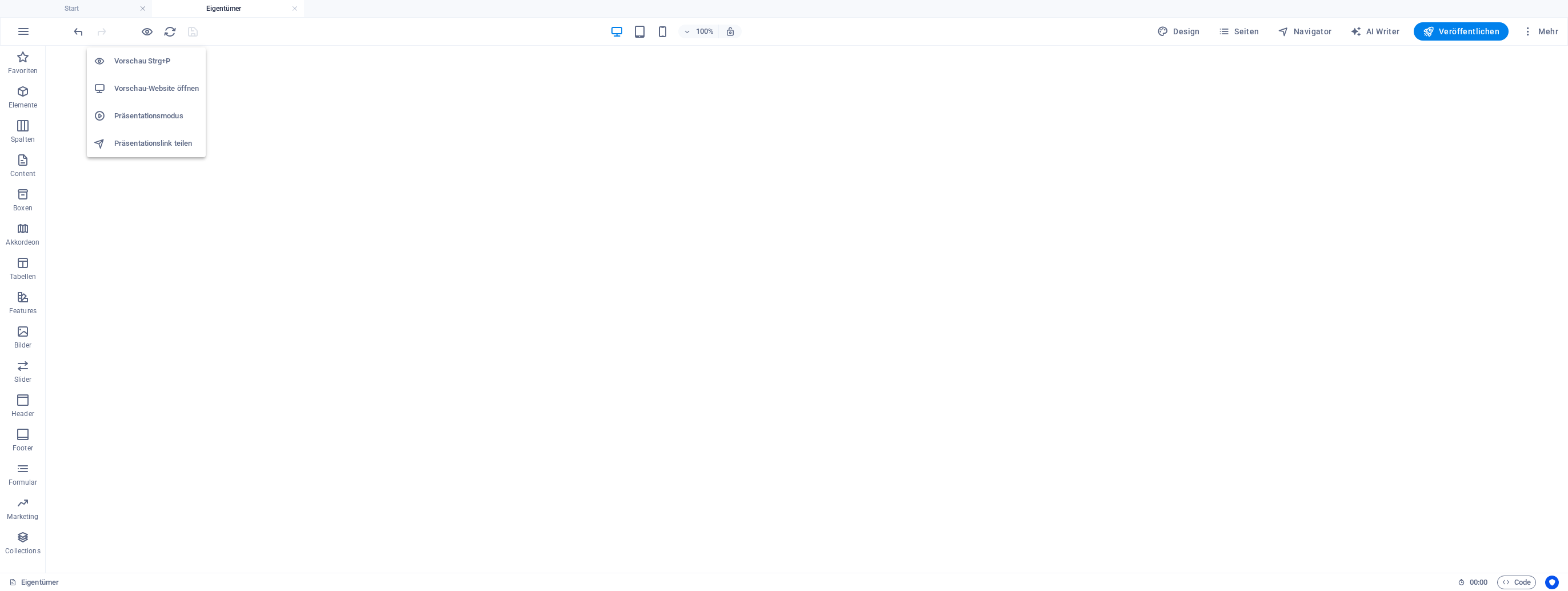
click at [154, 84] on h6 "Vorschau-Website öffnen" at bounding box center [156, 88] width 85 height 14
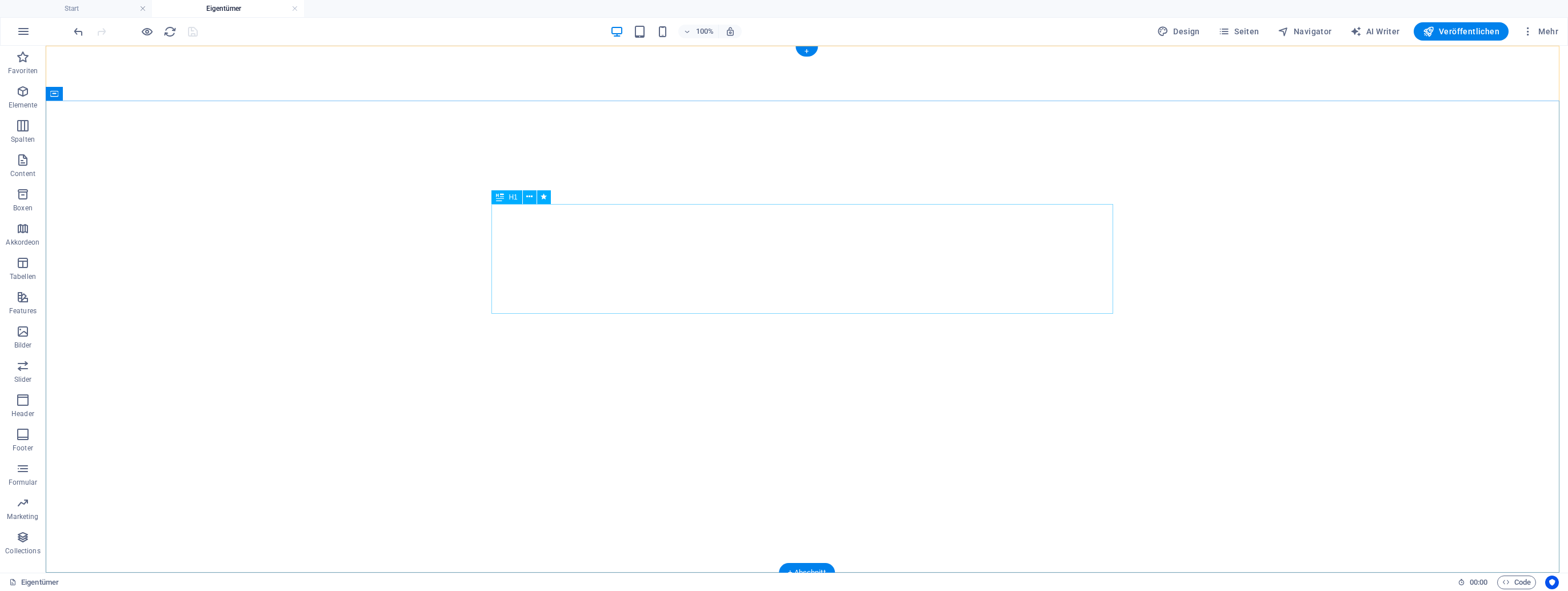
click at [529, 195] on icon at bounding box center [530, 197] width 6 height 12
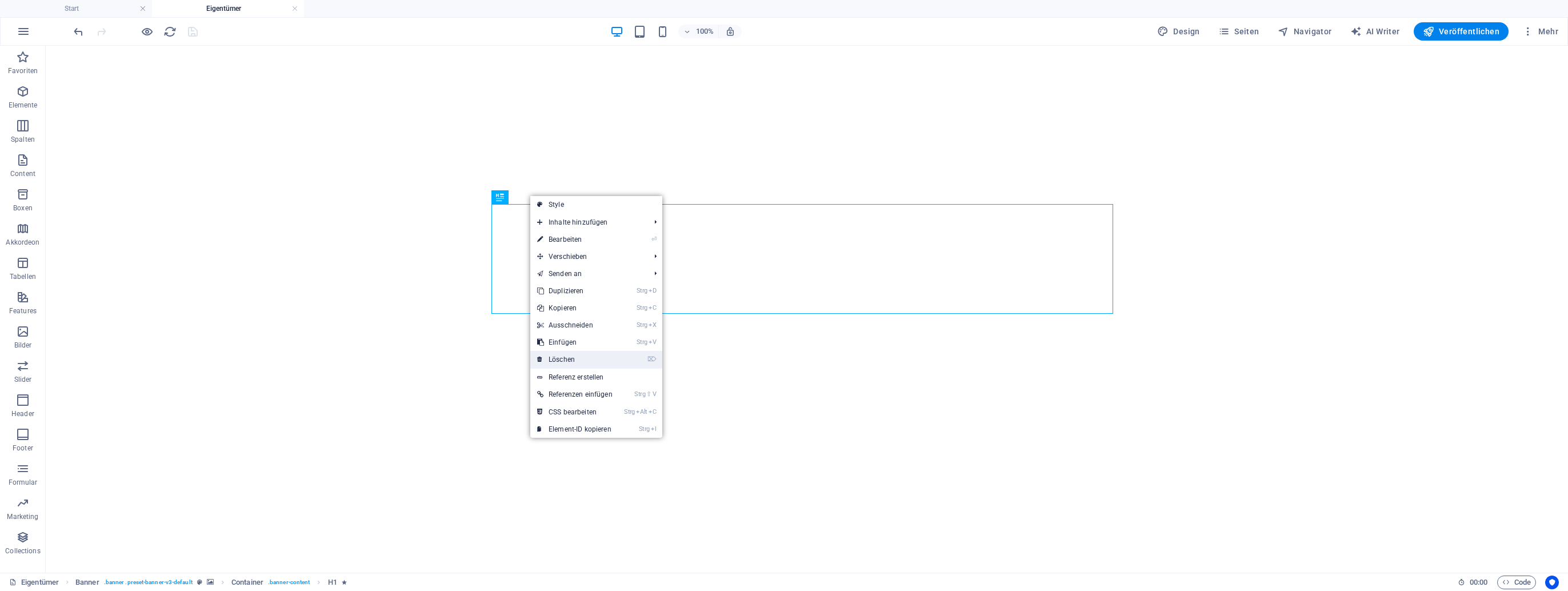
click at [587, 357] on link "⌦ Löschen" at bounding box center [575, 359] width 89 height 17
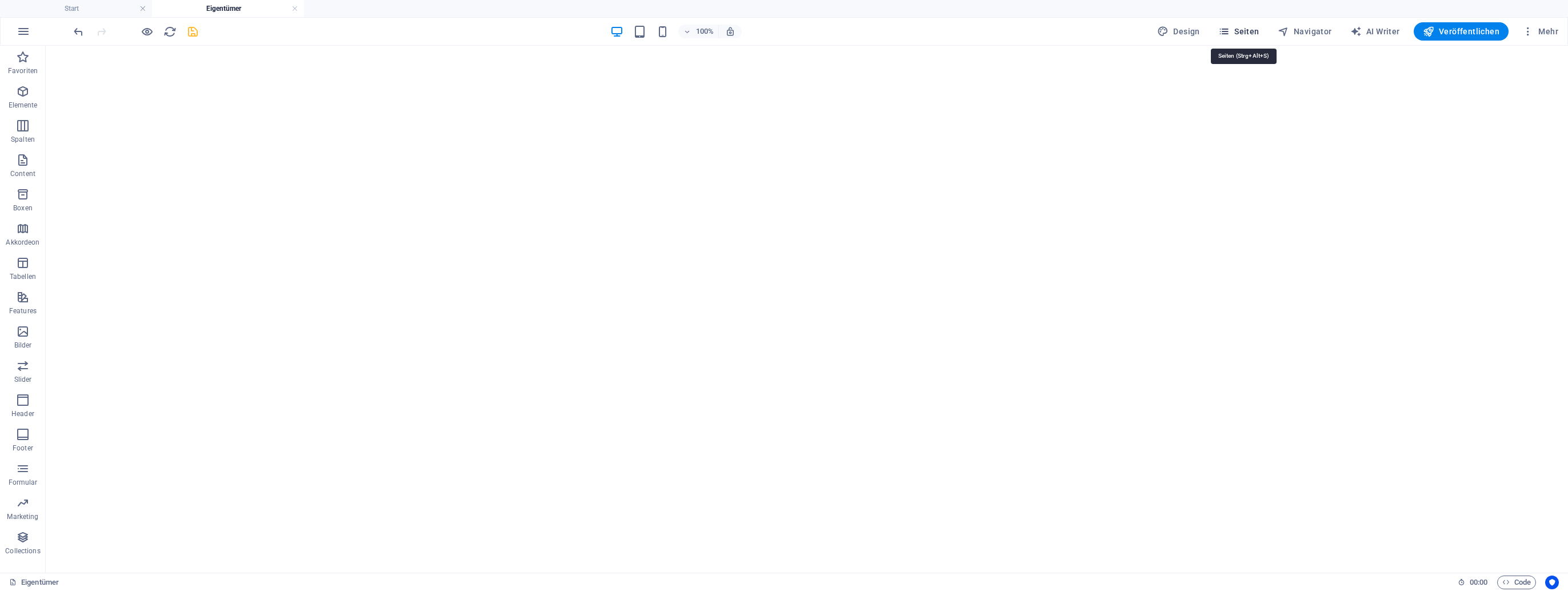
click at [782, 26] on span "Seiten" at bounding box center [1239, 31] width 41 height 12
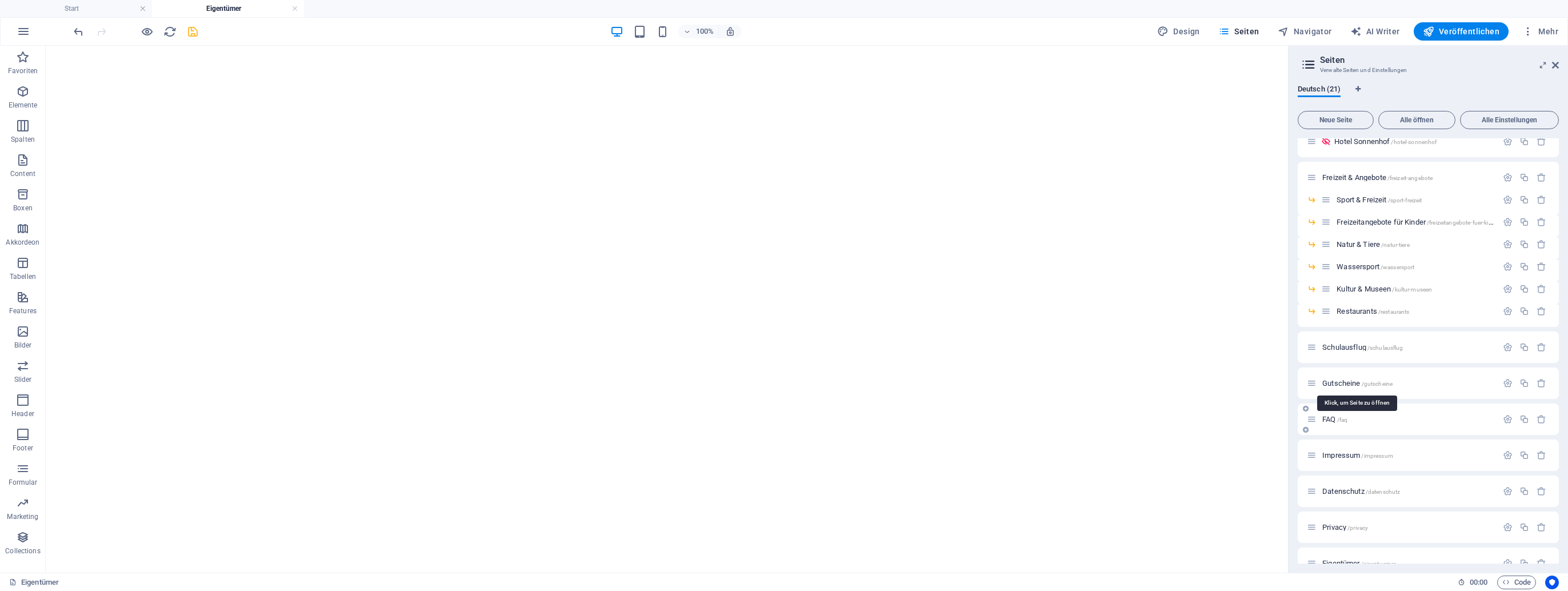
scroll to position [248, 0]
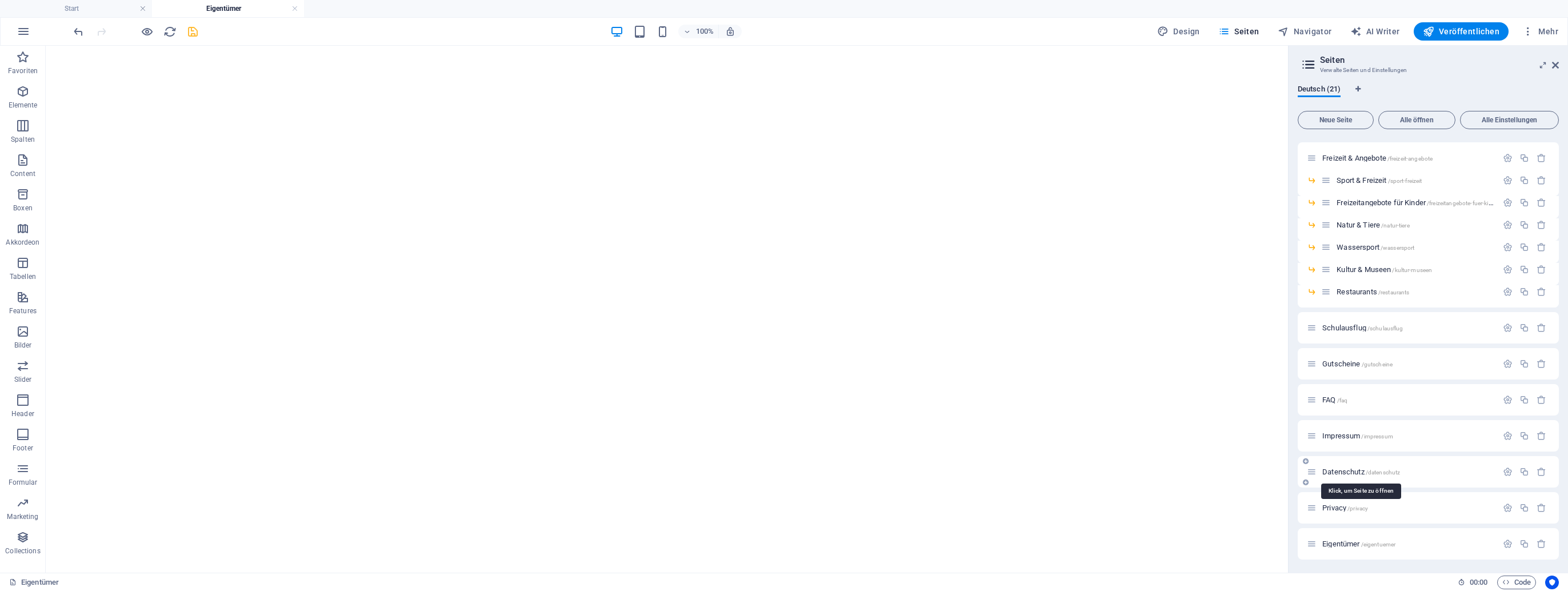
click at [782, 467] on span "Datenschutz /datenschutz" at bounding box center [1361, 472] width 78 height 9
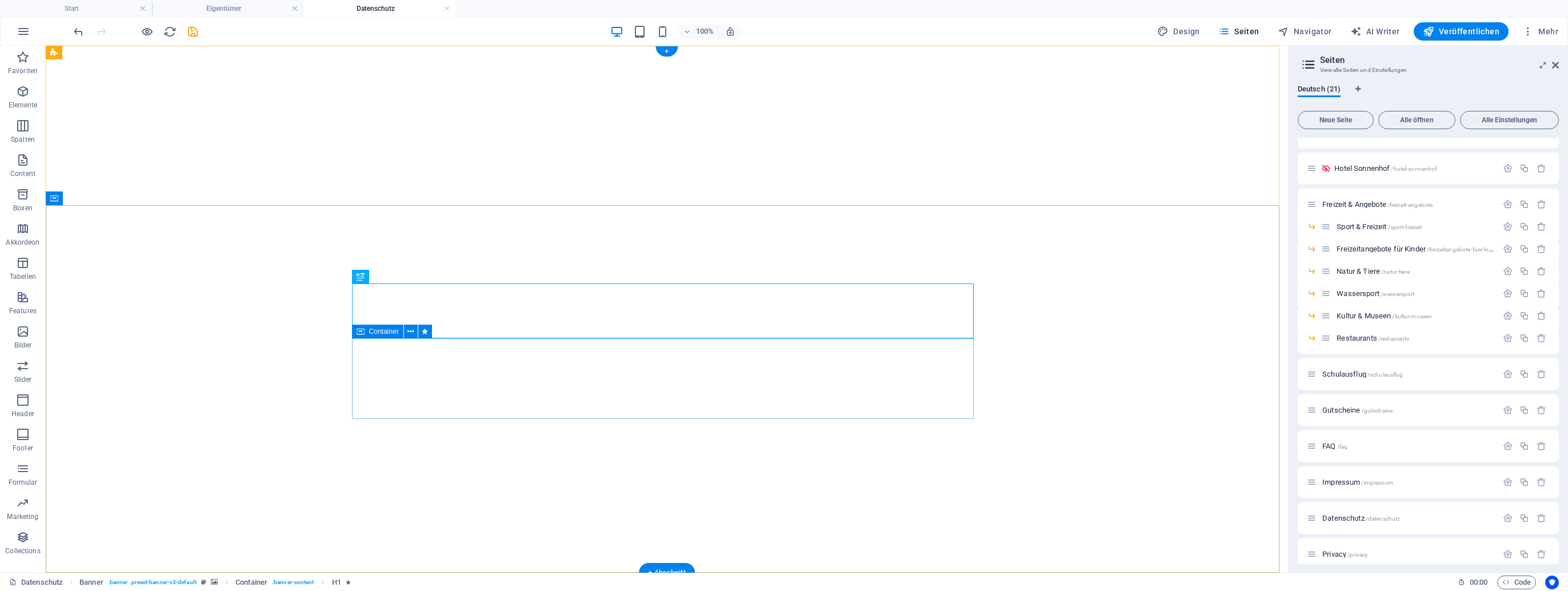
scroll to position [0, 0]
click at [222, 10] on h4 "Eigentümer" at bounding box center [228, 9] width 152 height 13
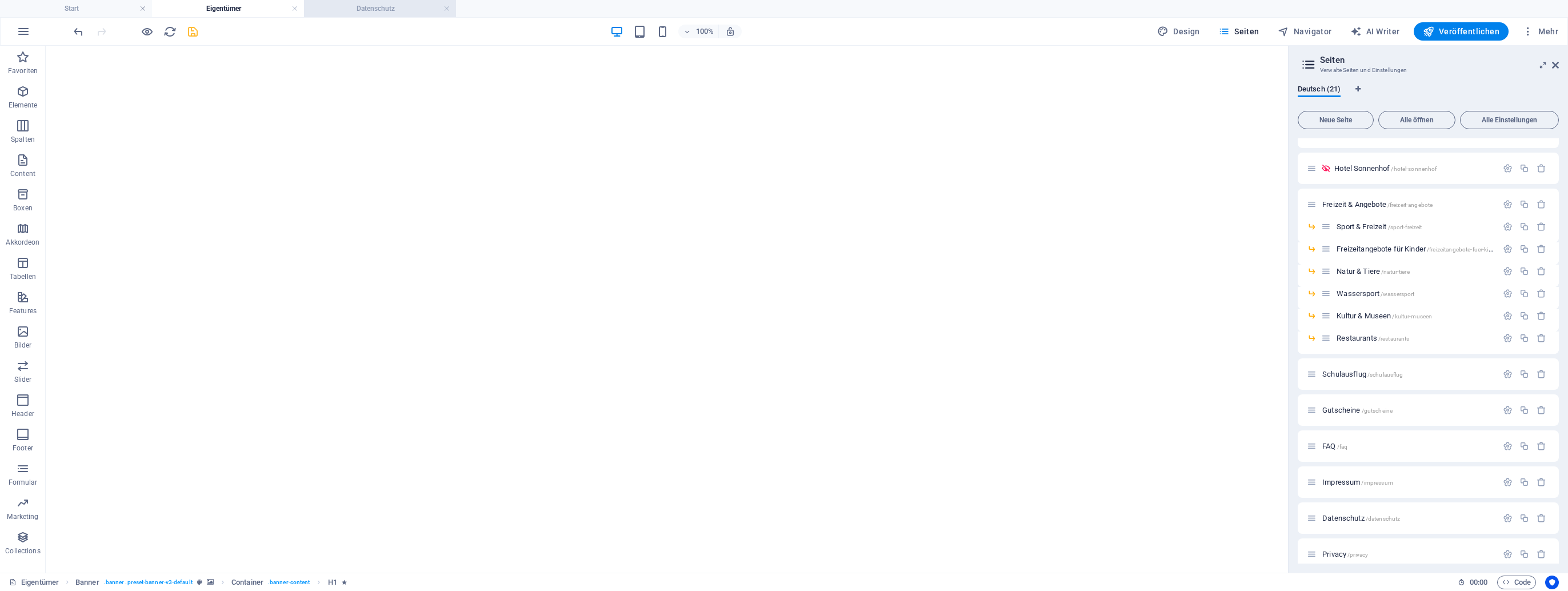
click at [389, 3] on h4 "Datenschutz" at bounding box center [380, 9] width 152 height 13
click at [390, 226] on icon at bounding box center [390, 225] width 6 height 12
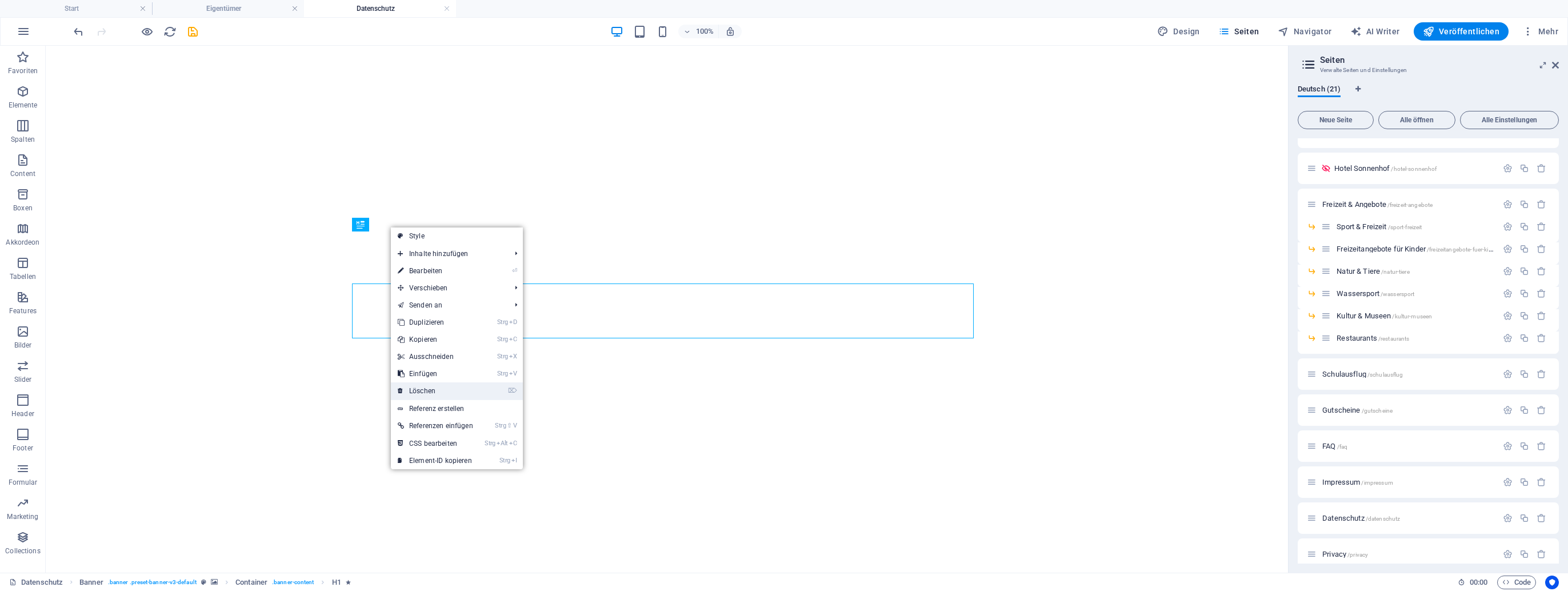
click at [447, 385] on link "⌦ Löschen" at bounding box center [435, 391] width 89 height 17
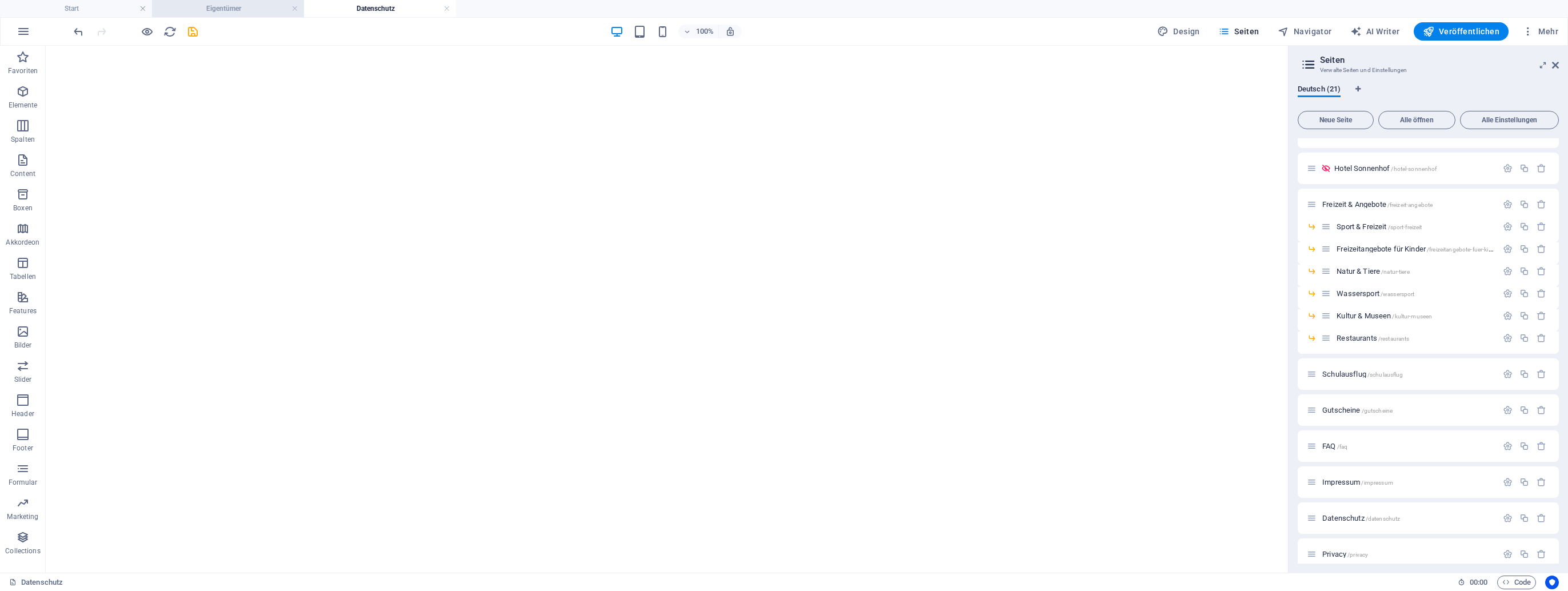
click at [236, 13] on h4 "Eigentümer" at bounding box center [228, 9] width 152 height 13
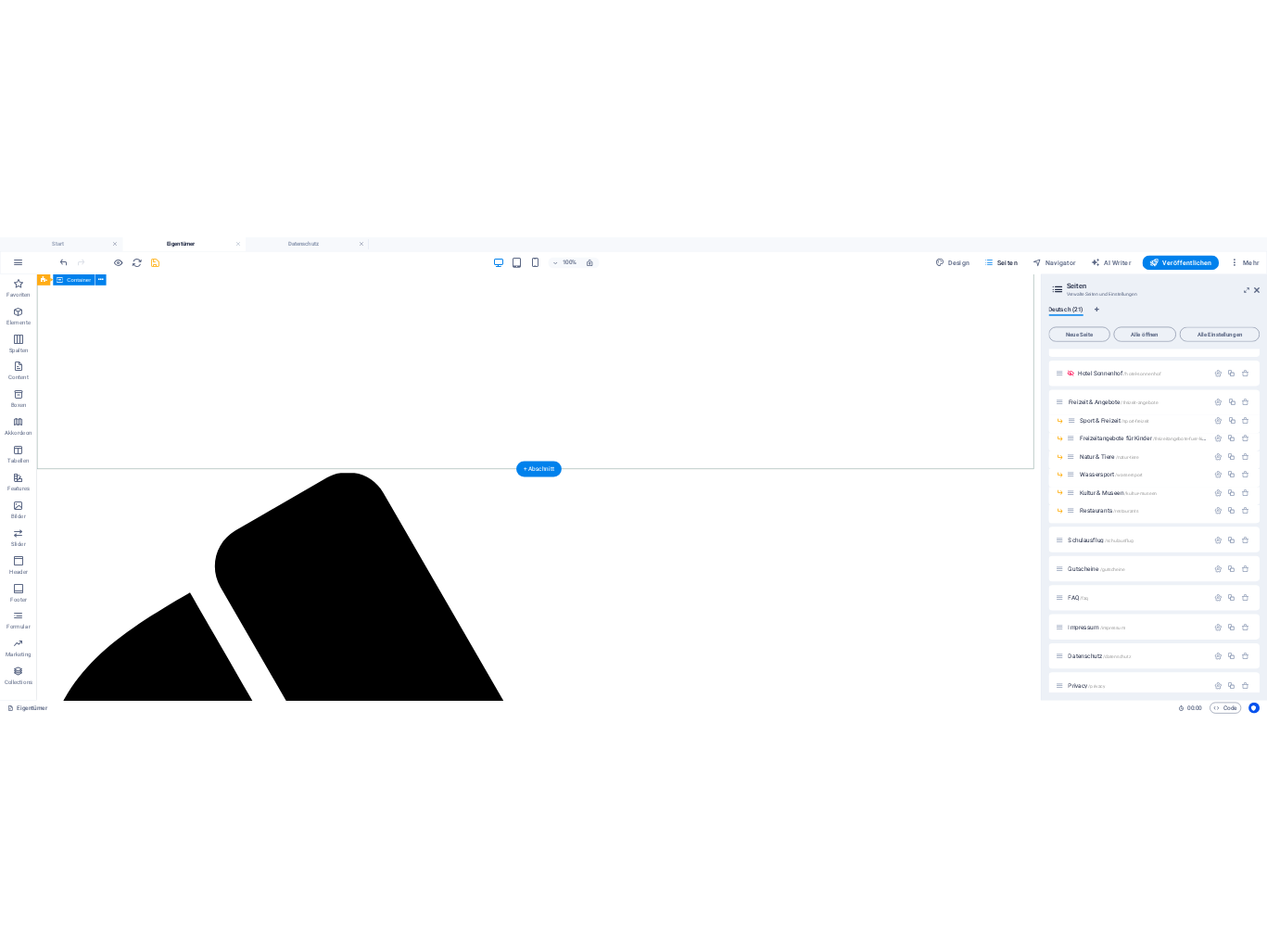
scroll to position [649, 0]
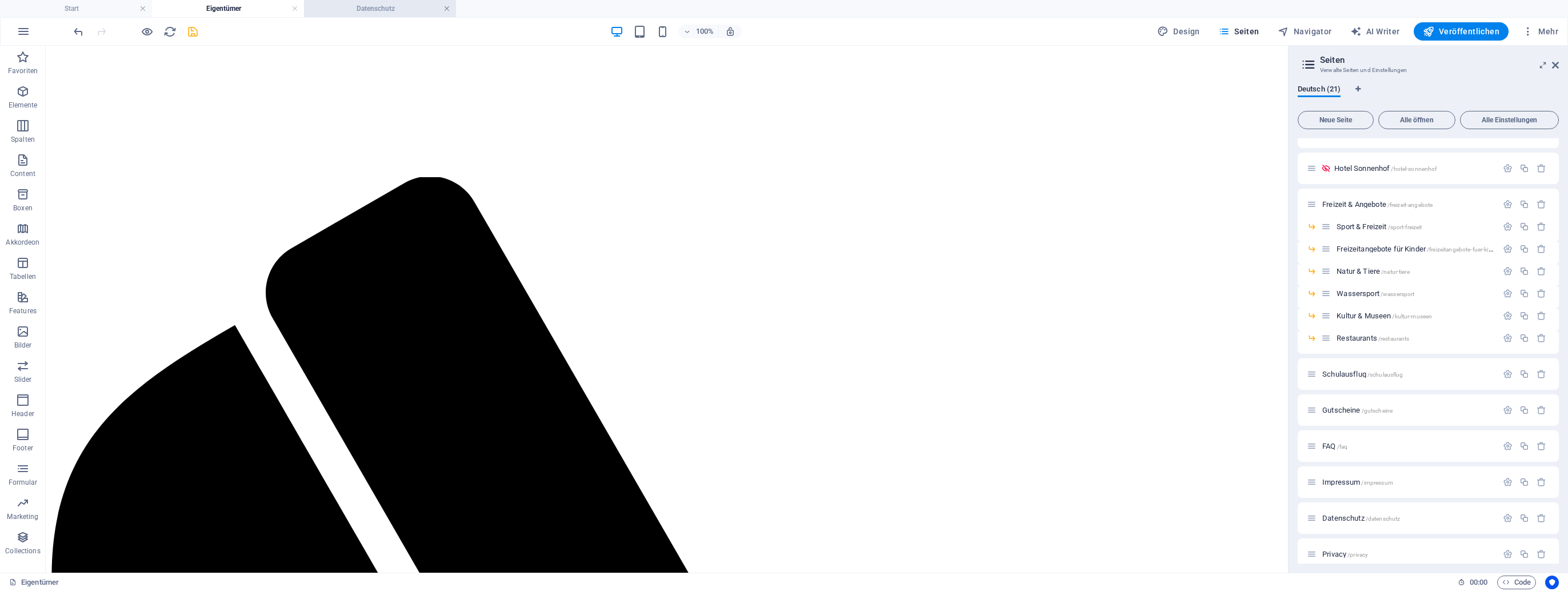
click at [446, 6] on link at bounding box center [446, 9] width 7 height 11
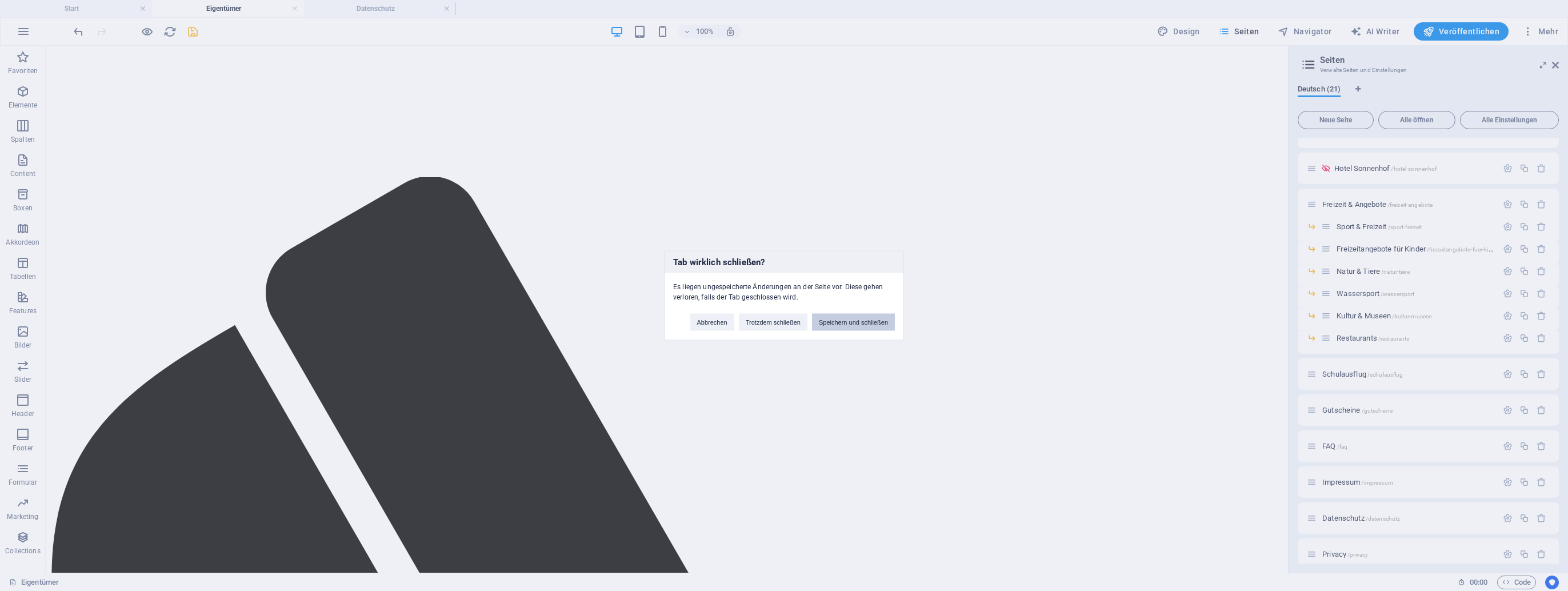
click at [782, 321] on button "Speichern und schließen" at bounding box center [853, 322] width 83 height 17
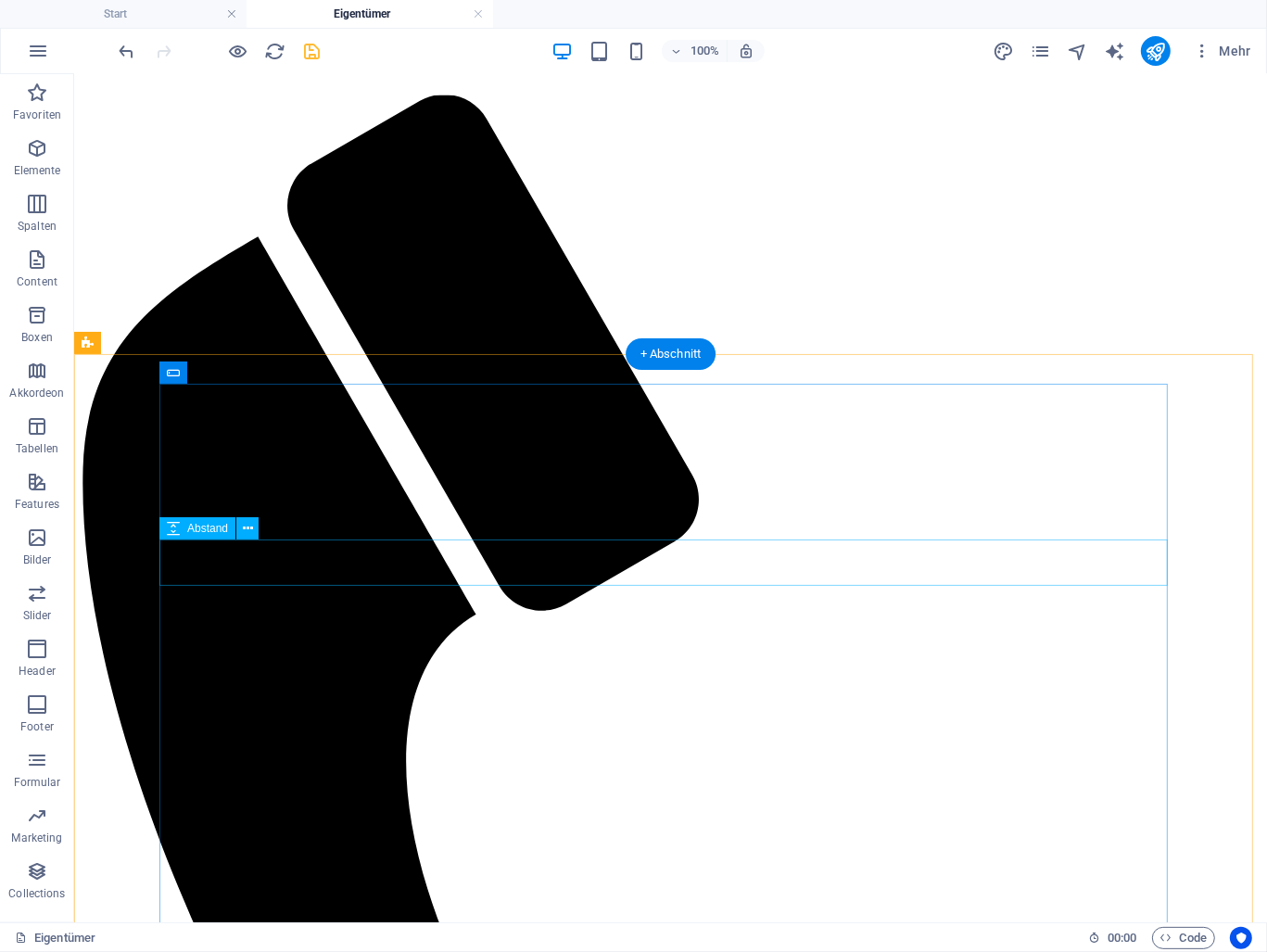
scroll to position [1020, 0]
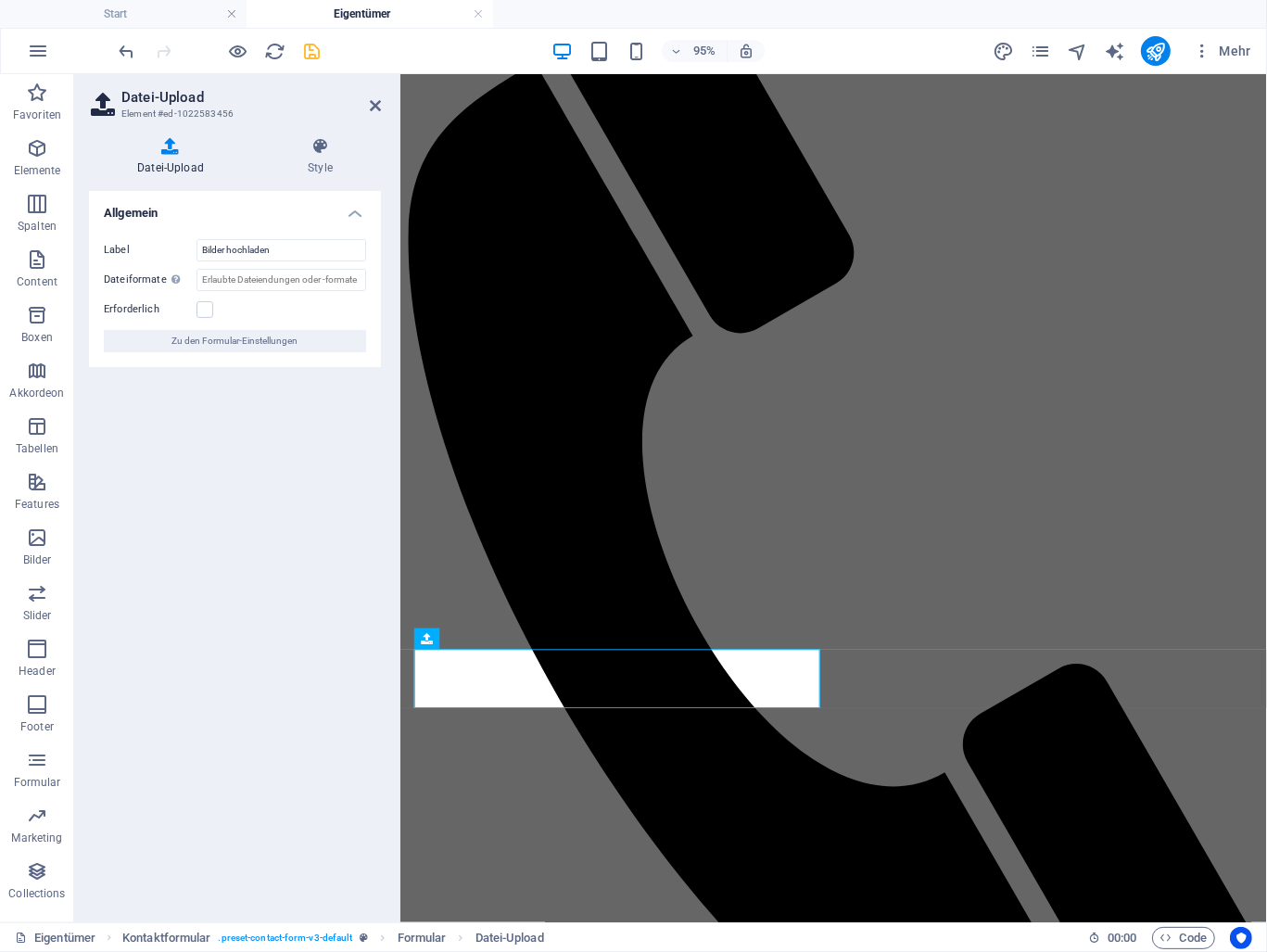
scroll to position [1065, 0]
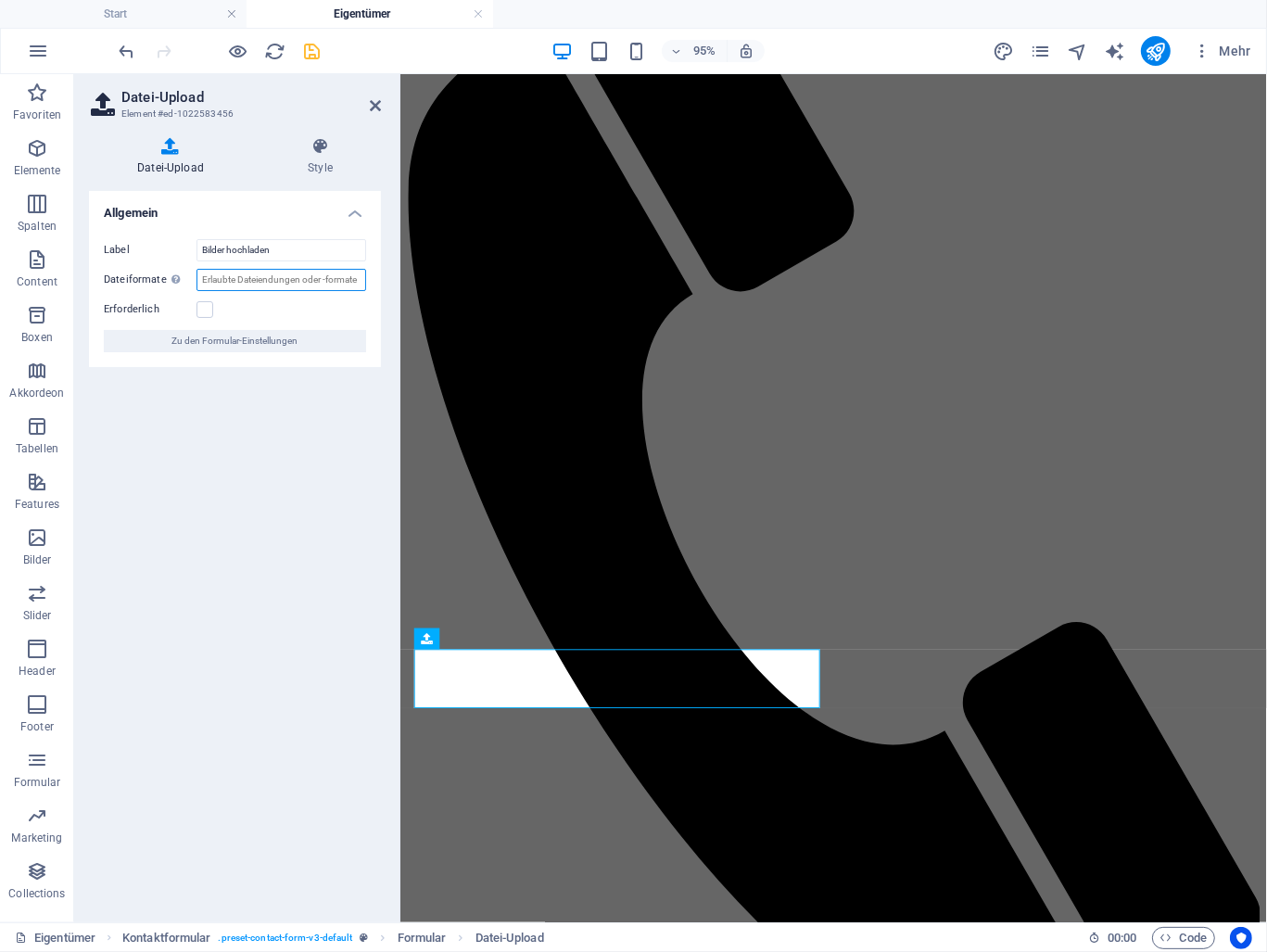
click at [240, 281] on input "Dateiformate Du kannst eine Reihe von Dateiendungen (z.B. .jpg, .png ) oder auc…" at bounding box center [281, 279] width 170 height 23
click at [219, 274] on input "Dateiformate Du kannst eine Reihe von Dateiendungen (z.B. .jpg, .png ) oder auc…" at bounding box center [281, 279] width 170 height 23
click at [321, 158] on h4 "Style" at bounding box center [320, 156] width 121 height 39
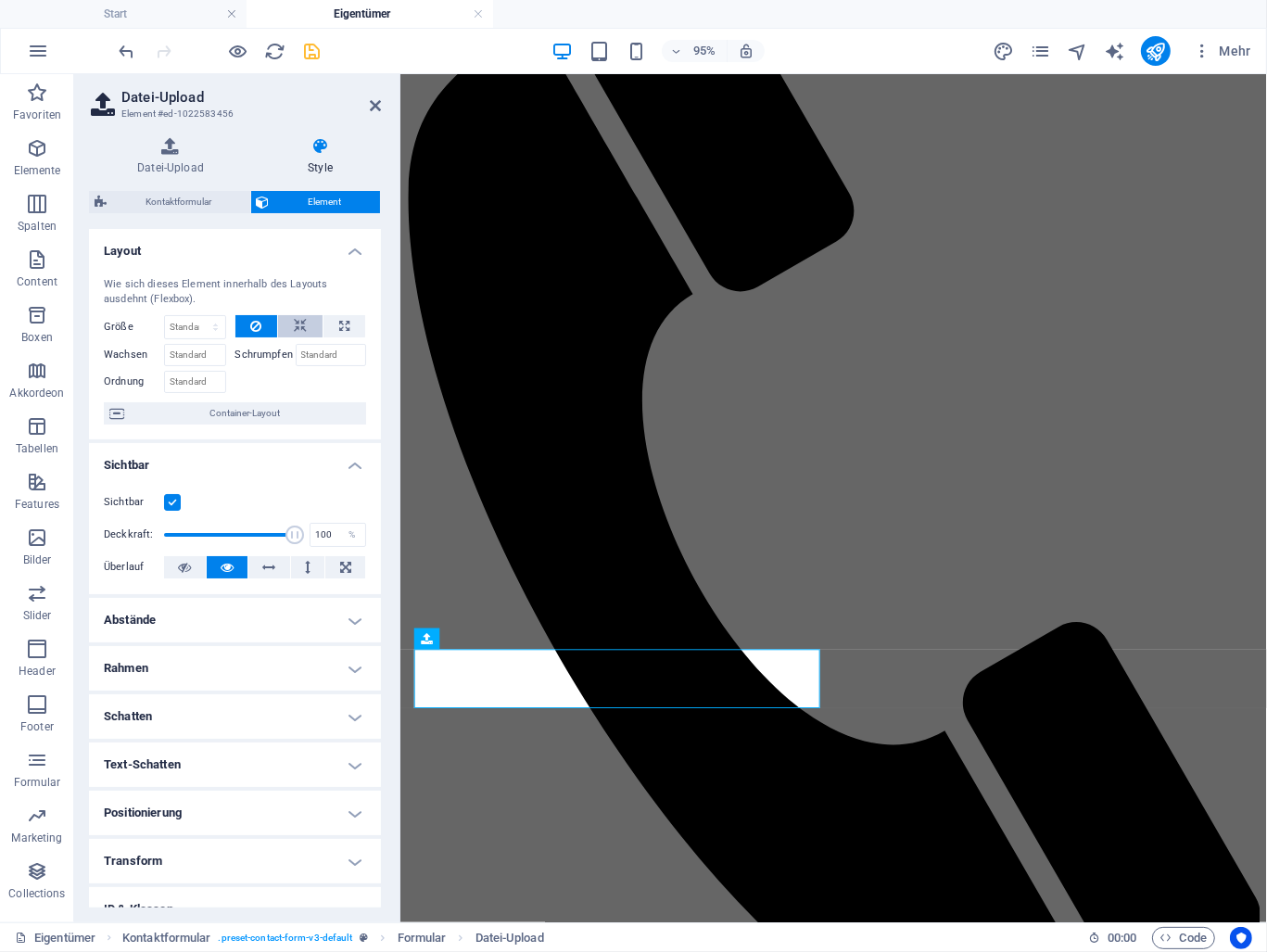
click at [307, 329] on button at bounding box center [300, 326] width 44 height 23
click at [256, 325] on icon at bounding box center [255, 326] width 11 height 23
click at [340, 322] on icon at bounding box center [345, 326] width 10 height 23
type input "100"
select select "%"
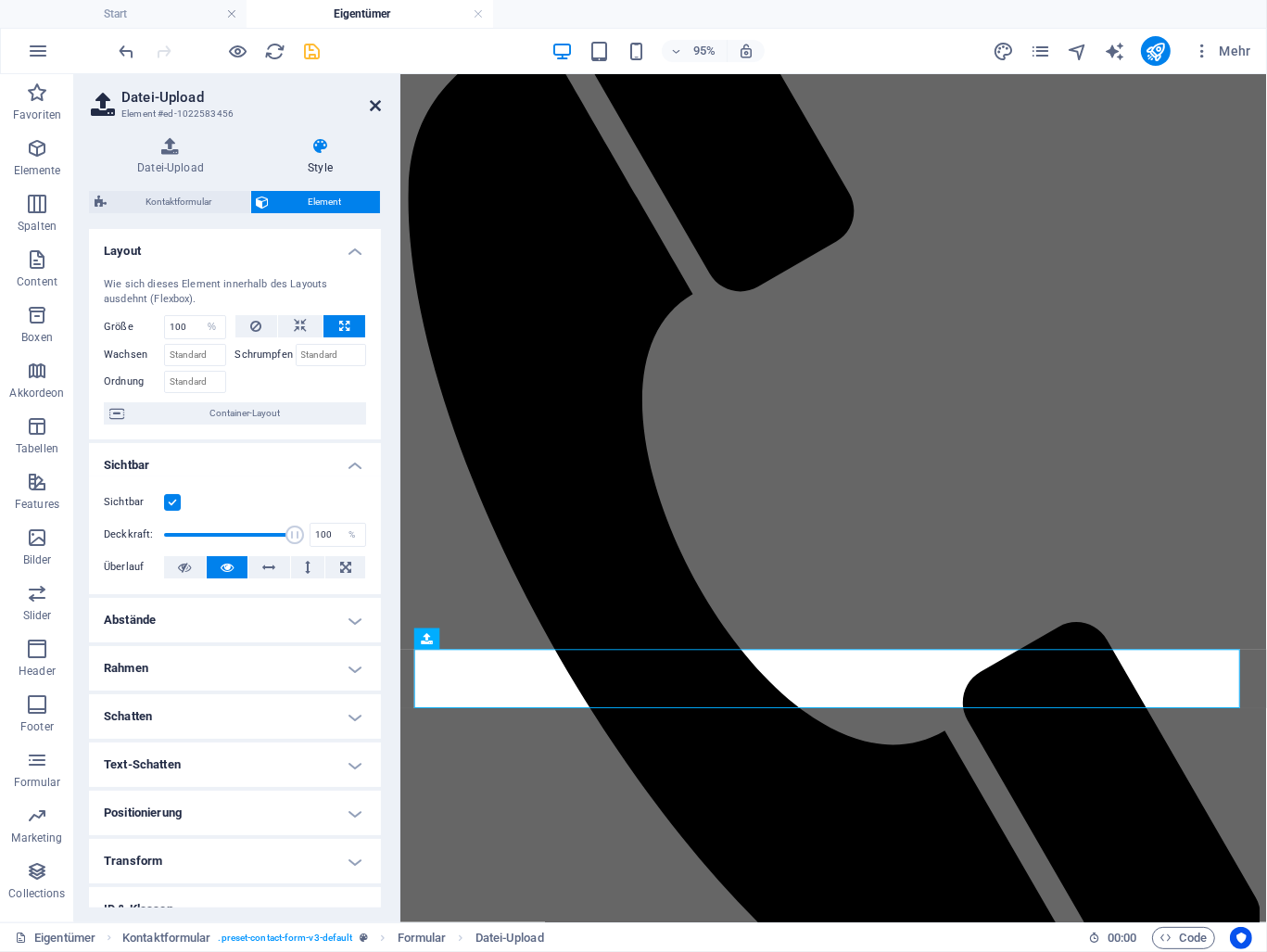
click at [372, 110] on icon at bounding box center [375, 106] width 11 height 15
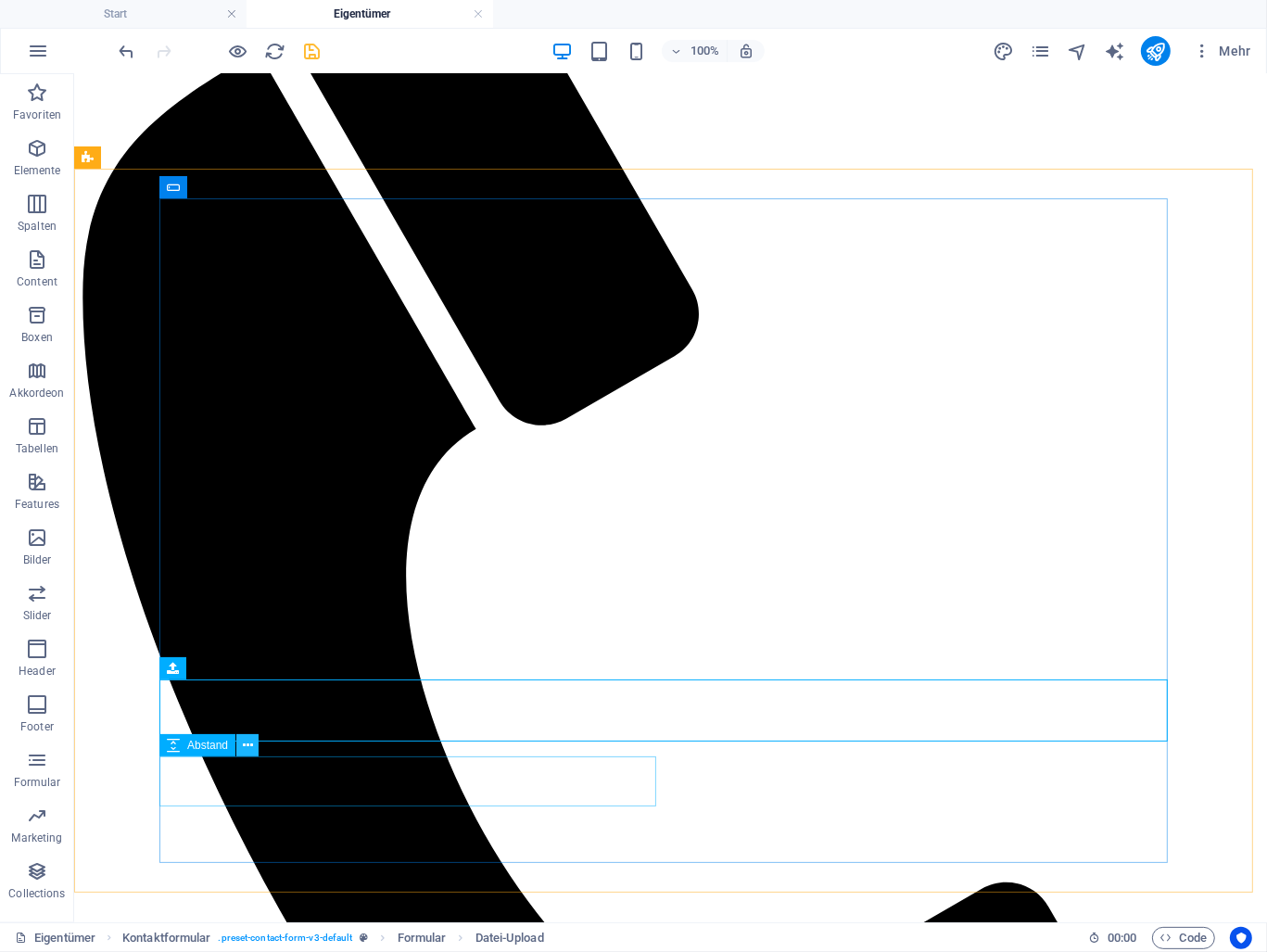
click at [243, 750] on icon at bounding box center [248, 746] width 10 height 20
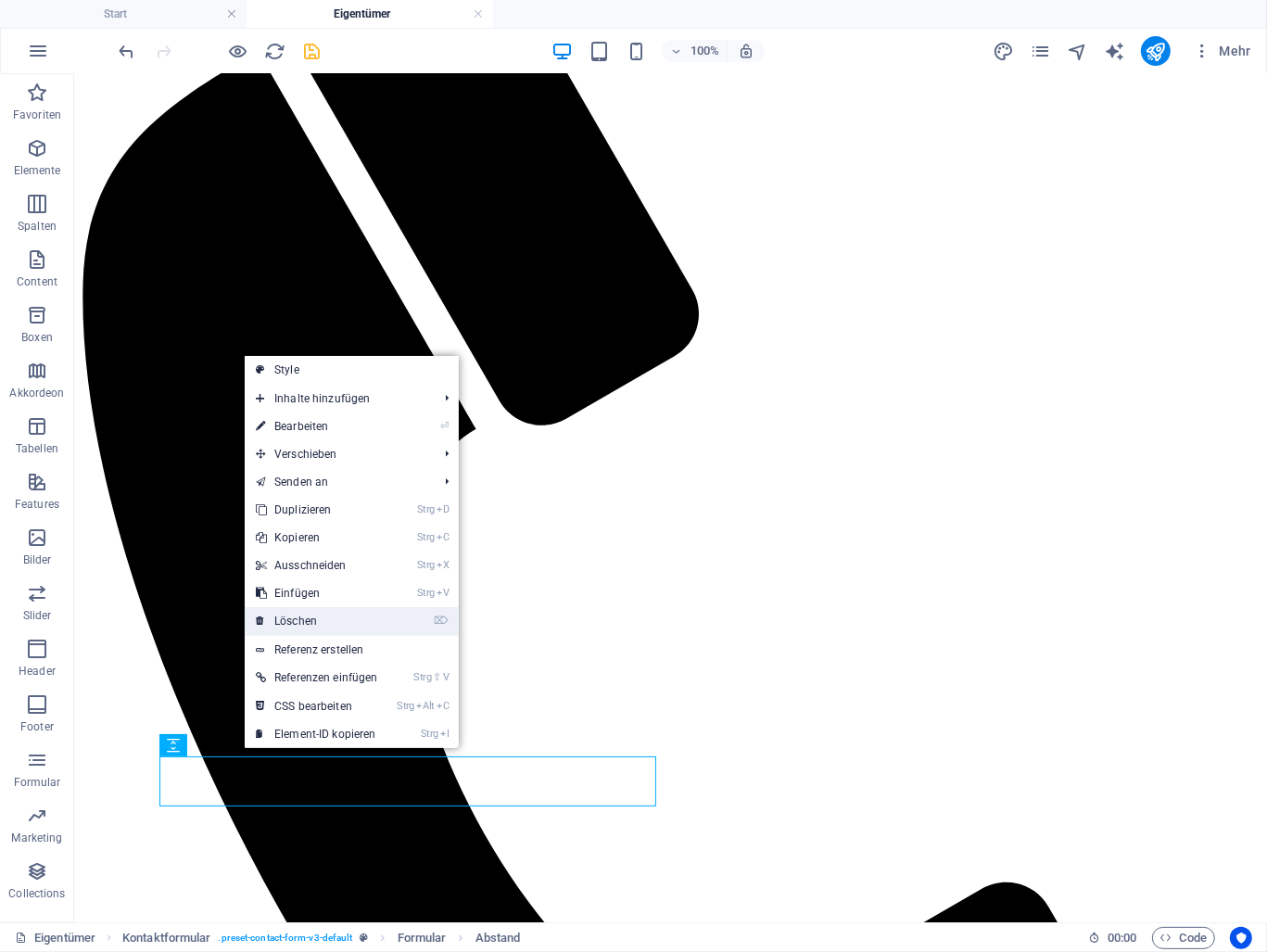
drag, startPoint x: 312, startPoint y: 625, endPoint x: 238, endPoint y: 549, distance: 106.1
click at [312, 625] on link "⌦ Löschen" at bounding box center [317, 621] width 144 height 28
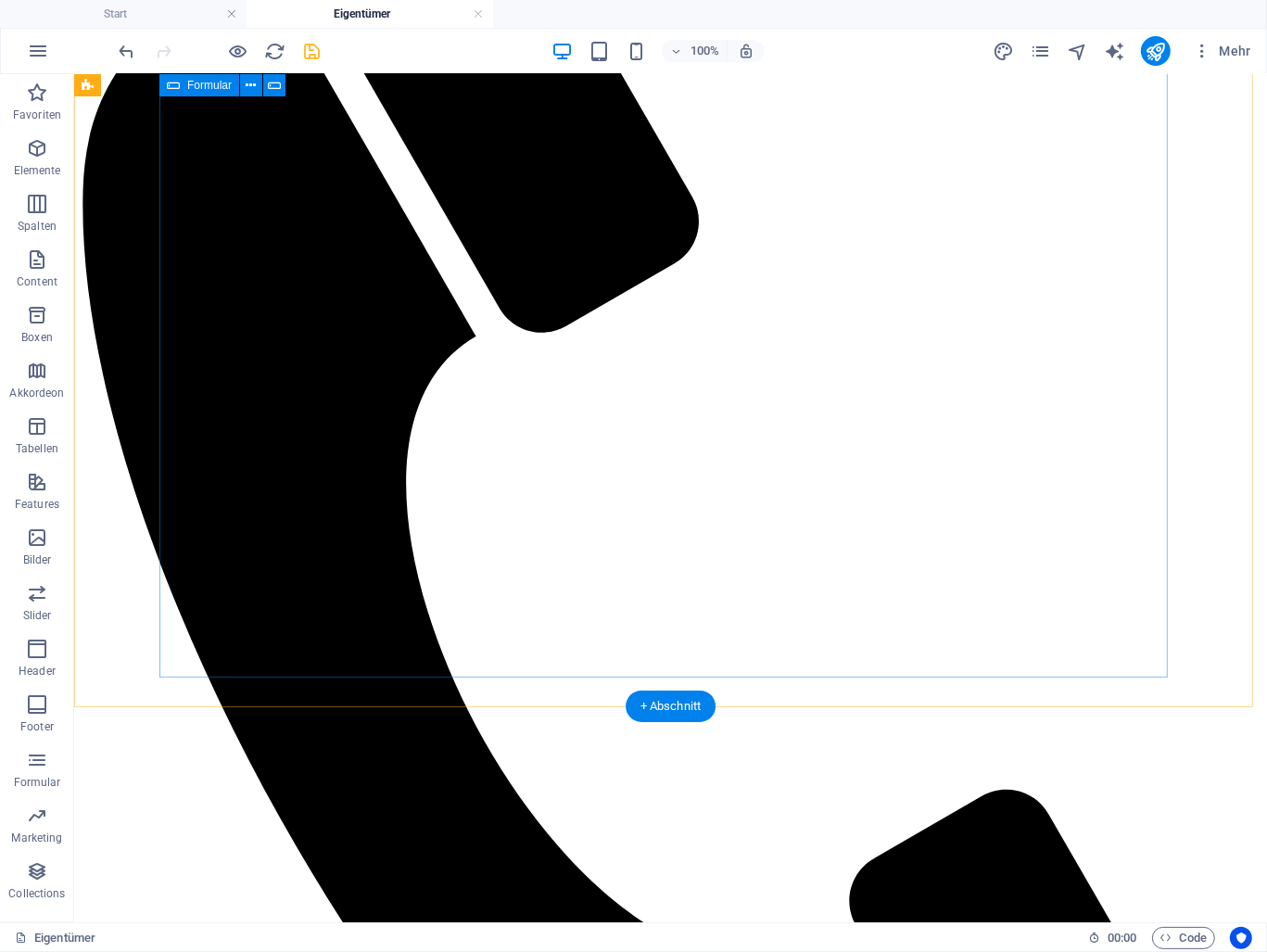
scroll to position [1205, 0]
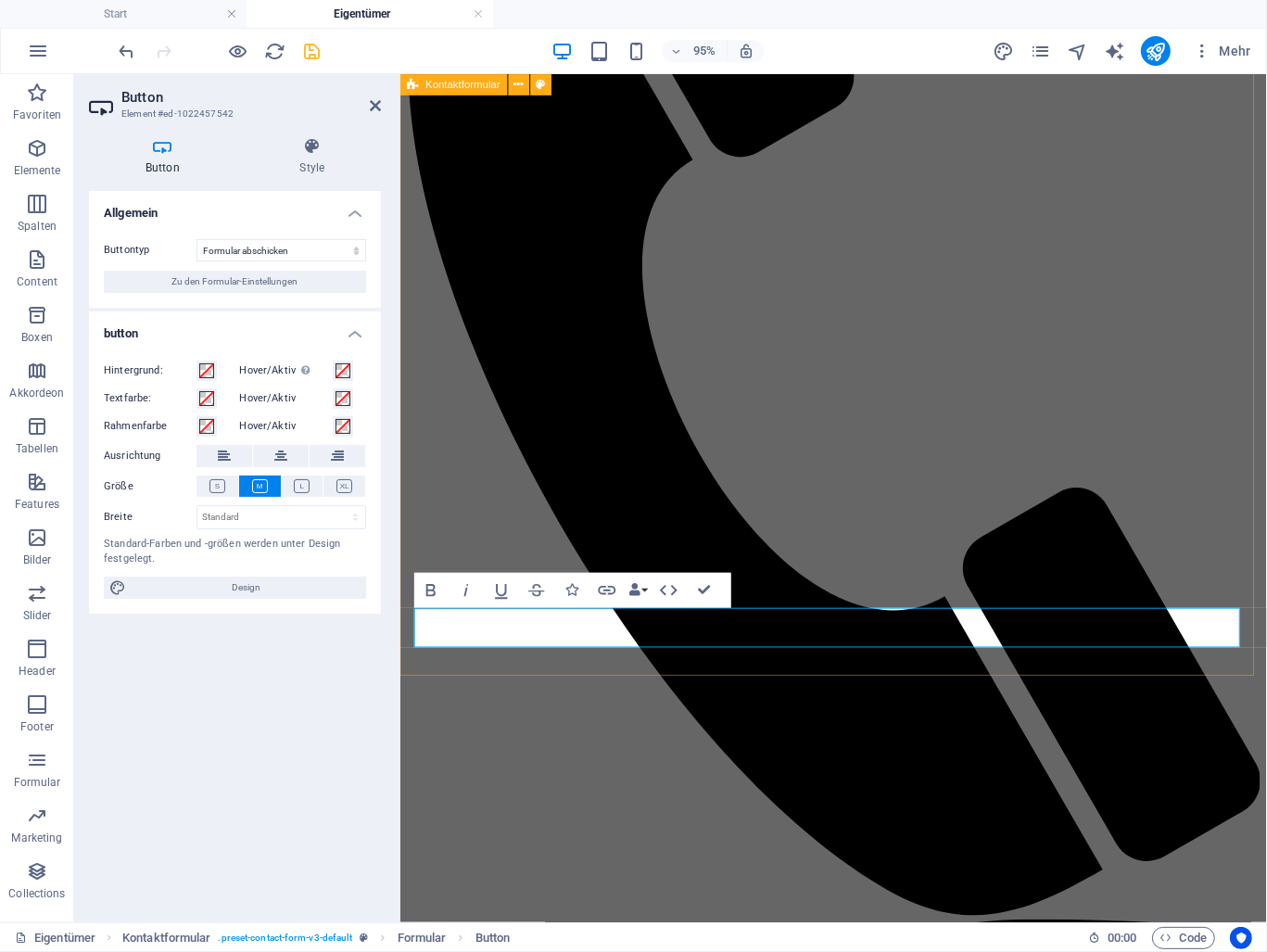
scroll to position [1249, 0]
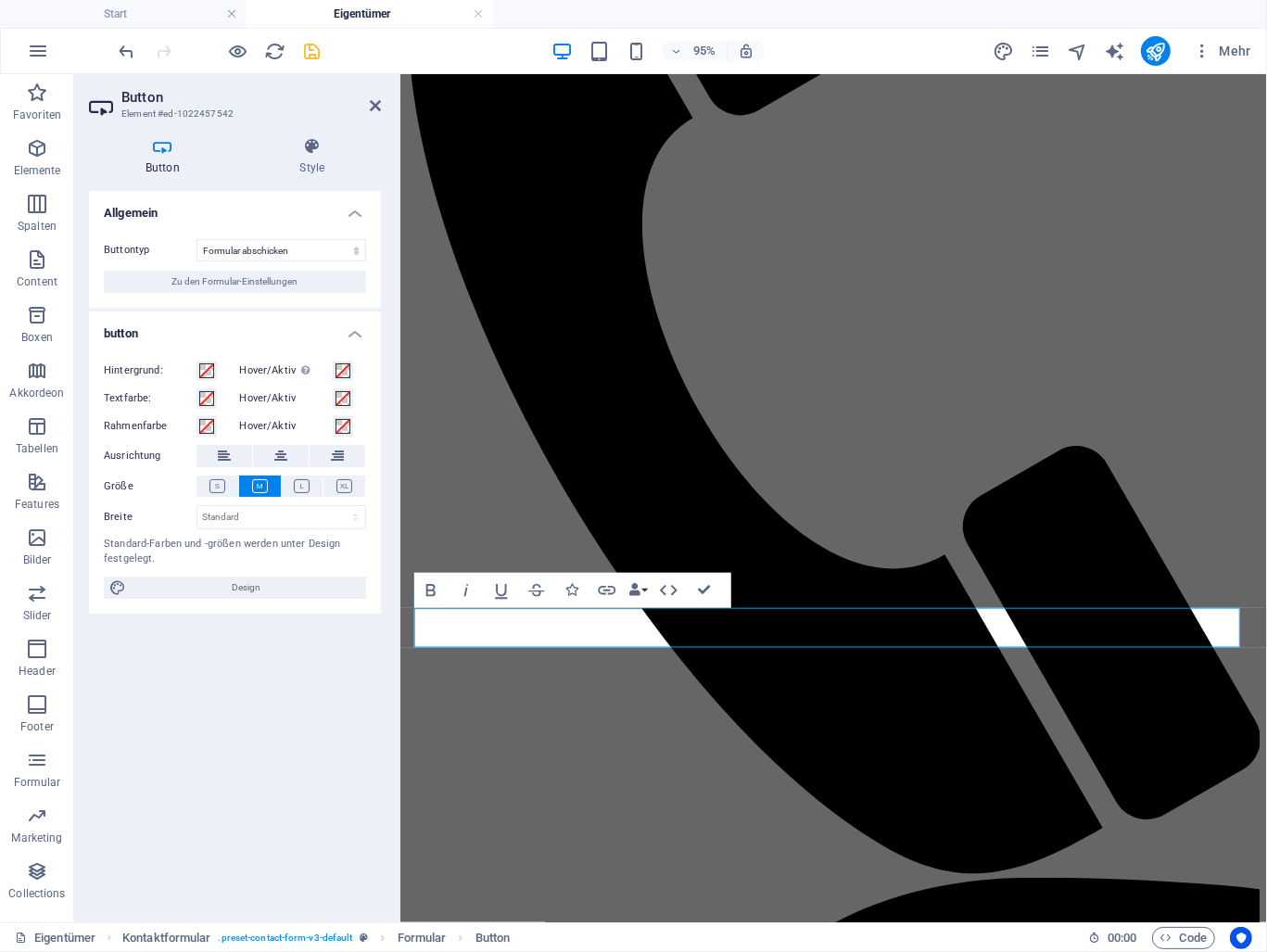
click at [148, 152] on icon at bounding box center [162, 146] width 147 height 19
click at [321, 166] on h4 "Style" at bounding box center [312, 156] width 137 height 39
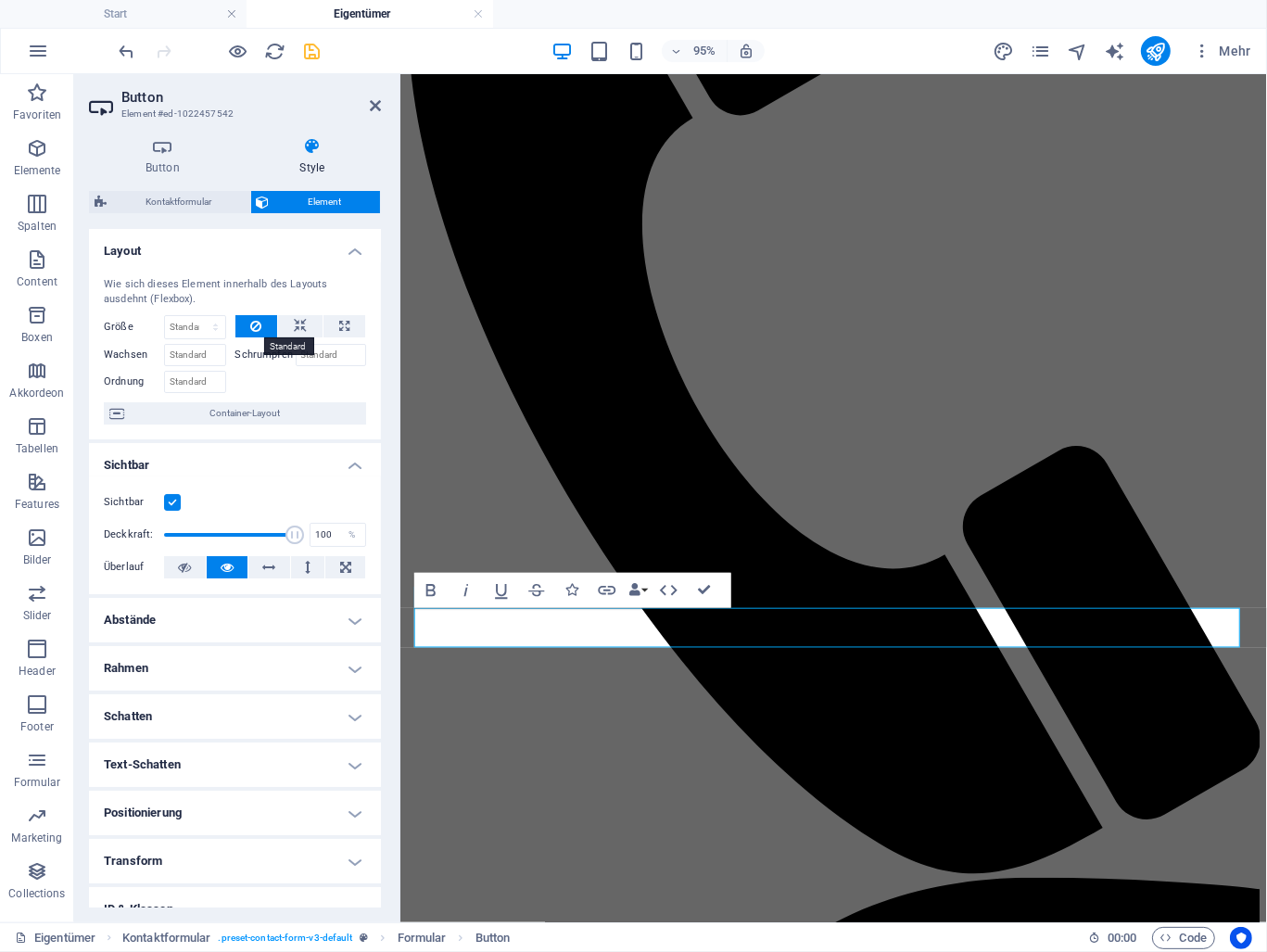
click at [262, 327] on button at bounding box center [256, 326] width 42 height 23
click at [289, 324] on button at bounding box center [300, 326] width 44 height 23
click at [253, 324] on icon at bounding box center [255, 326] width 11 height 23
click at [334, 321] on button at bounding box center [345, 326] width 41 height 23
type input "100"
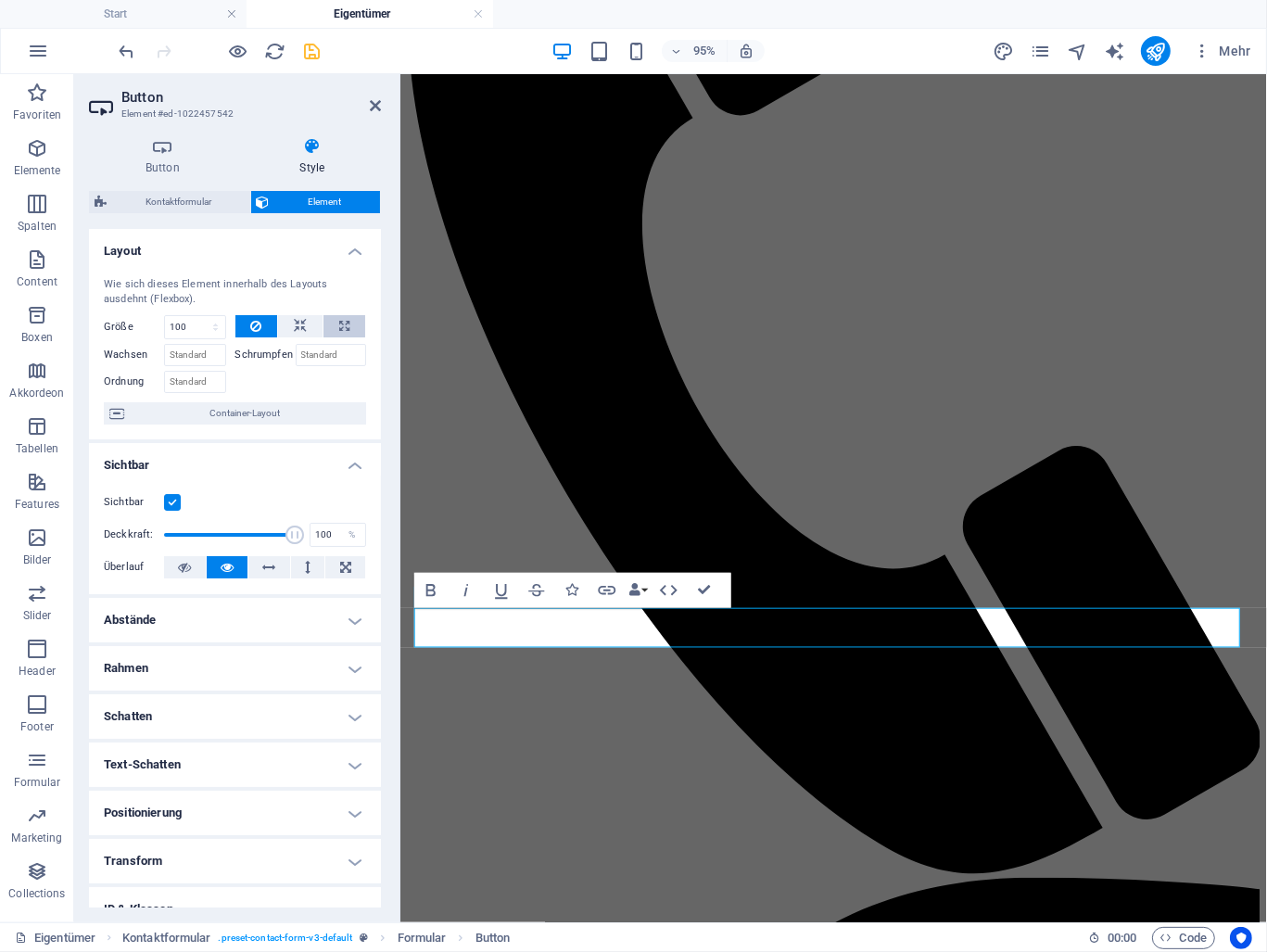
select select "%"
click at [267, 326] on button at bounding box center [256, 326] width 42 height 23
select select "DISABLED_OPTION_VALUE"
click at [378, 101] on icon at bounding box center [375, 106] width 11 height 15
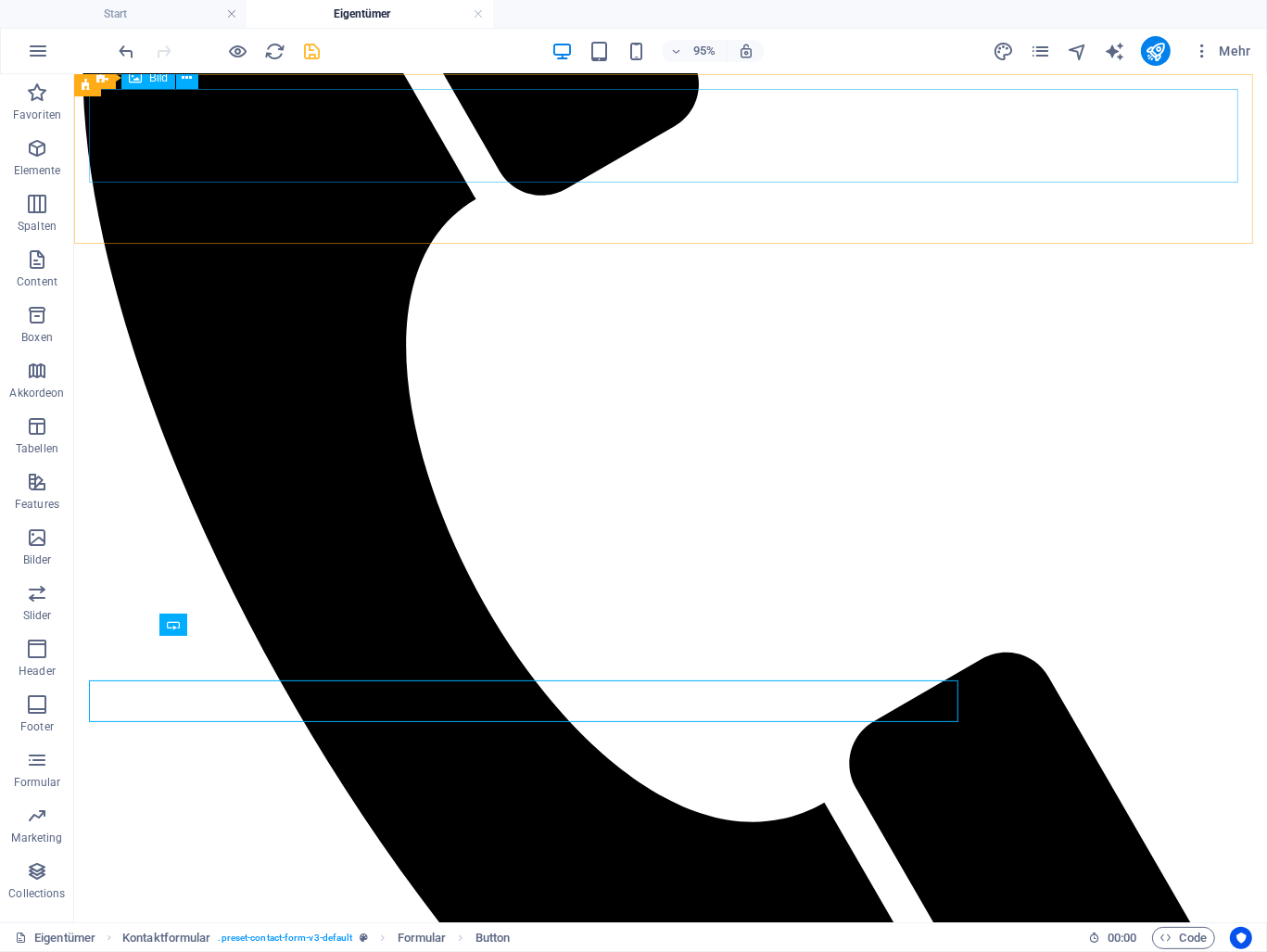
scroll to position [1205, 0]
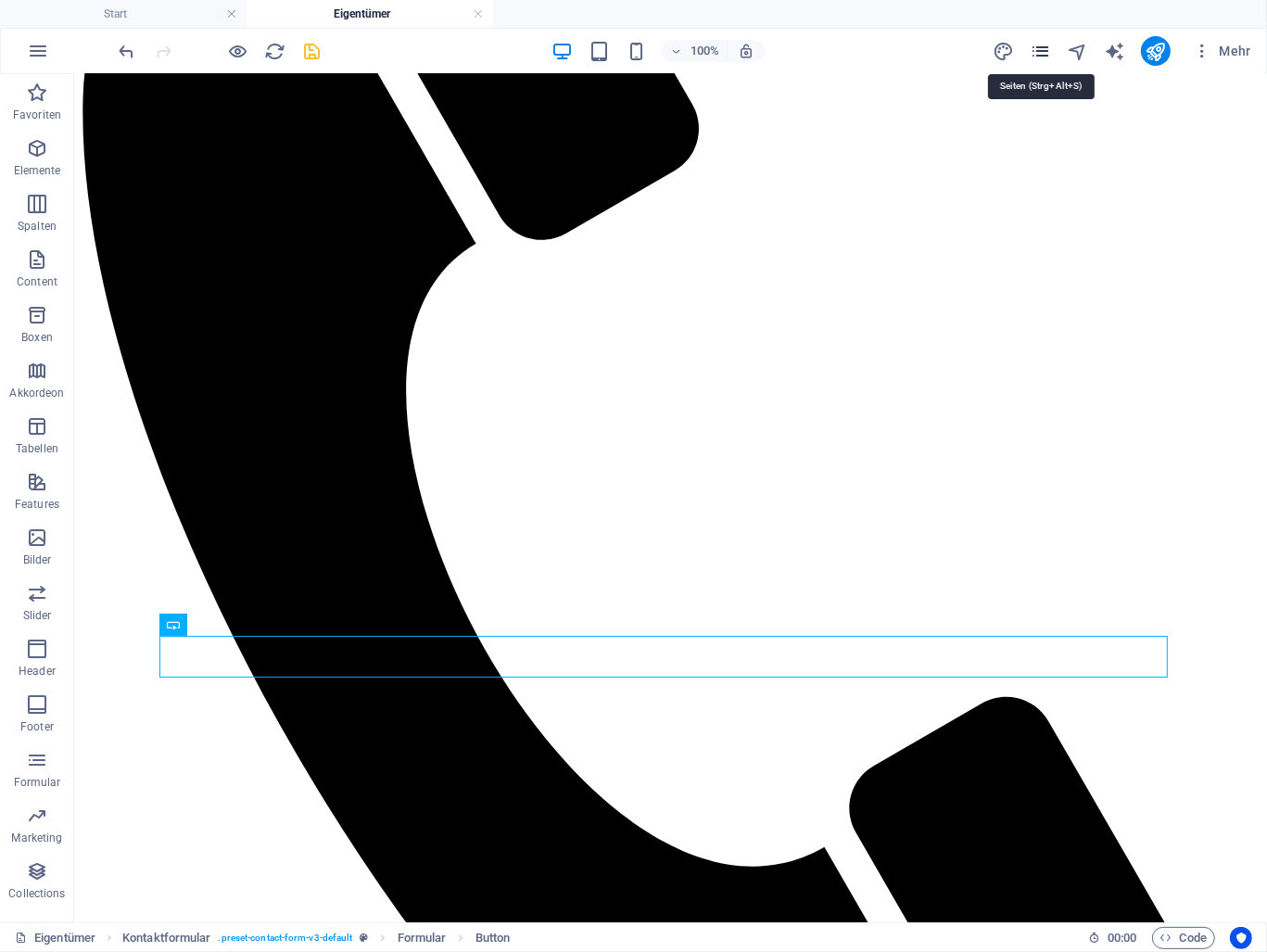
click at [1049, 47] on icon "pages" at bounding box center [1041, 51] width 22 height 22
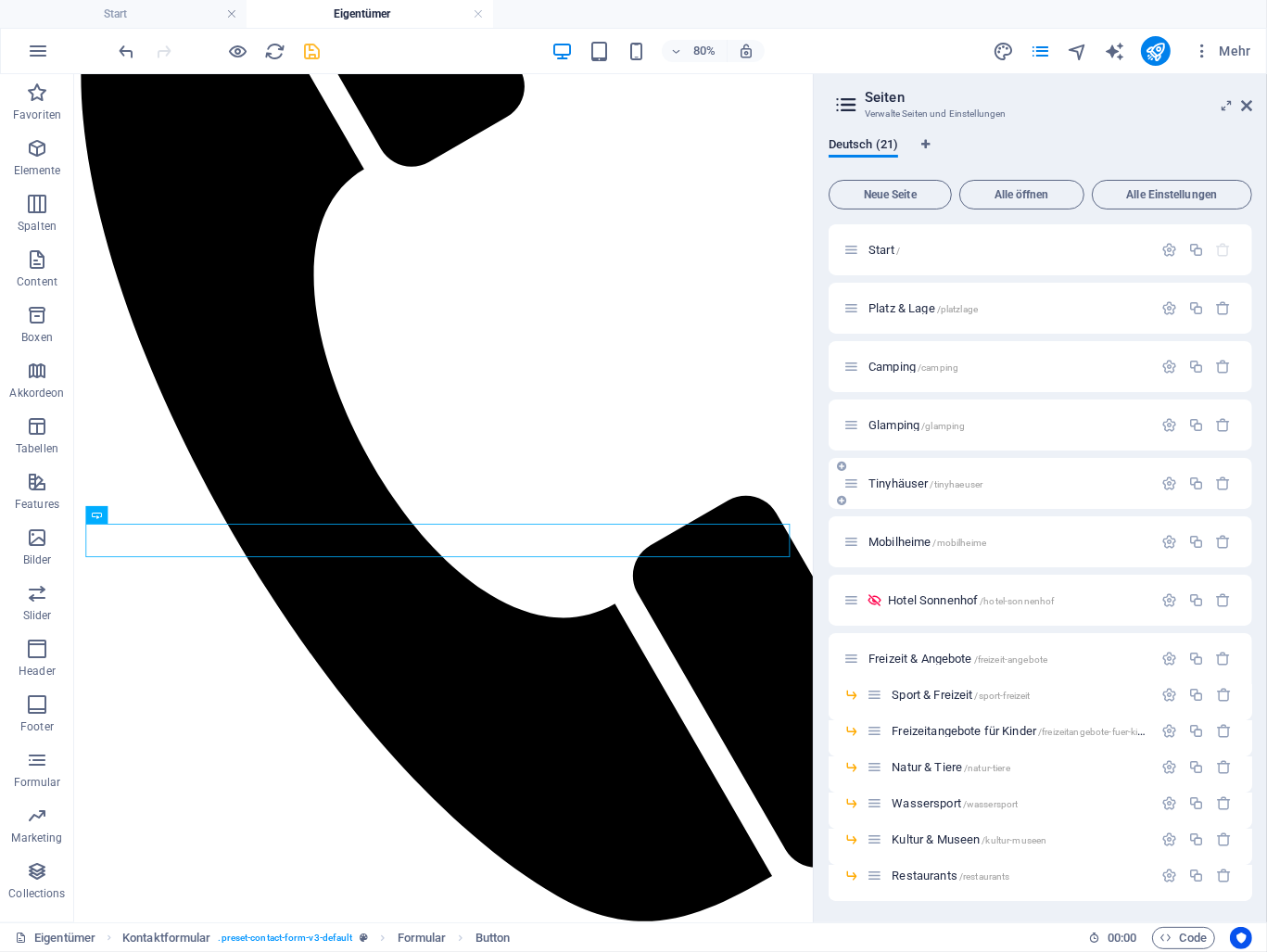
scroll to position [371, 0]
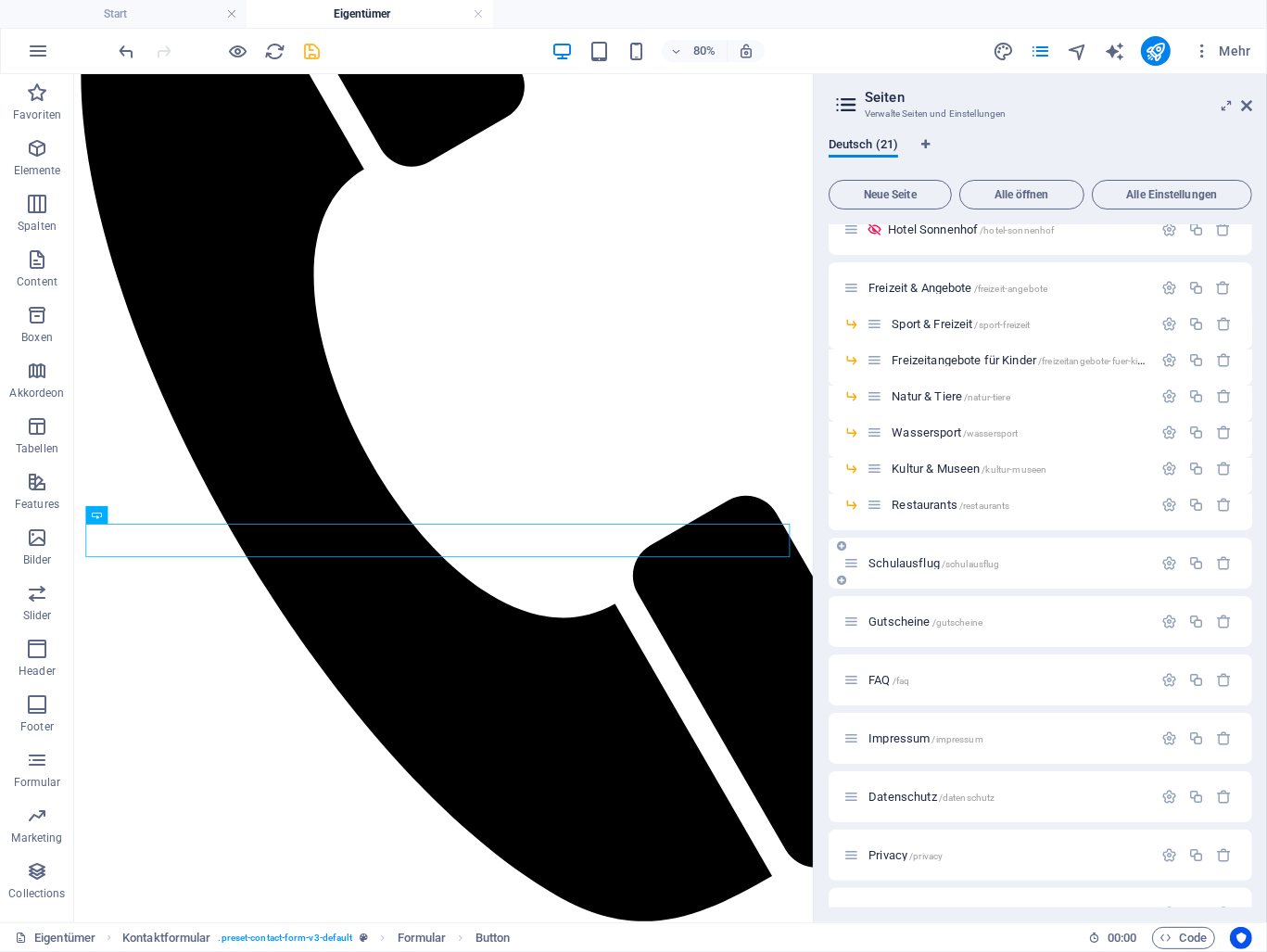
click at [921, 566] on span "Schulausflug /schulausflug" at bounding box center [934, 563] width 130 height 14
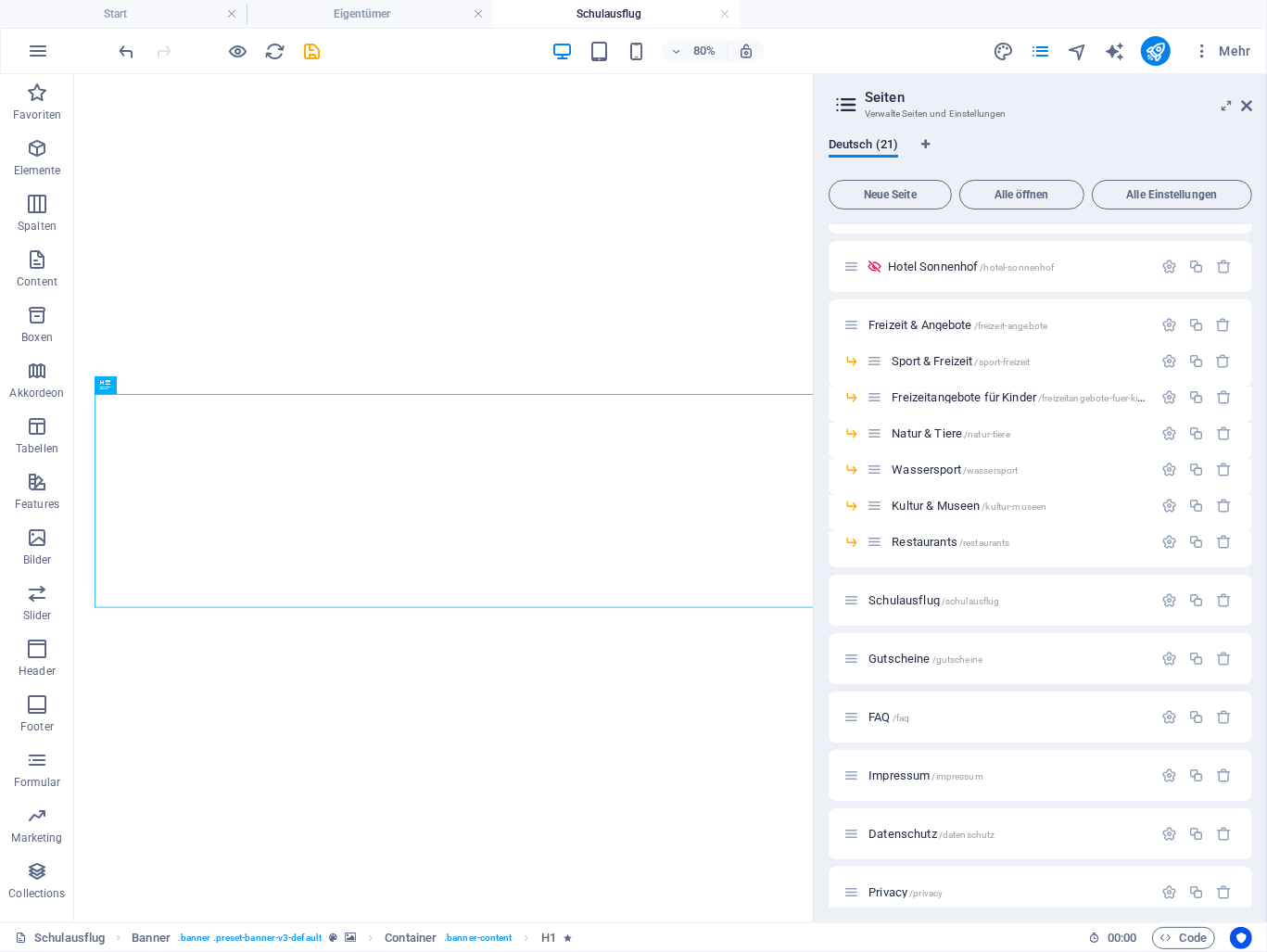
scroll to position [0, 0]
click at [1249, 106] on icon at bounding box center [1246, 106] width 11 height 15
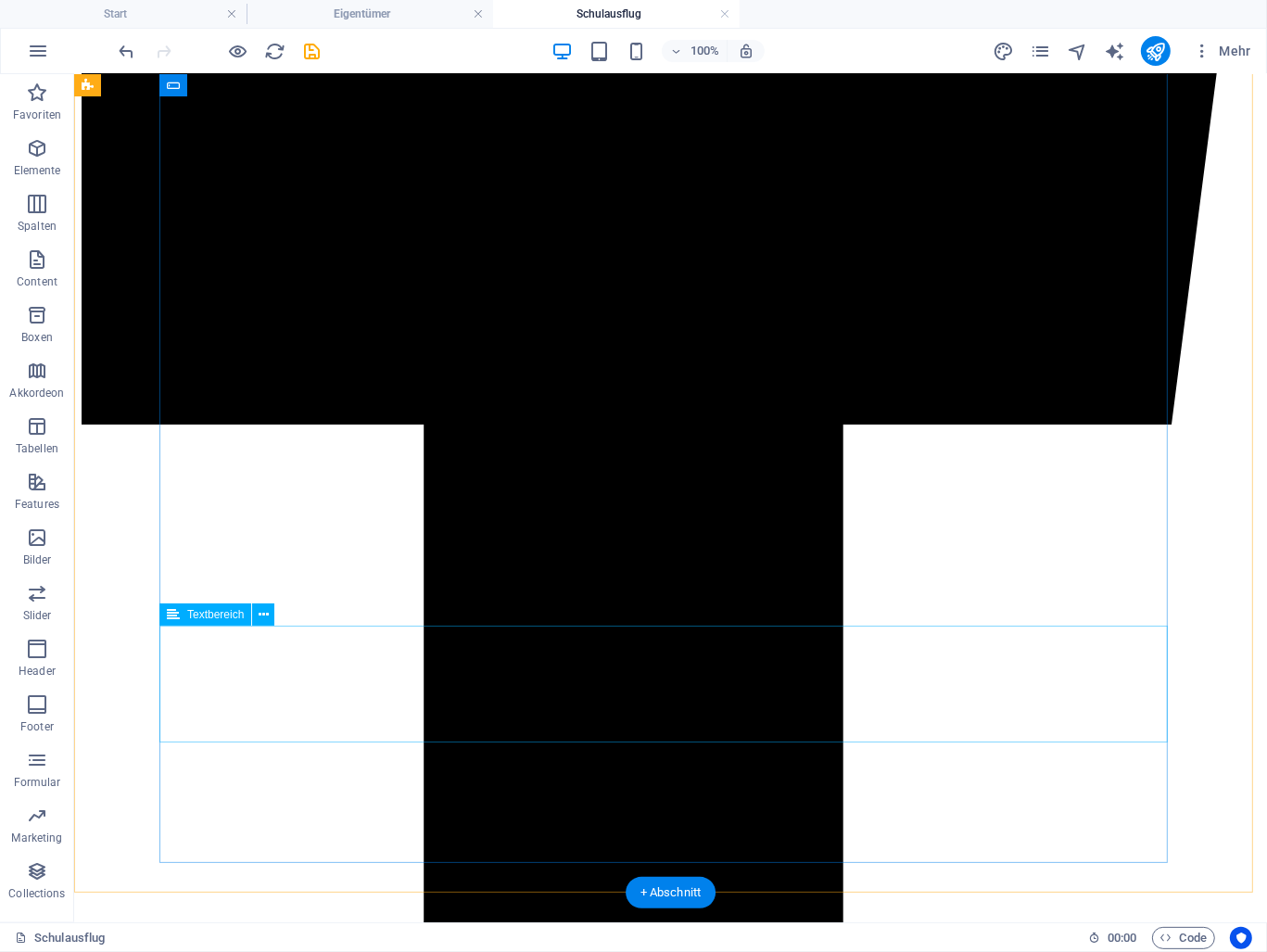
scroll to position [2967, 0]
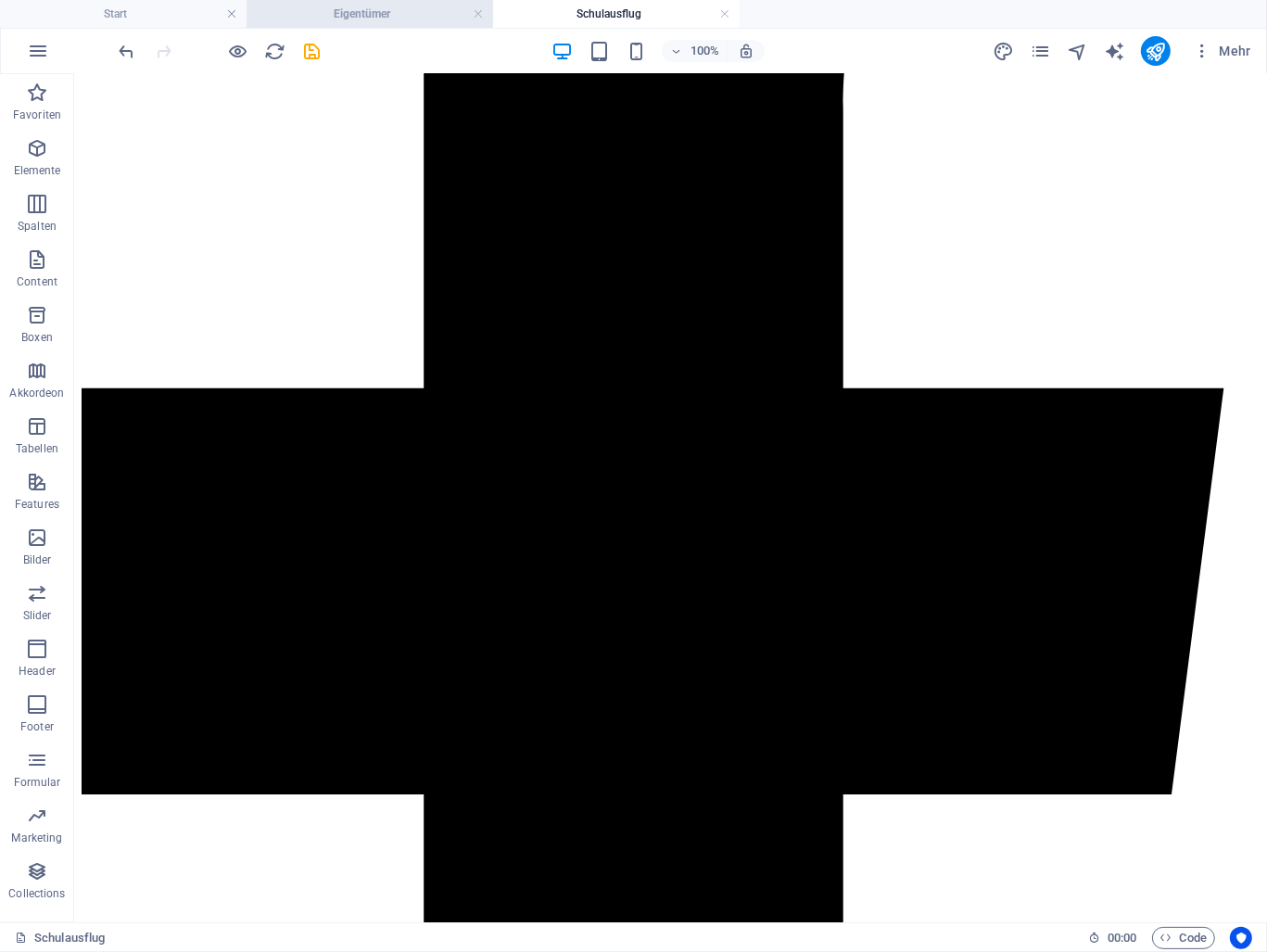
click at [339, 24] on li "Eigentümer" at bounding box center [370, 14] width 247 height 28
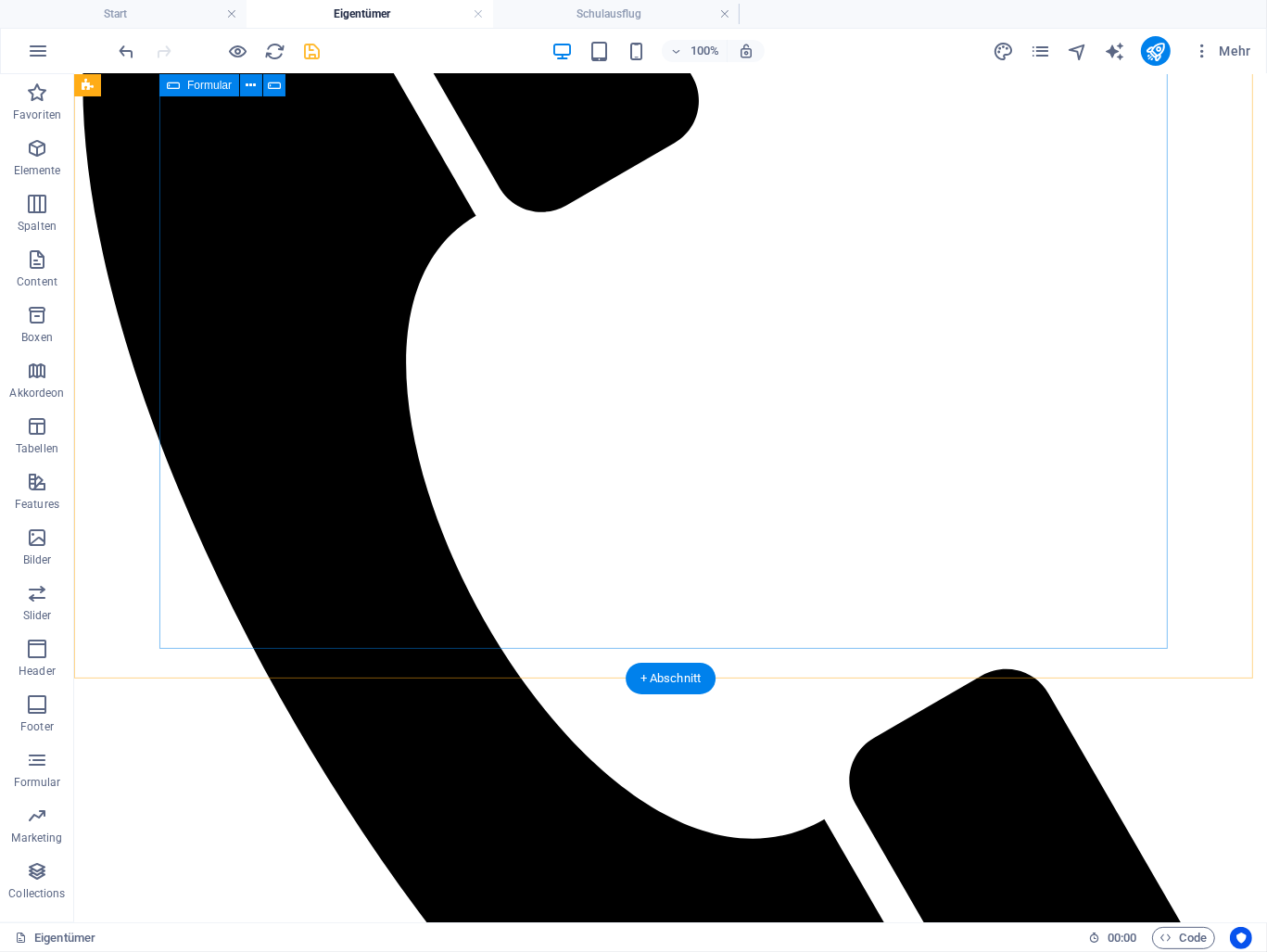
scroll to position [1141, 0]
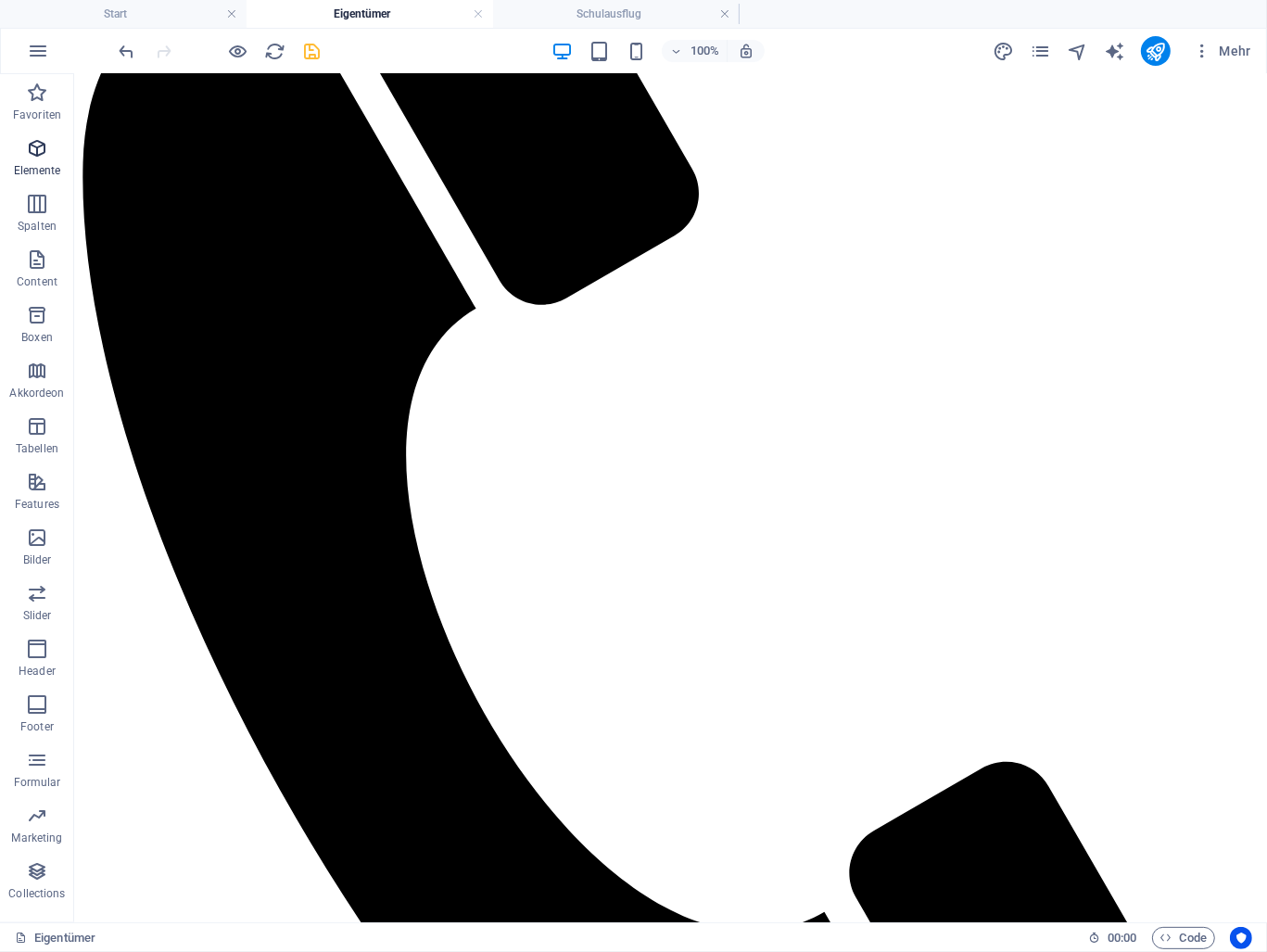
click at [31, 157] on icon "button" at bounding box center [37, 148] width 23 height 23
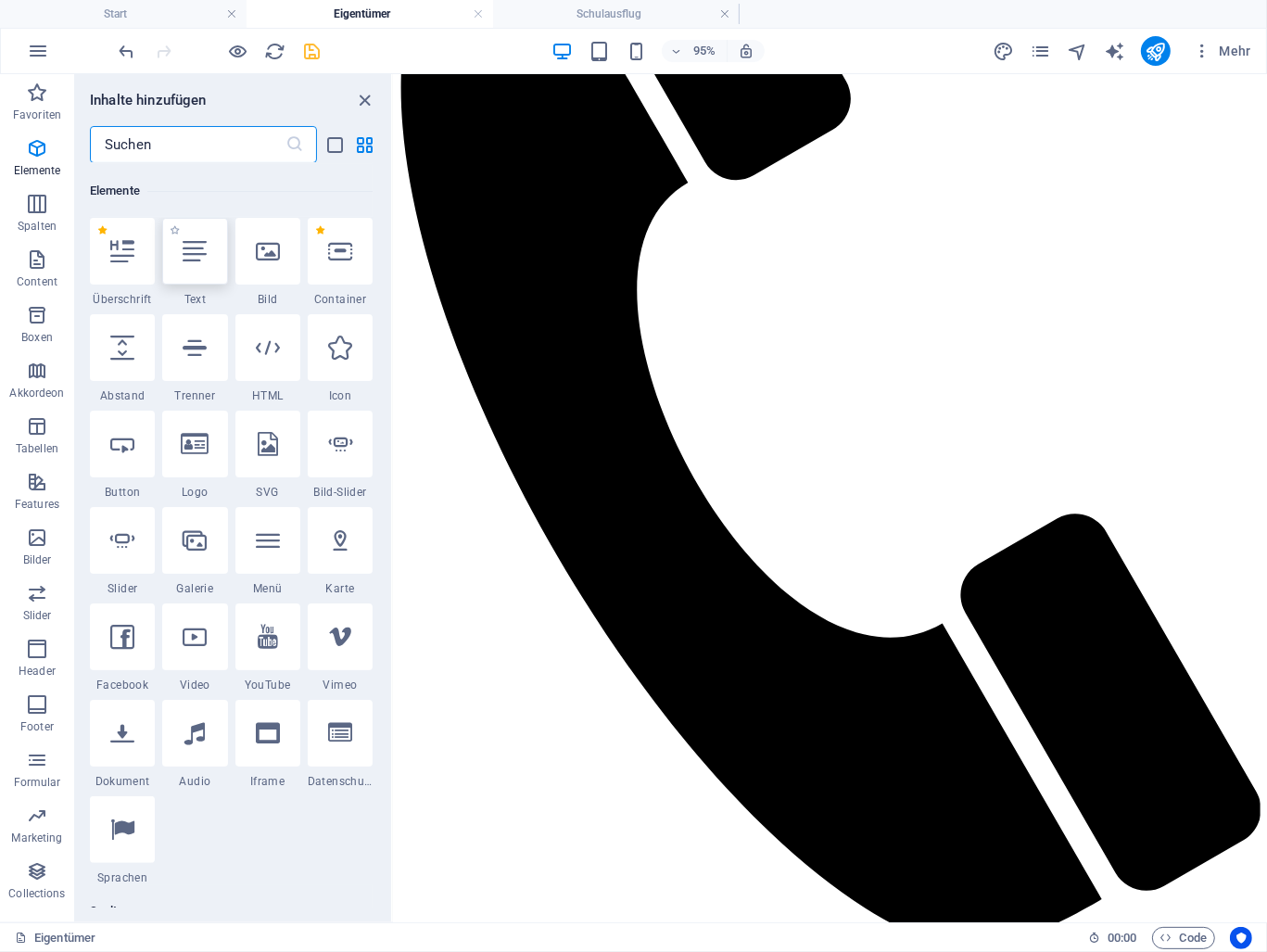
scroll to position [197, 0]
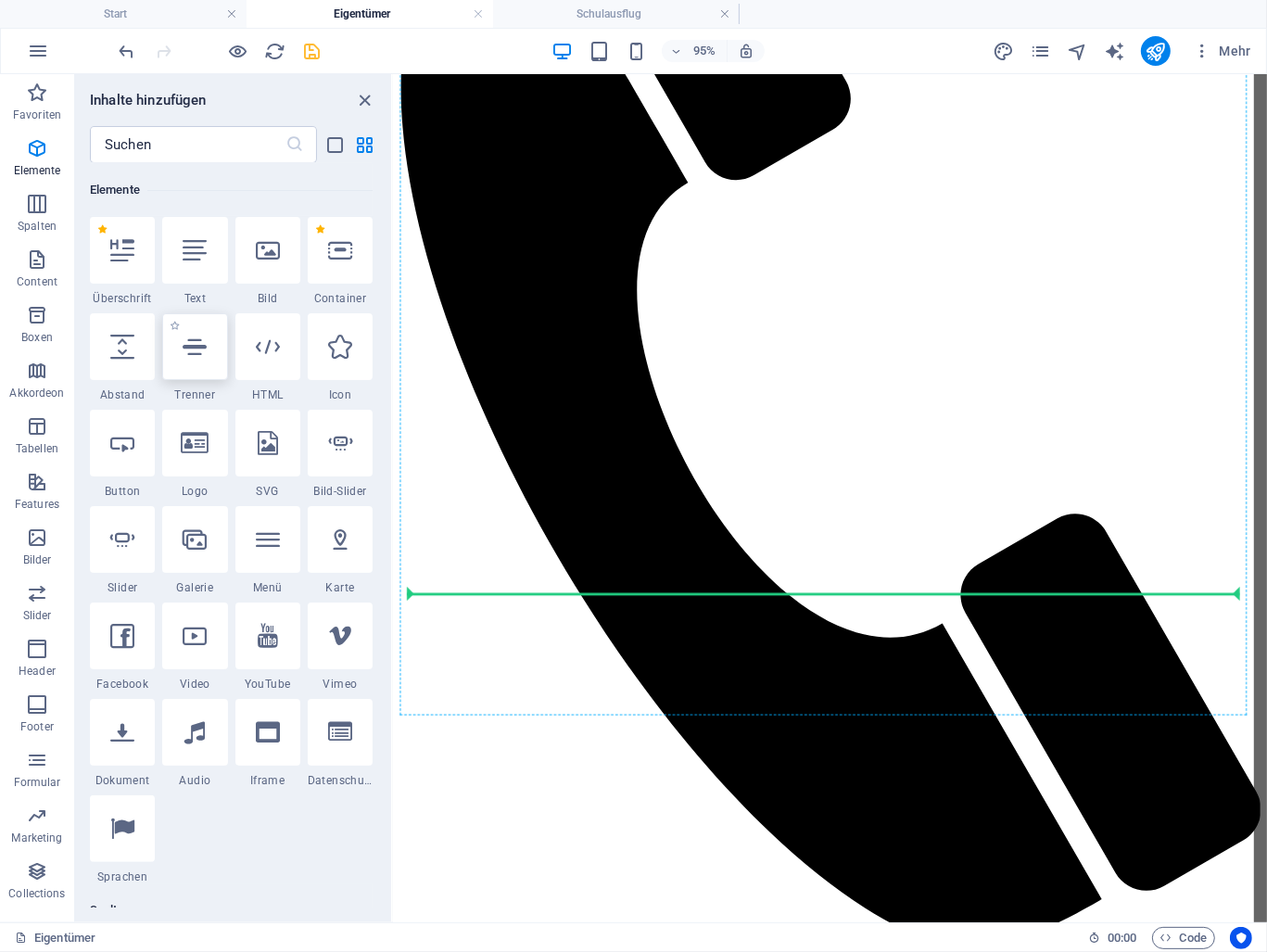
select select "px"
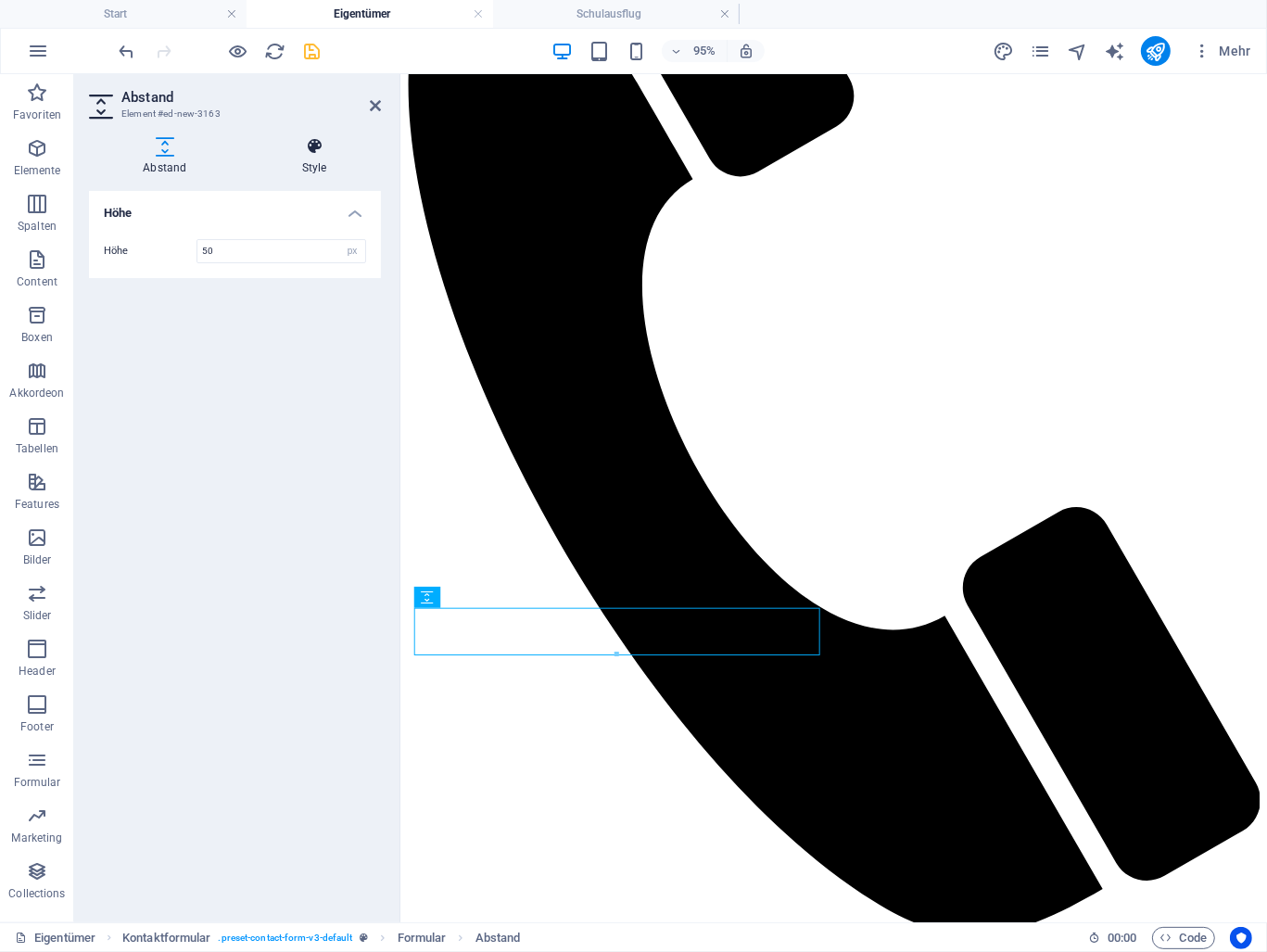
click at [315, 147] on icon at bounding box center [315, 146] width 132 height 19
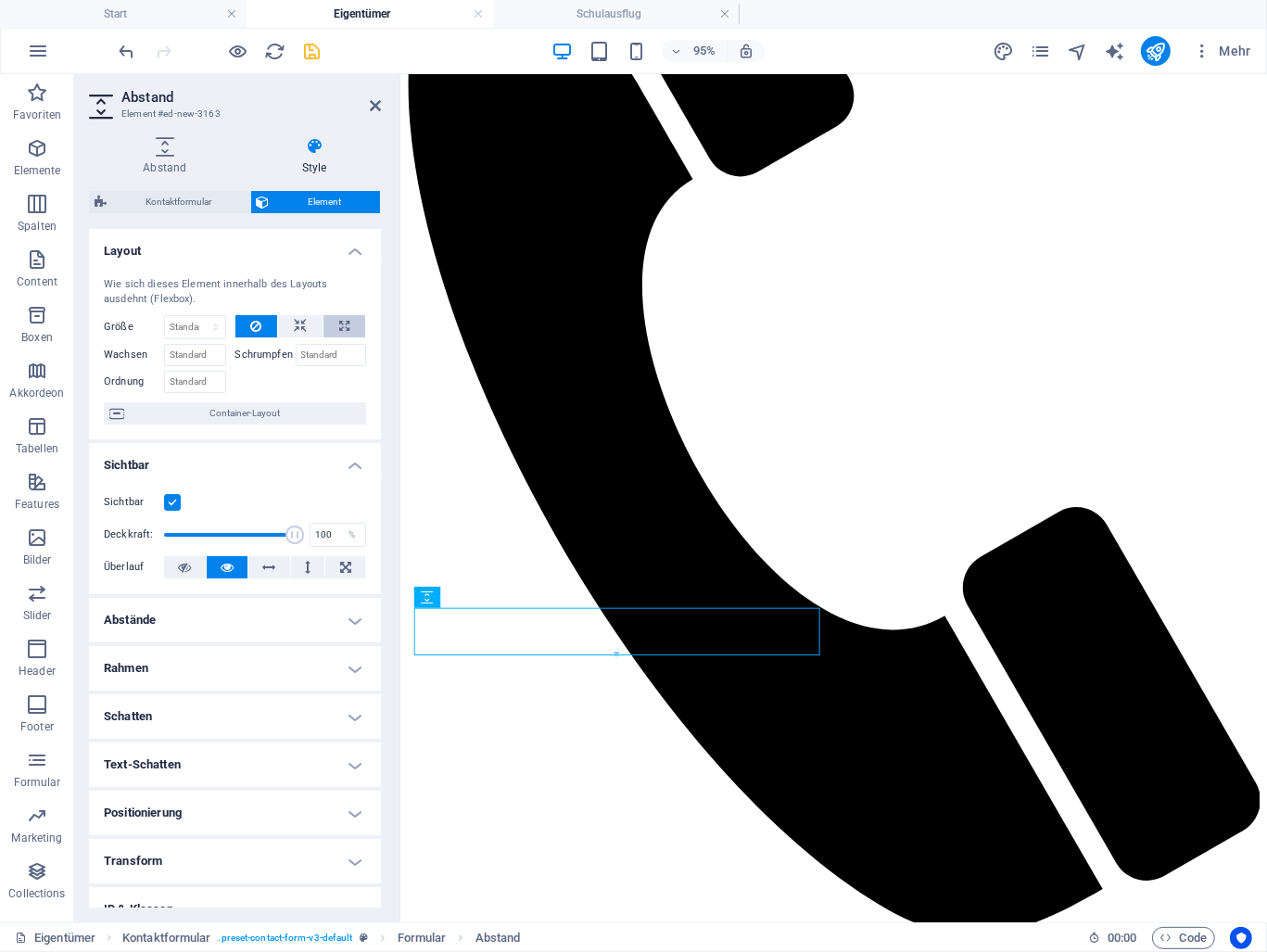
click at [343, 329] on icon at bounding box center [345, 326] width 10 height 23
type input "100"
select select "%"
click at [374, 103] on icon at bounding box center [375, 106] width 11 height 15
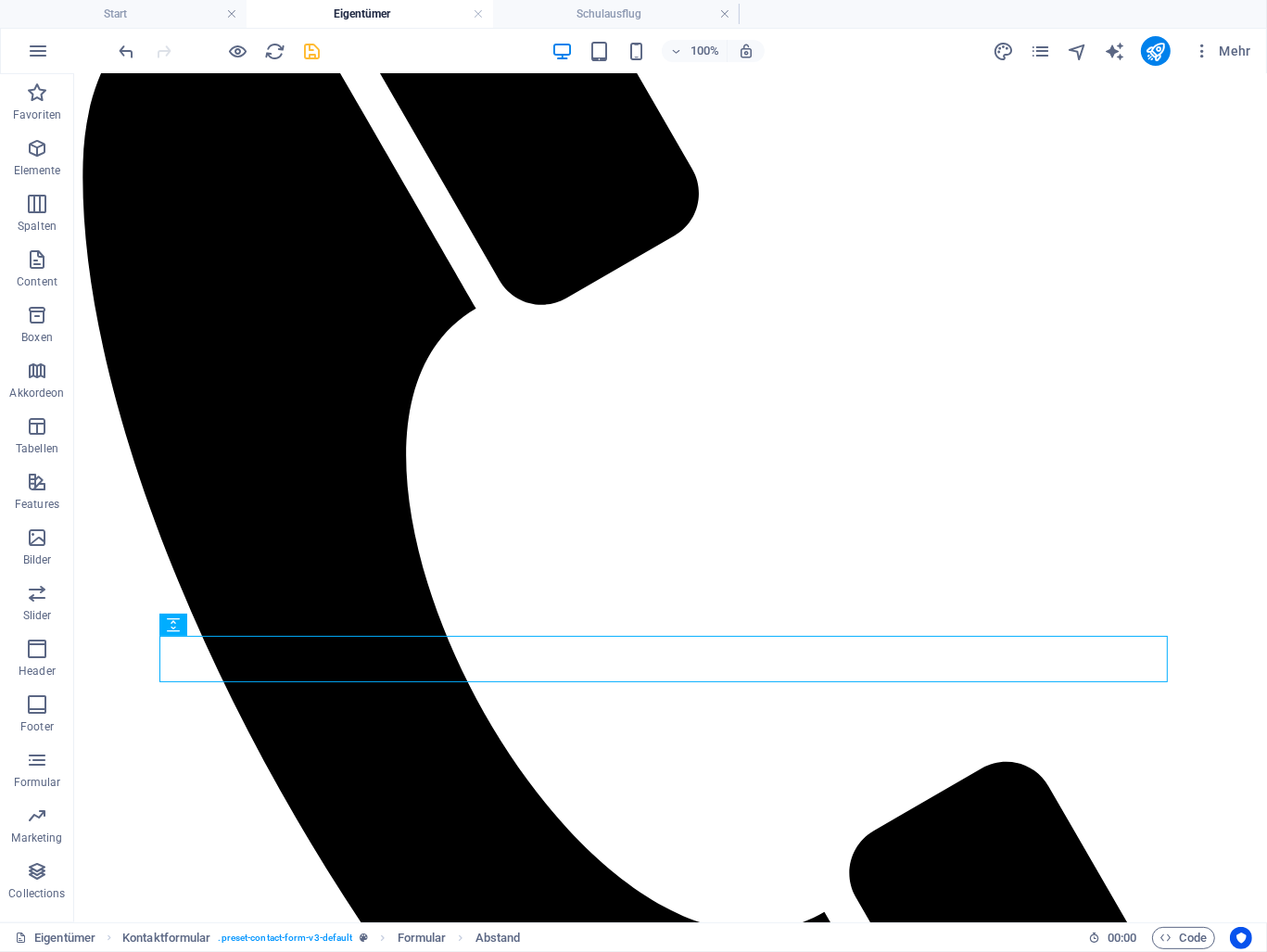
click at [309, 47] on icon "save" at bounding box center [313, 51] width 22 height 22
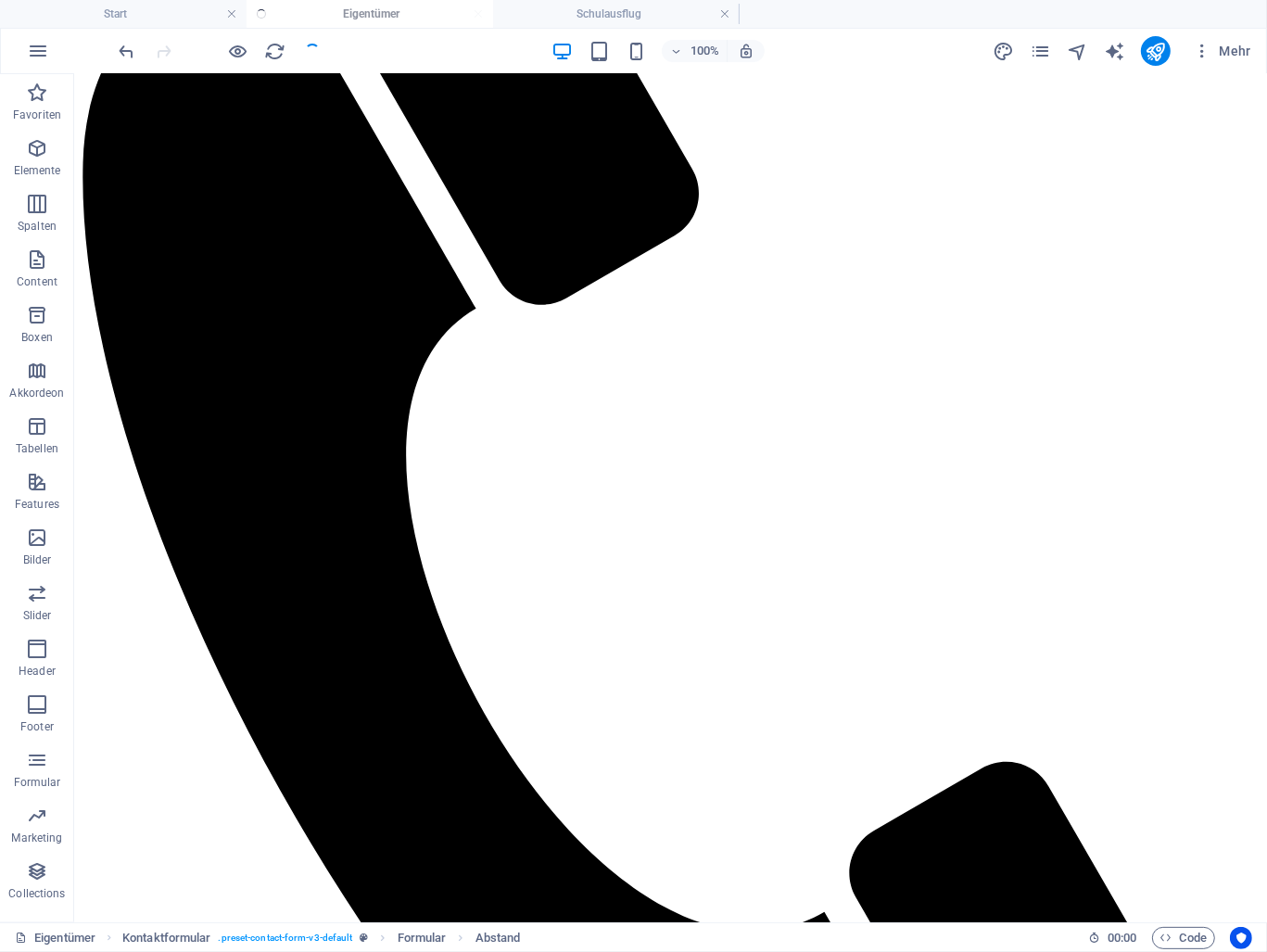
checkbox input "false"
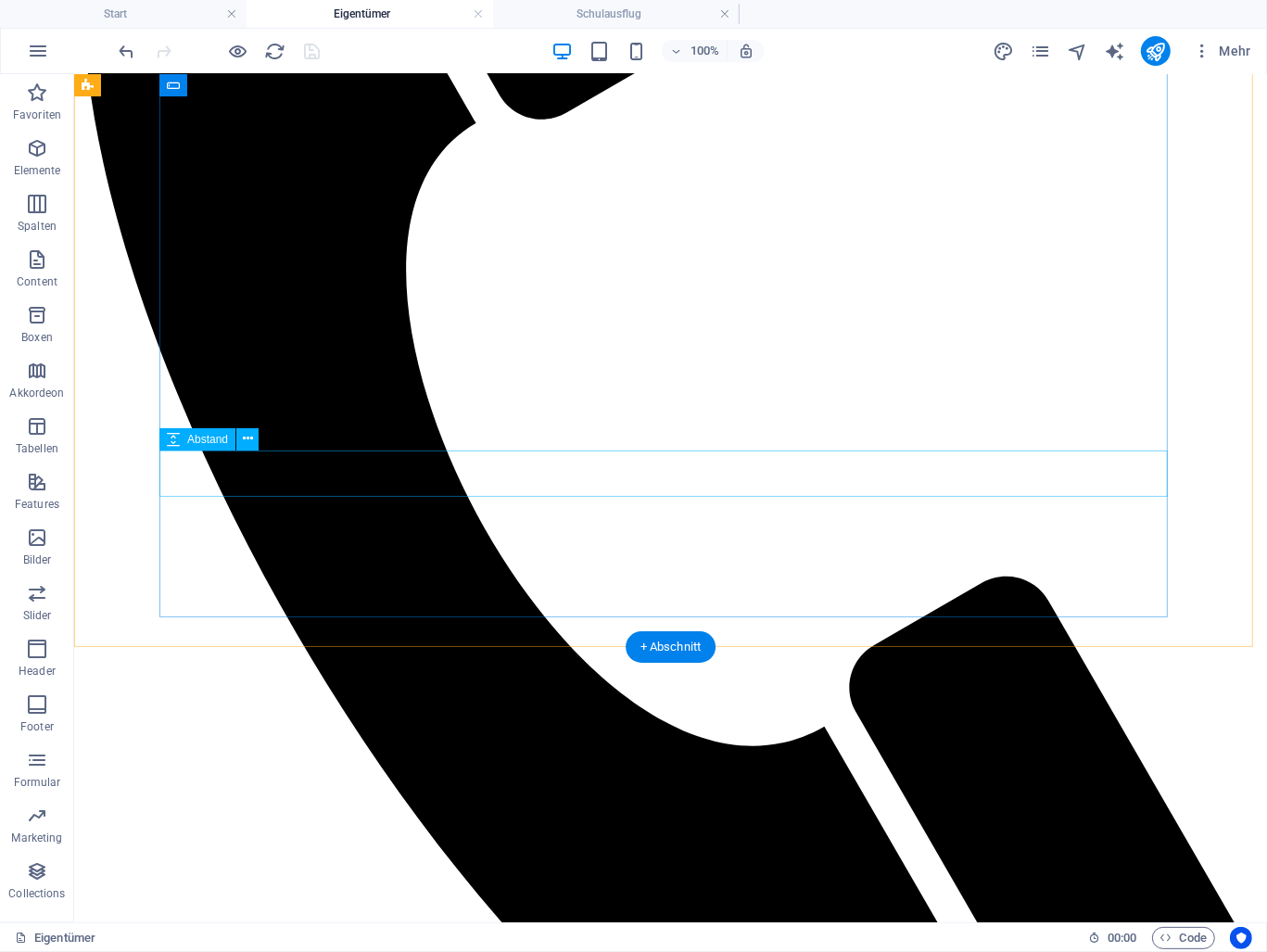
scroll to position [1511, 0]
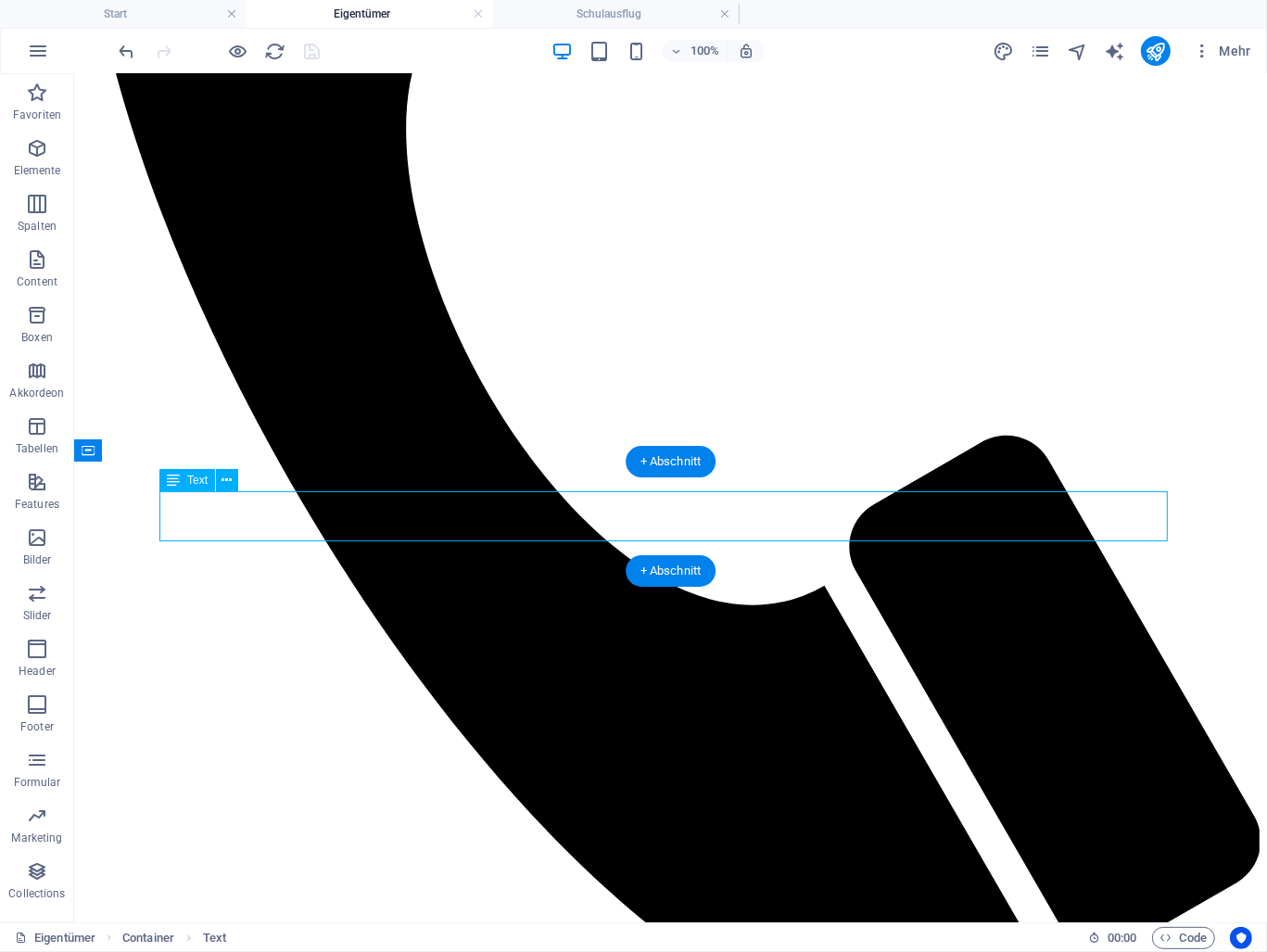
scroll to position [1555, 0]
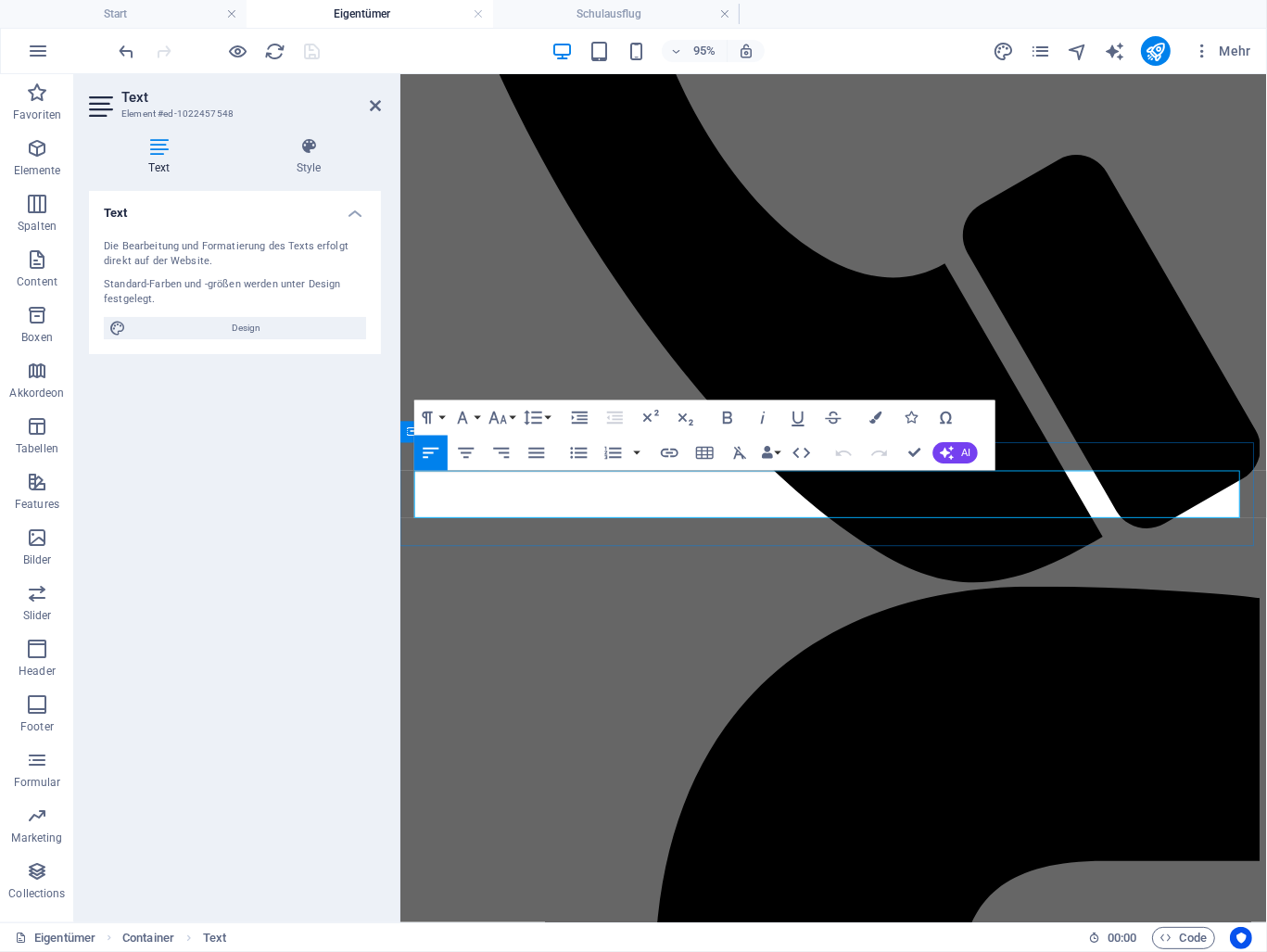
drag, startPoint x: 675, startPoint y: 504, endPoint x: 603, endPoint y: 508, distance: 72.1
drag, startPoint x: 810, startPoint y: 528, endPoint x: 754, endPoint y: 506, distance: 60.2
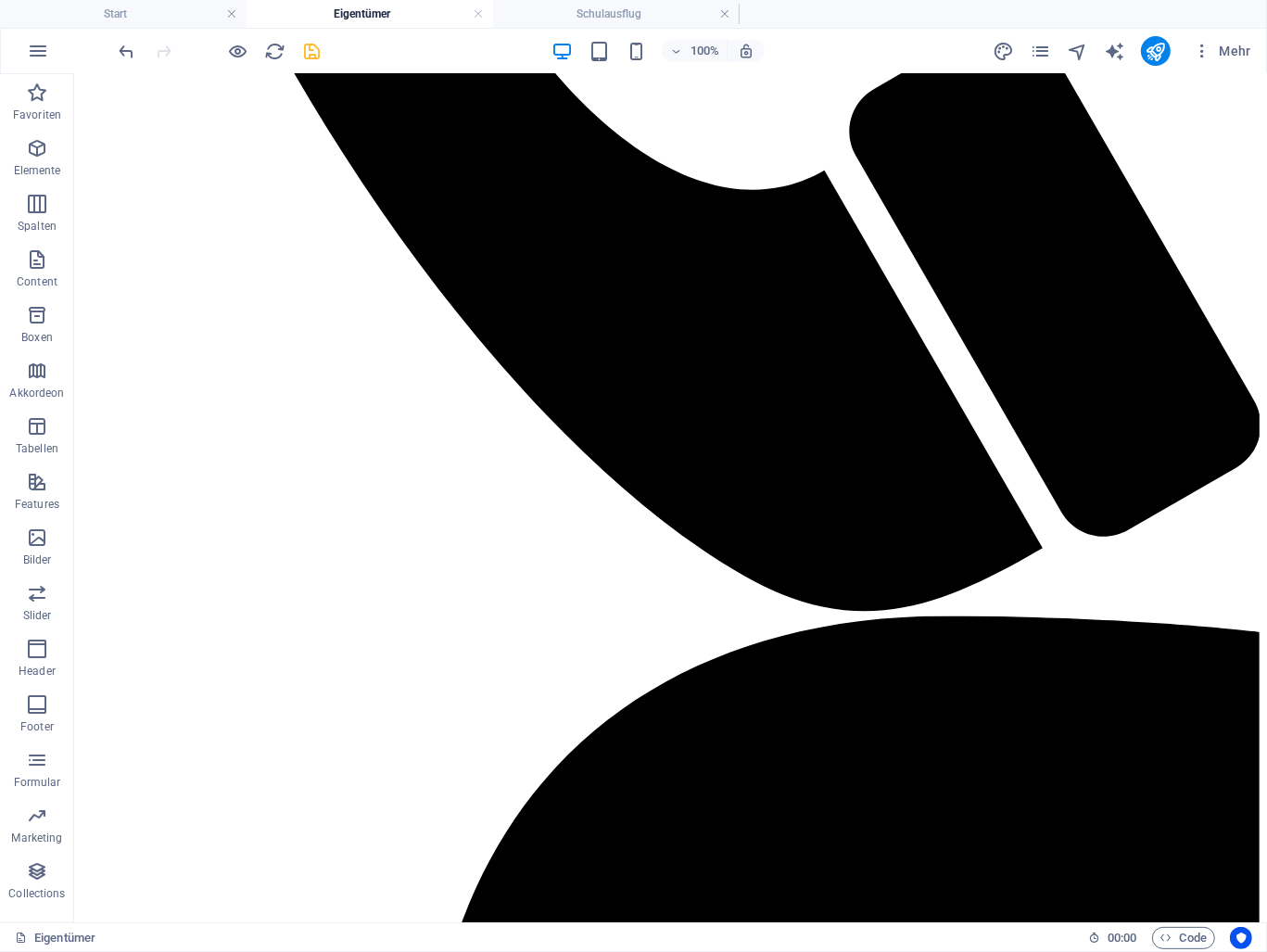
scroll to position [1697, 0]
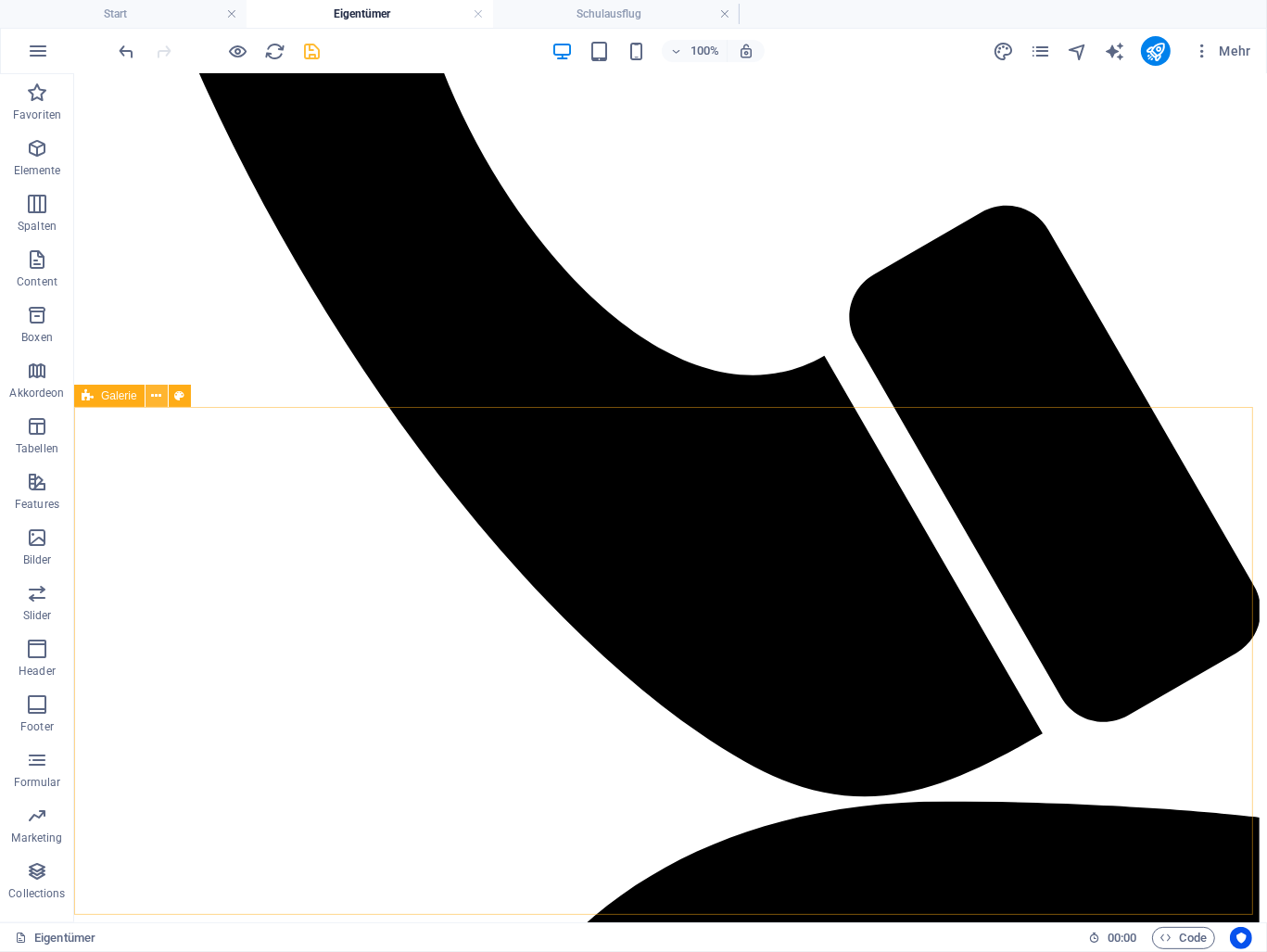
click at [152, 398] on icon at bounding box center [156, 396] width 10 height 20
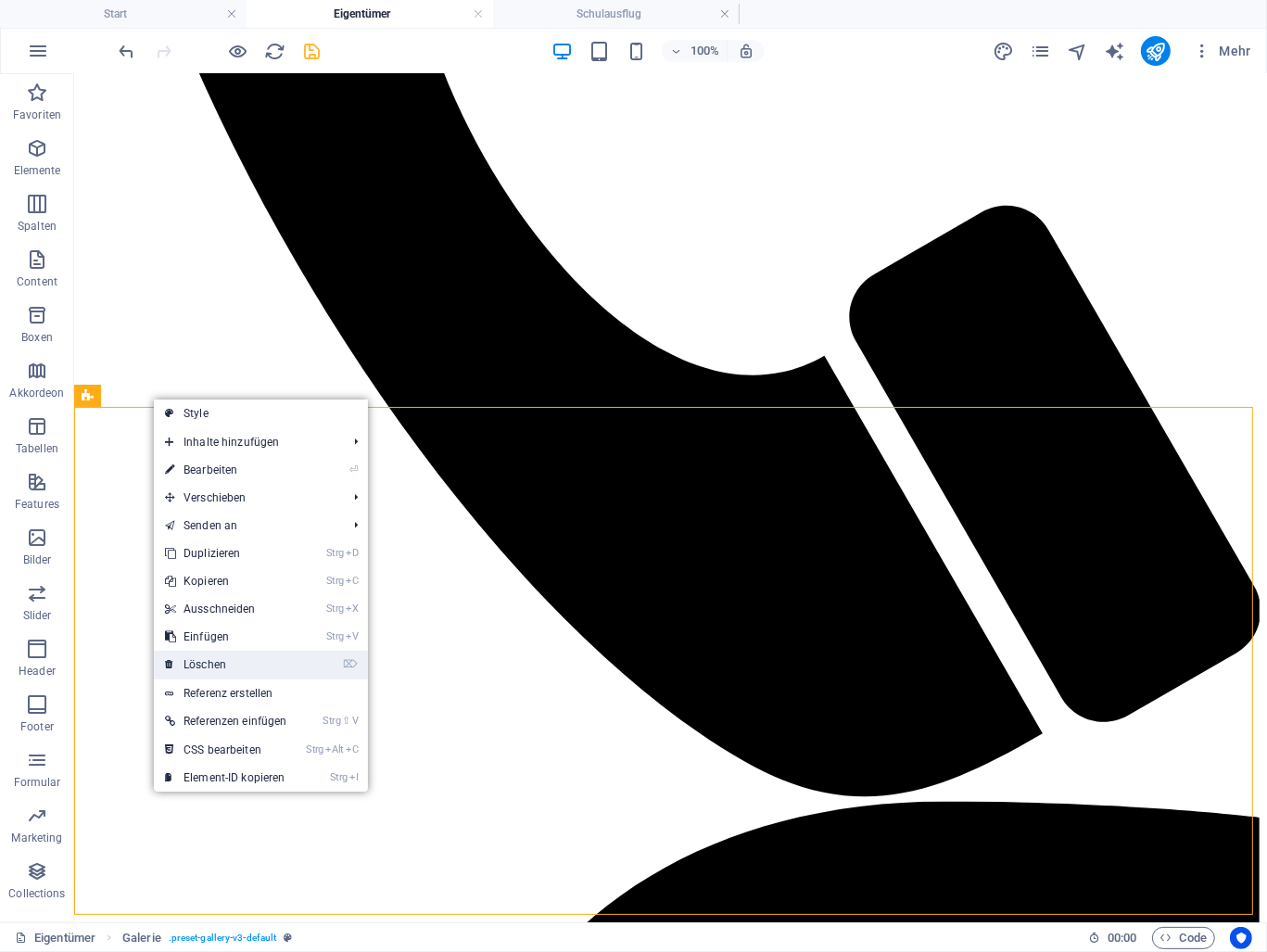
click at [229, 659] on link "⌦ Löschen" at bounding box center [226, 665] width 144 height 28
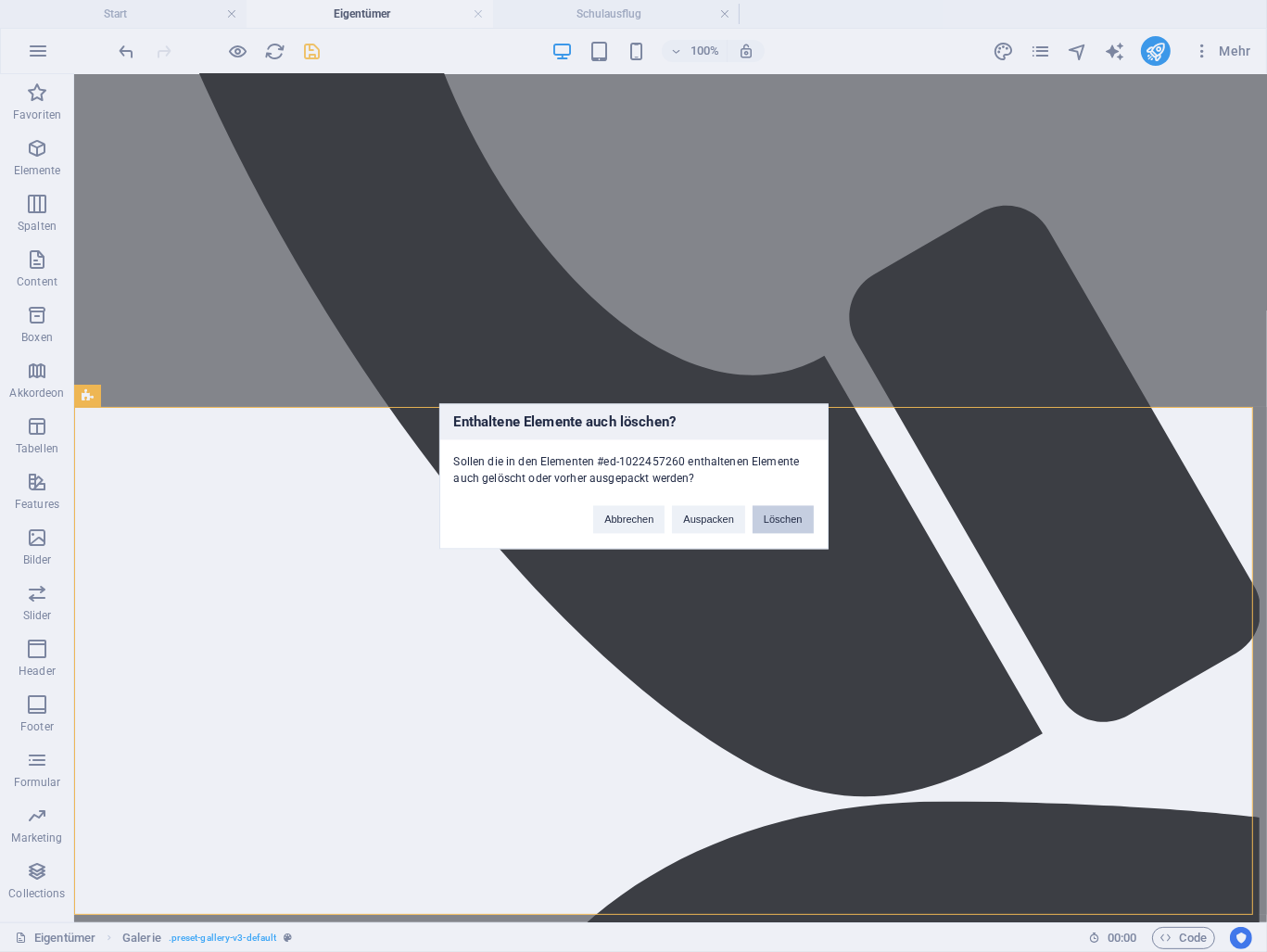
click at [781, 514] on button "Löschen" at bounding box center [783, 519] width 61 height 28
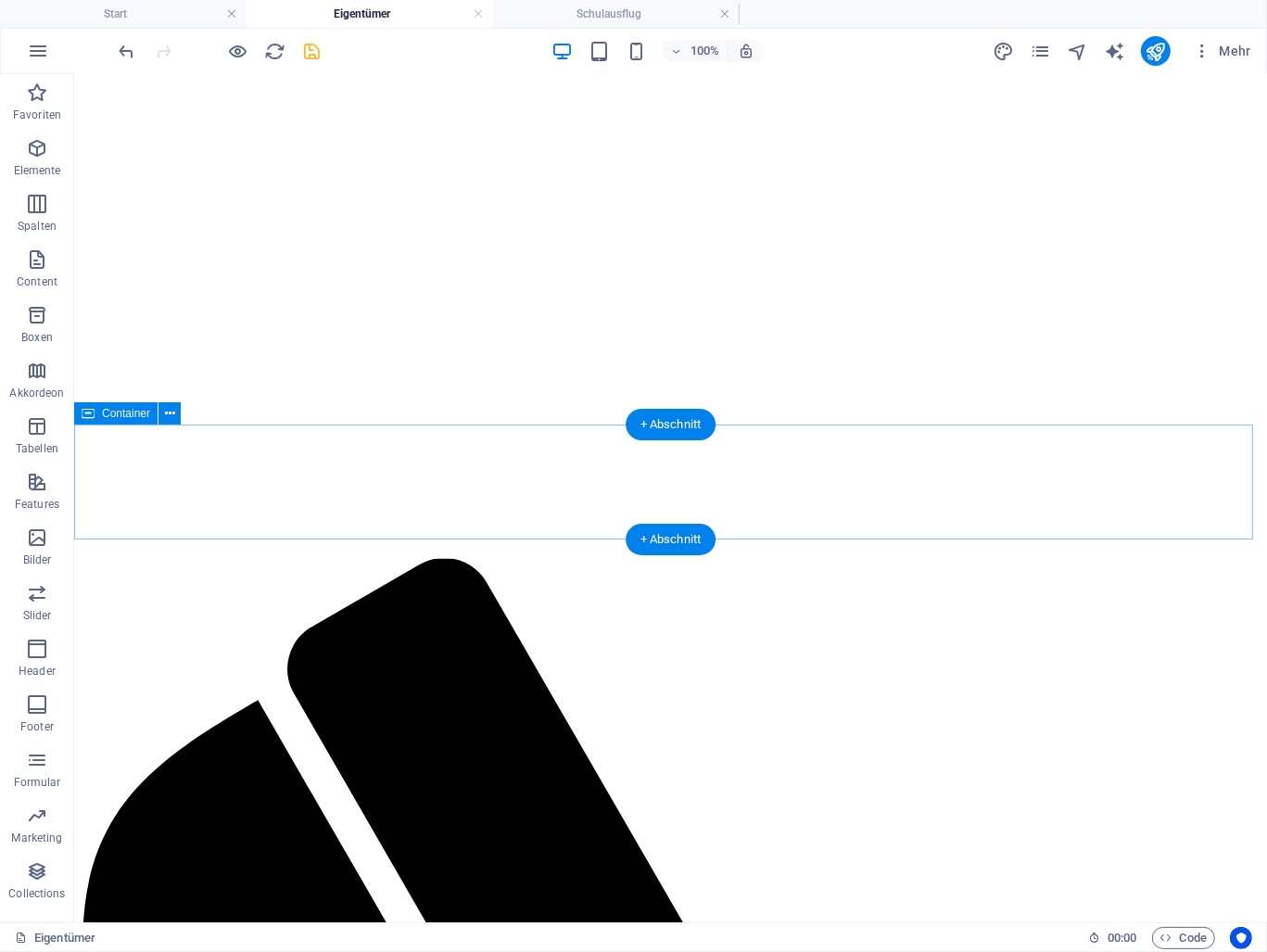
scroll to position [649, 0]
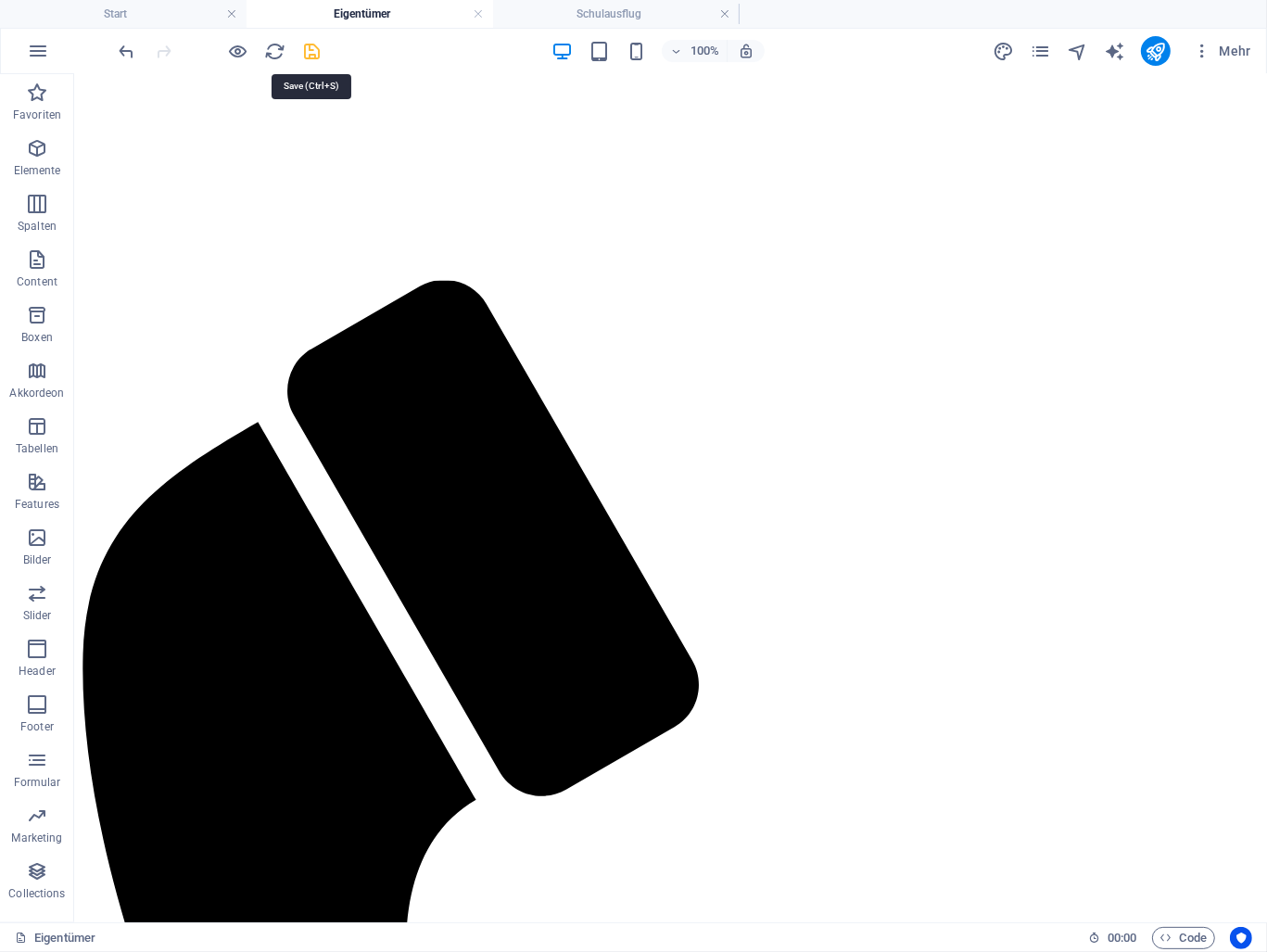
click at [315, 49] on icon "save" at bounding box center [313, 51] width 22 height 22
checkbox input "false"
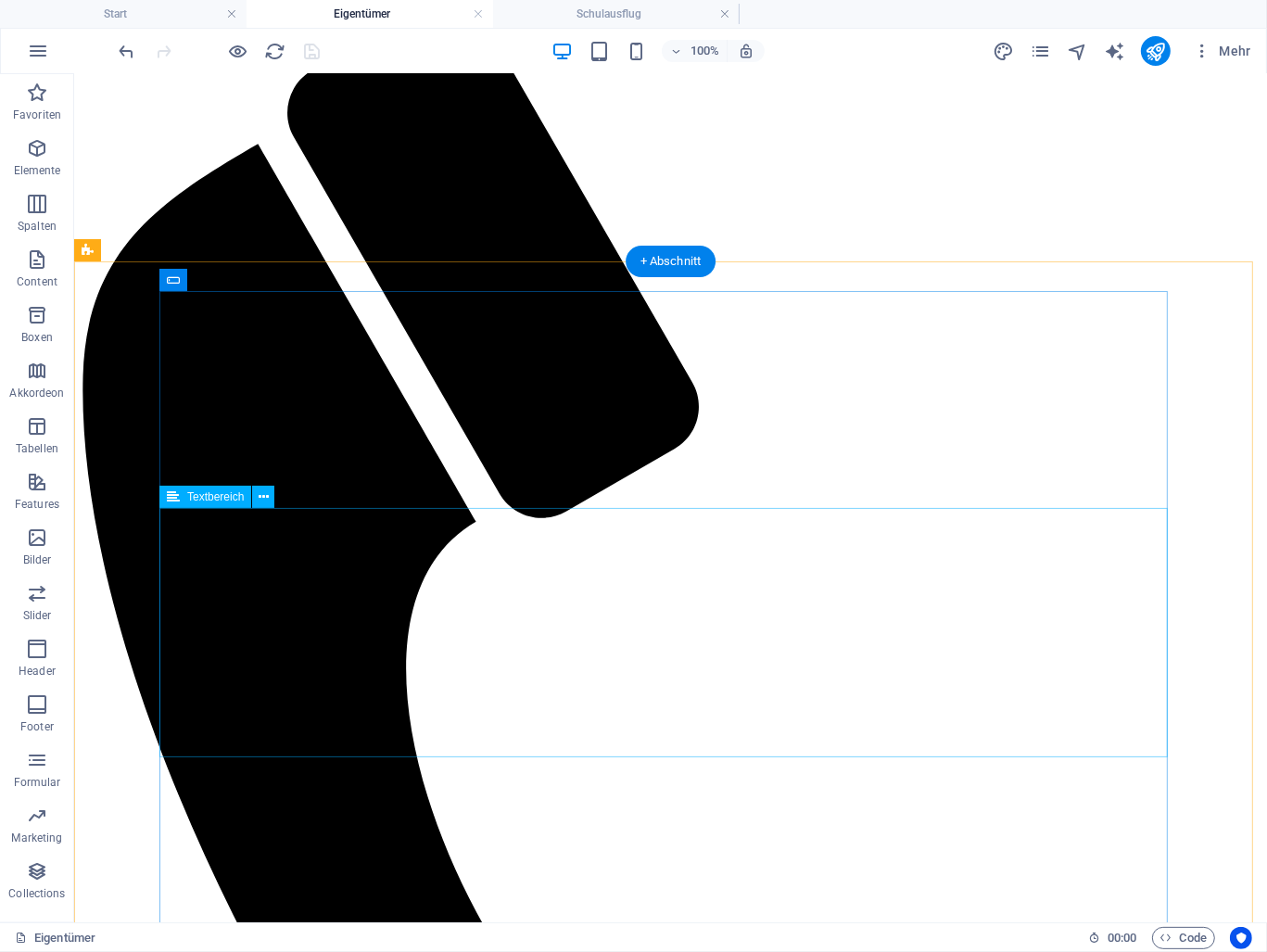
scroll to position [1113, 0]
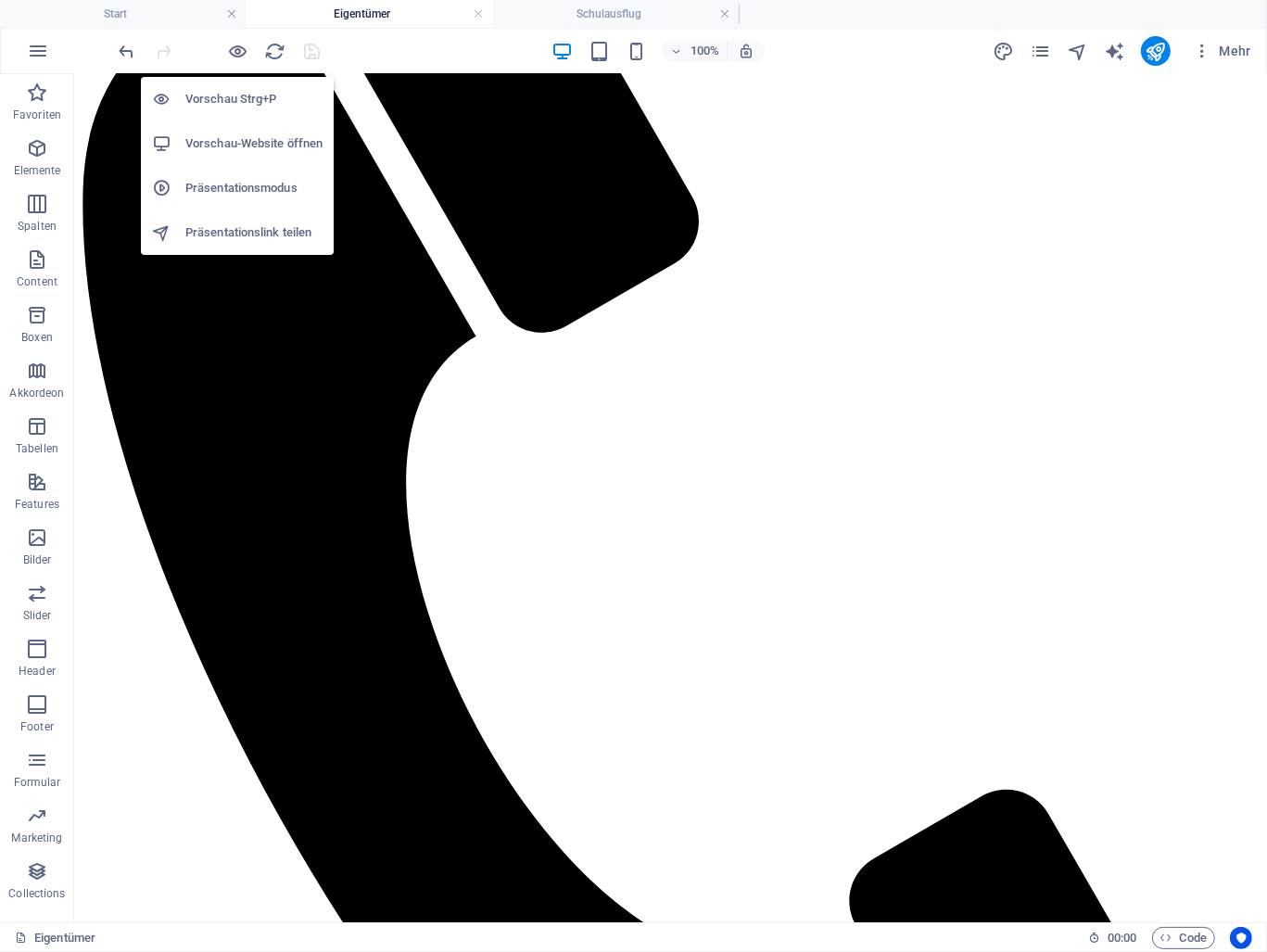
click at [250, 143] on h6 "Vorschau-Website öffnen" at bounding box center [254, 143] width 137 height 23
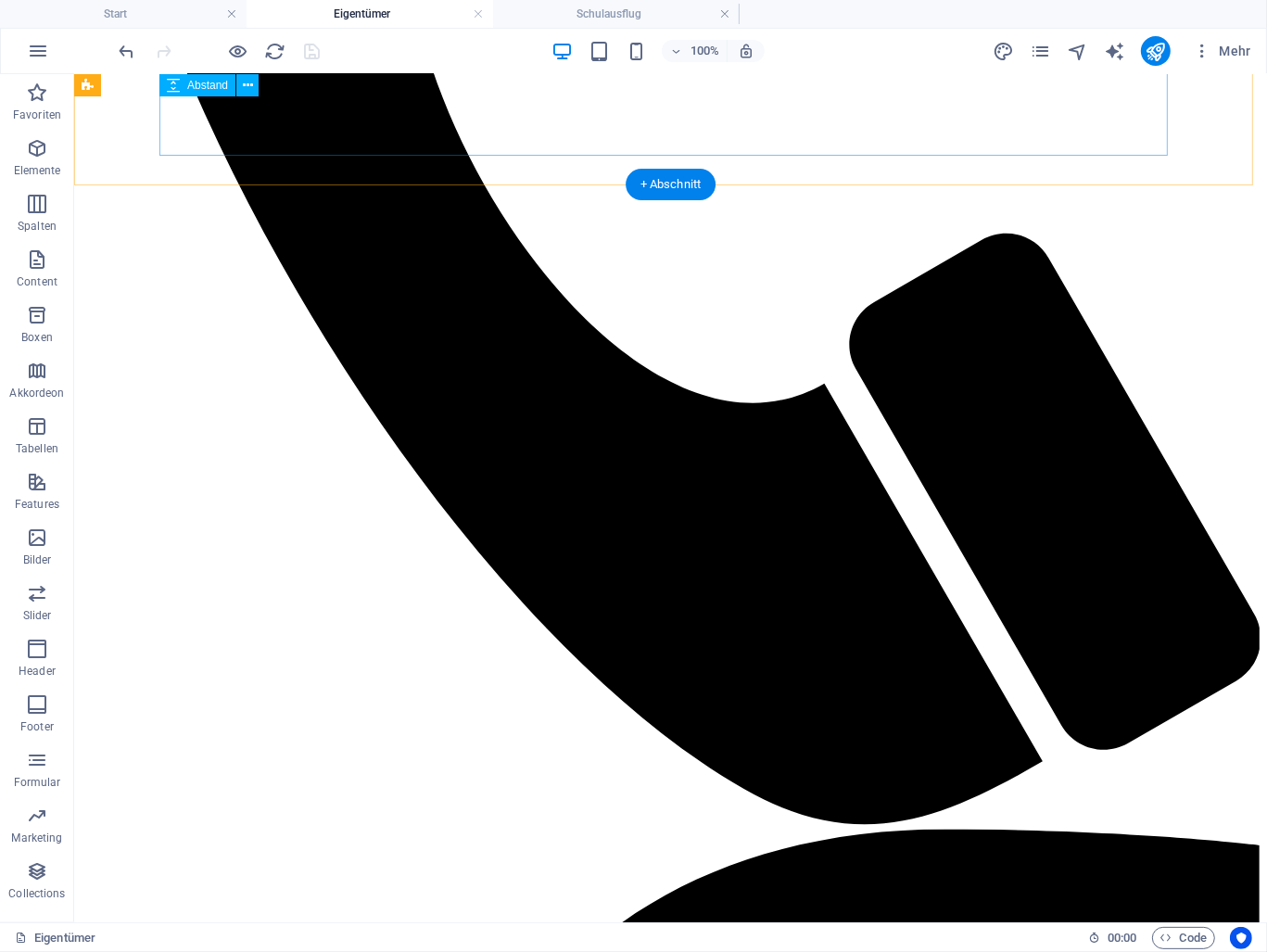
scroll to position [1787, 0]
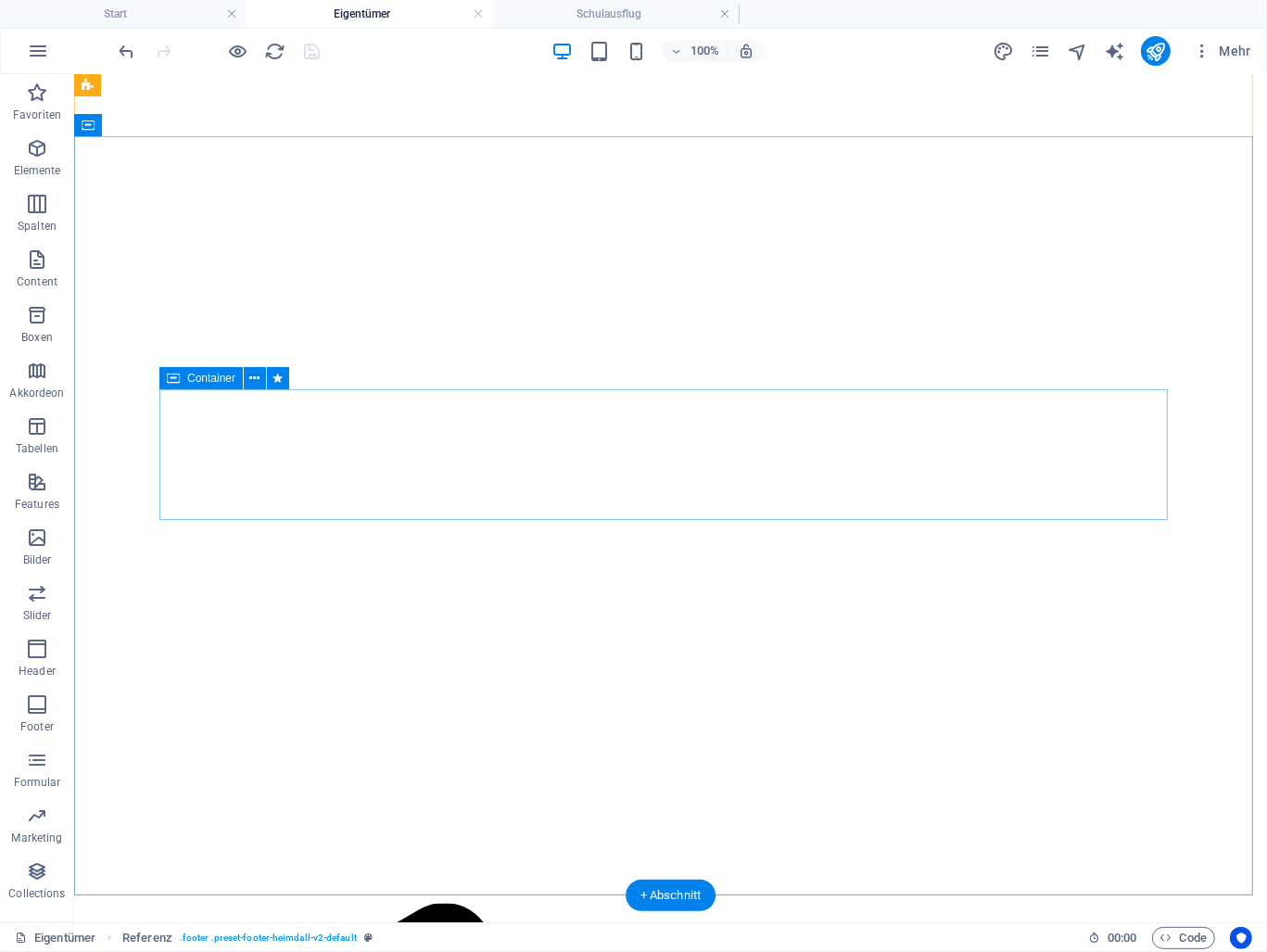
scroll to position [0, 0]
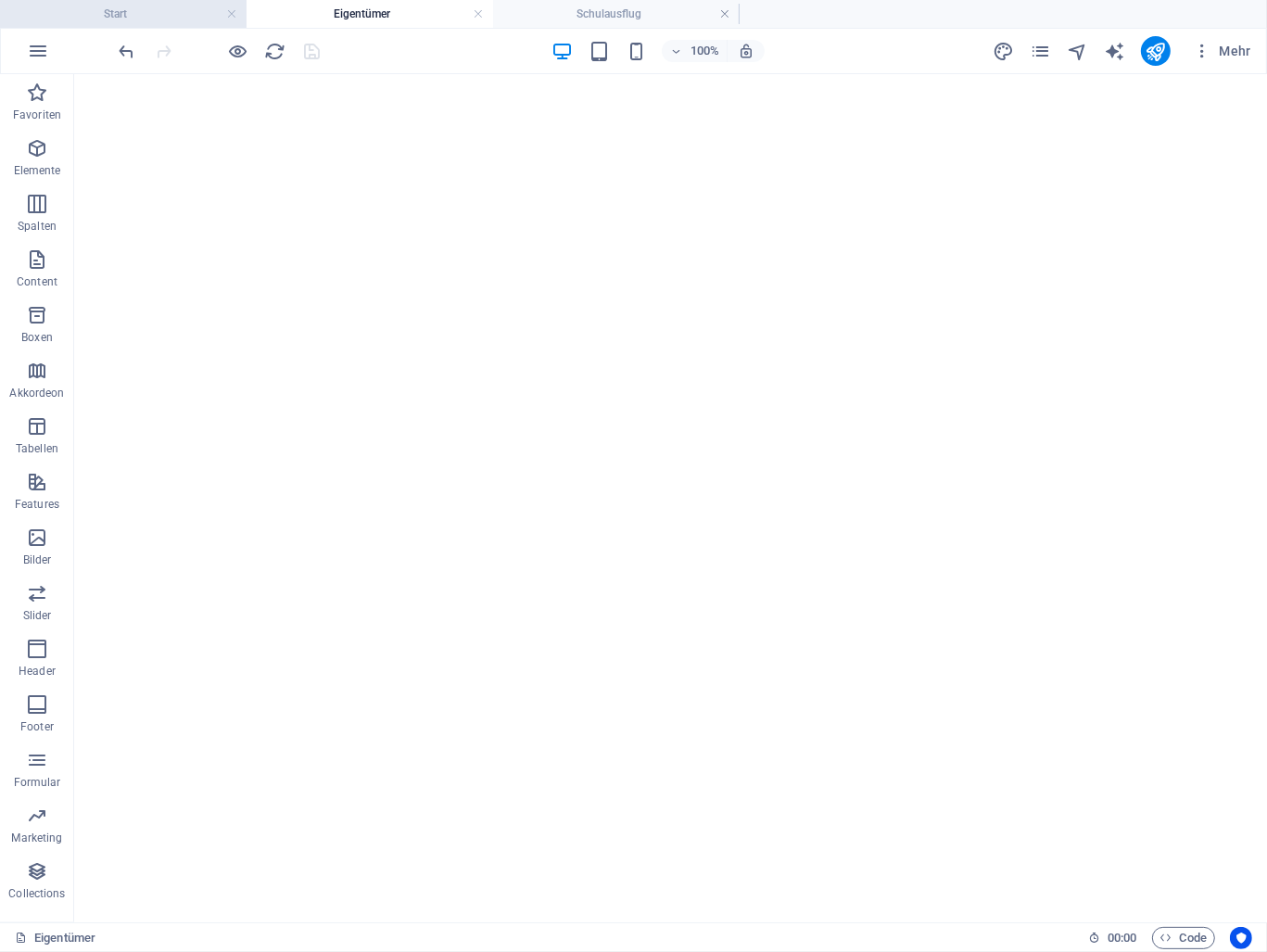
click at [129, 16] on h4 "Start" at bounding box center [123, 14] width 247 height 21
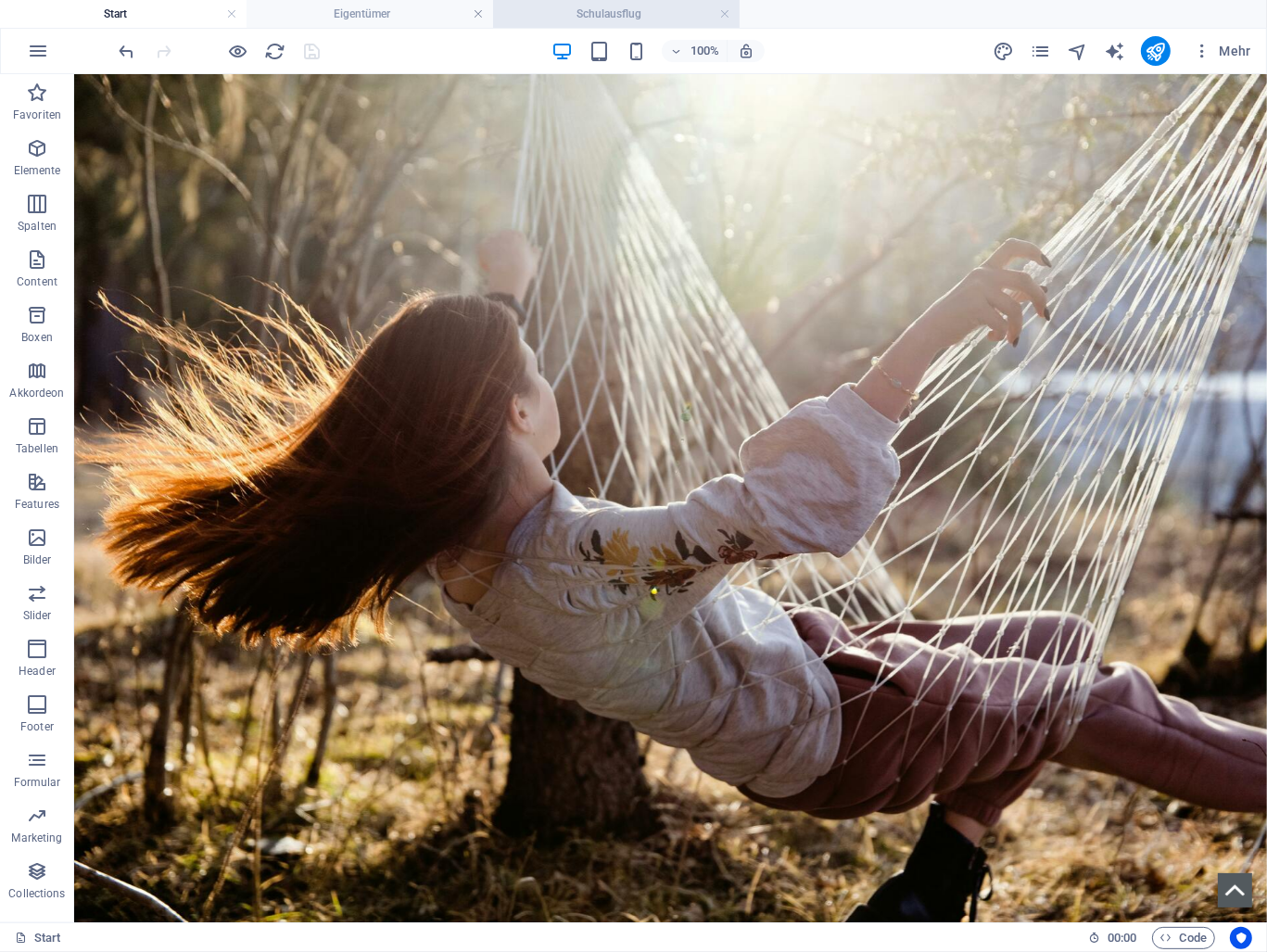
click at [589, 23] on h4 "Schulausflug" at bounding box center [616, 14] width 247 height 21
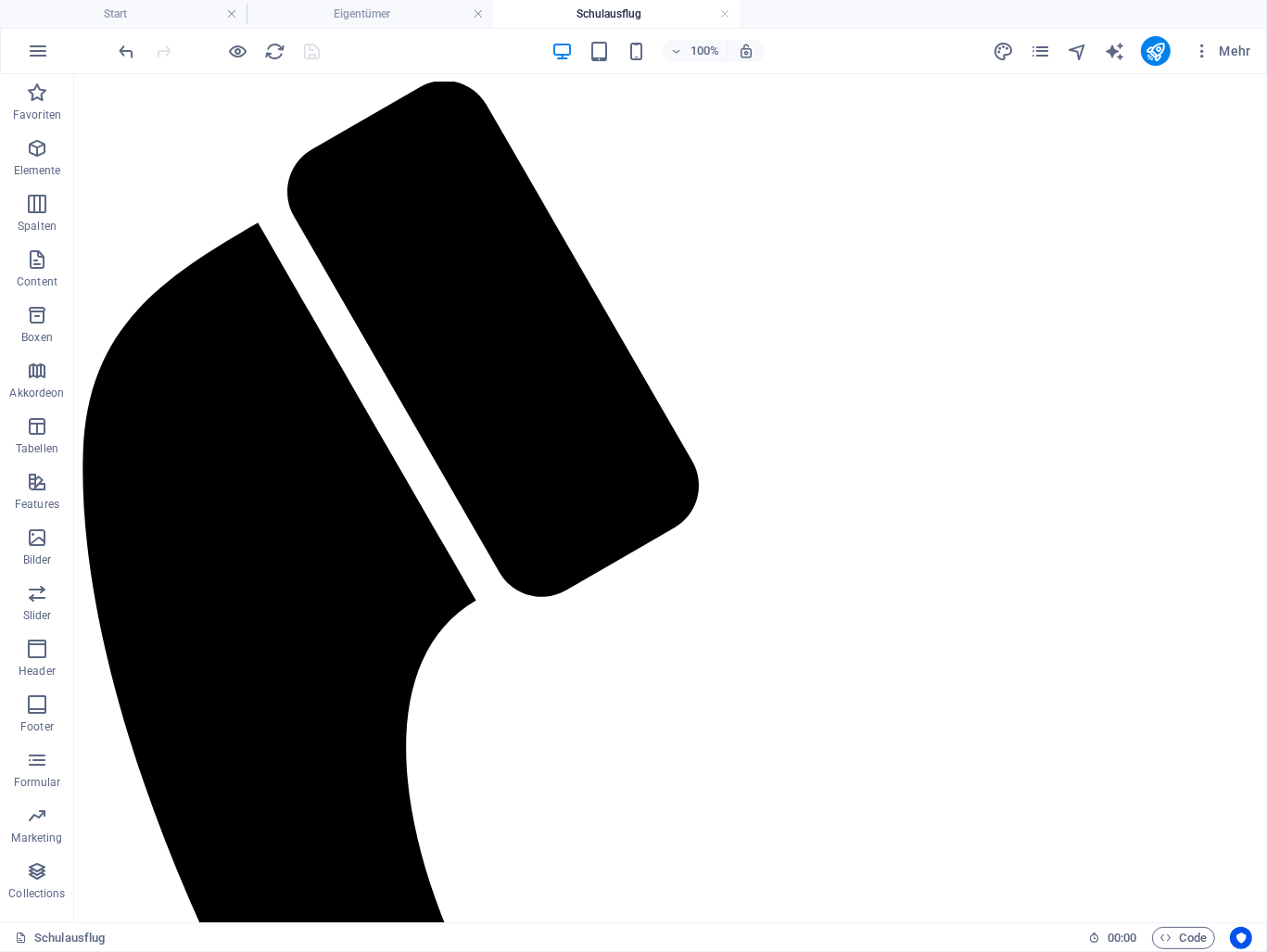
scroll to position [2967, 0]
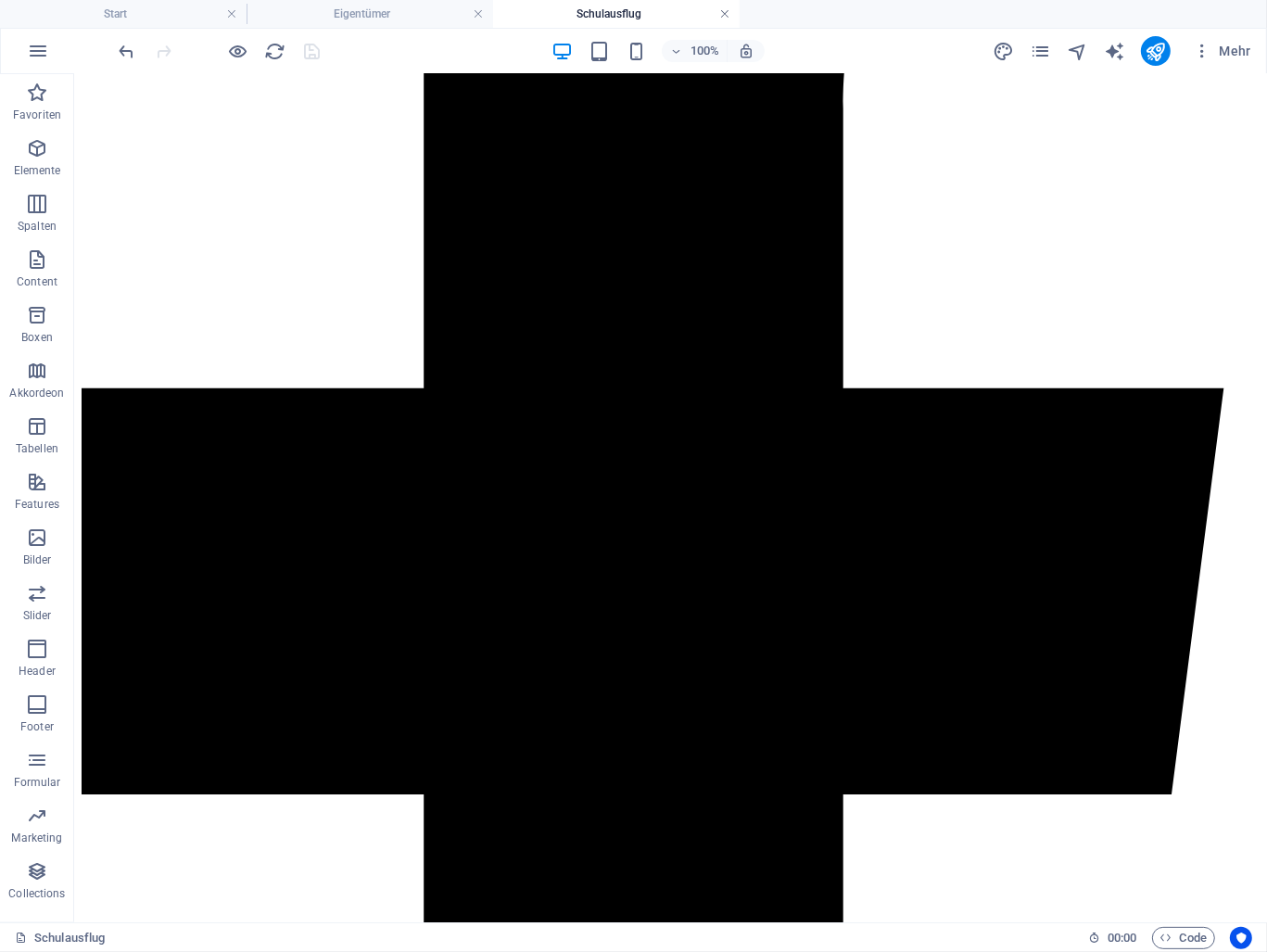
click at [722, 14] on link at bounding box center [724, 15] width 11 height 18
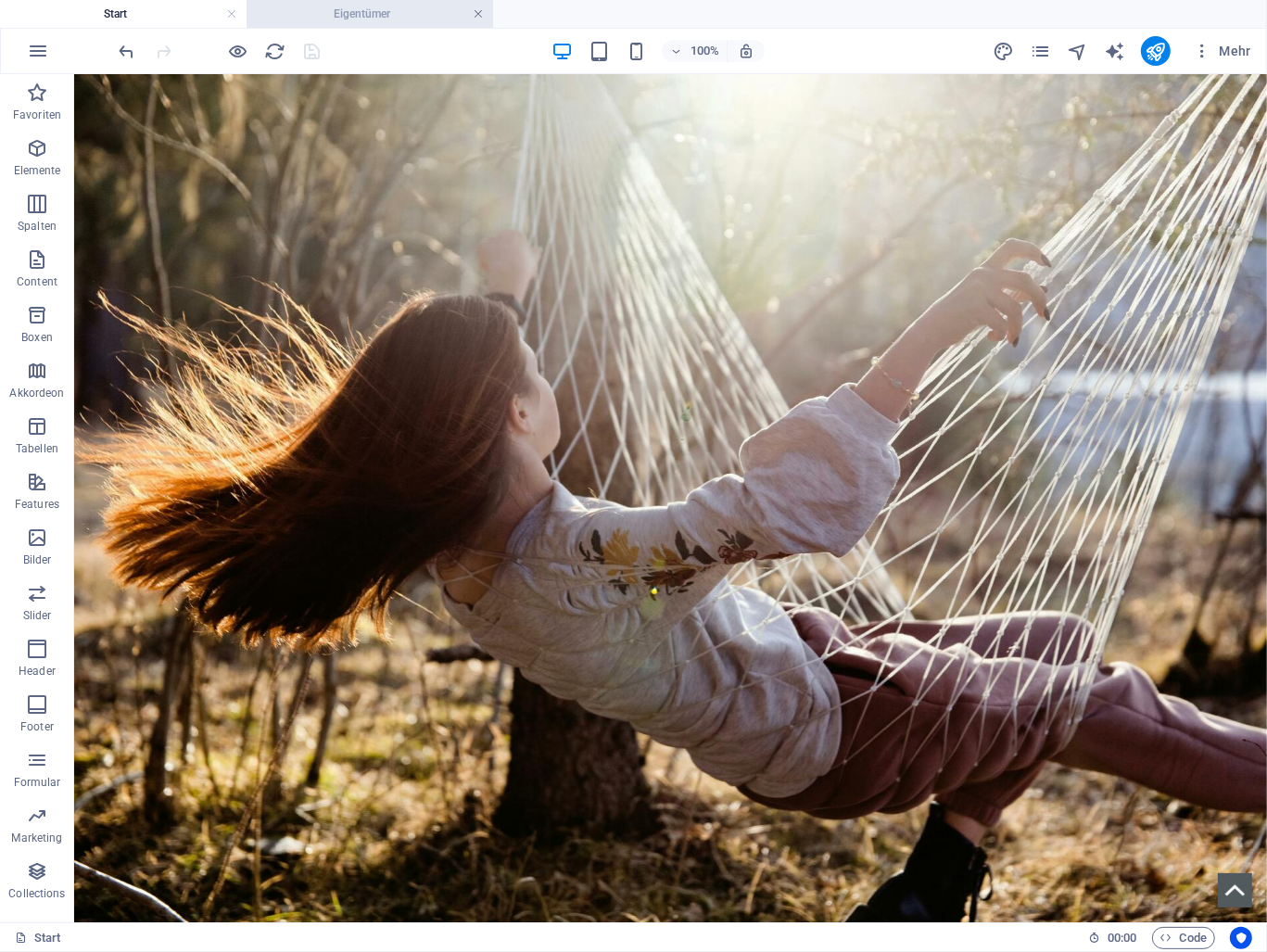
click at [482, 16] on link at bounding box center [478, 15] width 11 height 18
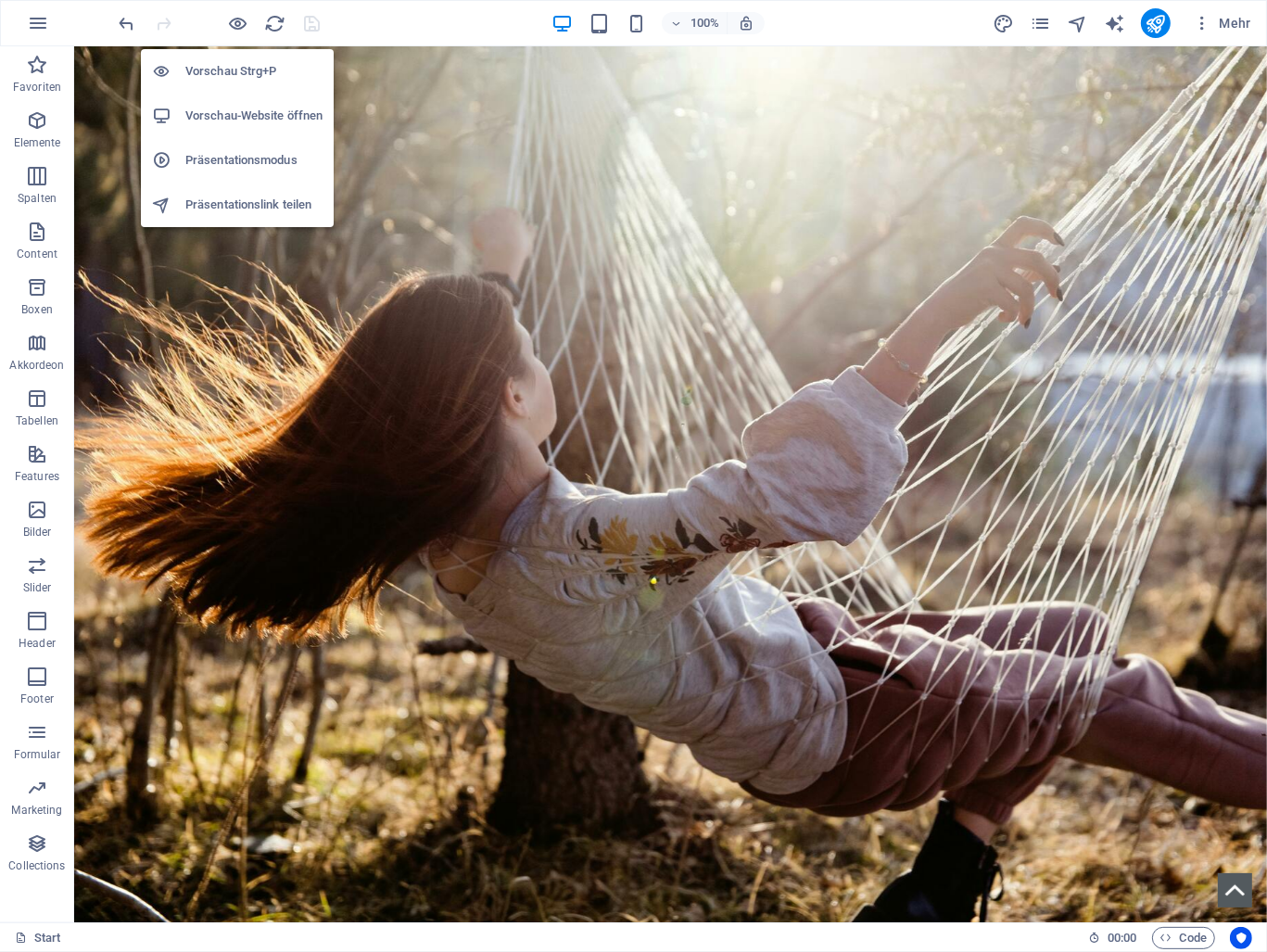
click at [236, 114] on h6 "Vorschau-Website öffnen" at bounding box center [254, 116] width 137 height 23
click at [240, 209] on h6 "Präsentationslink teilen" at bounding box center [254, 204] width 137 height 23
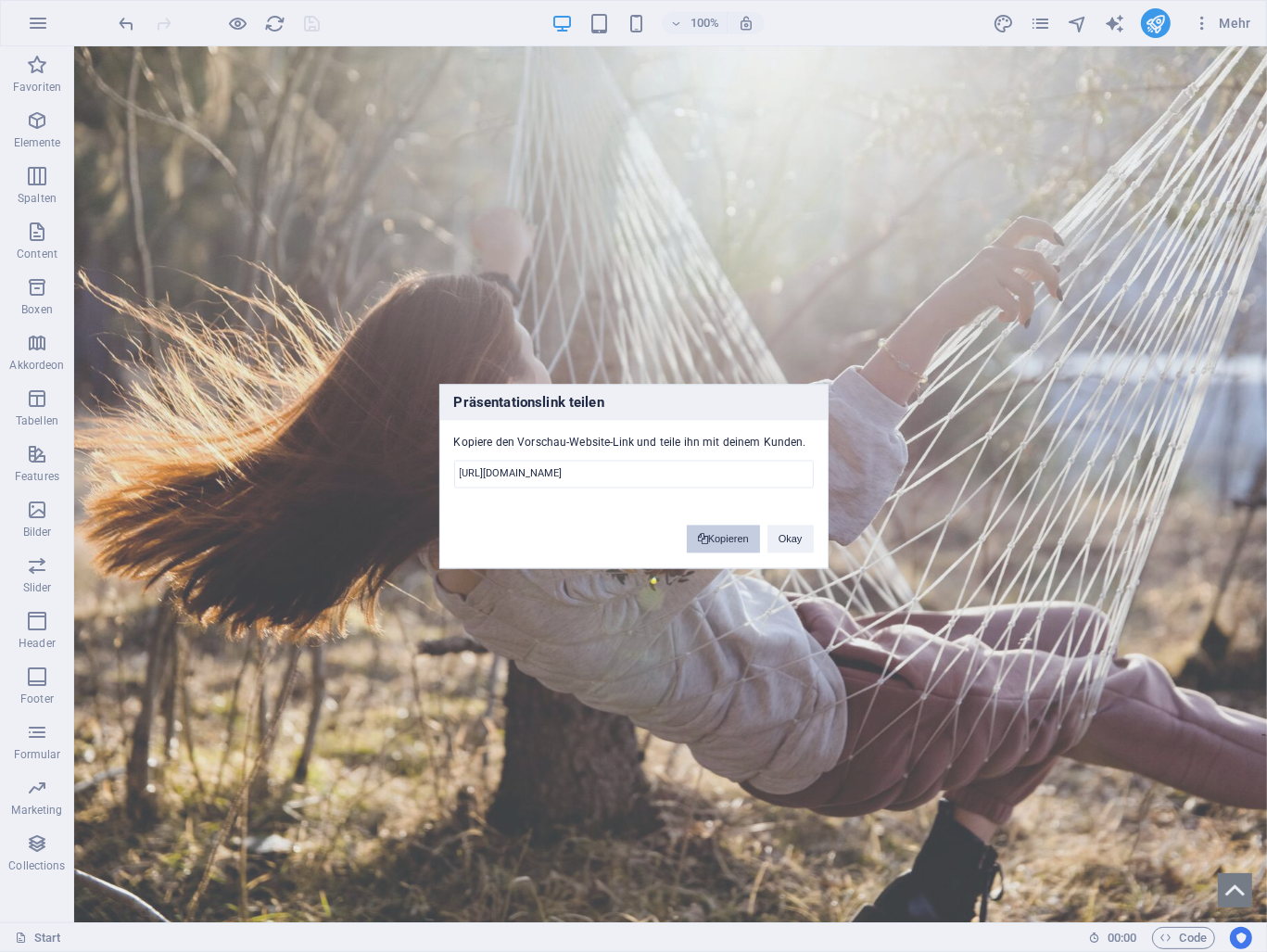
click at [726, 537] on button "Kopieren" at bounding box center [724, 538] width 73 height 28
click at [776, 540] on button "Okay" at bounding box center [790, 538] width 46 height 28
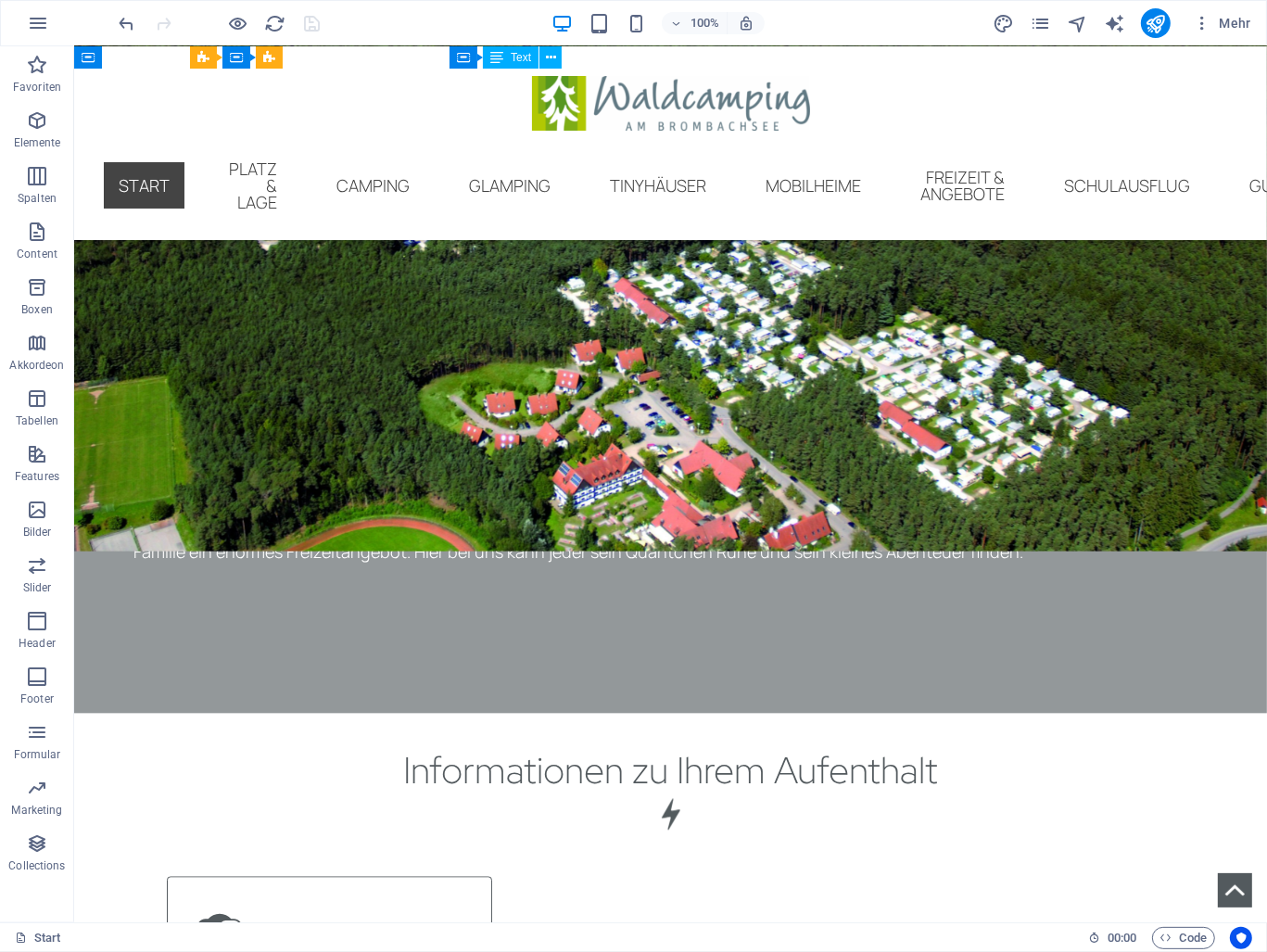
scroll to position [10068, 0]
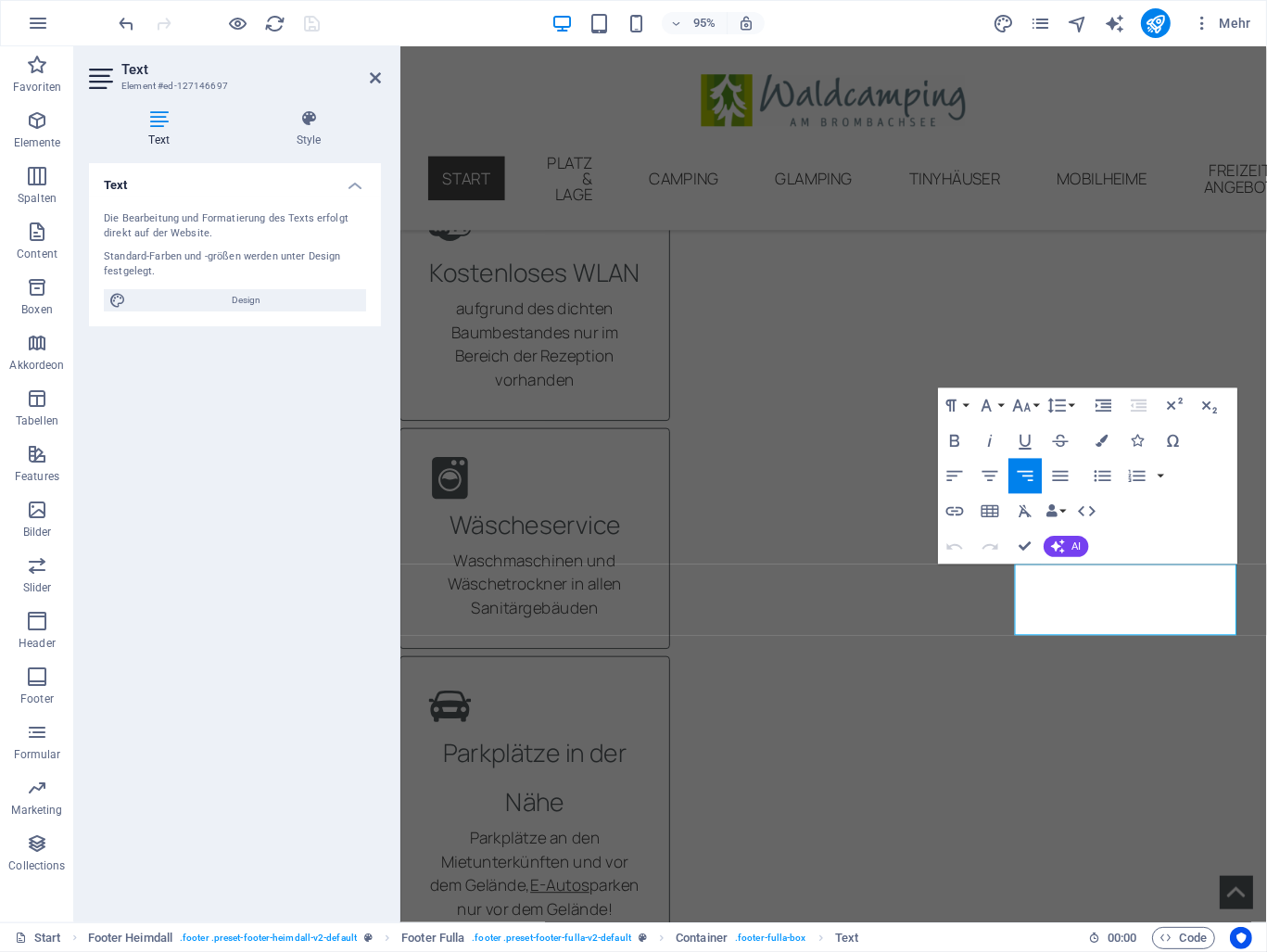
drag, startPoint x: 1102, startPoint y: 655, endPoint x: 1299, endPoint y: 667, distance: 197.4
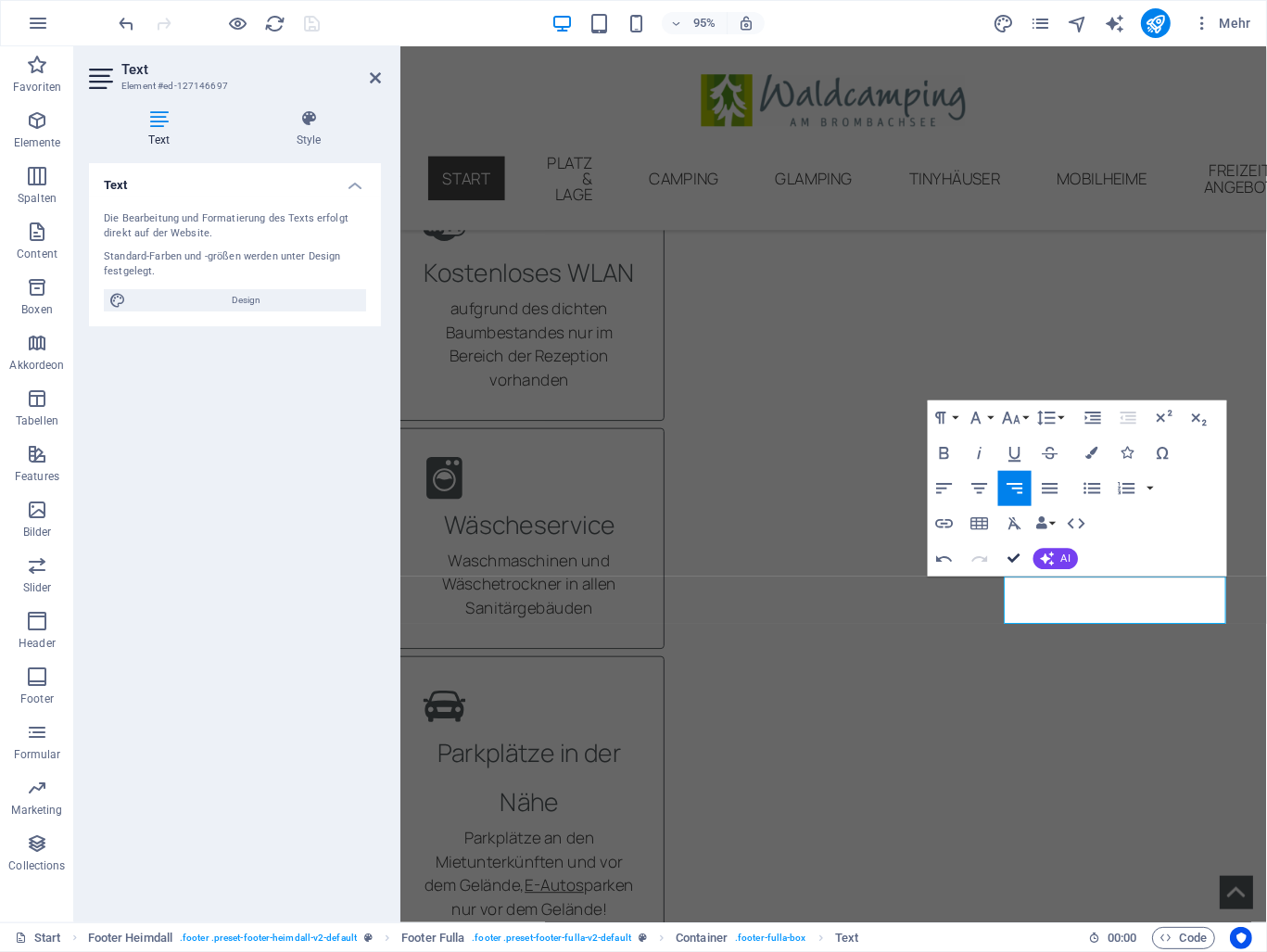
scroll to position [10049, 0]
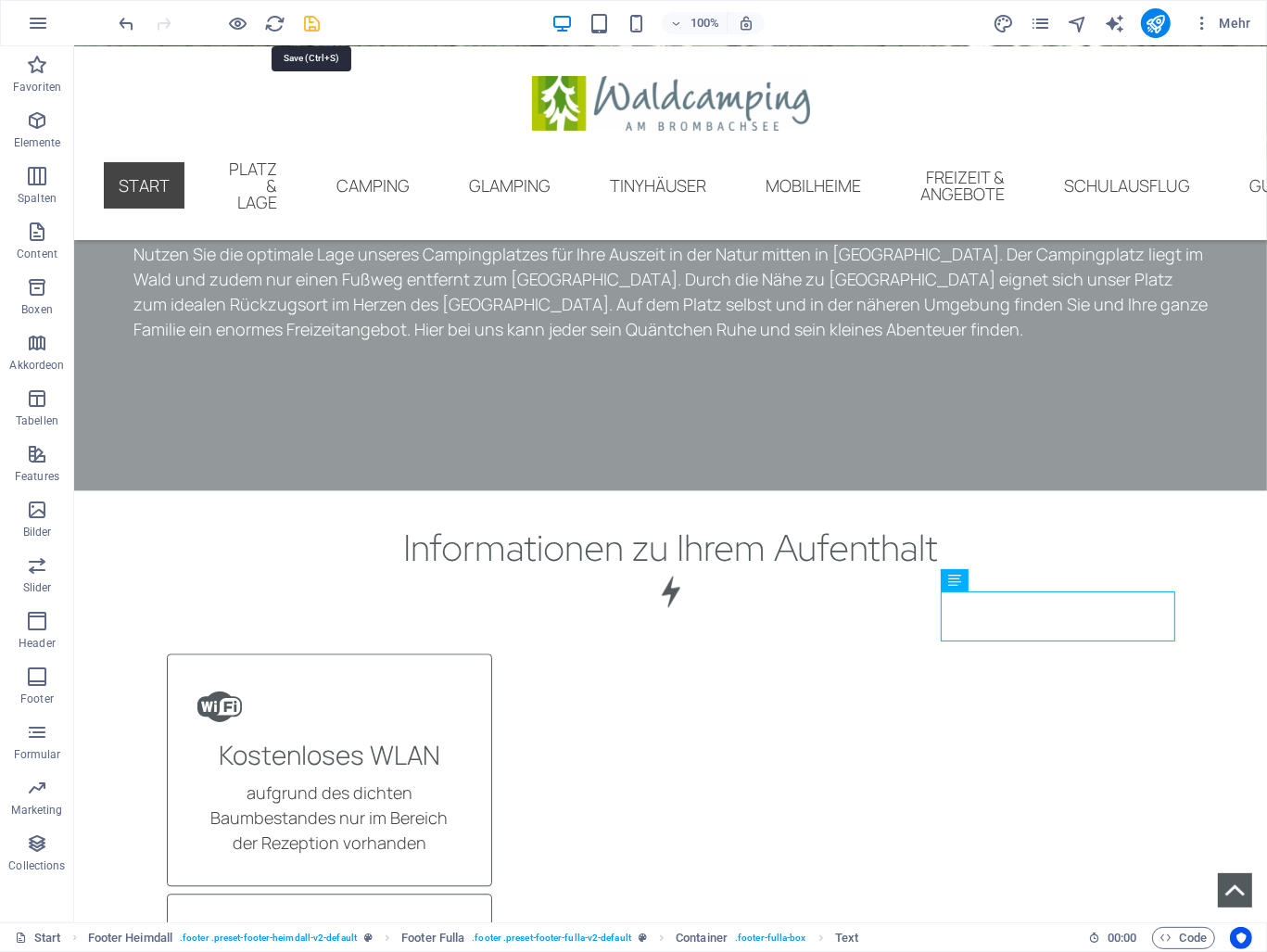
drag, startPoint x: 313, startPoint y: 28, endPoint x: 249, endPoint y: 1, distance: 69.5
click at [313, 28] on icon "save" at bounding box center [313, 24] width 22 height 22
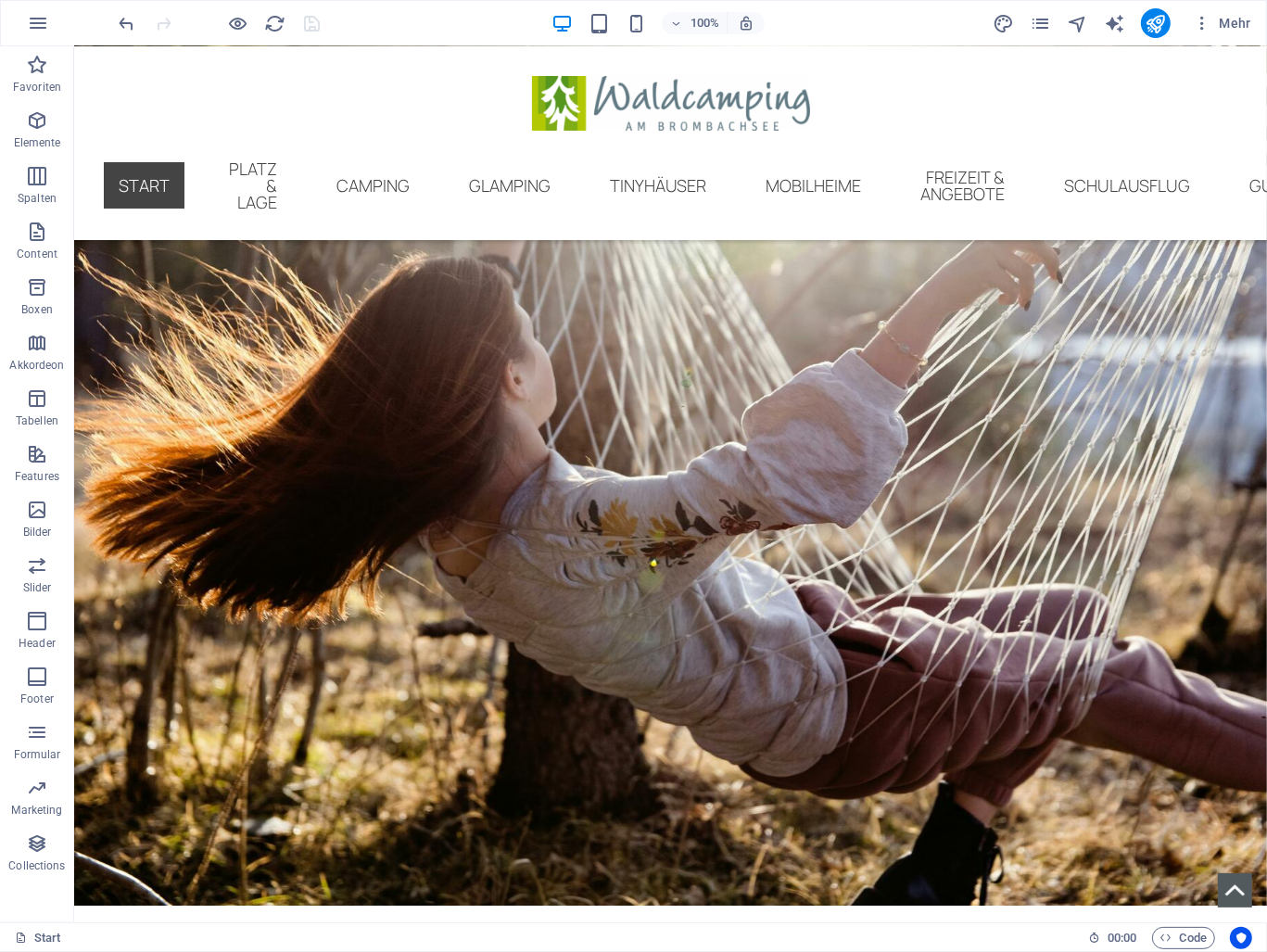
scroll to position [0, 0]
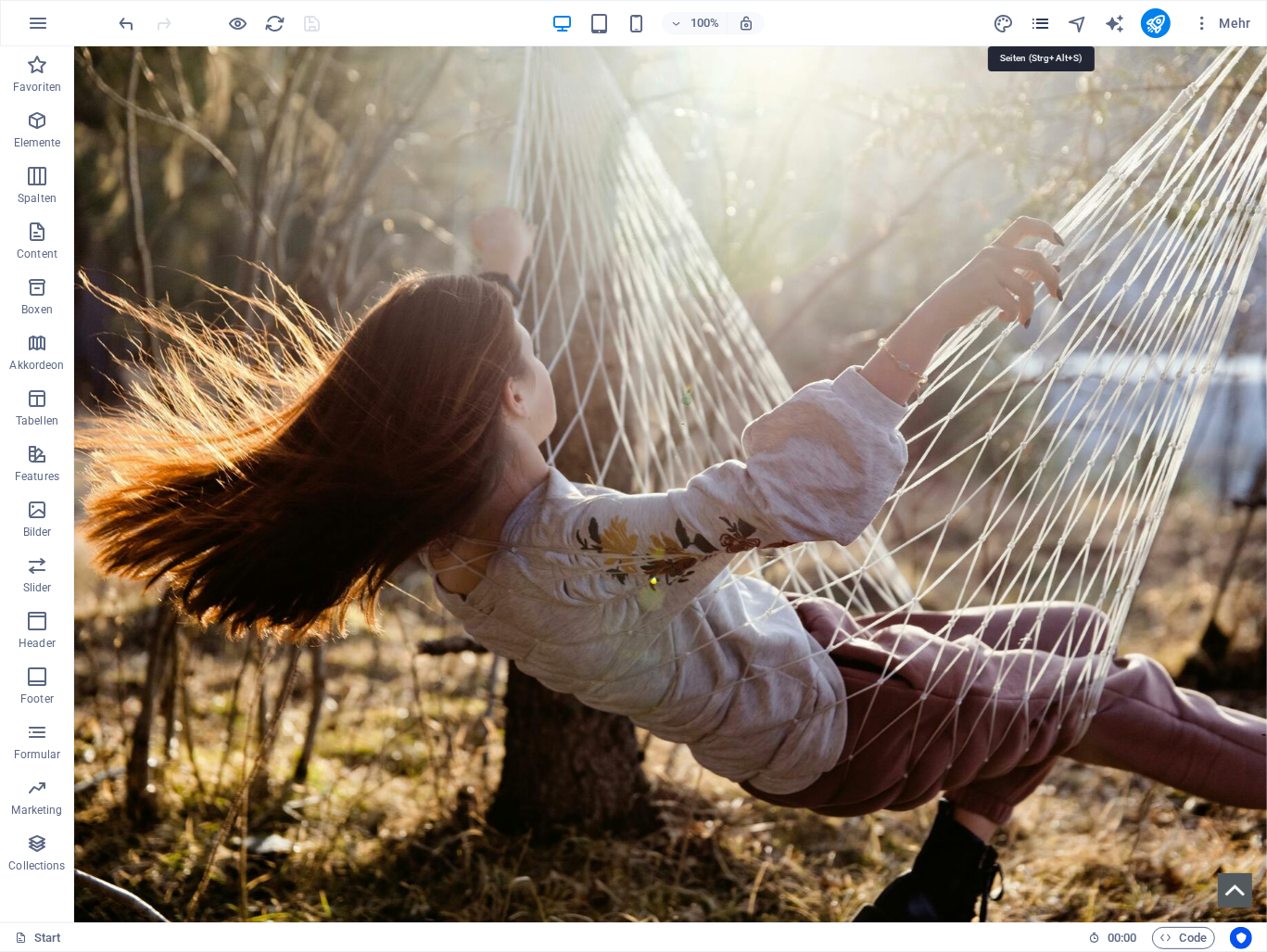
click at [1038, 22] on icon "pages" at bounding box center [1041, 24] width 22 height 22
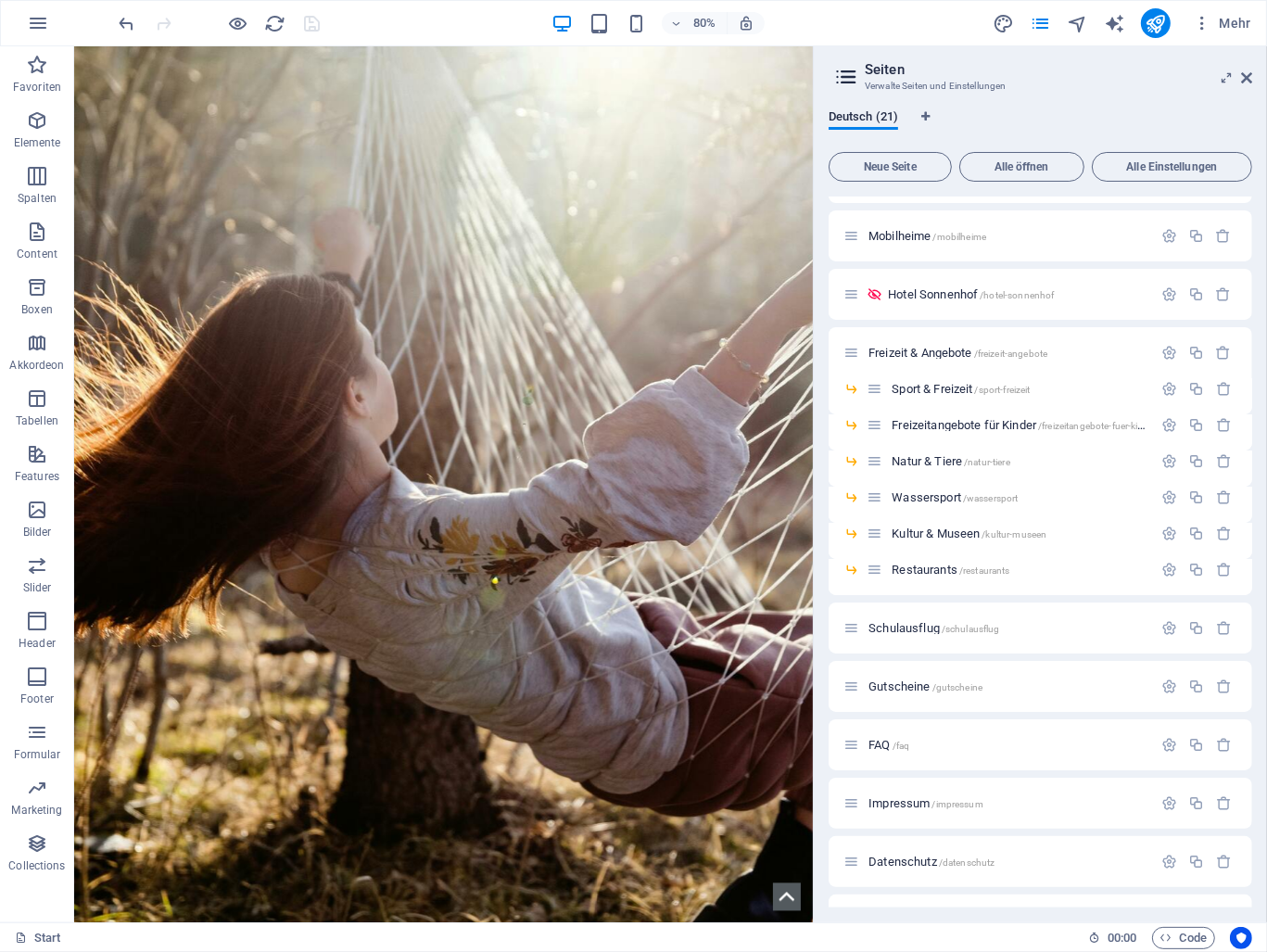
scroll to position [382, 0]
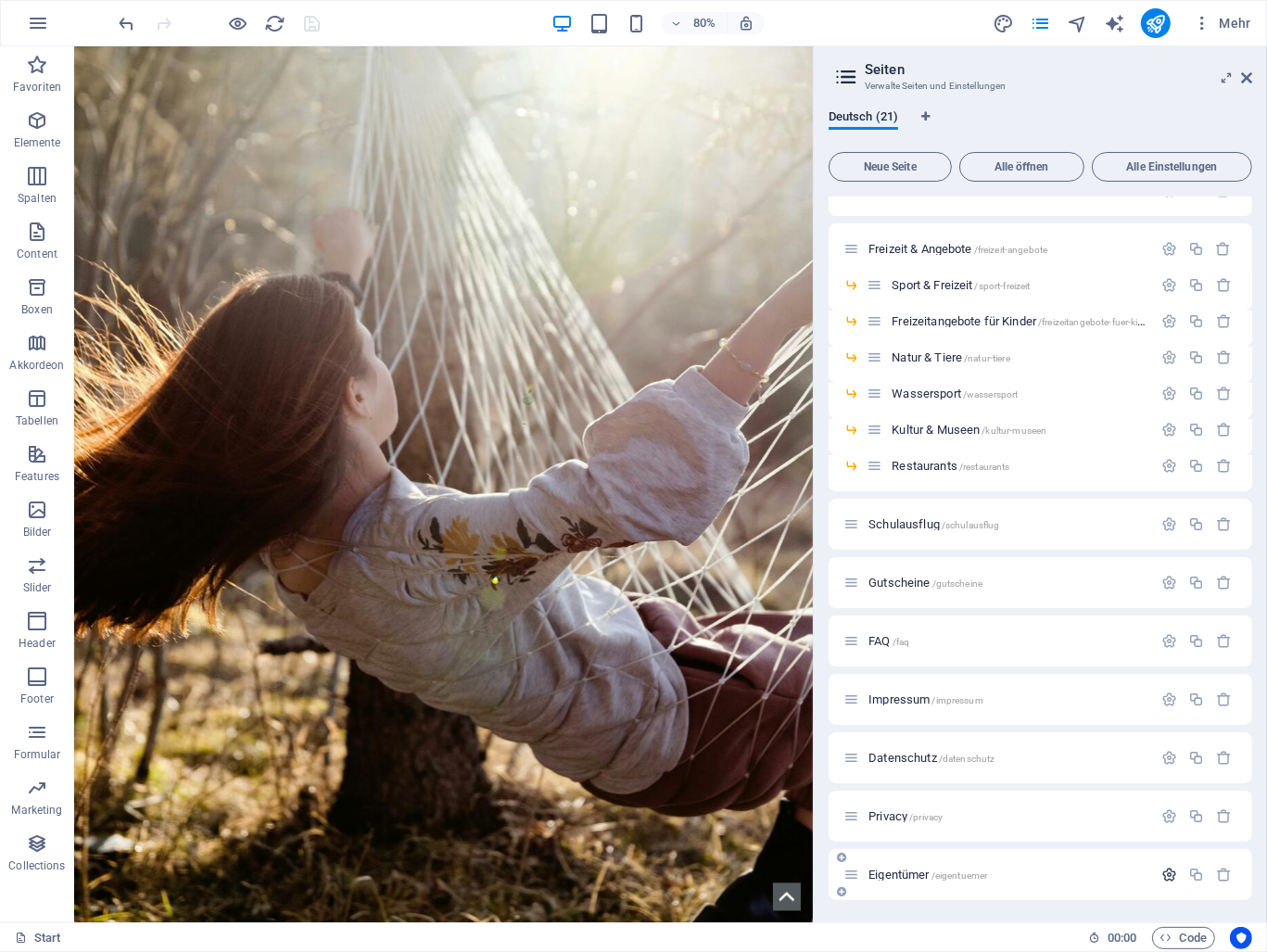
click at [1168, 874] on icon "button" at bounding box center [1169, 875] width 16 height 16
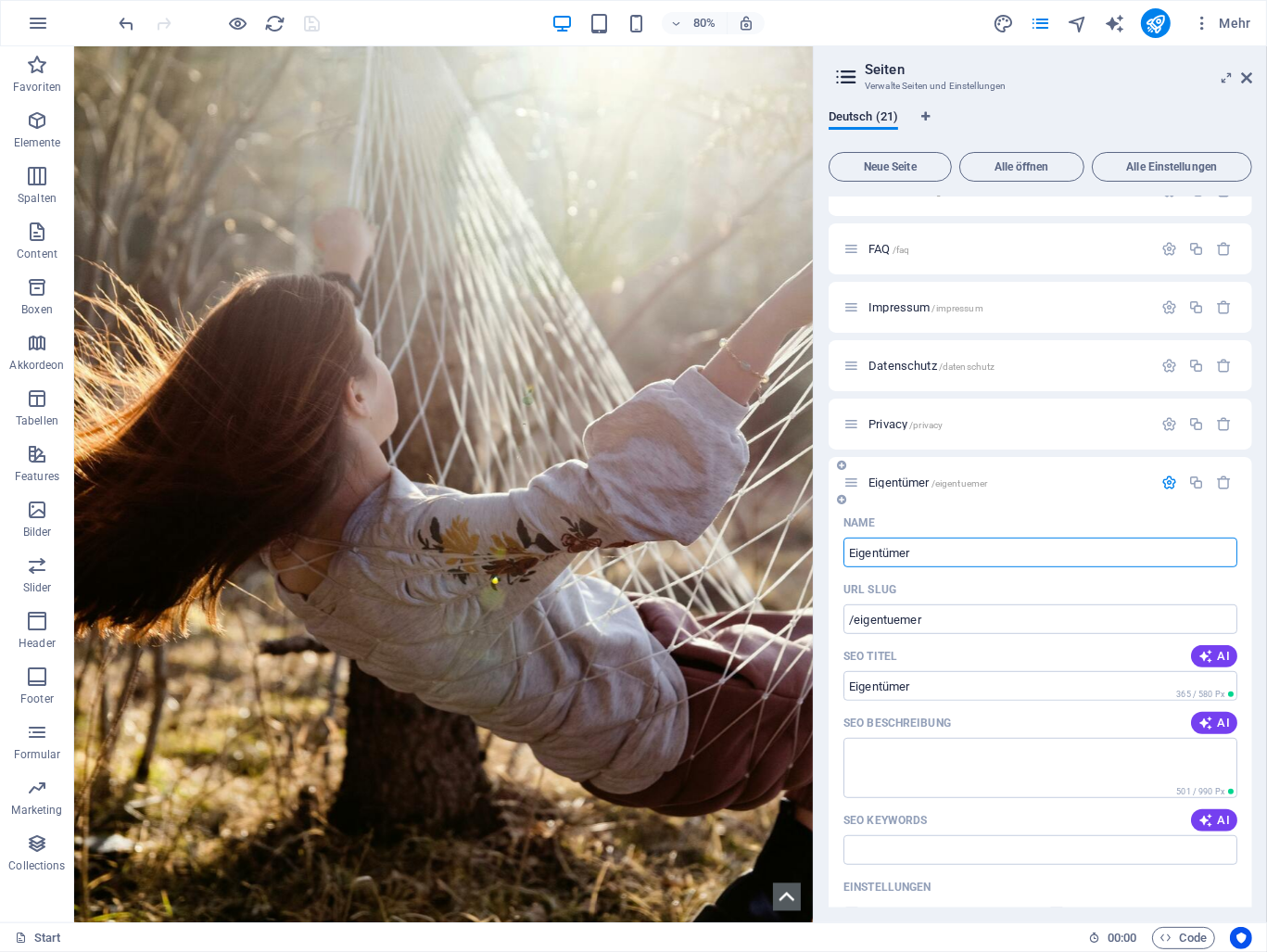
drag, startPoint x: 904, startPoint y: 548, endPoint x: 842, endPoint y: 551, distance: 62.1
click at [843, 551] on input "Eigentümer" at bounding box center [1040, 552] width 394 height 30
type input "Dauercamper"
type input "/dauercamper"
type input "Dauercamper"
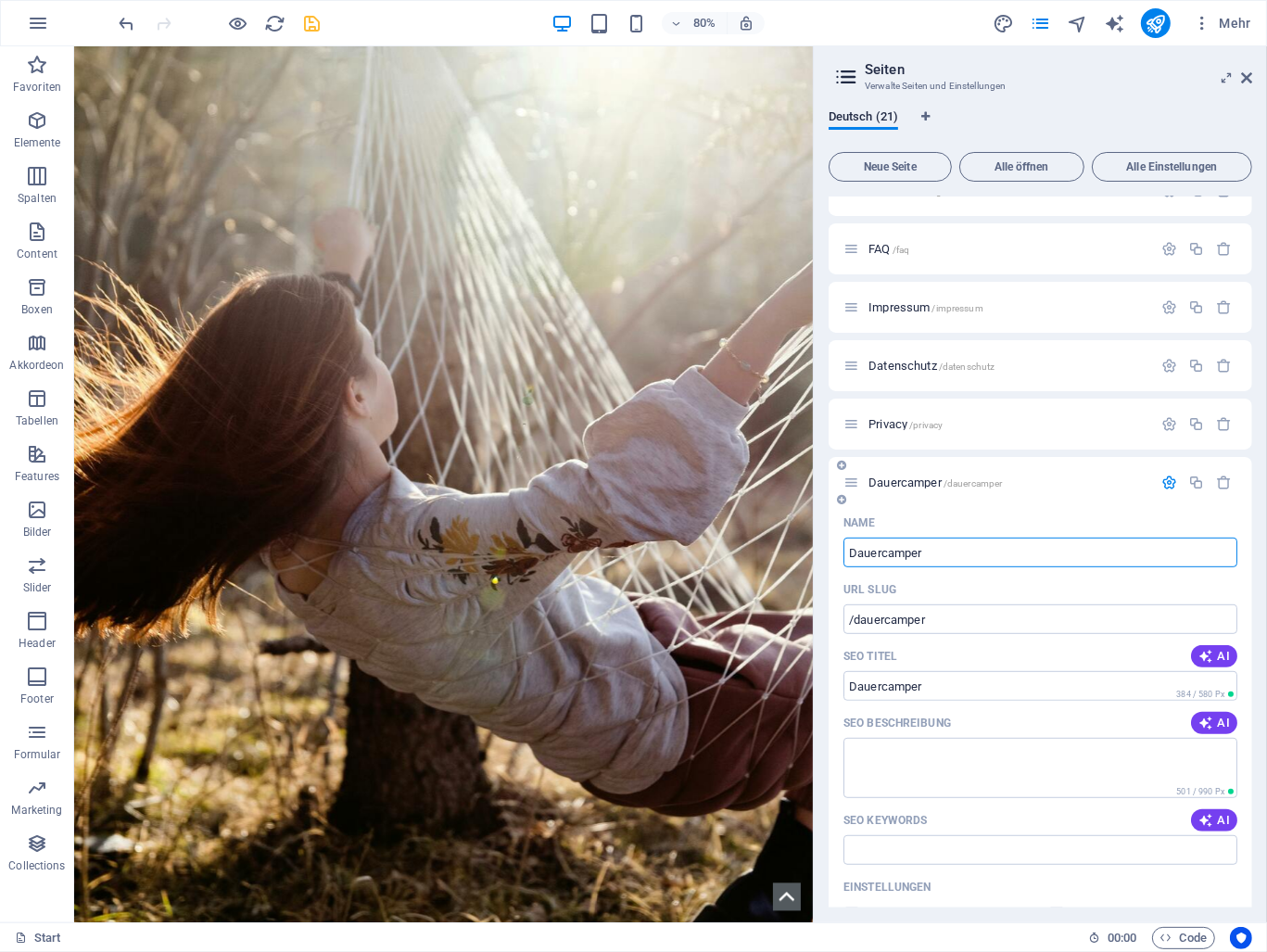
type input "Dauercamper"
click at [1242, 76] on icon at bounding box center [1246, 77] width 11 height 15
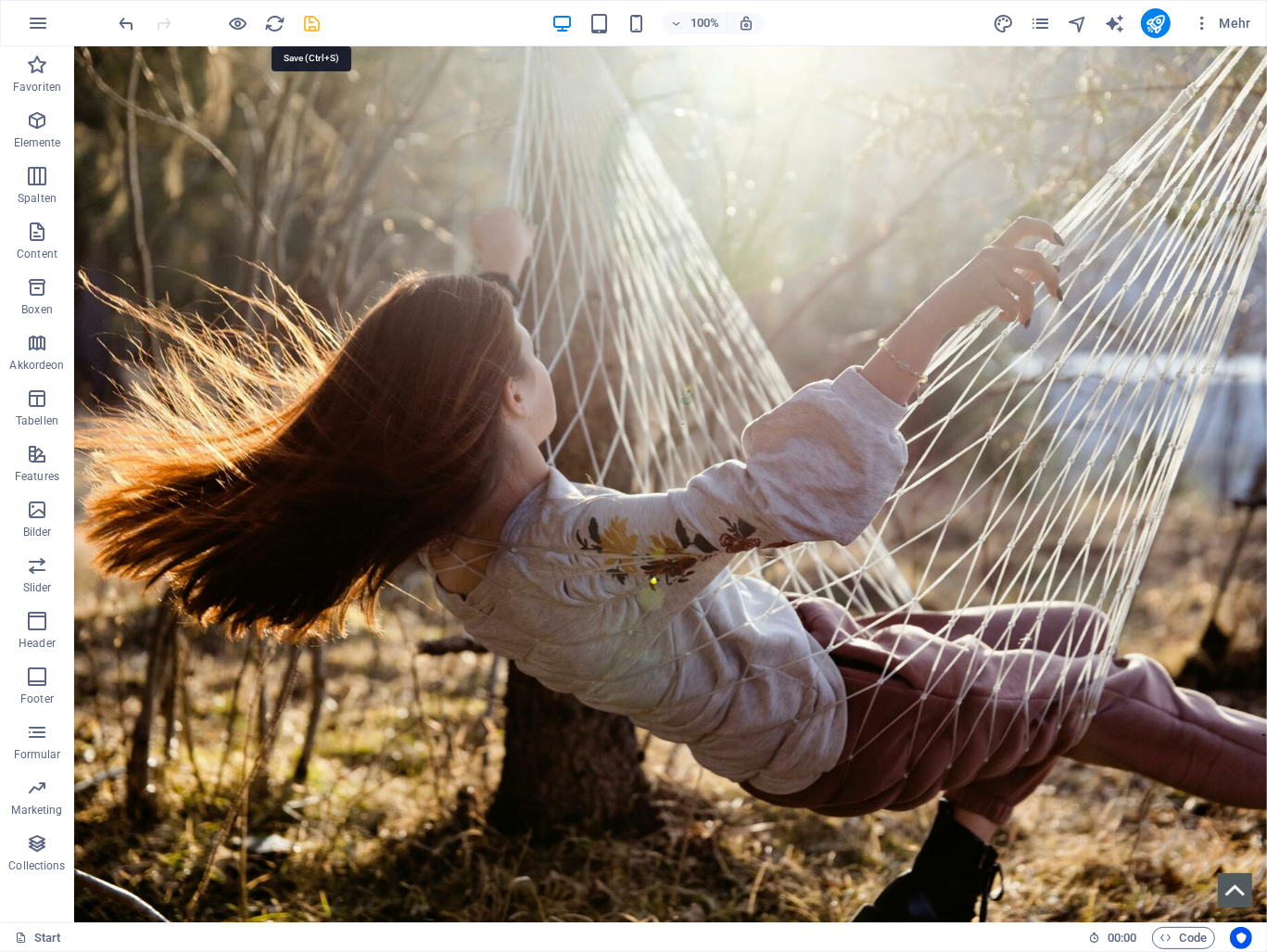
click at [313, 19] on icon "save" at bounding box center [313, 24] width 22 height 22
click at [1050, 25] on icon "pages" at bounding box center [1041, 24] width 22 height 22
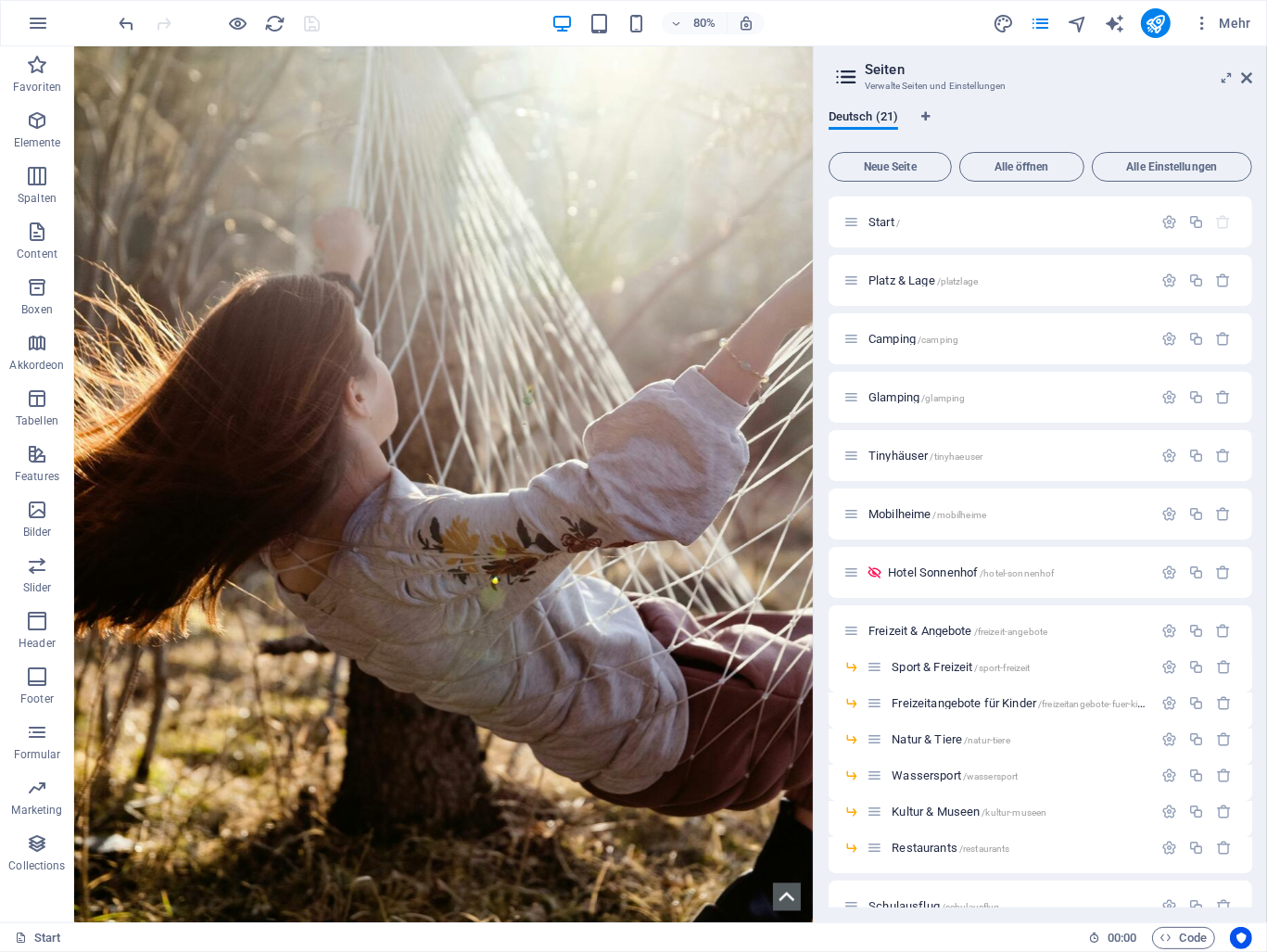
scroll to position [382, 0]
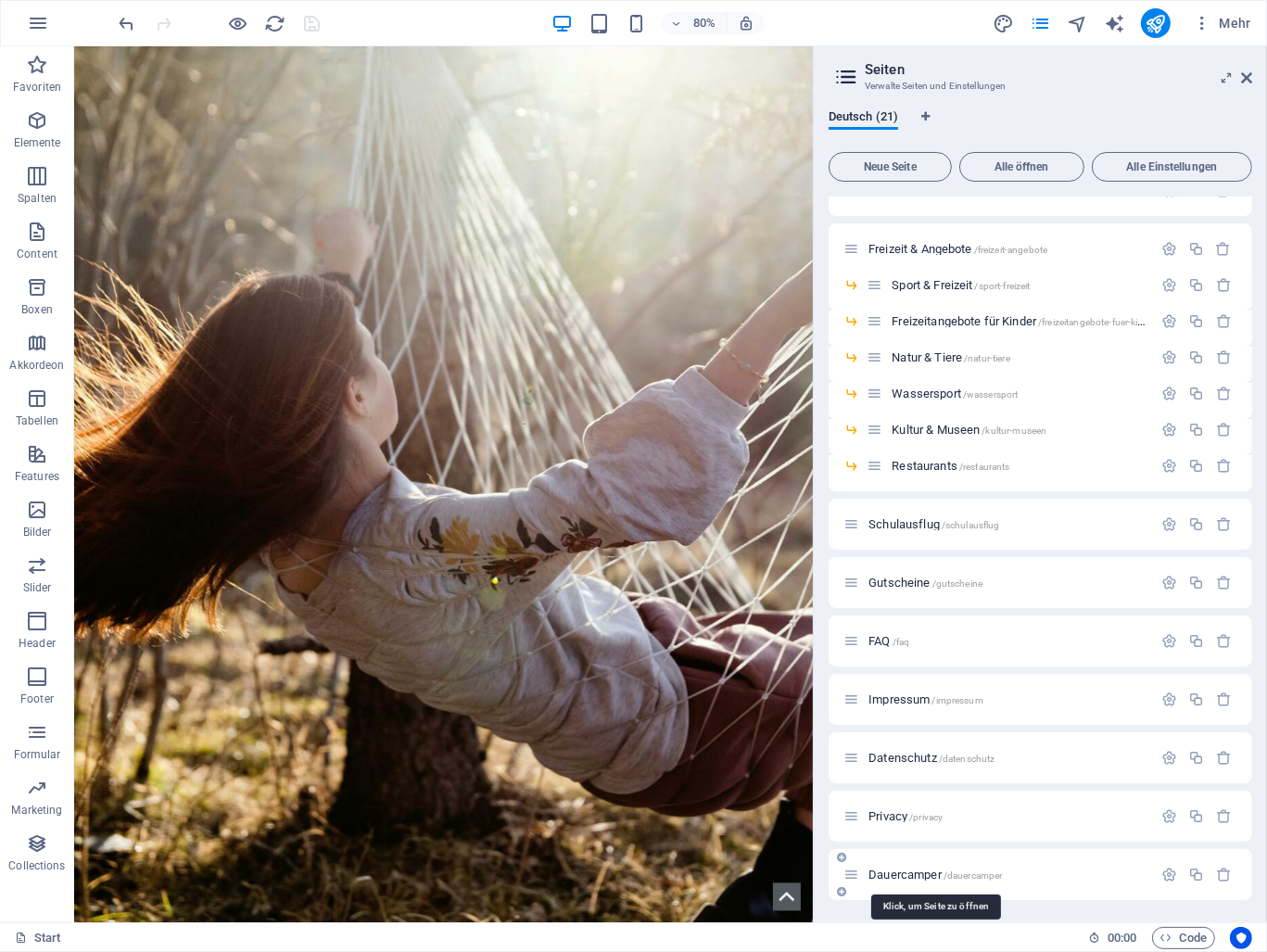
click at [904, 873] on span "Dauercamper /dauercamper" at bounding box center [935, 875] width 133 height 14
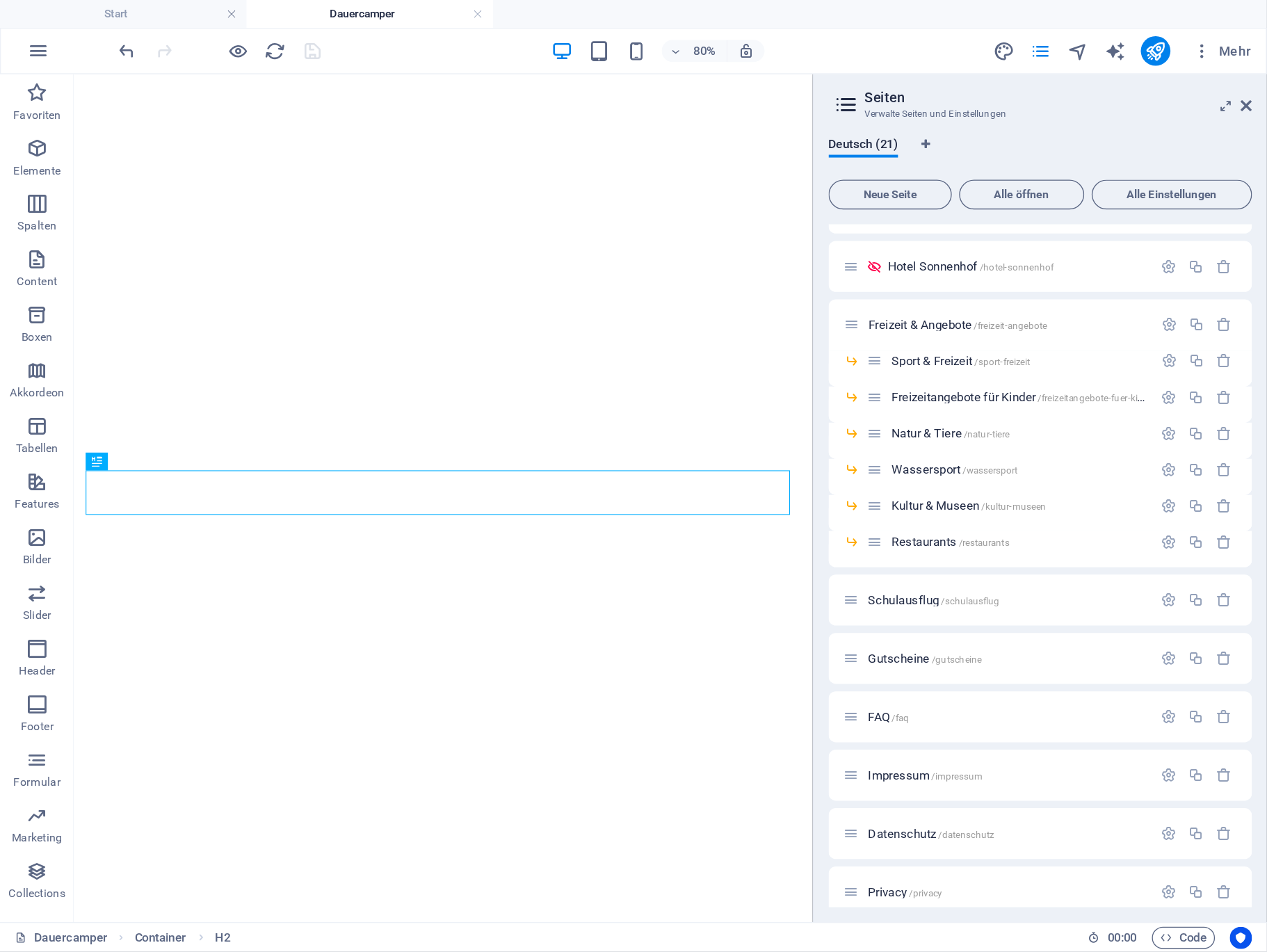
scroll to position [559, 0]
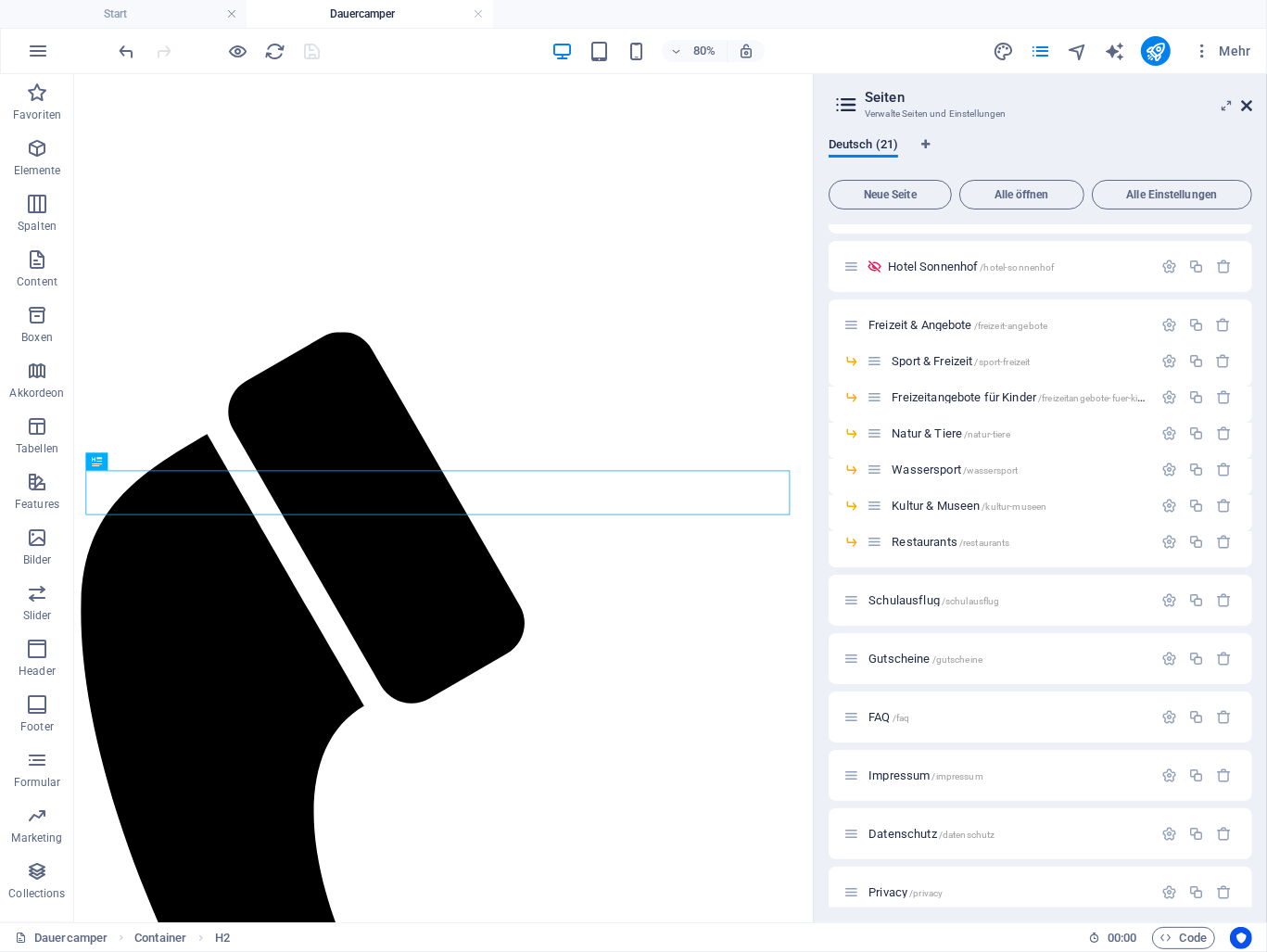
click at [1249, 105] on icon at bounding box center [1246, 106] width 11 height 15
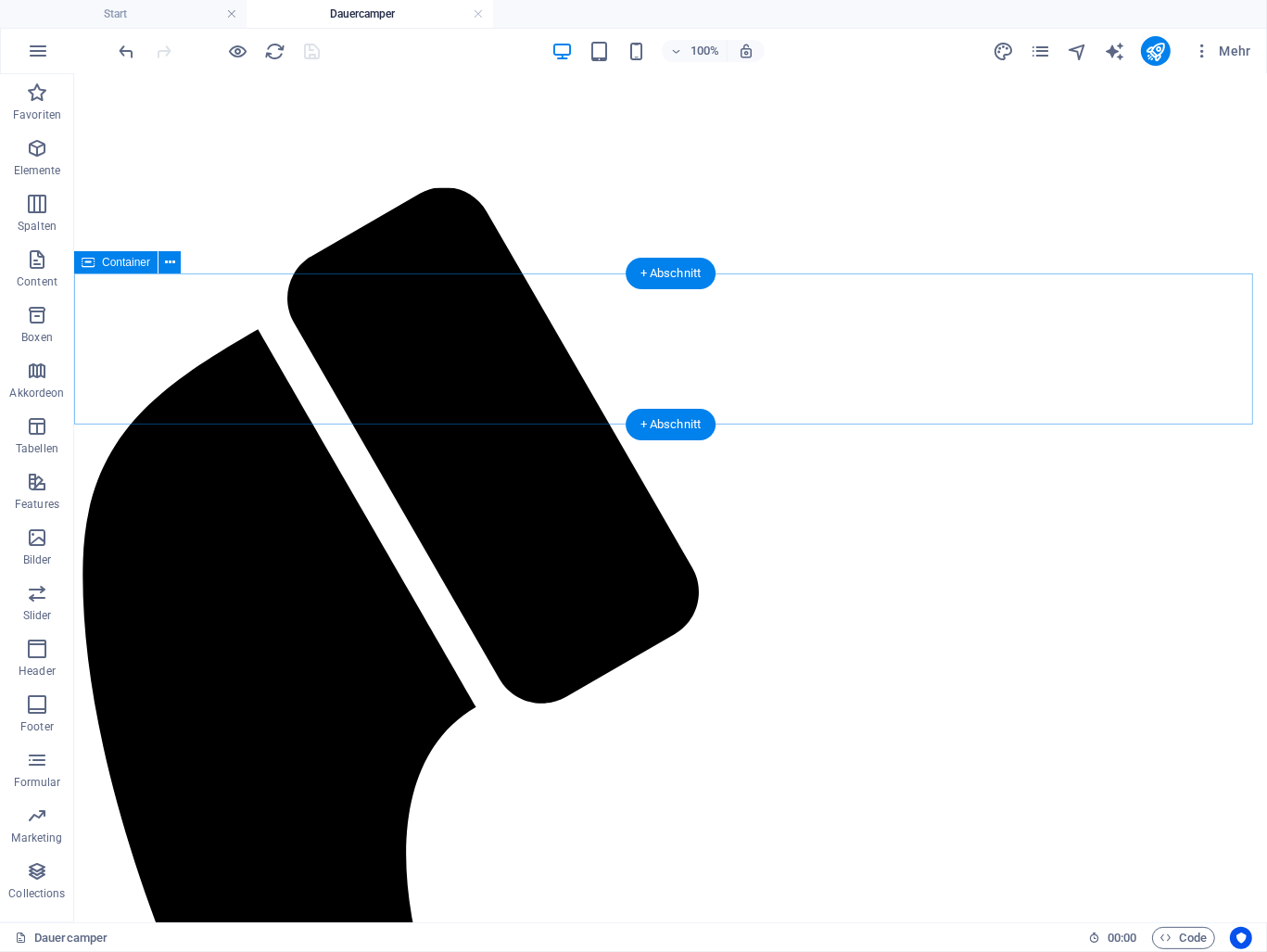
scroll to position [649, 0]
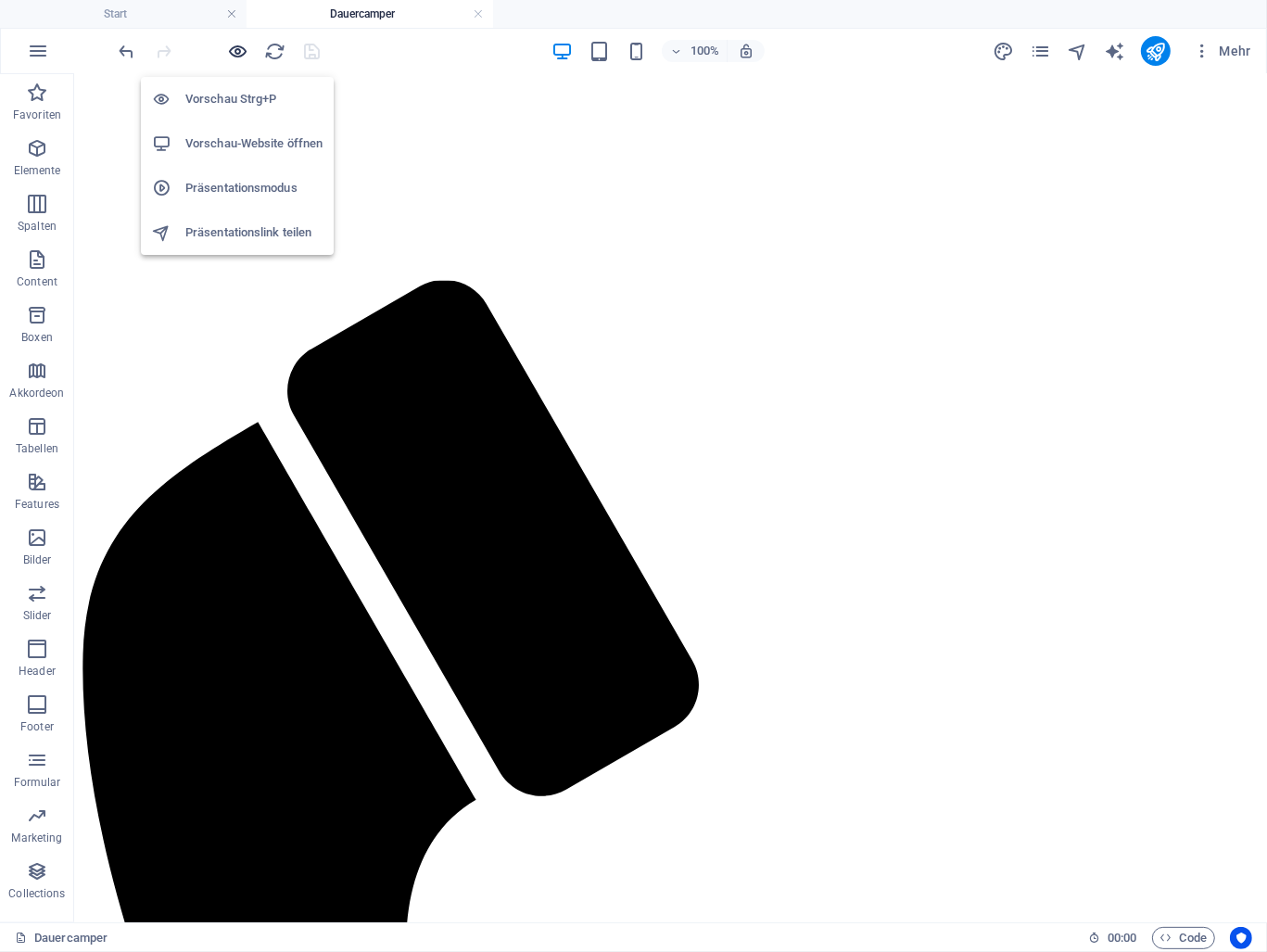
click at [241, 44] on icon "button" at bounding box center [239, 51] width 22 height 22
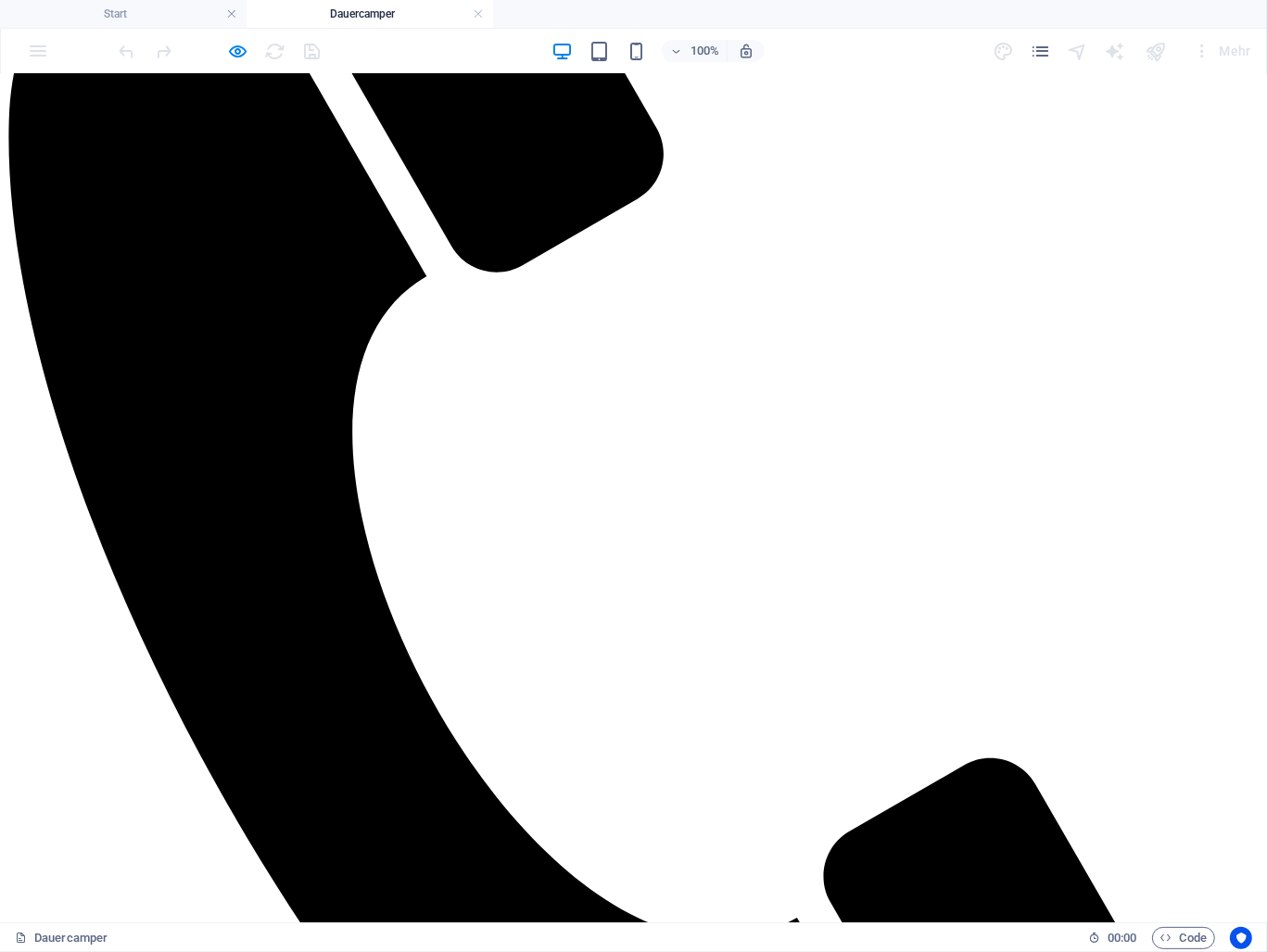
scroll to position [1113, 0]
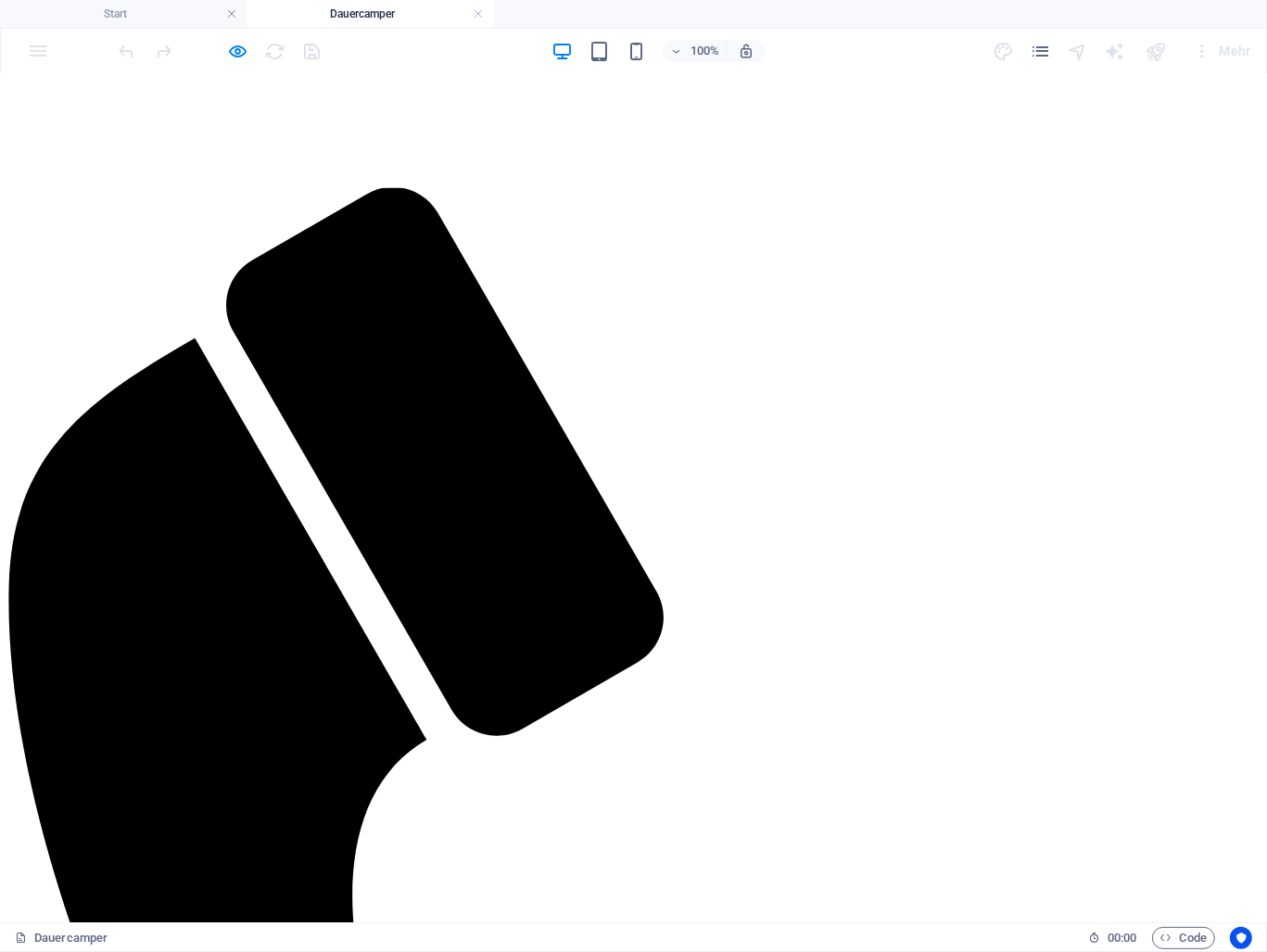
scroll to position [649, 0]
